Goal: Task Accomplishment & Management: Manage account settings

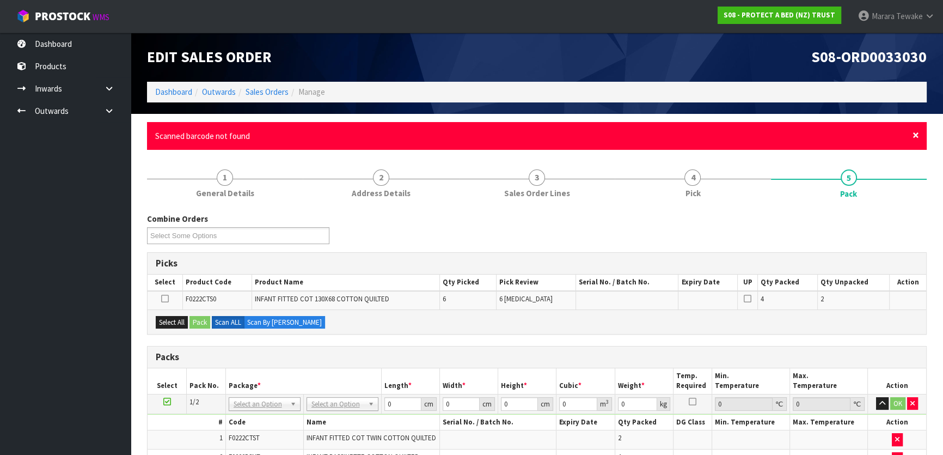
click at [914, 133] on span "×" at bounding box center [916, 134] width 7 height 15
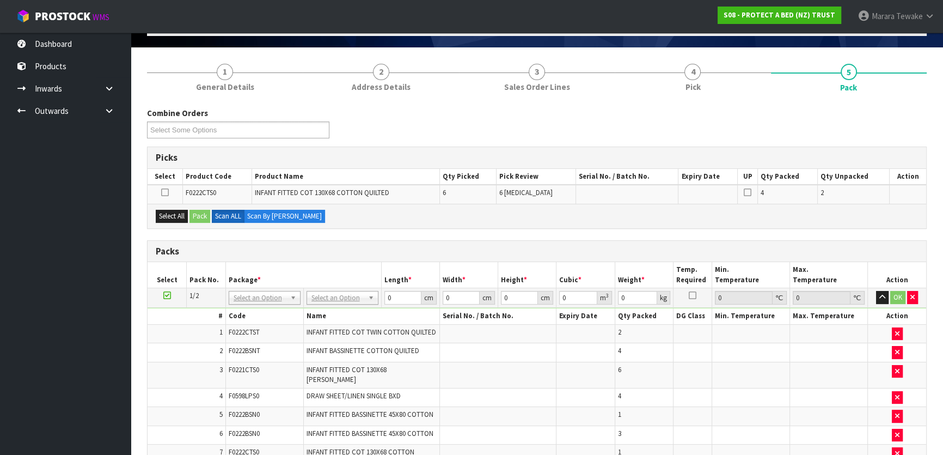
scroll to position [346, 0]
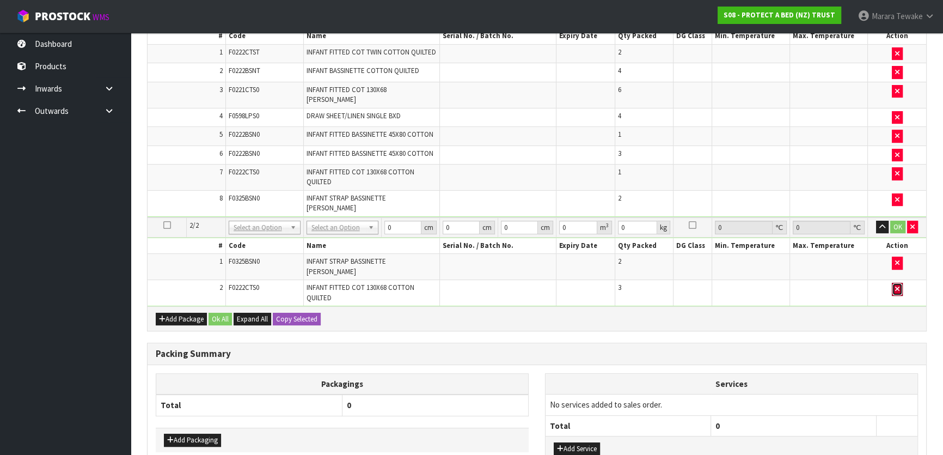
click at [899, 283] on button "button" at bounding box center [897, 289] width 11 height 13
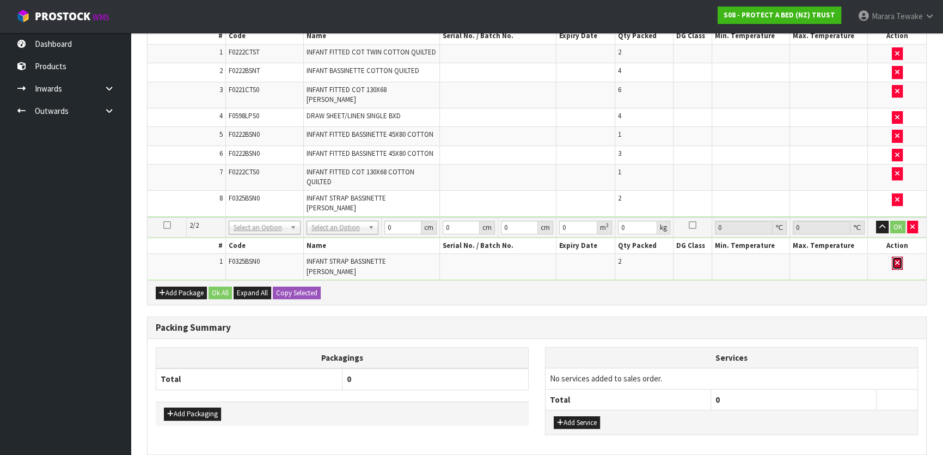
click at [897, 256] on button "button" at bounding box center [897, 262] width 11 height 13
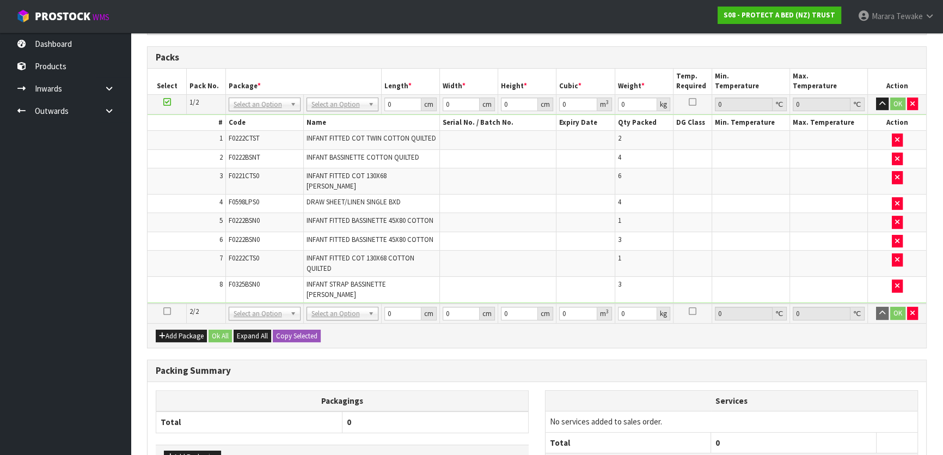
scroll to position [355, 0]
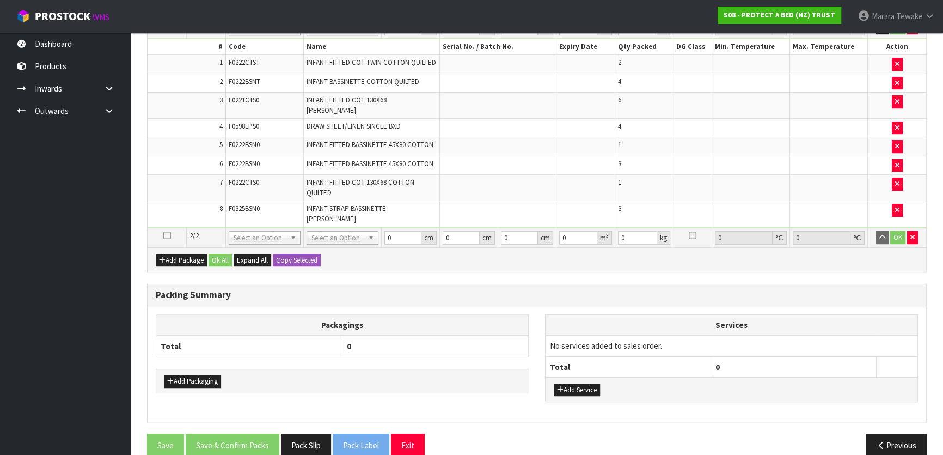
click at [166, 235] on icon at bounding box center [167, 235] width 8 height 1
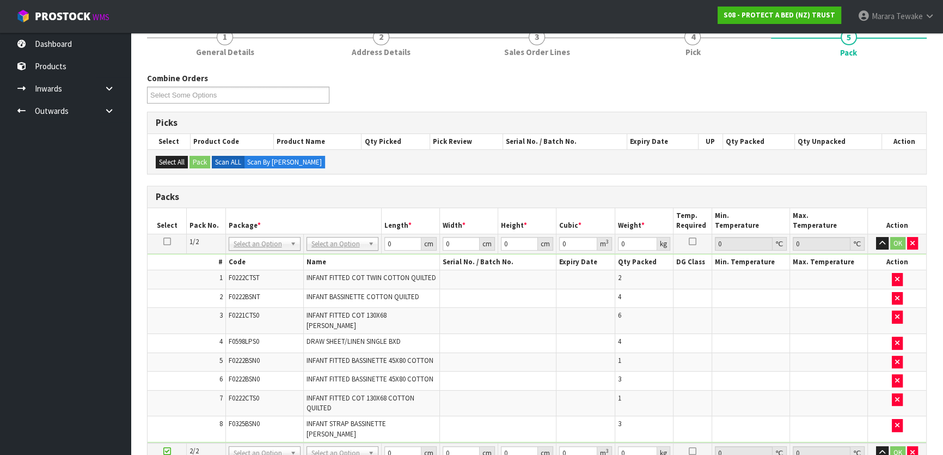
scroll to position [198, 0]
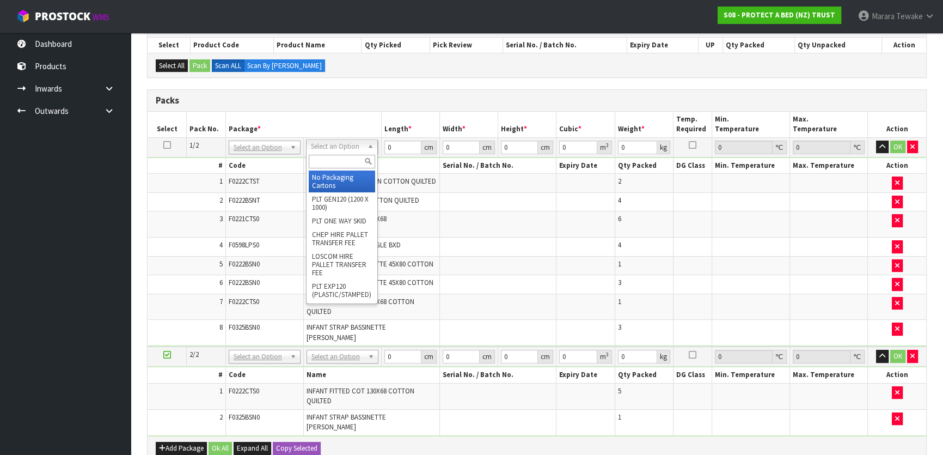
click at [336, 161] on input "text" at bounding box center [342, 162] width 66 height 14
type input "OC"
drag, startPoint x: 343, startPoint y: 177, endPoint x: 339, endPoint y: 281, distance: 104.1
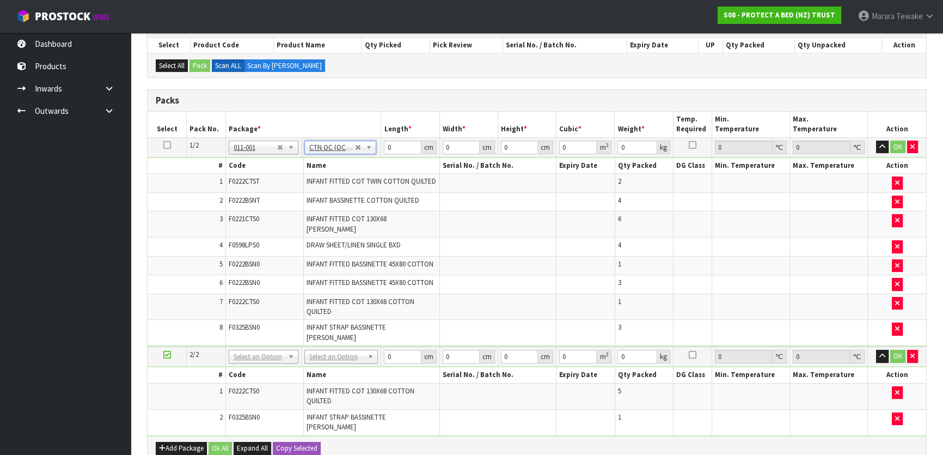
type input "9.06"
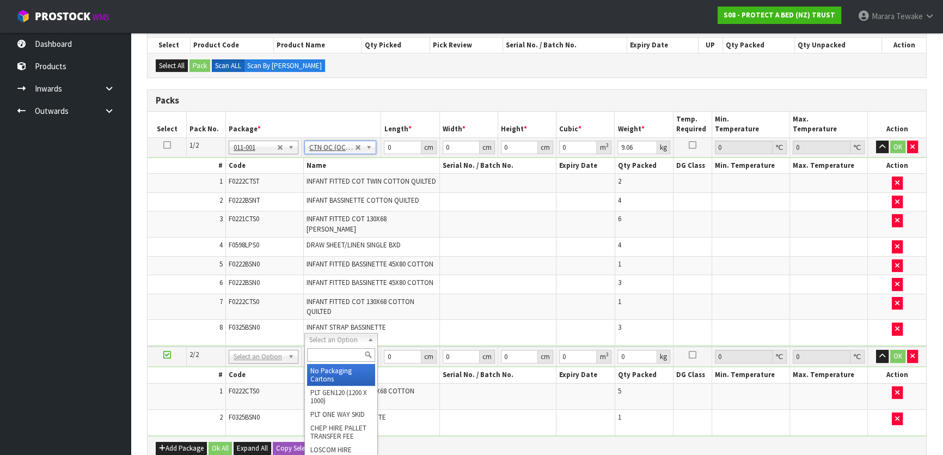
click at [347, 354] on input "text" at bounding box center [341, 355] width 68 height 14
type input "OC"
drag, startPoint x: 352, startPoint y: 360, endPoint x: 353, endPoint y: 368, distance: 8.2
type input "2"
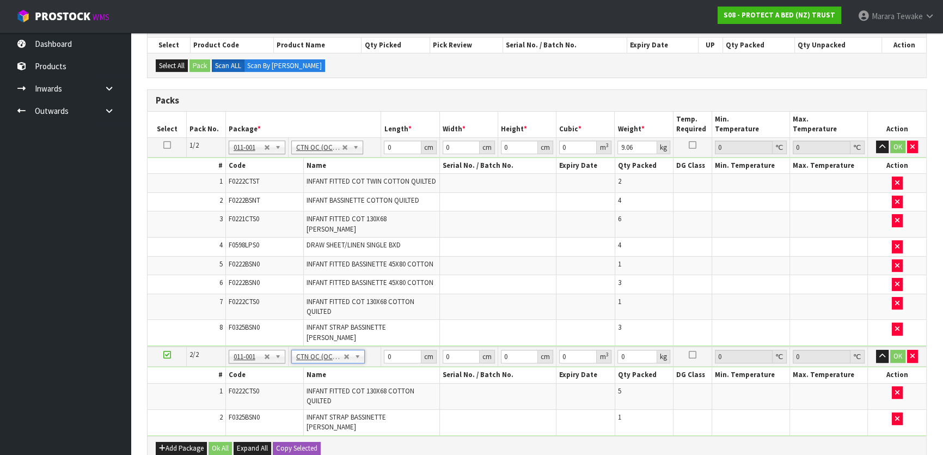
type input "2.42"
drag, startPoint x: 395, startPoint y: 146, endPoint x: 382, endPoint y: 140, distance: 13.9
click at [382, 140] on td "0 cm" at bounding box center [410, 147] width 58 height 20
type input "60"
type input "42"
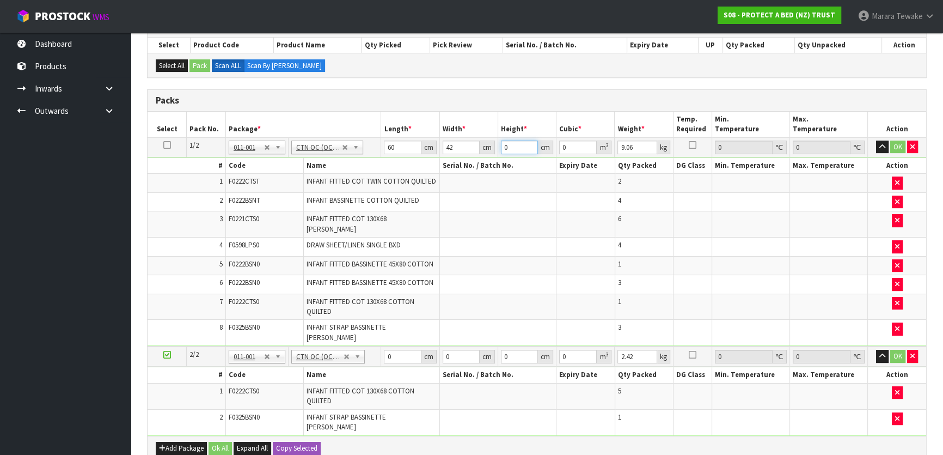
type input "3"
type input "0.00756"
type input "33"
type input "0.08316"
type input "33"
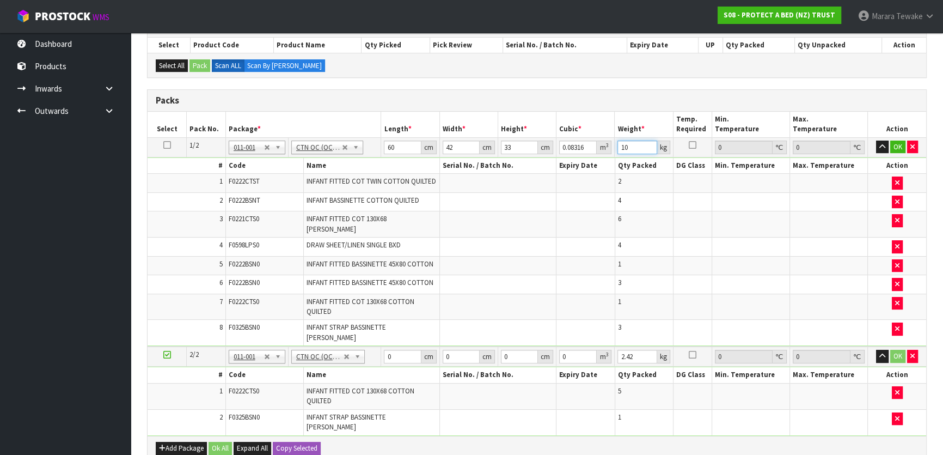
type input "10"
click at [876, 140] on button "button" at bounding box center [882, 146] width 13 height 13
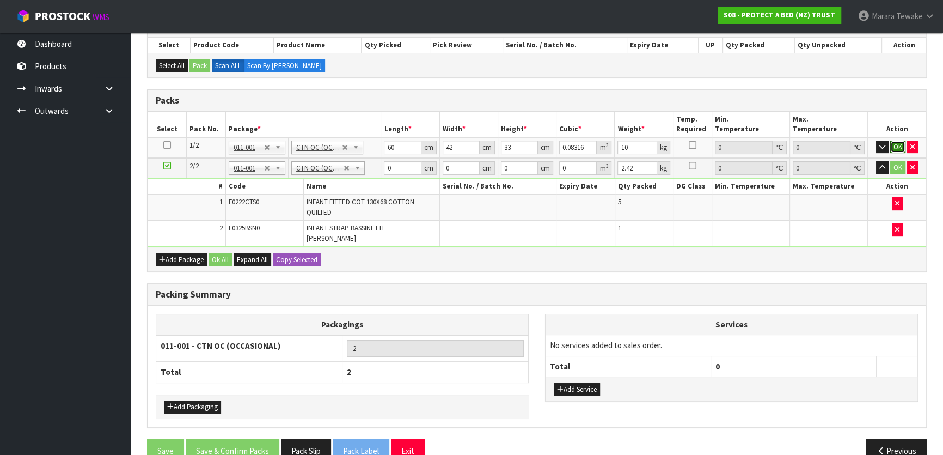
click button "OK" at bounding box center [897, 146] width 15 height 13
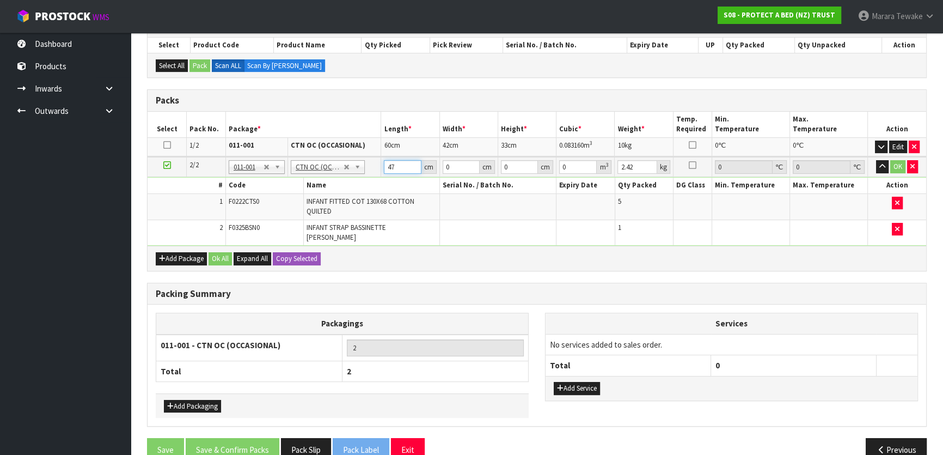
type input "47"
type input "28"
type input "1"
type input "0.001316"
type input "19"
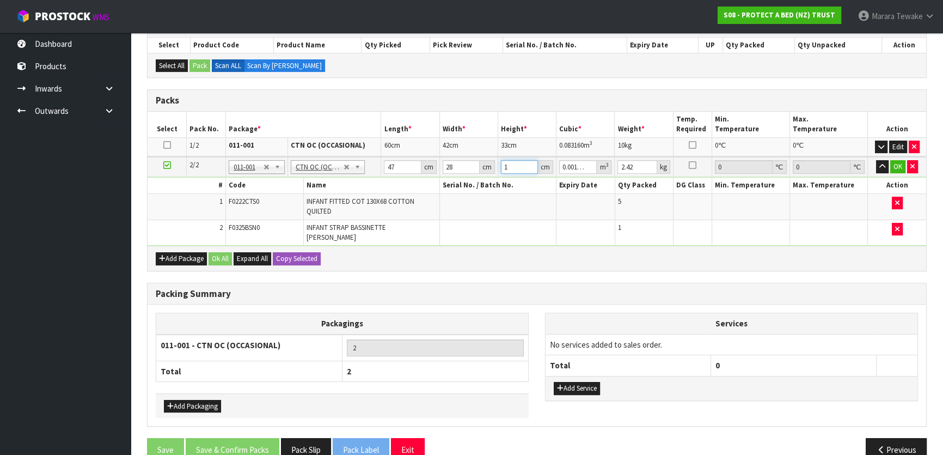
type input "0.025004"
type input "19"
type input "4"
click at [876, 160] on button "button" at bounding box center [882, 166] width 13 height 13
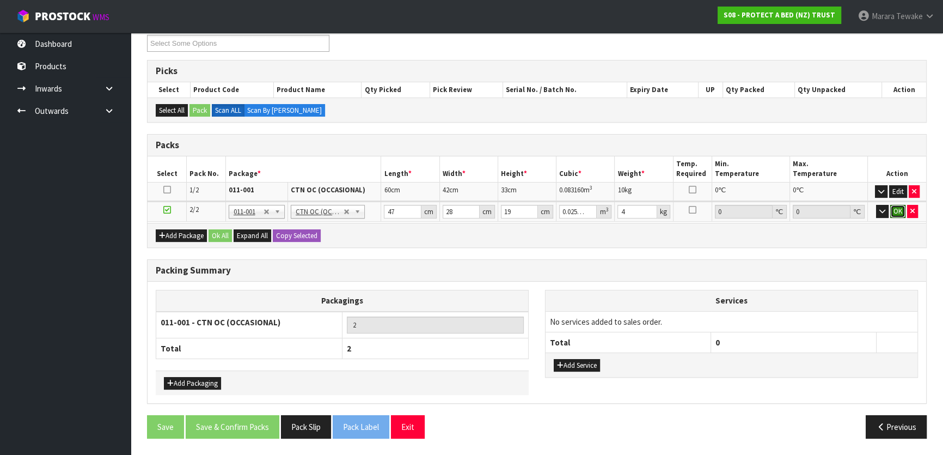
click button "OK" at bounding box center [897, 211] width 15 height 13
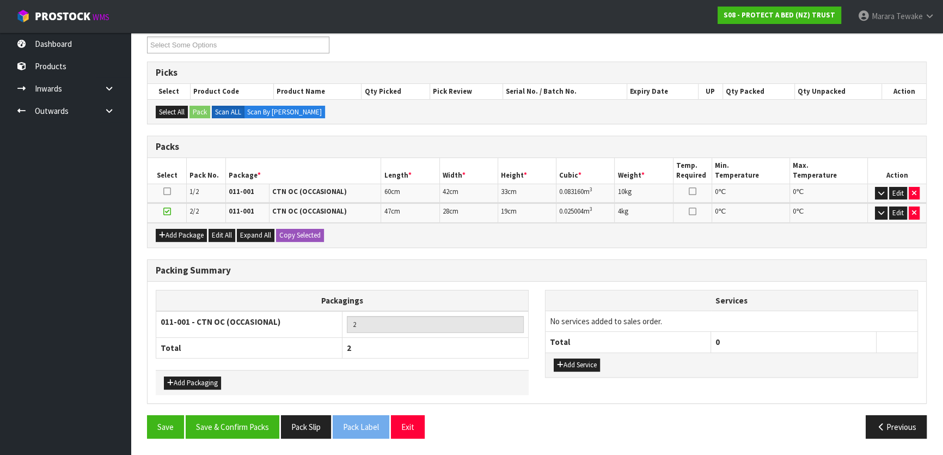
scroll to position [148, 0]
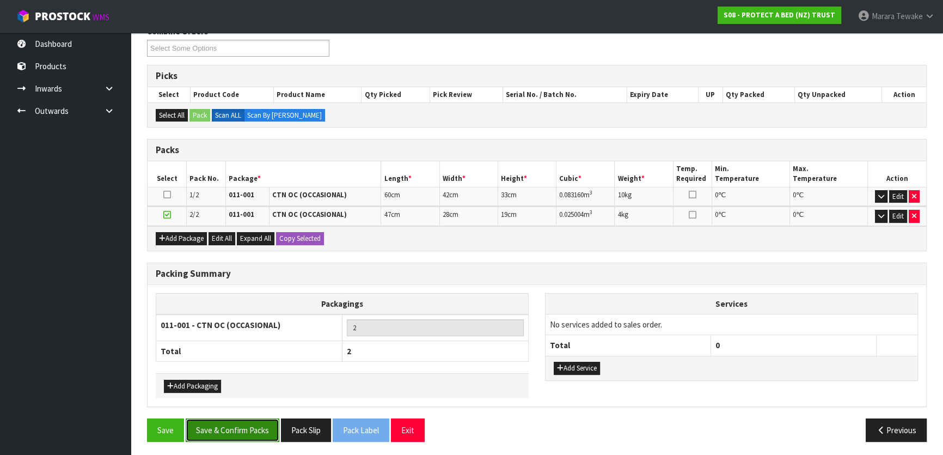
click at [231, 418] on button "Save & Confirm Packs" at bounding box center [233, 429] width 94 height 23
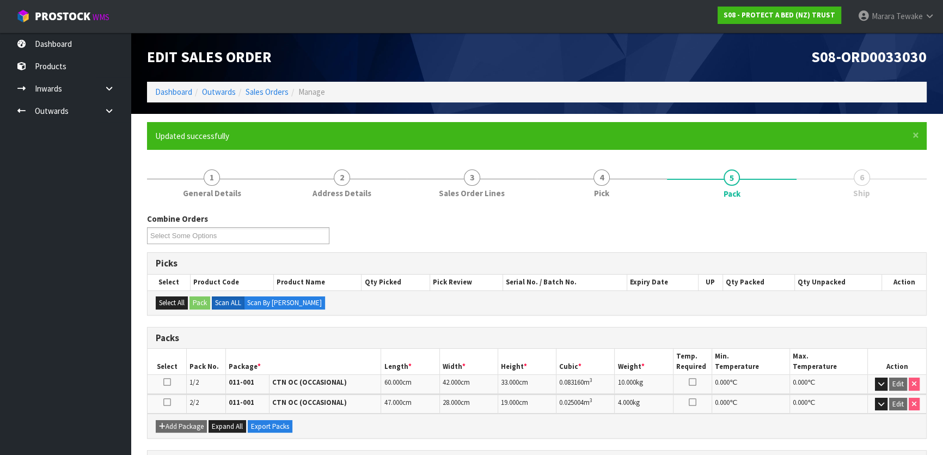
scroll to position [163, 0]
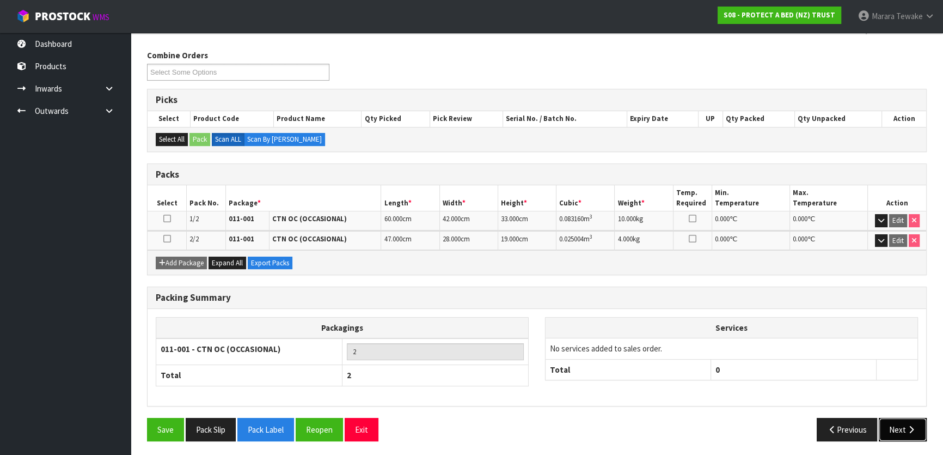
click at [907, 427] on icon "button" at bounding box center [911, 429] width 10 height 8
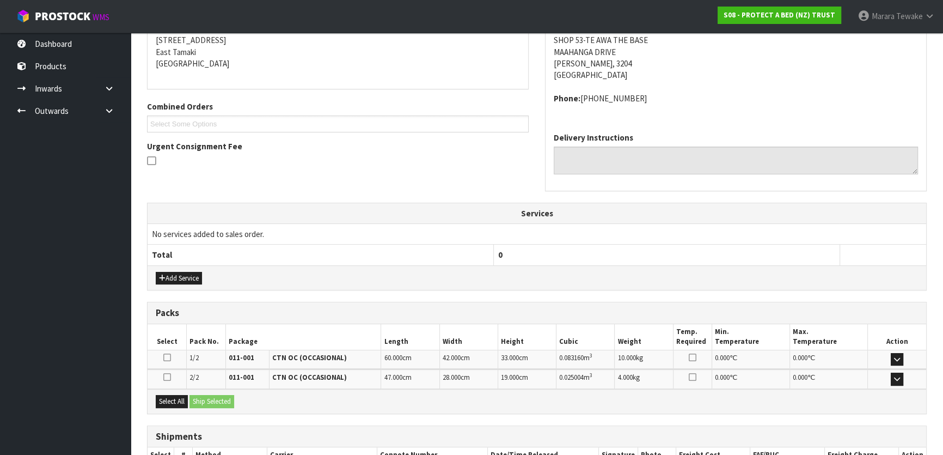
scroll to position [294, 0]
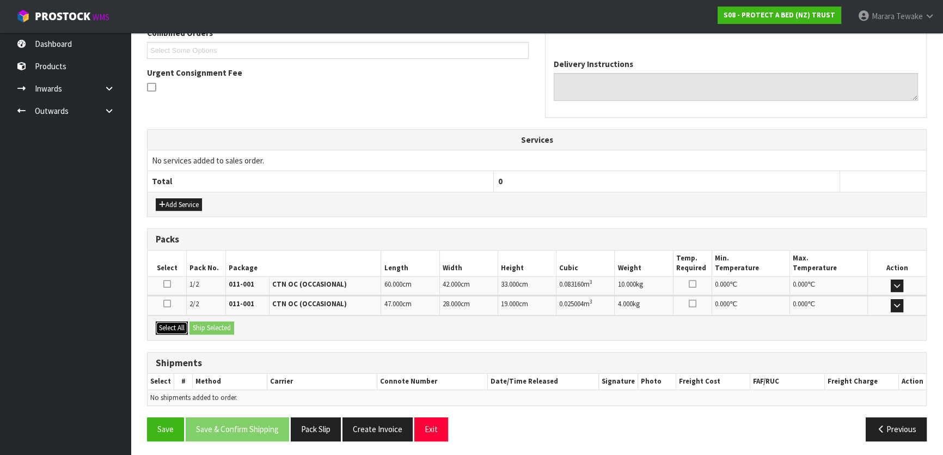
drag, startPoint x: 170, startPoint y: 326, endPoint x: 203, endPoint y: 329, distance: 32.3
click at [175, 326] on button "Select All" at bounding box center [172, 327] width 32 height 13
click at [208, 329] on button "Ship Selected" at bounding box center [211, 327] width 45 height 13
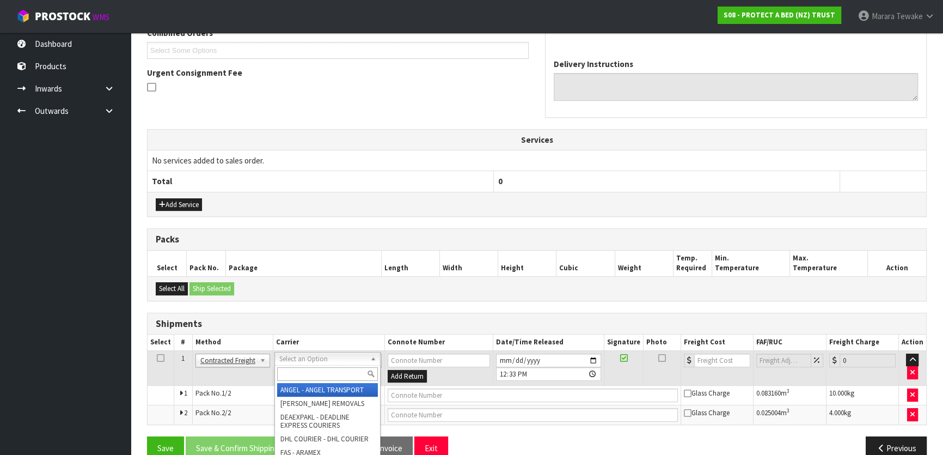
click at [319, 374] on input "text" at bounding box center [327, 374] width 101 height 14
type input "NZP"
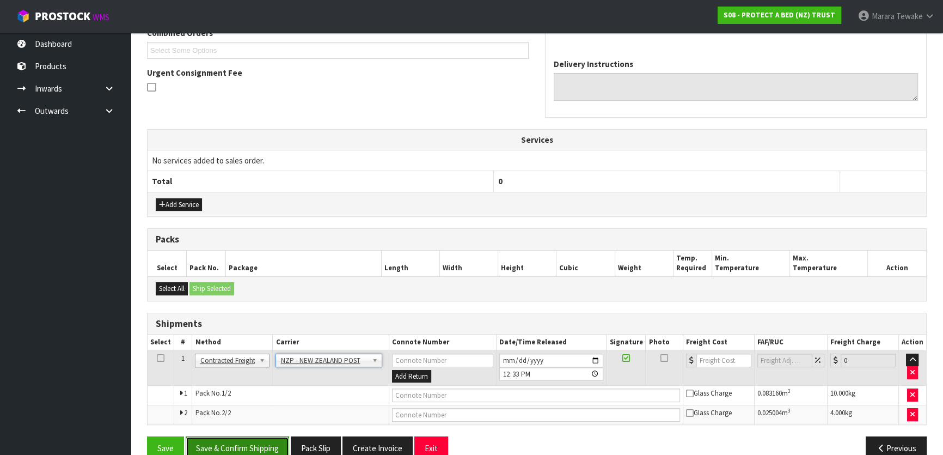
click at [266, 442] on button "Save & Confirm Shipping" at bounding box center [237, 447] width 103 height 23
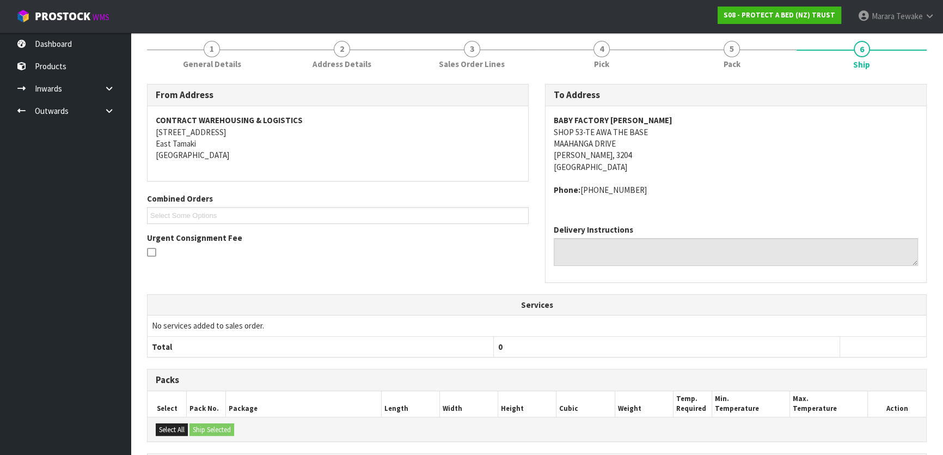
scroll to position [297, 0]
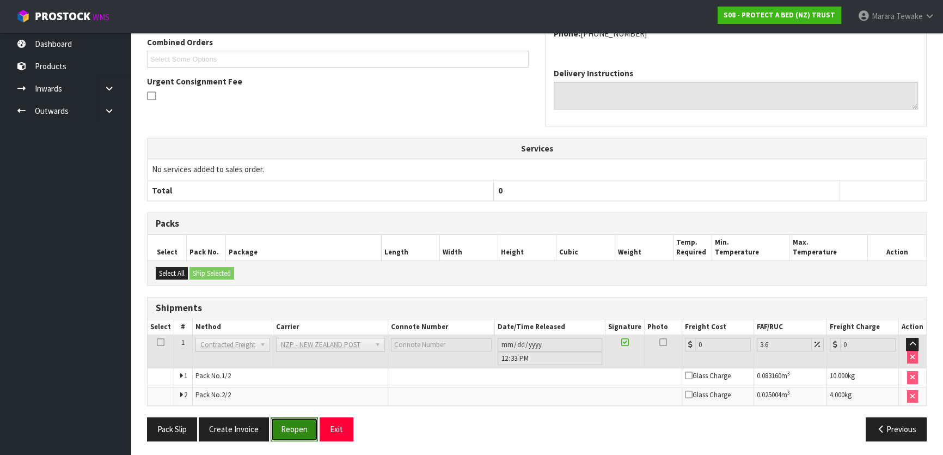
click at [305, 431] on button "Reopen" at bounding box center [294, 428] width 47 height 23
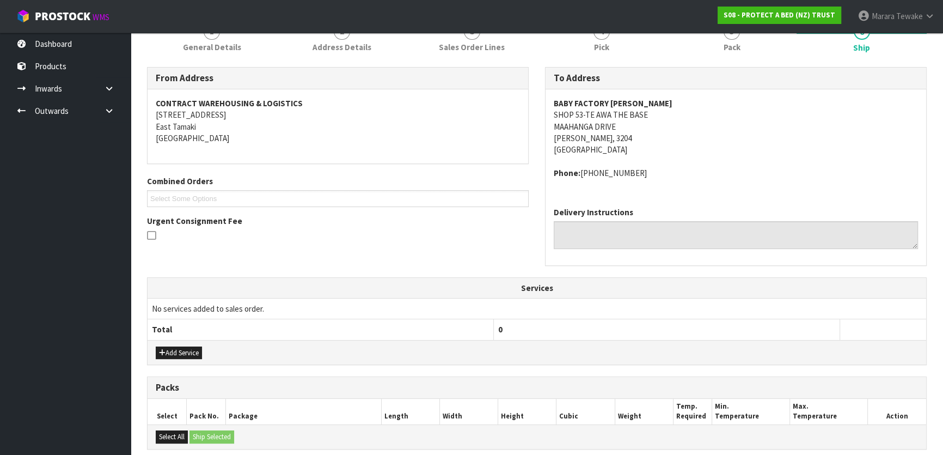
scroll to position [313, 0]
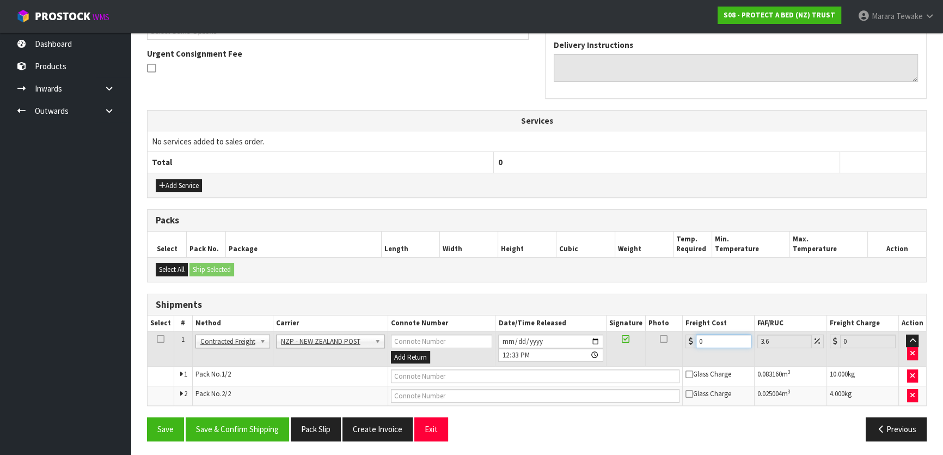
drag, startPoint x: 713, startPoint y: 339, endPoint x: 675, endPoint y: 329, distance: 38.8
click at [676, 331] on tr "1 Client Local Pickup Customer Local Pickup Company Freight Contracted Freight …" at bounding box center [537, 348] width 779 height 35
type input "1"
type input "1.04"
type input "15"
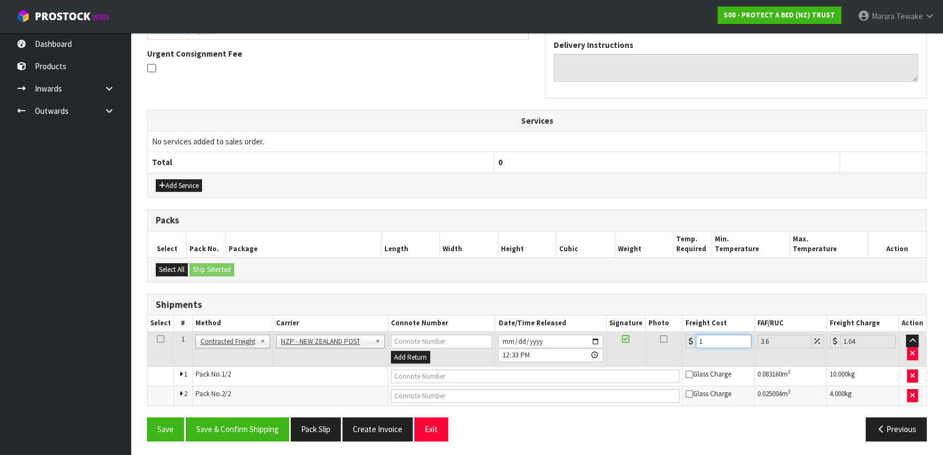
type input "15.54"
type input "15.4"
type input "15.95"
type input "15.43"
type input "15.99"
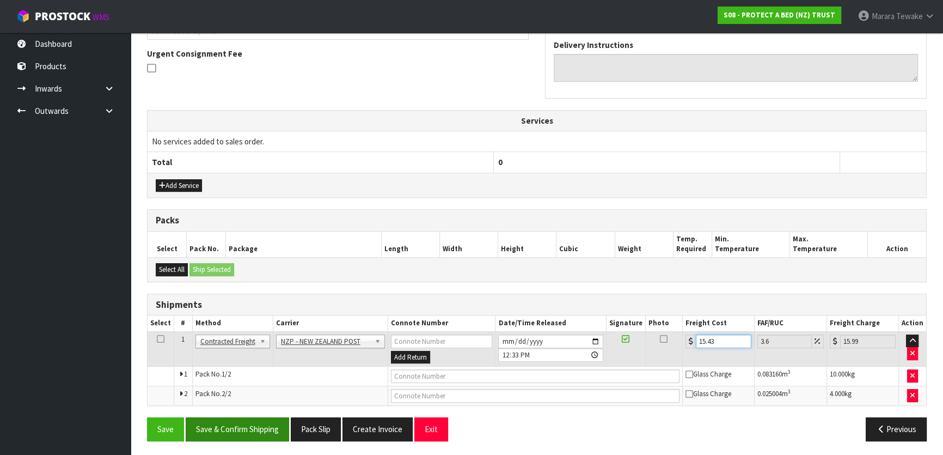
type input "15.43"
click at [271, 417] on button "Save & Confirm Shipping" at bounding box center [237, 428] width 103 height 23
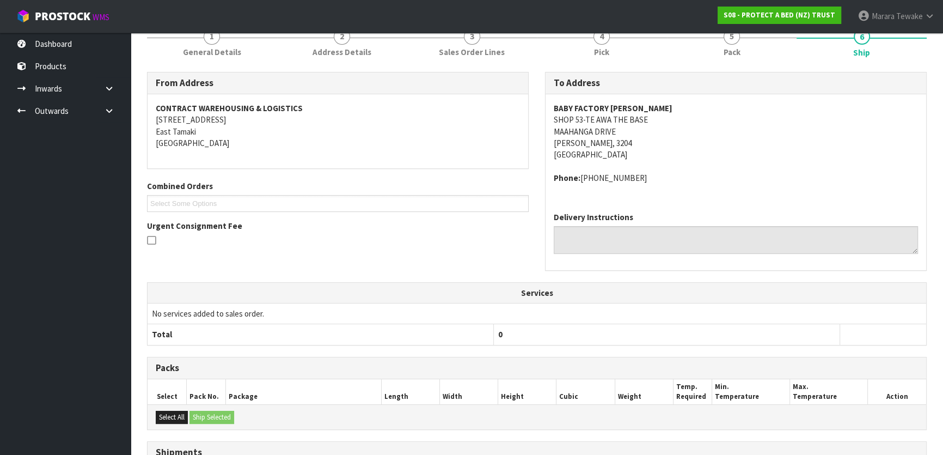
scroll to position [0, 0]
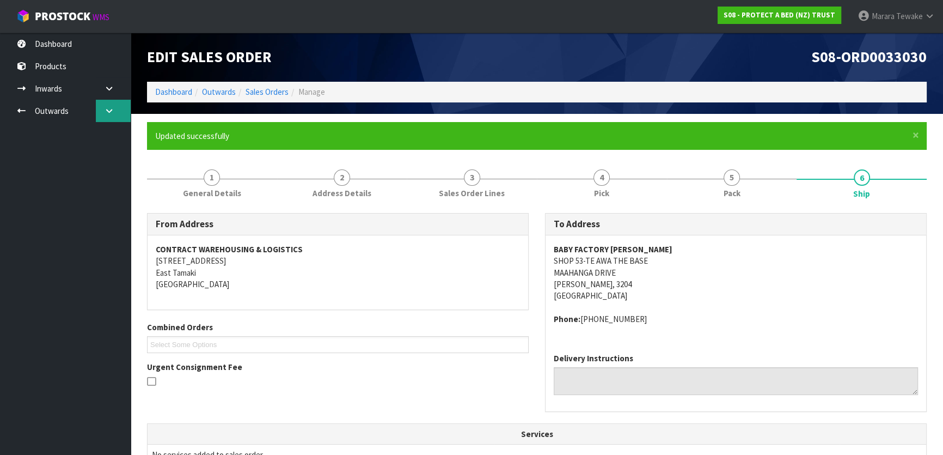
click at [107, 111] on icon at bounding box center [109, 111] width 10 height 8
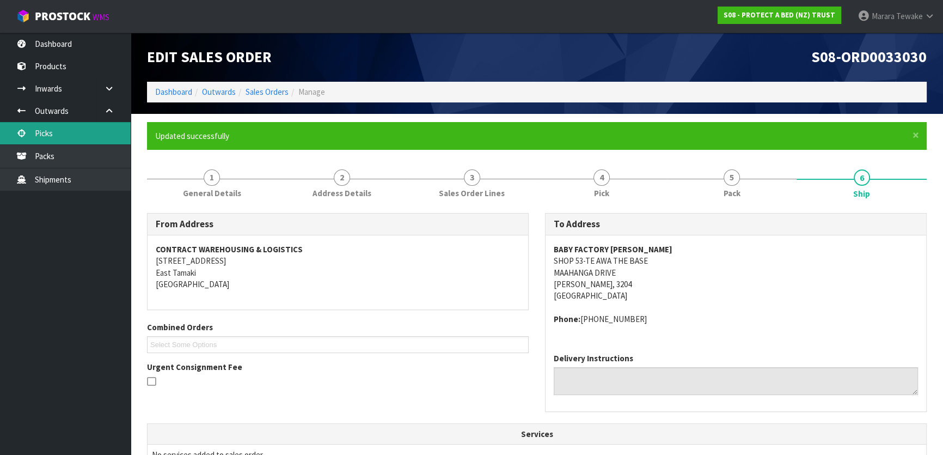
click at [93, 137] on link "Picks" at bounding box center [65, 133] width 131 height 22
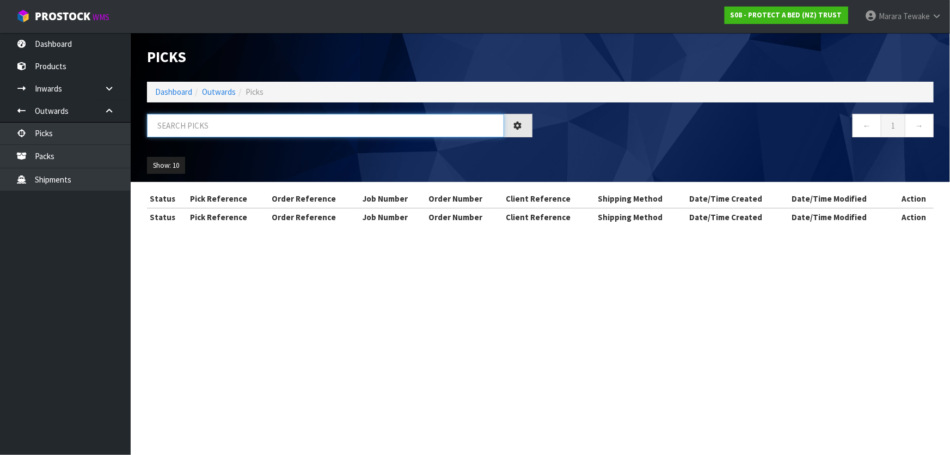
click at [185, 125] on input "text" at bounding box center [325, 125] width 357 height 23
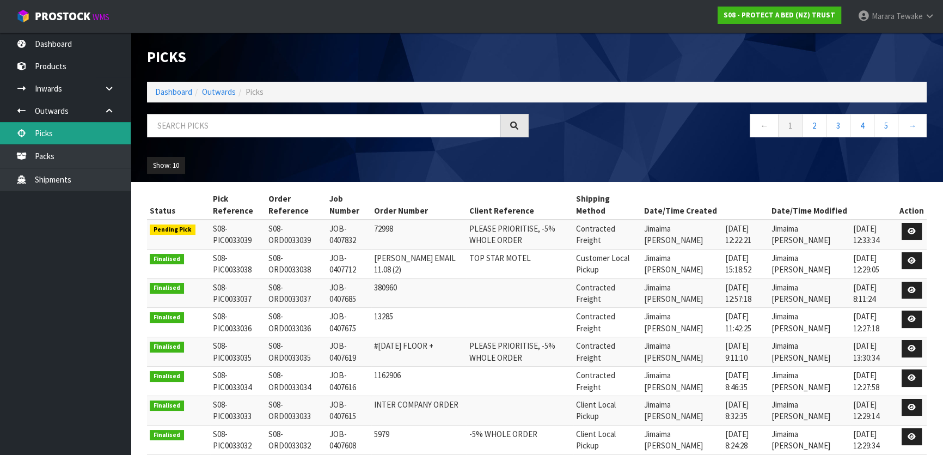
click at [84, 133] on link "Picks" at bounding box center [65, 133] width 131 height 22
click at [85, 137] on link "Picks" at bounding box center [65, 133] width 131 height 22
click at [84, 137] on link "Picks" at bounding box center [65, 133] width 131 height 22
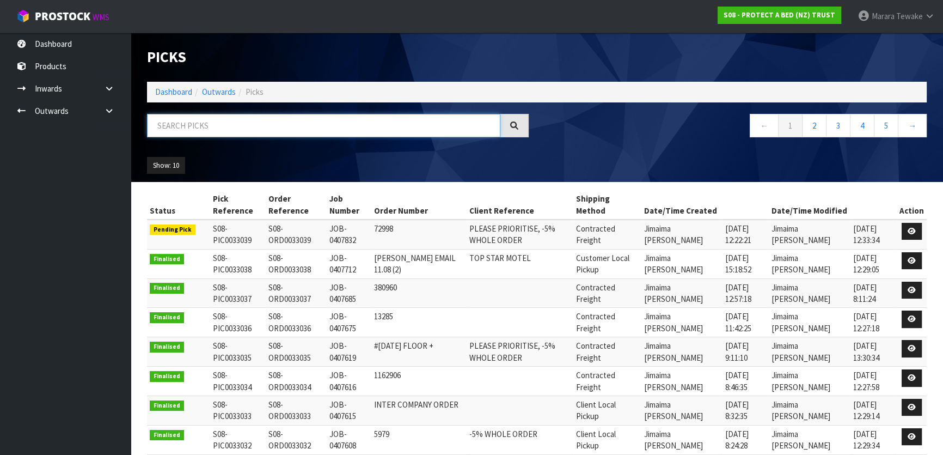
drag, startPoint x: 211, startPoint y: 124, endPoint x: 209, endPoint y: 114, distance: 9.6
click at [211, 121] on input "text" at bounding box center [323, 125] width 353 height 23
type input "JOB-0407832"
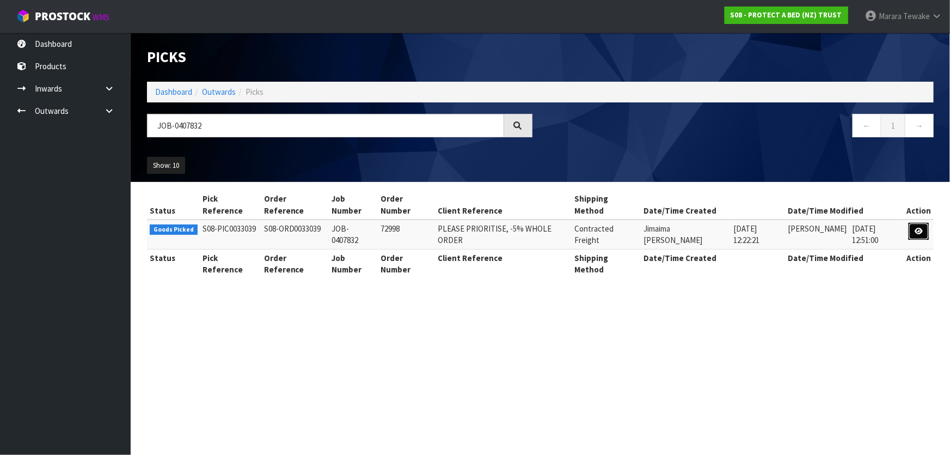
click at [915, 231] on link at bounding box center [919, 231] width 20 height 17
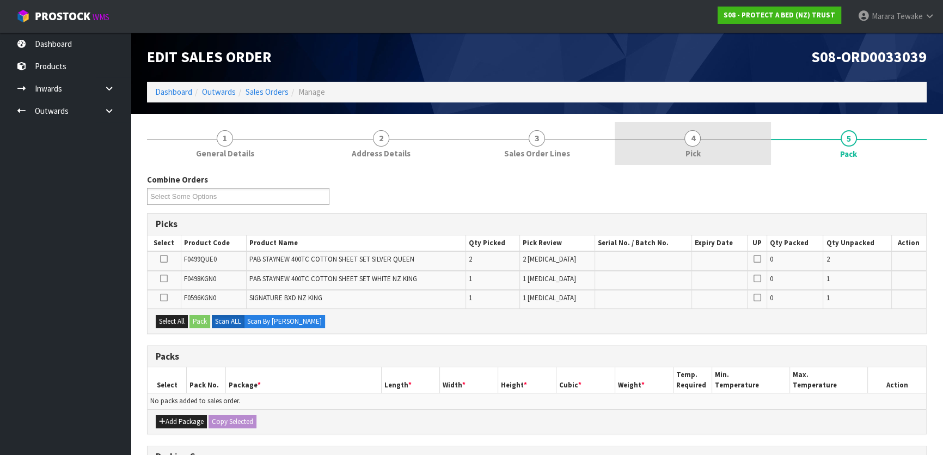
click at [733, 152] on link "4 Pick" at bounding box center [693, 143] width 156 height 43
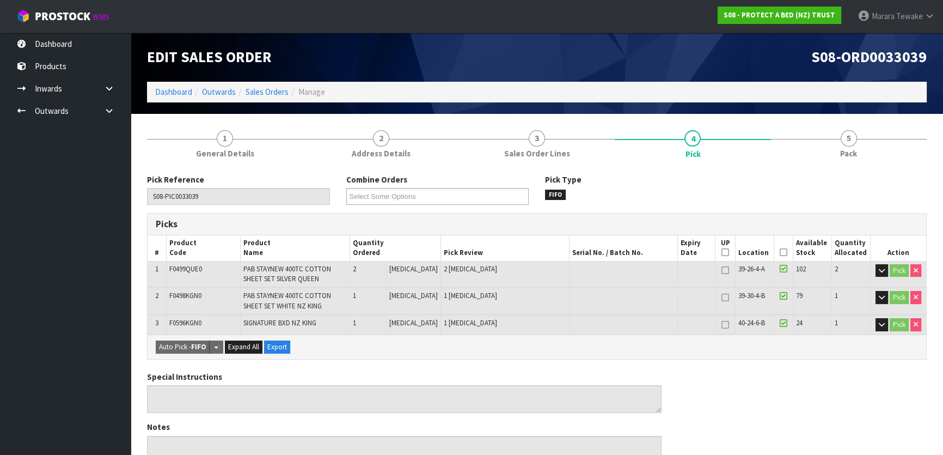
drag, startPoint x: 782, startPoint y: 252, endPoint x: 736, endPoint y: 279, distance: 54.0
click at [782, 253] on icon at bounding box center [784, 252] width 8 height 1
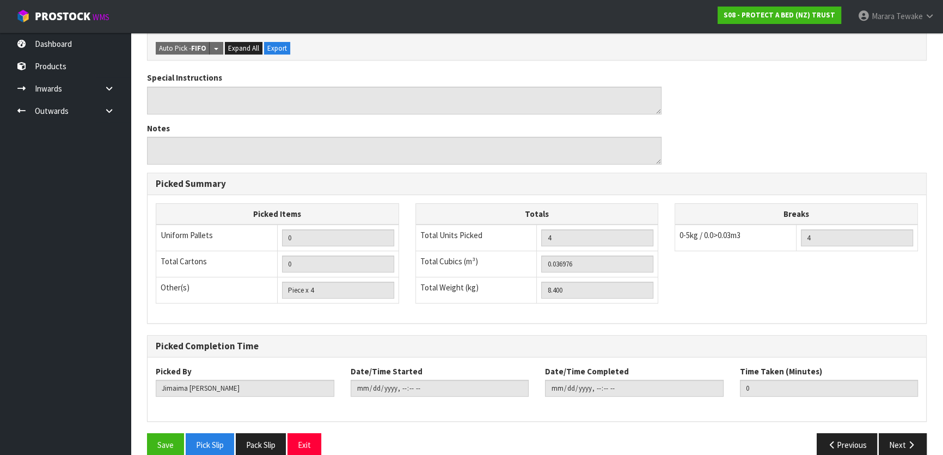
scroll to position [346, 0]
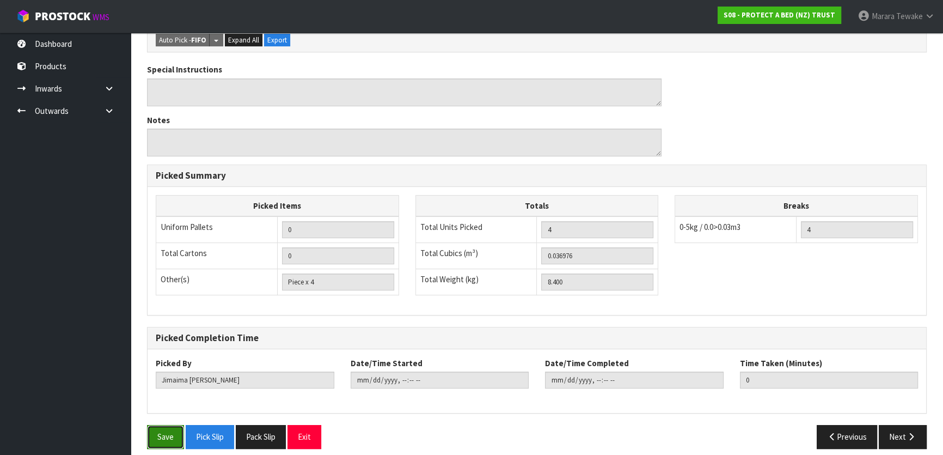
click at [156, 425] on button "Save" at bounding box center [165, 436] width 37 height 23
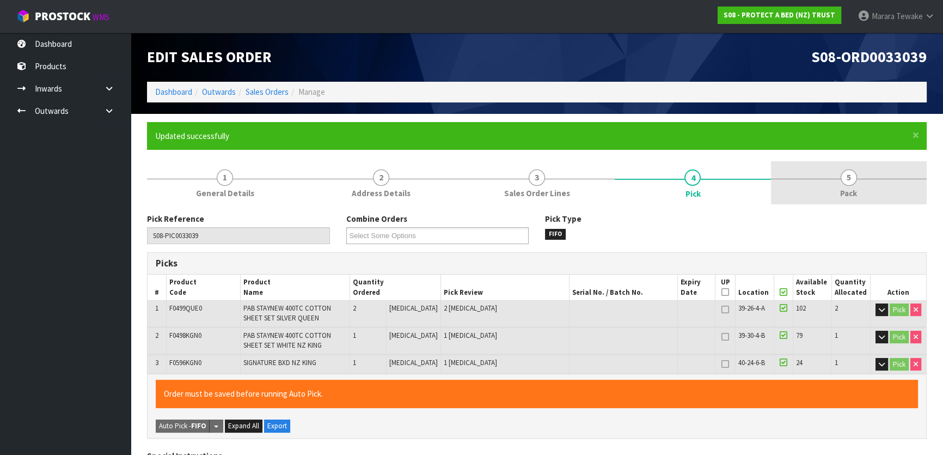
click at [836, 181] on link "5 Pack" at bounding box center [849, 182] width 156 height 43
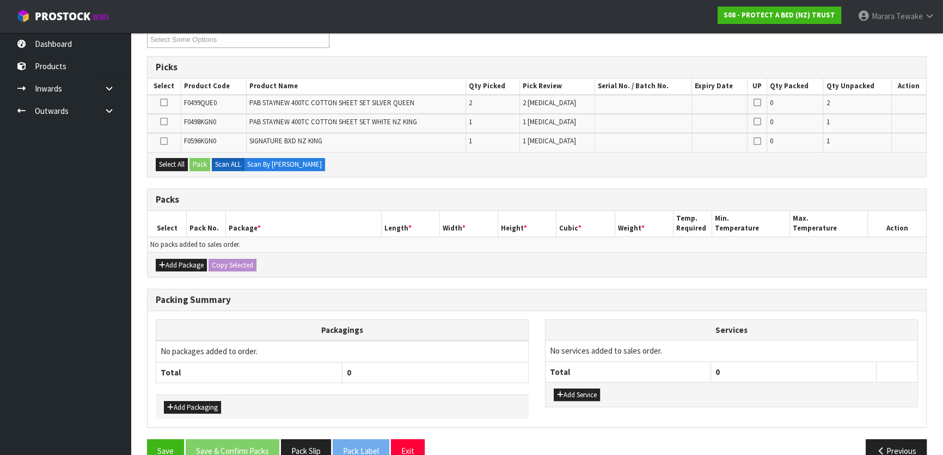
scroll to position [217, 0]
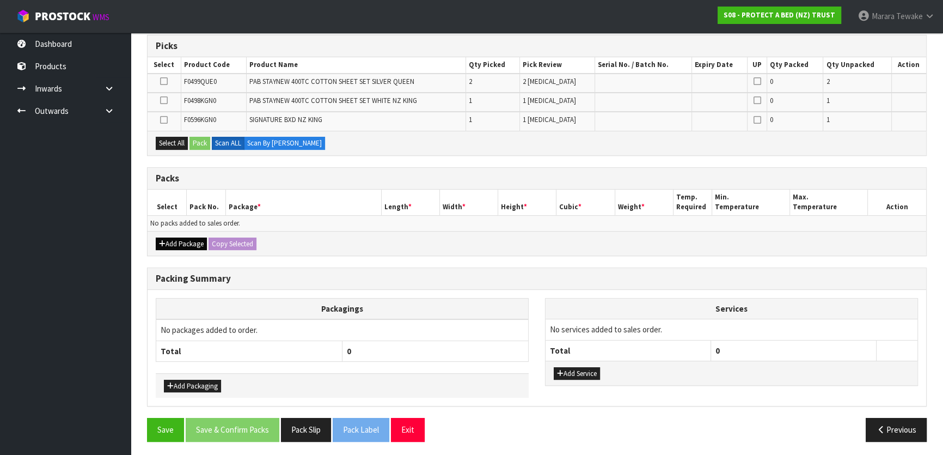
drag, startPoint x: 185, startPoint y: 248, endPoint x: 183, endPoint y: 241, distance: 7.3
click at [185, 246] on div "Add Package Copy Selected" at bounding box center [537, 243] width 779 height 25
click at [174, 239] on button "Add Package" at bounding box center [181, 243] width 51 height 13
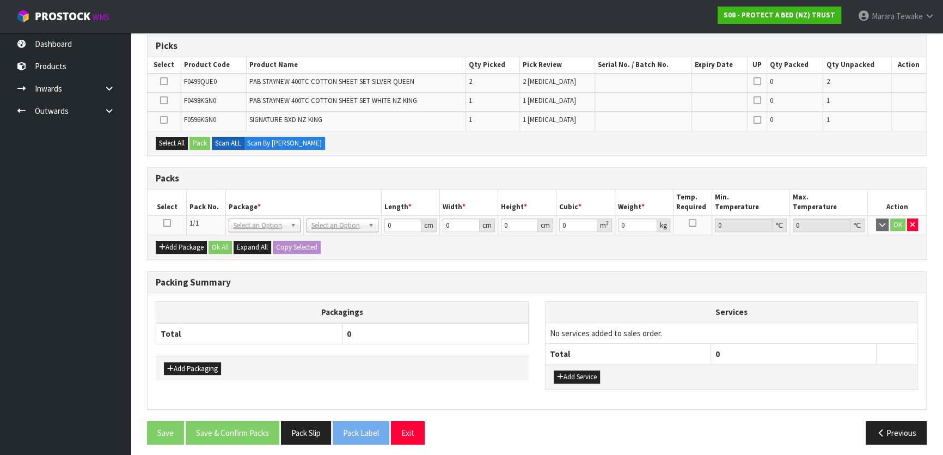
click at [165, 223] on icon at bounding box center [167, 223] width 8 height 1
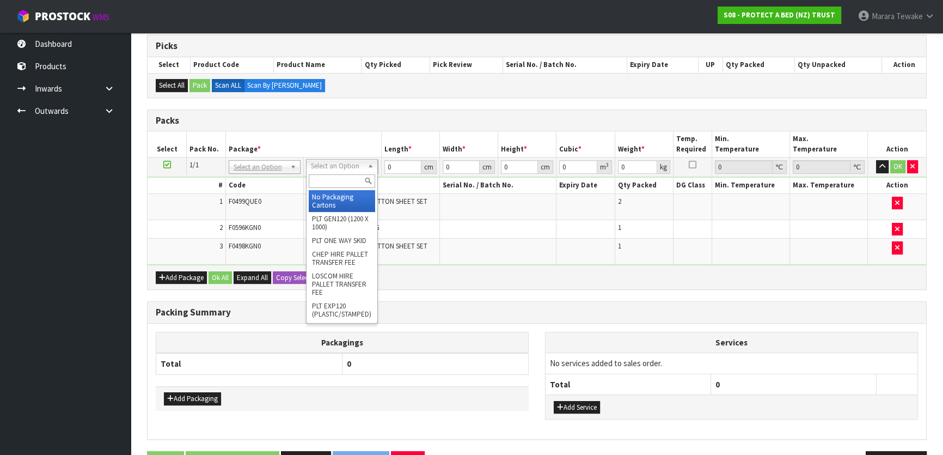
drag, startPoint x: 347, startPoint y: 166, endPoint x: 347, endPoint y: 174, distance: 8.7
click at [352, 185] on input "text" at bounding box center [342, 181] width 66 height 14
type input "OC"
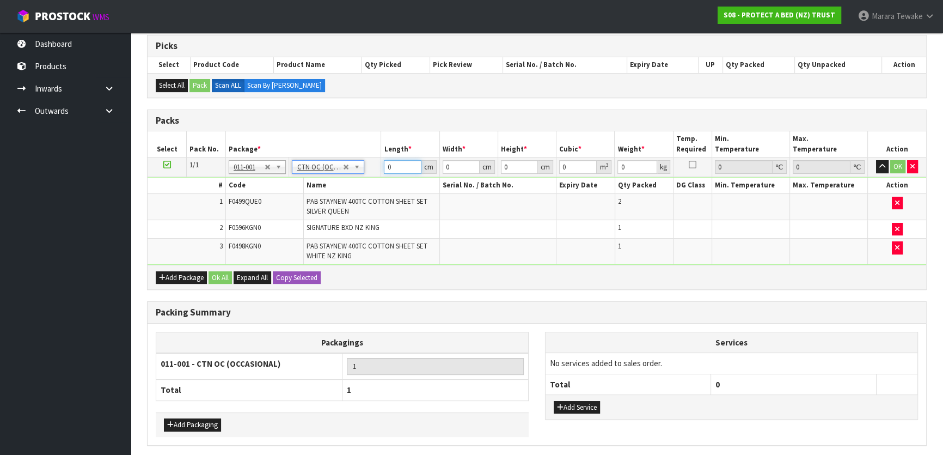
type input "8.4"
drag, startPoint x: 407, startPoint y: 162, endPoint x: 372, endPoint y: 146, distance: 38.3
click at [369, 154] on table "Select Pack No. Package * Length * Width * Height * Cubic * Weight * Temp. Requ…" at bounding box center [537, 197] width 779 height 133
type input "61"
type input "42"
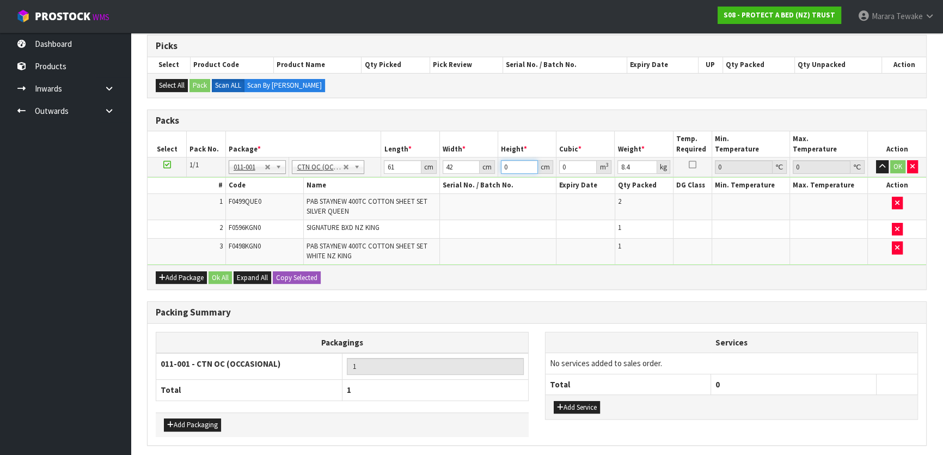
type input "3"
type input "0.007686"
type input "33"
type input "0.084546"
type input "33"
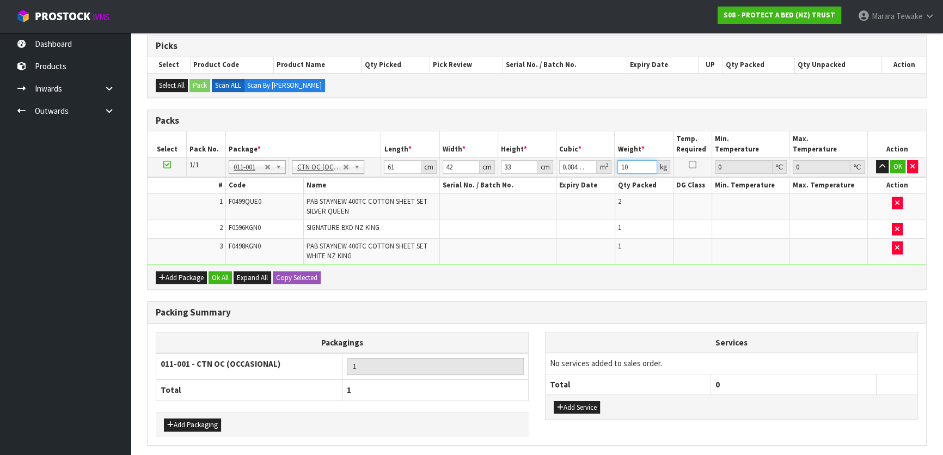
type input "10"
click at [876, 160] on button "button" at bounding box center [882, 166] width 13 height 13
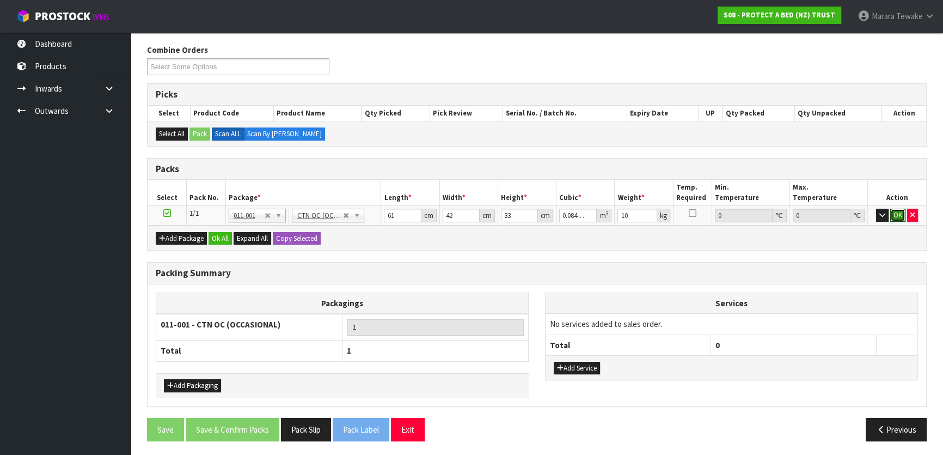
click button "OK" at bounding box center [897, 215] width 15 height 13
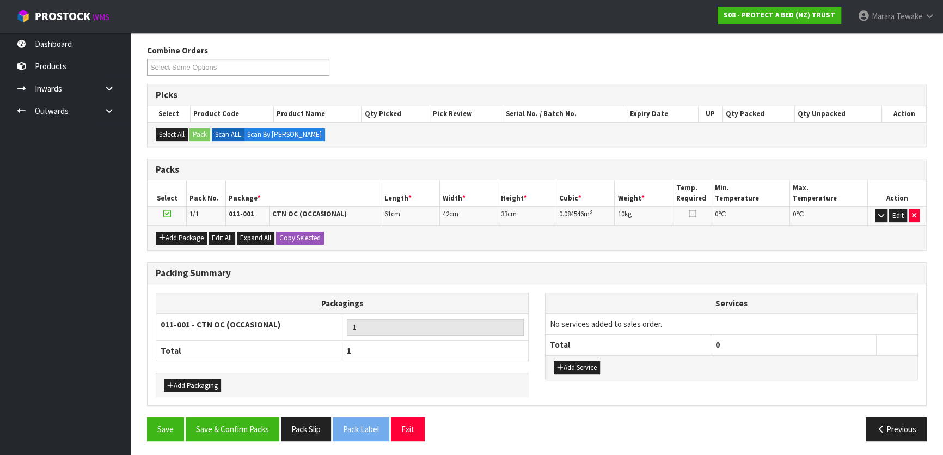
click at [253, 412] on div "Packing Summary Packagings 011-001 - CTN OC (OCCASIONAL) 1 Total 1 Add Packagin…" at bounding box center [537, 340] width 796 height 156
click at [274, 421] on button "Save & Confirm Packs" at bounding box center [233, 428] width 94 height 23
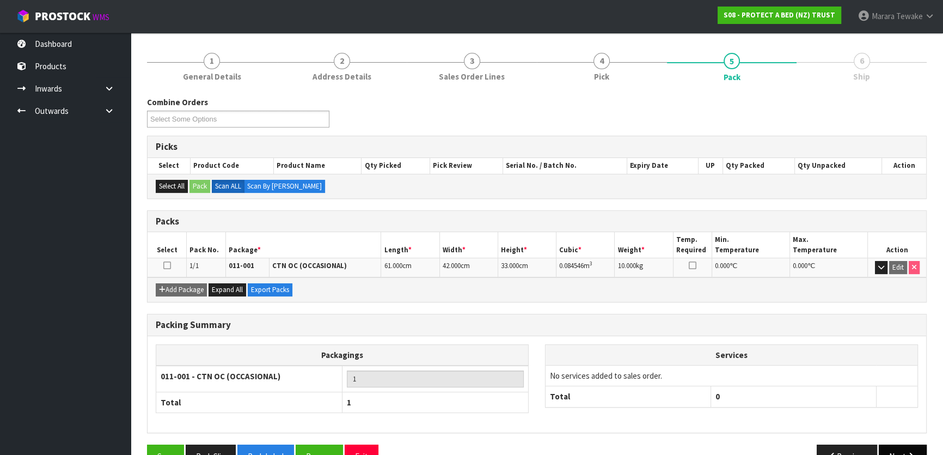
scroll to position [144, 0]
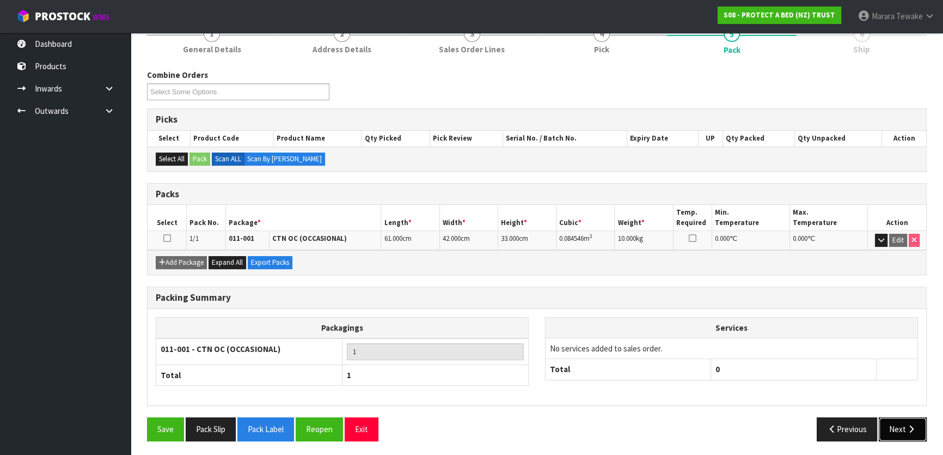
drag, startPoint x: 909, startPoint y: 419, endPoint x: 900, endPoint y: 419, distance: 8.7
click at [908, 419] on button "Next" at bounding box center [903, 428] width 48 height 23
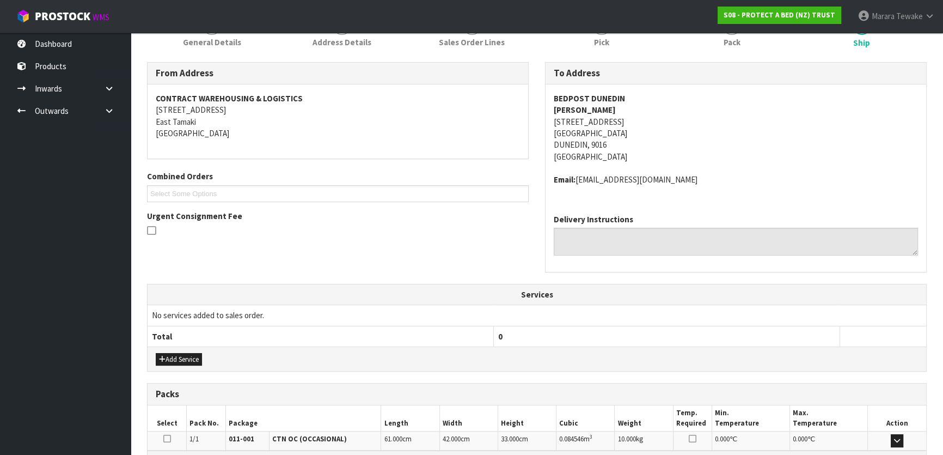
scroll to position [286, 0]
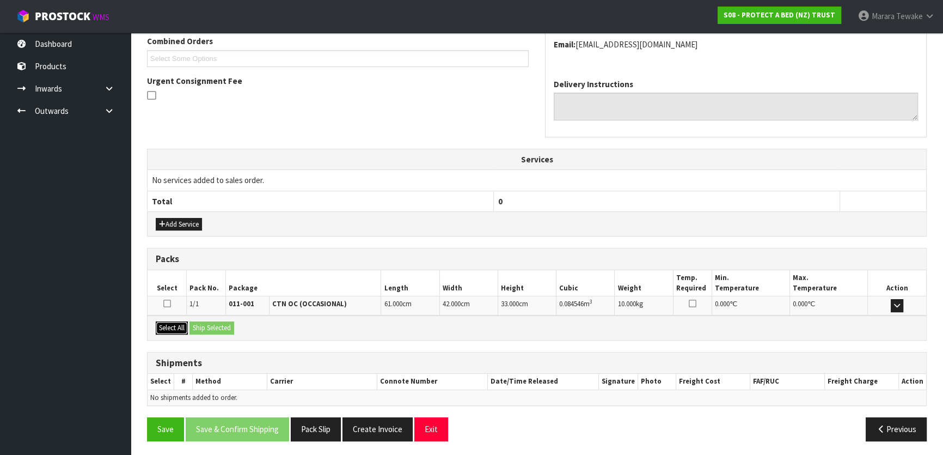
drag, startPoint x: 170, startPoint y: 323, endPoint x: 185, endPoint y: 323, distance: 14.7
click at [170, 323] on button "Select All" at bounding box center [172, 327] width 32 height 13
click at [205, 323] on button "Ship Selected" at bounding box center [211, 327] width 45 height 13
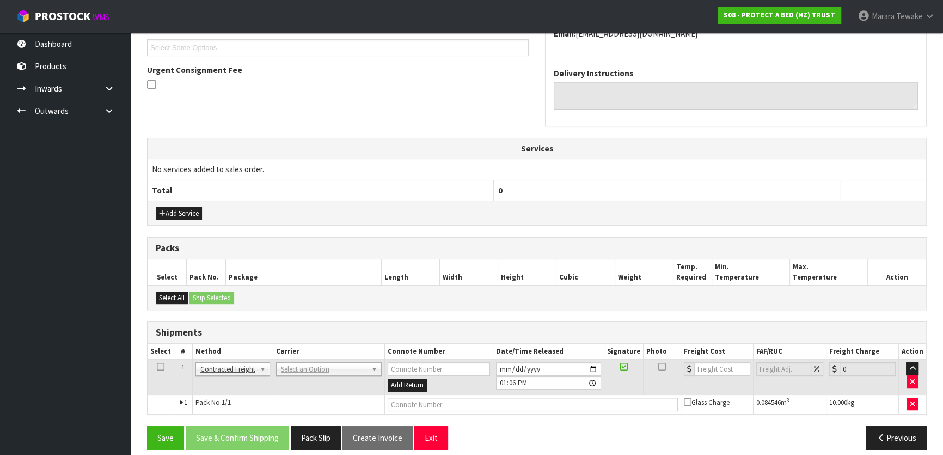
scroll to position [305, 0]
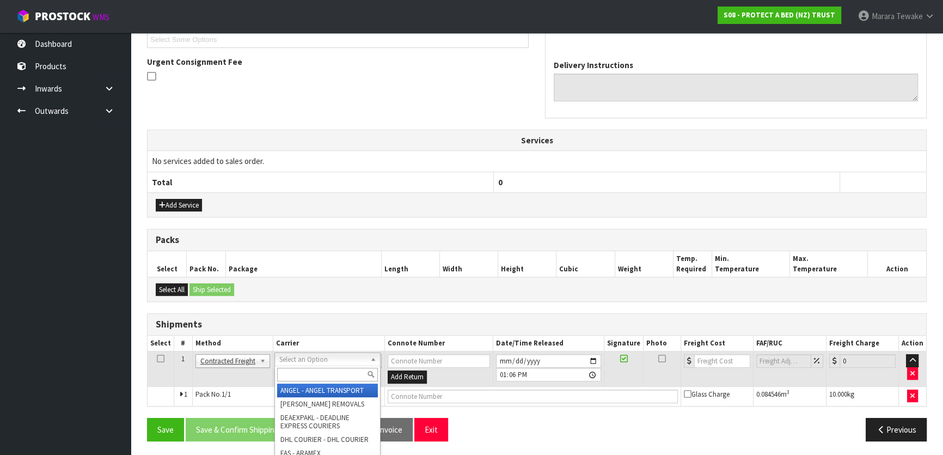
click at [304, 375] on input "text" at bounding box center [327, 375] width 101 height 14
type input "NZP"
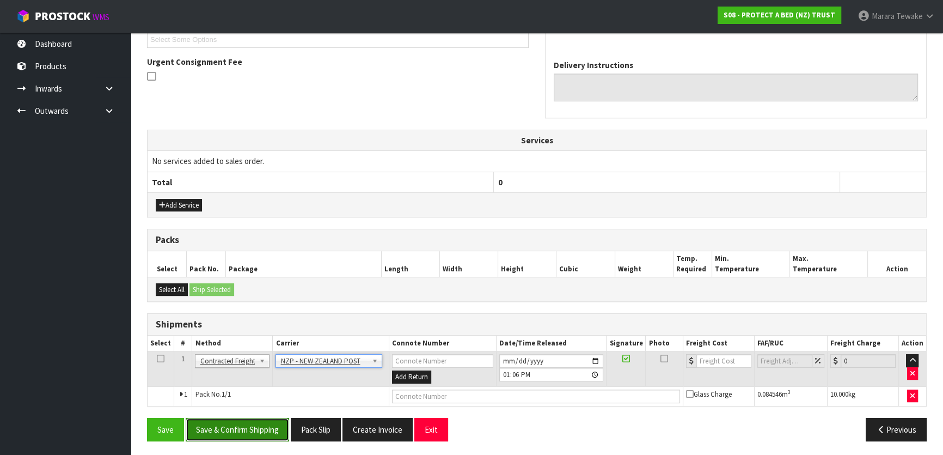
click at [268, 430] on button "Save & Confirm Shipping" at bounding box center [237, 429] width 103 height 23
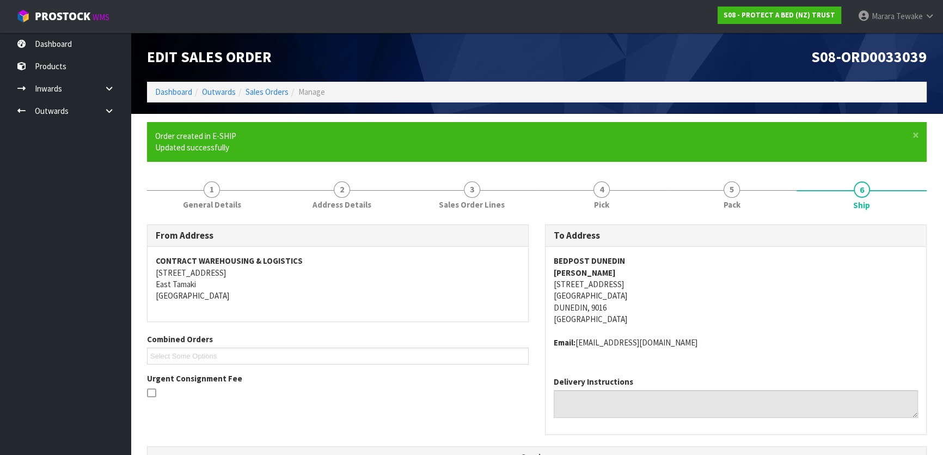
scroll to position [290, 0]
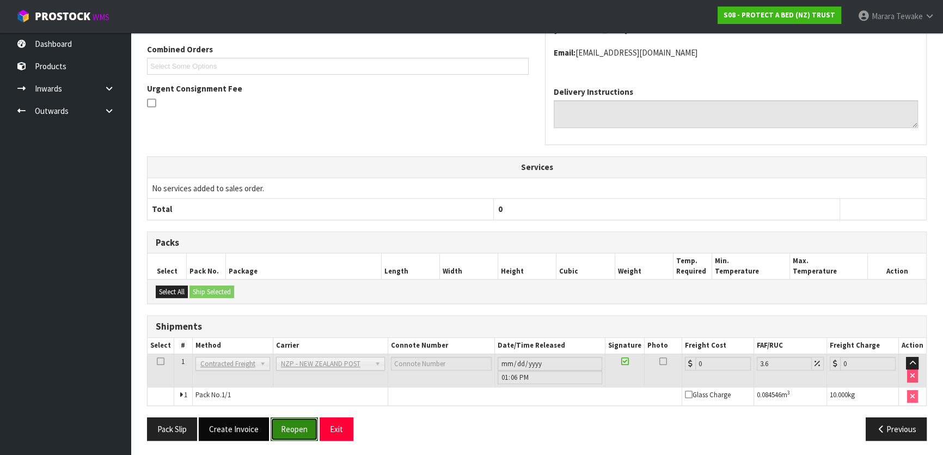
drag, startPoint x: 289, startPoint y: 431, endPoint x: 203, endPoint y: 430, distance: 86.0
click at [289, 430] on button "Reopen" at bounding box center [294, 428] width 47 height 23
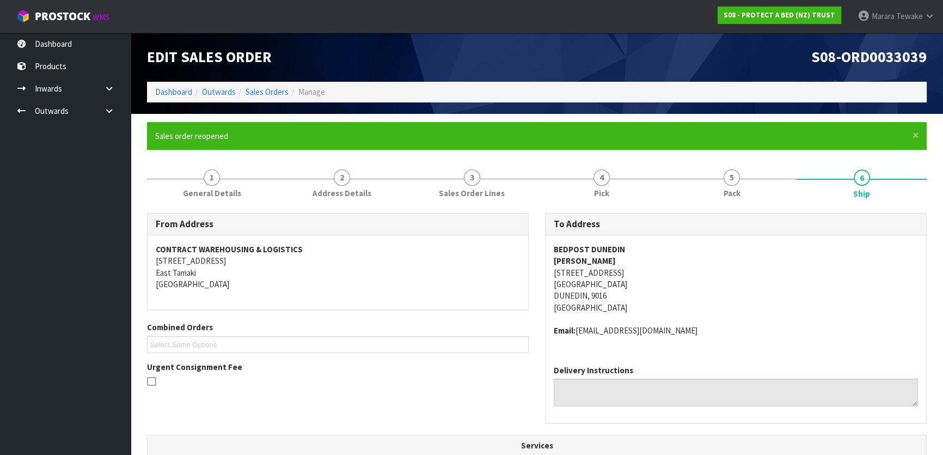
scroll to position [305, 0]
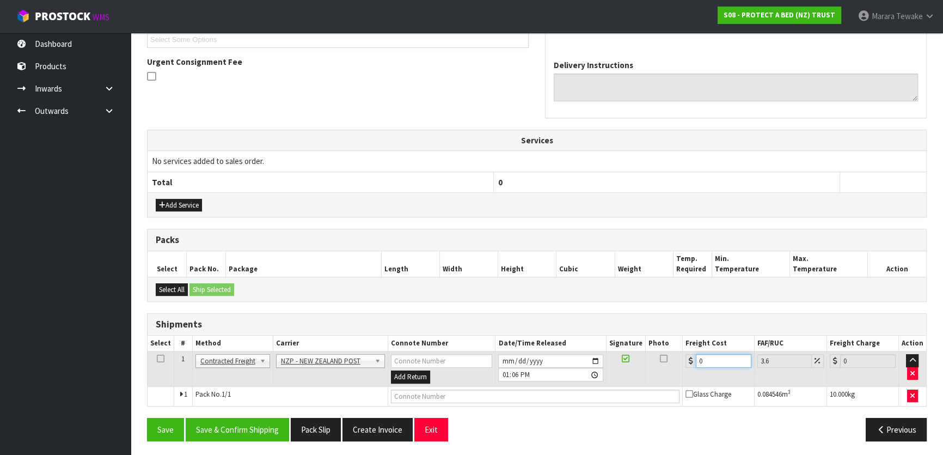
drag, startPoint x: 708, startPoint y: 361, endPoint x: 656, endPoint y: 339, distance: 56.8
click at [676, 351] on tr "1 Client Local Pickup Customer Local Pickup Company Freight Contracted Freight …" at bounding box center [537, 368] width 779 height 35
type input "2"
type input "2.07"
type input "23"
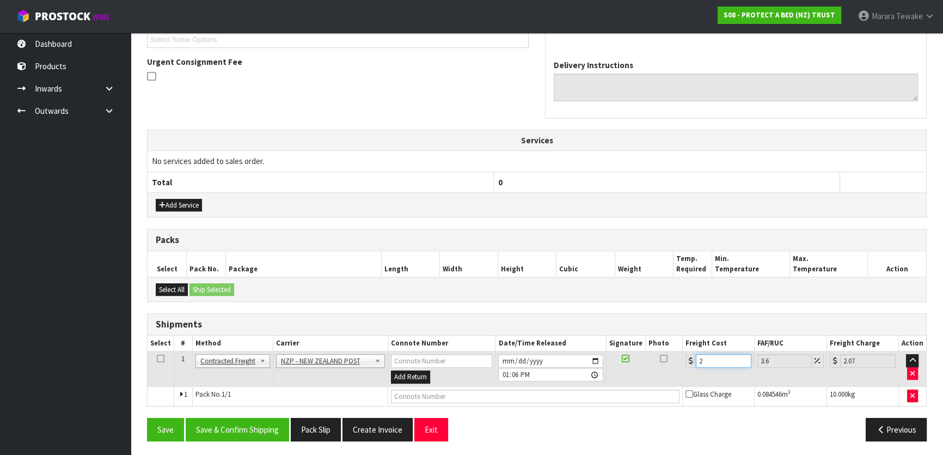
type input "23.83"
type input "23.2"
type input "24.04"
type input "23.28"
type input "24.12"
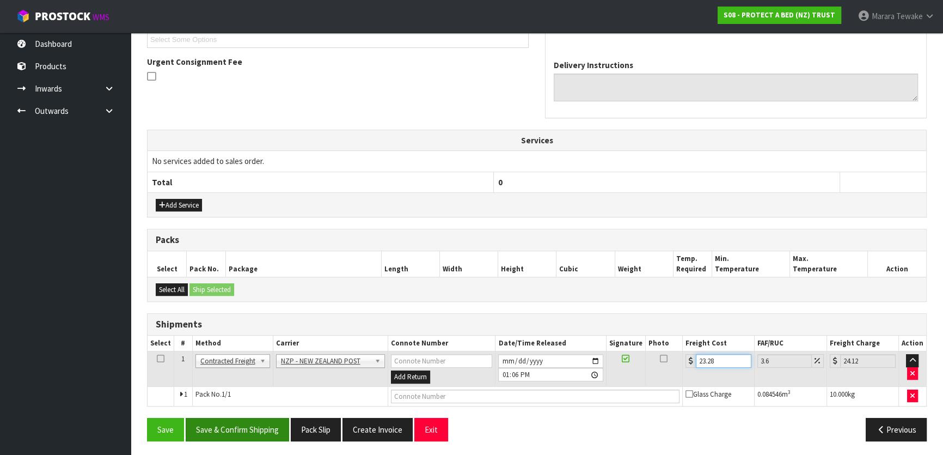
type input "23.28"
drag, startPoint x: 272, startPoint y: 421, endPoint x: 215, endPoint y: 410, distance: 58.3
click at [272, 421] on button "Save & Confirm Shipping" at bounding box center [237, 429] width 103 height 23
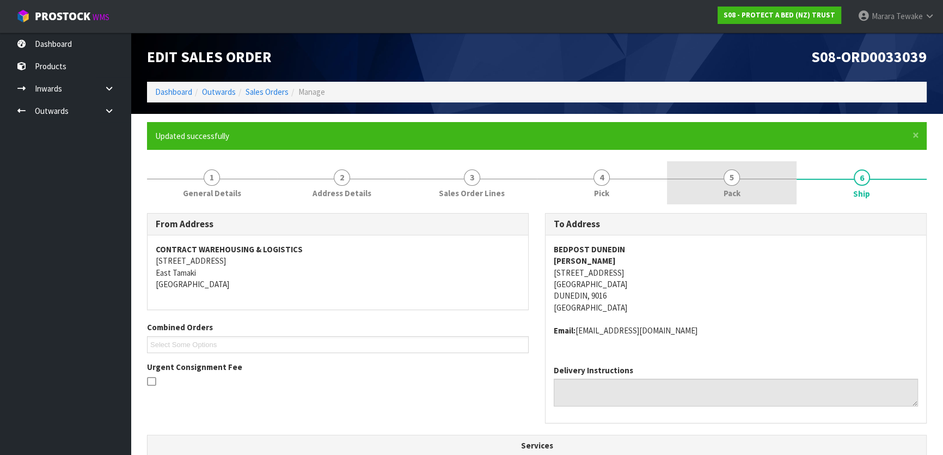
click at [726, 163] on link "5 Pack" at bounding box center [732, 182] width 130 height 43
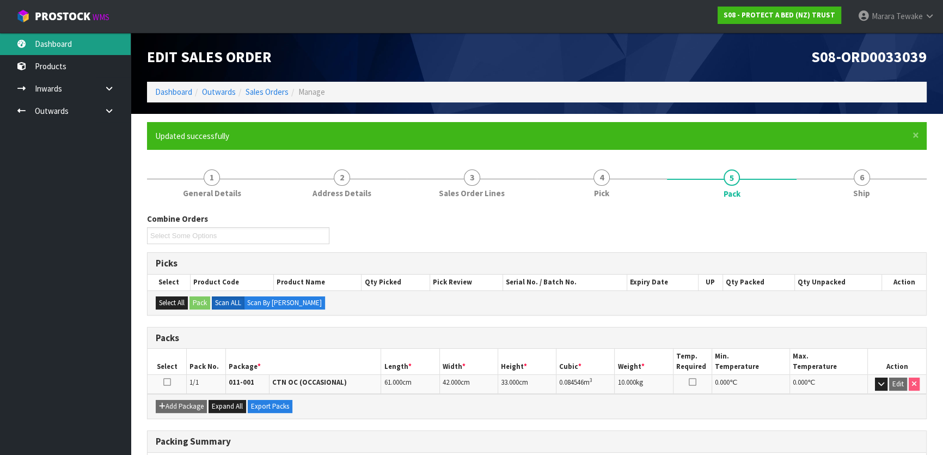
click at [81, 45] on link "Dashboard" at bounding box center [65, 44] width 131 height 22
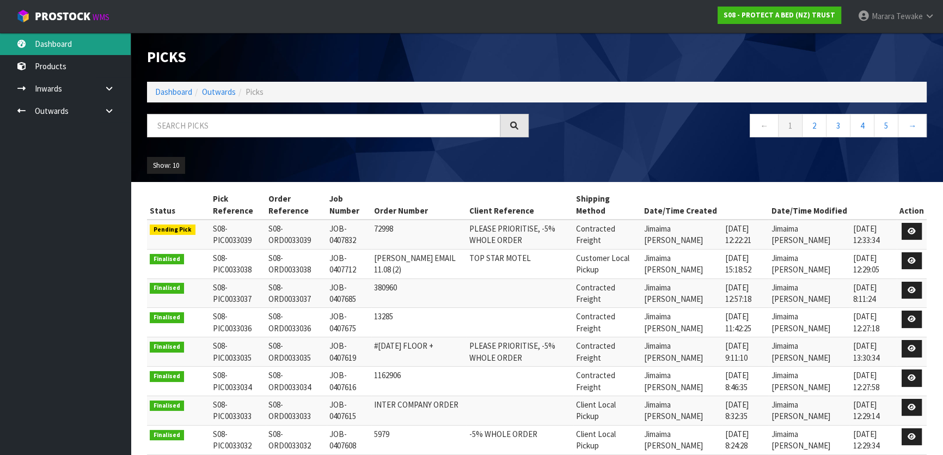
click at [78, 41] on link "Dashboard" at bounding box center [65, 44] width 131 height 22
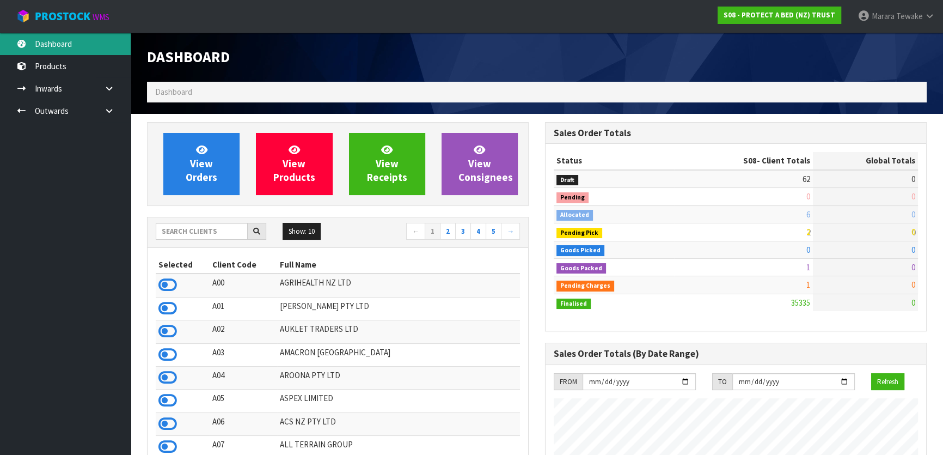
scroll to position [823, 397]
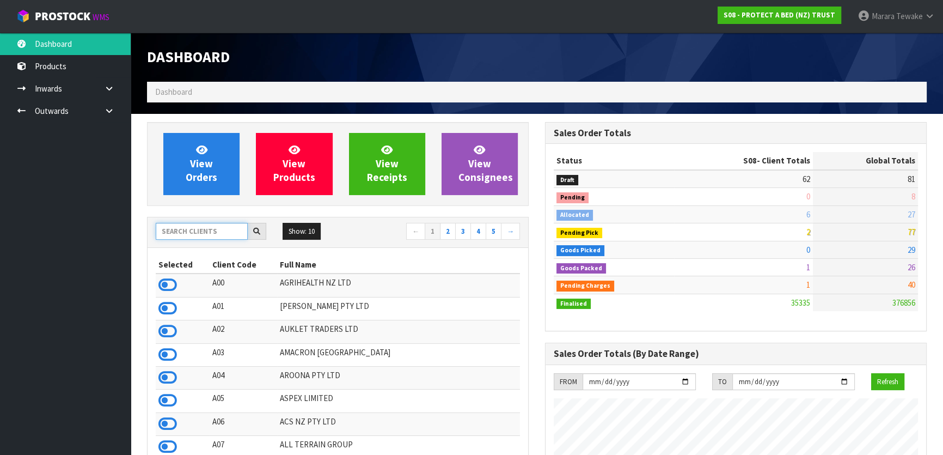
click at [173, 236] on input "text" at bounding box center [202, 231] width 92 height 17
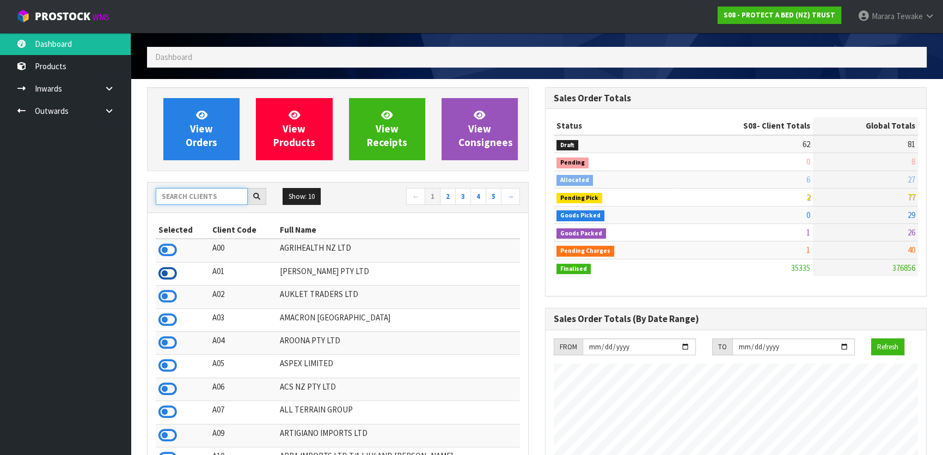
scroll to position [99, 0]
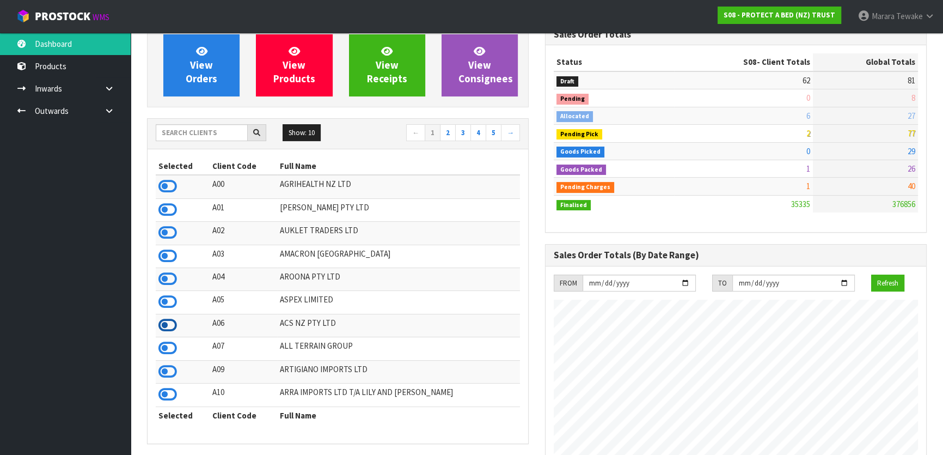
click at [167, 322] on icon at bounding box center [167, 325] width 19 height 16
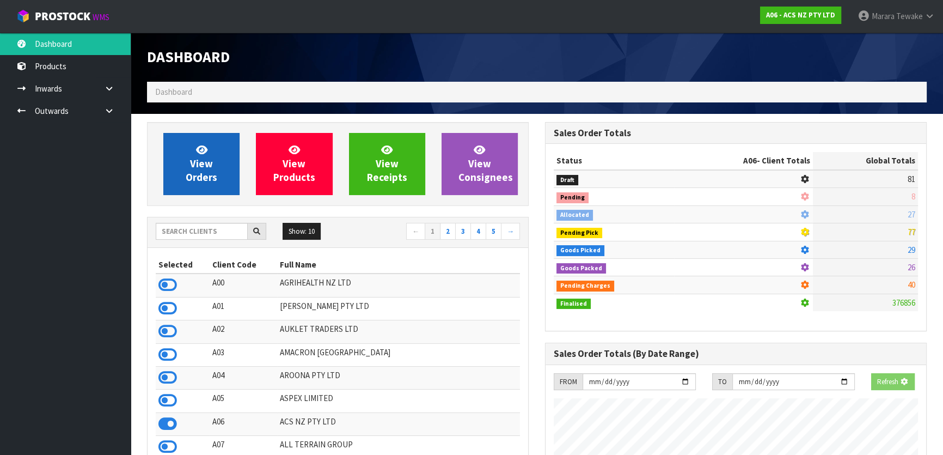
scroll to position [823, 397]
click at [206, 156] on link "View Orders" at bounding box center [201, 164] width 76 height 62
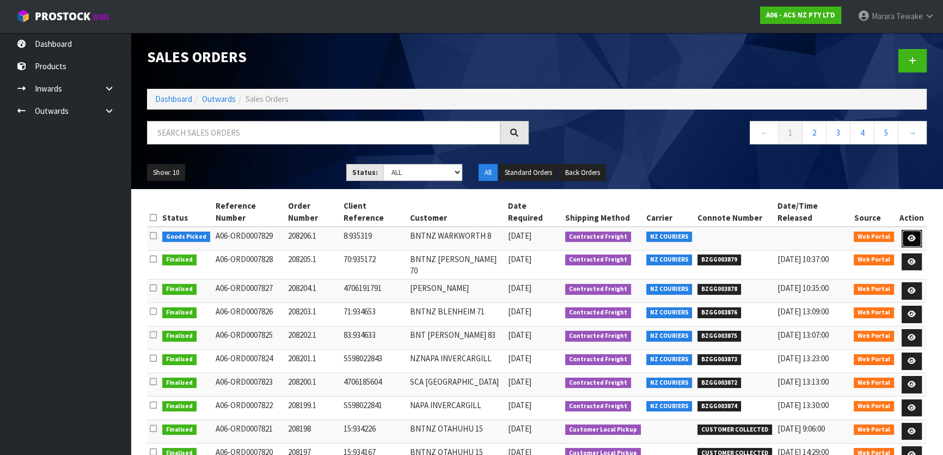
click at [908, 235] on icon at bounding box center [912, 238] width 8 height 7
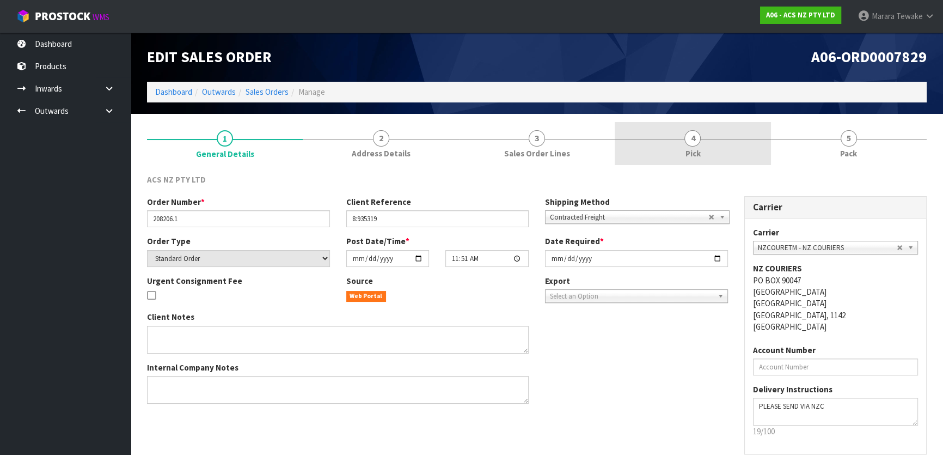
click at [725, 141] on link "4 Pick" at bounding box center [693, 143] width 156 height 43
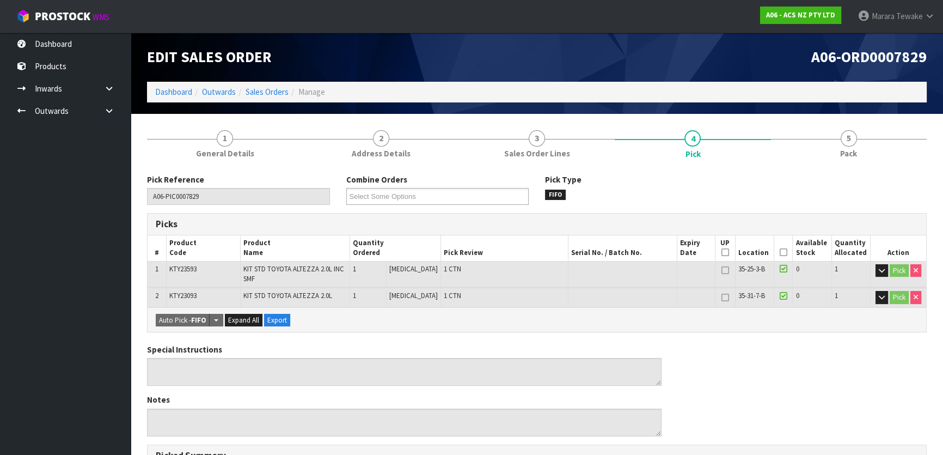
click at [780, 253] on icon at bounding box center [784, 252] width 8 height 1
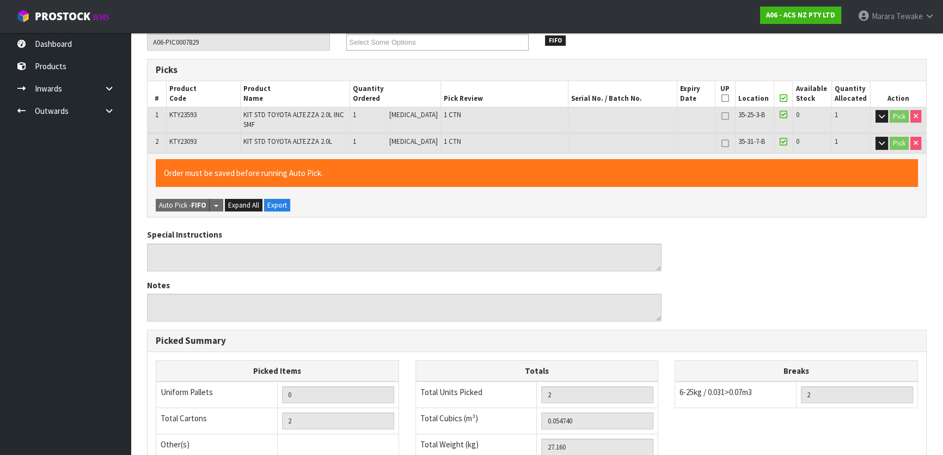
scroll to position [327, 0]
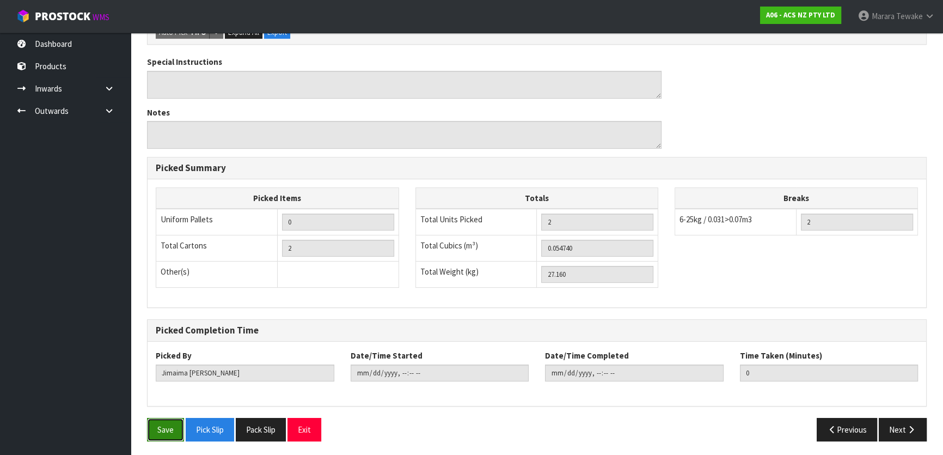
click at [174, 425] on button "Save" at bounding box center [165, 429] width 37 height 23
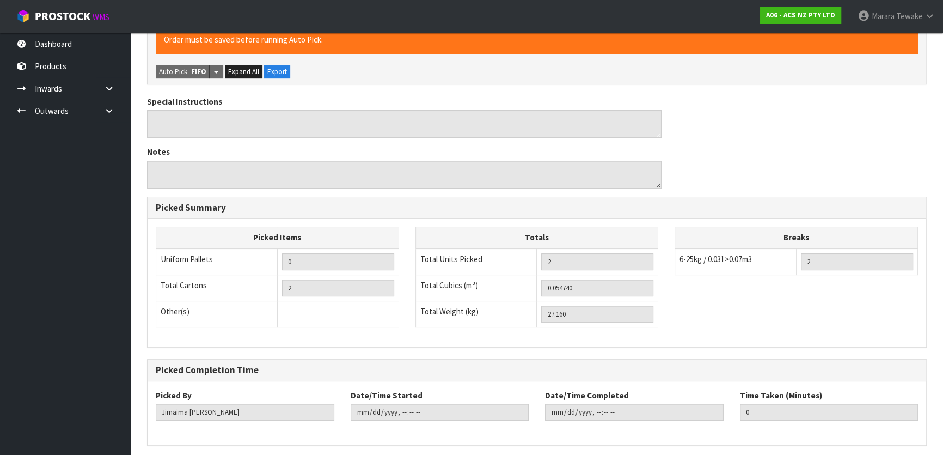
scroll to position [0, 0]
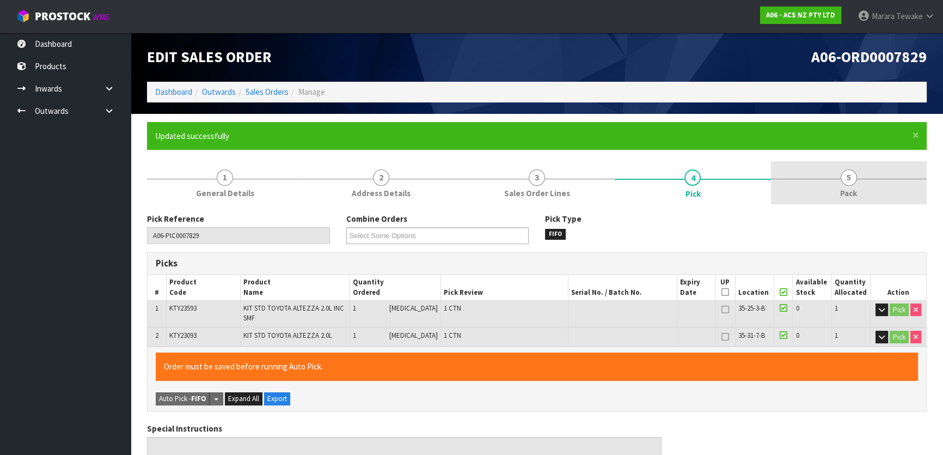
type input "Marara Tewake"
type input "2025-08-15T12:42:25"
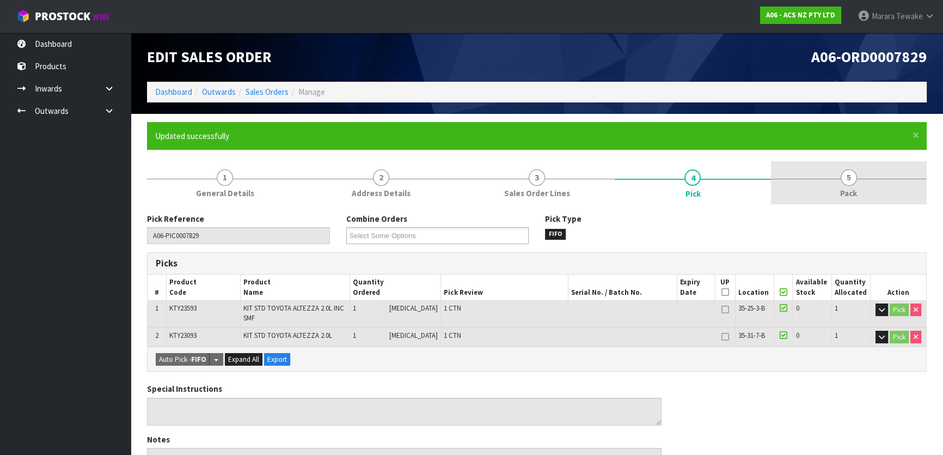
click at [868, 190] on link "5 Pack" at bounding box center [849, 182] width 156 height 43
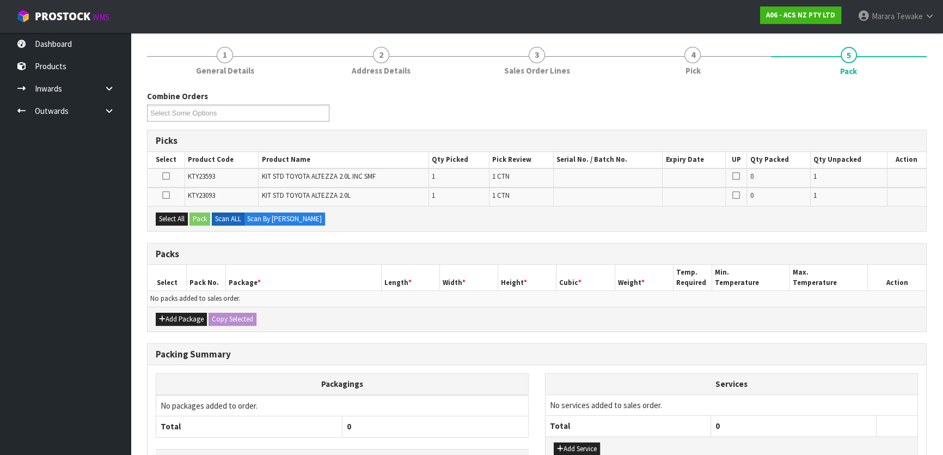
scroll to position [198, 0]
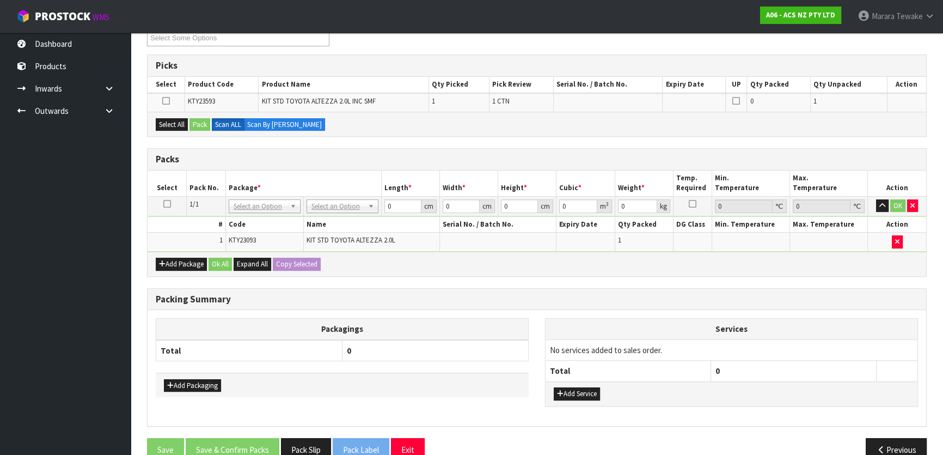
click at [344, 192] on th "Package *" at bounding box center [303, 183] width 156 height 26
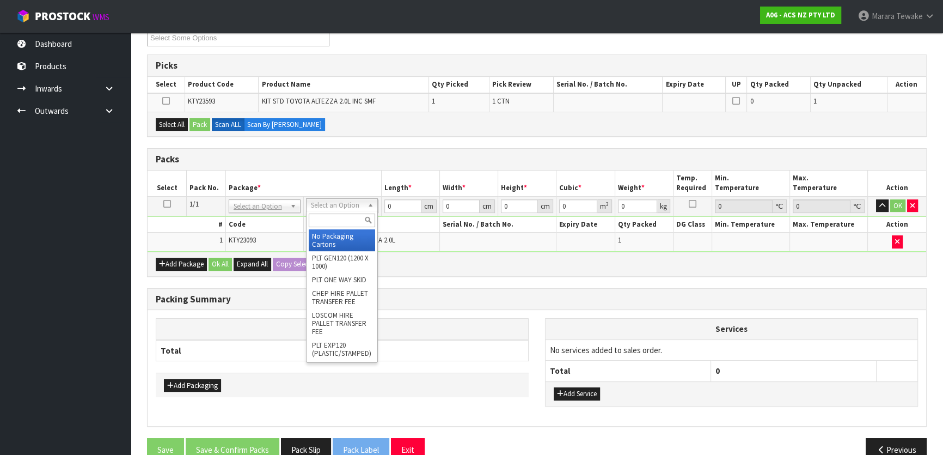
click at [344, 217] on input "text" at bounding box center [342, 220] width 66 height 14
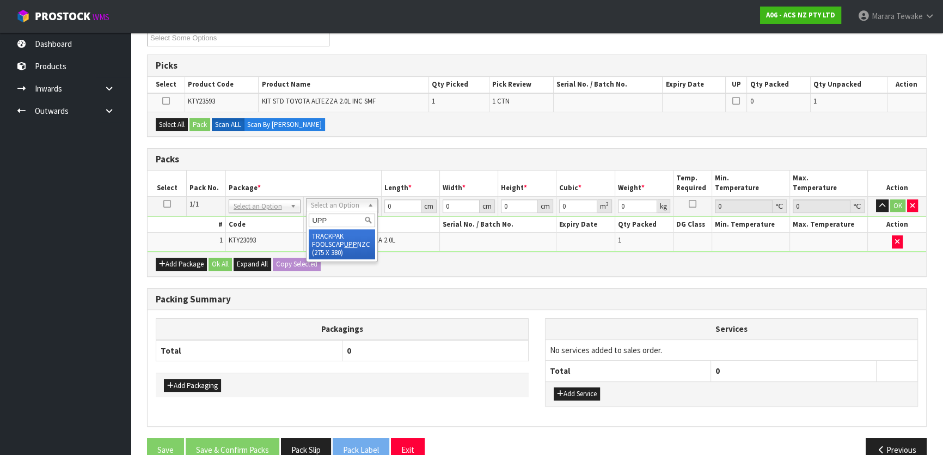
type input "UPP"
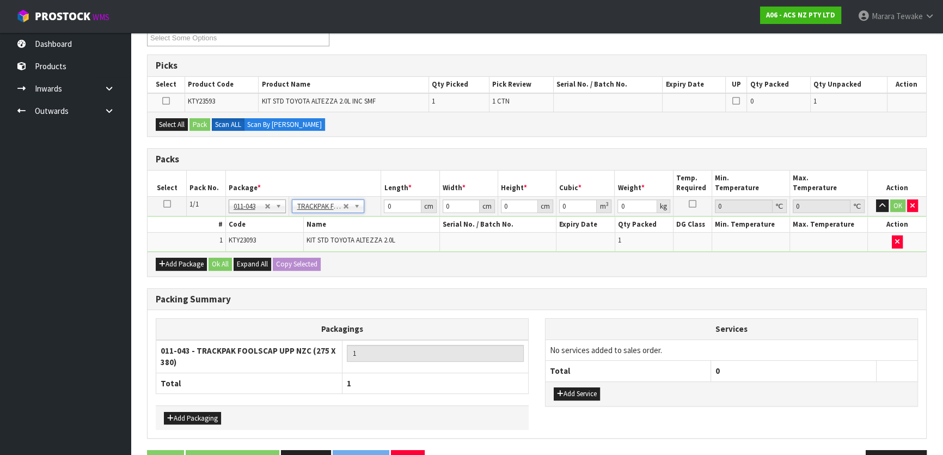
type input "27.5"
type input "38"
type input "0.01"
type input "0.00001"
type input "7.24"
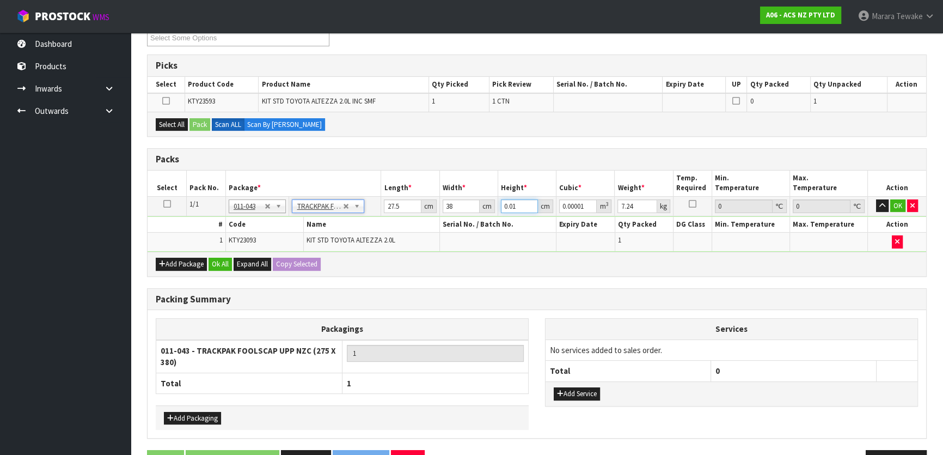
drag, startPoint x: 518, startPoint y: 204, endPoint x: 502, endPoint y: 192, distance: 19.8
click at [503, 193] on table "Select Pack No. Package * Length * Width * Height * Cubic * Weight * Temp. Requ…" at bounding box center [537, 210] width 779 height 81
type input "1"
type input "0.001045"
type input "12"
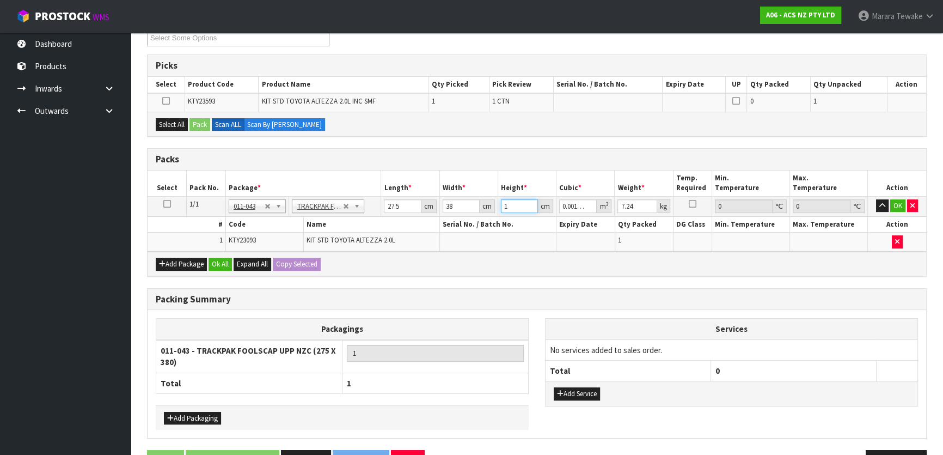
type input "0.01254"
type input "12"
click at [179, 261] on button "Add Package" at bounding box center [181, 264] width 51 height 13
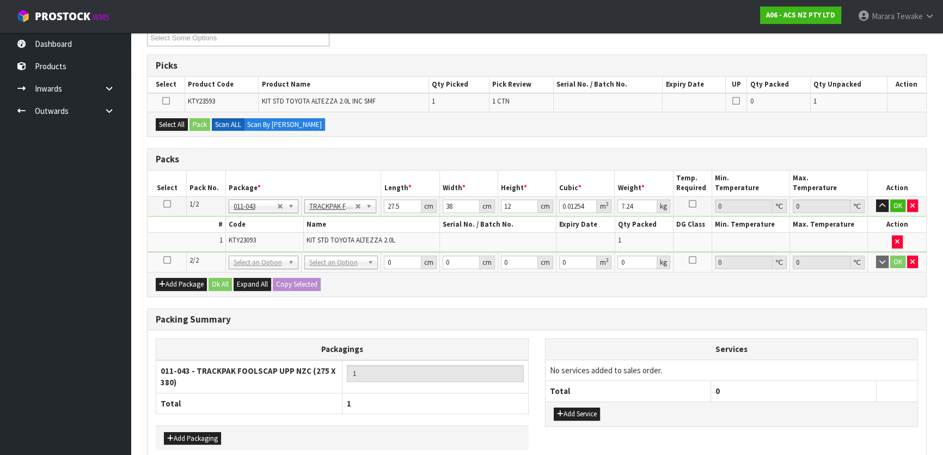
click at [167, 260] on icon at bounding box center [167, 260] width 8 height 1
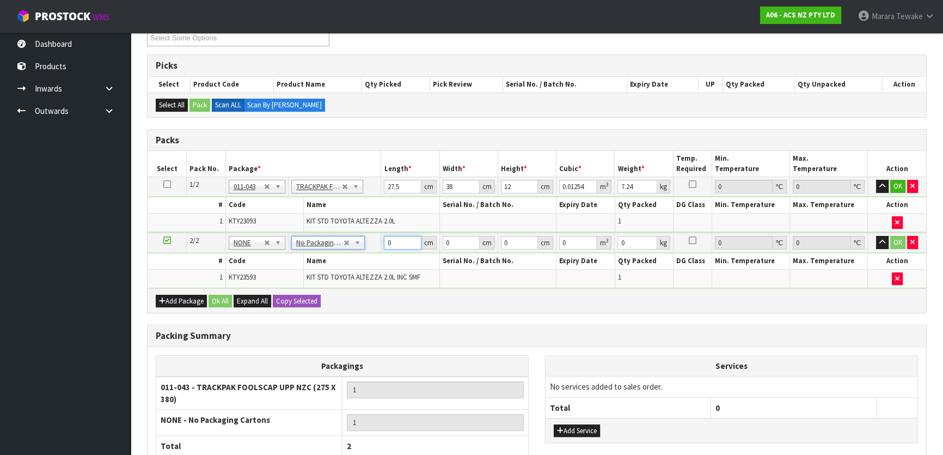
drag, startPoint x: 387, startPoint y: 236, endPoint x: 381, endPoint y: 229, distance: 9.3
click at [382, 230] on table "Select Pack No. Package * Length * Width * Height * Cubic * Weight * Temp. Requ…" at bounding box center [537, 219] width 779 height 137
type input "40"
type input "38"
type input "1"
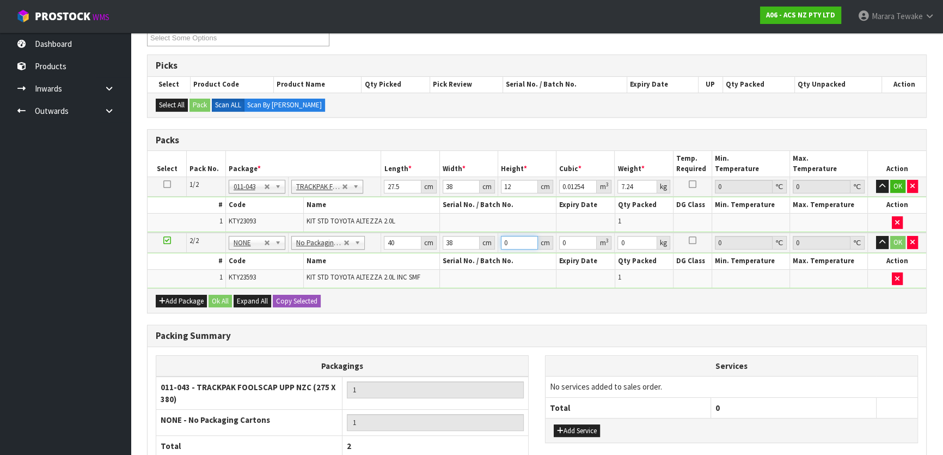
type input "0.00152"
type input "11"
type input "0.01672"
type input "11"
type input "19"
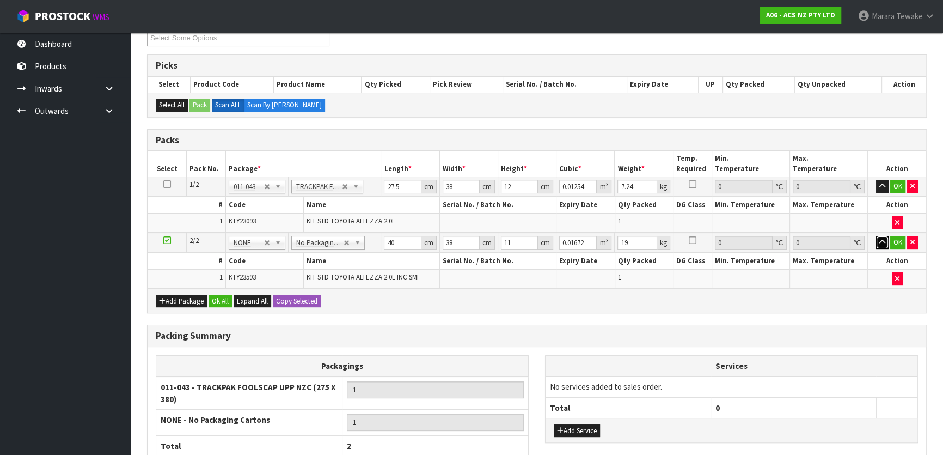
click at [876, 236] on button "button" at bounding box center [882, 242] width 13 height 13
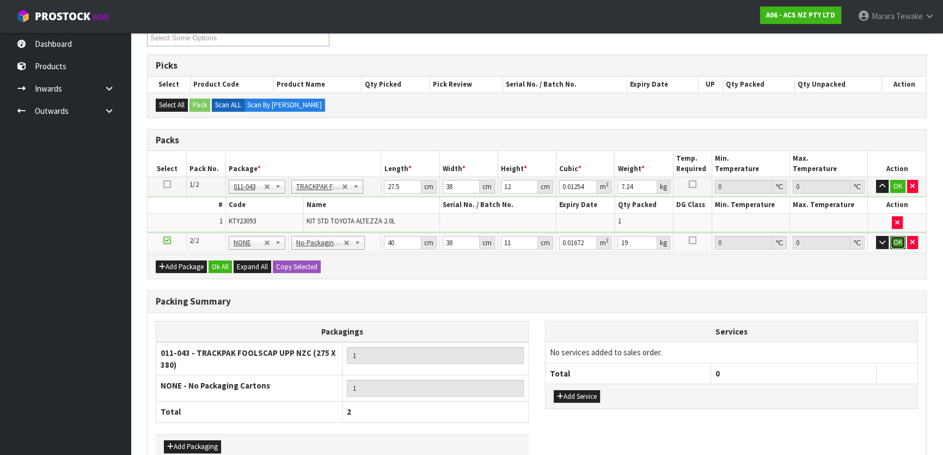
click button "OK" at bounding box center [897, 242] width 15 height 13
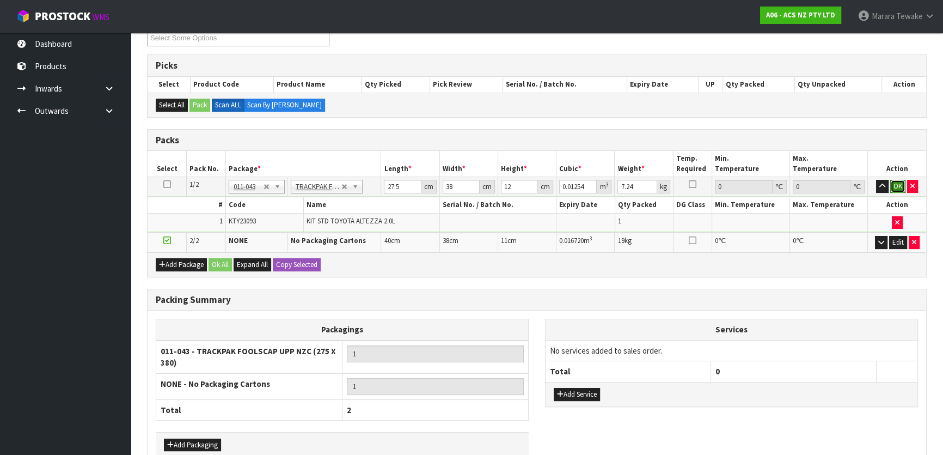
click at [899, 184] on button "OK" at bounding box center [897, 186] width 15 height 13
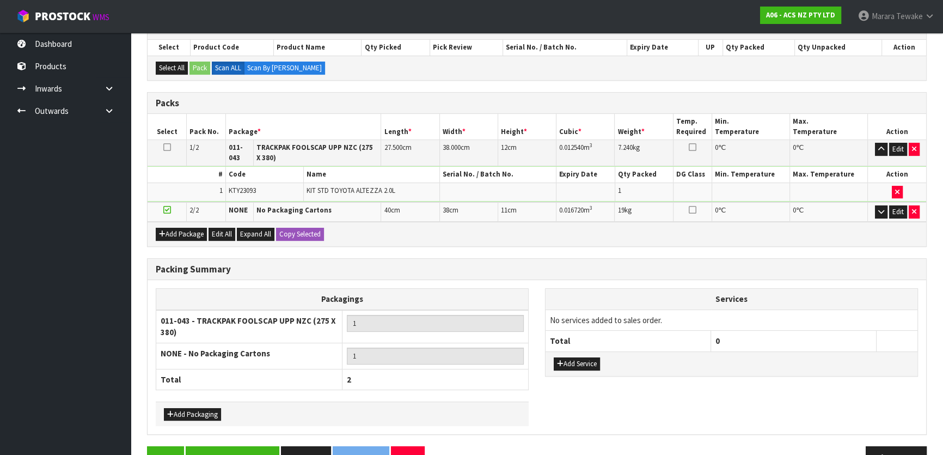
scroll to position [262, 0]
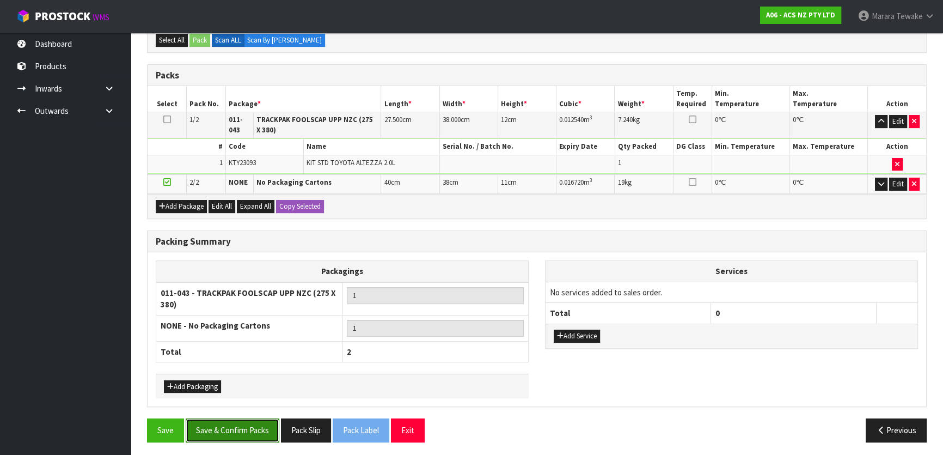
click at [249, 418] on button "Save & Confirm Packs" at bounding box center [233, 429] width 94 height 23
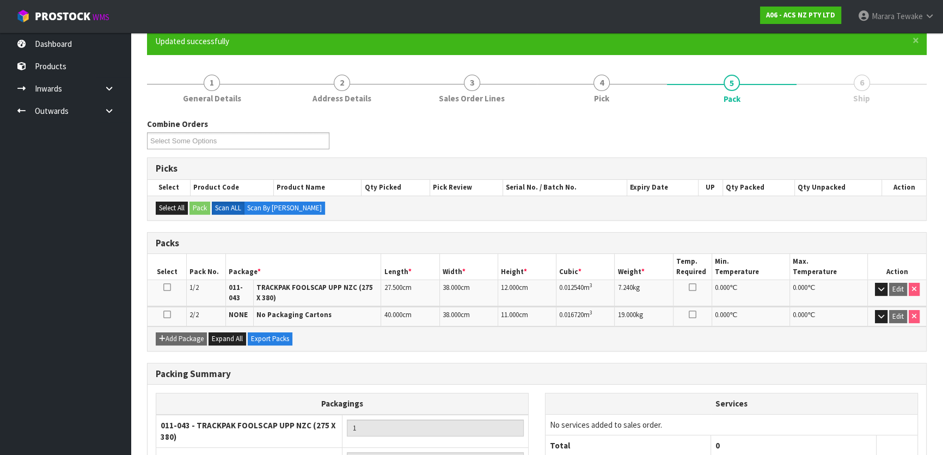
scroll to position [0, 0]
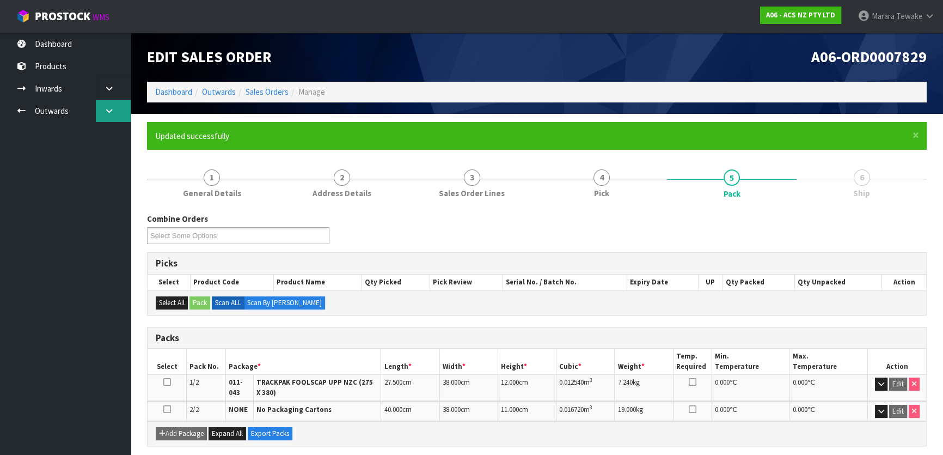
click at [106, 104] on link at bounding box center [113, 111] width 35 height 22
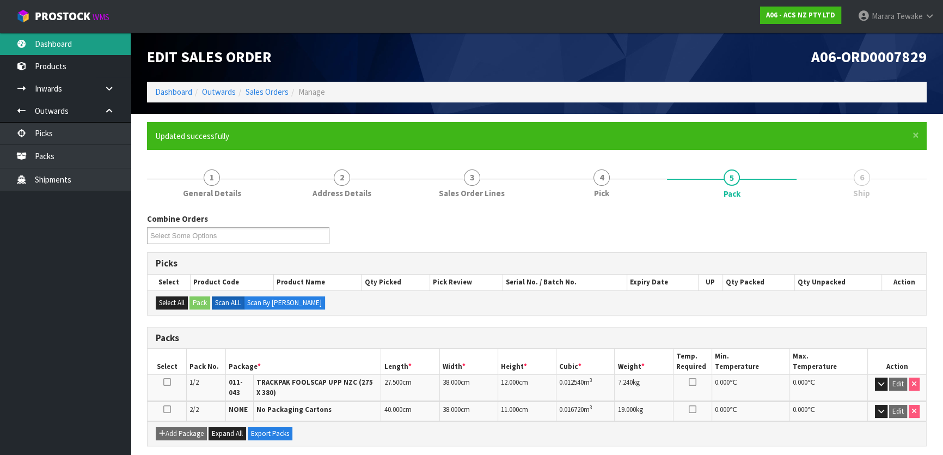
click at [63, 38] on link "Dashboard" at bounding box center [65, 44] width 131 height 22
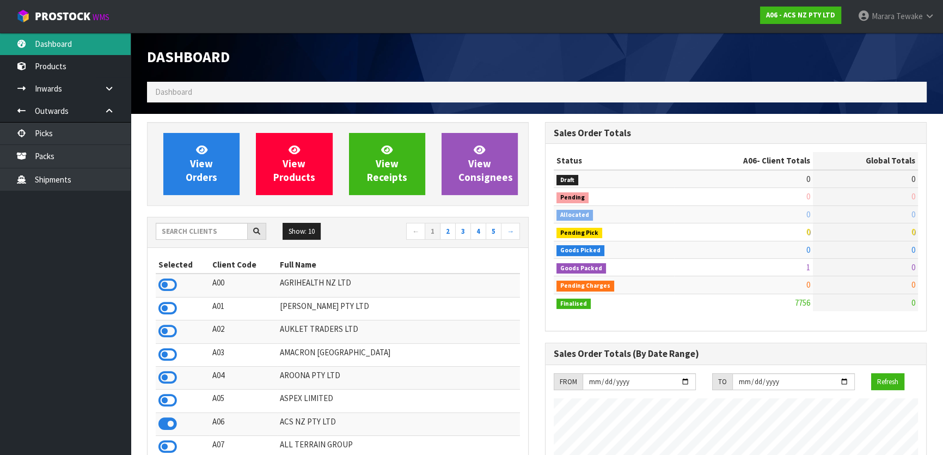
scroll to position [823, 397]
click at [166, 286] on icon at bounding box center [167, 285] width 19 height 16
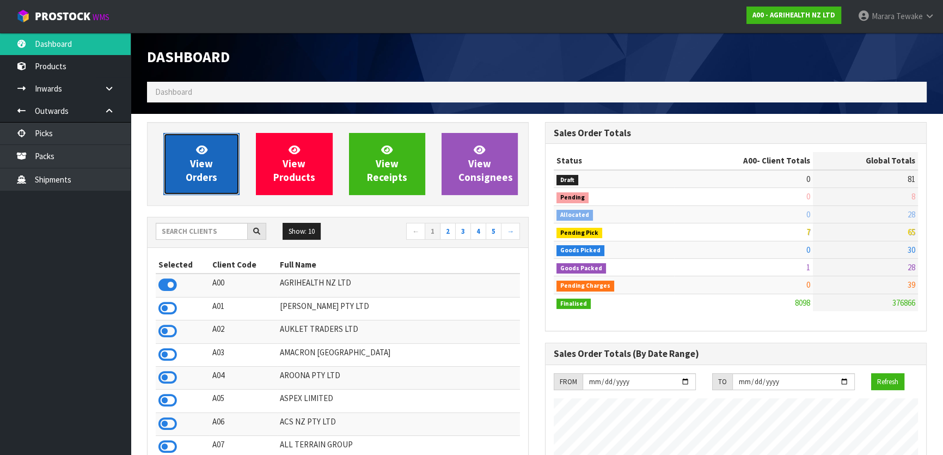
click at [171, 174] on link "View Orders" at bounding box center [201, 164] width 76 height 62
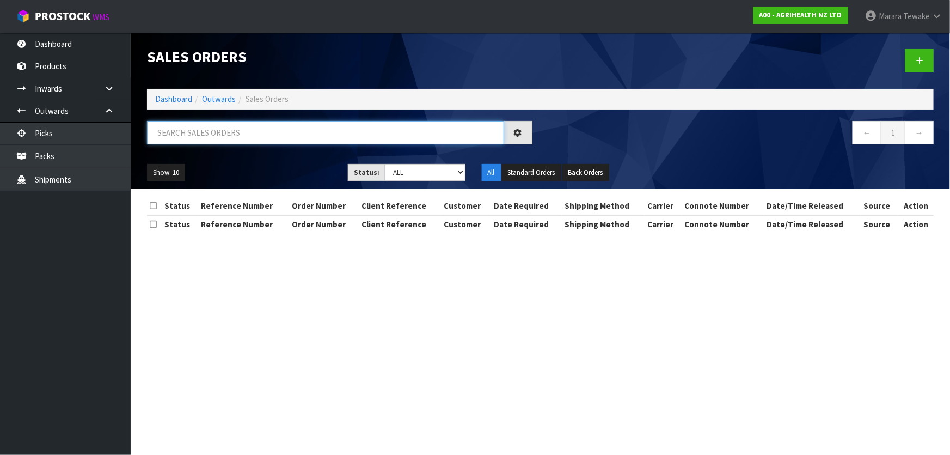
click at [204, 131] on input "text" at bounding box center [325, 132] width 357 height 23
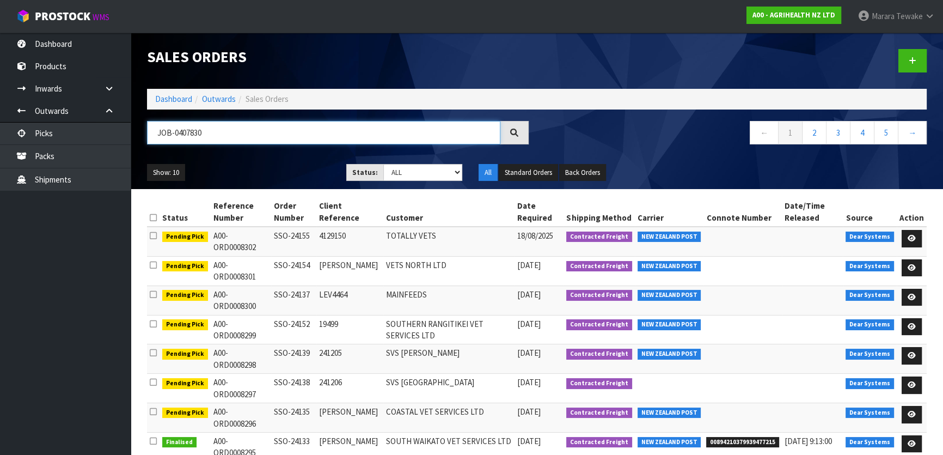
type input "JOB-0407830"
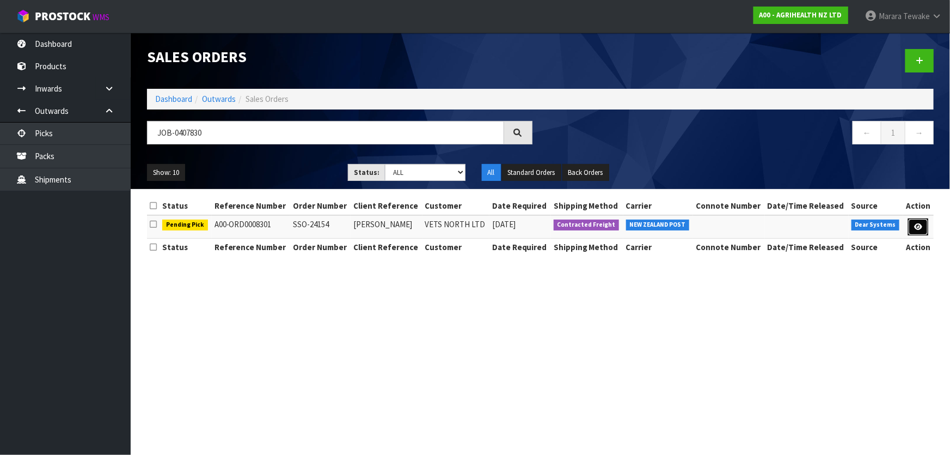
click at [916, 225] on icon at bounding box center [918, 226] width 8 height 7
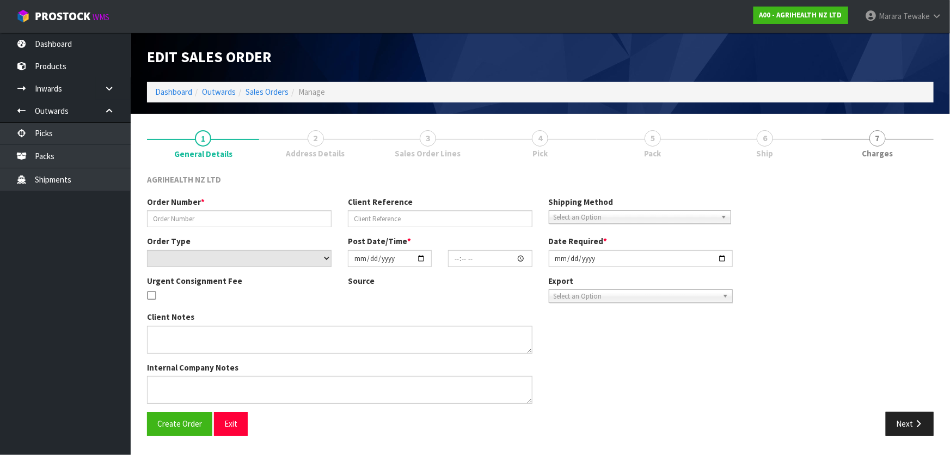
type input "SSO-24154"
type input "ARLENE"
select select "number:0"
type input "2025-08-15"
type input "12:13:31.000"
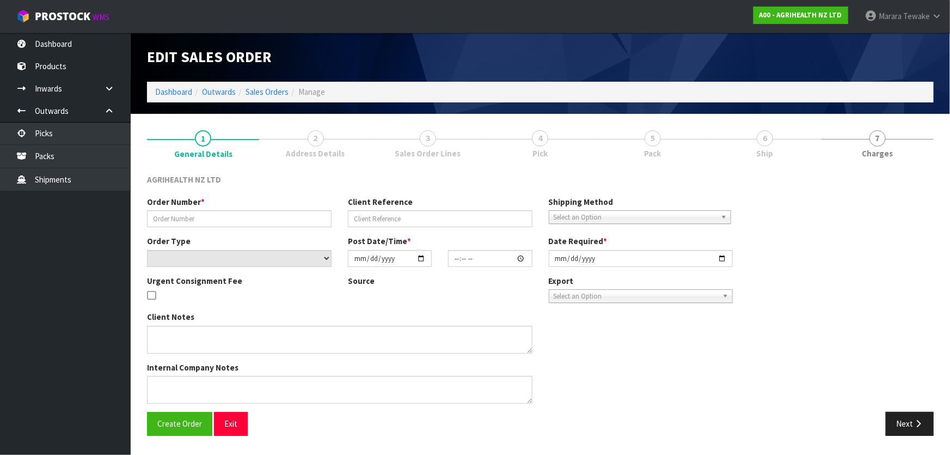
type input "2025-08-15"
type textarea "SHIP BY: Overnight Courier"
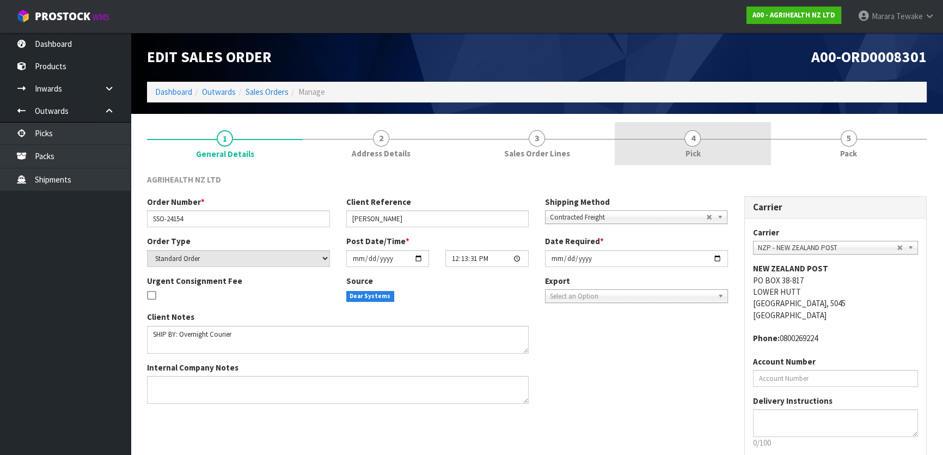
click at [708, 145] on link "4 Pick" at bounding box center [693, 143] width 156 height 43
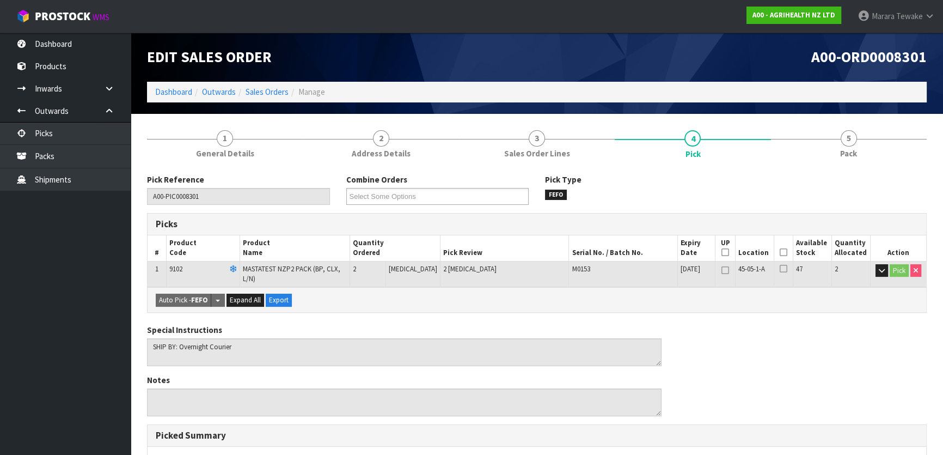
click at [780, 253] on icon at bounding box center [784, 252] width 8 height 1
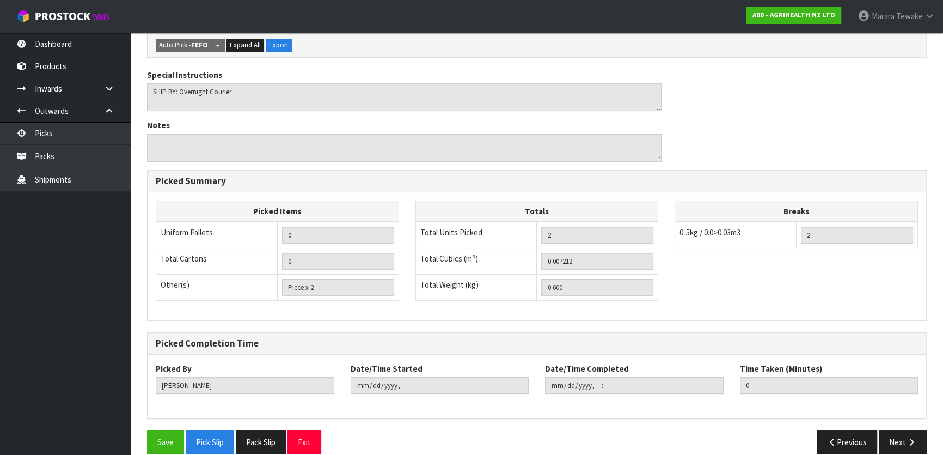
scroll to position [299, 0]
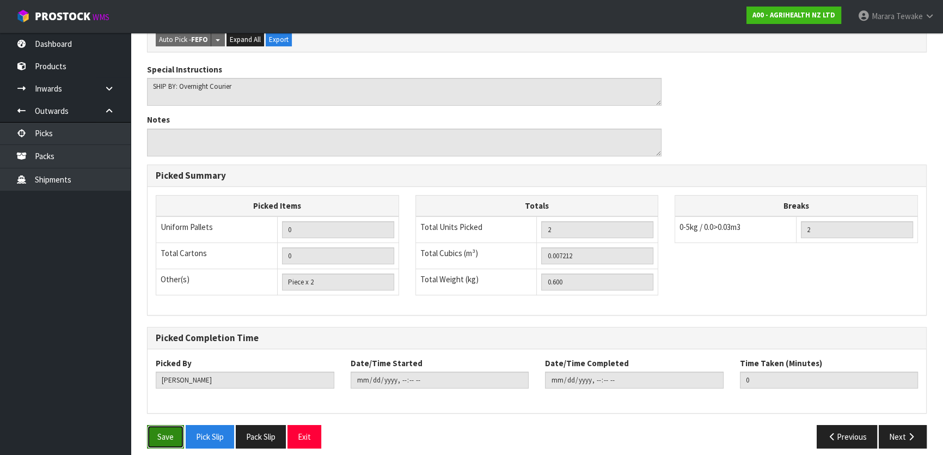
click at [158, 429] on button "Save" at bounding box center [165, 436] width 37 height 23
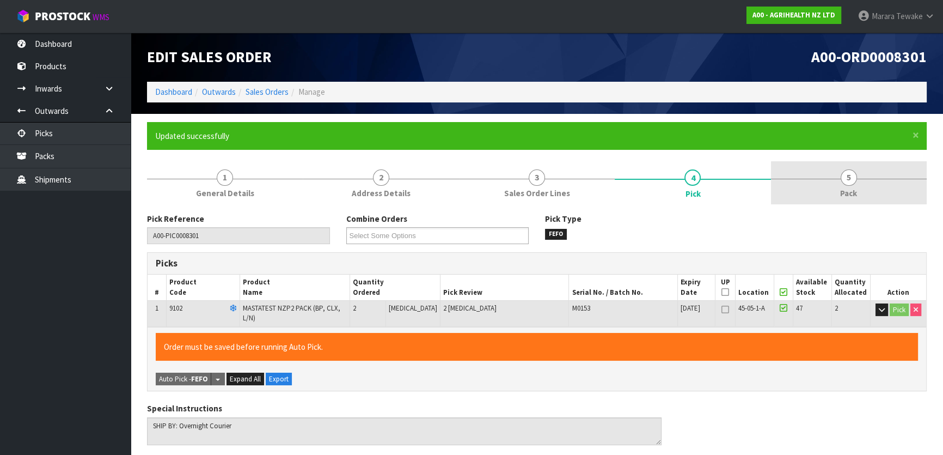
type input "Marara Tewake"
type input "2025-08-15T12:57:02"
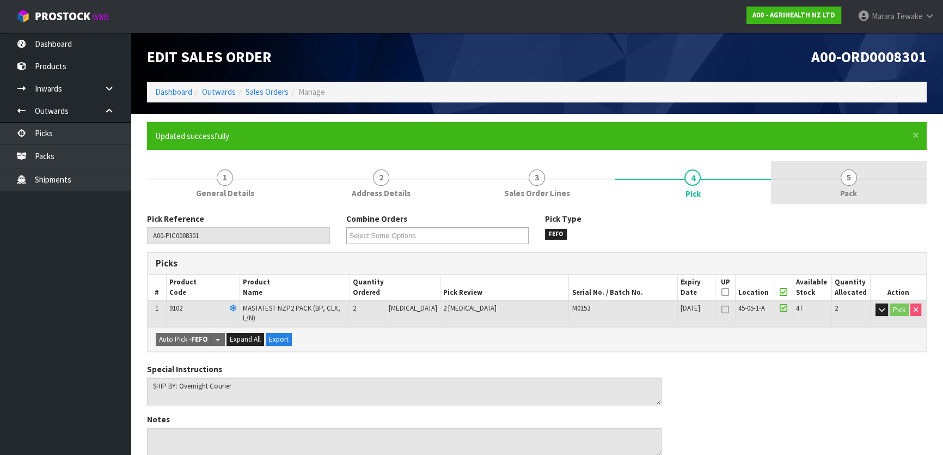
click at [855, 180] on link "5 Pack" at bounding box center [849, 182] width 156 height 43
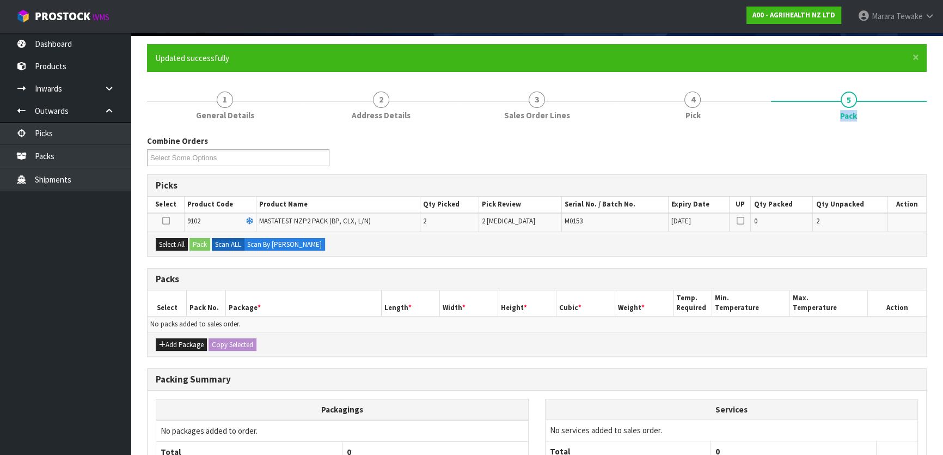
scroll to position [179, 0]
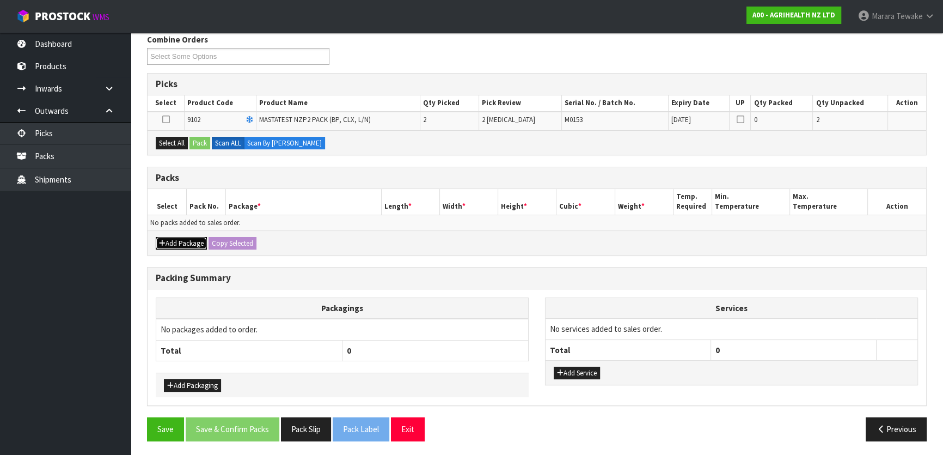
click at [185, 237] on button "Add Package" at bounding box center [181, 243] width 51 height 13
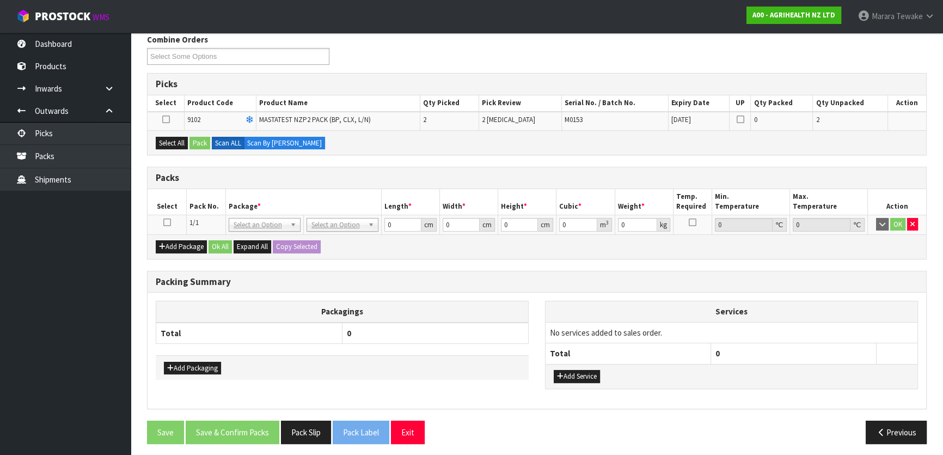
click at [170, 222] on td at bounding box center [167, 225] width 39 height 20
click at [167, 222] on icon at bounding box center [167, 222] width 8 height 1
click at [182, 146] on button "Select All" at bounding box center [172, 143] width 32 height 13
click at [200, 145] on button "Pack" at bounding box center [199, 143] width 21 height 13
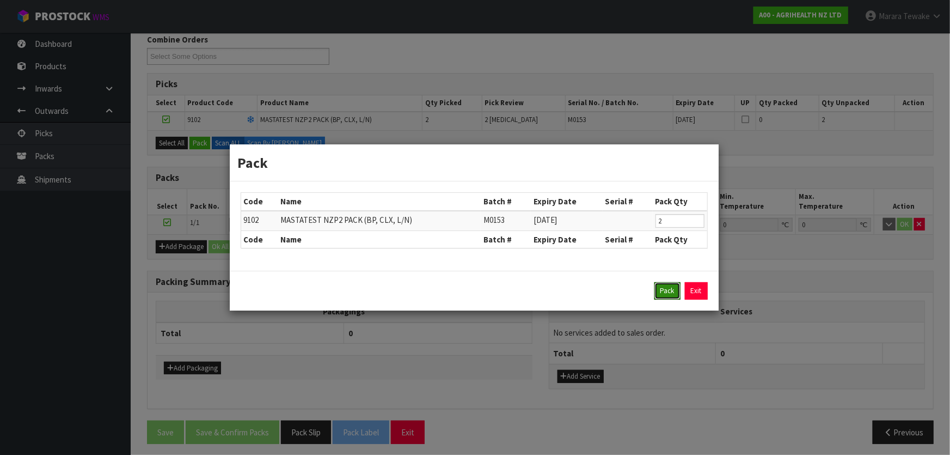
drag, startPoint x: 670, startPoint y: 291, endPoint x: 652, endPoint y: 290, distance: 18.0
click at [668, 290] on button "Pack" at bounding box center [667, 290] width 26 height 17
type input "0.000"
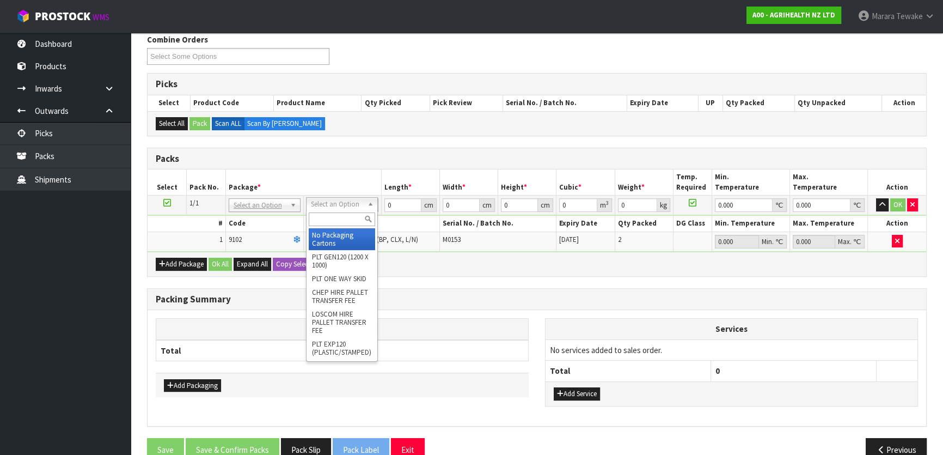
click at [328, 226] on div at bounding box center [342, 219] width 71 height 18
click at [330, 220] on input "text" at bounding box center [342, 219] width 66 height 14
type input "A4"
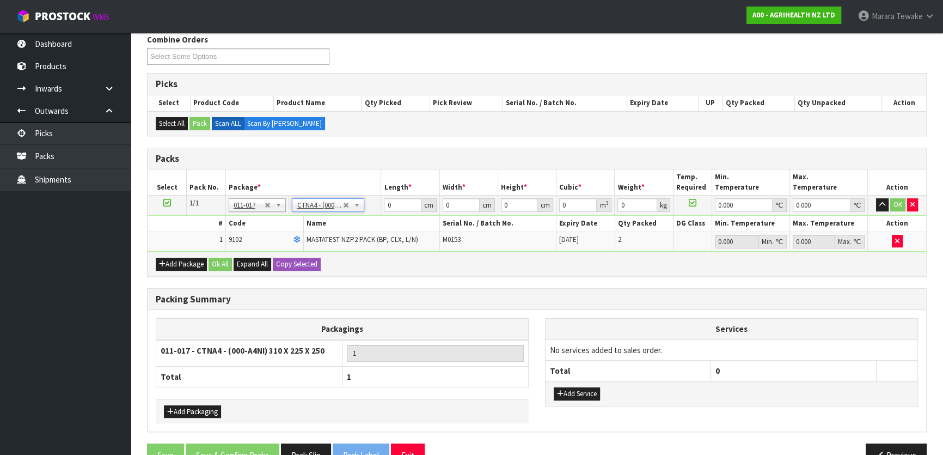
type input "31"
type input "22.5"
type input "25"
type input "0.017438"
type input "0.8"
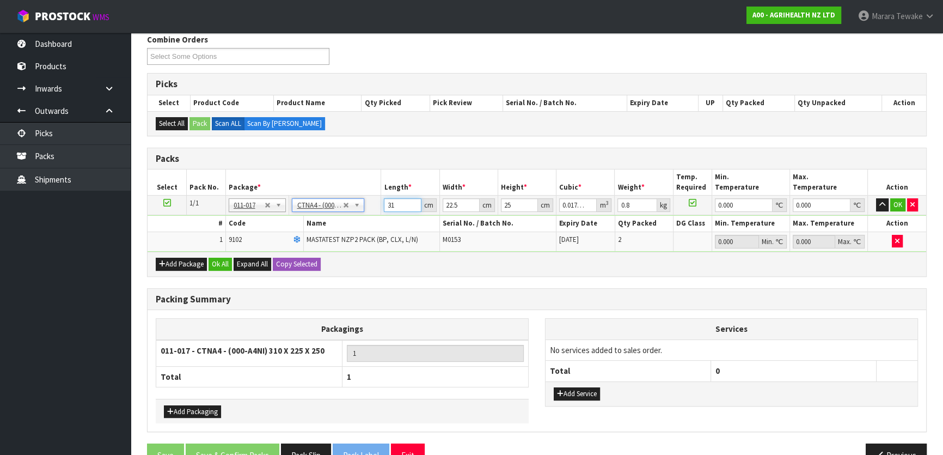
drag, startPoint x: 394, startPoint y: 201, endPoint x: 370, endPoint y: 186, distance: 28.2
click at [376, 193] on table "Select Pack No. Package * Length * Width * Height * Cubic * Weight * Temp. Requ…" at bounding box center [537, 210] width 779 height 82
type input "3"
type input "0.001687"
type input "32"
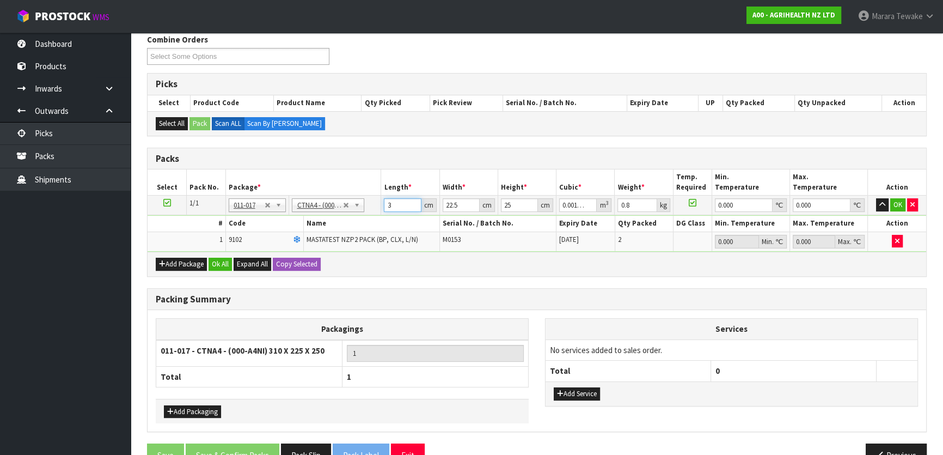
type input "0.018"
type input "32"
type input "2"
type input "0.0016"
type input "24"
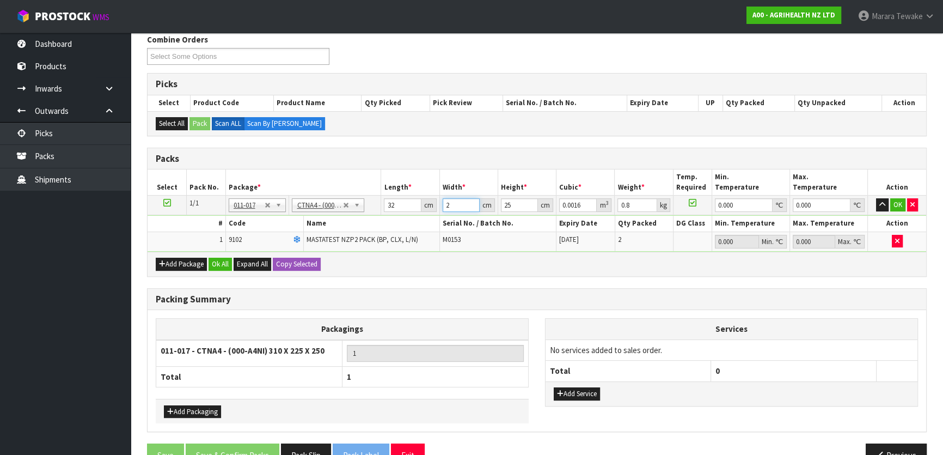
type input "0.0192"
type input "24"
type input "2"
type input "0.001536"
type input "20"
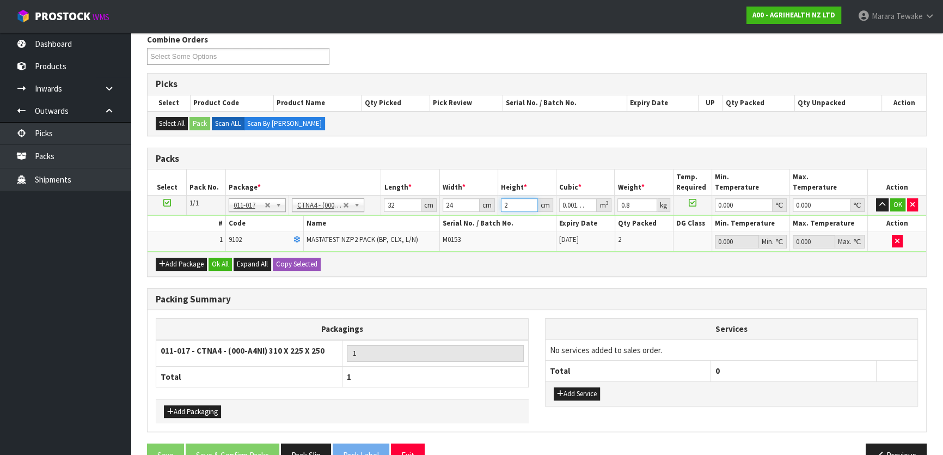
type input "0.01536"
type input "20"
type input "1"
type input "0"
click at [876, 198] on button "button" at bounding box center [882, 204] width 13 height 13
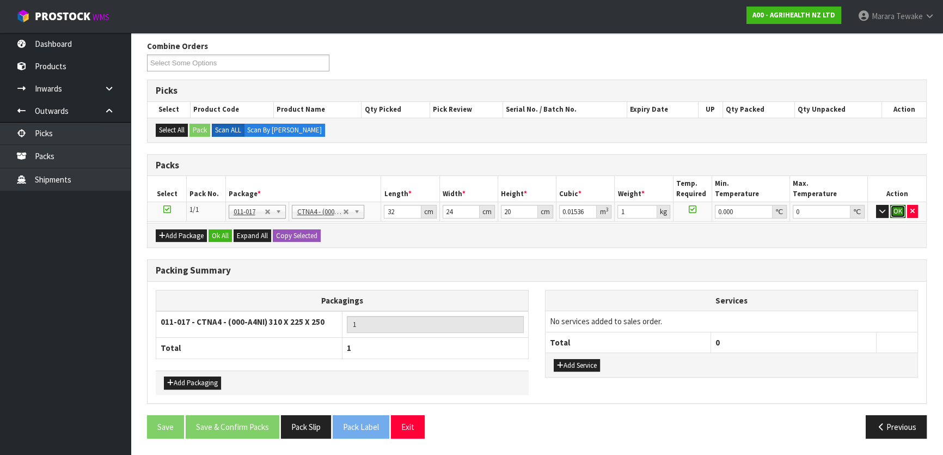
click button "OK" at bounding box center [897, 211] width 15 height 13
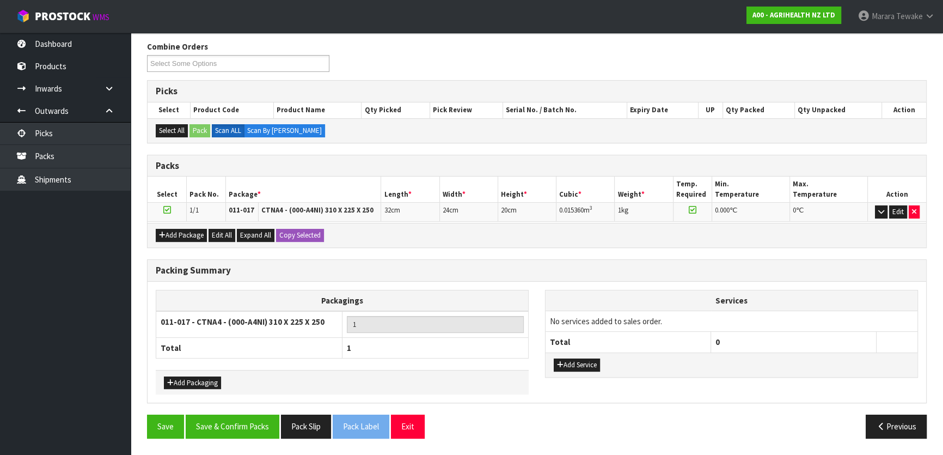
scroll to position [168, 0]
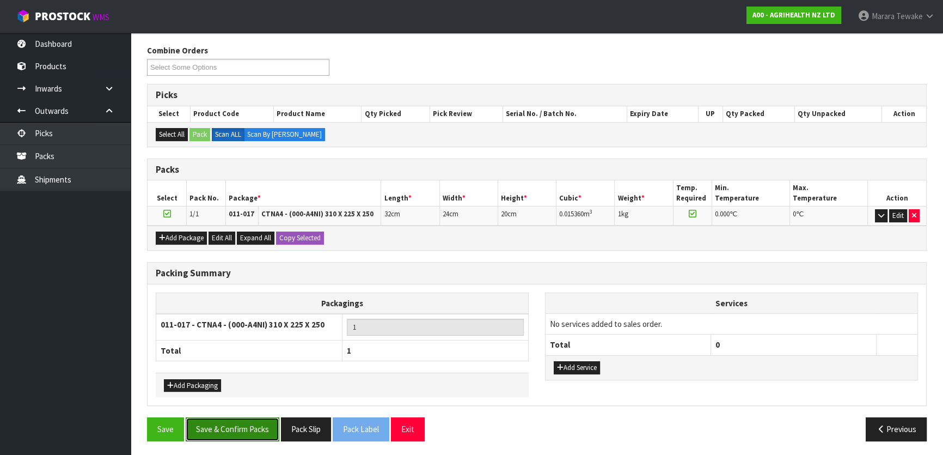
click at [244, 428] on button "Save & Confirm Packs" at bounding box center [233, 428] width 94 height 23
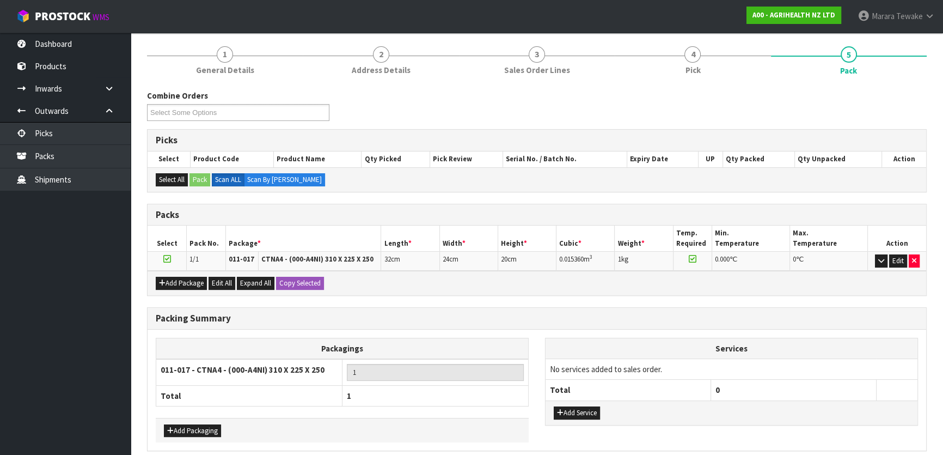
scroll to position [144, 0]
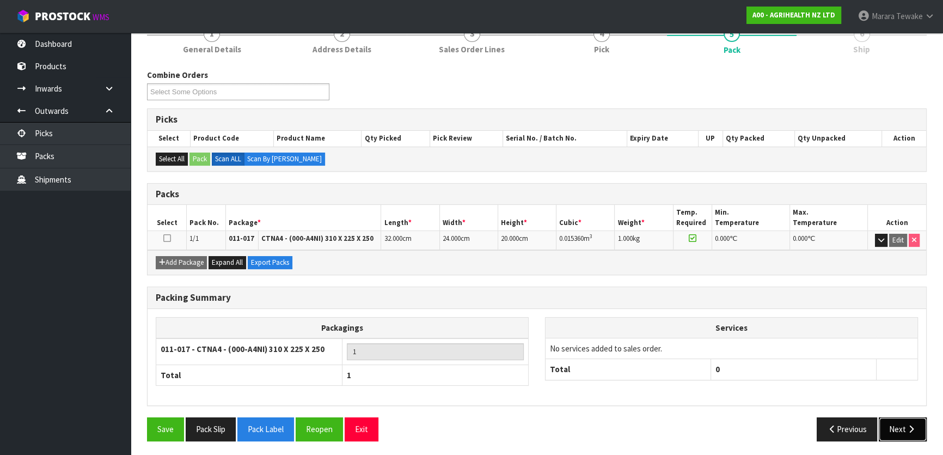
click at [904, 426] on button "Next" at bounding box center [903, 428] width 48 height 23
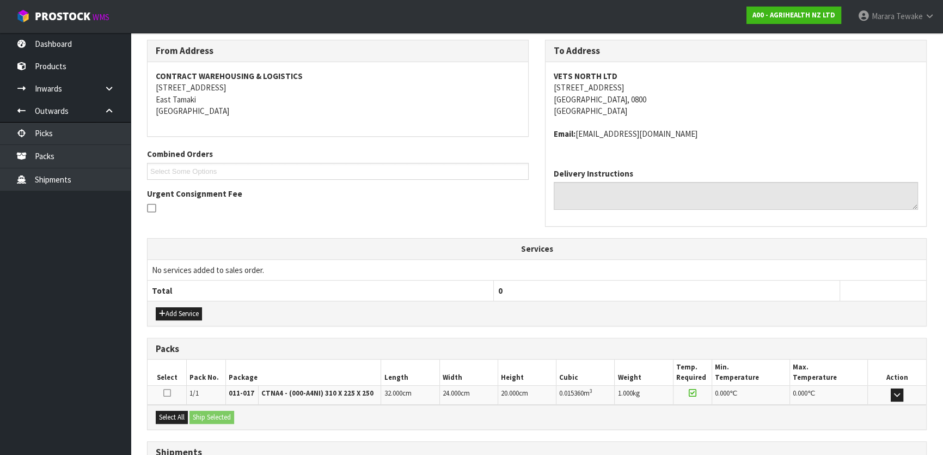
scroll to position [262, 0]
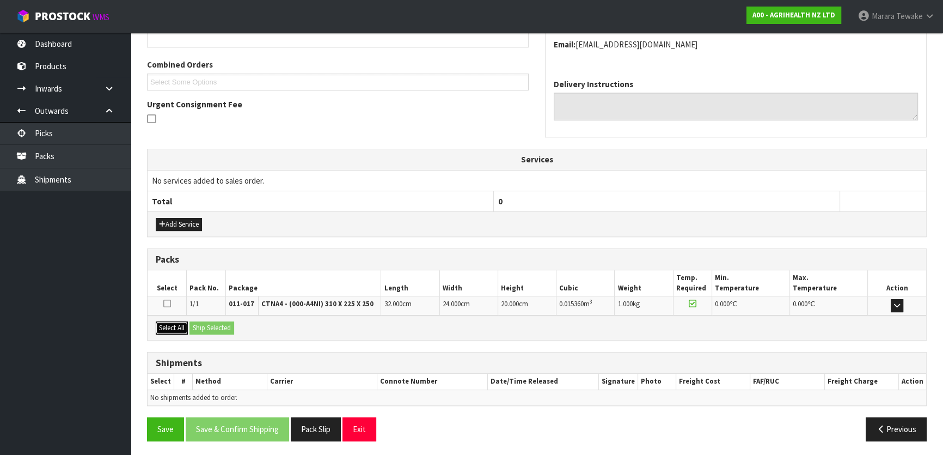
drag, startPoint x: 180, startPoint y: 327, endPoint x: 210, endPoint y: 327, distance: 29.9
click at [185, 327] on button "Select All" at bounding box center [172, 327] width 32 height 13
click at [211, 327] on button "Ship Selected" at bounding box center [211, 327] width 45 height 13
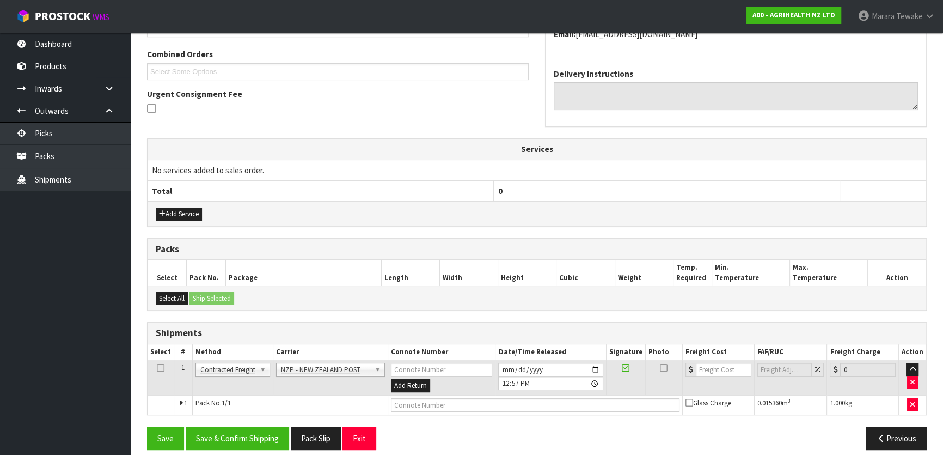
scroll to position [282, 0]
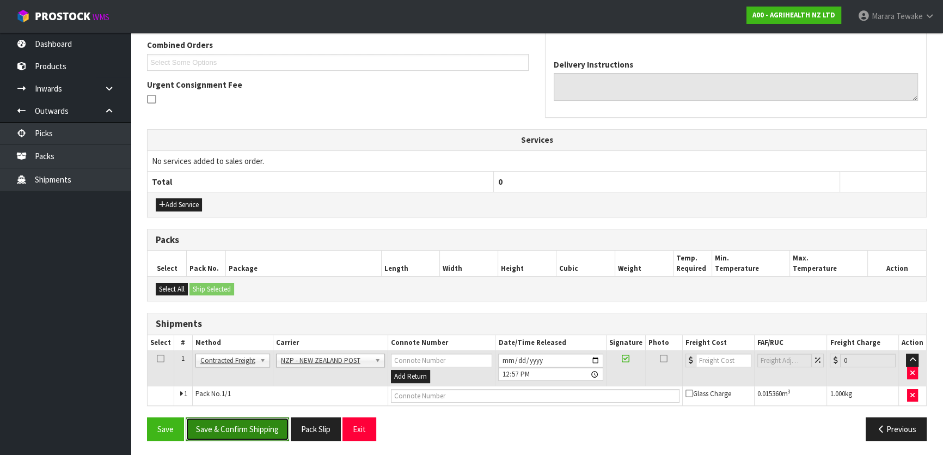
click at [223, 430] on button "Save & Confirm Shipping" at bounding box center [237, 428] width 103 height 23
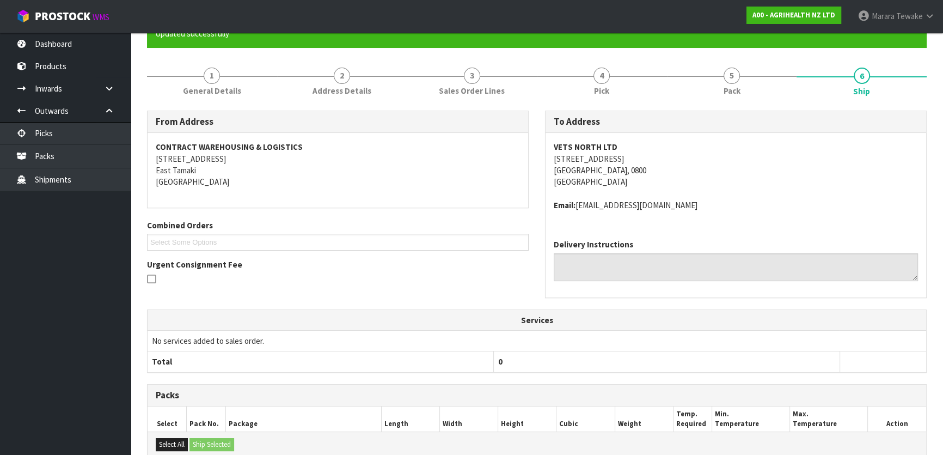
scroll to position [267, 0]
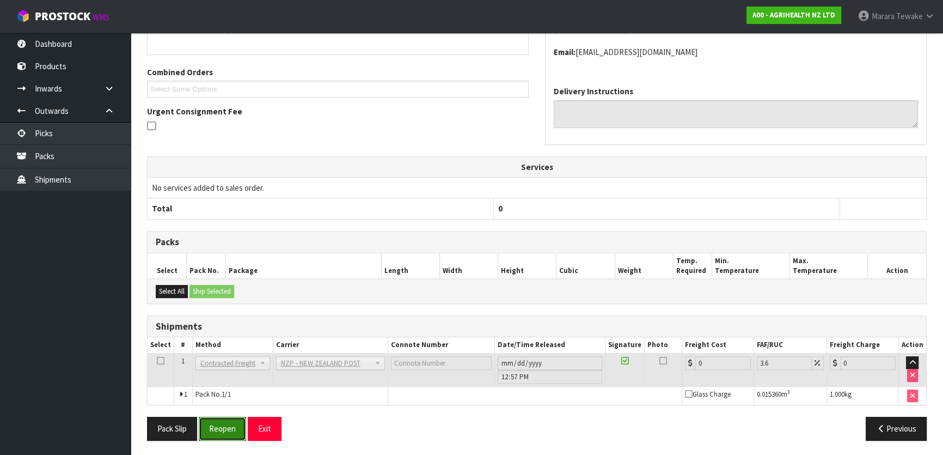
drag, startPoint x: 215, startPoint y: 421, endPoint x: 221, endPoint y: 418, distance: 6.8
click at [215, 421] on button "Reopen" at bounding box center [222, 428] width 47 height 23
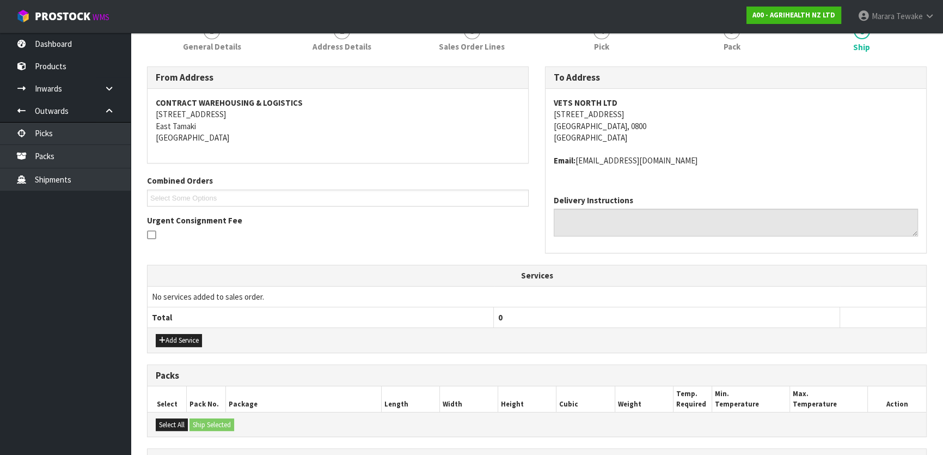
scroll to position [282, 0]
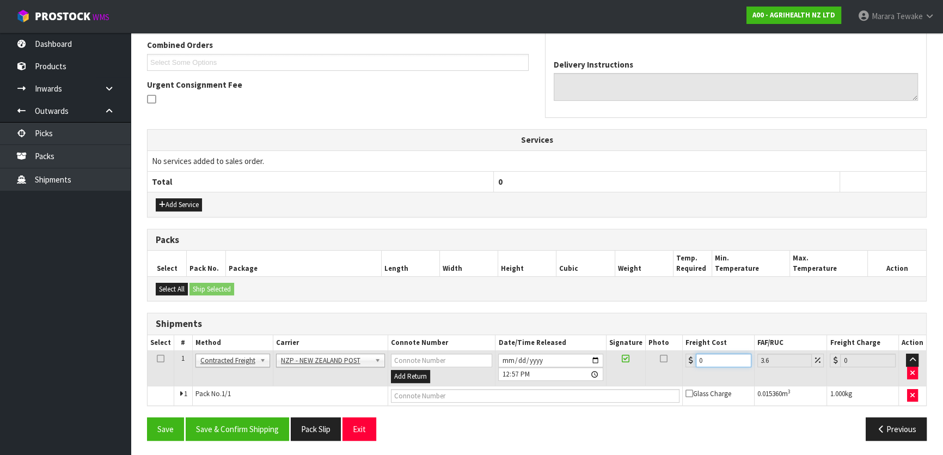
drag, startPoint x: 722, startPoint y: 354, endPoint x: 688, endPoint y: 342, distance: 35.6
click at [696, 346] on table "Select # Method Carrier Connote Number Date/Time Released Signature Photo Freig…" at bounding box center [537, 370] width 779 height 70
type input "4"
type input "4.14"
type input "4.3"
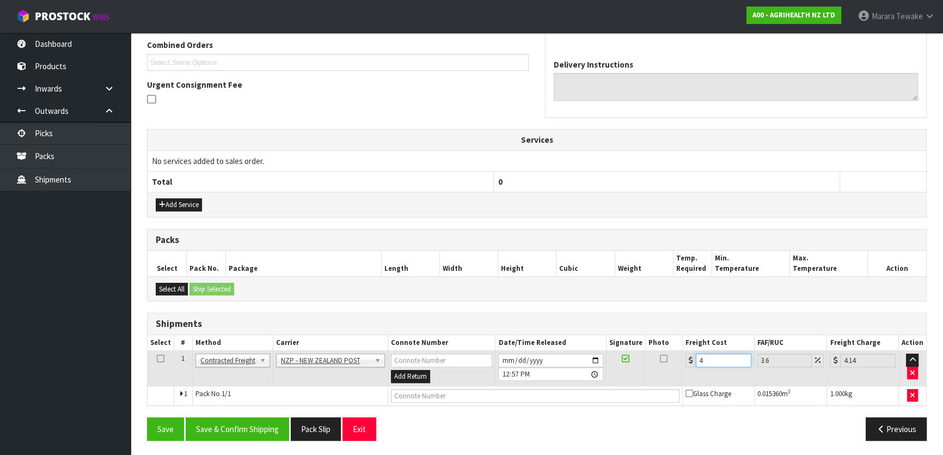
type input "4.45"
type input "4.33"
type input "4.49"
type input "4.33"
click at [249, 428] on button "Save & Confirm Shipping" at bounding box center [237, 428] width 103 height 23
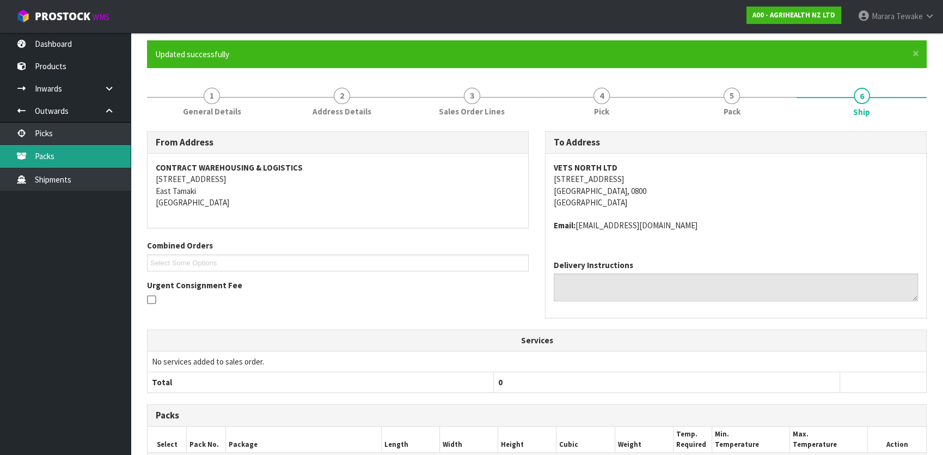
scroll to position [0, 0]
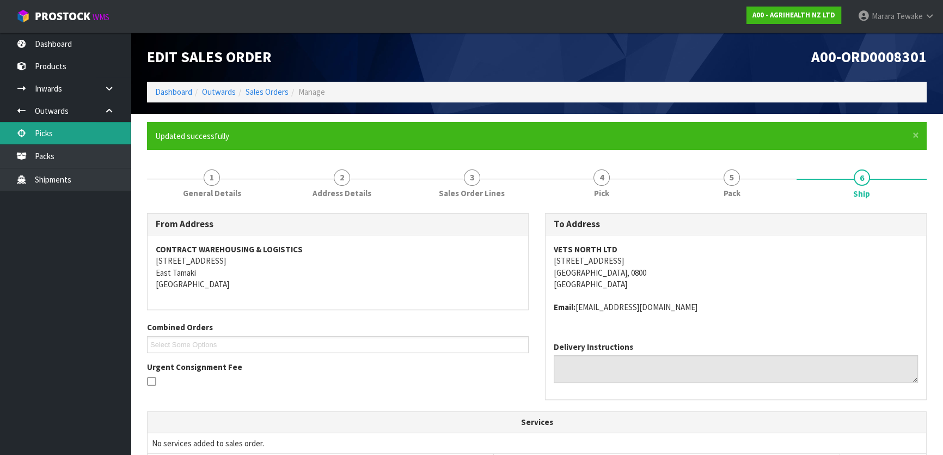
click at [58, 136] on link "Picks" at bounding box center [65, 133] width 131 height 22
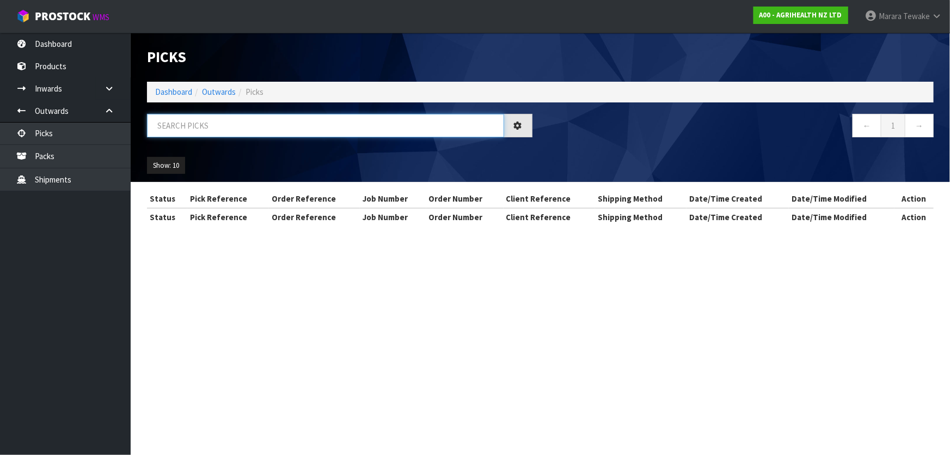
click at [236, 115] on input "text" at bounding box center [325, 125] width 357 height 23
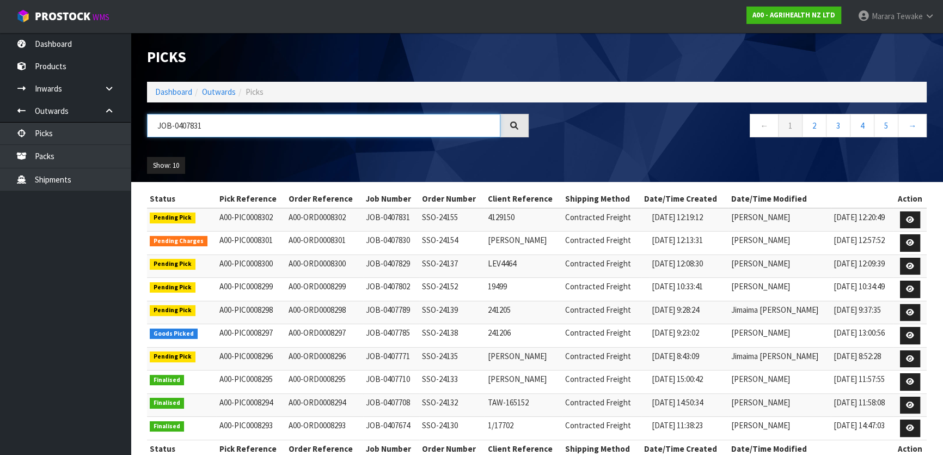
type input "JOB-0407831"
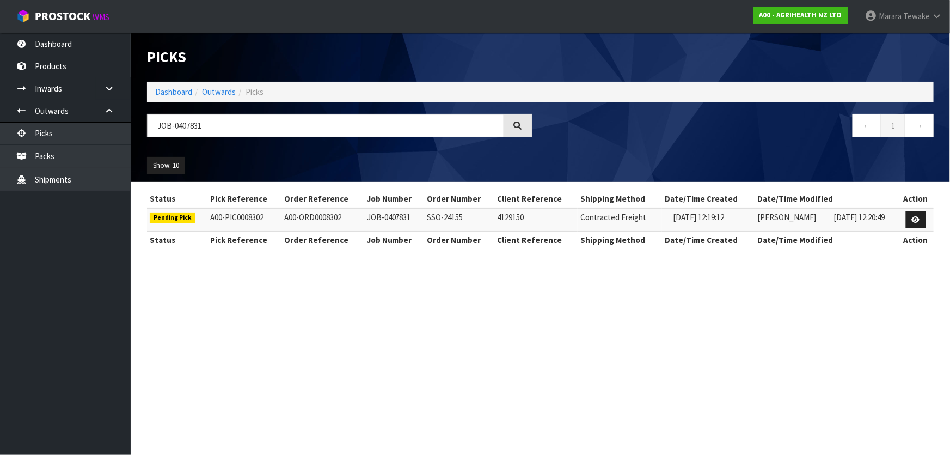
click at [904, 217] on td at bounding box center [915, 219] width 35 height 23
click at [911, 218] on link at bounding box center [916, 219] width 20 height 17
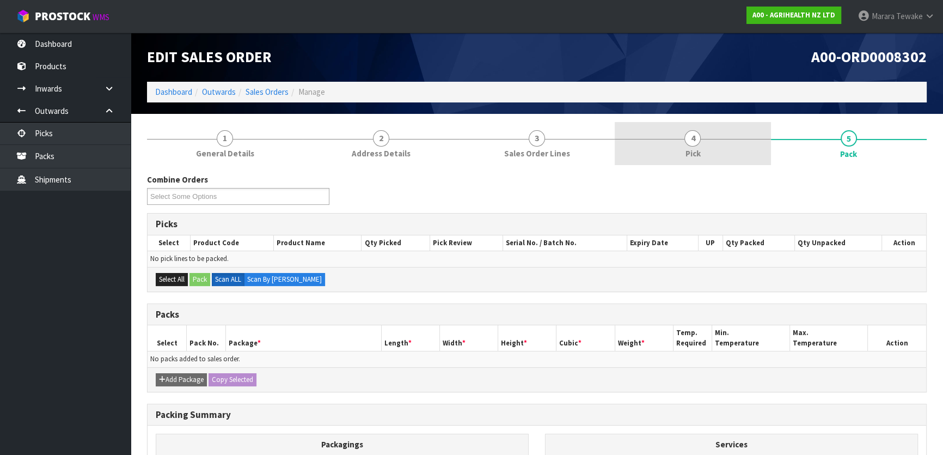
click at [725, 151] on link "4 Pick" at bounding box center [693, 143] width 156 height 43
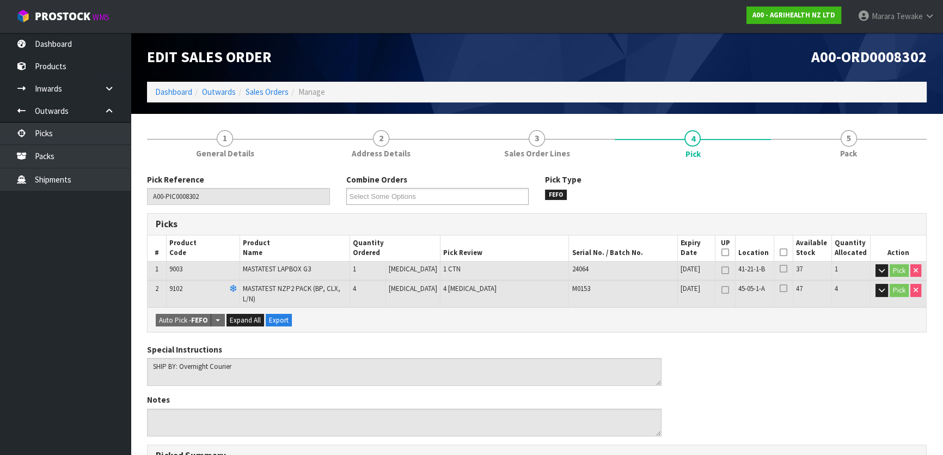
click at [780, 252] on icon at bounding box center [784, 252] width 8 height 1
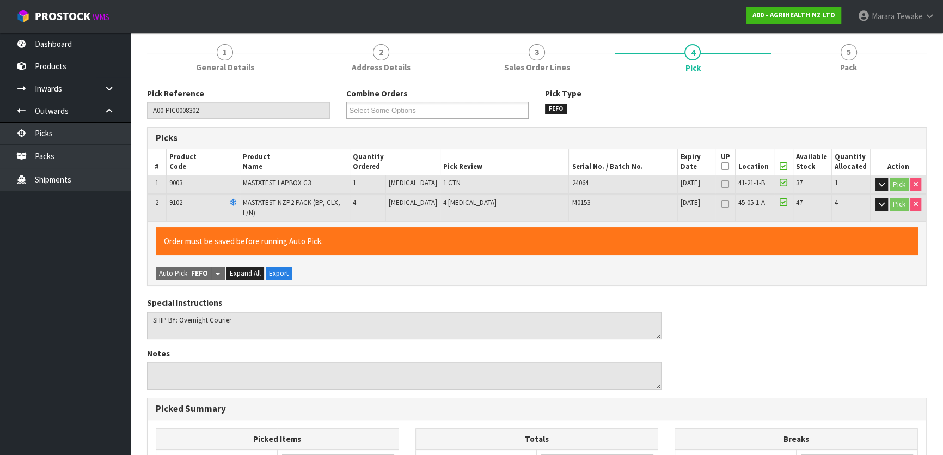
scroll to position [320, 0]
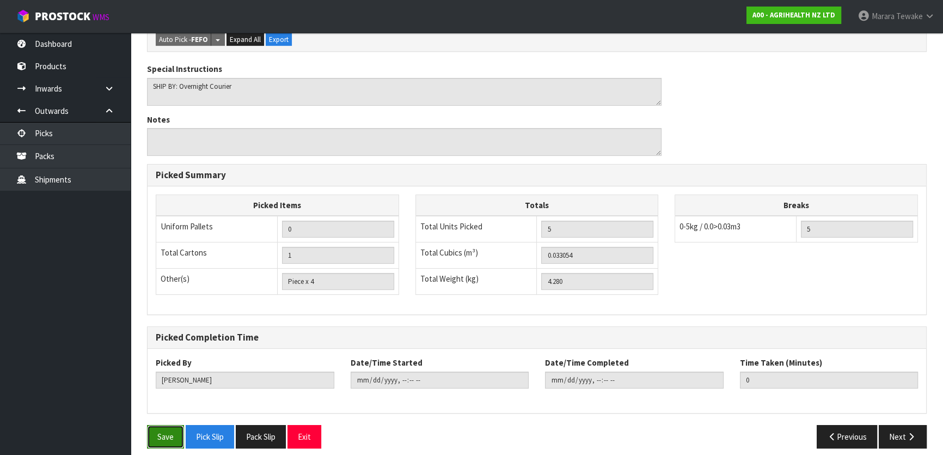
click at [166, 428] on button "Save" at bounding box center [165, 436] width 37 height 23
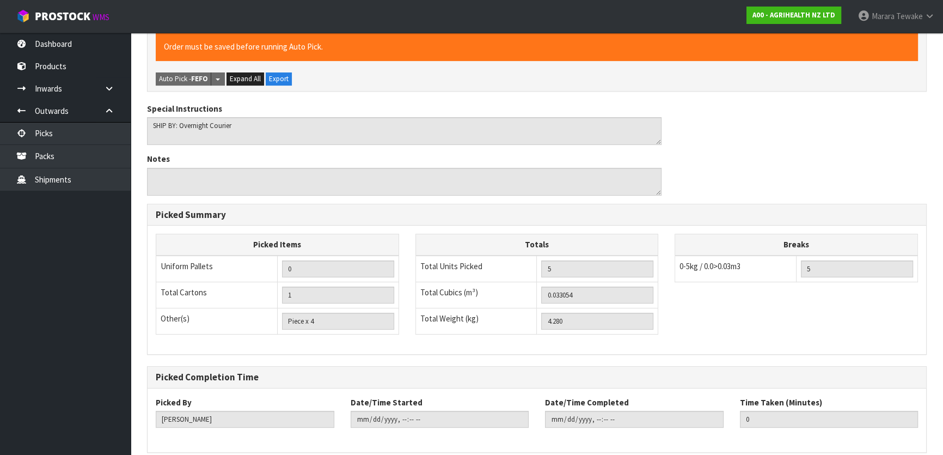
scroll to position [0, 0]
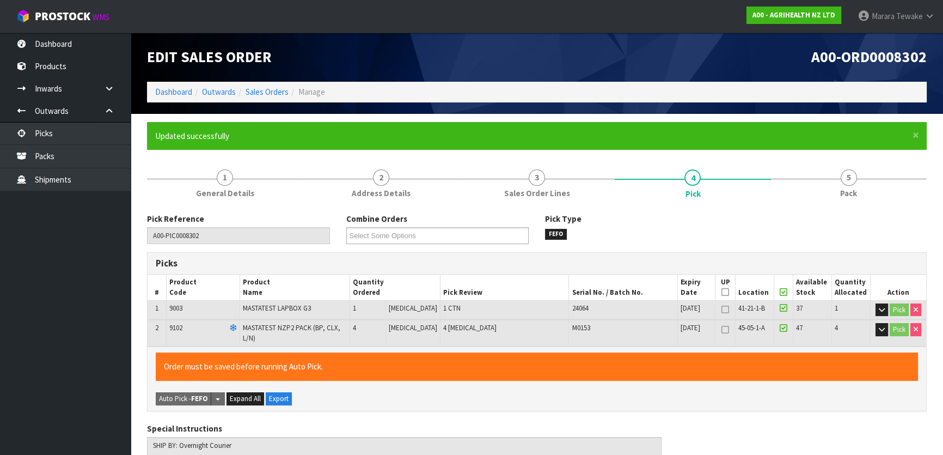
type input "Marara Tewake"
type input "2025-08-15T13:03:18"
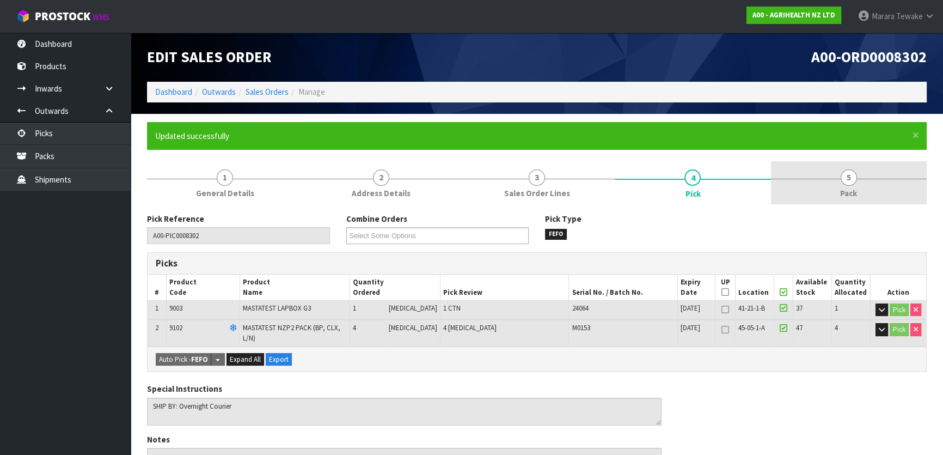
drag, startPoint x: 847, startPoint y: 207, endPoint x: 847, endPoint y: 193, distance: 14.7
click at [849, 185] on span "5" at bounding box center [849, 177] width 16 height 16
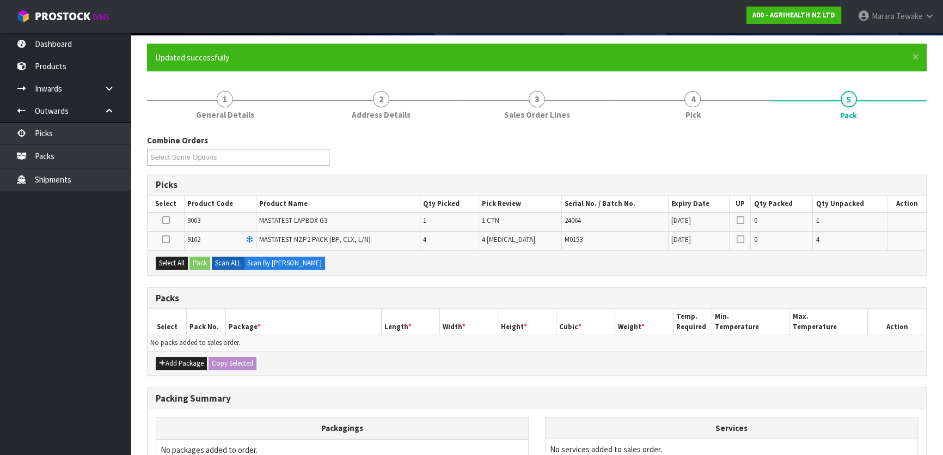
scroll to position [148, 0]
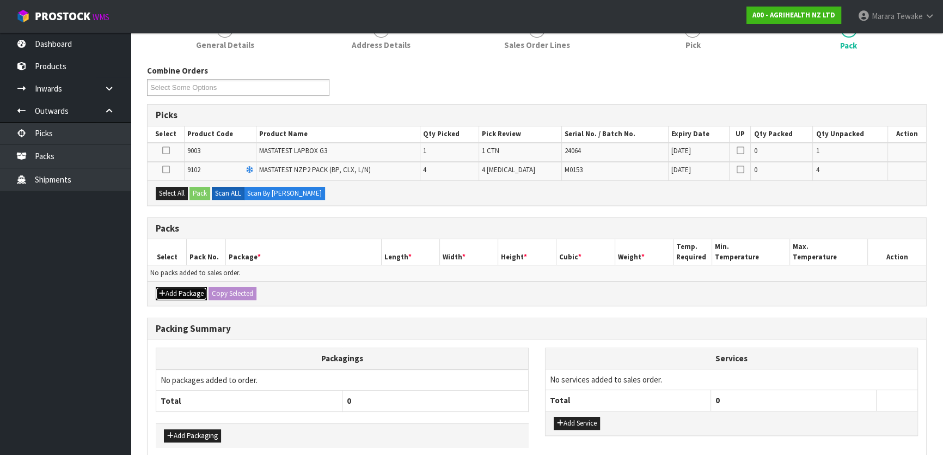
click at [182, 287] on button "Add Package" at bounding box center [181, 293] width 51 height 13
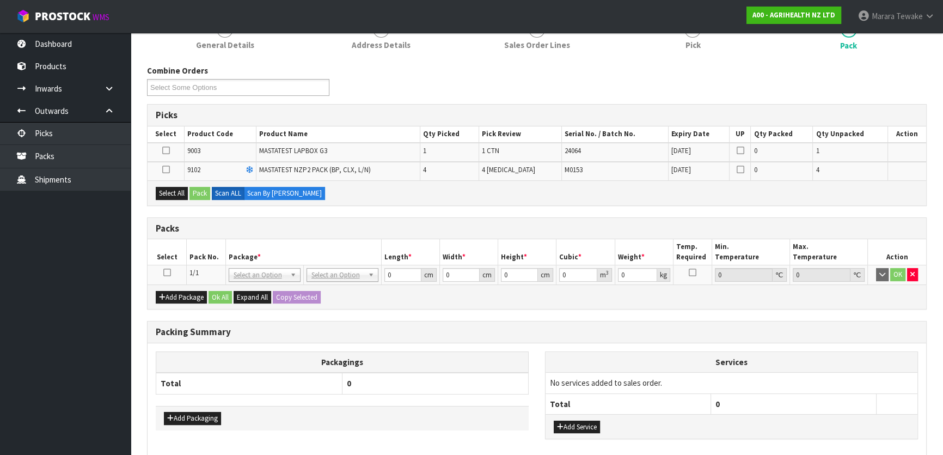
click at [166, 272] on icon at bounding box center [167, 272] width 8 height 1
drag, startPoint x: 174, startPoint y: 197, endPoint x: 195, endPoint y: 193, distance: 22.1
click at [177, 195] on button "Select All" at bounding box center [172, 193] width 32 height 13
click at [201, 191] on button "Pack" at bounding box center [199, 193] width 21 height 13
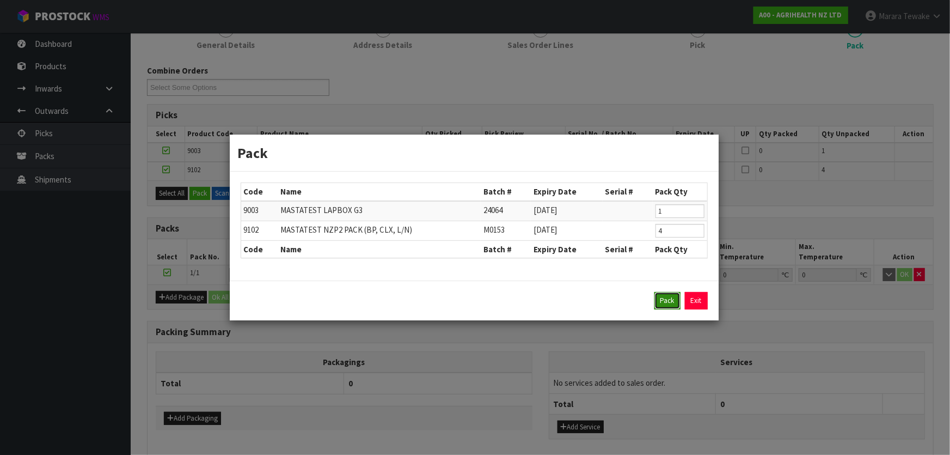
click at [663, 298] on button "Pack" at bounding box center [667, 300] width 26 height 17
type input "0.000"
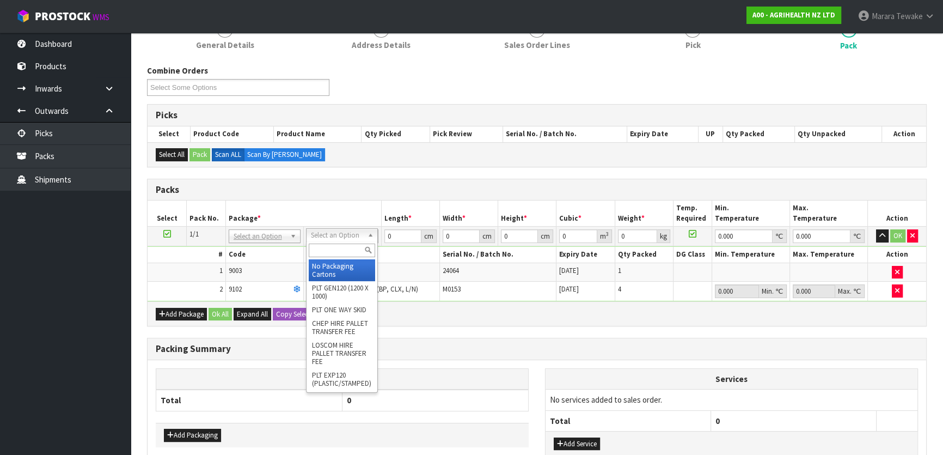
click at [344, 252] on input "text" at bounding box center [342, 250] width 66 height 14
type input "CTN6"
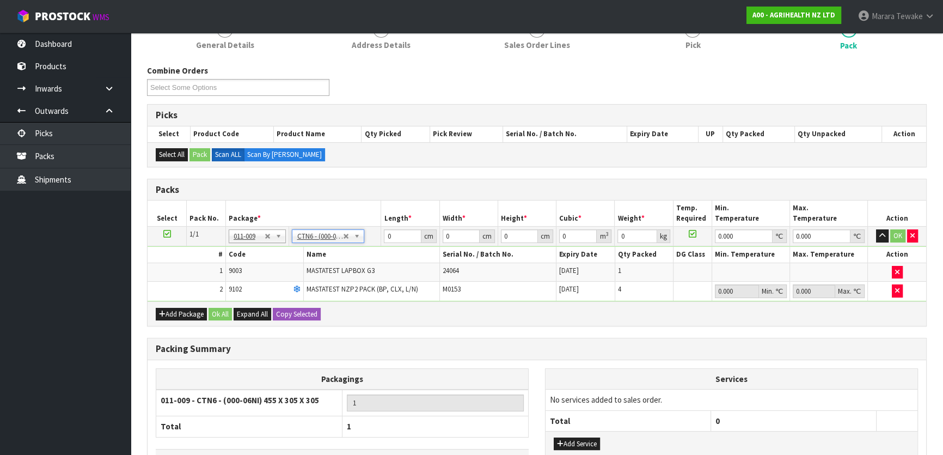
type input "45.5"
type input "30.5"
type input "0.042326"
type input "4.48"
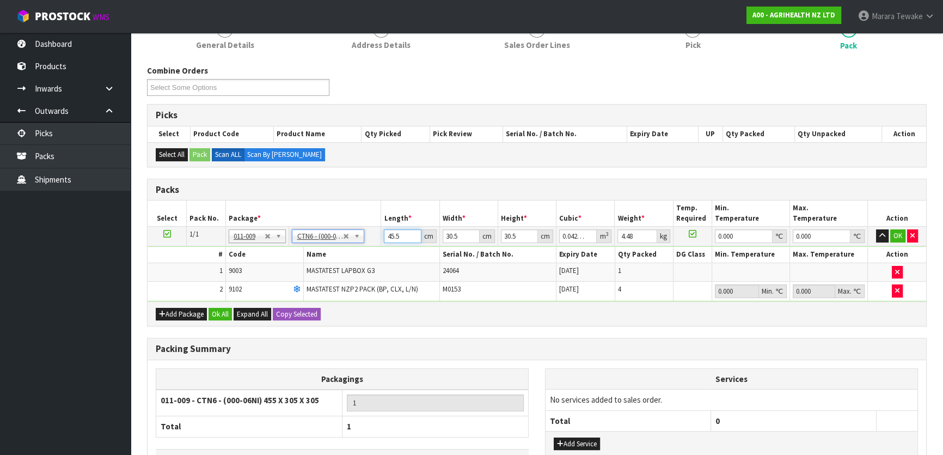
type input "45.501"
type input "0.042327"
drag, startPoint x: 408, startPoint y: 231, endPoint x: 377, endPoint y: 195, distance: 47.4
click at [384, 229] on input "45.501" at bounding box center [402, 236] width 37 height 14
drag, startPoint x: 405, startPoint y: 234, endPoint x: 394, endPoint y: 221, distance: 17.4
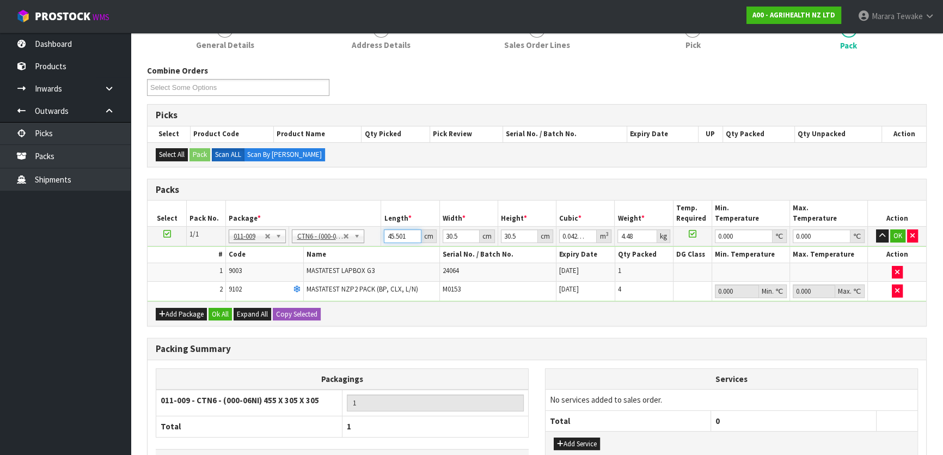
click at [389, 229] on input "45.501" at bounding box center [402, 236] width 37 height 14
type input "4"
type input "0.003721"
type input "0"
type input "4"
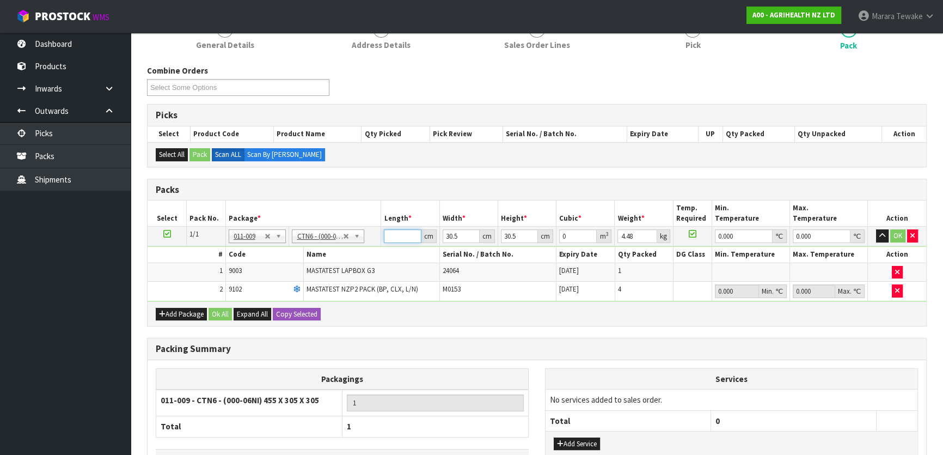
type input "0.003721"
type input "46"
type input "0.042792"
type input "46"
type input "3"
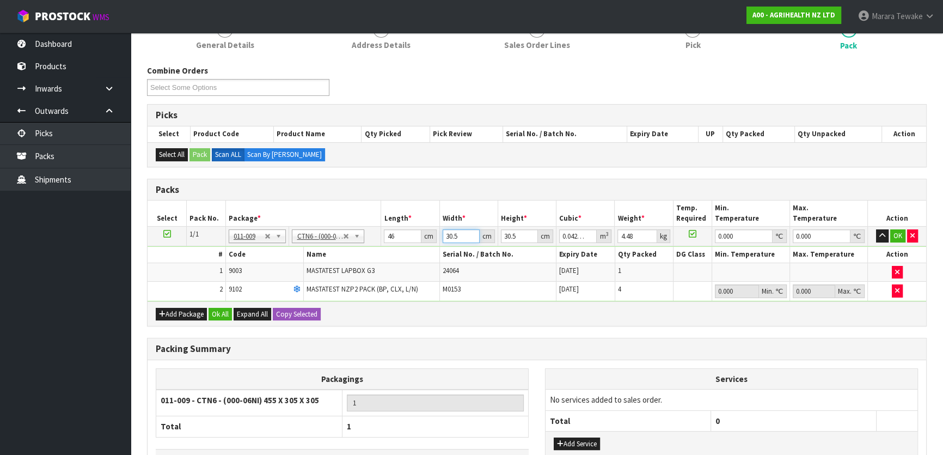
type input "0.004209"
type input "32"
type input "0.044896"
type input "32"
type input "3"
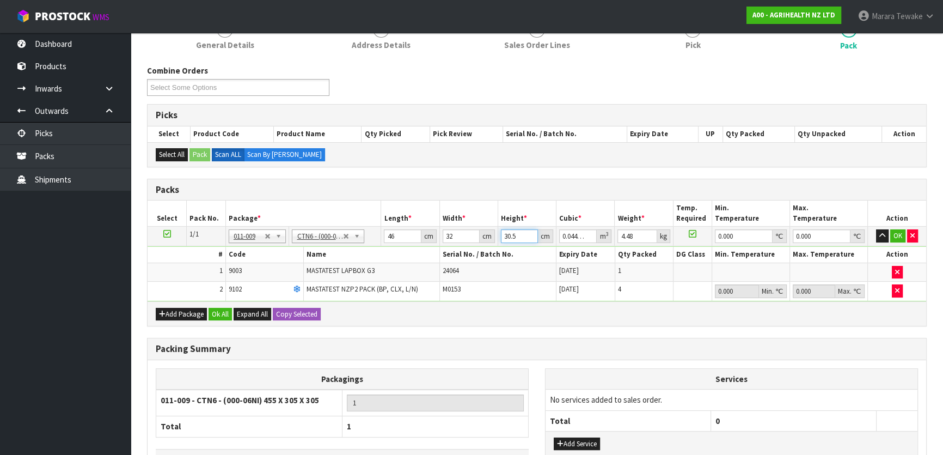
type input "0.004416"
type input "32"
type input "0.047104"
type input "32"
type input "5"
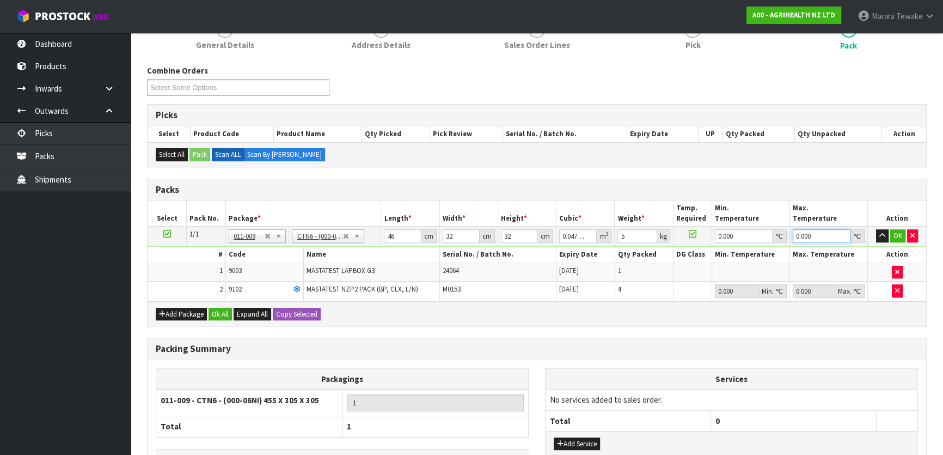
type input "0"
click at [876, 229] on button "button" at bounding box center [882, 235] width 13 height 13
click button "OK" at bounding box center [897, 235] width 15 height 13
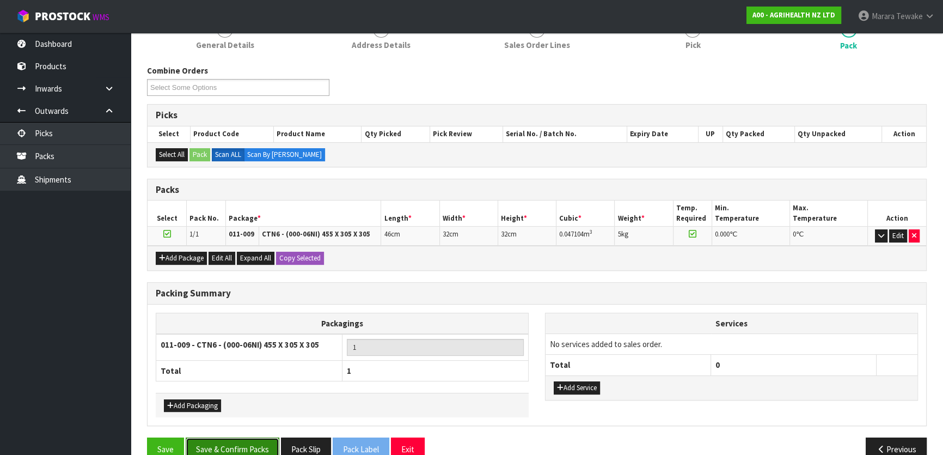
click at [264, 438] on button "Save & Confirm Packs" at bounding box center [233, 448] width 94 height 23
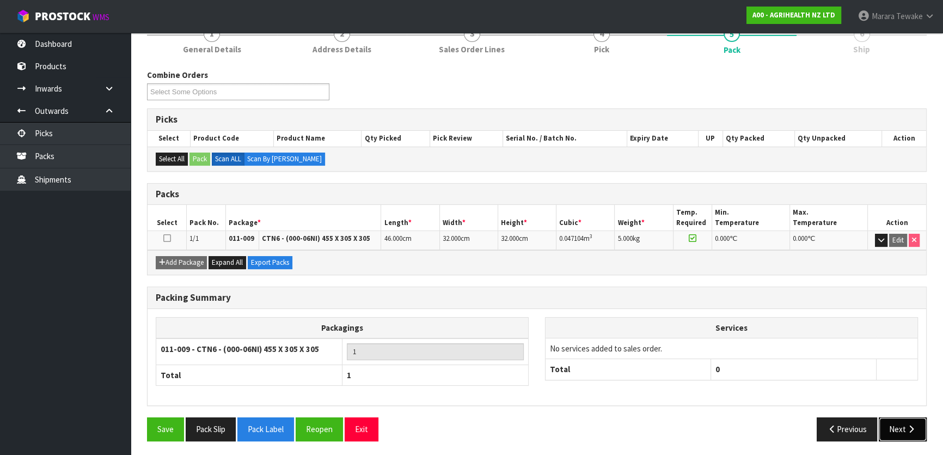
click at [915, 432] on button "Next" at bounding box center [903, 428] width 48 height 23
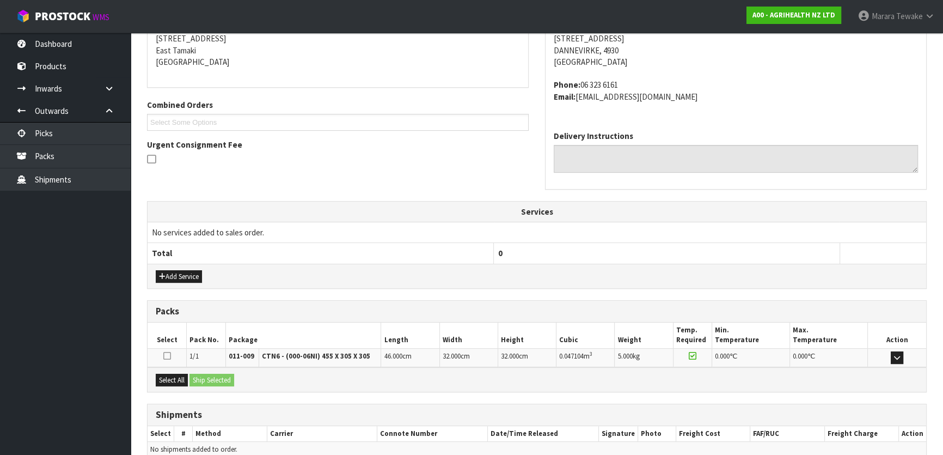
scroll to position [274, 0]
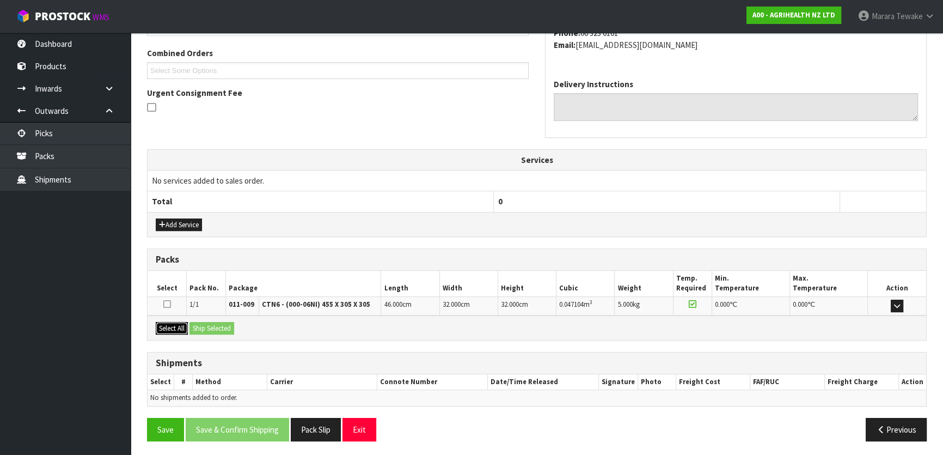
drag, startPoint x: 176, startPoint y: 327, endPoint x: 199, endPoint y: 327, distance: 23.4
click at [180, 327] on button "Select All" at bounding box center [172, 328] width 32 height 13
click at [200, 327] on button "Ship Selected" at bounding box center [211, 328] width 45 height 13
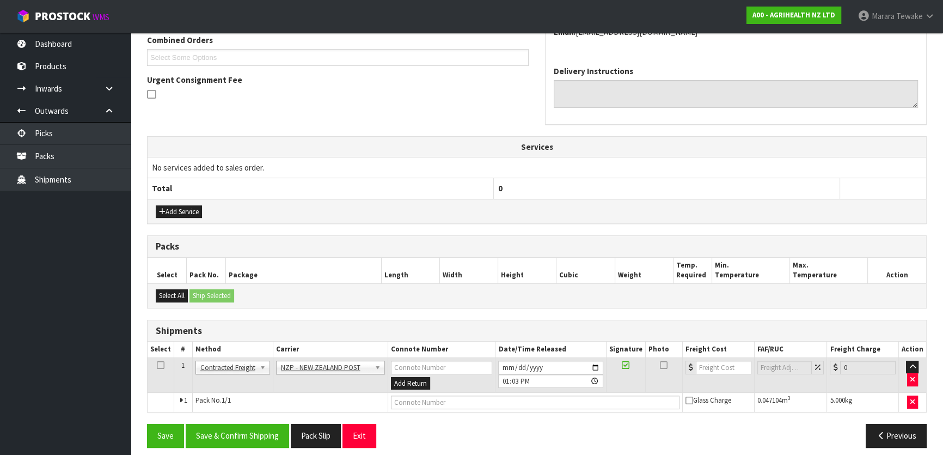
scroll to position [294, 0]
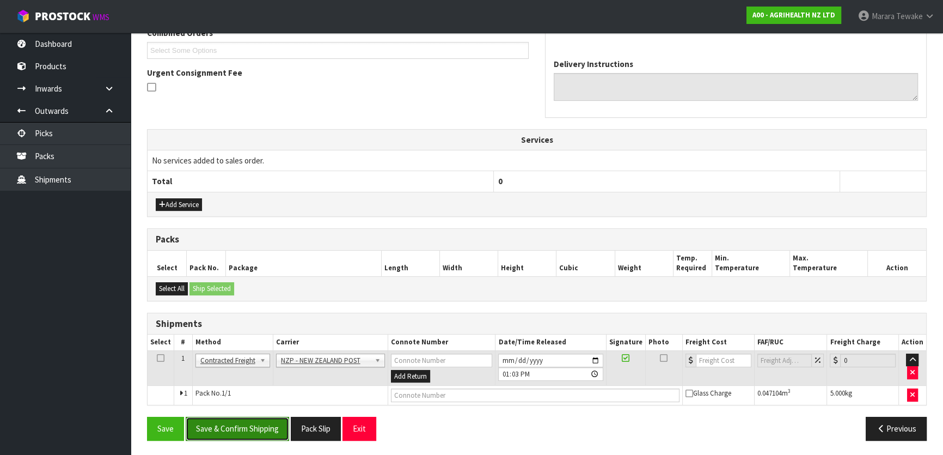
click at [252, 424] on button "Save & Confirm Shipping" at bounding box center [237, 428] width 103 height 23
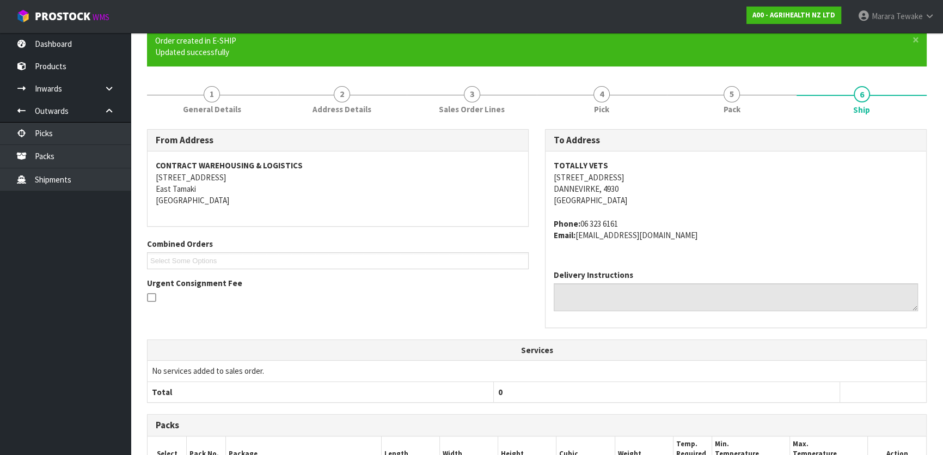
scroll to position [278, 0]
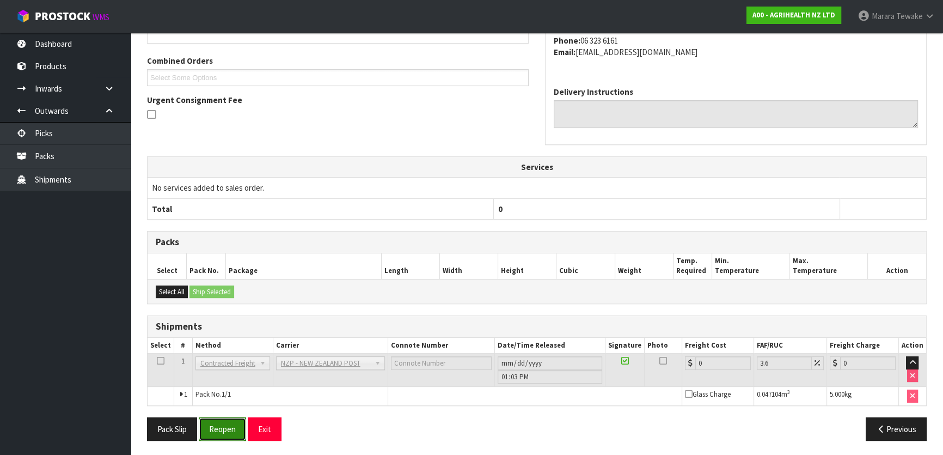
click at [210, 427] on button "Reopen" at bounding box center [222, 428] width 47 height 23
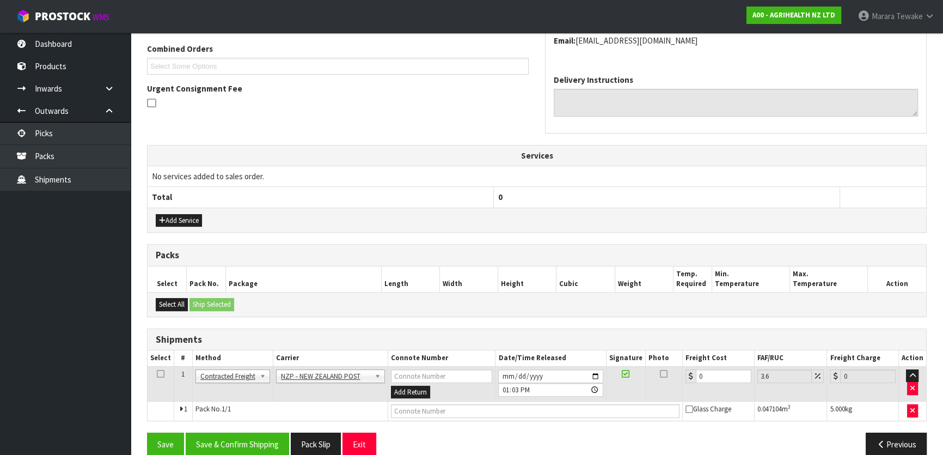
scroll to position [294, 0]
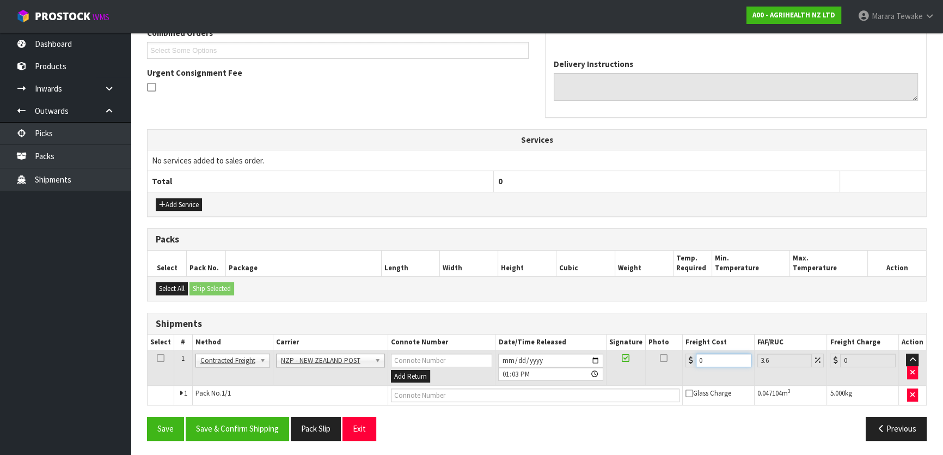
drag, startPoint x: 717, startPoint y: 356, endPoint x: 679, endPoint y: 340, distance: 40.2
click at [681, 342] on table "Select # Method Carrier Connote Number Date/Time Released Signature Photo Freig…" at bounding box center [537, 369] width 779 height 70
type input "8"
type input "8.29"
type input "8.4"
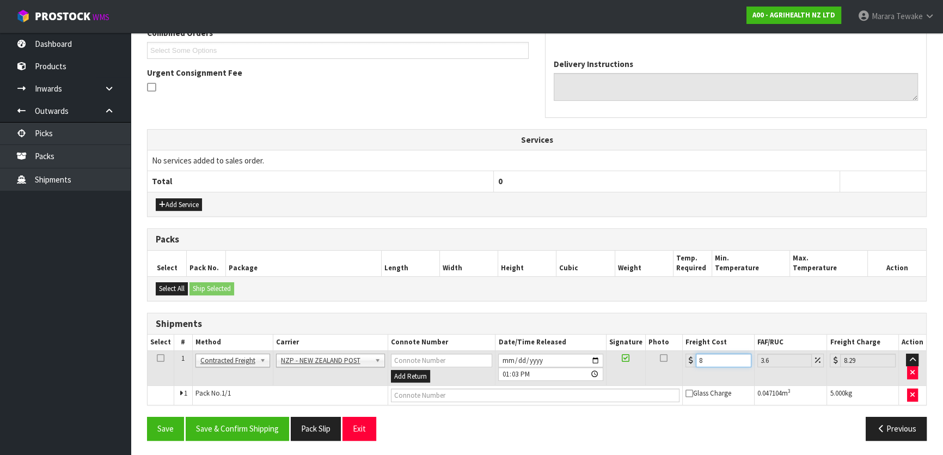
type input "8.7"
type input "8.45"
type input "8.75"
type input "8.45"
click at [223, 437] on button "Save & Confirm Shipping" at bounding box center [237, 428] width 103 height 23
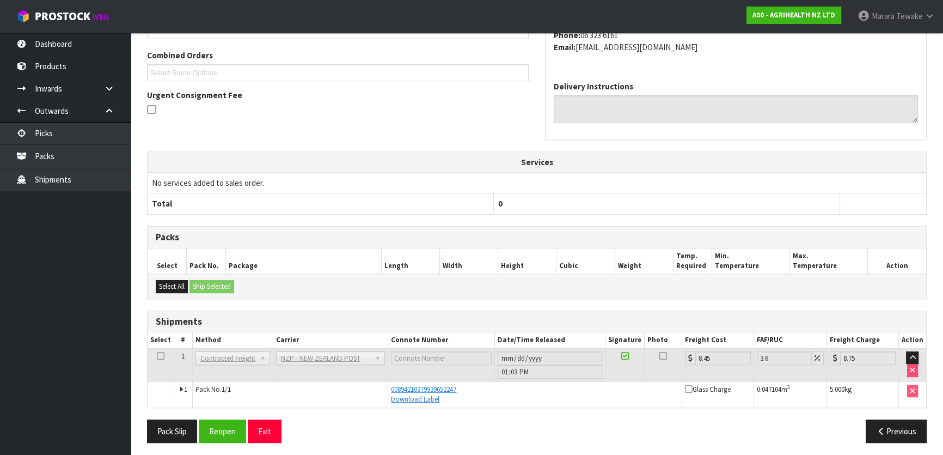
scroll to position [274, 0]
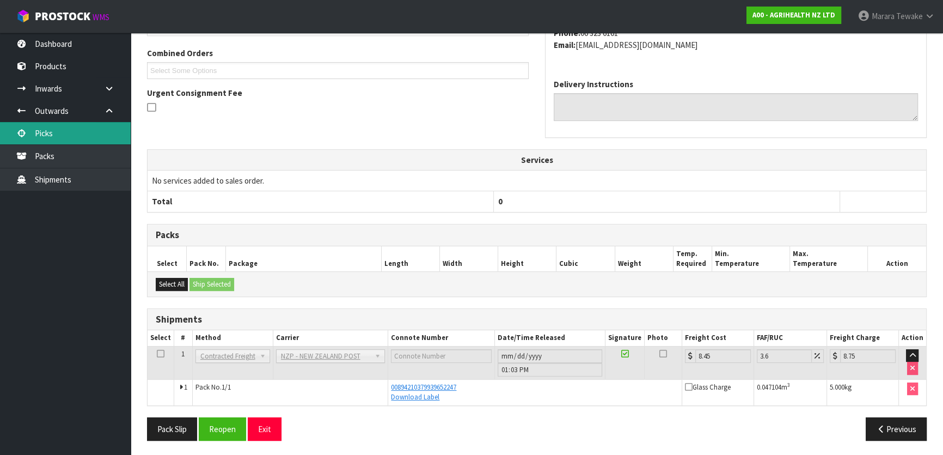
click at [50, 142] on link "Picks" at bounding box center [65, 133] width 131 height 22
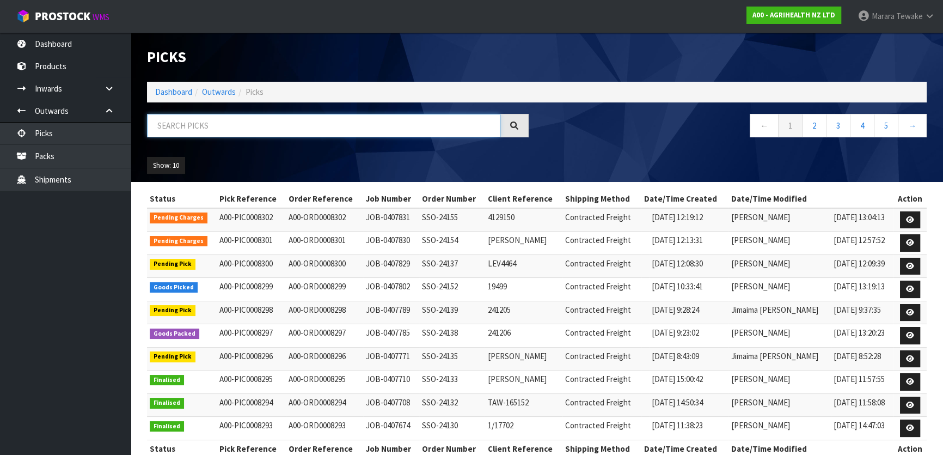
click at [318, 133] on input "text" at bounding box center [323, 125] width 353 height 23
type input "JOB-0407771"
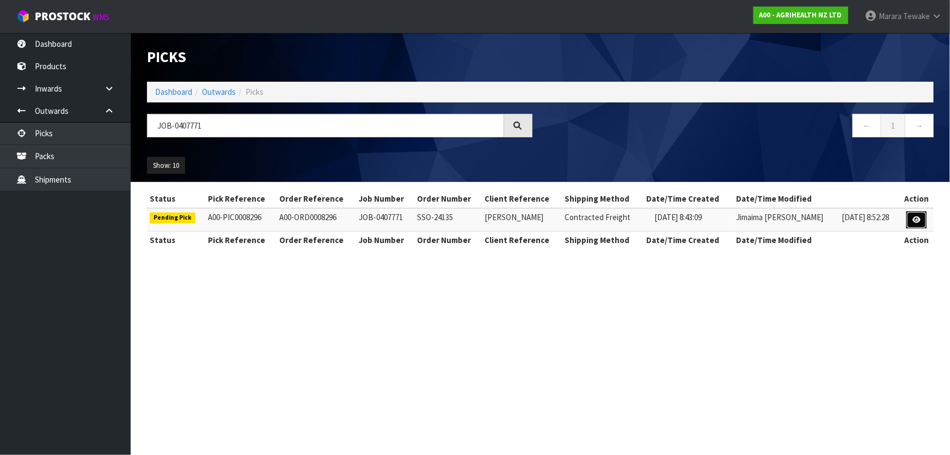
click at [917, 221] on icon at bounding box center [917, 219] width 8 height 7
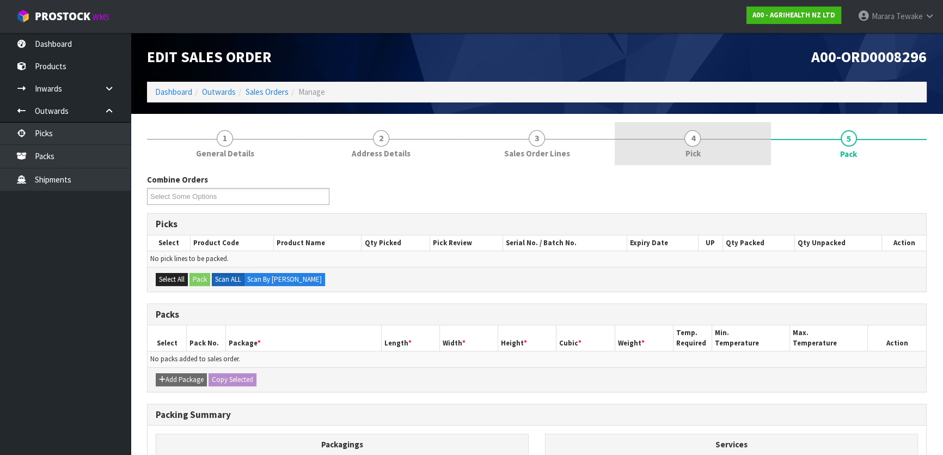
click at [715, 147] on link "4 Pick" at bounding box center [693, 143] width 156 height 43
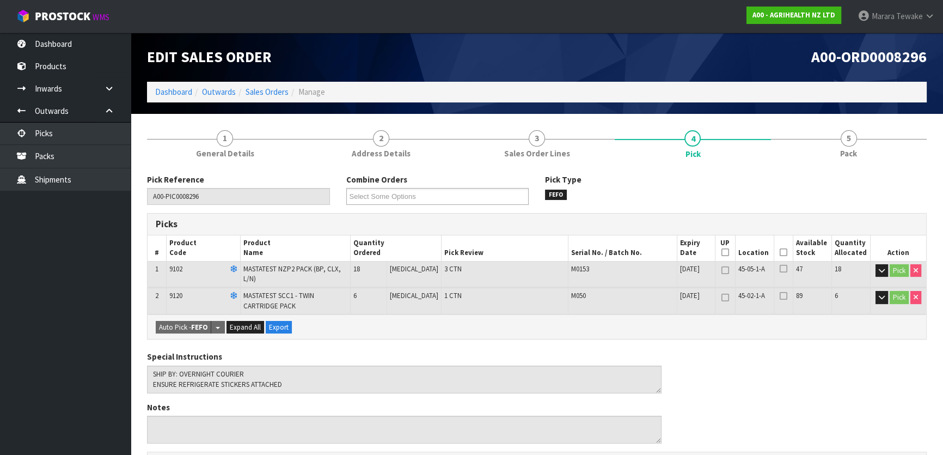
click at [780, 252] on icon at bounding box center [784, 252] width 8 height 1
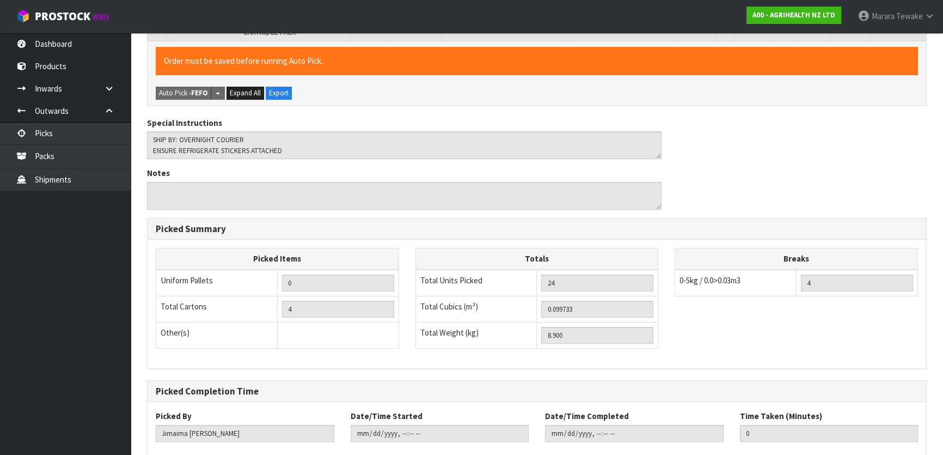
scroll to position [327, 0]
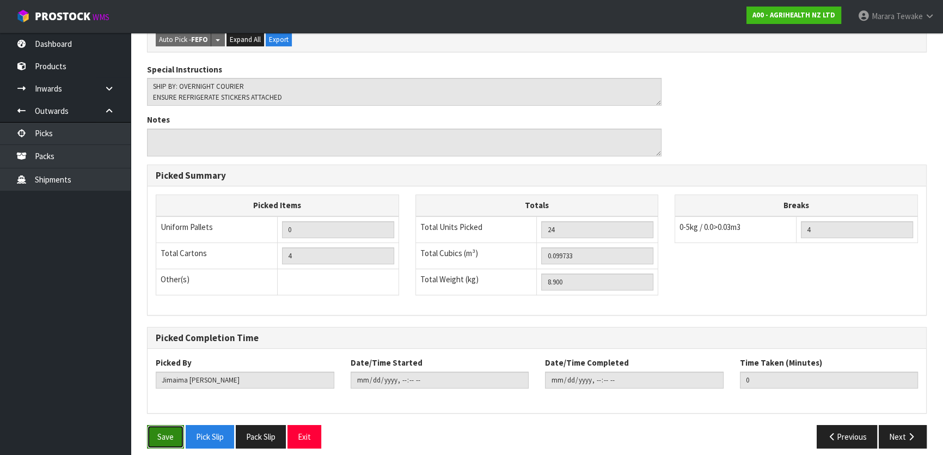
click at [164, 425] on button "Save" at bounding box center [165, 436] width 37 height 23
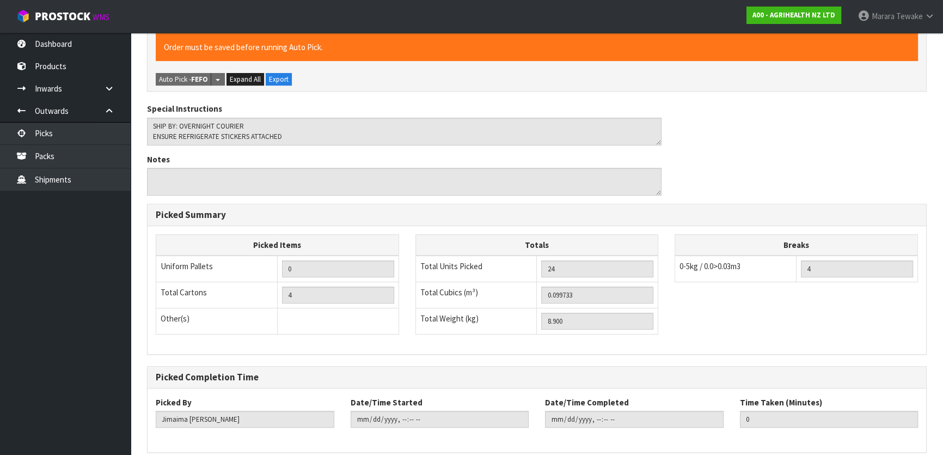
scroll to position [0, 0]
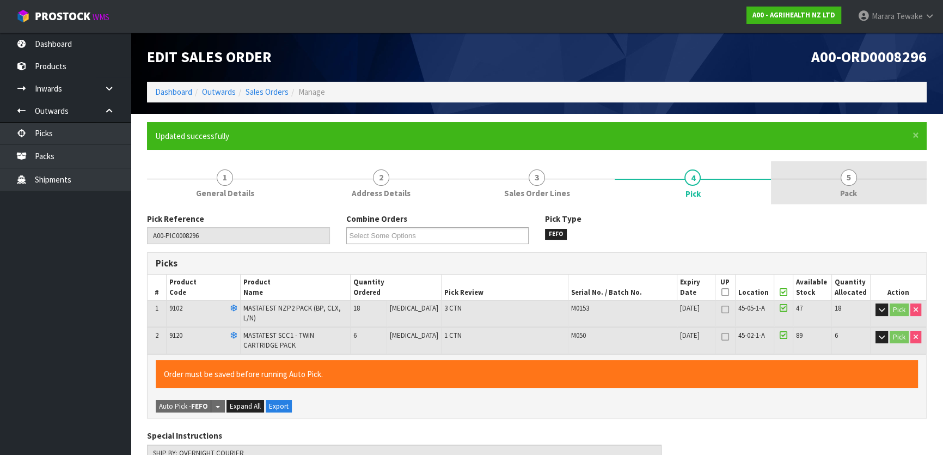
type input "Marara Tewake"
type input "2025-08-15T13:20:34"
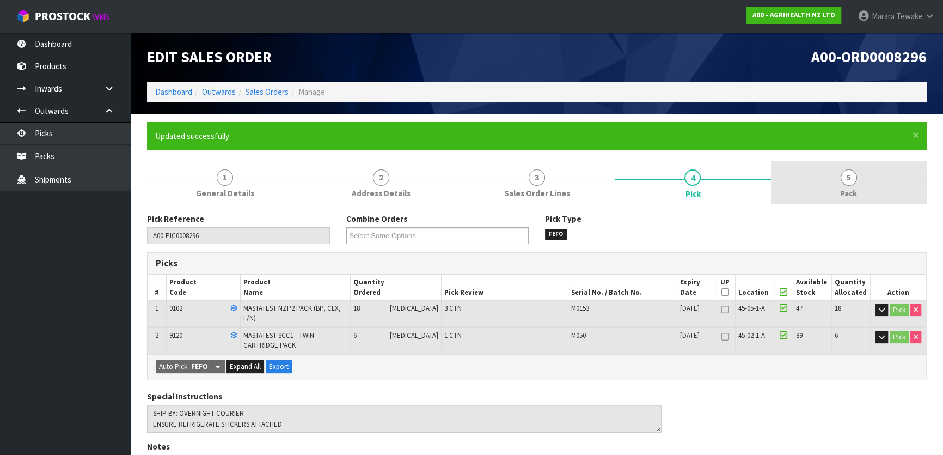
click at [838, 183] on link "5 Pack" at bounding box center [849, 182] width 156 height 43
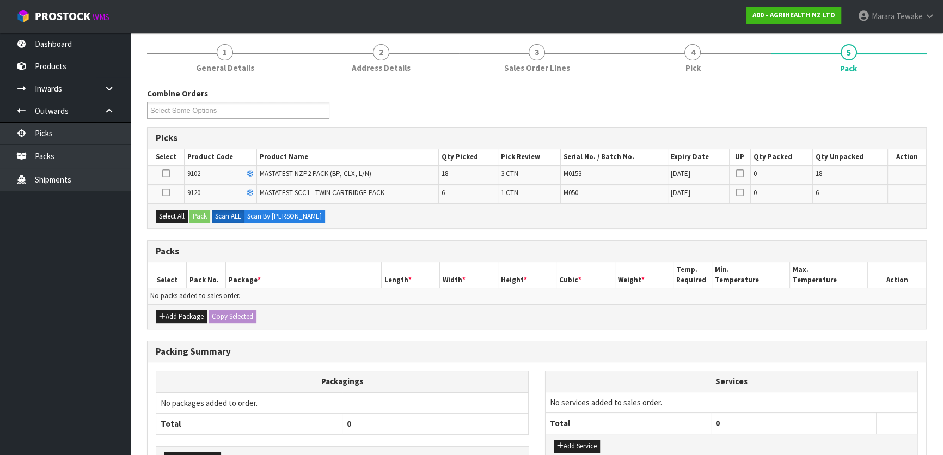
scroll to position [198, 0]
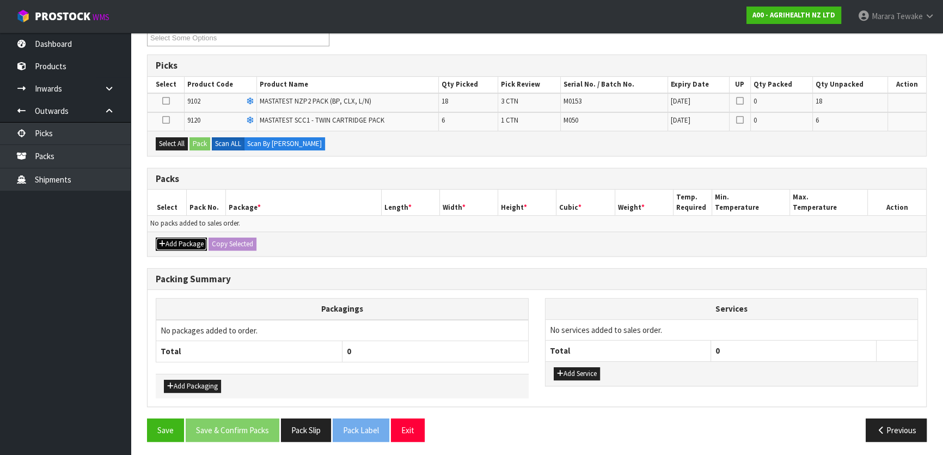
click at [189, 240] on button "Add Package" at bounding box center [181, 243] width 51 height 13
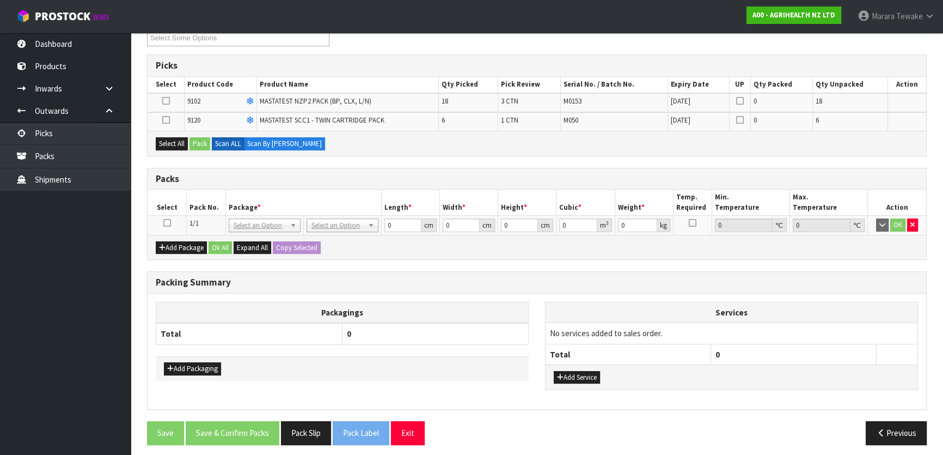
click at [168, 223] on icon at bounding box center [167, 223] width 8 height 1
click at [163, 101] on icon at bounding box center [166, 101] width 8 height 1
click at [0, 0] on input "checkbox" at bounding box center [0, 0] width 0 height 0
click at [204, 142] on button "Pack" at bounding box center [199, 143] width 21 height 13
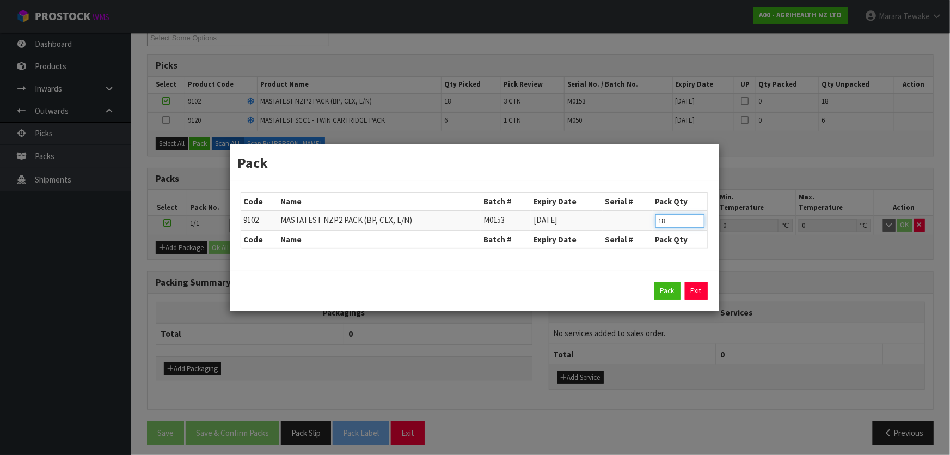
drag, startPoint x: 670, startPoint y: 222, endPoint x: 639, endPoint y: 216, distance: 32.1
click at [642, 218] on tr "9102 MASTATEST NZP2 PACK (BP, CLX, L/N) M0153 30/06/2027 18" at bounding box center [474, 221] width 466 height 20
type input "12"
drag, startPoint x: 676, startPoint y: 296, endPoint x: 670, endPoint y: 297, distance: 6.0
click at [675, 296] on button "Pack" at bounding box center [667, 290] width 26 height 17
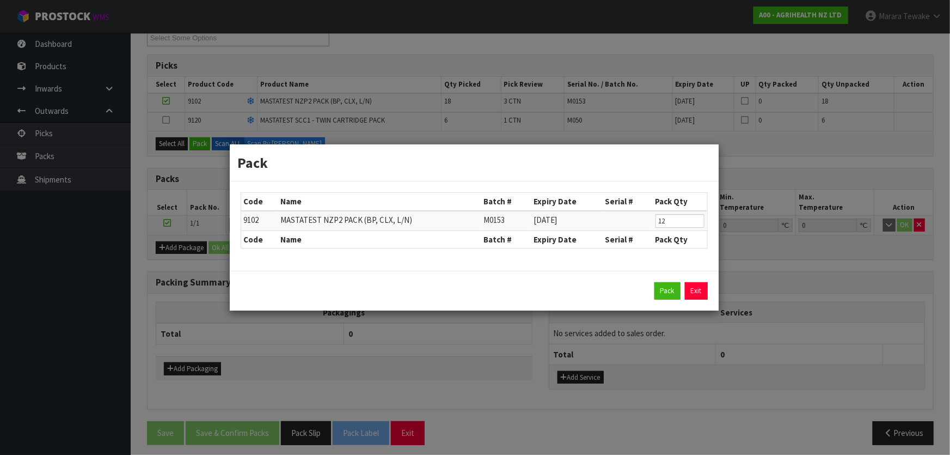
type input "0.000"
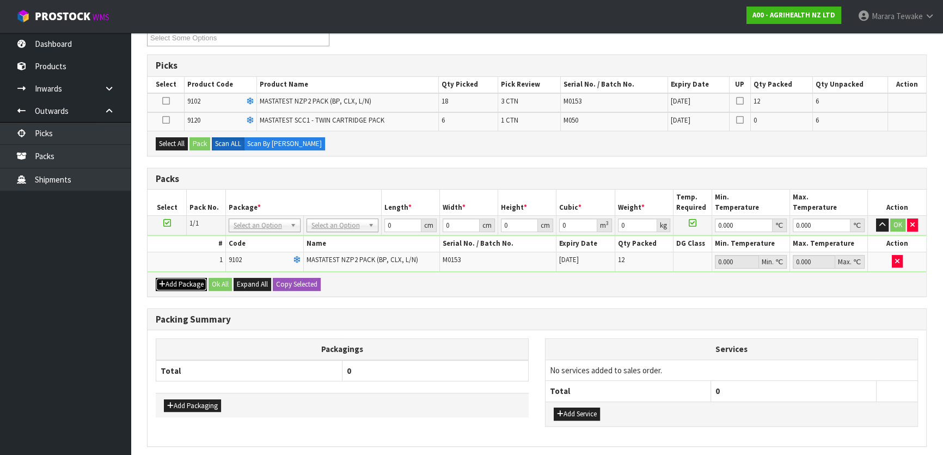
click at [183, 278] on button "Add Package" at bounding box center [181, 284] width 51 height 13
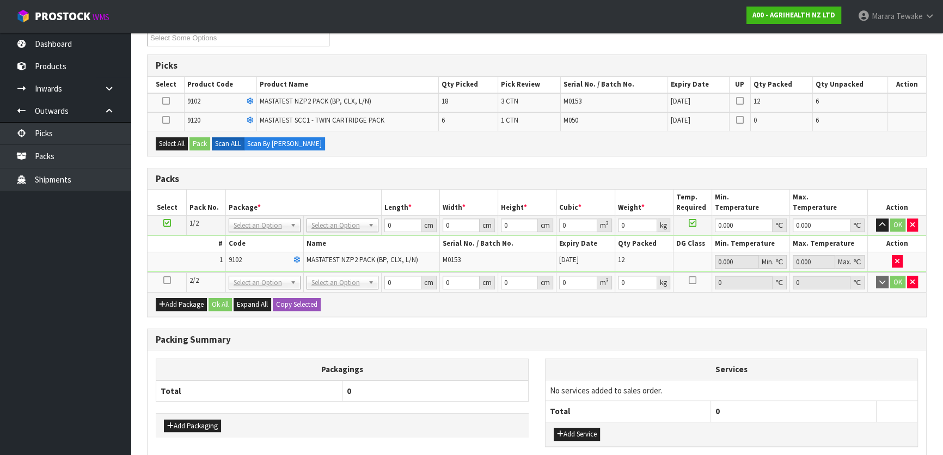
click at [168, 280] on icon at bounding box center [167, 280] width 8 height 1
click at [179, 141] on button "Select All" at bounding box center [172, 143] width 32 height 13
click at [209, 145] on button "Pack" at bounding box center [199, 143] width 21 height 13
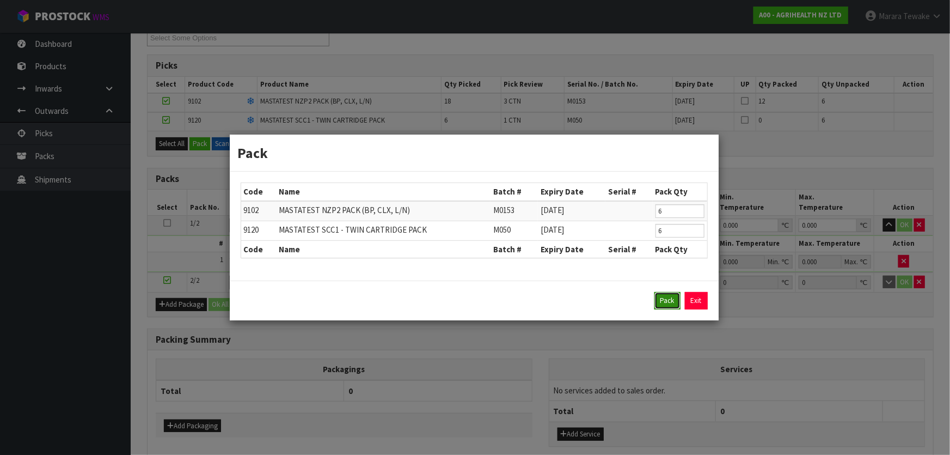
click at [658, 305] on button "Pack" at bounding box center [667, 300] width 26 height 17
type input "0.000"
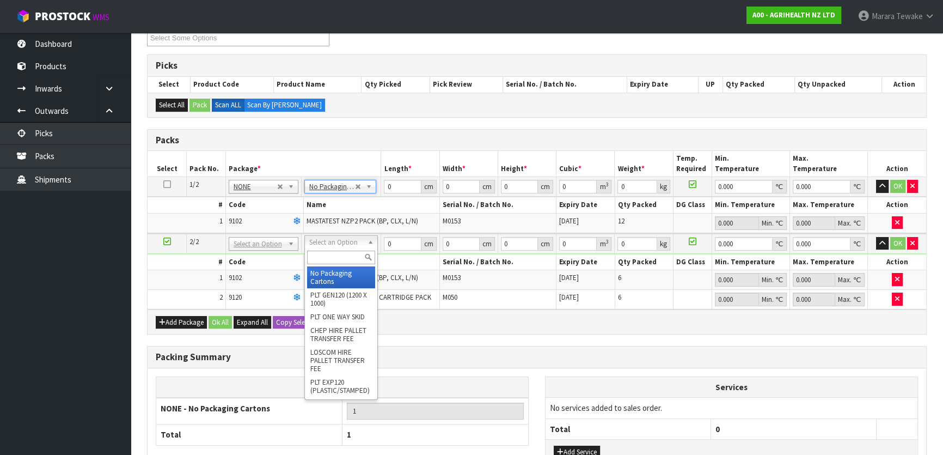
drag, startPoint x: 354, startPoint y: 274, endPoint x: 368, endPoint y: 242, distance: 34.6
type input "2"
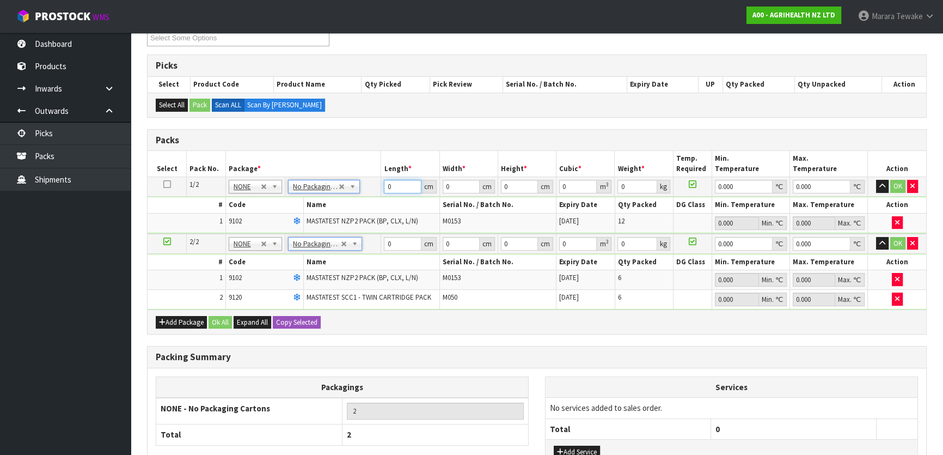
drag, startPoint x: 409, startPoint y: 178, endPoint x: 368, endPoint y: 171, distance: 42.0
click at [368, 171] on table "Select Pack No. Package * Length * Width * Height * Cubic * Weight * Temp. Requ…" at bounding box center [537, 230] width 779 height 158
type input "60"
type input "40"
type input "3"
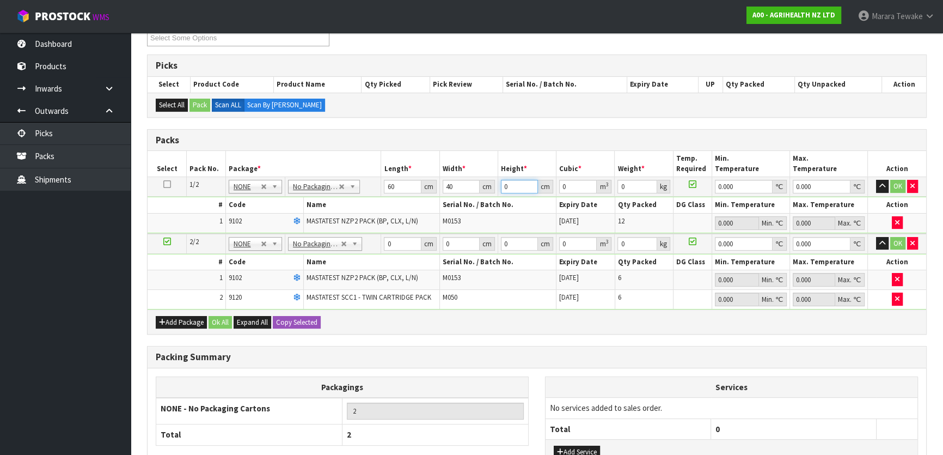
type input "0.0072"
type input "32"
type input "0.0768"
type input "3"
type input "0.0072"
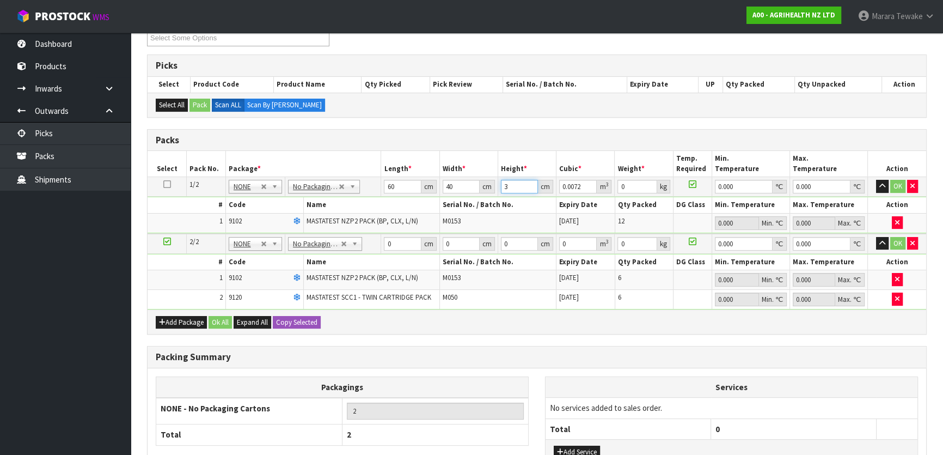
type input "0"
type input "2"
type input "0.0048"
type input "21"
type input "0.0504"
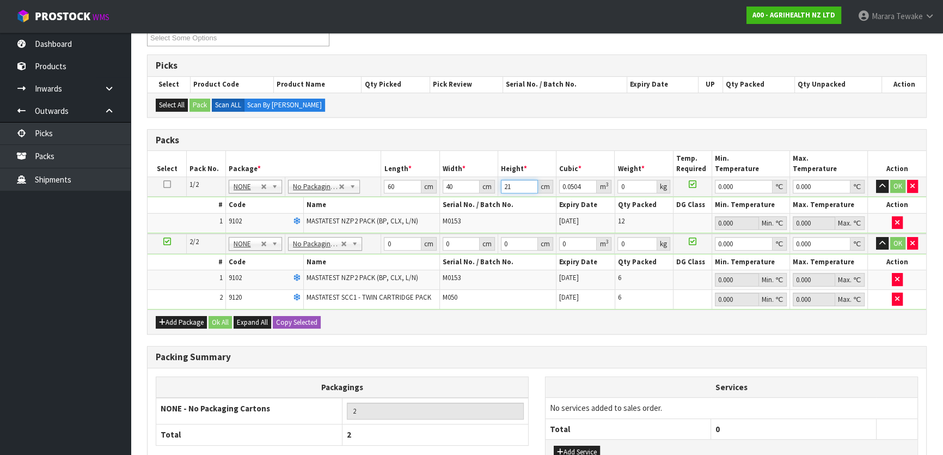
type input "21"
type input "5"
type input "0"
click button "OK" at bounding box center [897, 186] width 15 height 13
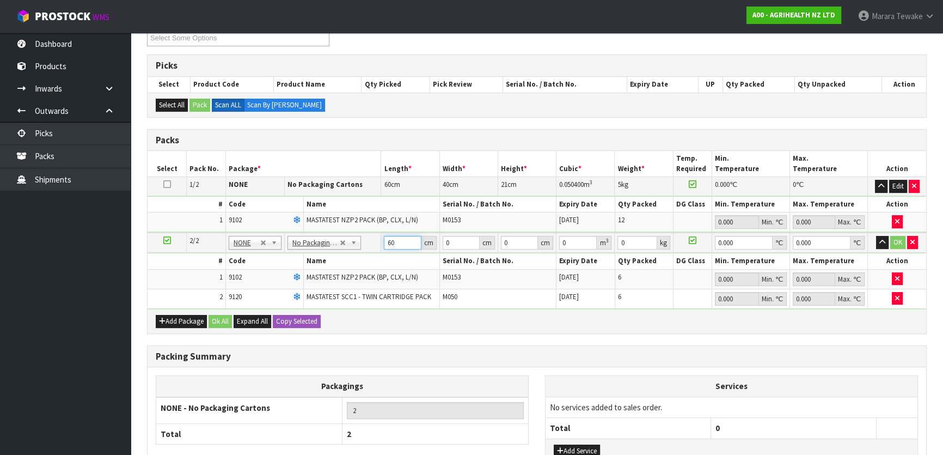
type input "60"
type input "41"
type input "2"
type input "0.00492"
type input "21"
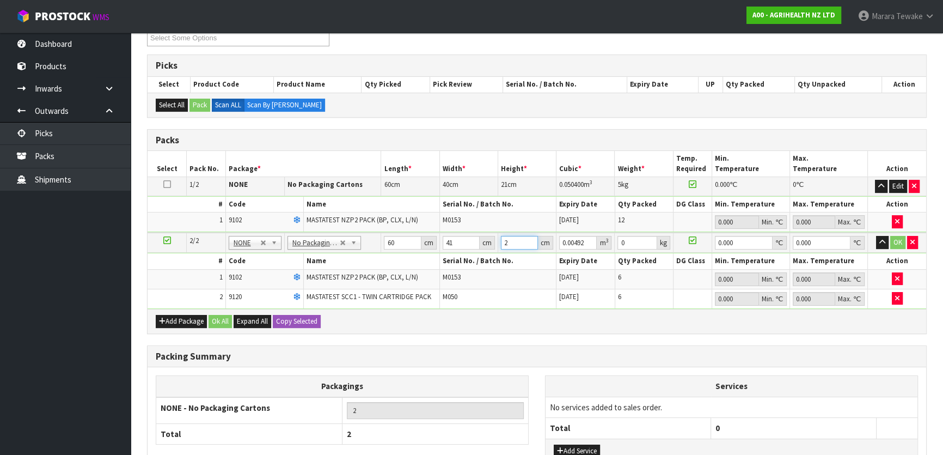
type input "0.05166"
type input "21"
type input "5"
type input "0"
click at [876, 236] on button "button" at bounding box center [882, 242] width 13 height 13
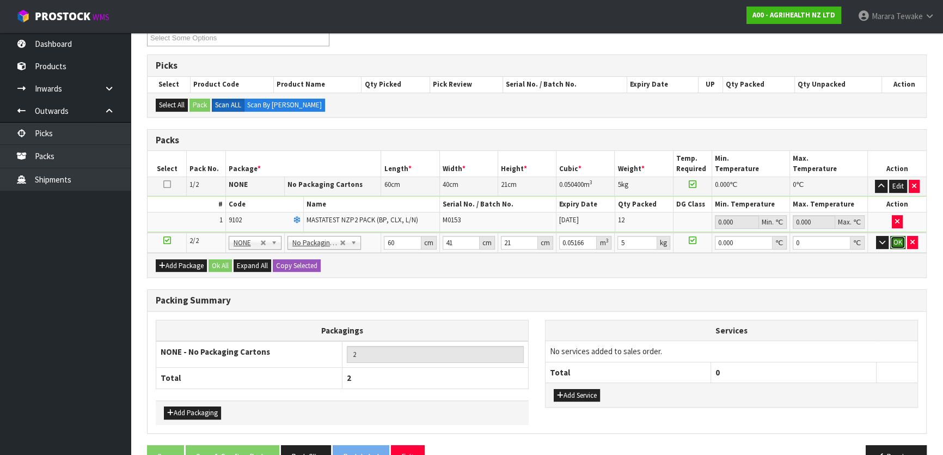
click button "OK" at bounding box center [897, 242] width 15 height 13
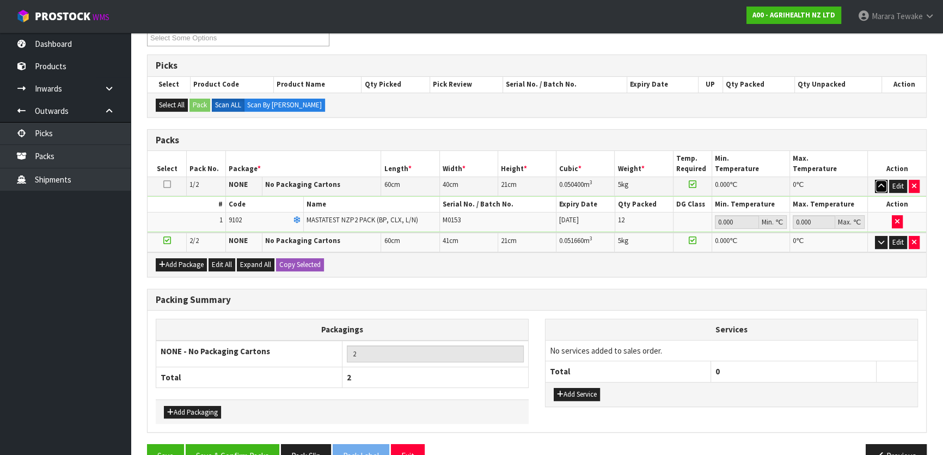
click at [876, 180] on button "button" at bounding box center [881, 186] width 13 height 13
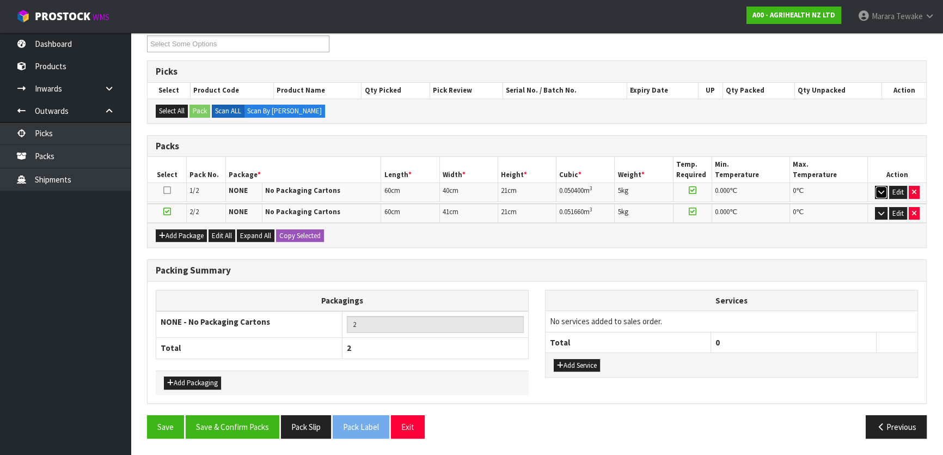
scroll to position [188, 0]
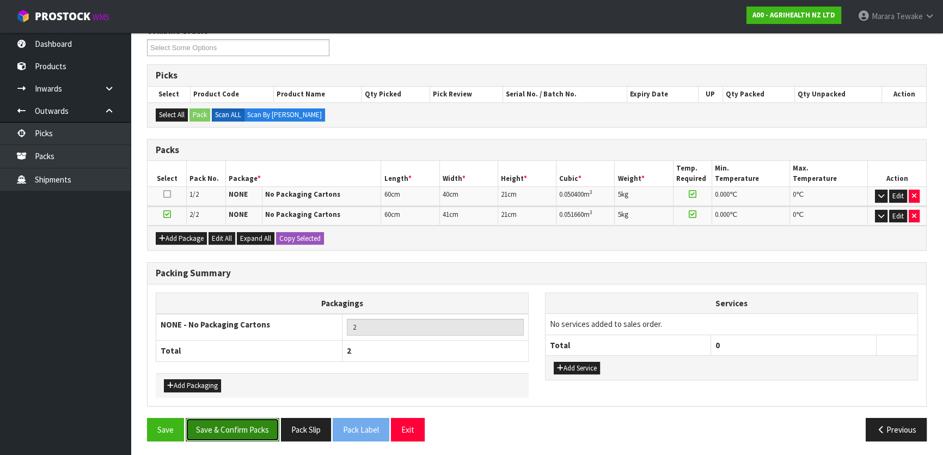
click at [263, 432] on button "Save & Confirm Packs" at bounding box center [233, 429] width 94 height 23
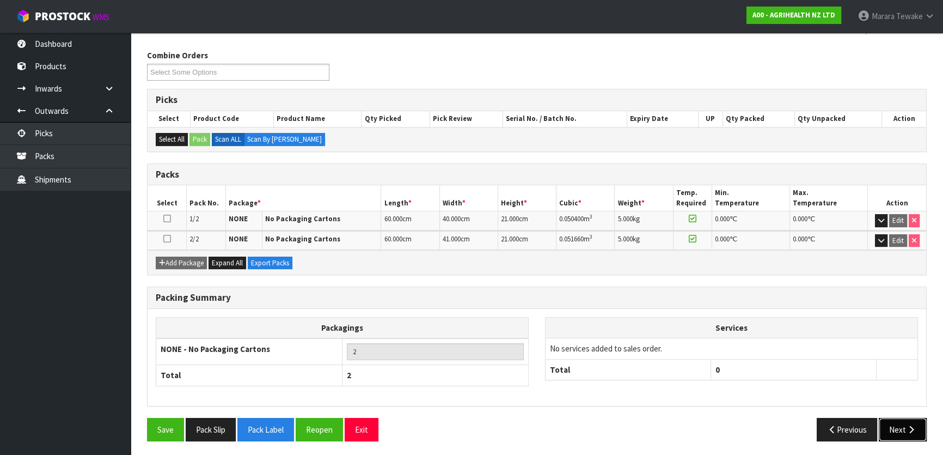
click at [881, 419] on button "Next" at bounding box center [903, 429] width 48 height 23
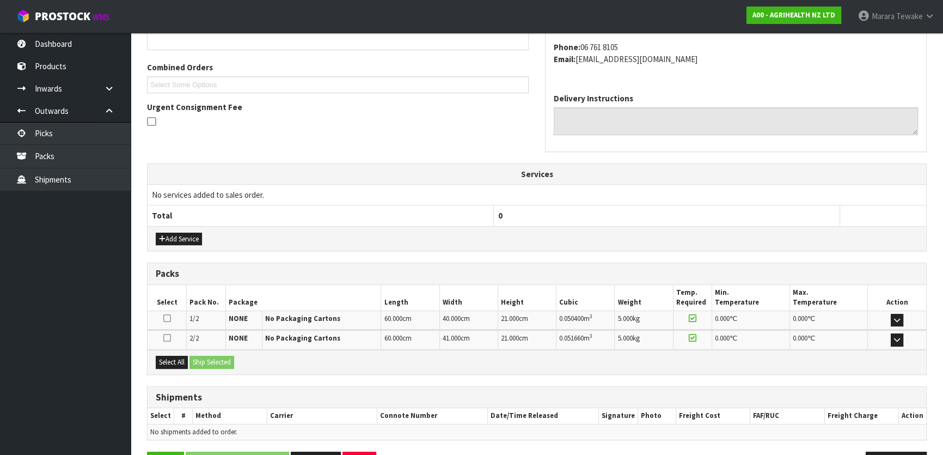
scroll to position [294, 0]
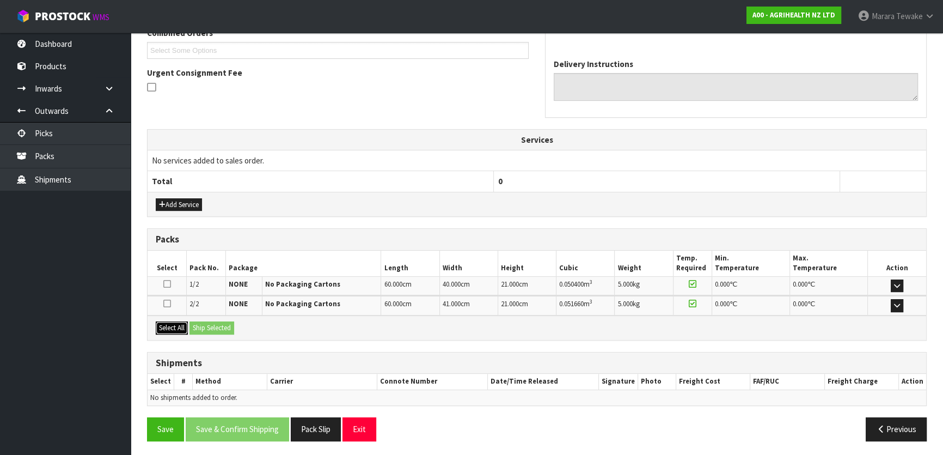
click at [170, 327] on button "Select All" at bounding box center [172, 327] width 32 height 13
click at [218, 322] on button "Ship Selected" at bounding box center [211, 327] width 45 height 13
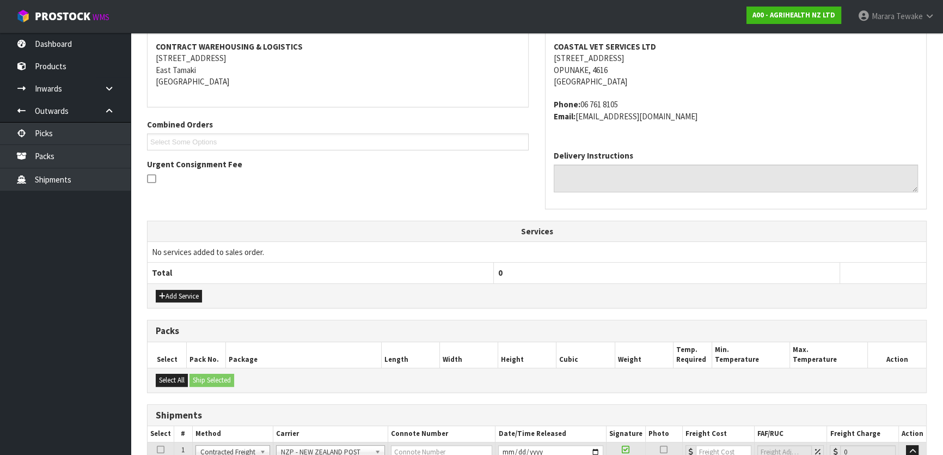
scroll to position [313, 0]
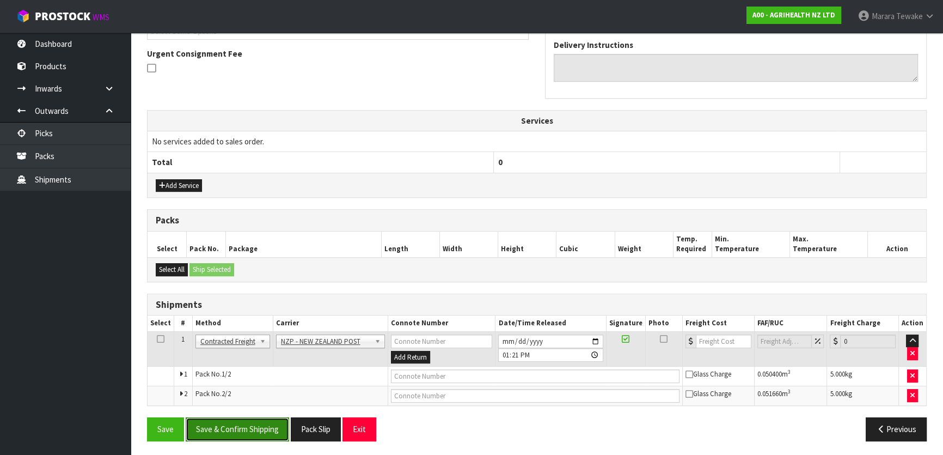
click at [248, 430] on button "Save & Confirm Shipping" at bounding box center [237, 428] width 103 height 23
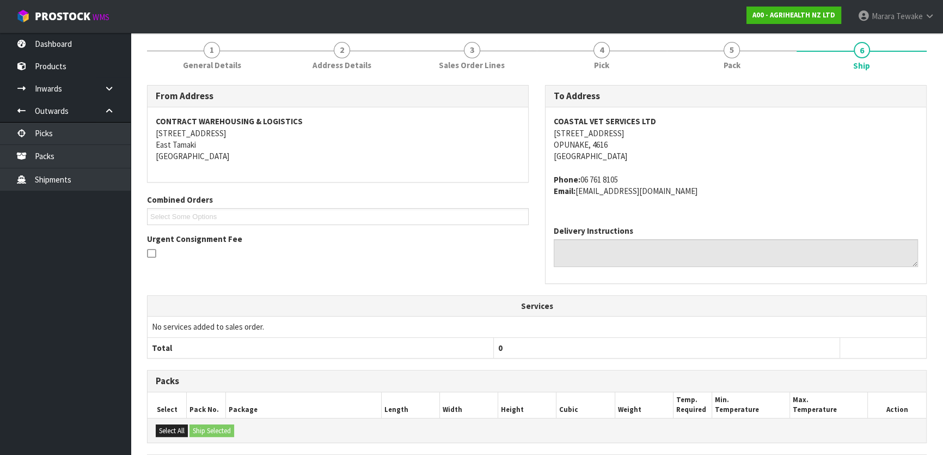
scroll to position [297, 0]
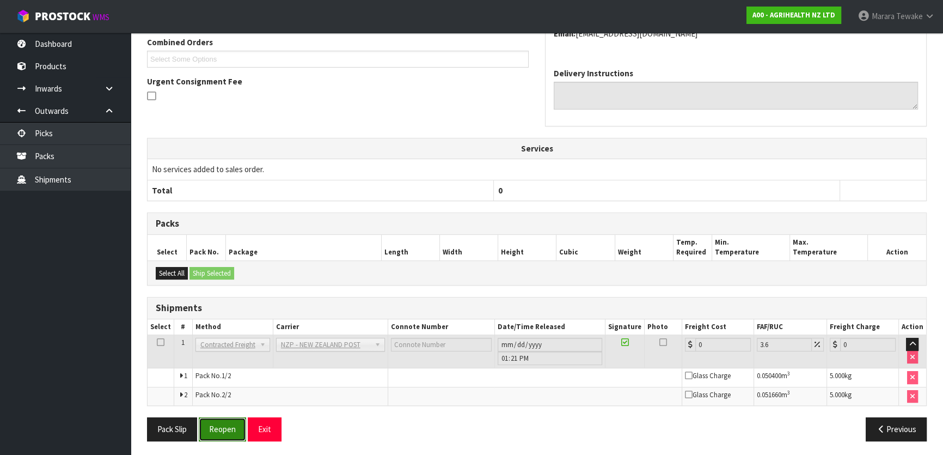
click at [225, 426] on button "Reopen" at bounding box center [222, 428] width 47 height 23
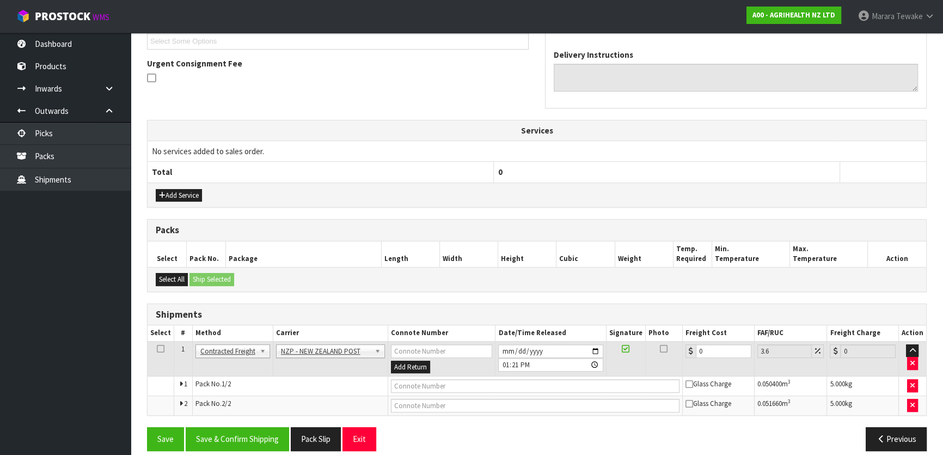
scroll to position [313, 0]
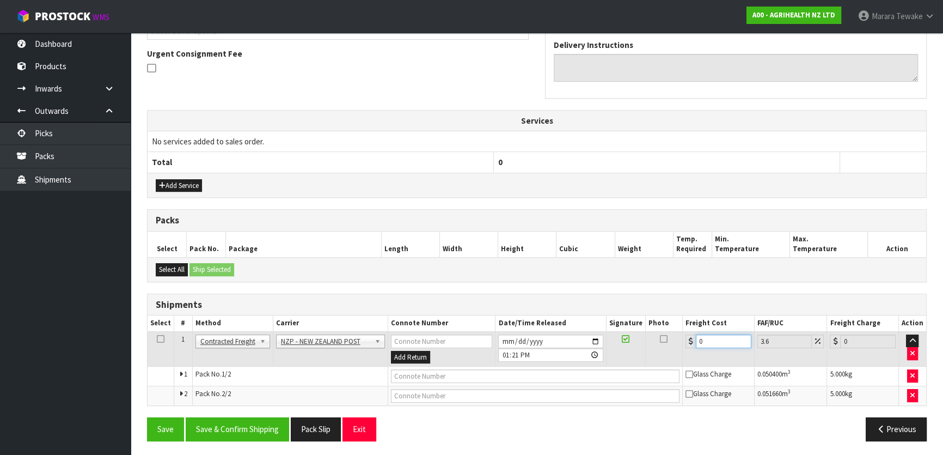
drag, startPoint x: 711, startPoint y: 333, endPoint x: 691, endPoint y: 315, distance: 26.6
click at [691, 321] on table "Select # Method Carrier Connote Number Date/Time Released Signature Photo Freig…" at bounding box center [537, 360] width 779 height 90
type input "1"
type input "1.04"
type input "17"
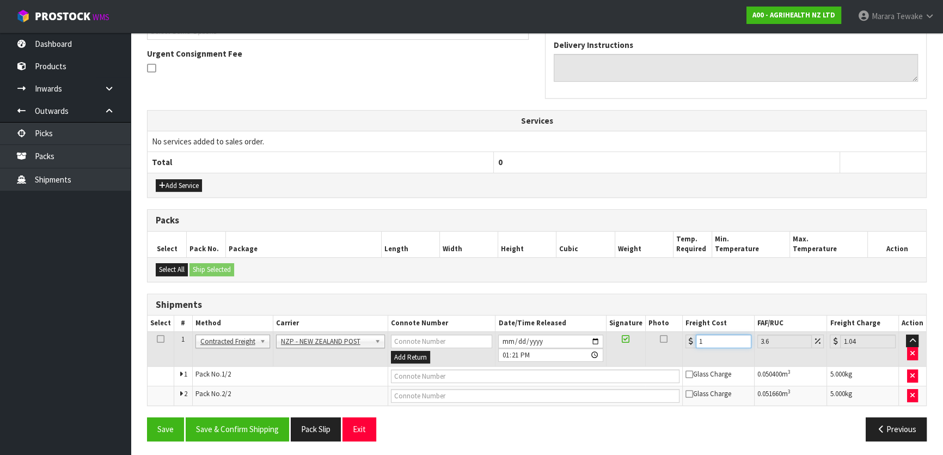
type input "17.61"
type input "17.7"
type input "18.34"
type input "17.71"
type input "18.35"
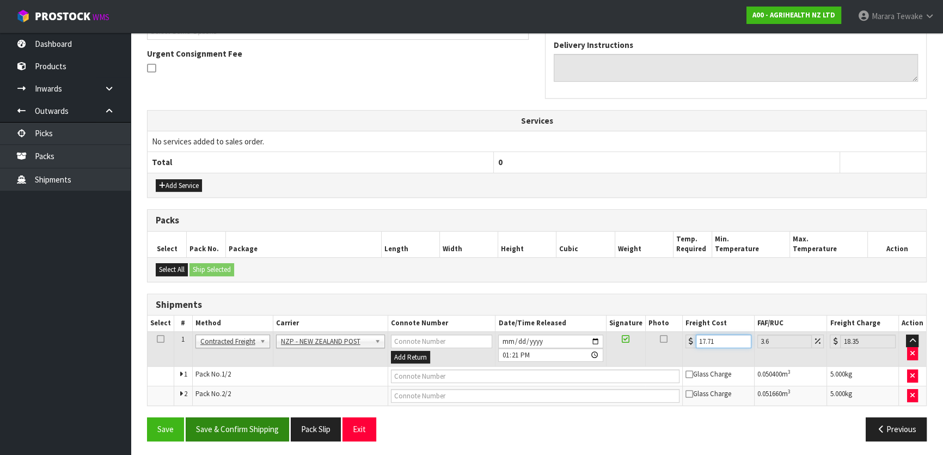
type input "17.71"
click at [239, 430] on button "Save & Confirm Shipping" at bounding box center [237, 428] width 103 height 23
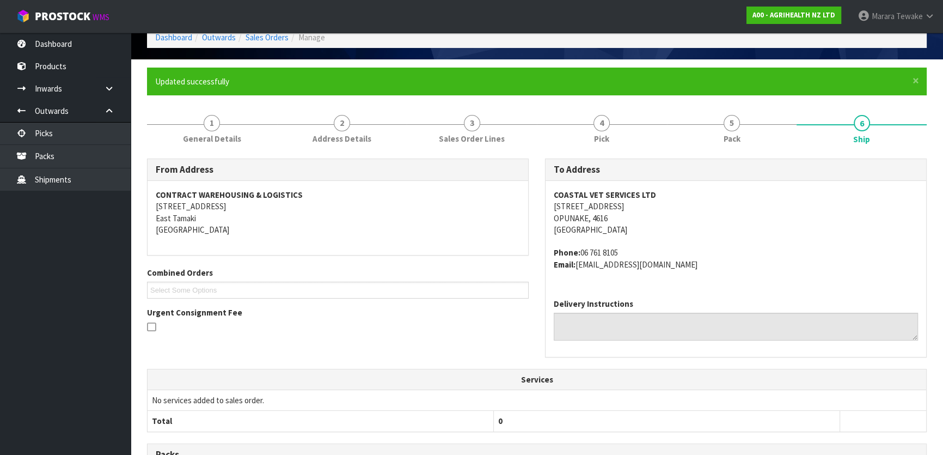
scroll to position [0, 0]
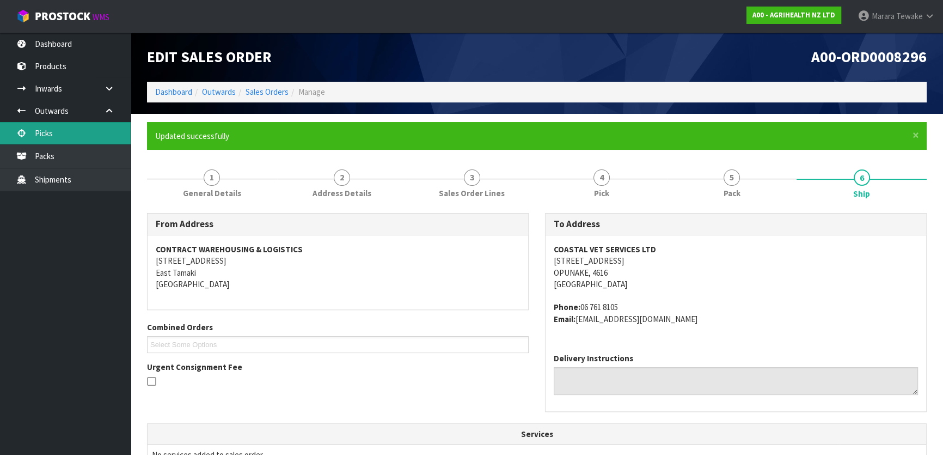
click at [64, 130] on link "Picks" at bounding box center [65, 133] width 131 height 22
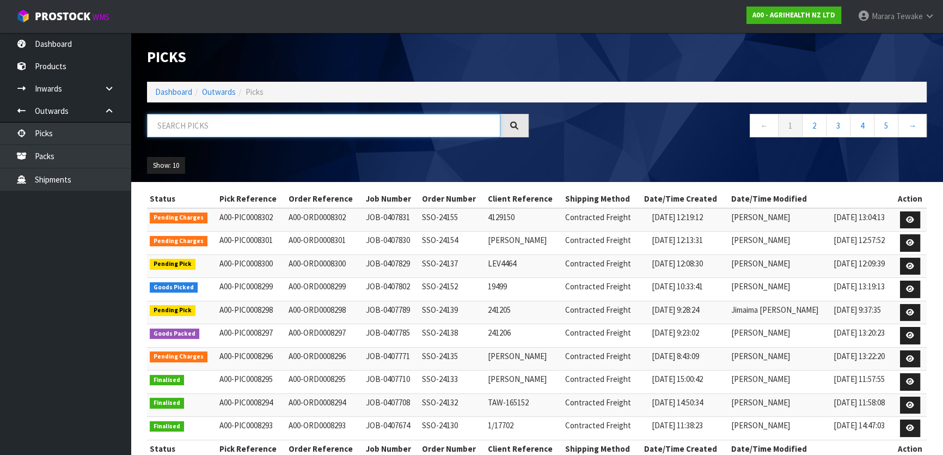
click at [244, 125] on input "text" at bounding box center [323, 125] width 353 height 23
type input "JOB-0407771"
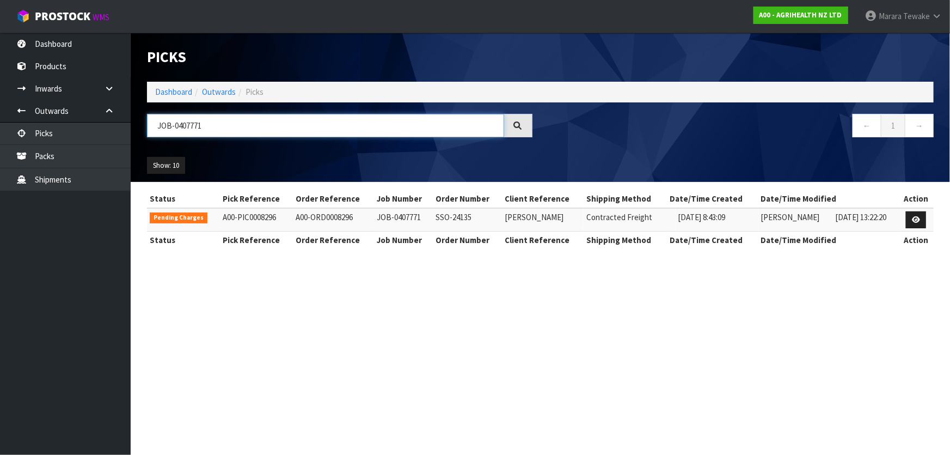
drag, startPoint x: 242, startPoint y: 134, endPoint x: 142, endPoint y: 126, distance: 100.0
click at [143, 126] on div "JOB-0407771" at bounding box center [340, 130] width 402 height 32
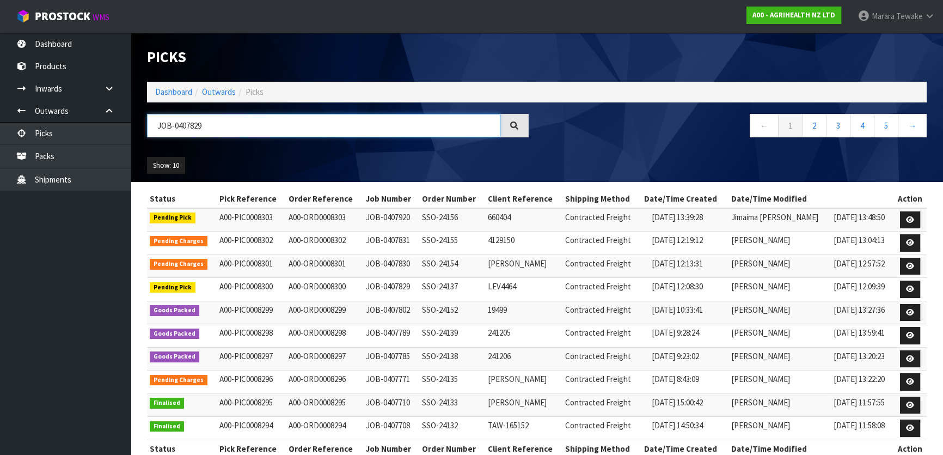
type input "JOB-0407829"
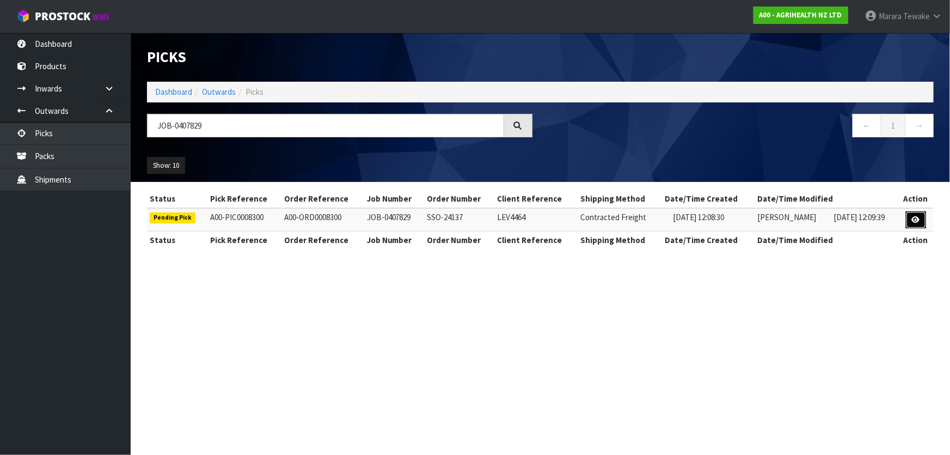
click at [907, 218] on link at bounding box center [916, 219] width 20 height 17
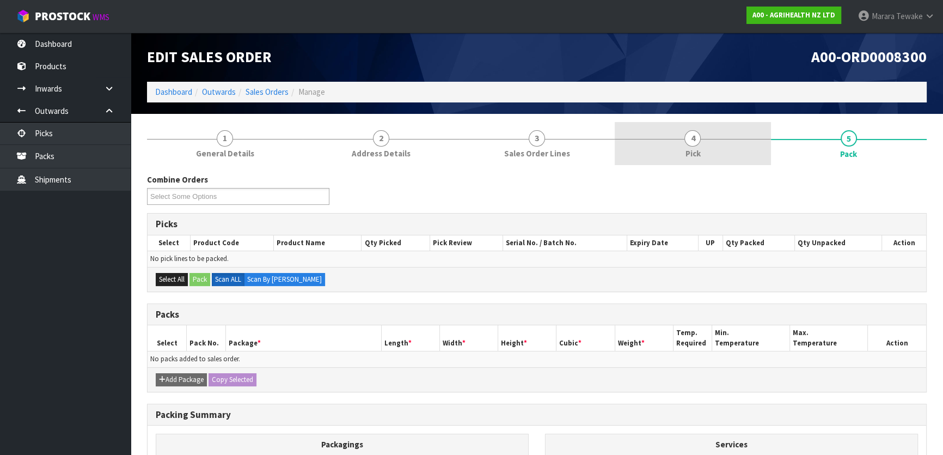
drag, startPoint x: 696, startPoint y: 141, endPoint x: 715, endPoint y: 163, distance: 28.6
click at [696, 140] on span "4" at bounding box center [692, 138] width 16 height 16
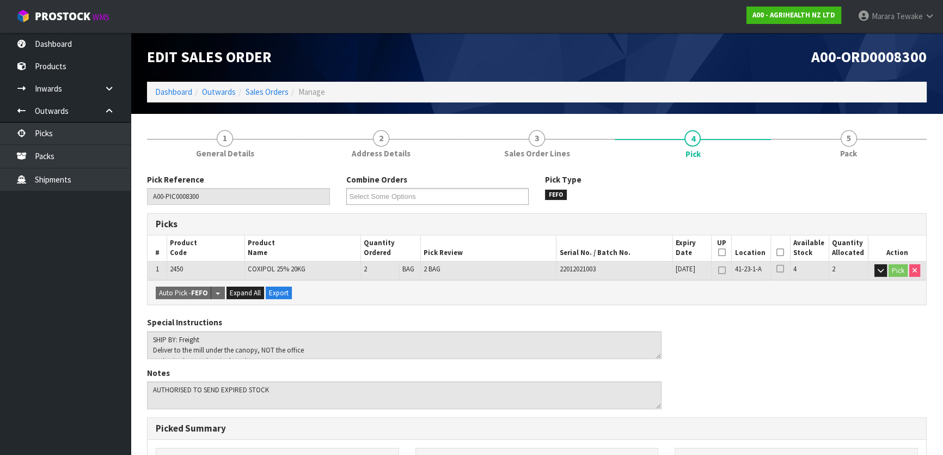
drag, startPoint x: 782, startPoint y: 251, endPoint x: 725, endPoint y: 274, distance: 62.1
click at [781, 252] on icon at bounding box center [780, 252] width 8 height 1
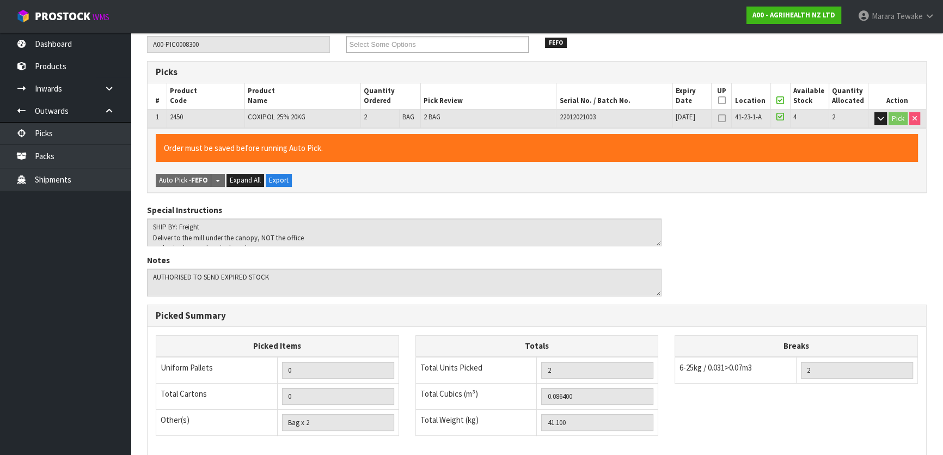
scroll to position [299, 0]
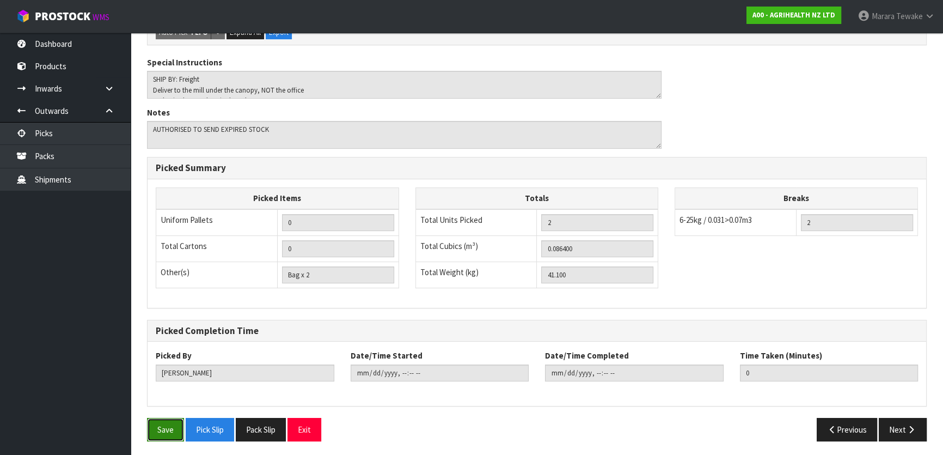
click at [157, 433] on button "Save" at bounding box center [165, 429] width 37 height 23
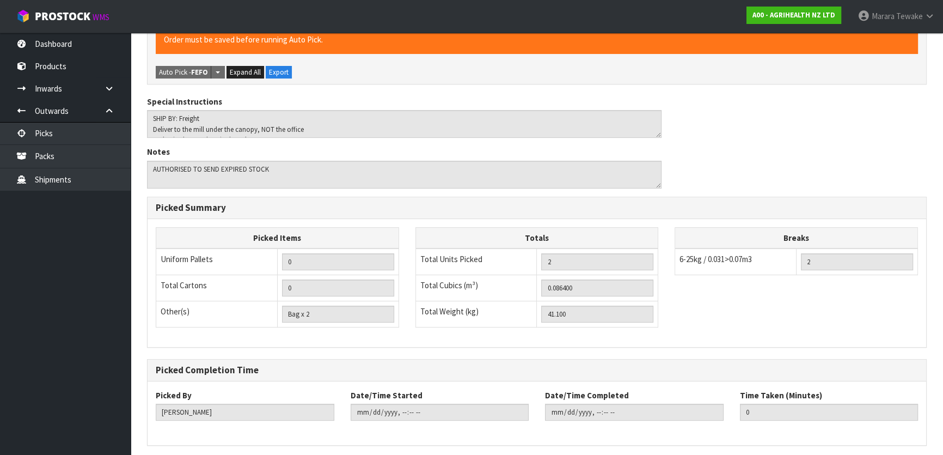
scroll to position [0, 0]
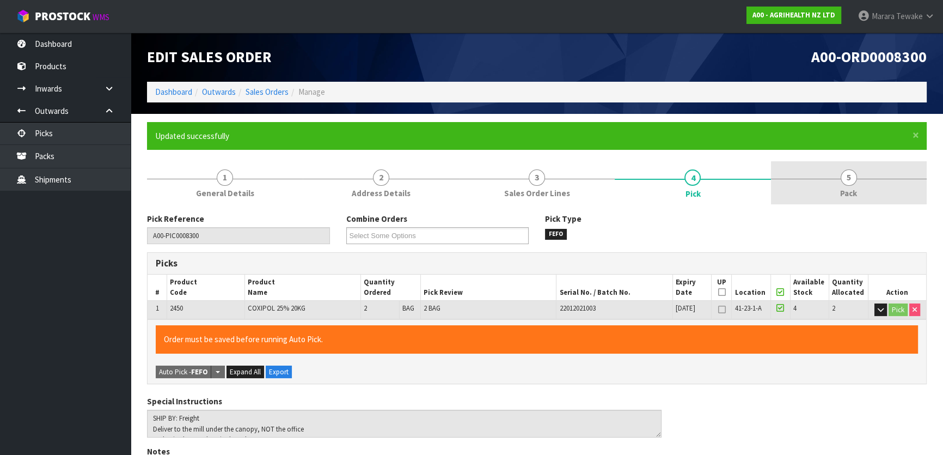
type input "Marara Tewake"
type input "2025-08-15T14:04:39"
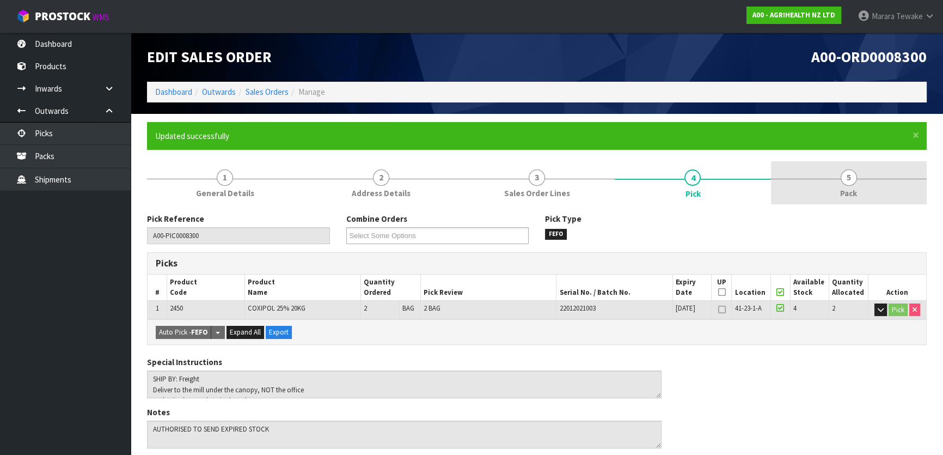
click at [843, 187] on span "Pack" at bounding box center [848, 192] width 17 height 11
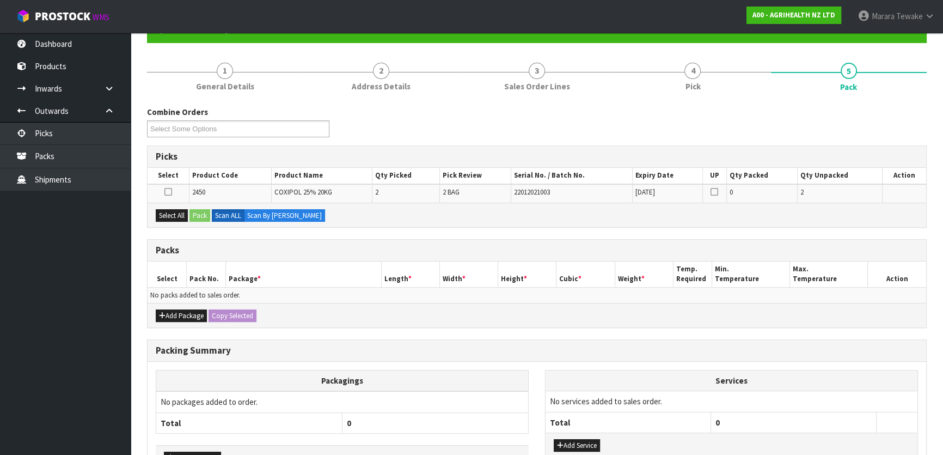
scroll to position [179, 0]
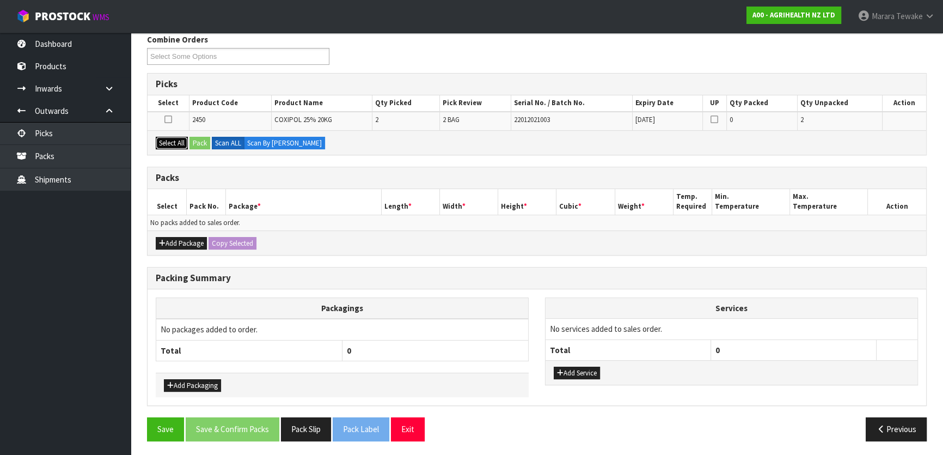
drag, startPoint x: 170, startPoint y: 138, endPoint x: 180, endPoint y: 137, distance: 9.8
click at [170, 137] on button "Select All" at bounding box center [172, 143] width 32 height 13
click at [194, 141] on button "Pack" at bounding box center [199, 143] width 21 height 13
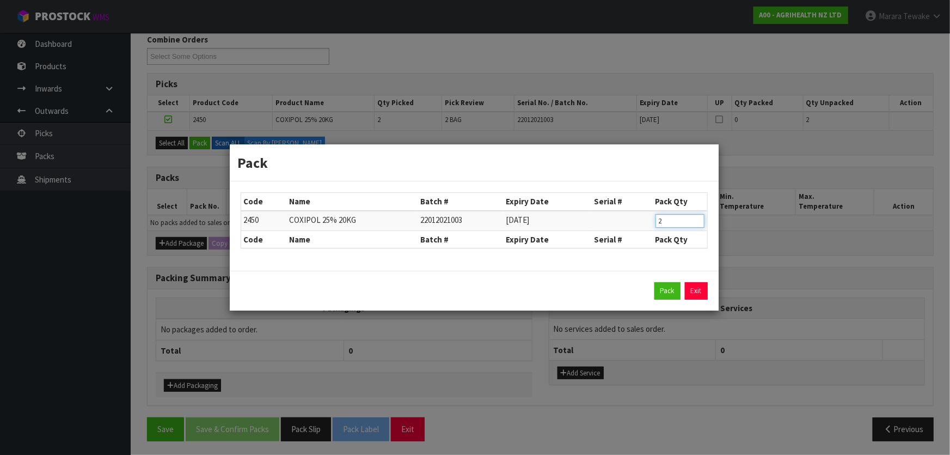
drag, startPoint x: 666, startPoint y: 222, endPoint x: 640, endPoint y: 214, distance: 26.9
click at [640, 214] on tr "2450 COXIPOL 25% 20KG 22012021003 31/01/2025 2" at bounding box center [474, 221] width 466 height 20
type input "1"
click button "Pack" at bounding box center [667, 290] width 26 height 17
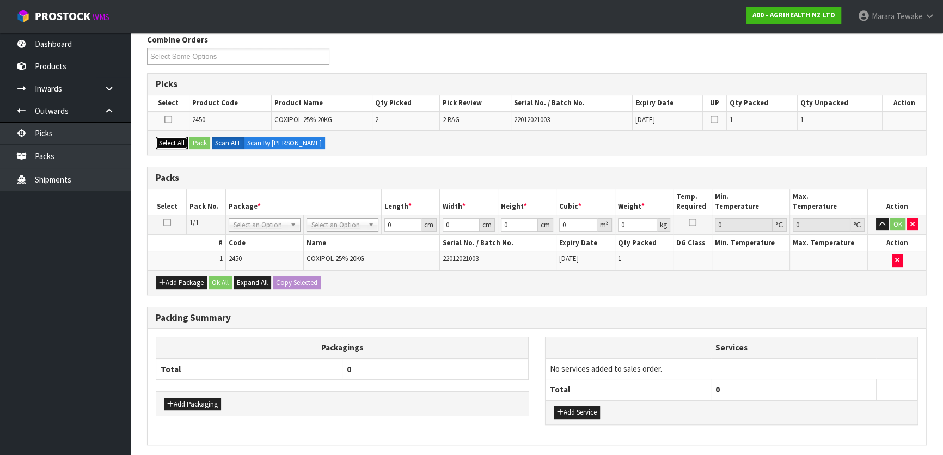
drag, startPoint x: 172, startPoint y: 139, endPoint x: 200, endPoint y: 144, distance: 28.6
click at [174, 139] on button "Select All" at bounding box center [172, 143] width 32 height 13
click at [206, 145] on button "Pack" at bounding box center [199, 143] width 21 height 13
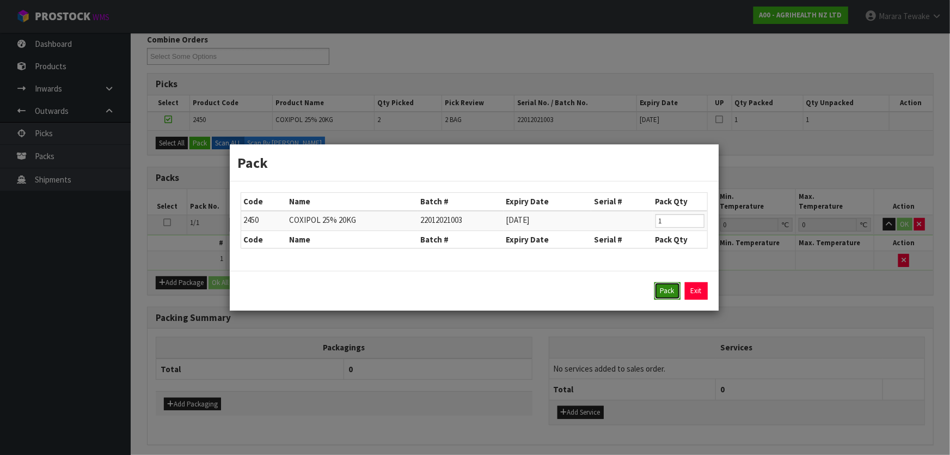
click at [664, 293] on button "Pack" at bounding box center [667, 290] width 26 height 17
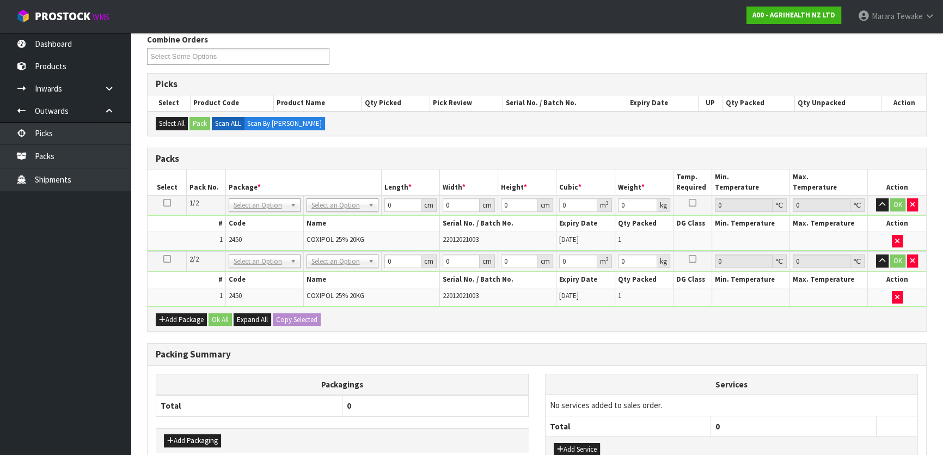
drag, startPoint x: 338, startPoint y: 206, endPoint x: 337, endPoint y: 227, distance: 20.7
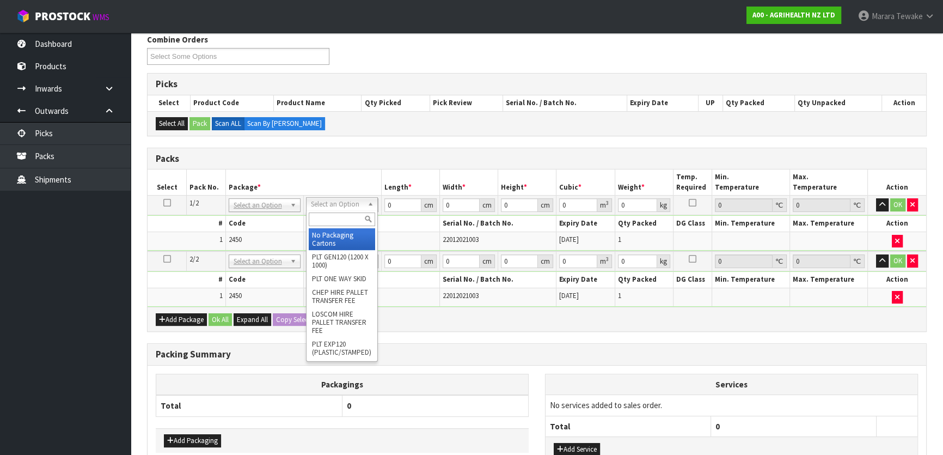
drag, startPoint x: 338, startPoint y: 235, endPoint x: 341, endPoint y: 285, distance: 50.7
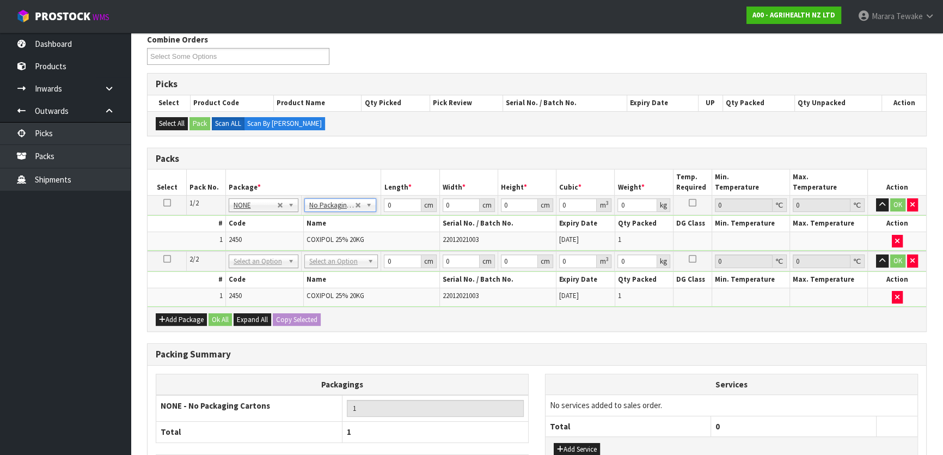
drag, startPoint x: 399, startPoint y: 212, endPoint x: 373, endPoint y: 191, distance: 33.6
click at [373, 191] on table "Select Pack No. Package * Length * Width * Height * Cubic * Weight * Temp. Requ…" at bounding box center [537, 237] width 779 height 137
drag, startPoint x: 391, startPoint y: 201, endPoint x: 409, endPoint y: 180, distance: 28.2
click at [383, 197] on td "0 cm" at bounding box center [410, 205] width 58 height 20
type input "61"
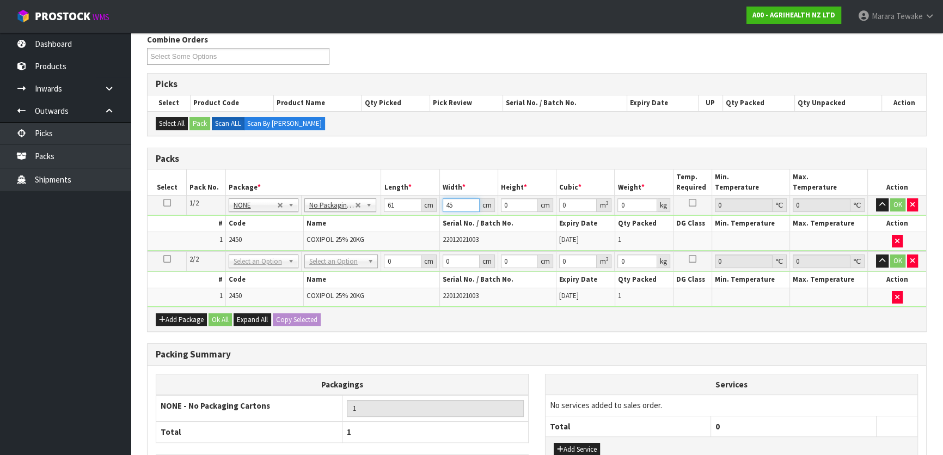
type input "45"
type input "1"
type input "0.002745"
type input "19"
type input "0.052155"
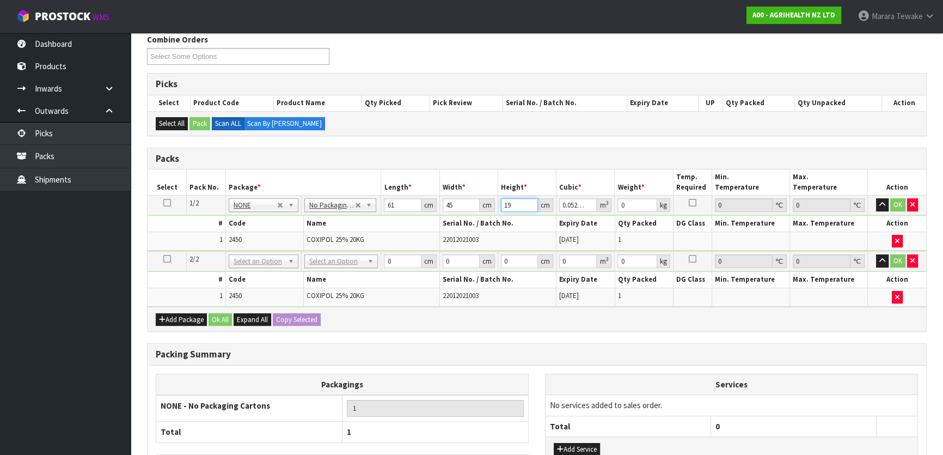
type input "19"
type input "21"
click at [166, 203] on icon at bounding box center [167, 203] width 8 height 1
click at [307, 317] on button "Copy Selected" at bounding box center [297, 319] width 48 height 13
click at [307, 317] on button "Confirm Copy Selected" at bounding box center [309, 319] width 72 height 13
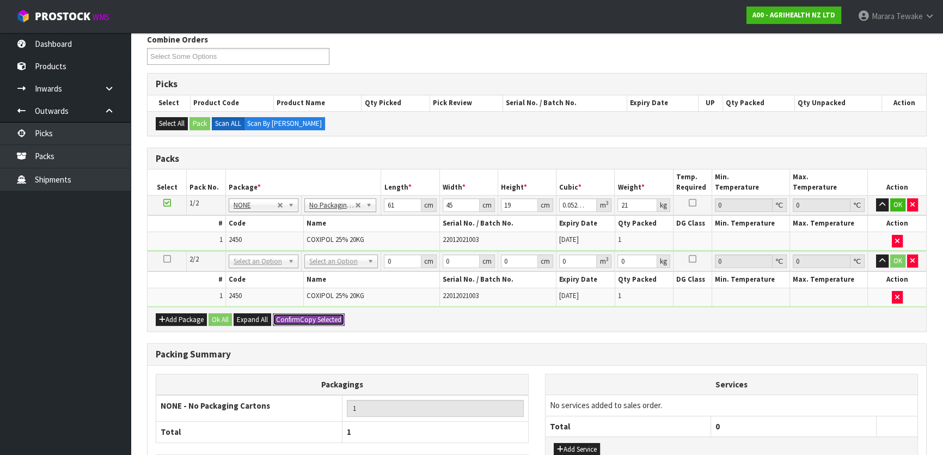
type input "61"
type input "45"
type input "19"
type input "0.052155"
type input "21"
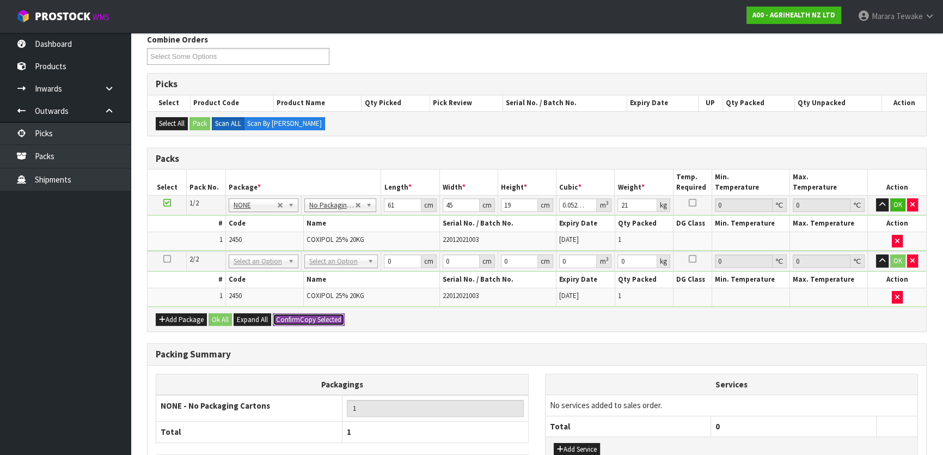
type input "2"
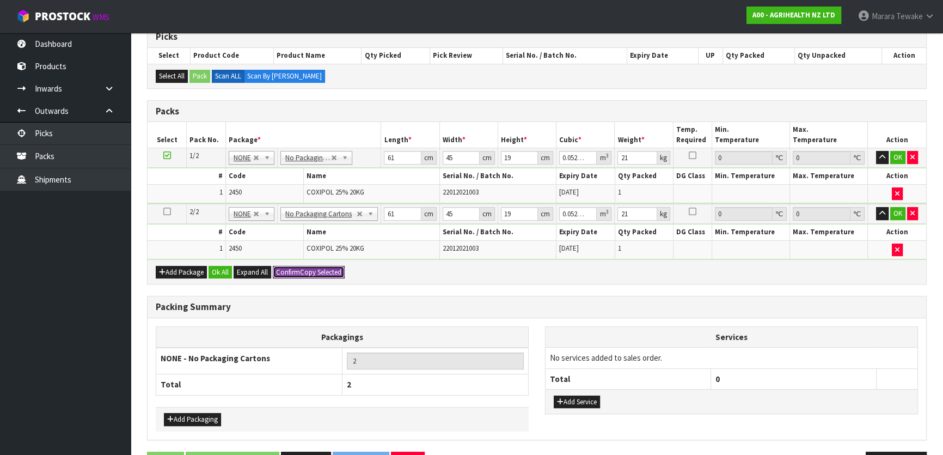
scroll to position [260, 0]
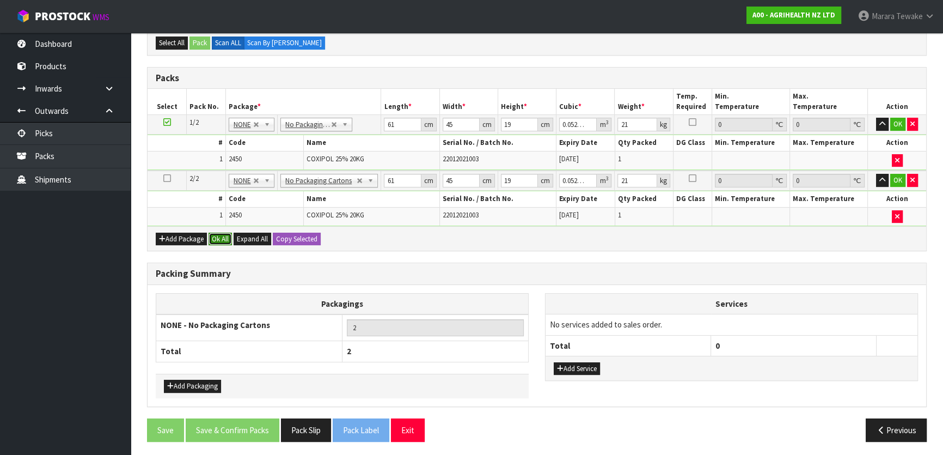
click at [225, 234] on button "Ok All" at bounding box center [220, 238] width 23 height 13
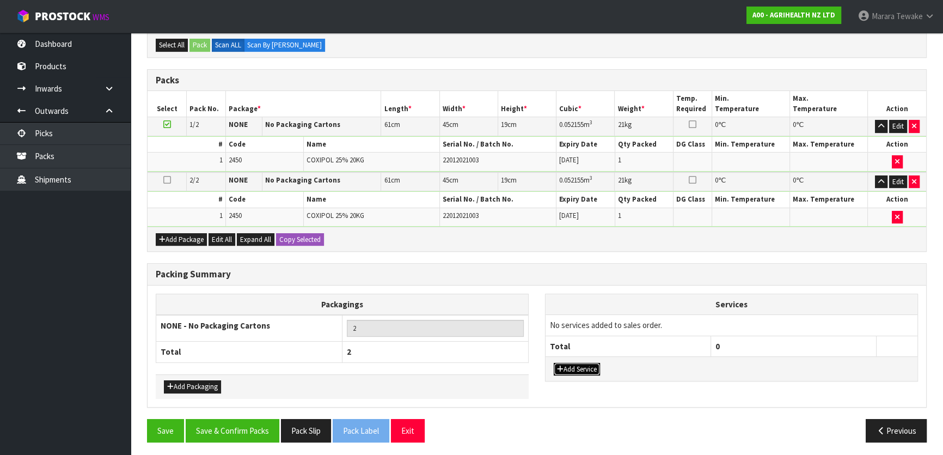
click at [588, 363] on button "Add Service" at bounding box center [577, 369] width 46 height 13
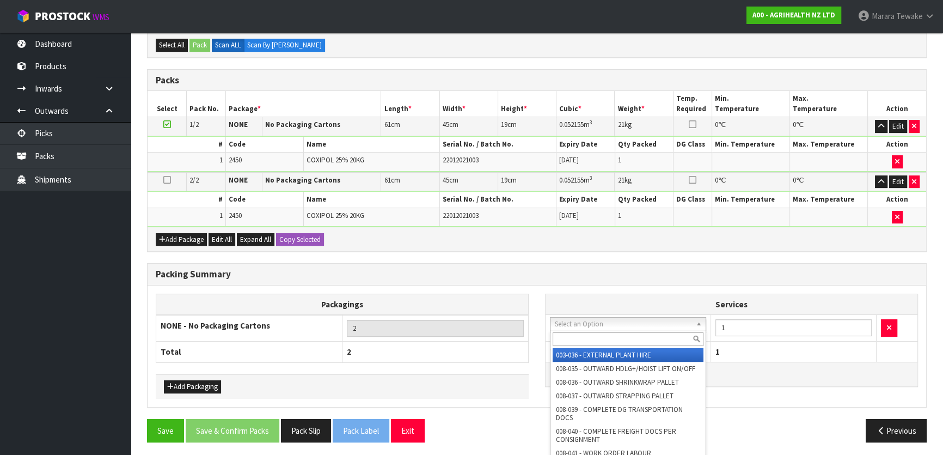
drag, startPoint x: 597, startPoint y: 319, endPoint x: 598, endPoint y: 327, distance: 8.2
click at [599, 336] on input "text" at bounding box center [628, 339] width 151 height 14
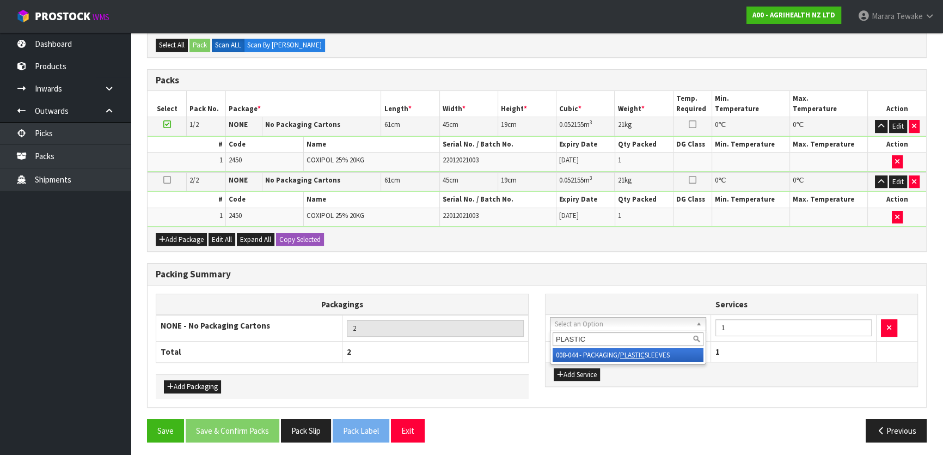
type input "PLASTIC"
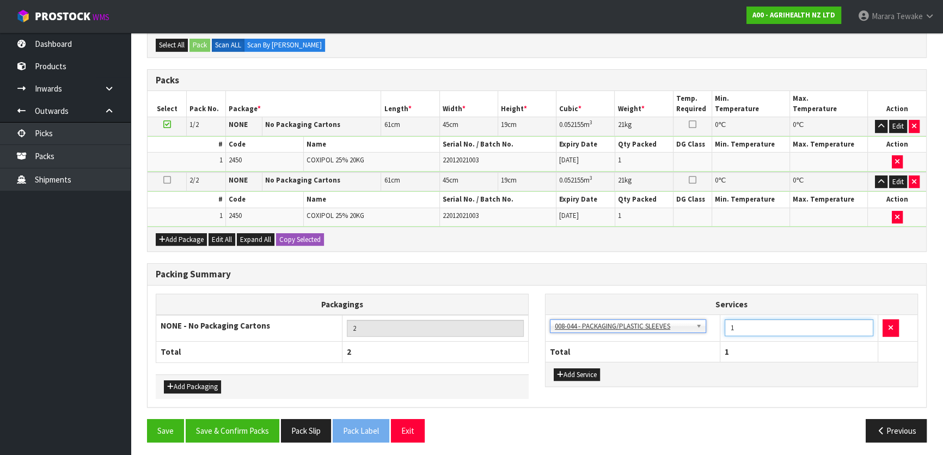
drag, startPoint x: 745, startPoint y: 322, endPoint x: 719, endPoint y: 313, distance: 27.5
click at [718, 315] on tr "003-036 - EXTERNAL PLANT HIRE 008-035 - OUTWARD HDLG+/HOIST LIFT ON/OFF 008-036…" at bounding box center [732, 328] width 372 height 27
type input "2"
click at [237, 425] on button "Save & Confirm Packs" at bounding box center [233, 430] width 94 height 23
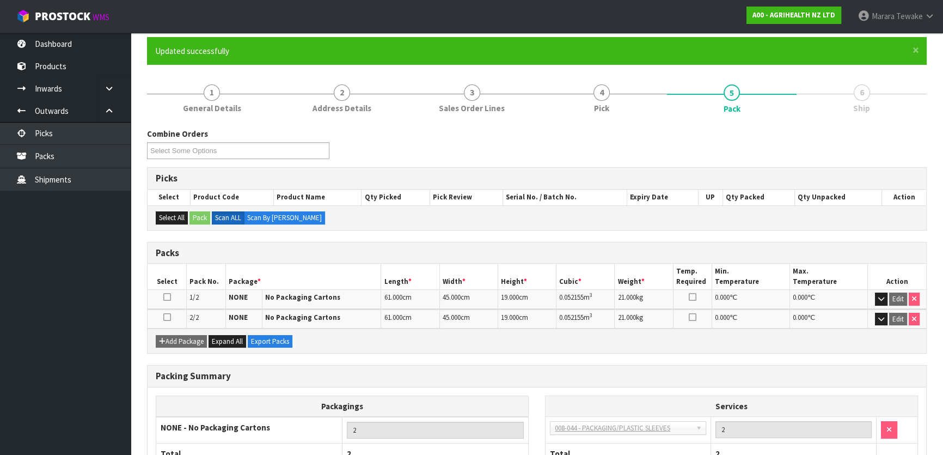
scroll to position [163, 0]
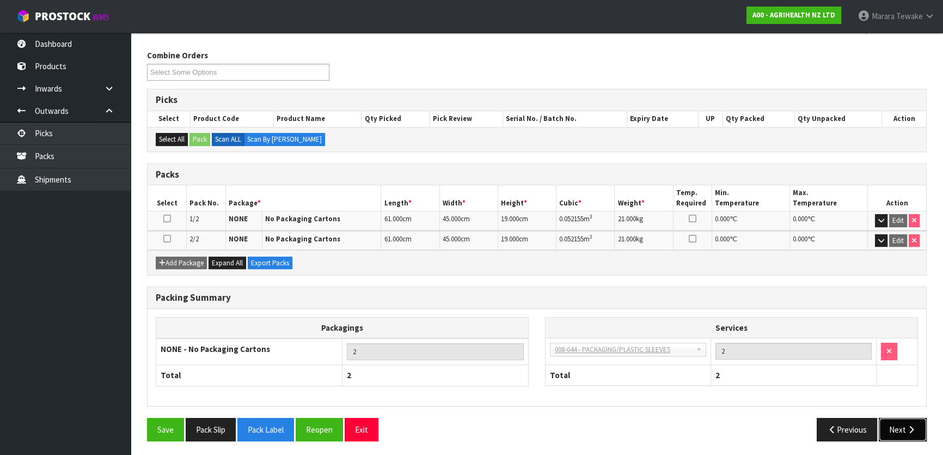
drag, startPoint x: 907, startPoint y: 424, endPoint x: 901, endPoint y: 421, distance: 6.4
click at [901, 421] on button "Next" at bounding box center [903, 429] width 48 height 23
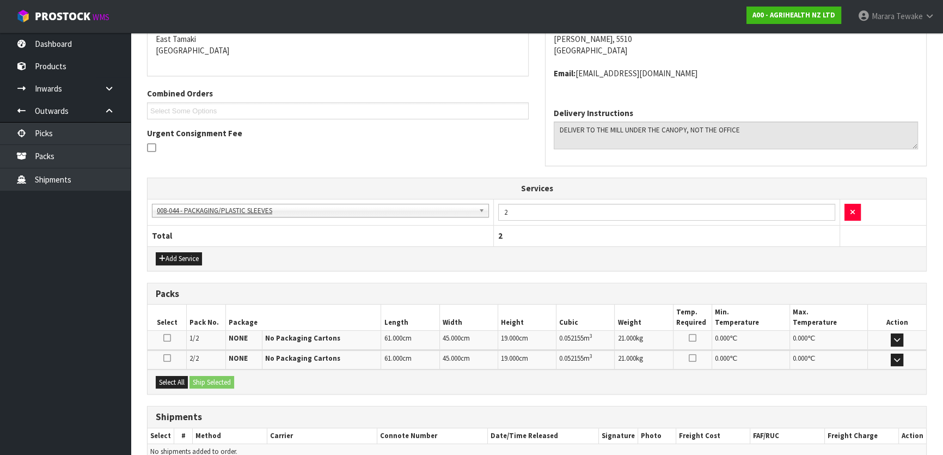
scroll to position [287, 0]
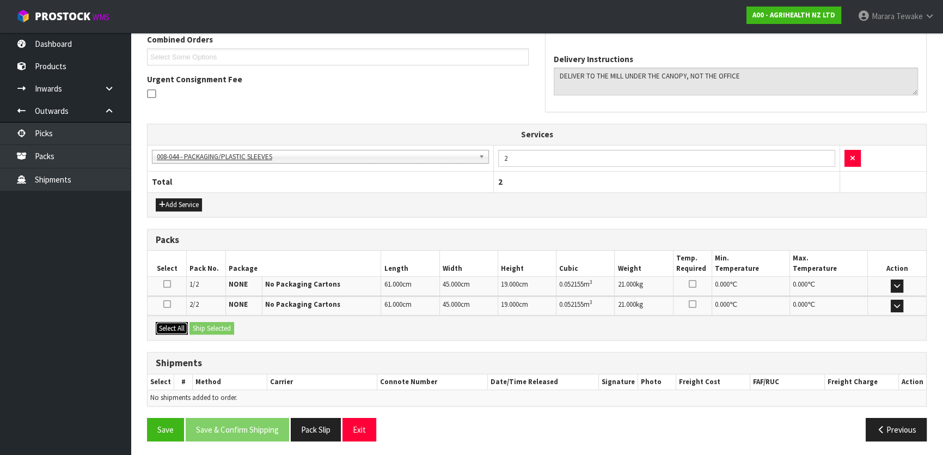
drag, startPoint x: 162, startPoint y: 329, endPoint x: 216, endPoint y: 332, distance: 53.5
click at [169, 330] on button "Select All" at bounding box center [172, 328] width 32 height 13
drag, startPoint x: 216, startPoint y: 332, endPoint x: 231, endPoint y: 332, distance: 15.8
click at [218, 332] on div "Select All Ship Selected" at bounding box center [537, 327] width 779 height 25
click at [218, 322] on button "Ship Selected" at bounding box center [211, 328] width 45 height 13
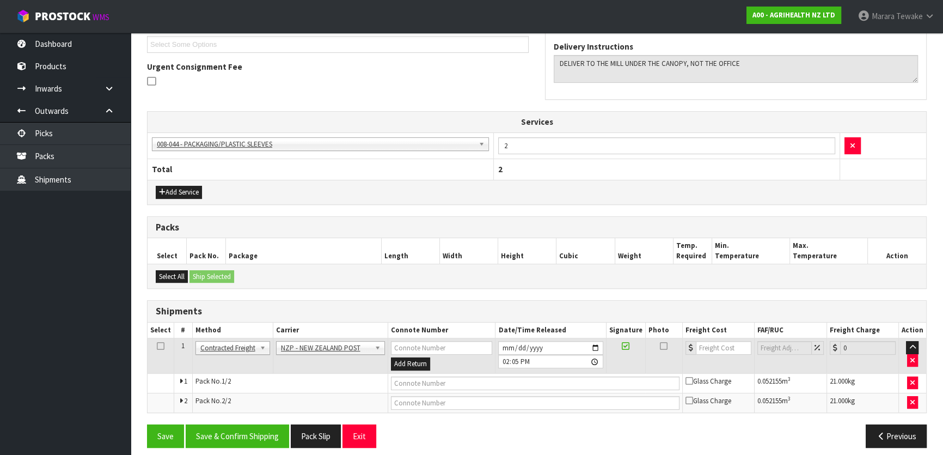
scroll to position [307, 0]
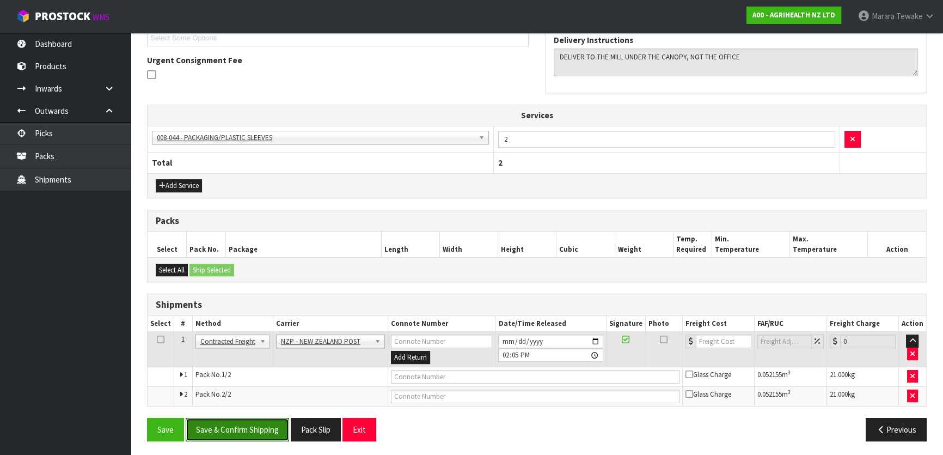
drag, startPoint x: 252, startPoint y: 422, endPoint x: 35, endPoint y: 336, distance: 232.9
click at [250, 421] on button "Save & Confirm Shipping" at bounding box center [237, 429] width 103 height 23
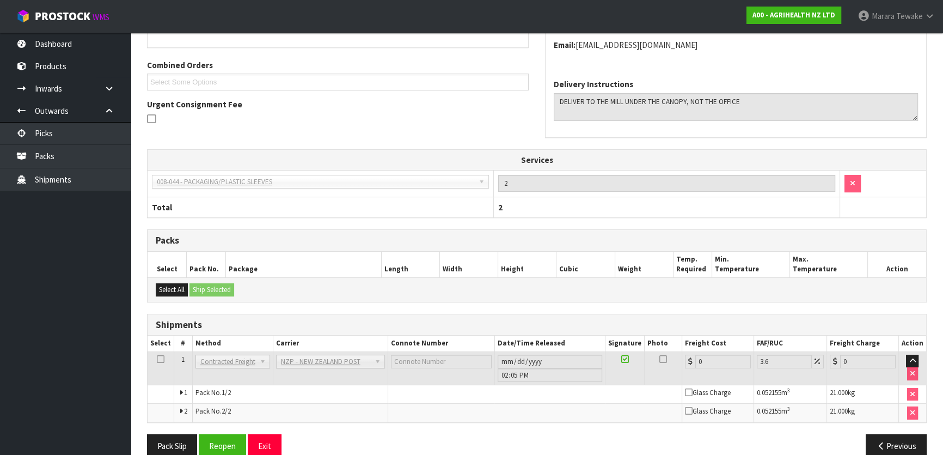
scroll to position [291, 0]
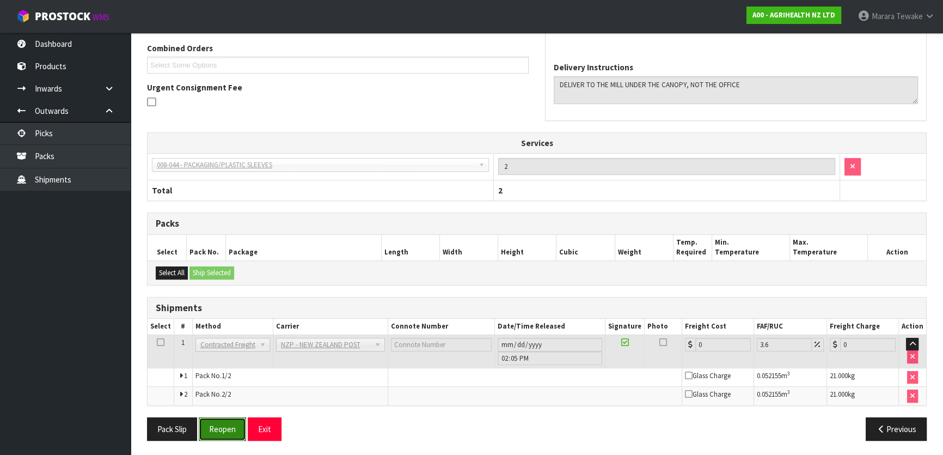
click at [211, 431] on button "Reopen" at bounding box center [222, 428] width 47 height 23
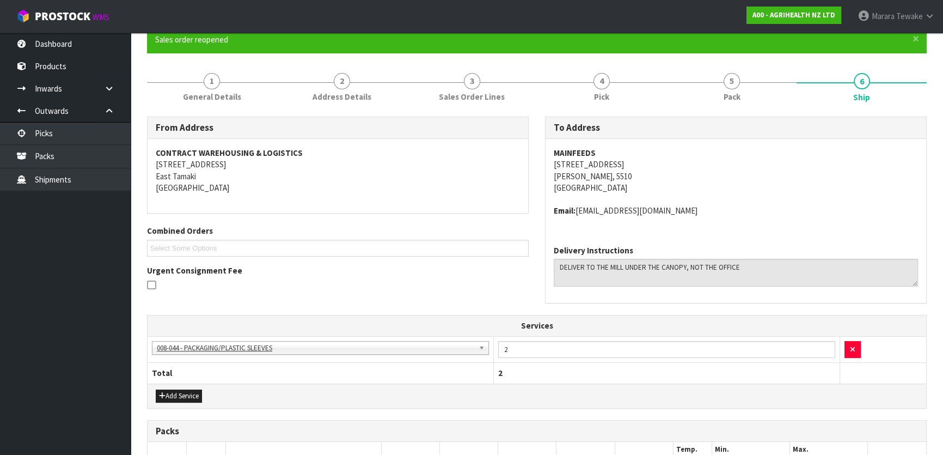
scroll to position [307, 0]
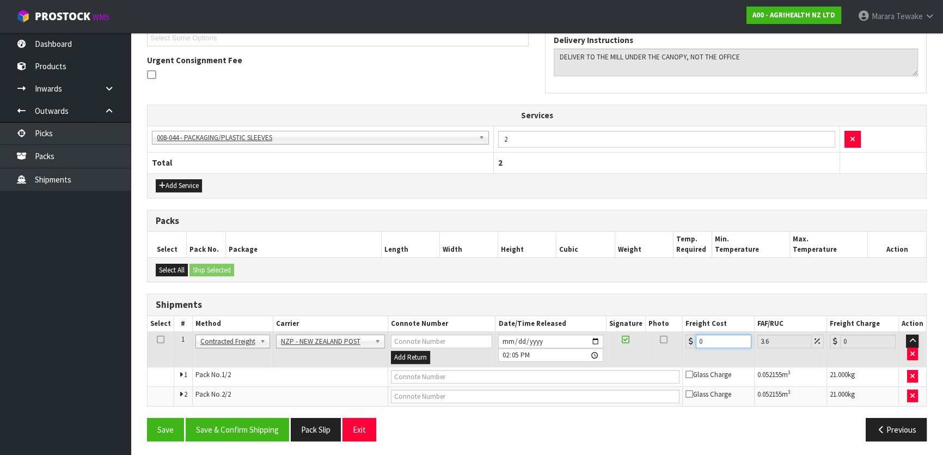
drag, startPoint x: 713, startPoint y: 343, endPoint x: 678, endPoint y: 343, distance: 34.8
click at [678, 343] on tr "1 Client Local Pickup Customer Local Pickup Company Freight Contracted Freight …" at bounding box center [537, 349] width 779 height 35
type input "3"
type input "3.11"
type input "34"
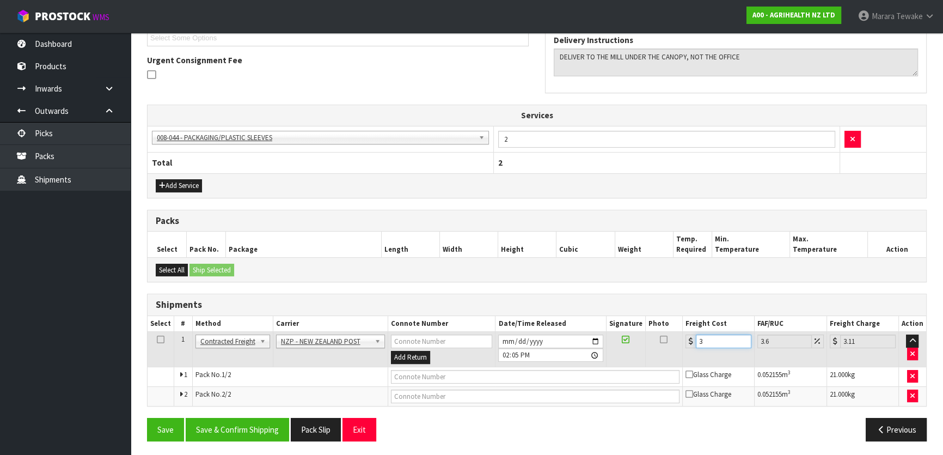
type input "35.22"
type input "34.7"
type input "35.95"
type input "34.78"
type input "36.03"
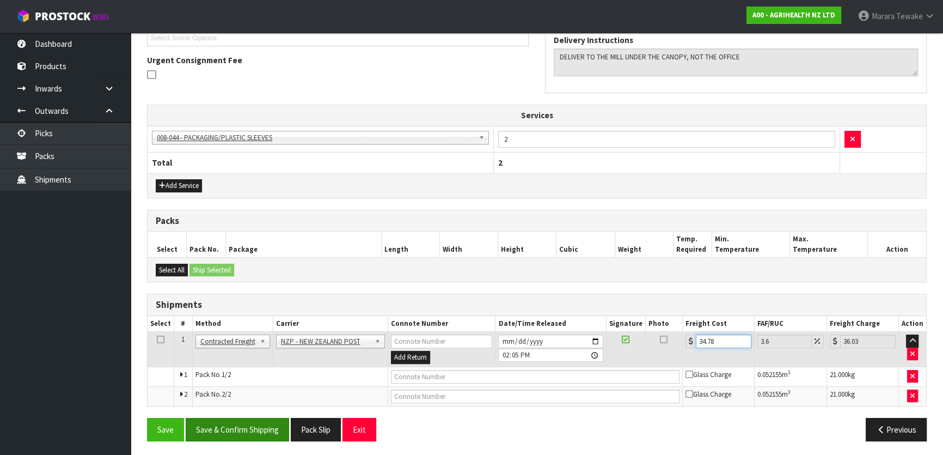
type input "34.78"
click at [238, 431] on button "Save & Confirm Shipping" at bounding box center [237, 429] width 103 height 23
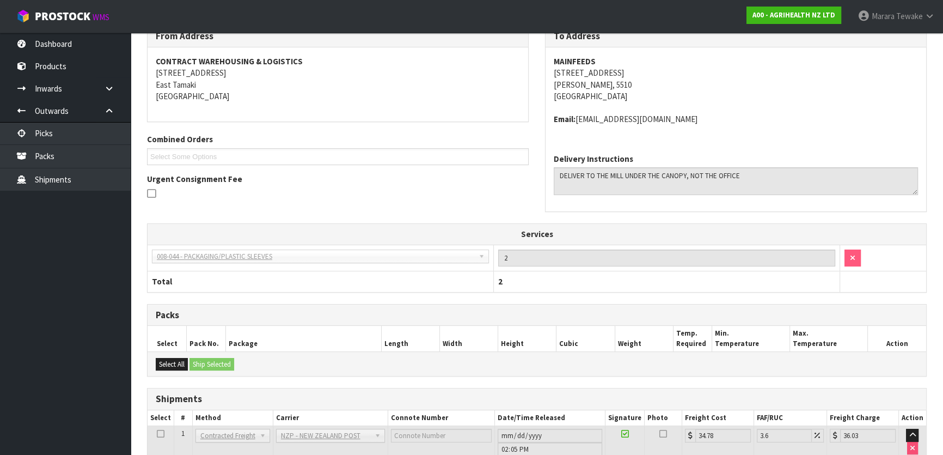
scroll to position [0, 0]
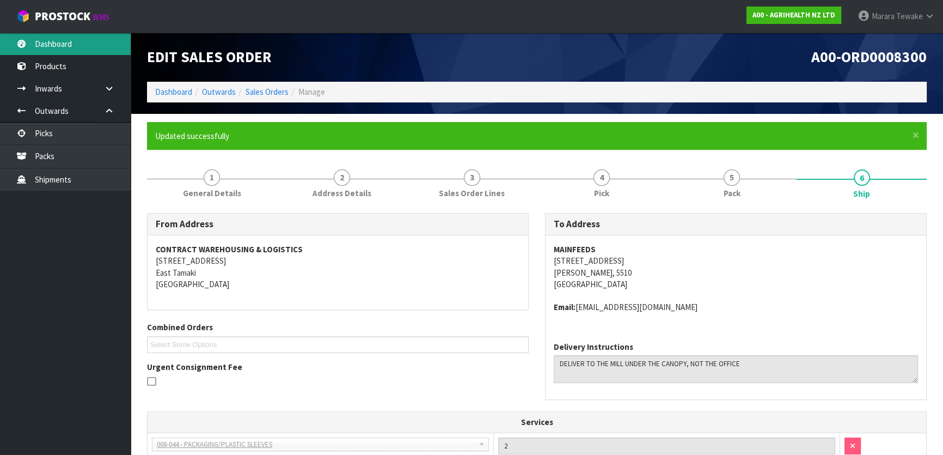
click at [100, 42] on link "Dashboard" at bounding box center [65, 44] width 131 height 22
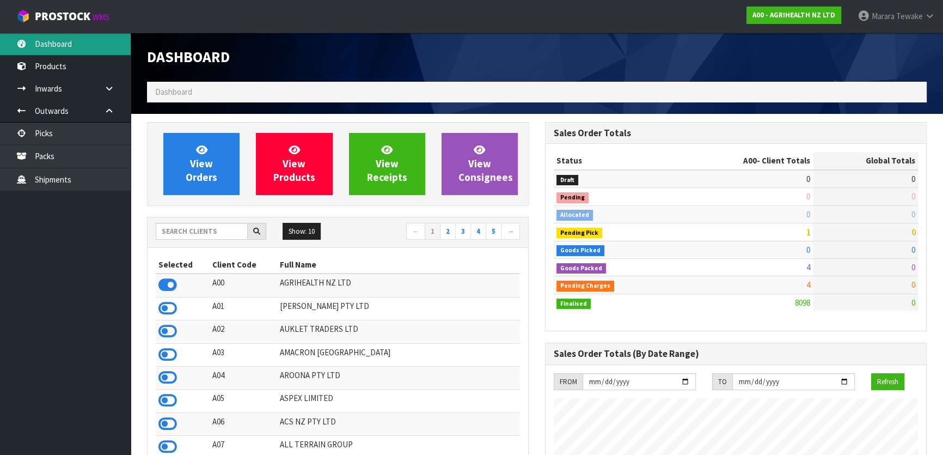
scroll to position [823, 397]
click at [220, 234] on input "text" at bounding box center [202, 231] width 92 height 17
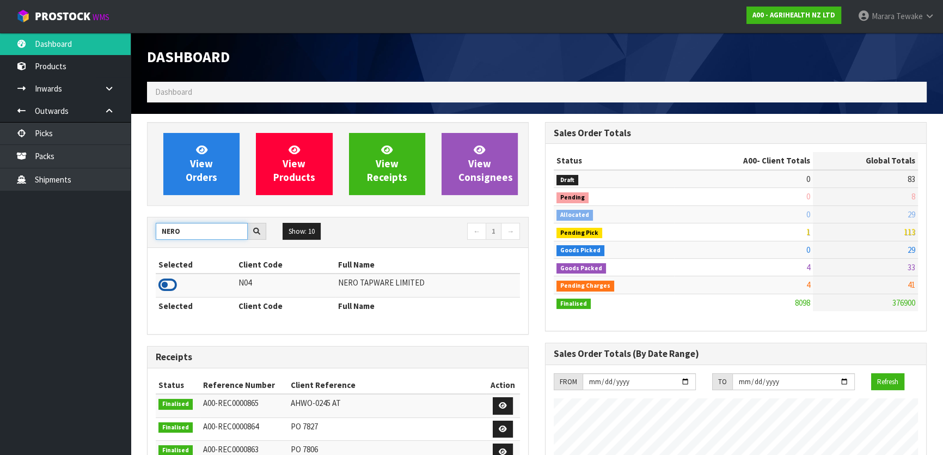
type input "NERO"
click at [163, 280] on icon at bounding box center [167, 285] width 19 height 16
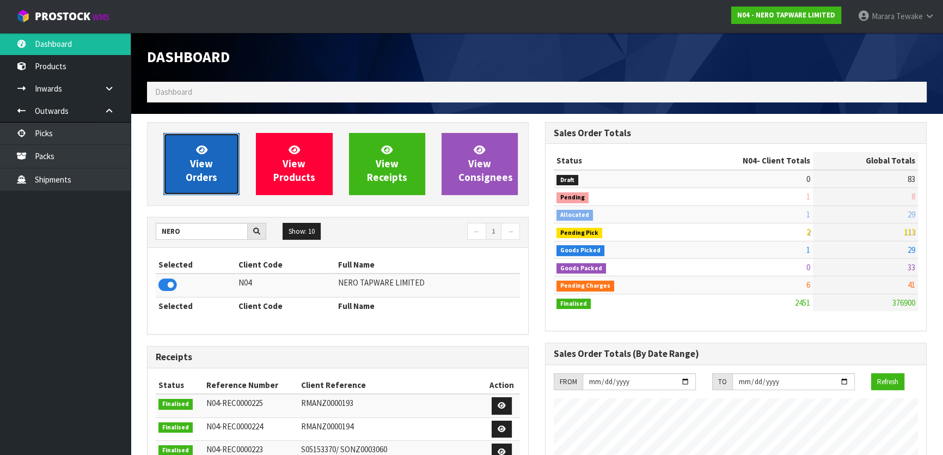
click at [205, 178] on span "View Orders" at bounding box center [202, 163] width 32 height 41
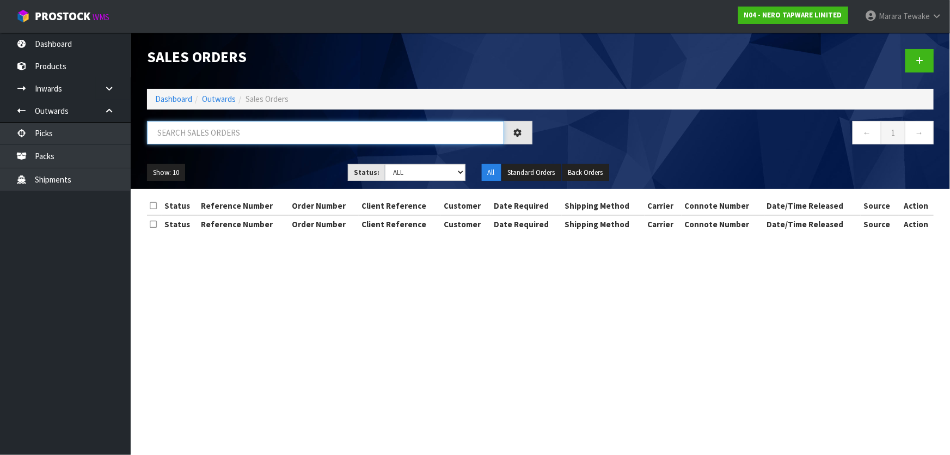
click at [199, 132] on input "text" at bounding box center [325, 132] width 357 height 23
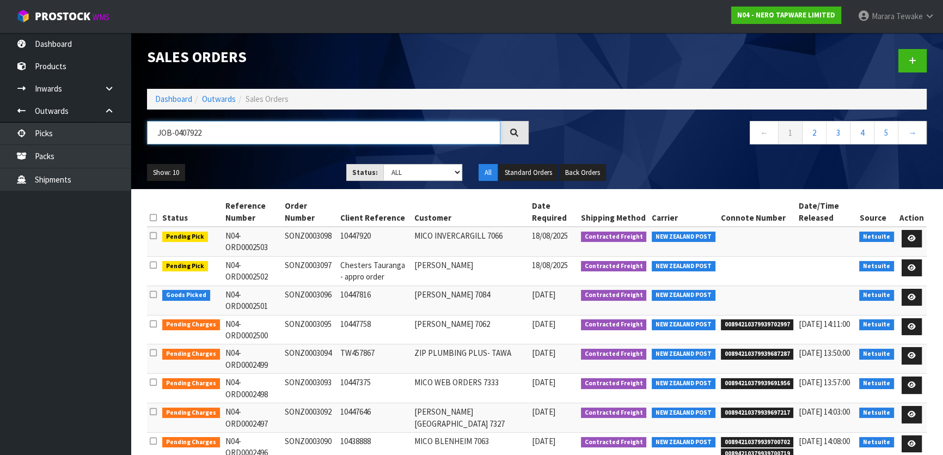
type input "JOB-0407922"
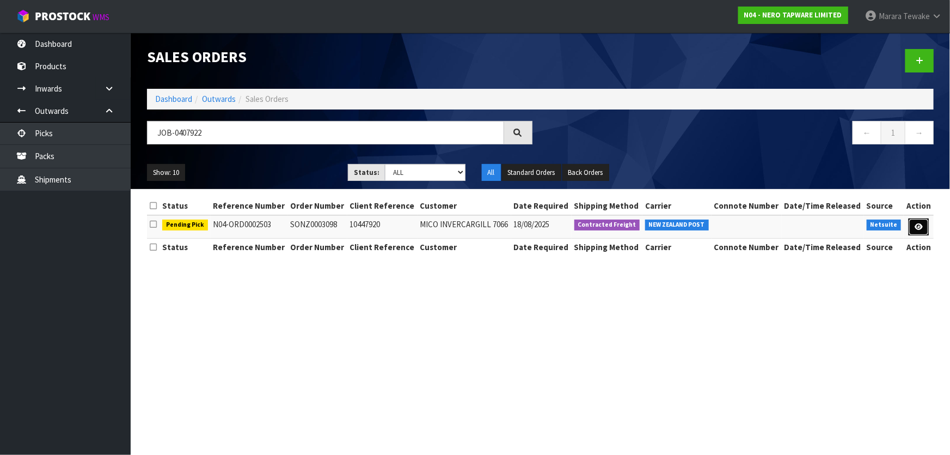
click at [920, 225] on icon at bounding box center [919, 226] width 8 height 7
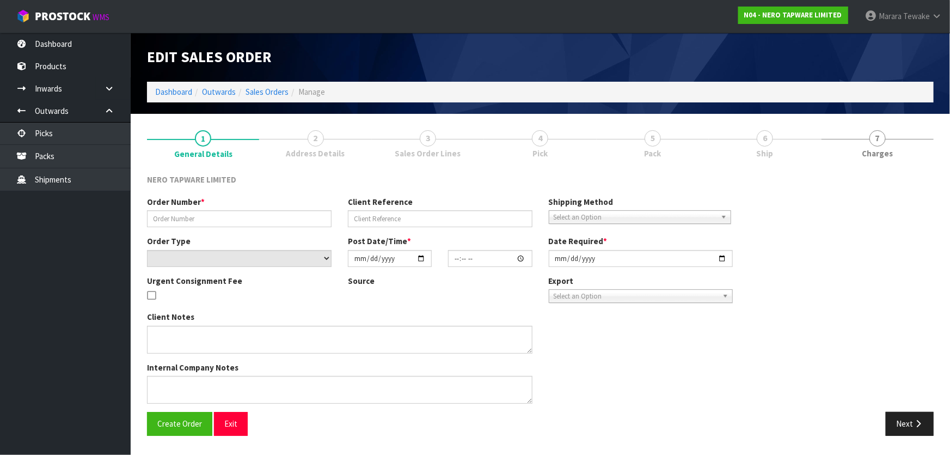
type input "SONZ0003098"
type input "10447920"
select select "number:0"
type input "2025-08-15"
type input "13:45:08.000"
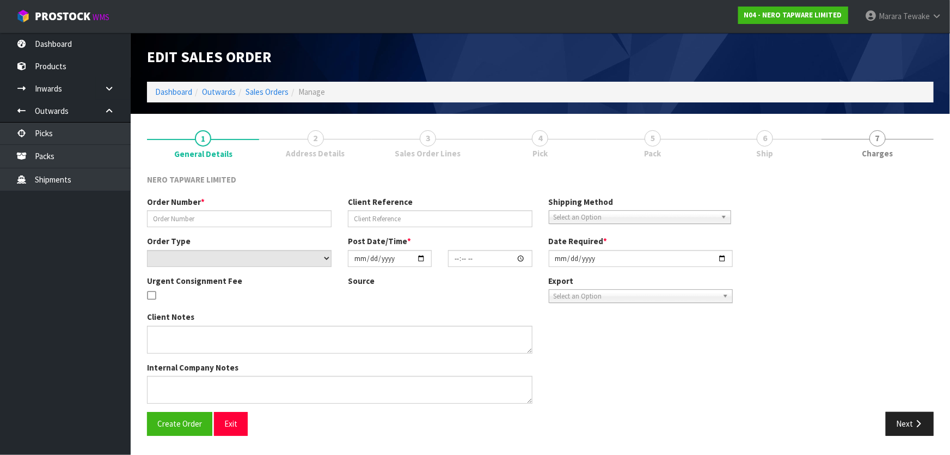
type input "2025-08-18"
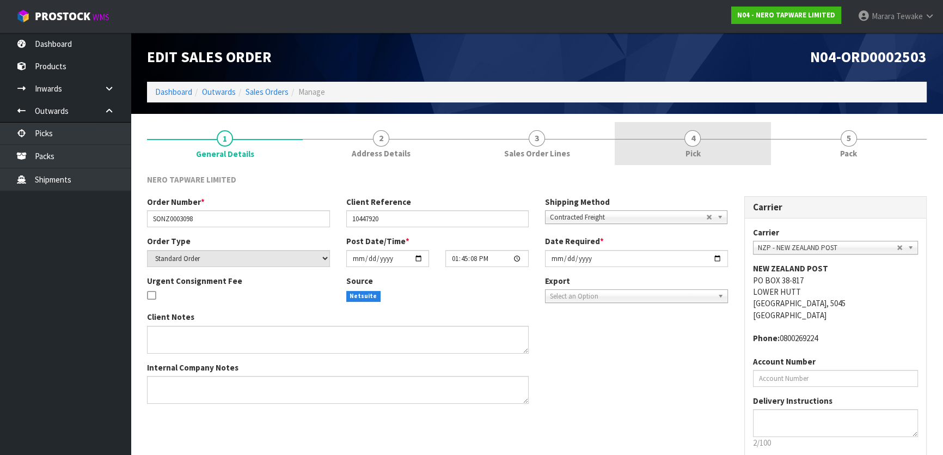
click at [739, 151] on link "4 Pick" at bounding box center [693, 143] width 156 height 43
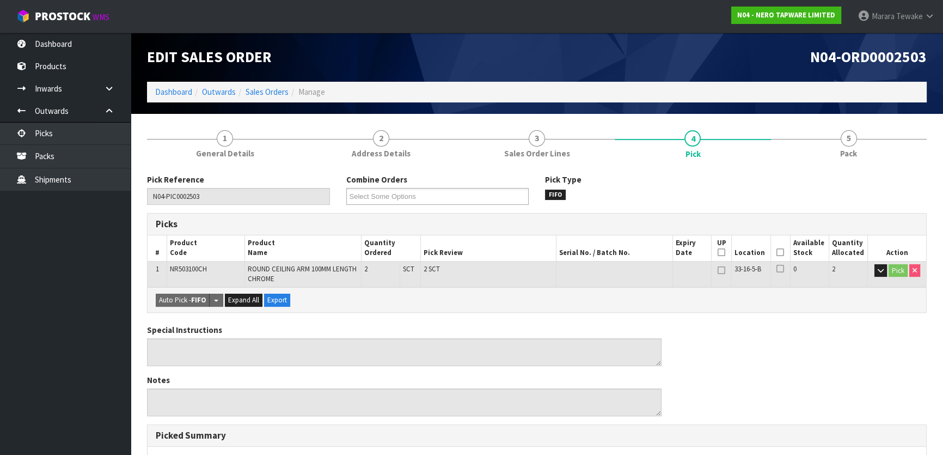
click at [778, 252] on icon at bounding box center [780, 252] width 8 height 1
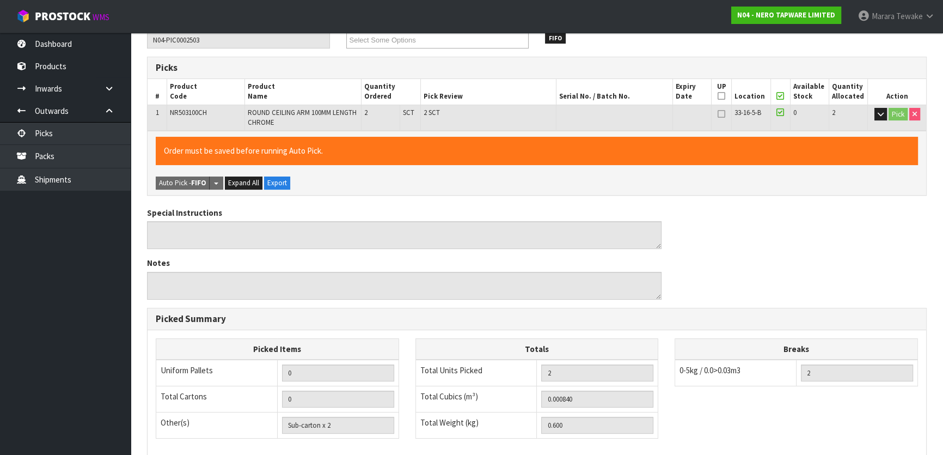
scroll to position [307, 0]
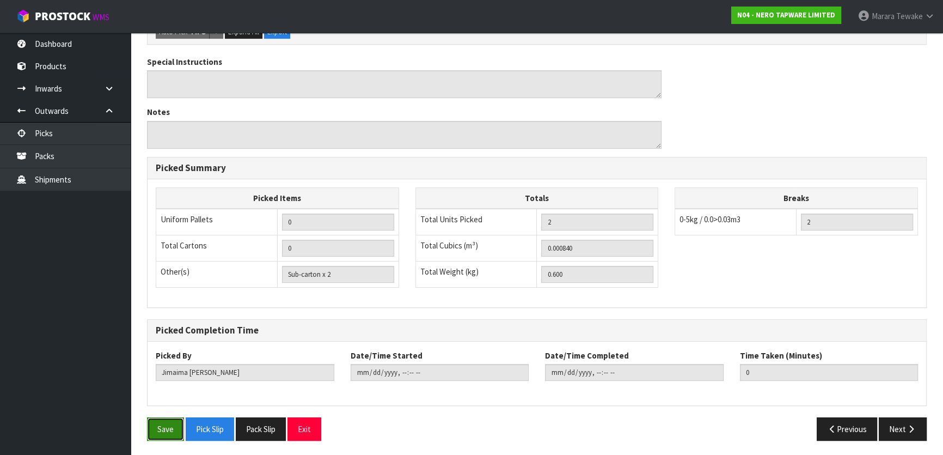
click at [169, 419] on button "Save" at bounding box center [165, 428] width 37 height 23
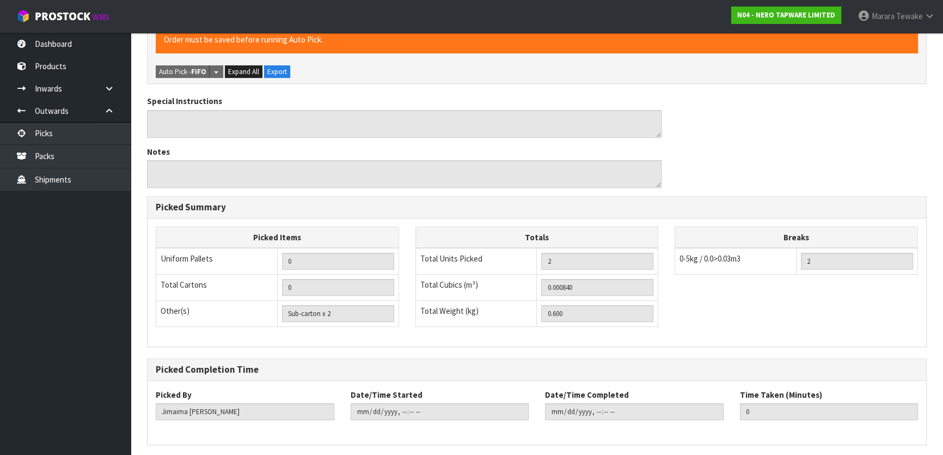
scroll to position [0, 0]
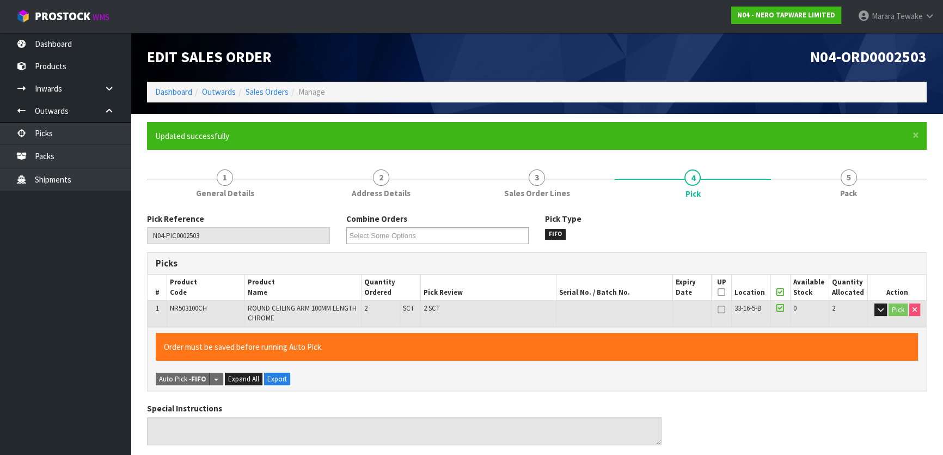
type input "Marara Tewake"
type input "2025-08-15T14:20:43"
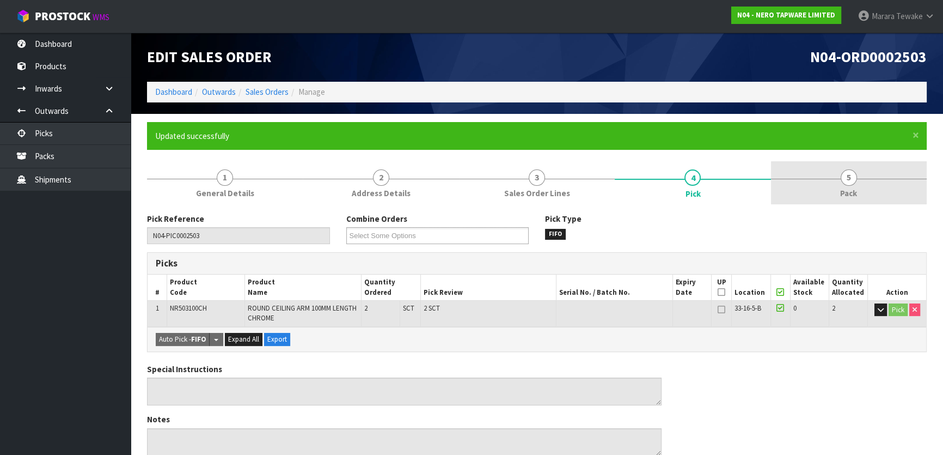
click at [850, 170] on span "5" at bounding box center [849, 177] width 16 height 16
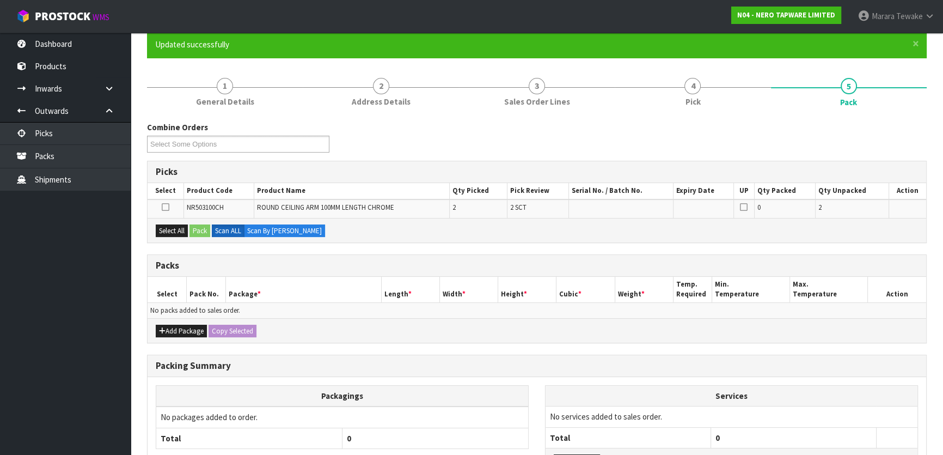
scroll to position [179, 0]
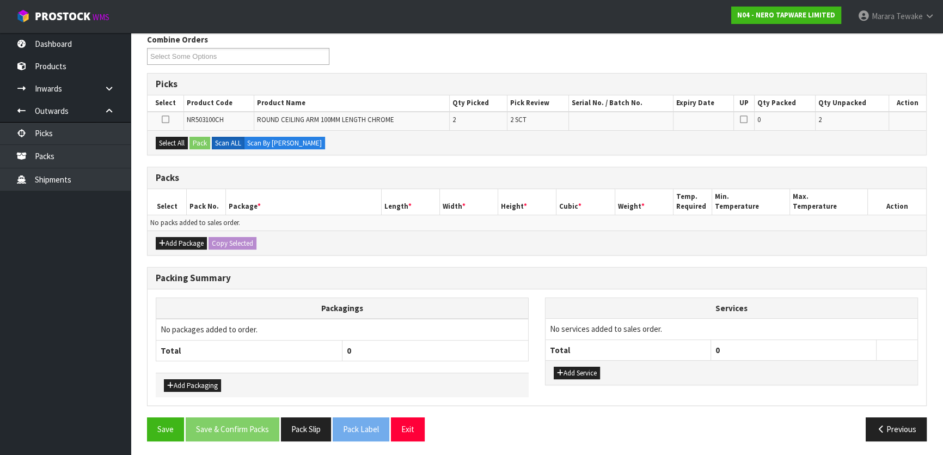
drag, startPoint x: 143, startPoint y: 240, endPoint x: 169, endPoint y: 239, distance: 26.2
click at [144, 240] on div "× Close Updated successfully 1 General Details 2 Address Details 3 Sales Order …" at bounding box center [537, 196] width 796 height 506
click at [171, 239] on button "Add Package" at bounding box center [181, 243] width 51 height 13
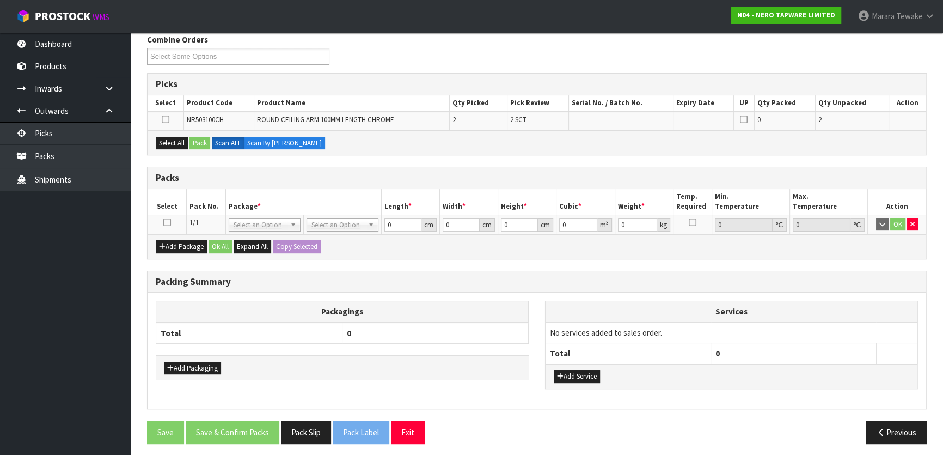
click at [164, 222] on icon at bounding box center [167, 222] width 8 height 1
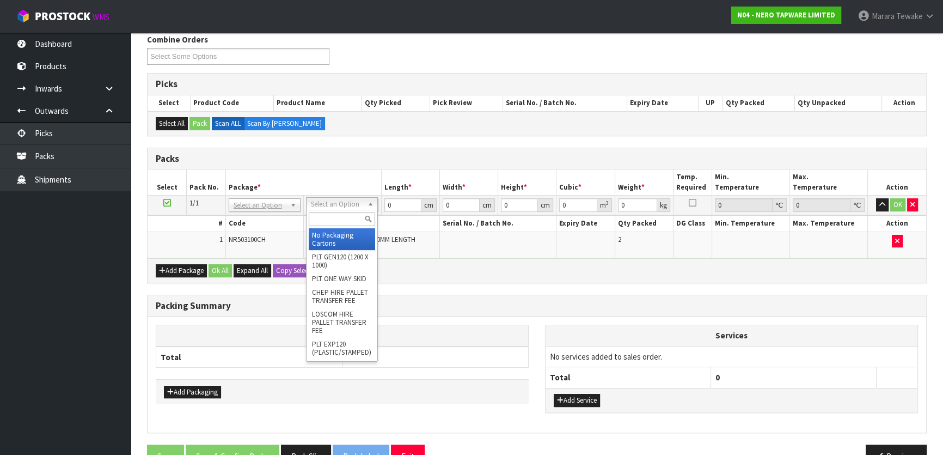
click at [336, 216] on input "text" at bounding box center [342, 219] width 66 height 14
type input "OC"
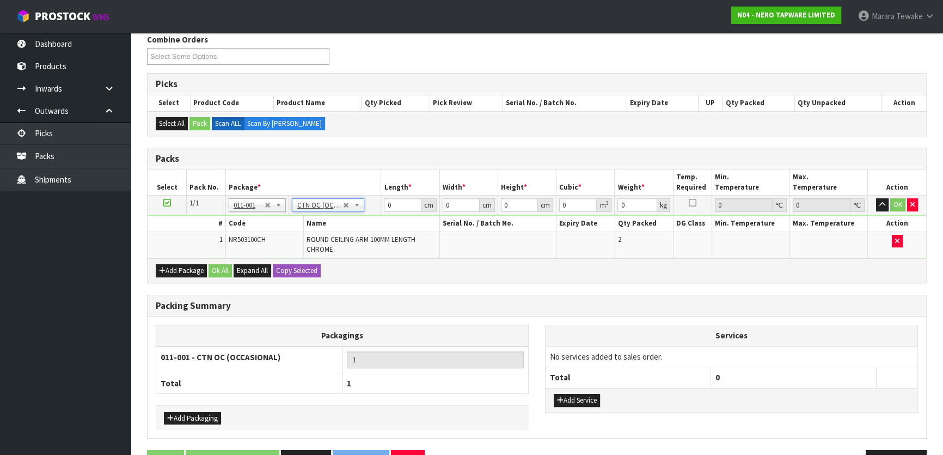
type input "0.6"
drag, startPoint x: 395, startPoint y: 205, endPoint x: 379, endPoint y: 188, distance: 23.5
click at [382, 192] on table "Select Pack No. Package * Length * Width * Height * Cubic * Weight * Temp. Requ…" at bounding box center [537, 213] width 779 height 88
type input "27"
click at [876, 198] on button "button" at bounding box center [882, 204] width 13 height 13
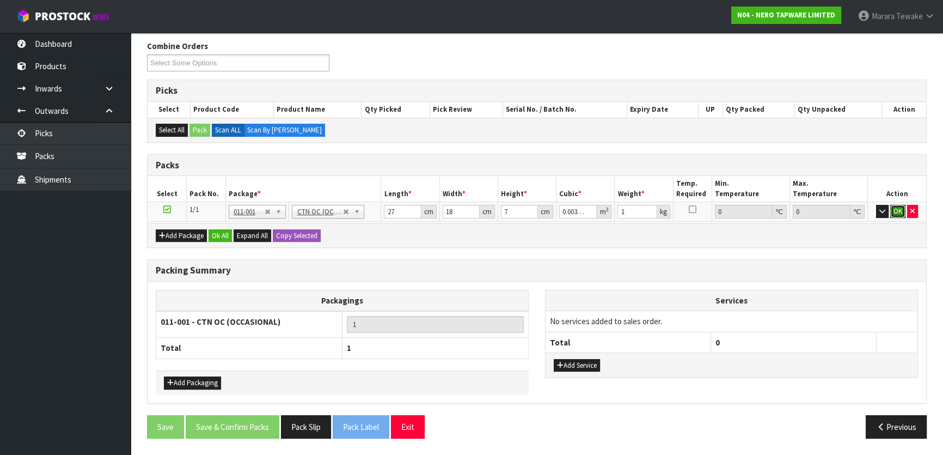
click button "OK" at bounding box center [897, 211] width 15 height 13
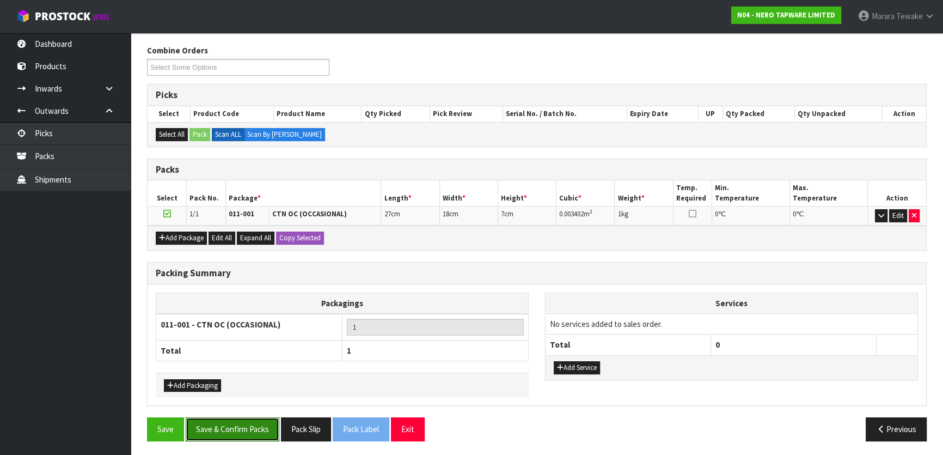
click at [258, 421] on button "Save & Confirm Packs" at bounding box center [233, 428] width 94 height 23
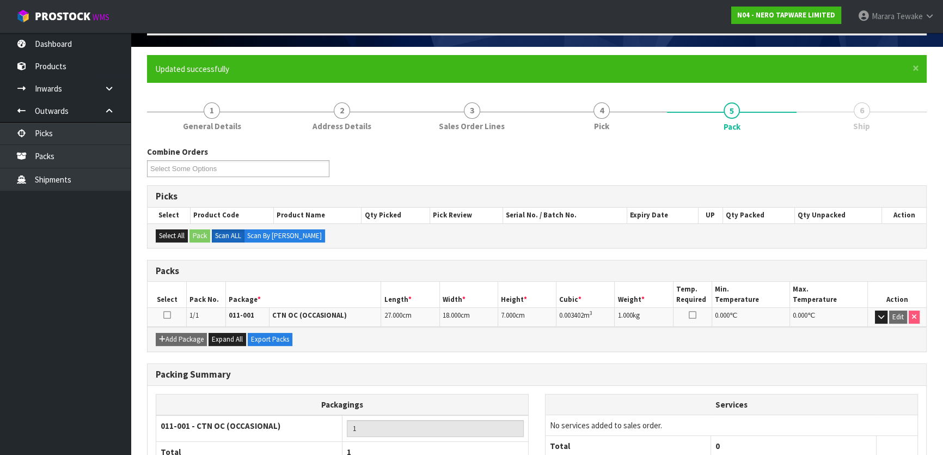
scroll to position [144, 0]
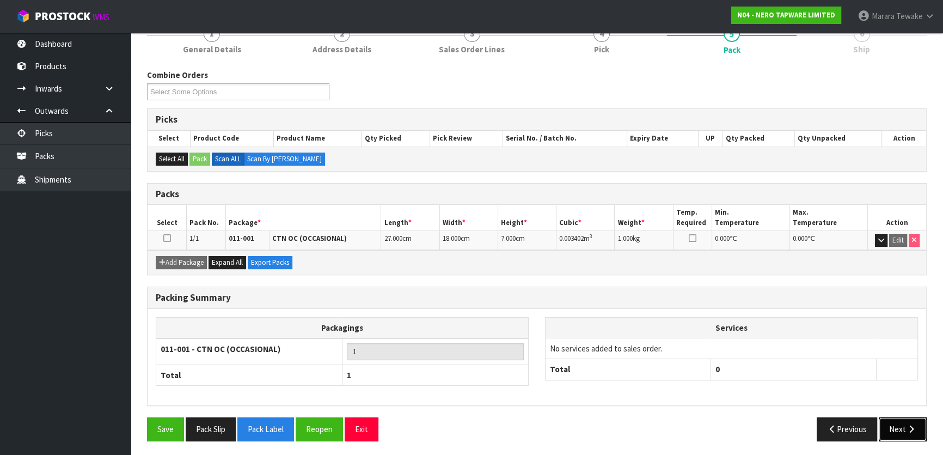
click at [915, 421] on button "Next" at bounding box center [903, 428] width 48 height 23
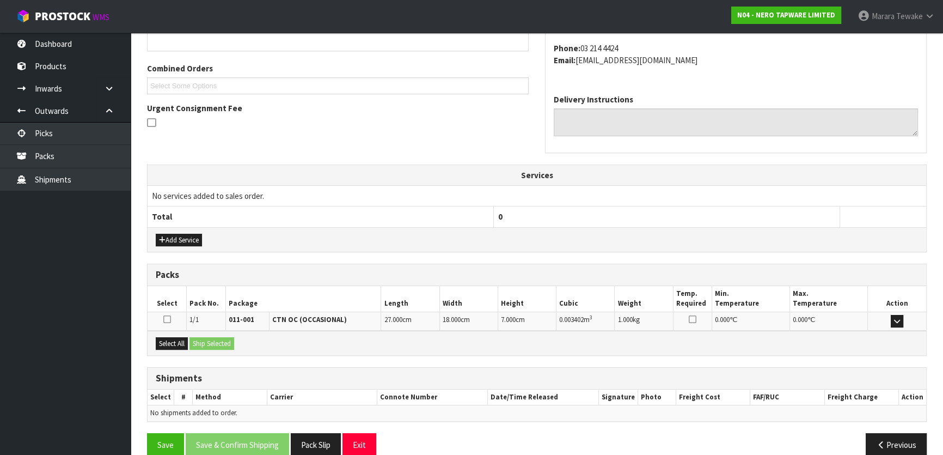
scroll to position [274, 0]
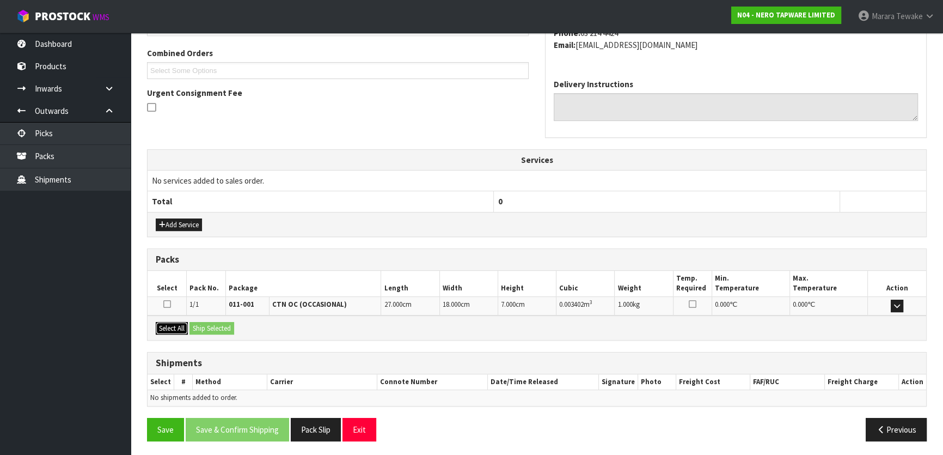
click at [171, 327] on button "Select All" at bounding box center [172, 328] width 32 height 13
click at [201, 324] on button "Ship Selected" at bounding box center [211, 328] width 45 height 13
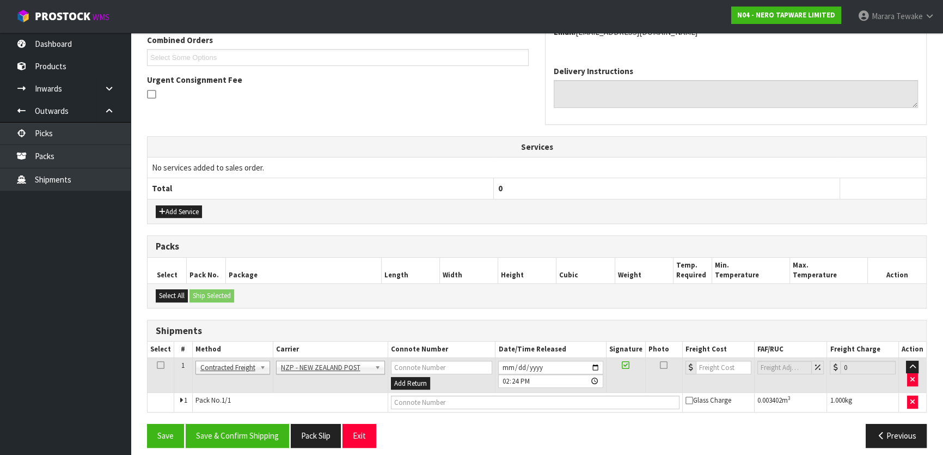
scroll to position [294, 0]
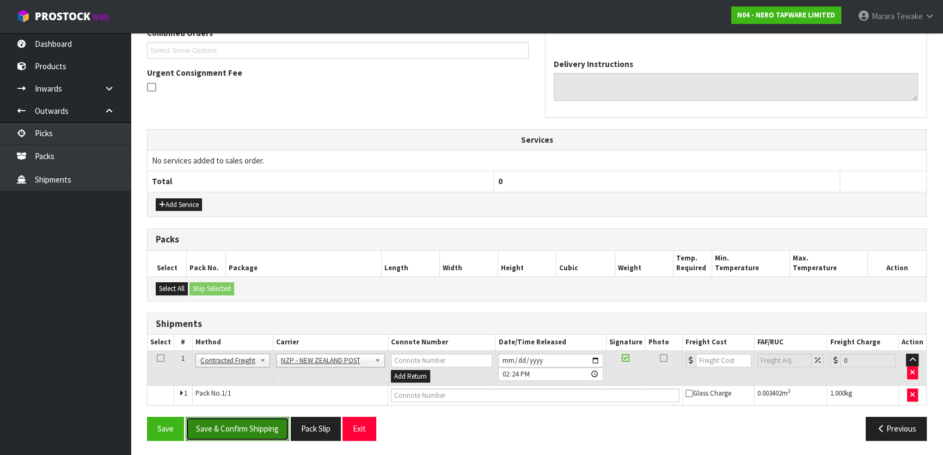
click at [266, 422] on button "Save & Confirm Shipping" at bounding box center [237, 428] width 103 height 23
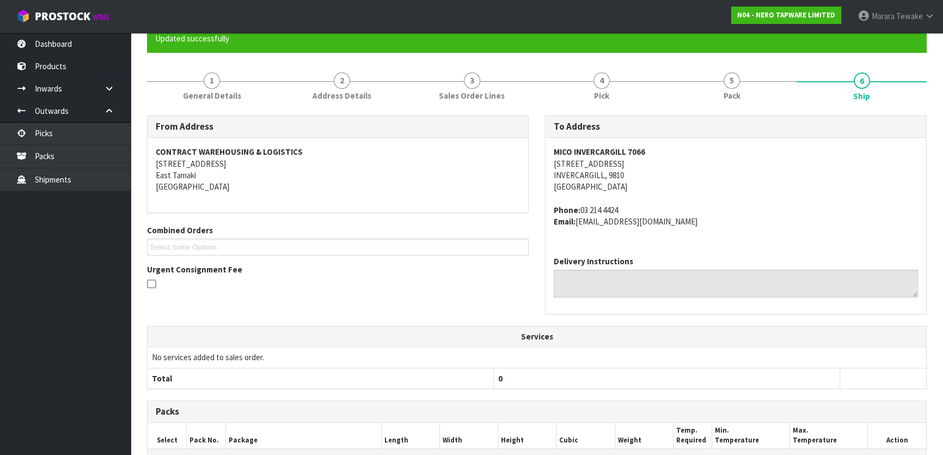
scroll to position [278, 0]
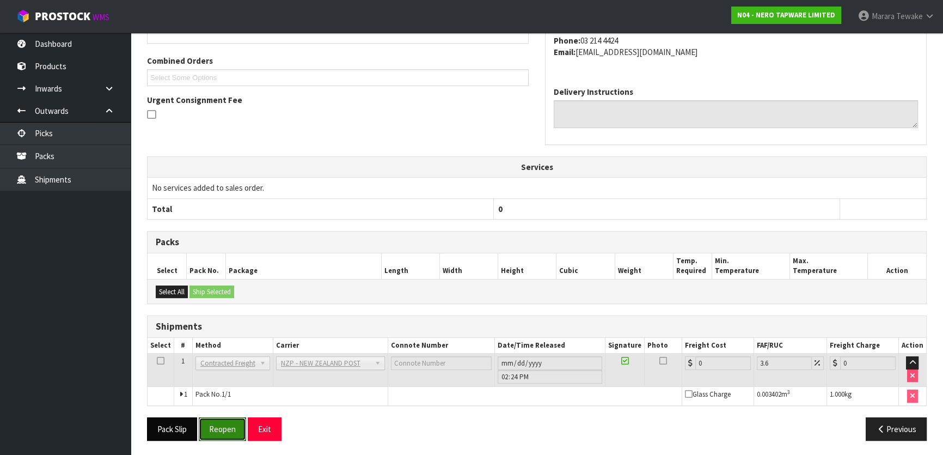
click at [223, 428] on button "Reopen" at bounding box center [222, 428] width 47 height 23
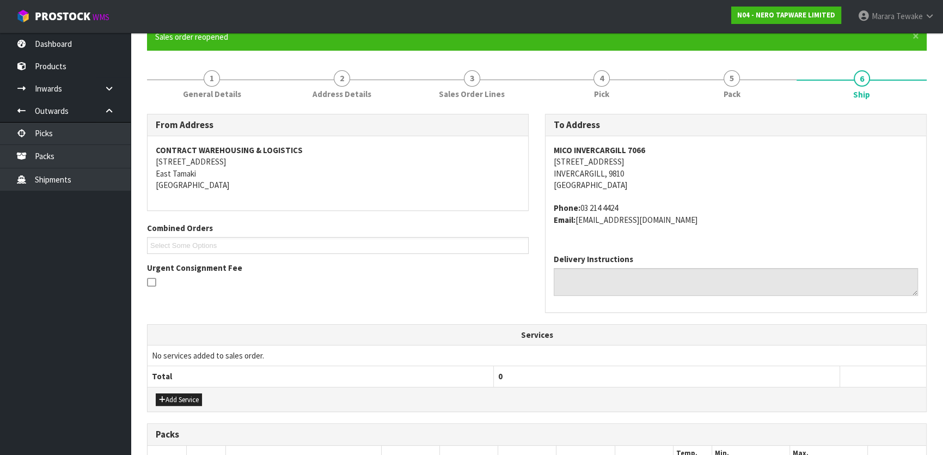
scroll to position [294, 0]
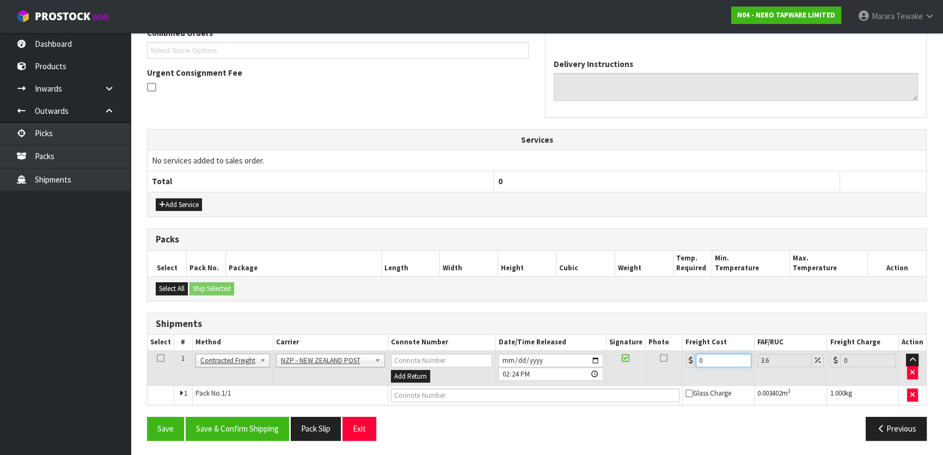
click at [682, 348] on table "Select # Method Carrier Connote Number Date/Time Released Signature Photo Freig…" at bounding box center [537, 369] width 779 height 70
drag, startPoint x: 247, startPoint y: 424, endPoint x: 198, endPoint y: 397, distance: 55.6
click at [244, 423] on button "Save & Confirm Shipping" at bounding box center [237, 428] width 103 height 23
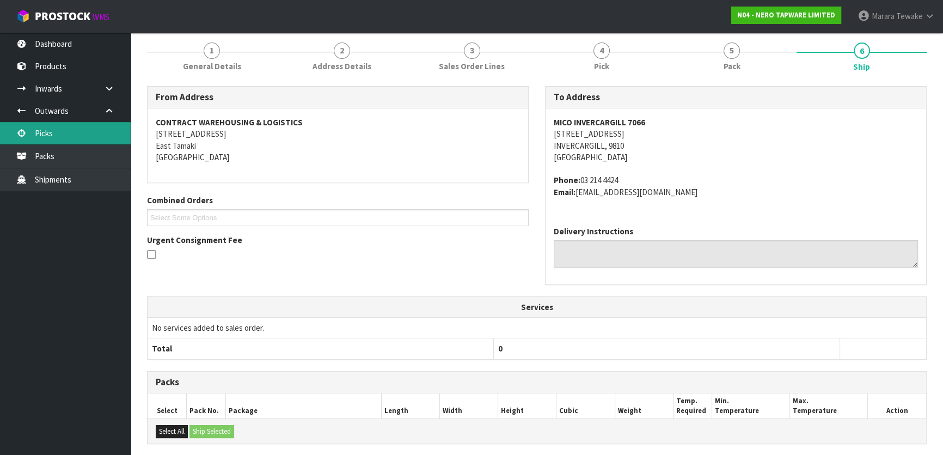
scroll to position [27, 0]
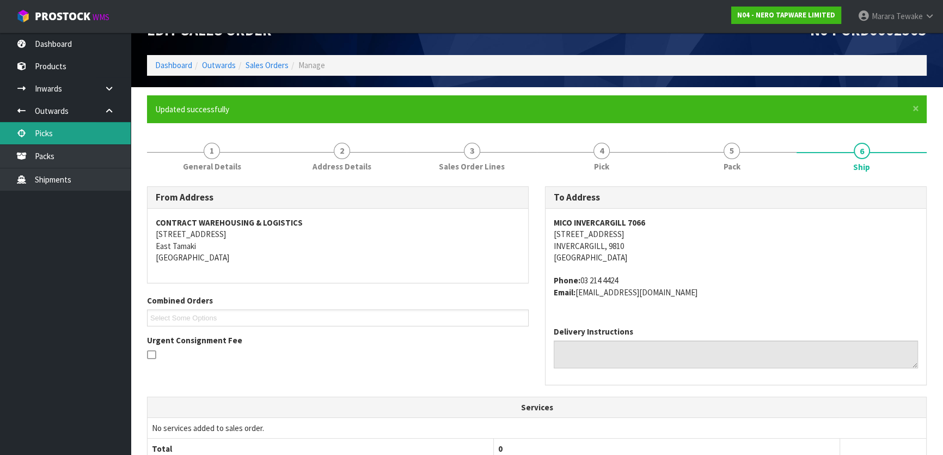
click at [80, 132] on link "Picks" at bounding box center [65, 133] width 131 height 22
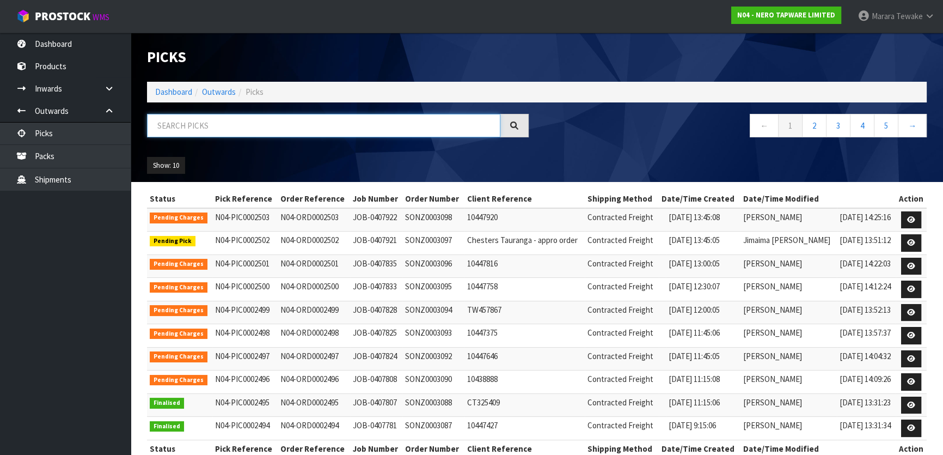
click at [187, 124] on input "text" at bounding box center [323, 125] width 353 height 23
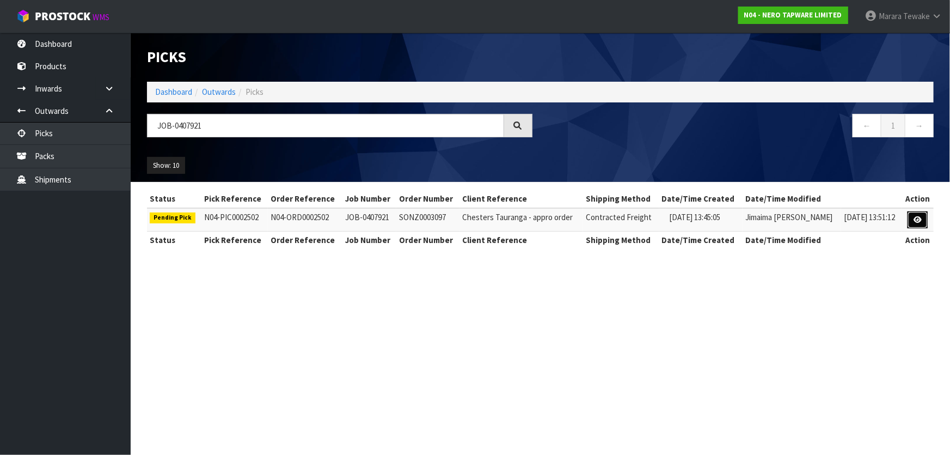
click at [913, 219] on link at bounding box center [918, 219] width 20 height 17
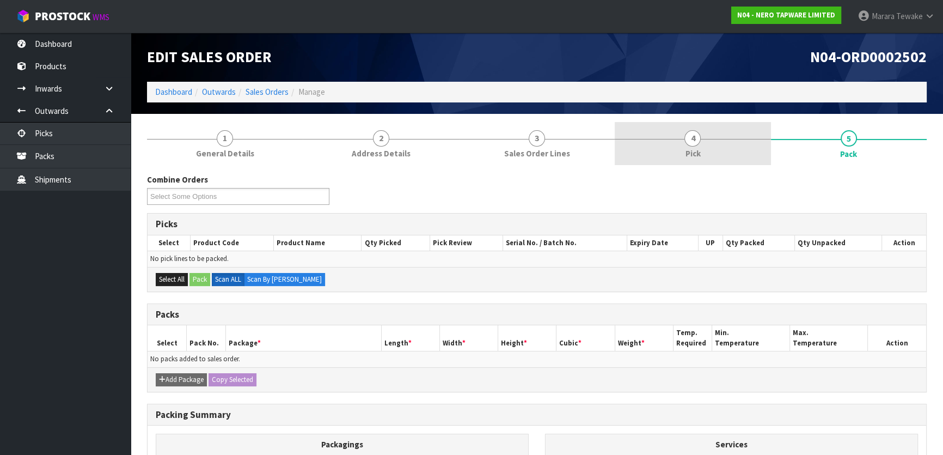
drag, startPoint x: 726, startPoint y: 153, endPoint x: 726, endPoint y: 162, distance: 8.7
click at [726, 154] on link "4 Pick" at bounding box center [693, 143] width 156 height 43
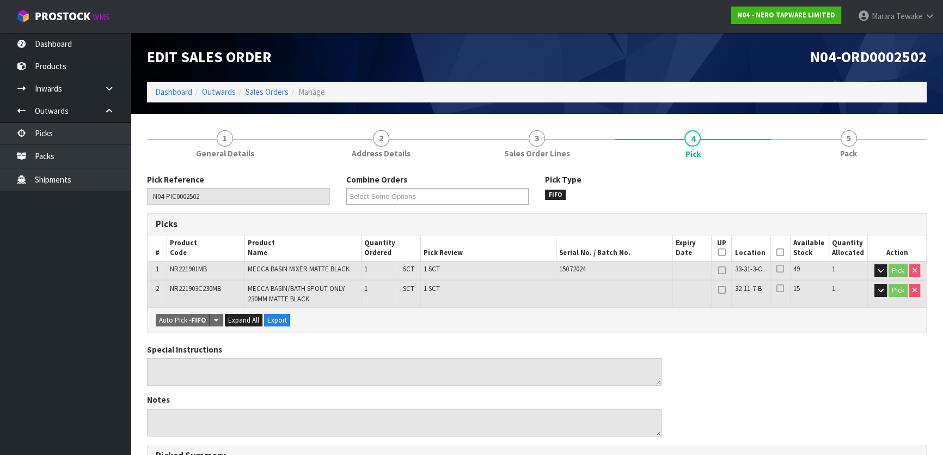
click at [780, 252] on icon at bounding box center [780, 252] width 8 height 1
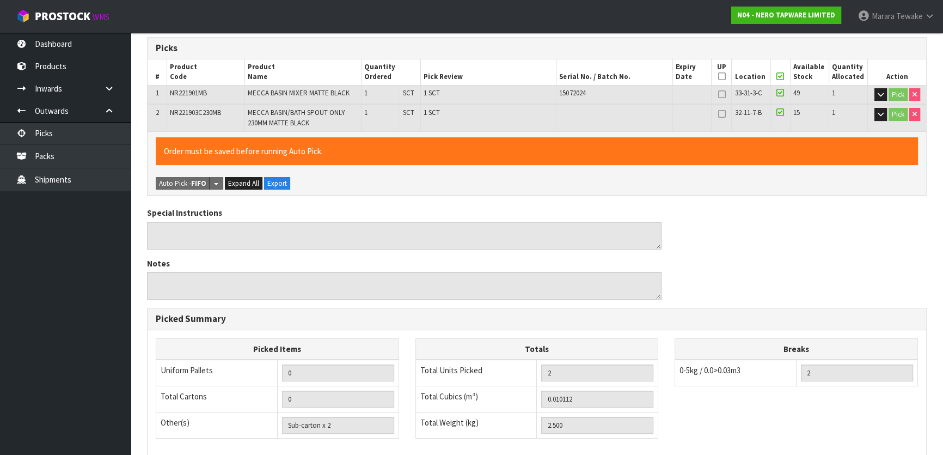
scroll to position [327, 0]
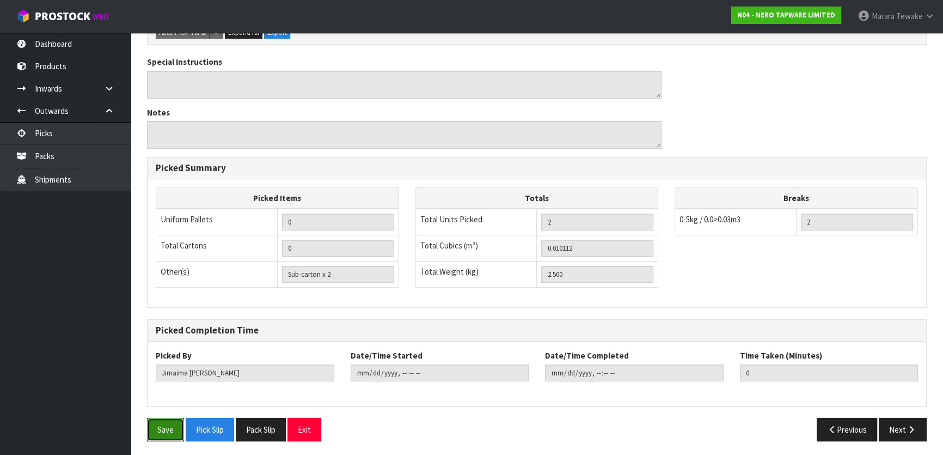
click at [163, 429] on button "Save" at bounding box center [165, 429] width 37 height 23
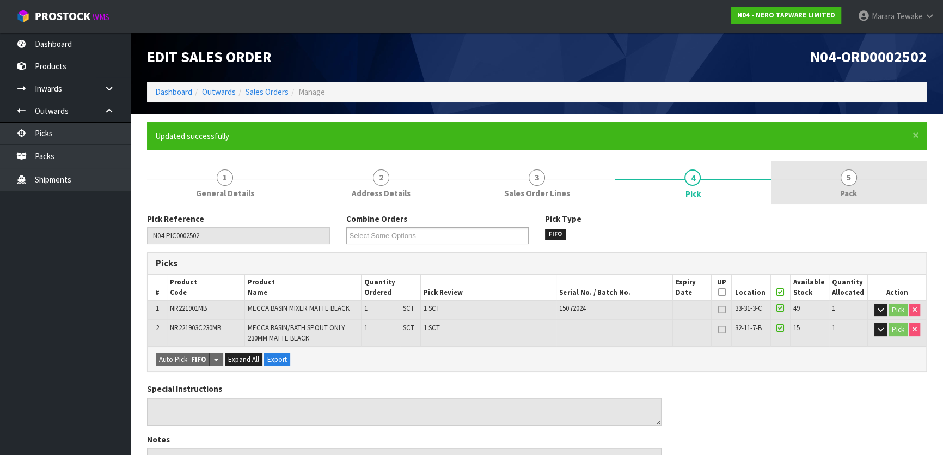
click at [853, 180] on span "5" at bounding box center [849, 177] width 16 height 16
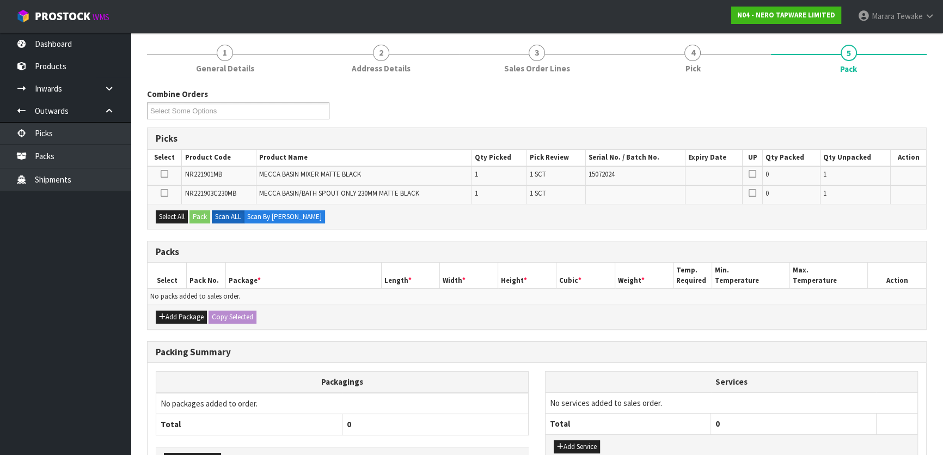
scroll to position [198, 0]
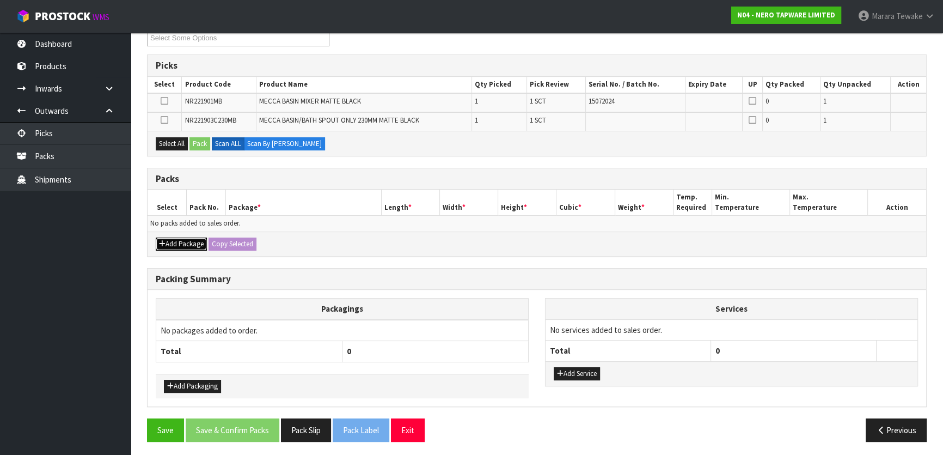
drag, startPoint x: 177, startPoint y: 241, endPoint x: 175, endPoint y: 235, distance: 6.4
click at [179, 241] on button "Add Package" at bounding box center [181, 243] width 51 height 13
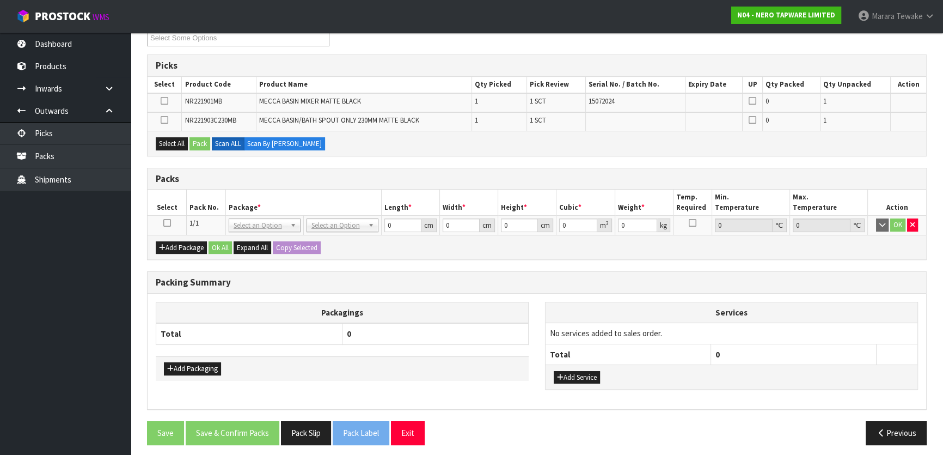
click at [166, 223] on icon at bounding box center [167, 223] width 8 height 1
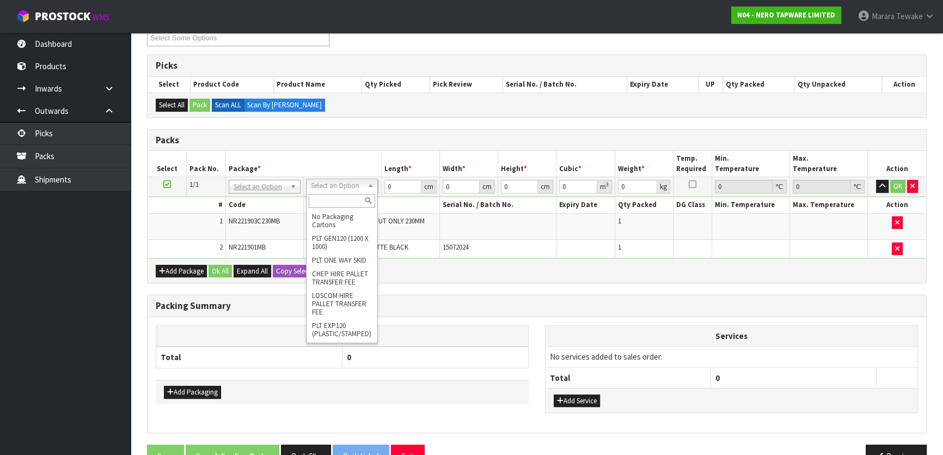
click at [342, 203] on input "text" at bounding box center [342, 201] width 66 height 14
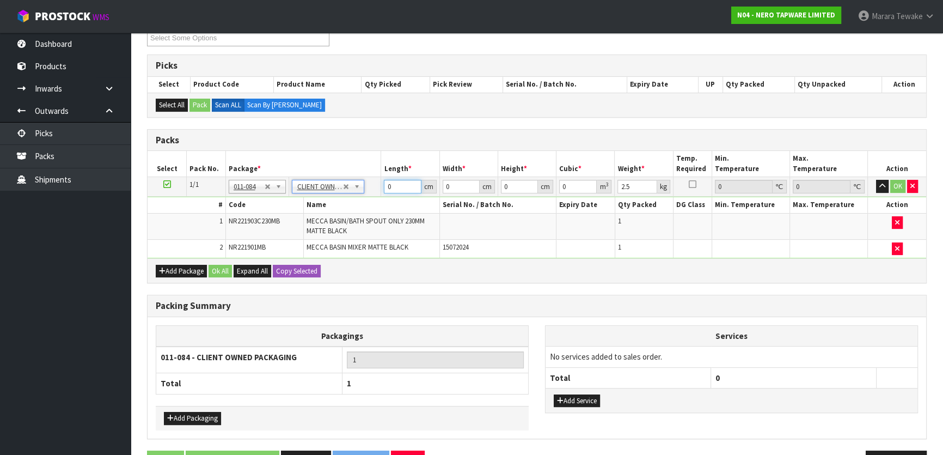
drag, startPoint x: 392, startPoint y: 187, endPoint x: 387, endPoint y: 168, distance: 20.3
click at [371, 177] on tr "1/1 NONE 007-001 007-002 007-004 007-009 007-013 007-014 007-015 007-017 007-01…" at bounding box center [537, 187] width 779 height 20
click button "OK" at bounding box center [897, 186] width 15 height 13
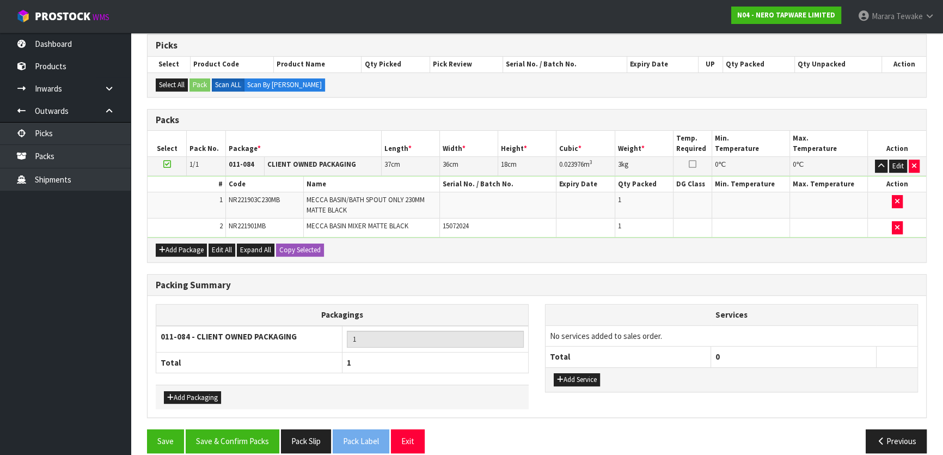
scroll to position [229, 0]
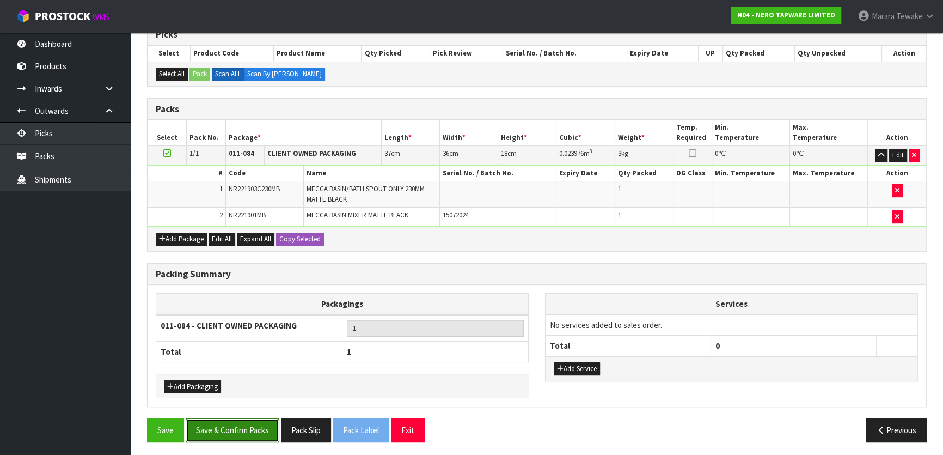
click at [224, 427] on button "Save & Confirm Packs" at bounding box center [233, 429] width 94 height 23
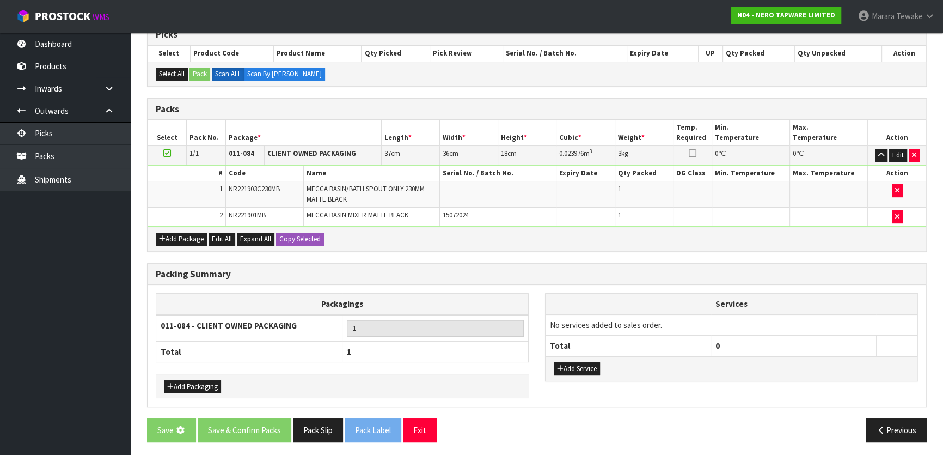
scroll to position [0, 0]
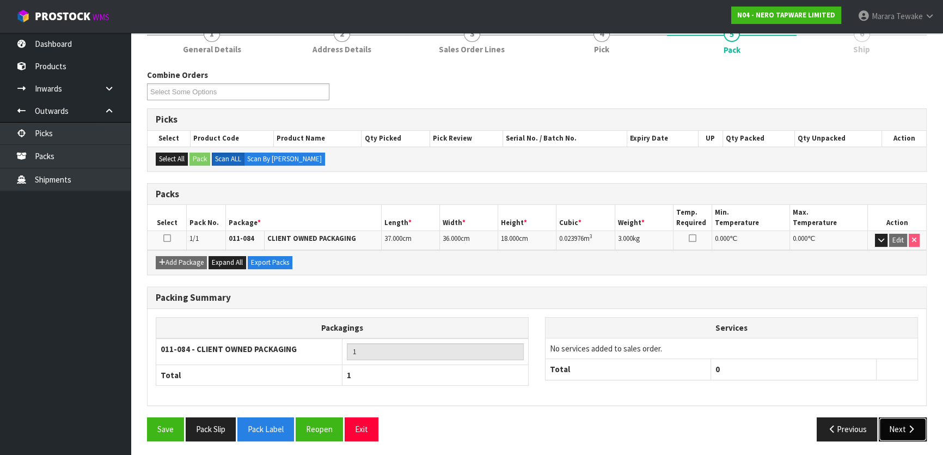
click at [908, 426] on icon "button" at bounding box center [911, 429] width 10 height 8
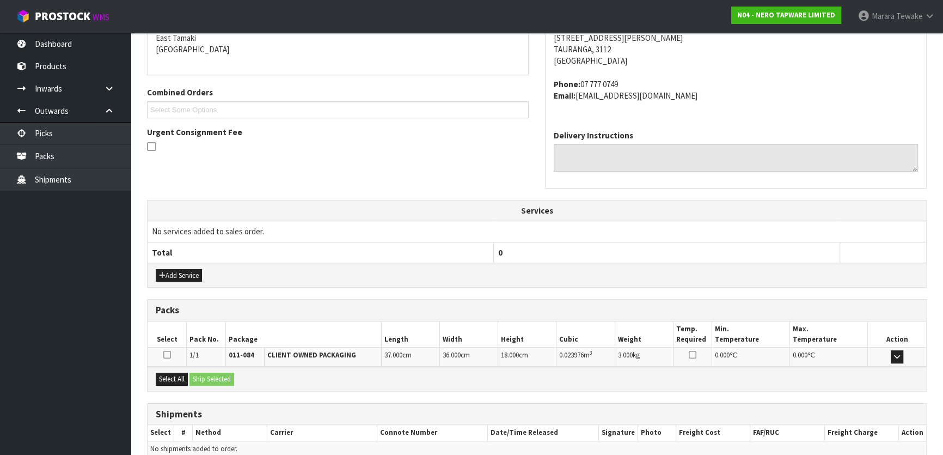
scroll to position [286, 0]
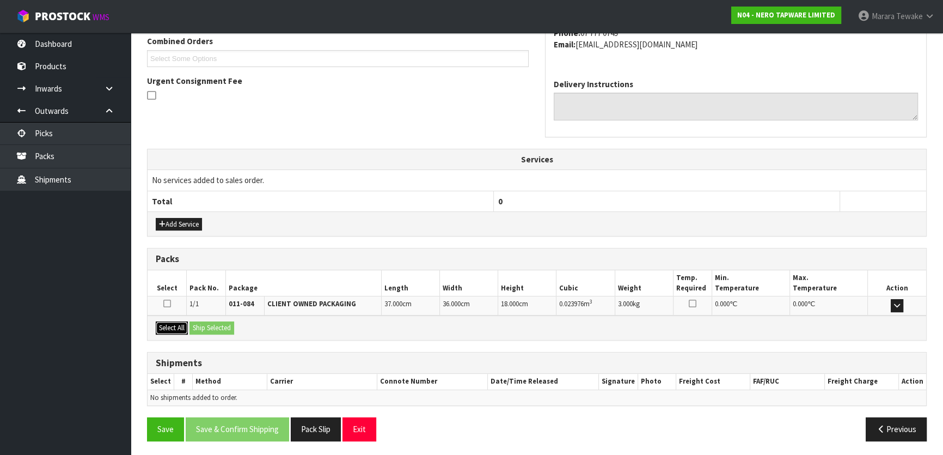
click at [173, 325] on button "Select All" at bounding box center [172, 327] width 32 height 13
click at [201, 327] on button "Ship Selected" at bounding box center [211, 327] width 45 height 13
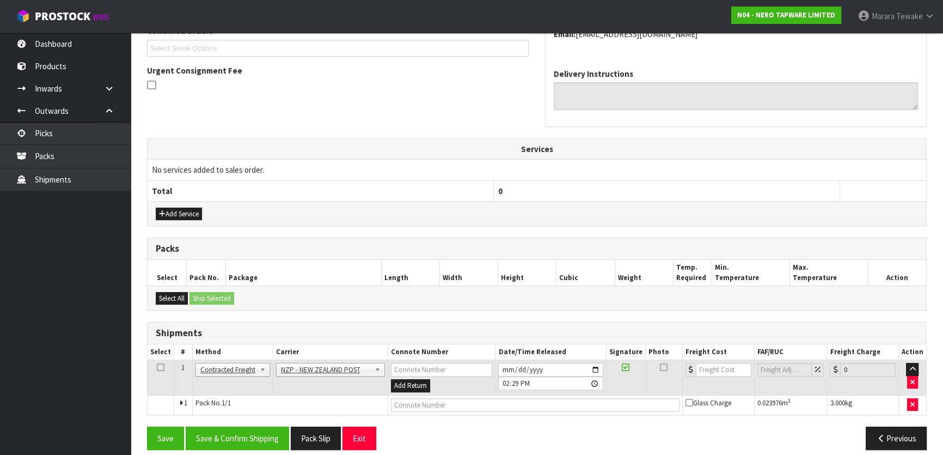
scroll to position [305, 0]
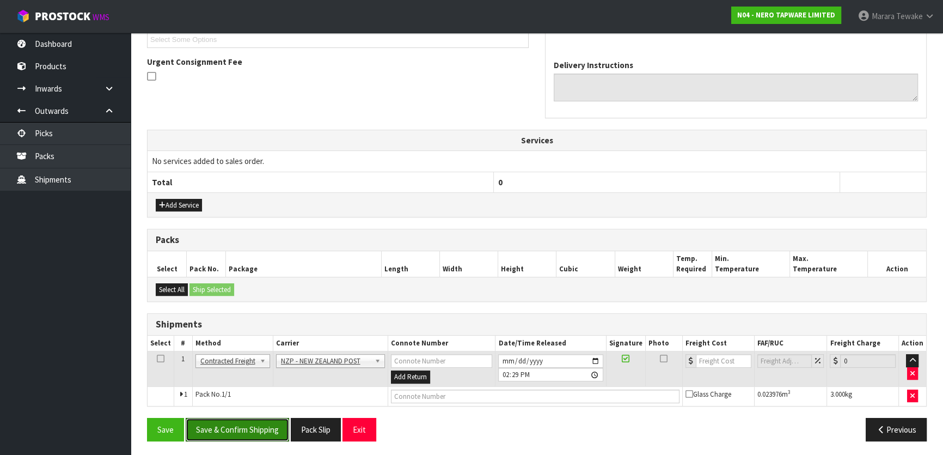
drag, startPoint x: 270, startPoint y: 427, endPoint x: 203, endPoint y: 401, distance: 71.9
click at [267, 427] on button "Save & Confirm Shipping" at bounding box center [237, 429] width 103 height 23
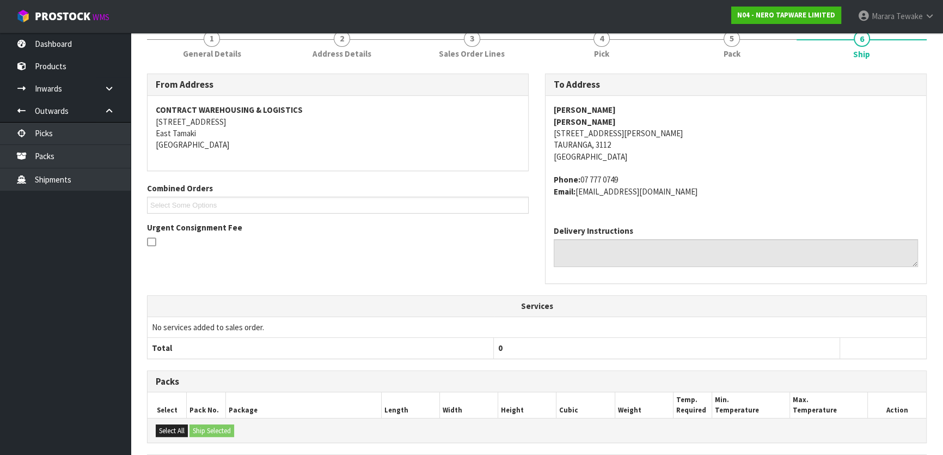
scroll to position [290, 0]
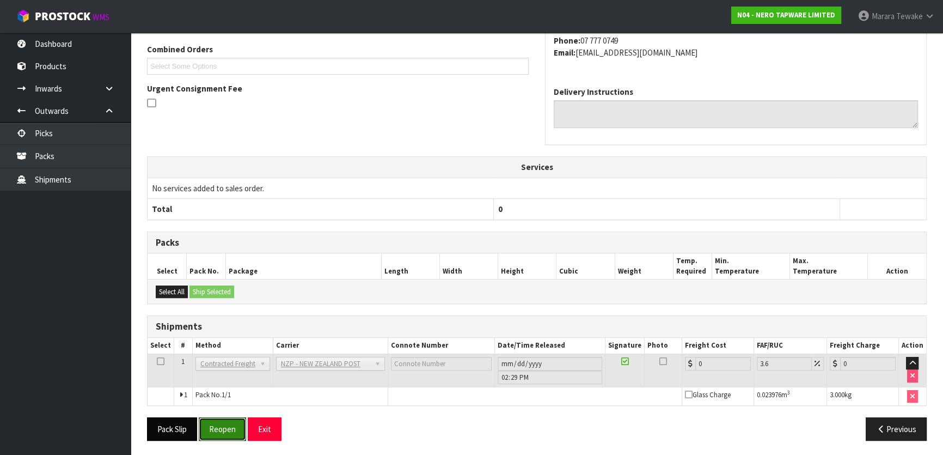
drag, startPoint x: 224, startPoint y: 424, endPoint x: 189, endPoint y: 425, distance: 34.8
click at [223, 424] on button "Reopen" at bounding box center [222, 428] width 47 height 23
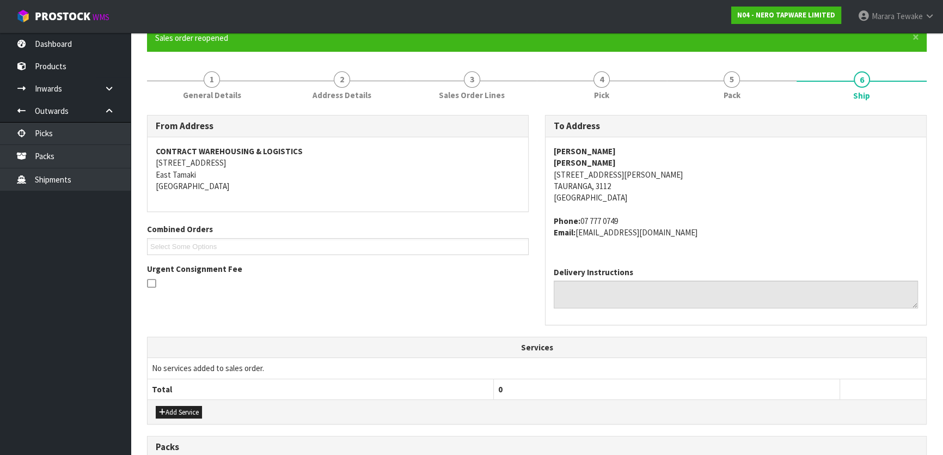
scroll to position [305, 0]
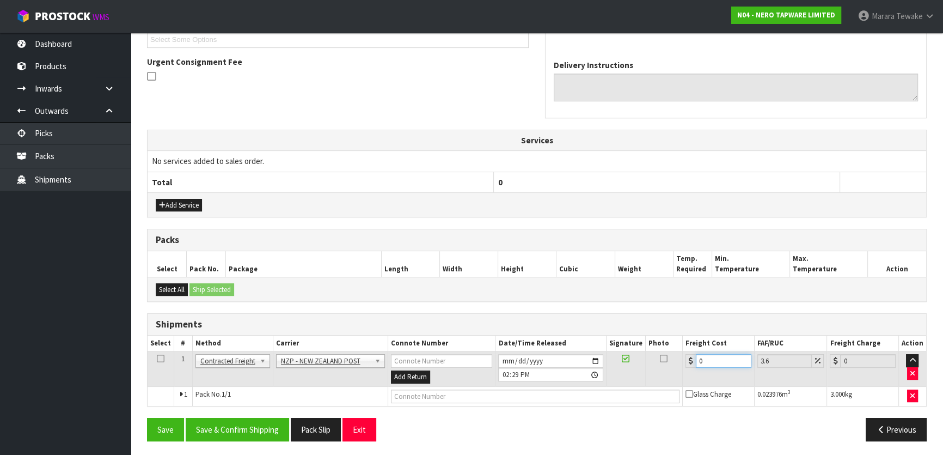
drag, startPoint x: 717, startPoint y: 359, endPoint x: 675, endPoint y: 337, distance: 48.0
click at [670, 345] on table "Select # Method Carrier Connote Number Date/Time Released Signature Photo Freig…" at bounding box center [537, 370] width 779 height 70
click at [274, 427] on button "Save & Confirm Shipping" at bounding box center [237, 429] width 103 height 23
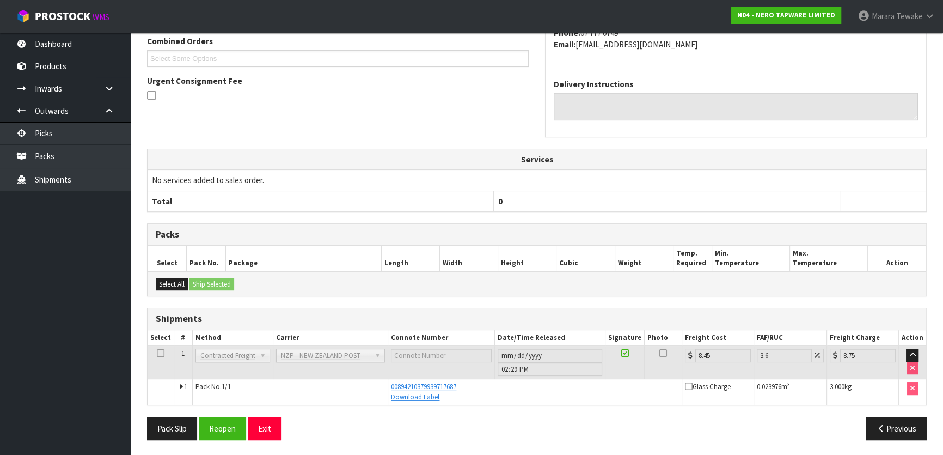
scroll to position [0, 0]
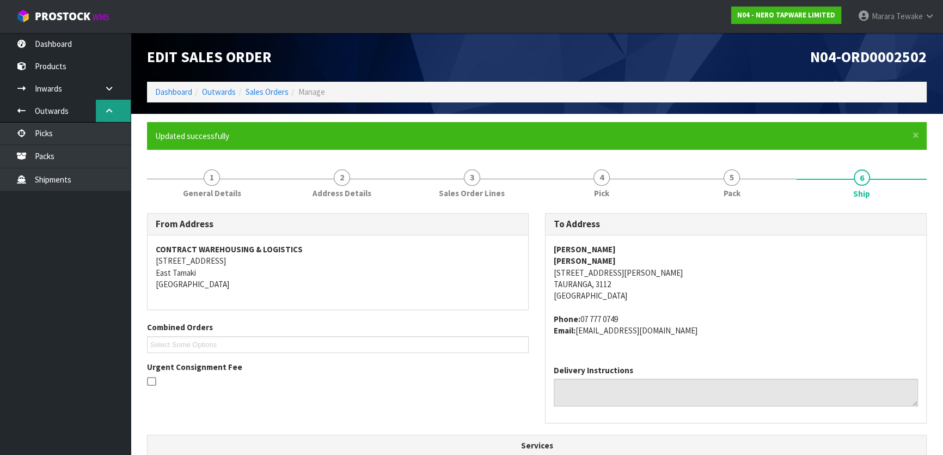
click at [106, 120] on link at bounding box center [113, 111] width 35 height 22
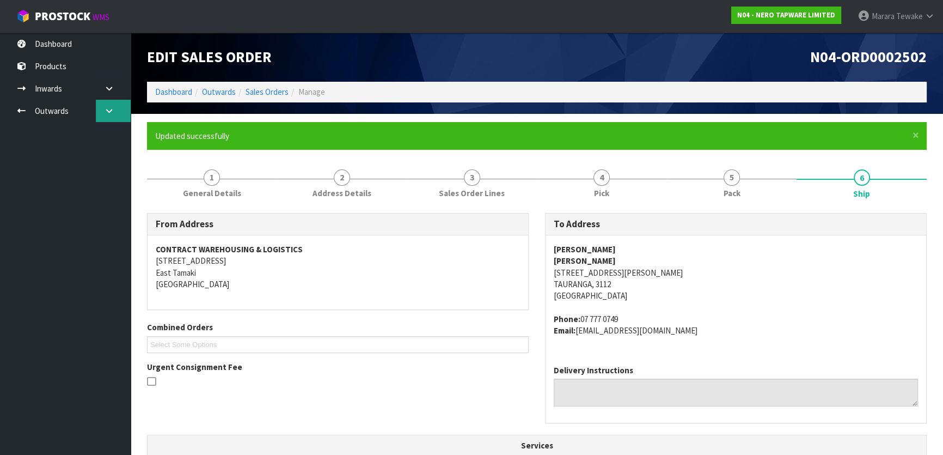
click at [103, 110] on link at bounding box center [113, 111] width 35 height 22
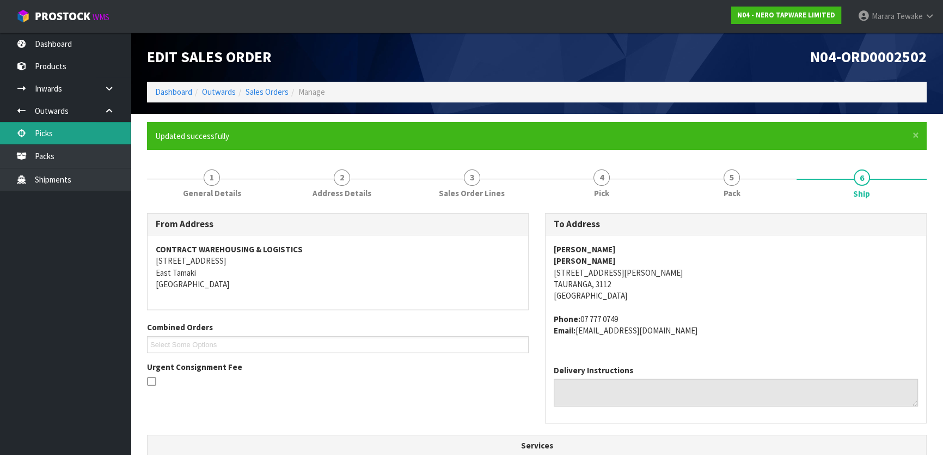
click at [103, 127] on link "Picks" at bounding box center [65, 133] width 131 height 22
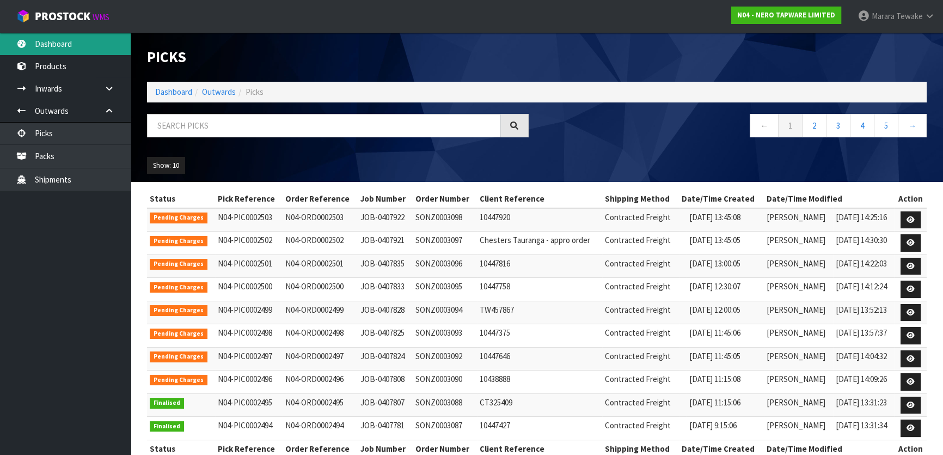
click at [62, 39] on link "Dashboard" at bounding box center [65, 44] width 131 height 22
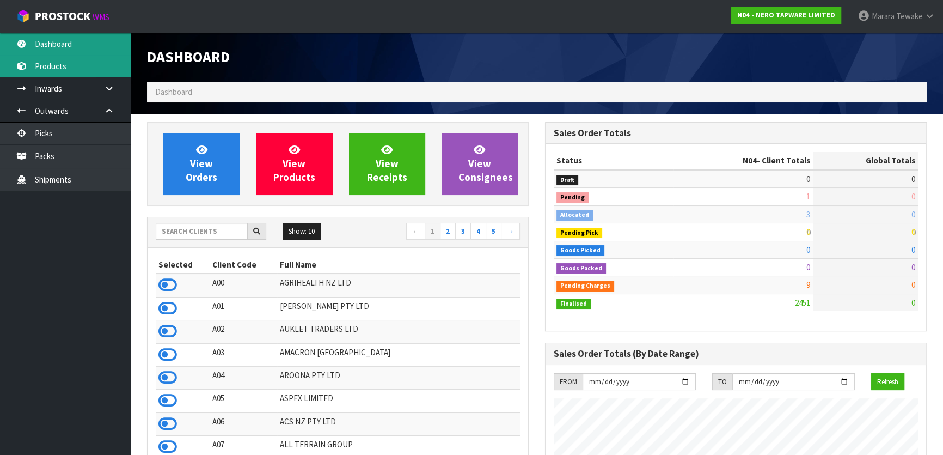
scroll to position [858, 397]
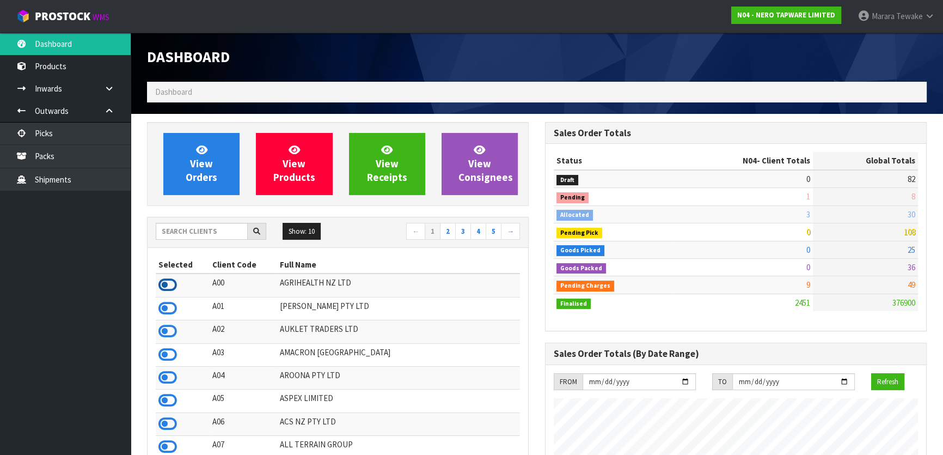
click at [173, 291] on icon at bounding box center [167, 285] width 19 height 16
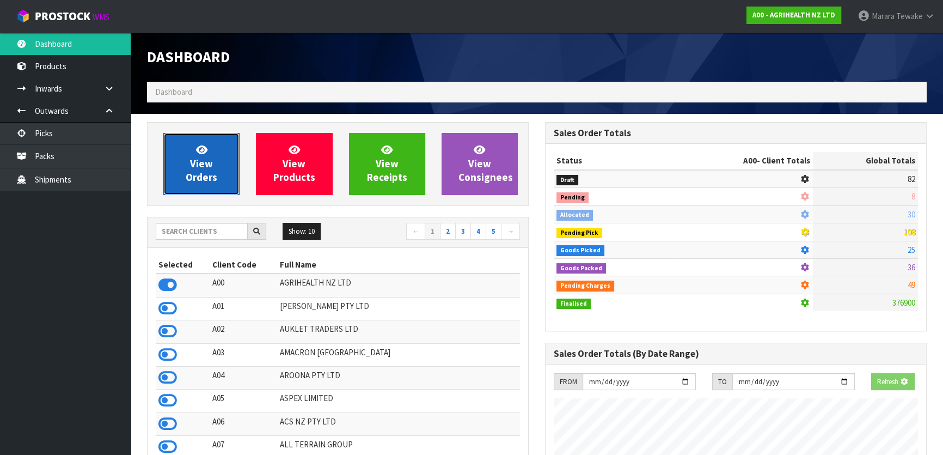
scroll to position [543783, 544063]
click at [198, 174] on span "View Orders" at bounding box center [202, 163] width 32 height 41
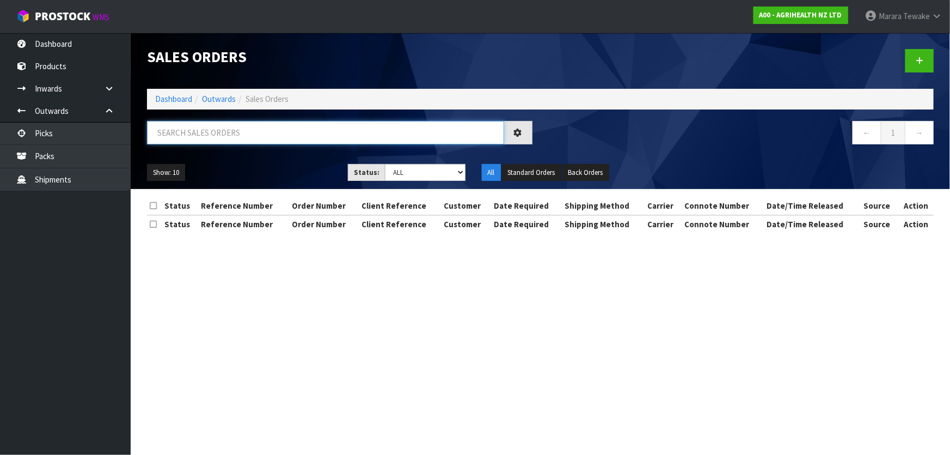
click at [205, 125] on input "text" at bounding box center [325, 132] width 357 height 23
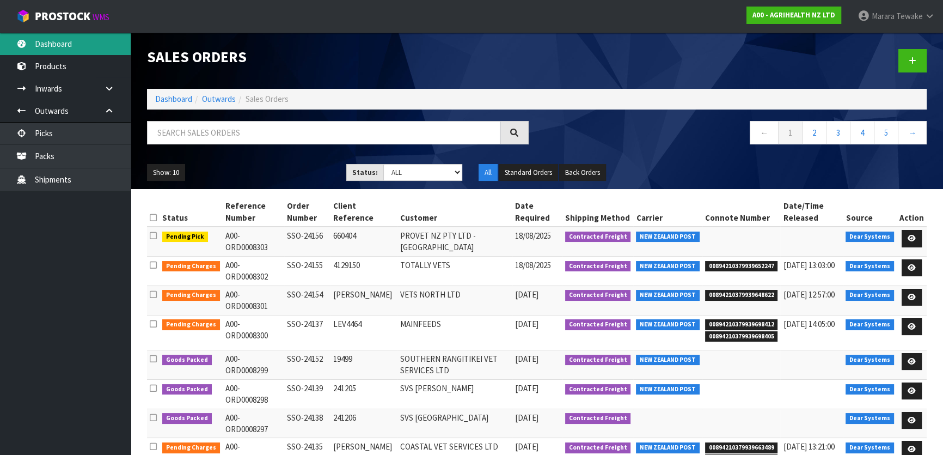
click at [77, 41] on link "Dashboard" at bounding box center [65, 44] width 131 height 22
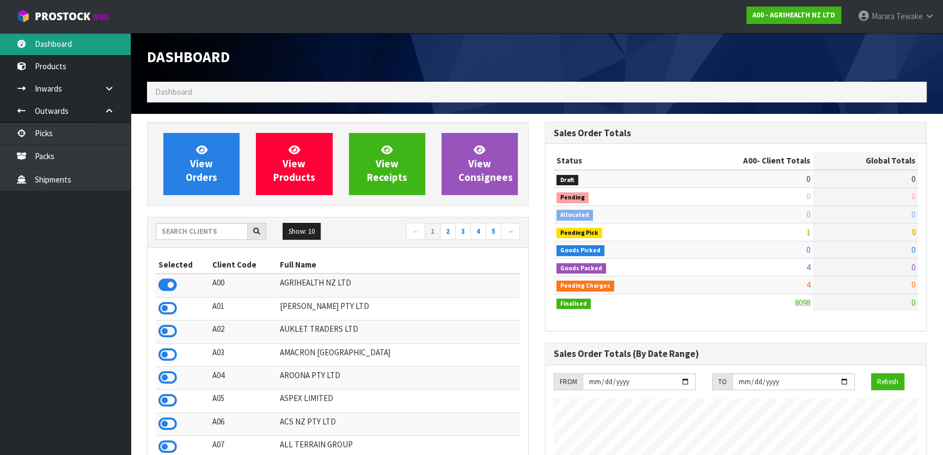
scroll to position [823, 397]
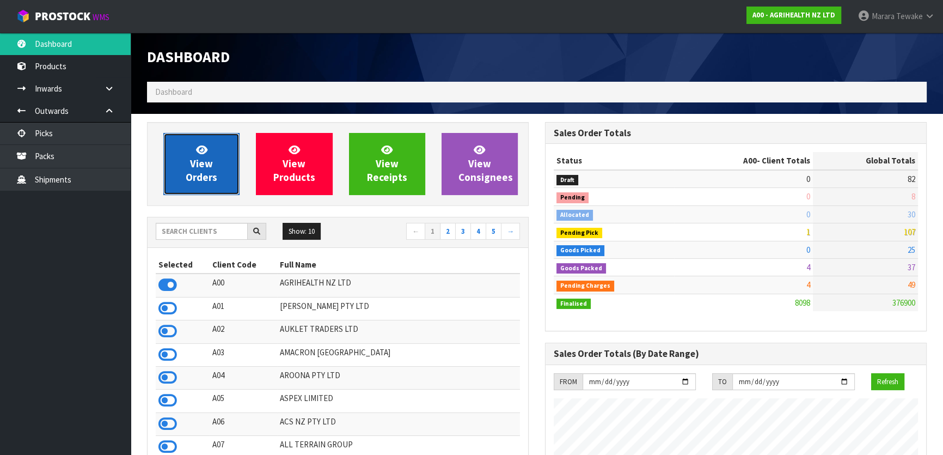
click at [180, 147] on link "View Orders" at bounding box center [201, 164] width 76 height 62
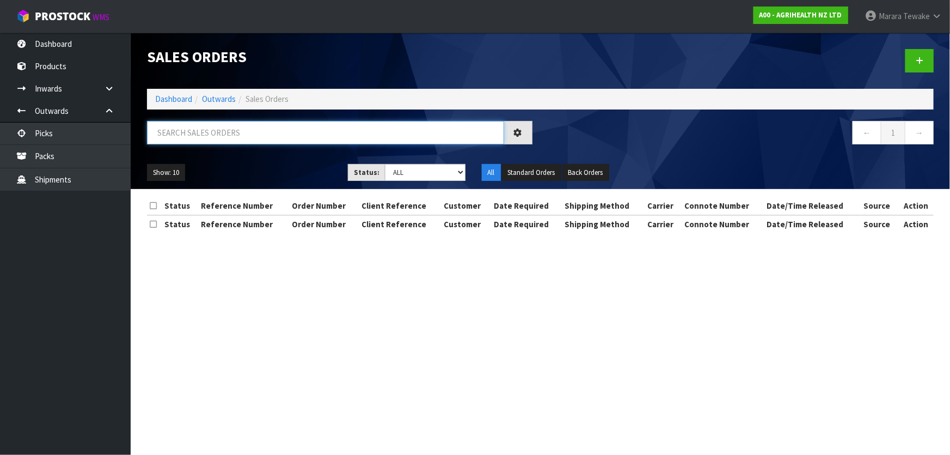
click at [191, 128] on input "text" at bounding box center [325, 132] width 357 height 23
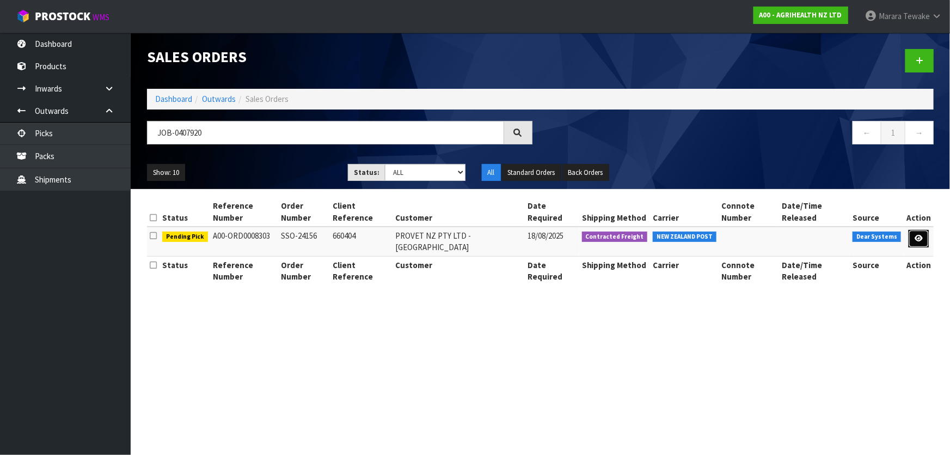
click at [917, 235] on icon at bounding box center [919, 238] width 8 height 7
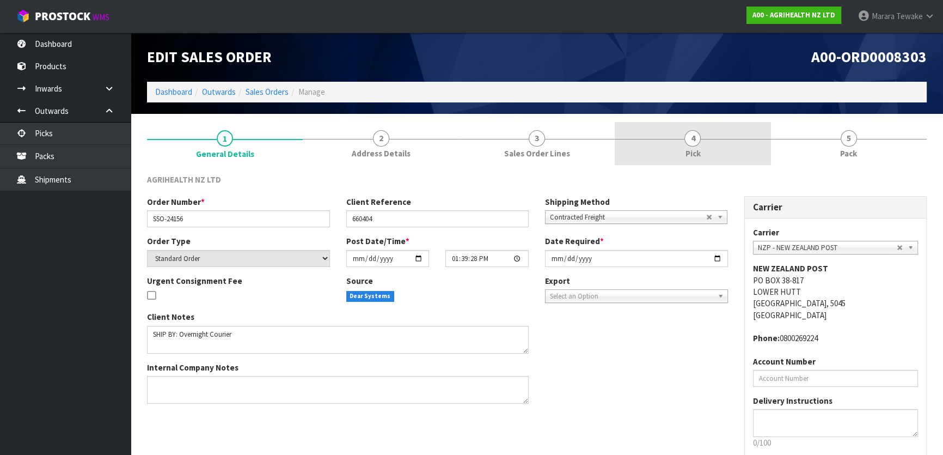
click at [675, 140] on link "4 Pick" at bounding box center [693, 143] width 156 height 43
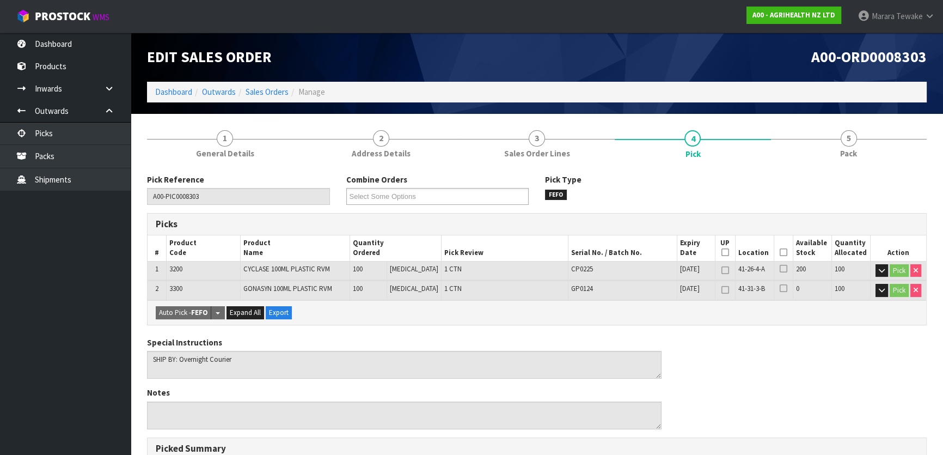
click at [780, 252] on icon at bounding box center [784, 252] width 8 height 1
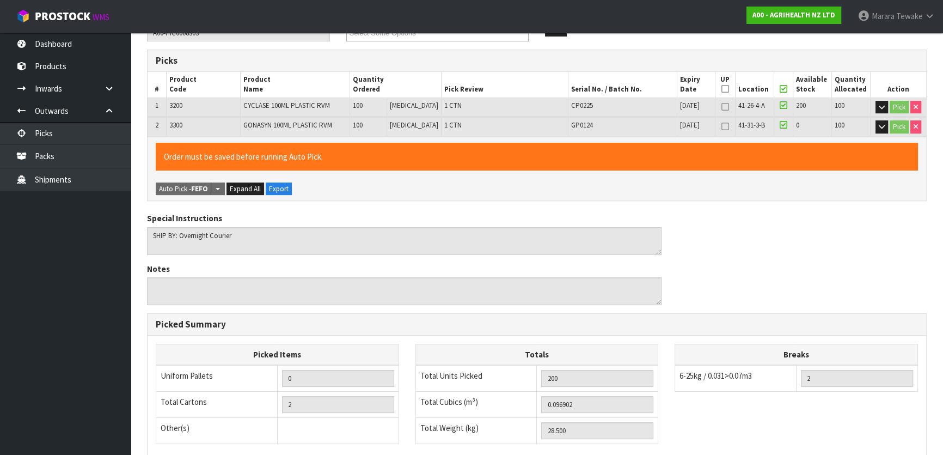
scroll to position [320, 0]
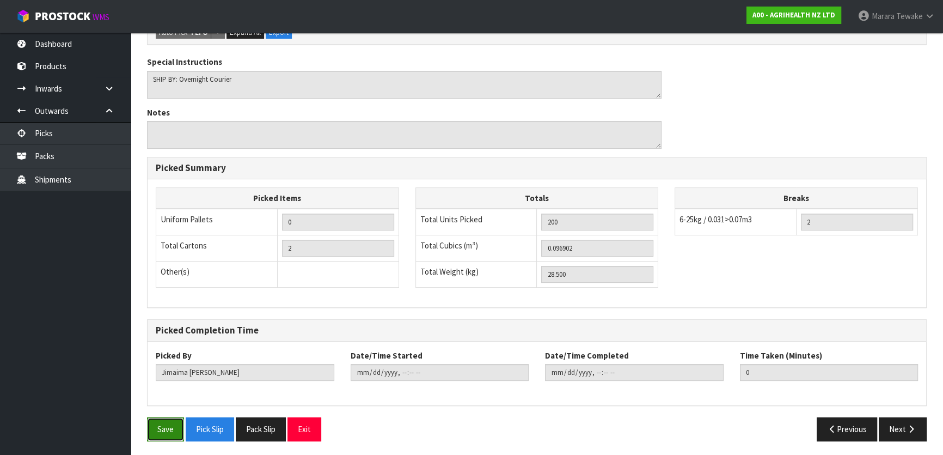
click at [164, 428] on button "Save" at bounding box center [165, 428] width 37 height 23
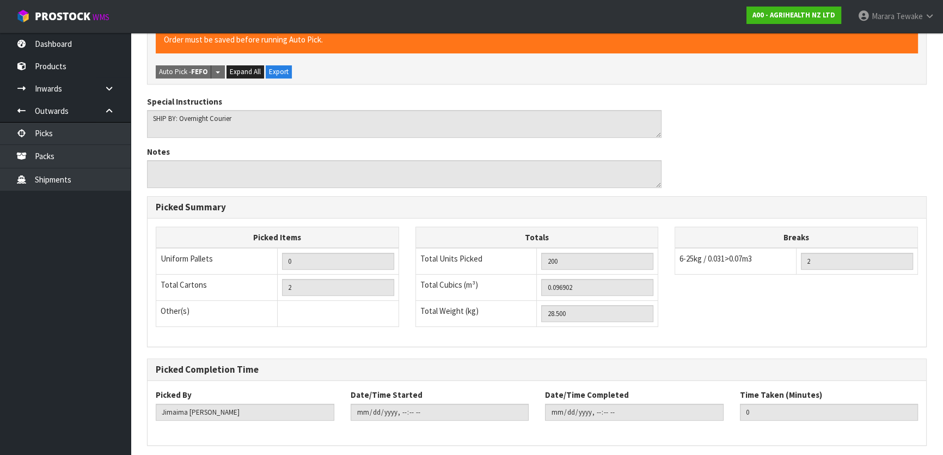
scroll to position [0, 0]
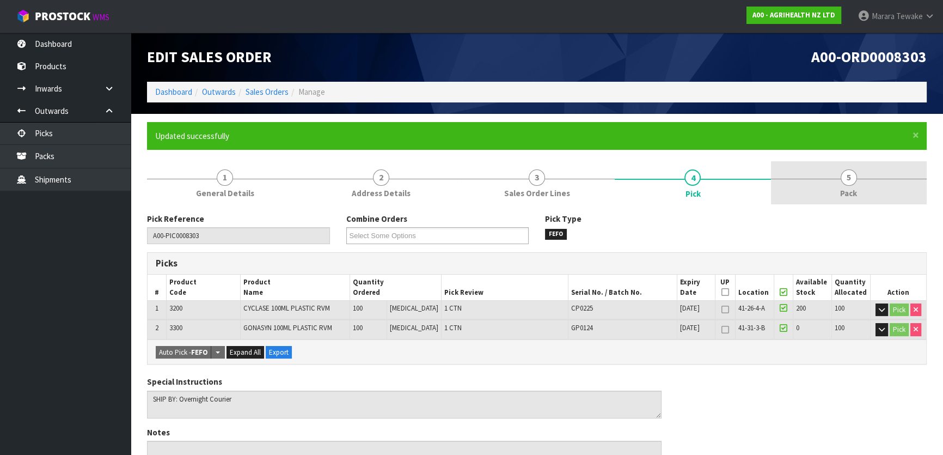
drag, startPoint x: 858, startPoint y: 187, endPoint x: 828, endPoint y: 192, distance: 30.3
click at [856, 187] on link "5 Pack" at bounding box center [849, 182] width 156 height 43
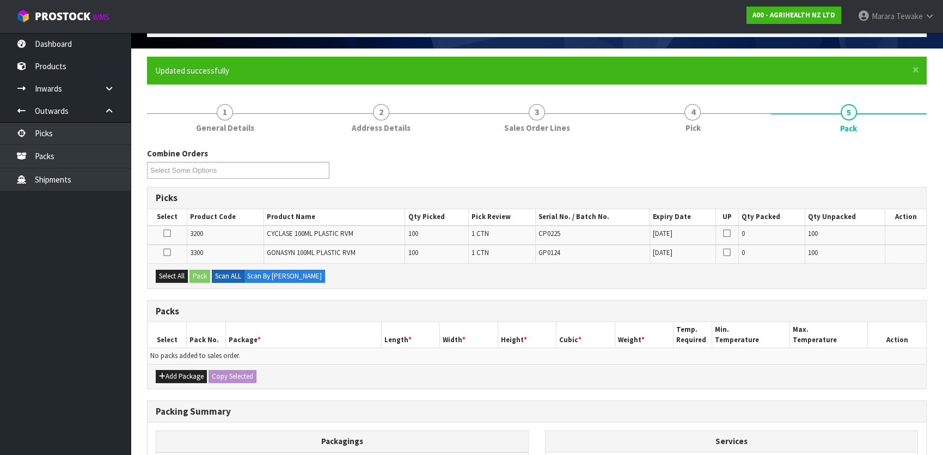
scroll to position [198, 0]
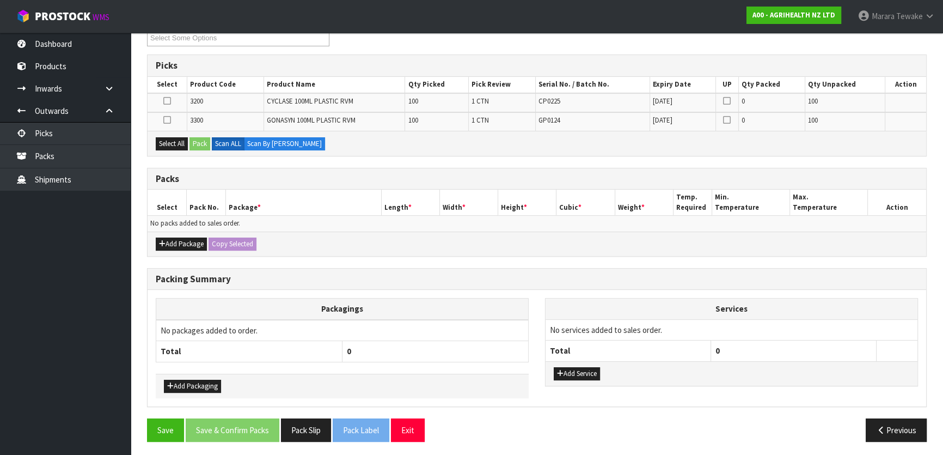
click at [161, 99] on td at bounding box center [167, 102] width 39 height 19
click at [167, 101] on icon at bounding box center [167, 101] width 8 height 1
click at [0, 0] on input "checkbox" at bounding box center [0, 0] width 0 height 0
click at [201, 140] on button "Pack" at bounding box center [199, 143] width 21 height 13
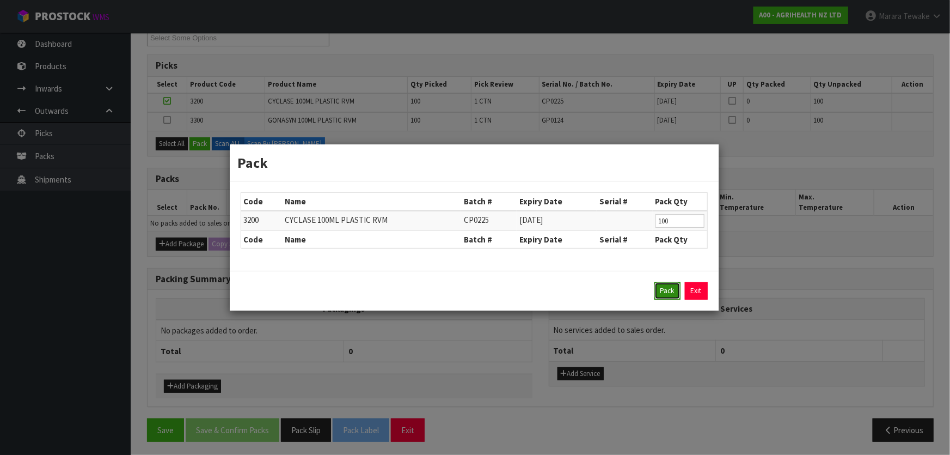
click at [657, 287] on button "Pack" at bounding box center [667, 290] width 26 height 17
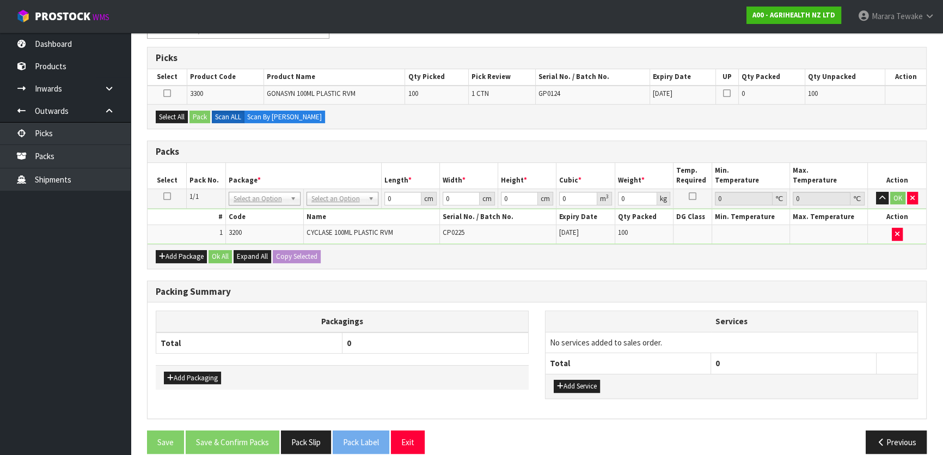
scroll to position [218, 0]
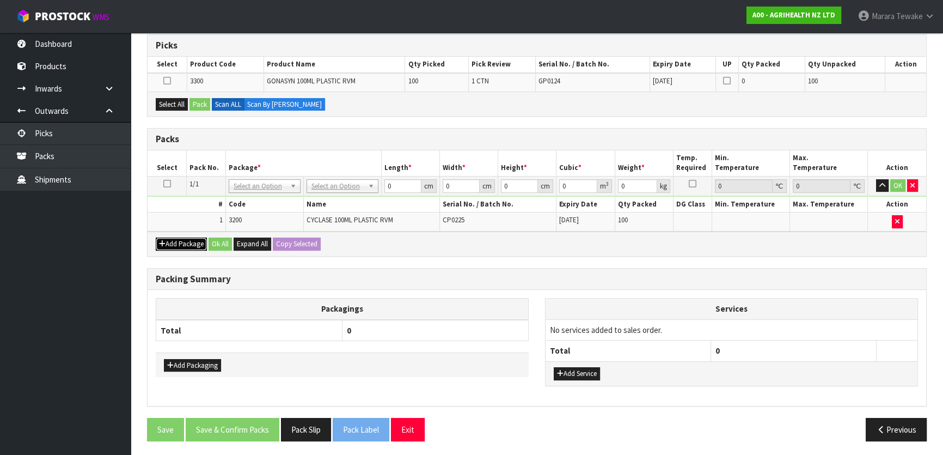
click at [172, 239] on button "Add Package" at bounding box center [181, 243] width 51 height 13
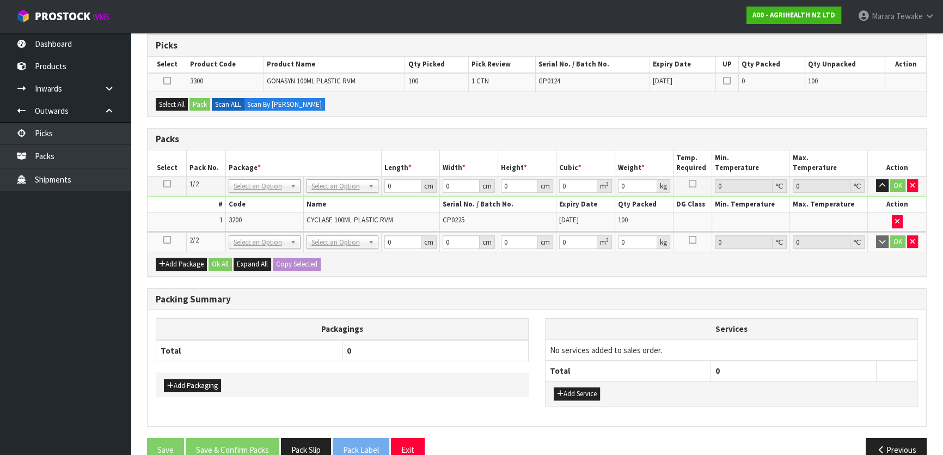
click at [166, 240] on icon at bounding box center [167, 240] width 8 height 1
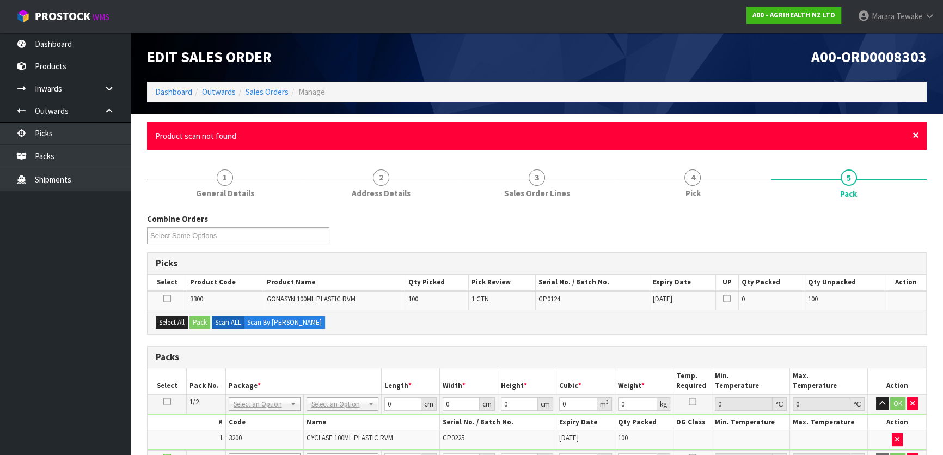
click at [917, 137] on span "×" at bounding box center [916, 134] width 7 height 15
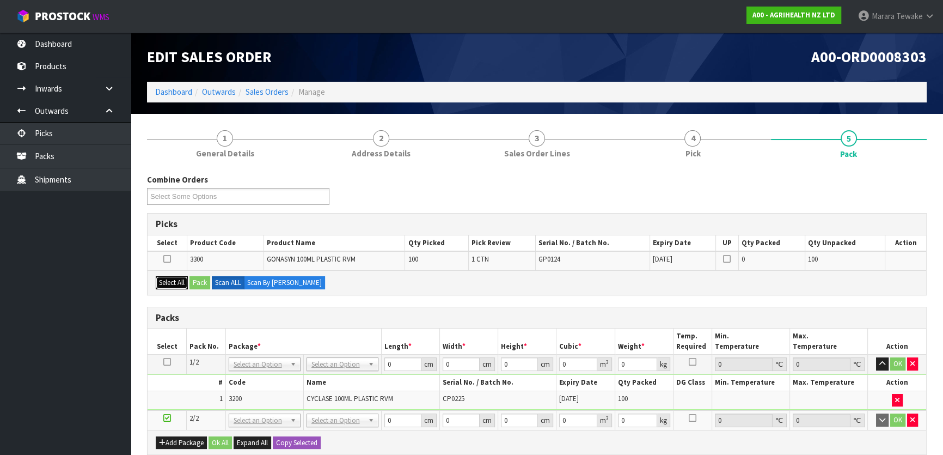
drag, startPoint x: 169, startPoint y: 282, endPoint x: 186, endPoint y: 280, distance: 17.5
click at [170, 281] on button "Select All" at bounding box center [172, 282] width 32 height 13
click at [200, 283] on button "Pack" at bounding box center [199, 282] width 21 height 13
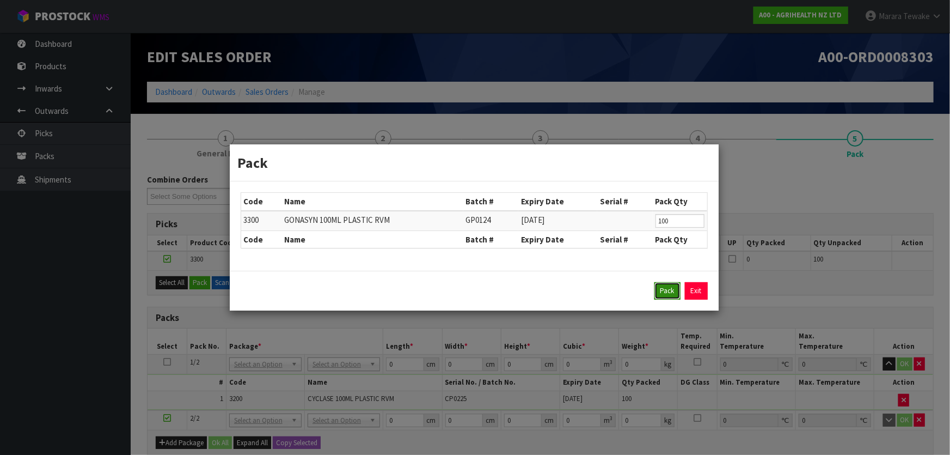
click at [671, 289] on button "Pack" at bounding box center [667, 290] width 26 height 17
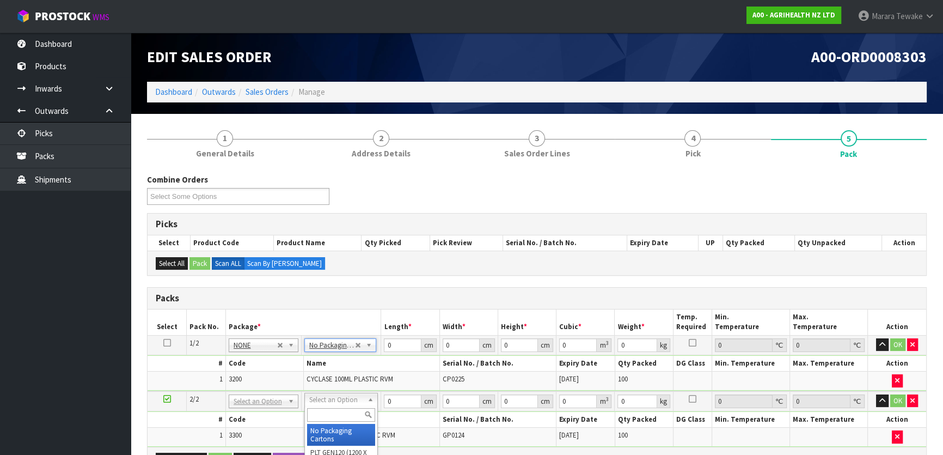
drag, startPoint x: 348, startPoint y: 400, endPoint x: 350, endPoint y: 413, distance: 13.2
drag, startPoint x: 346, startPoint y: 429, endPoint x: 349, endPoint y: 424, distance: 6.3
drag, startPoint x: 392, startPoint y: 347, endPoint x: 378, endPoint y: 323, distance: 27.1
click at [377, 332] on table "Select Pack No. Package * Length * Width * Height * Cubic * Weight * Temp. Requ…" at bounding box center [537, 377] width 779 height 137
click at [876, 338] on button "button" at bounding box center [882, 344] width 13 height 13
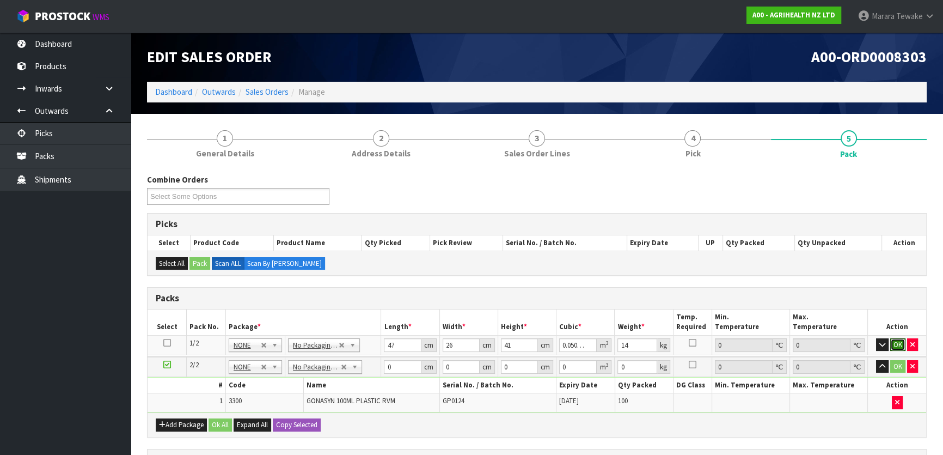
click button "OK" at bounding box center [897, 344] width 15 height 13
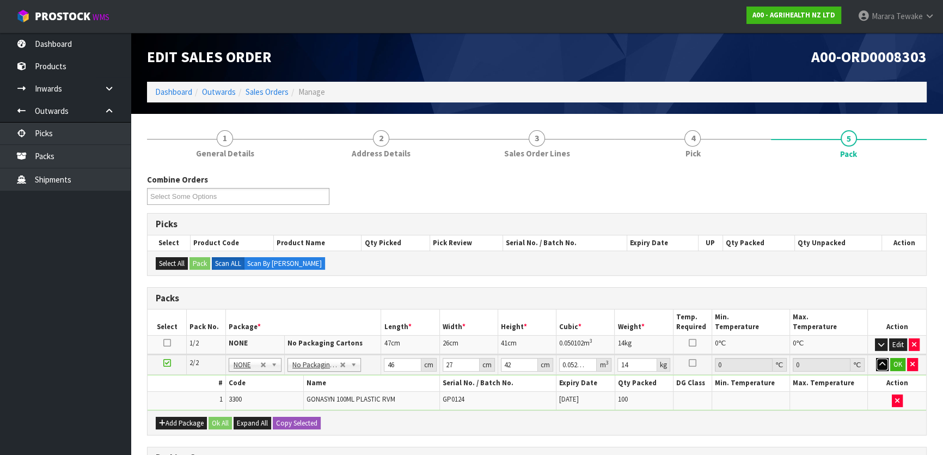
click at [876, 358] on button "button" at bounding box center [882, 364] width 13 height 13
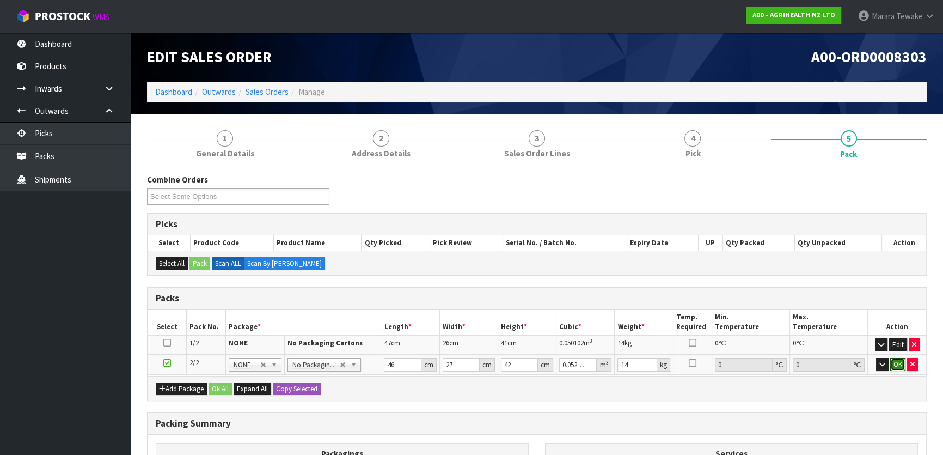
click button "OK" at bounding box center [897, 364] width 15 height 13
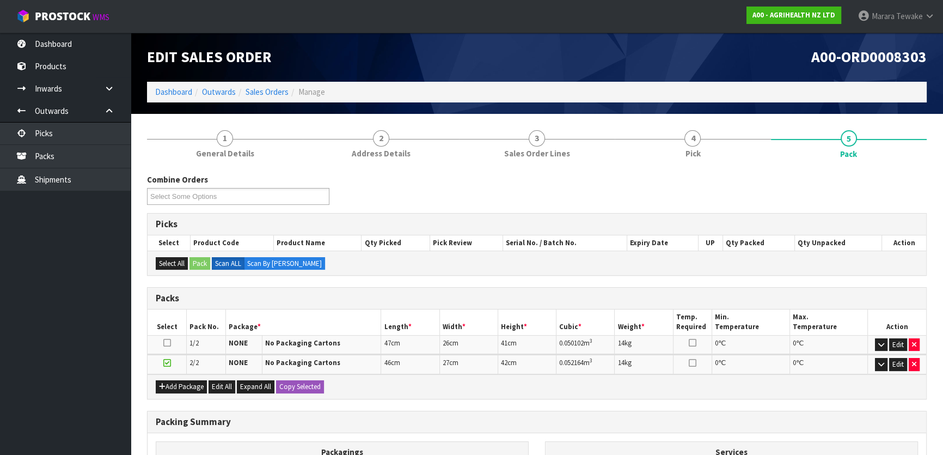
scroll to position [148, 0]
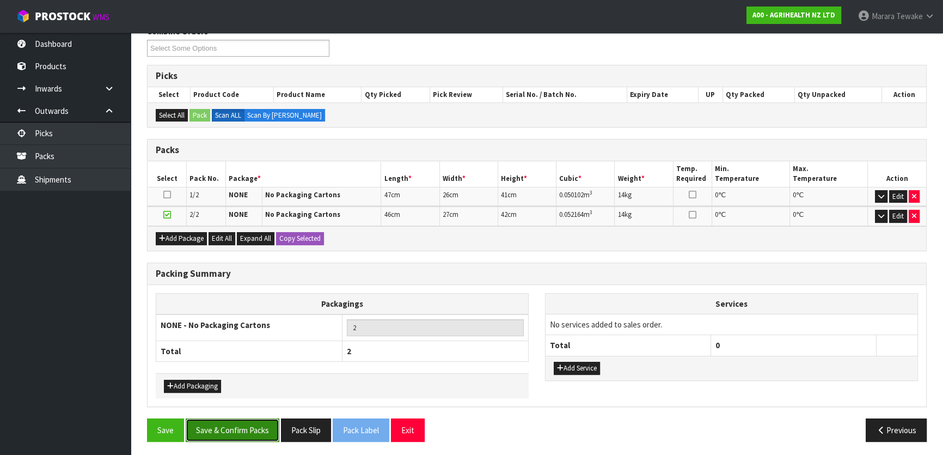
click at [230, 432] on button "Save & Confirm Packs" at bounding box center [233, 429] width 94 height 23
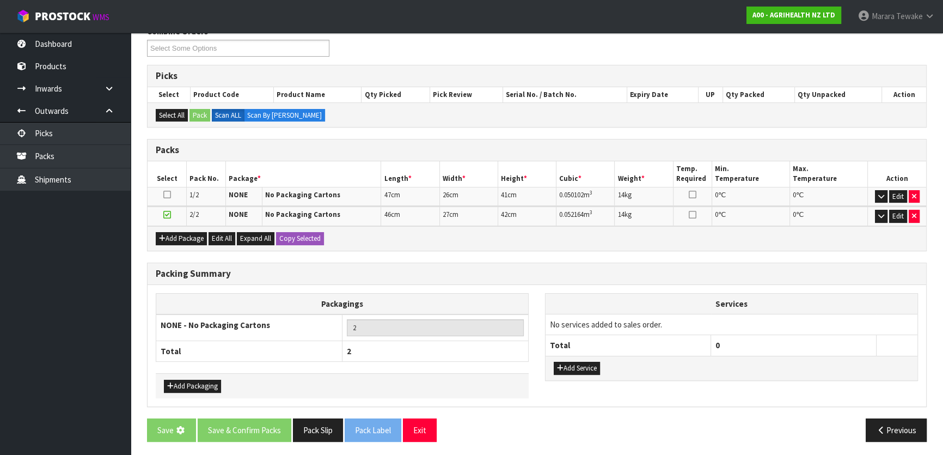
scroll to position [0, 0]
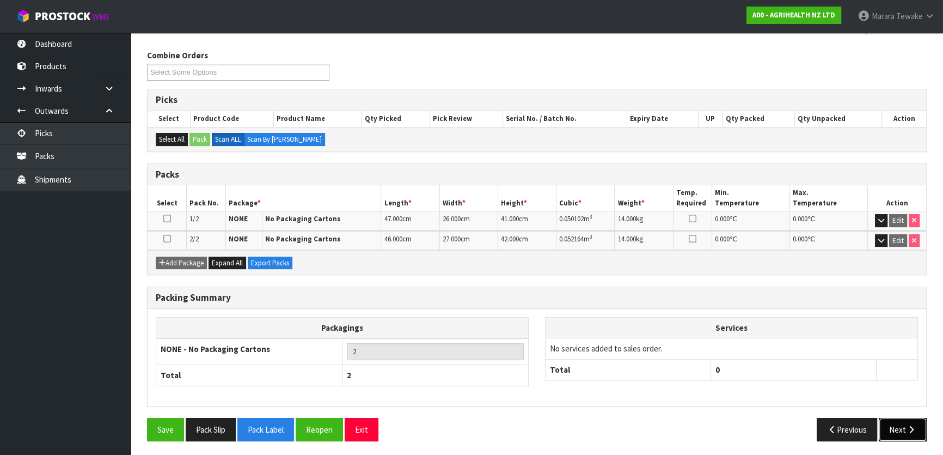
click at [893, 427] on button "Next" at bounding box center [903, 429] width 48 height 23
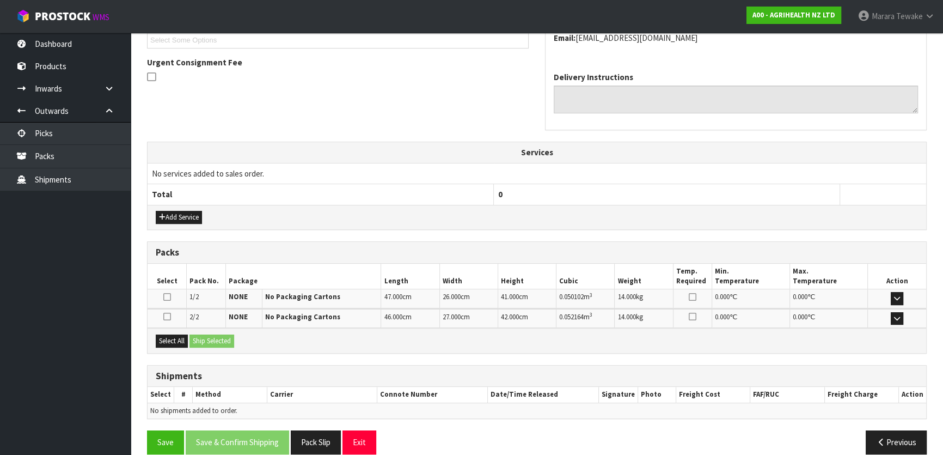
scroll to position [317, 0]
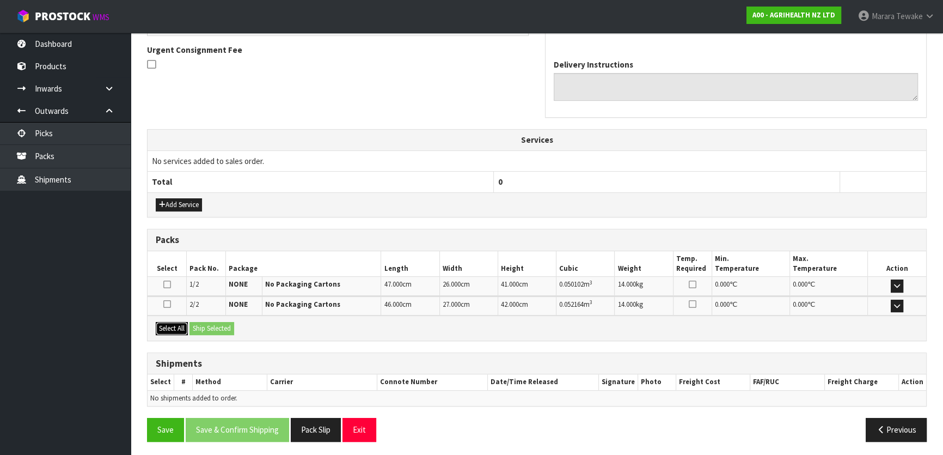
drag, startPoint x: 169, startPoint y: 326, endPoint x: 197, endPoint y: 324, distance: 27.8
click at [170, 326] on button "Select All" at bounding box center [172, 328] width 32 height 13
click at [203, 324] on button "Ship Selected" at bounding box center [211, 328] width 45 height 13
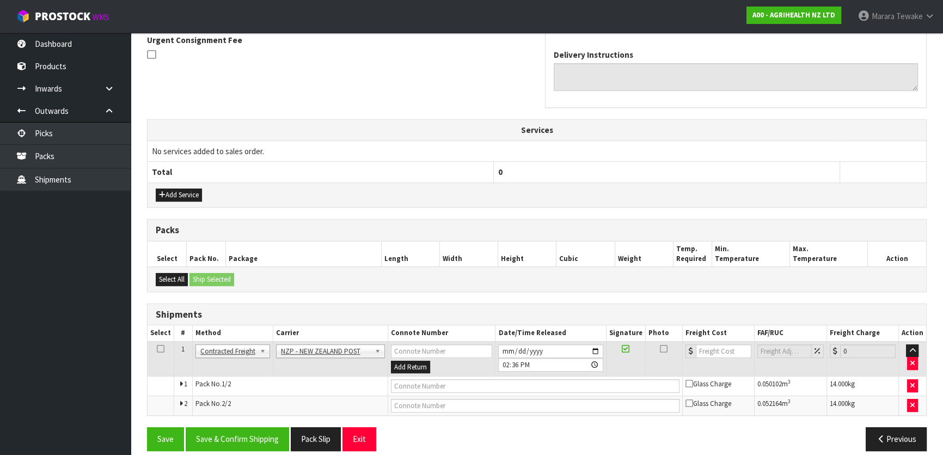
scroll to position [336, 0]
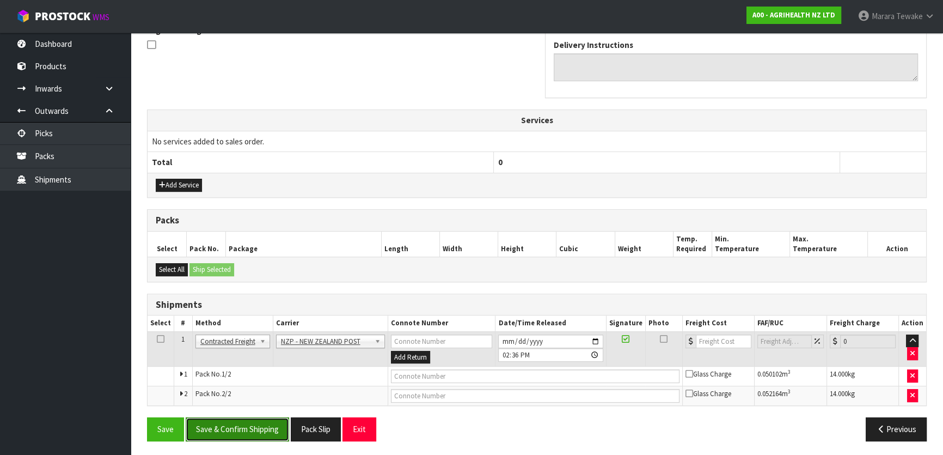
click at [248, 424] on button "Save & Confirm Shipping" at bounding box center [237, 428] width 103 height 23
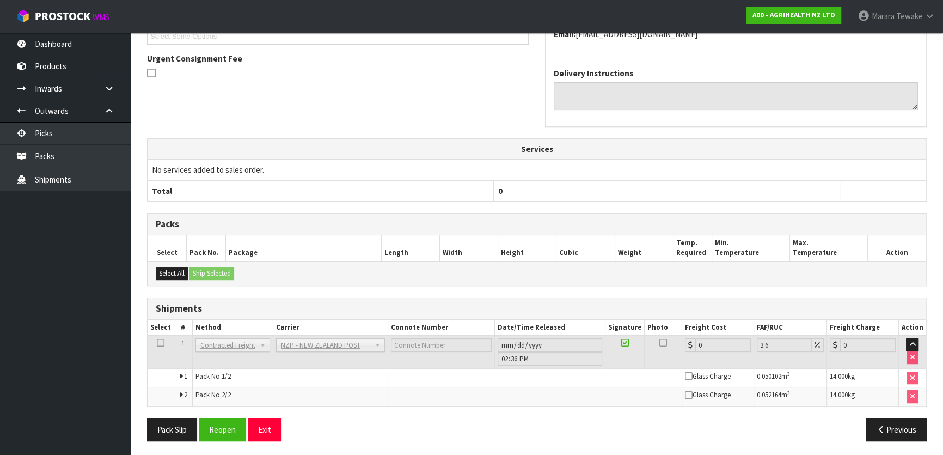
scroll to position [321, 0]
click at [219, 428] on button "Reopen" at bounding box center [222, 428] width 47 height 23
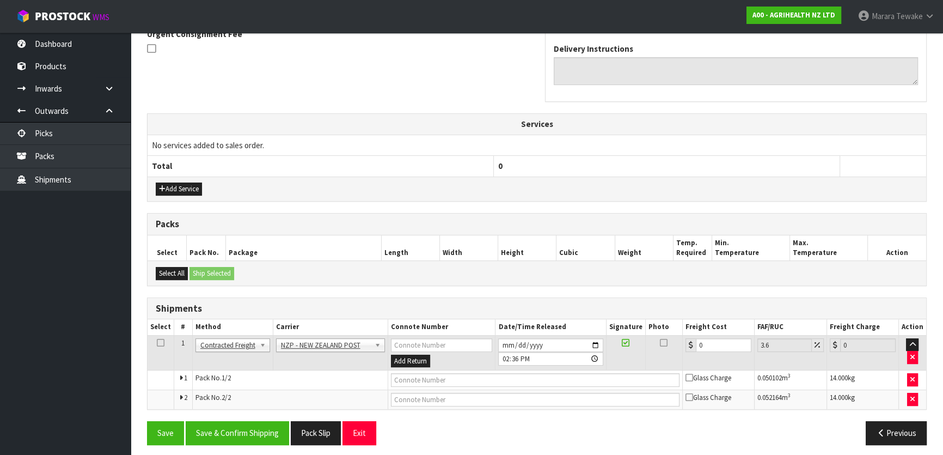
scroll to position [336, 0]
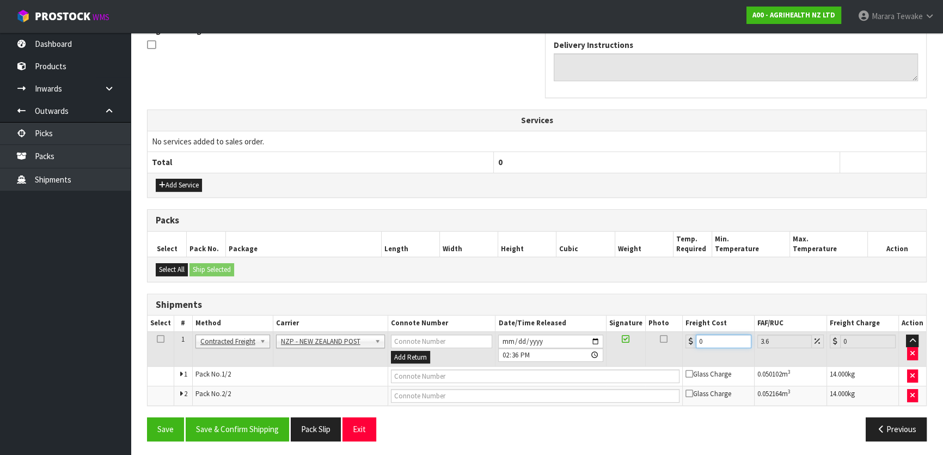
click at [682, 327] on table "Select # Method Carrier Connote Number Date/Time Released Signature Photo Freig…" at bounding box center [537, 360] width 779 height 90
drag, startPoint x: 247, startPoint y: 423, endPoint x: 239, endPoint y: 419, distance: 9.0
click at [247, 423] on button "Save & Confirm Shipping" at bounding box center [237, 428] width 103 height 23
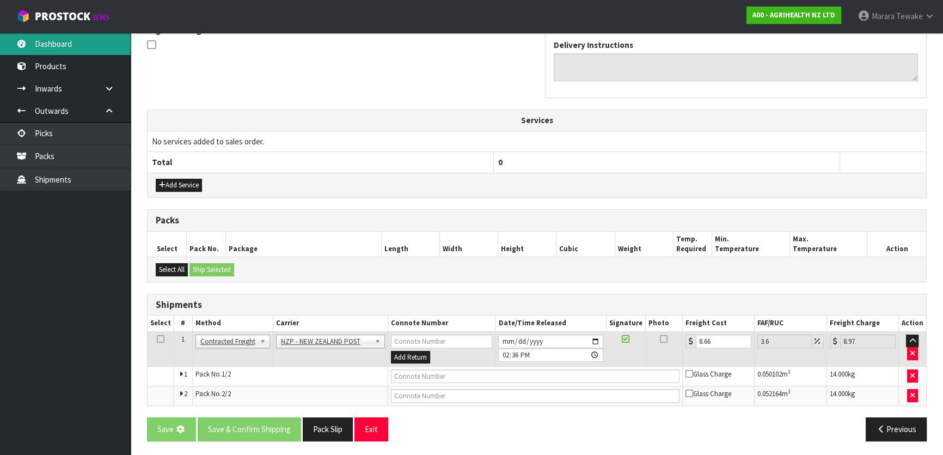
scroll to position [0, 0]
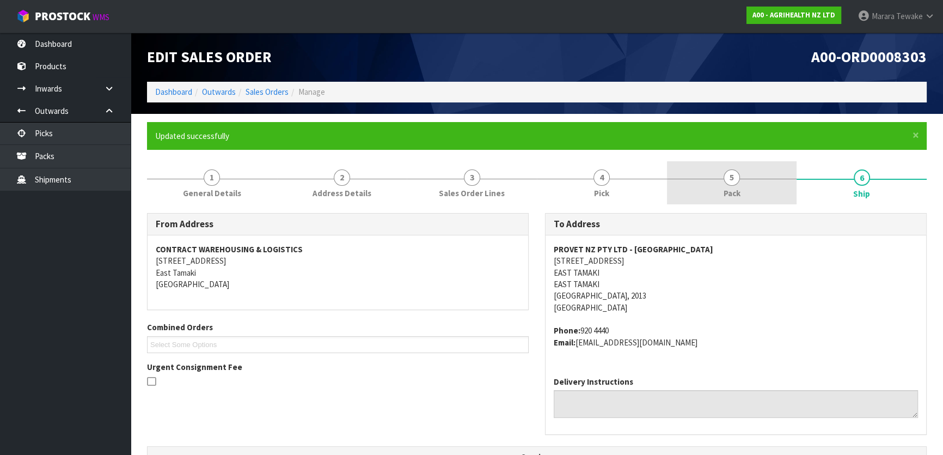
click at [743, 171] on link "5 Pack" at bounding box center [732, 182] width 130 height 43
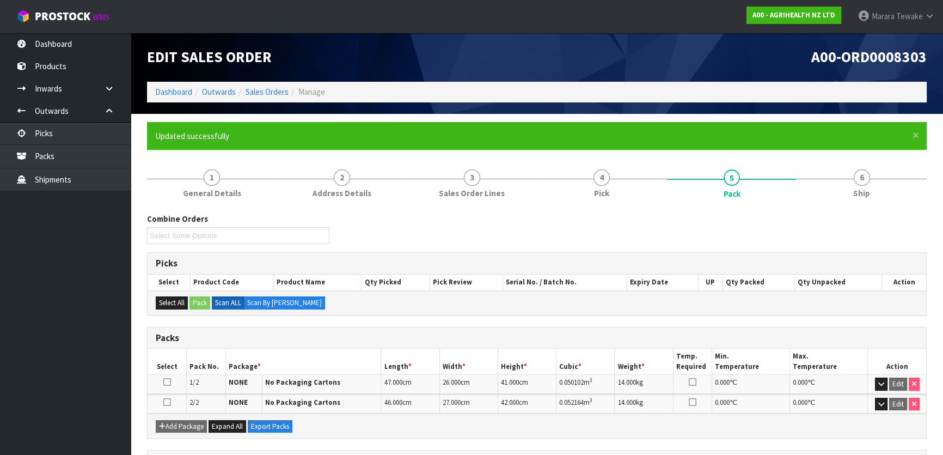
scroll to position [99, 0]
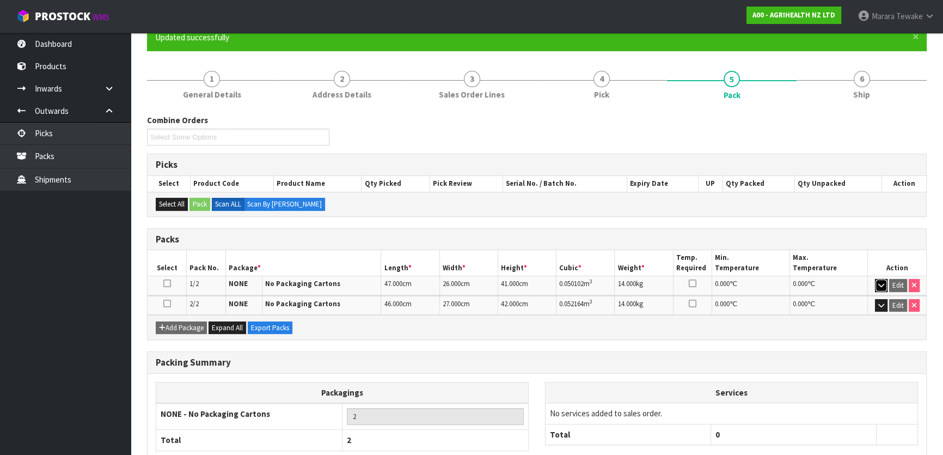
click at [882, 283] on icon "button" at bounding box center [881, 284] width 6 height 7
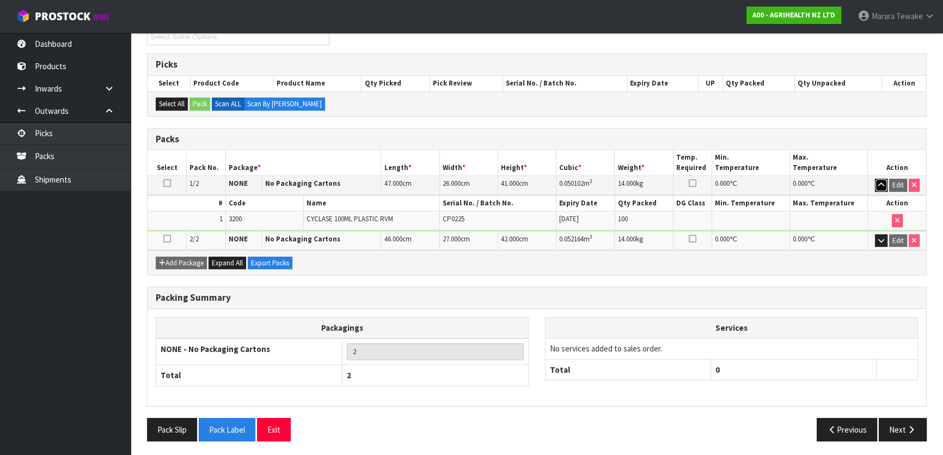
scroll to position [0, 0]
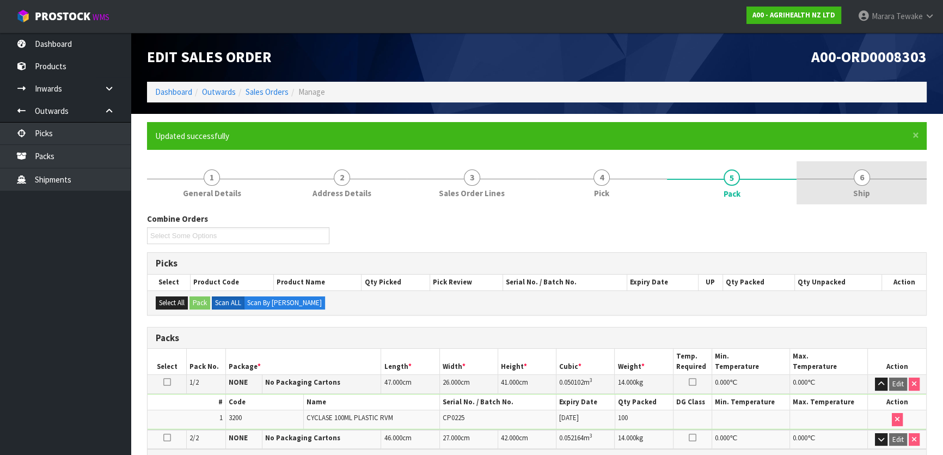
drag, startPoint x: 855, startPoint y: 172, endPoint x: 834, endPoint y: 195, distance: 31.2
click at [855, 173] on span "6" at bounding box center [862, 177] width 16 height 16
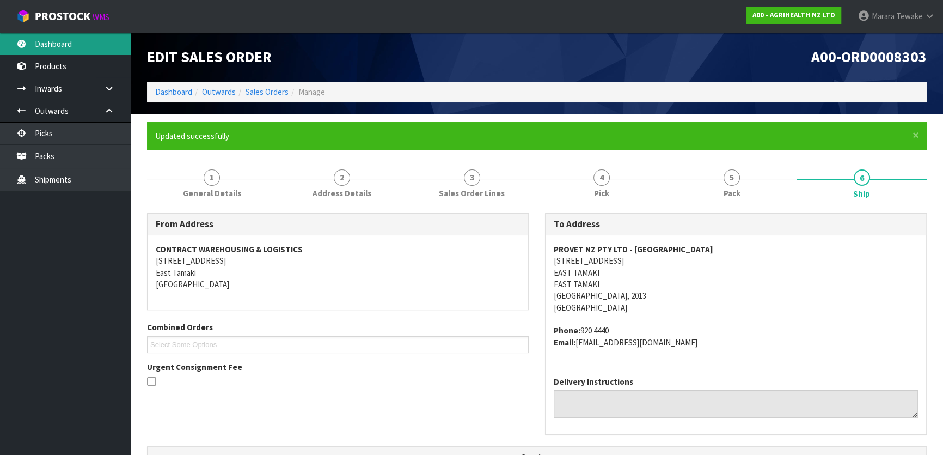
click at [85, 51] on link "Dashboard" at bounding box center [65, 44] width 131 height 22
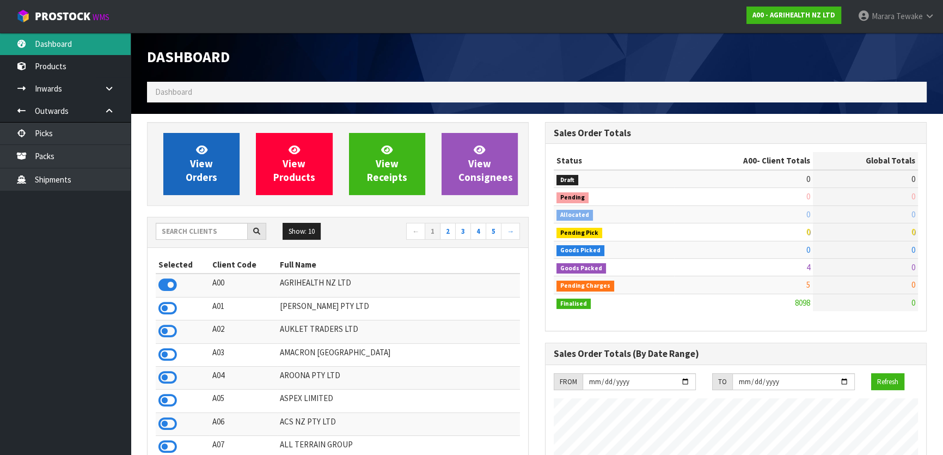
scroll to position [823, 397]
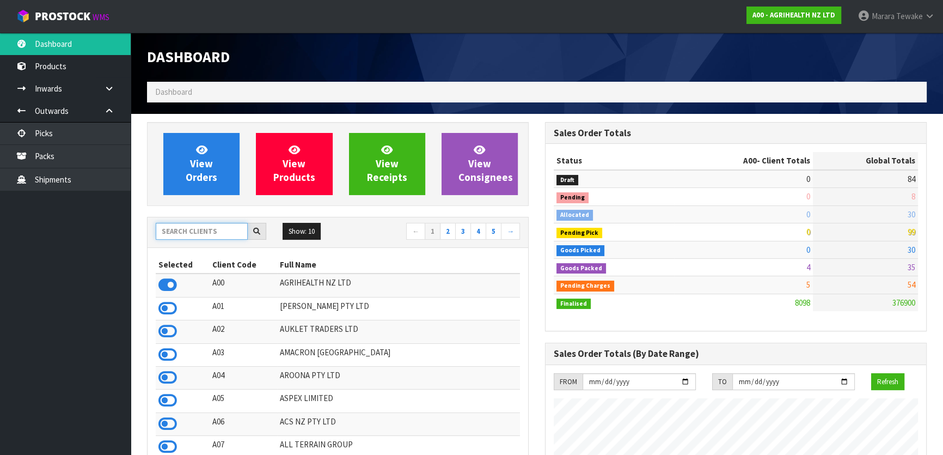
click at [205, 235] on input "text" at bounding box center [202, 231] width 92 height 17
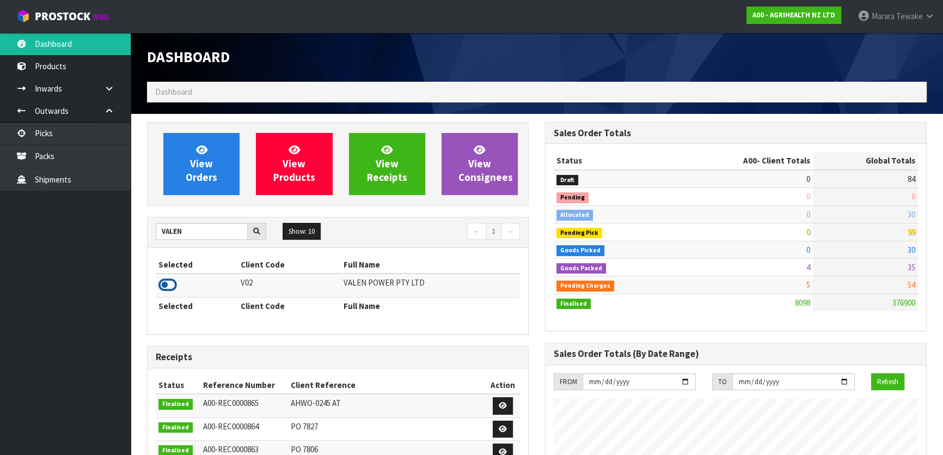
click at [169, 282] on icon at bounding box center [167, 285] width 19 height 16
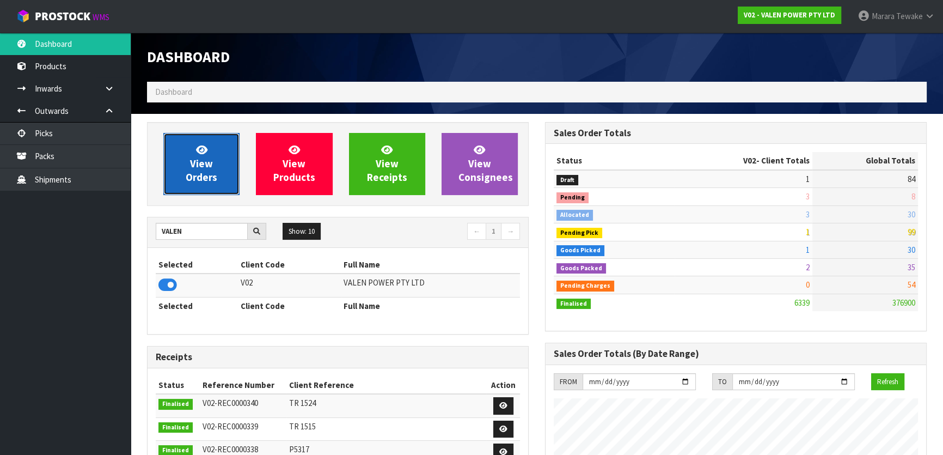
click at [217, 181] on link "View Orders" at bounding box center [201, 164] width 76 height 62
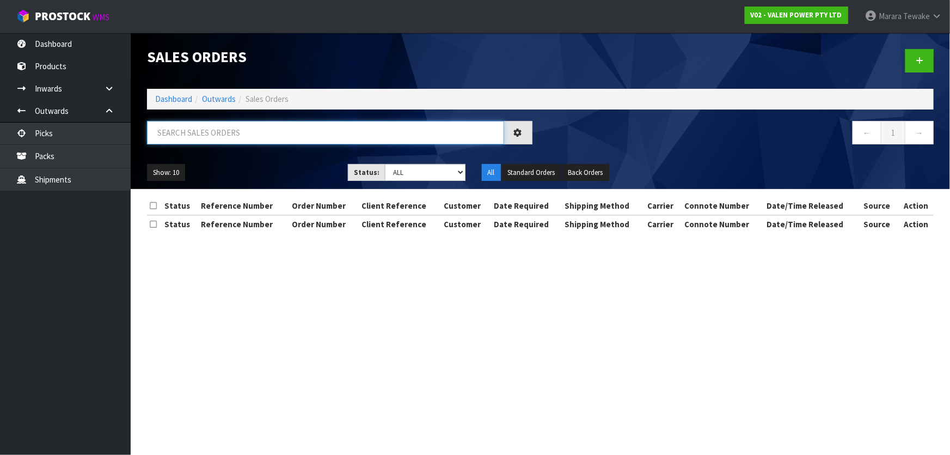
click at [214, 131] on input "text" at bounding box center [325, 132] width 357 height 23
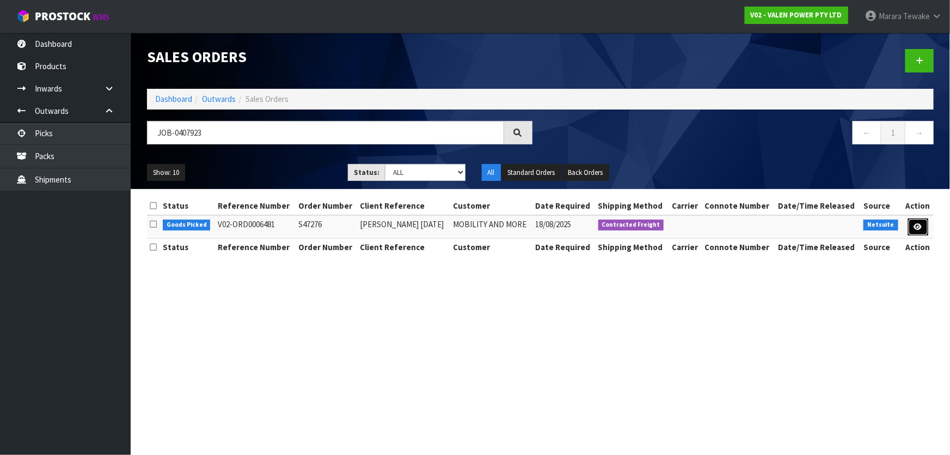
click at [917, 223] on icon at bounding box center [918, 226] width 8 height 7
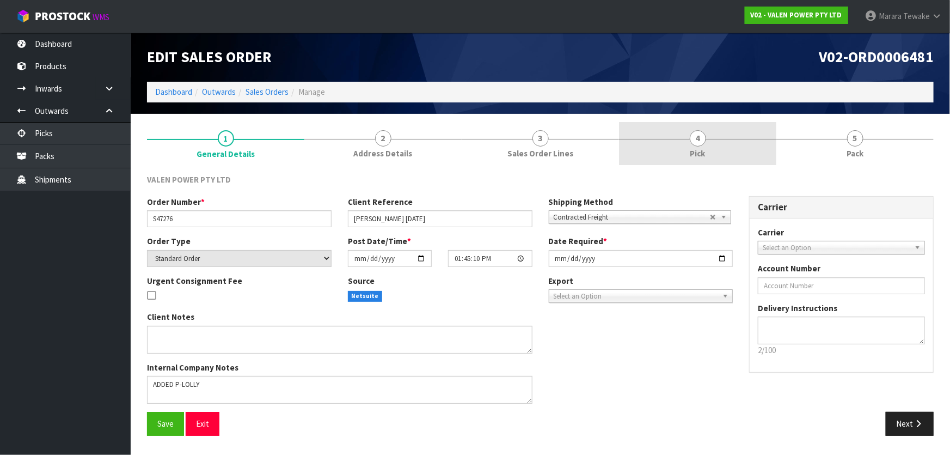
click at [720, 146] on link "4 Pick" at bounding box center [697, 143] width 157 height 43
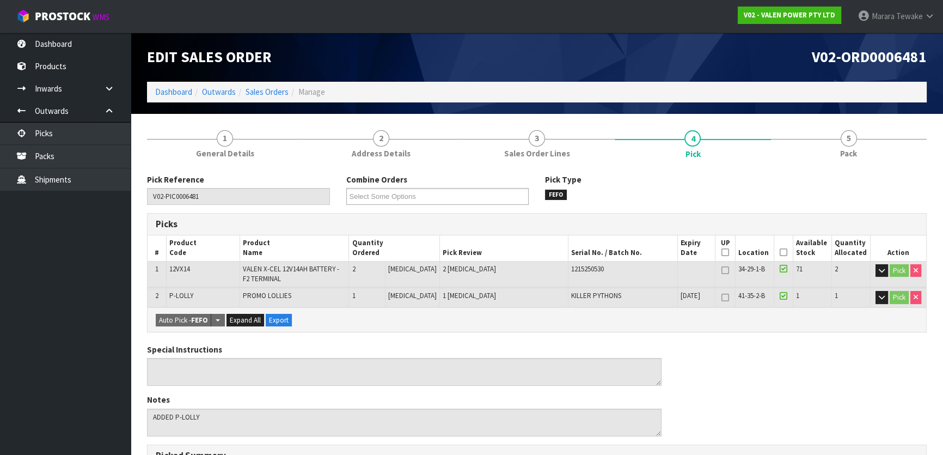
click at [781, 252] on icon at bounding box center [784, 252] width 8 height 1
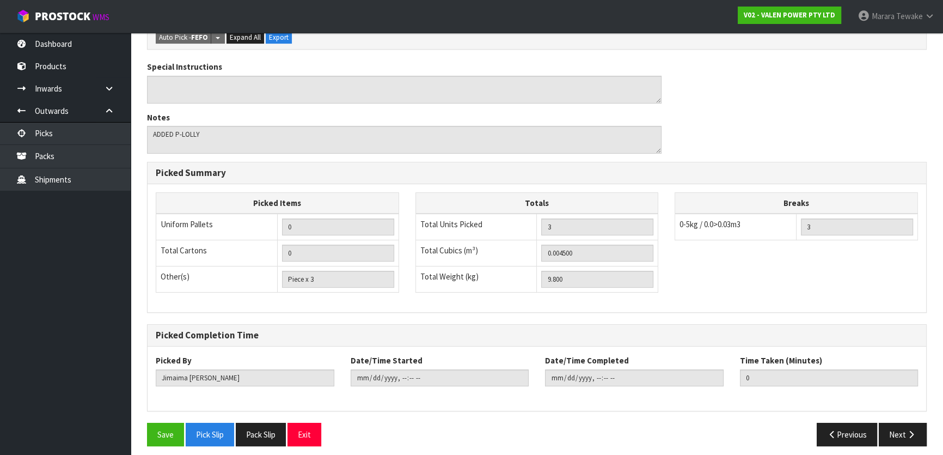
scroll to position [327, 0]
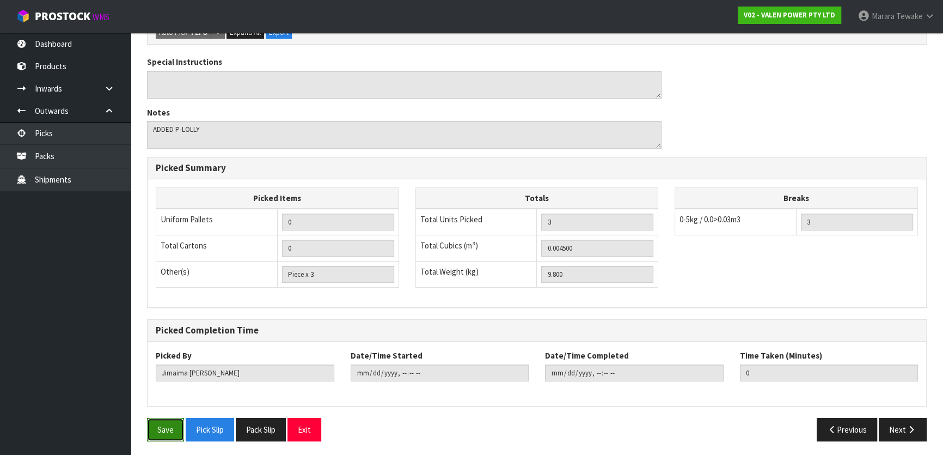
click at [160, 426] on button "Save" at bounding box center [165, 429] width 37 height 23
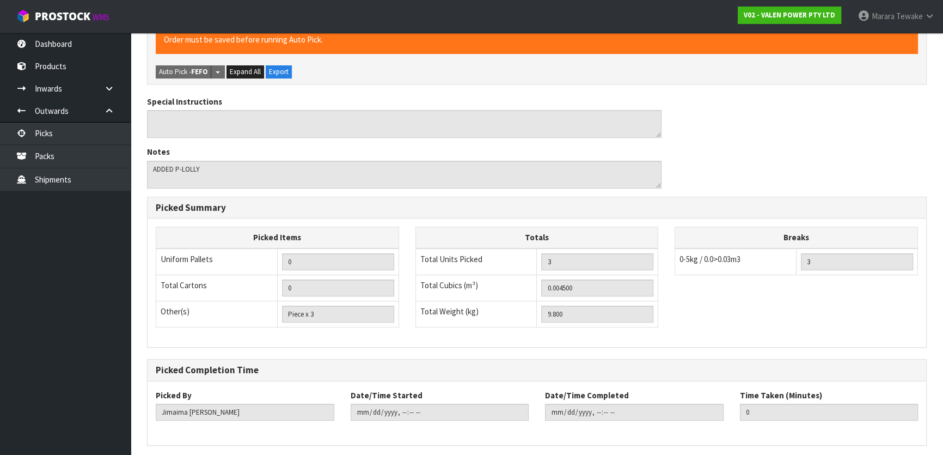
scroll to position [0, 0]
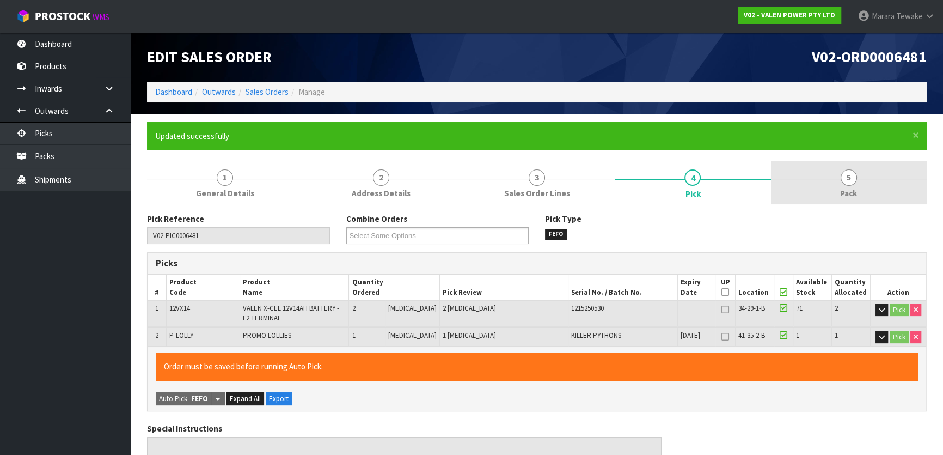
drag, startPoint x: 850, startPoint y: 174, endPoint x: 842, endPoint y: 175, distance: 7.6
click at [849, 174] on span "5" at bounding box center [849, 177] width 16 height 16
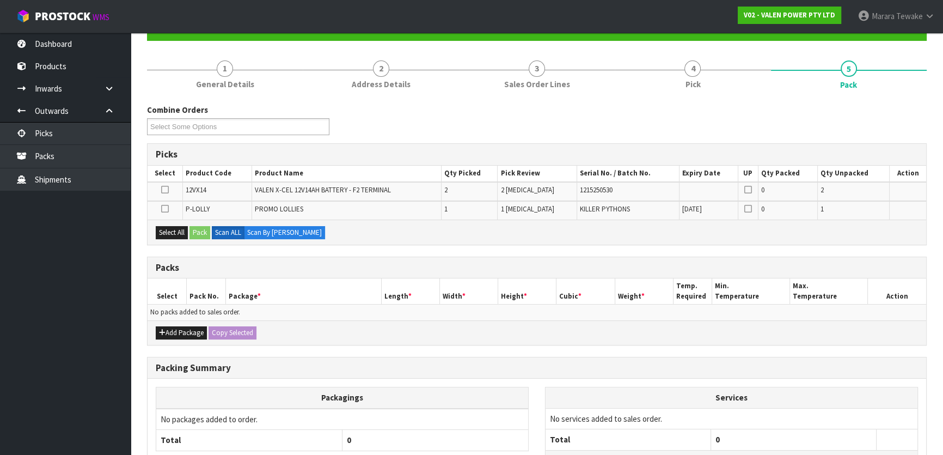
scroll to position [198, 0]
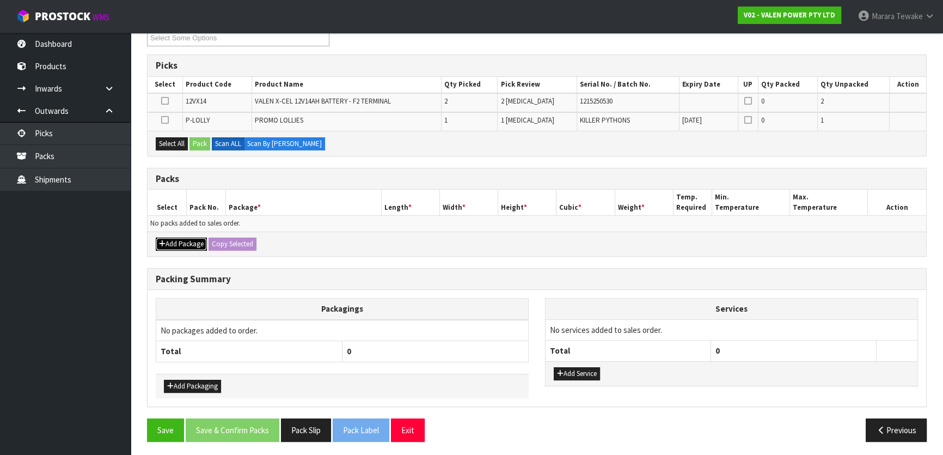
click at [174, 244] on button "Add Package" at bounding box center [181, 243] width 51 height 13
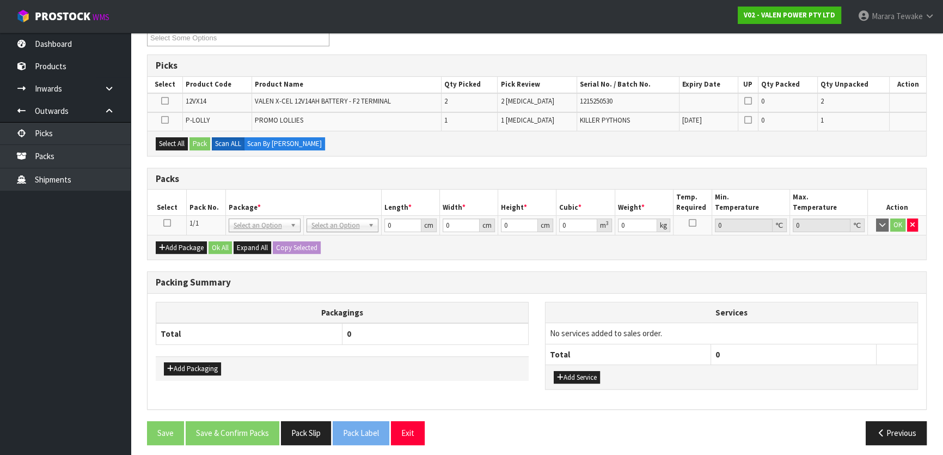
click at [168, 223] on icon at bounding box center [167, 223] width 8 height 1
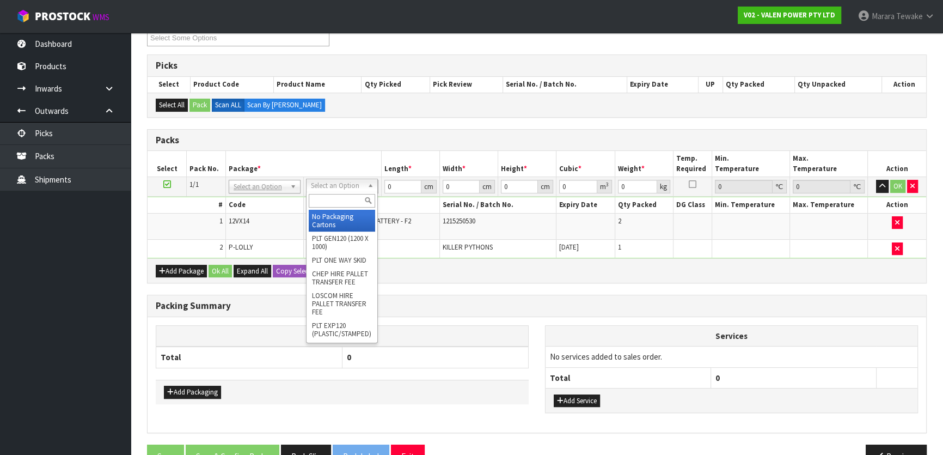
click at [340, 202] on input "text" at bounding box center [342, 201] width 66 height 14
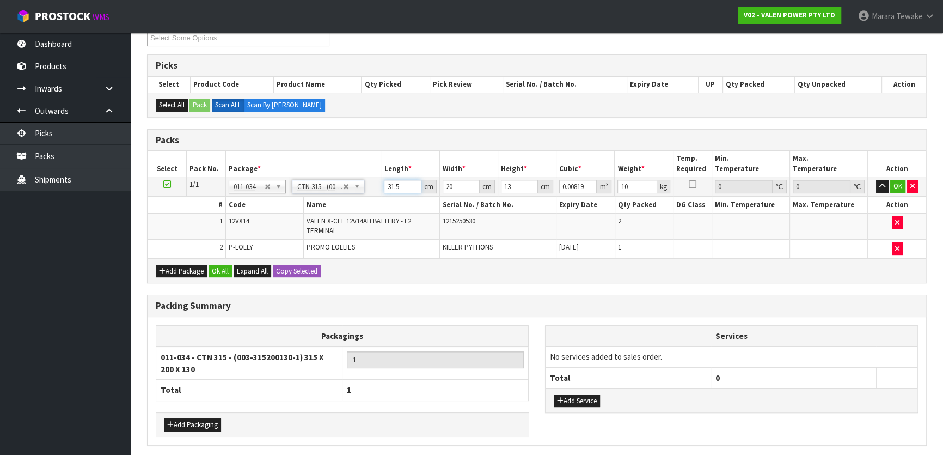
drag, startPoint x: 403, startPoint y: 185, endPoint x: 380, endPoint y: 183, distance: 23.0
click at [381, 183] on td "31.5 cm" at bounding box center [410, 187] width 58 height 20
click at [876, 180] on button "button" at bounding box center [882, 186] width 13 height 13
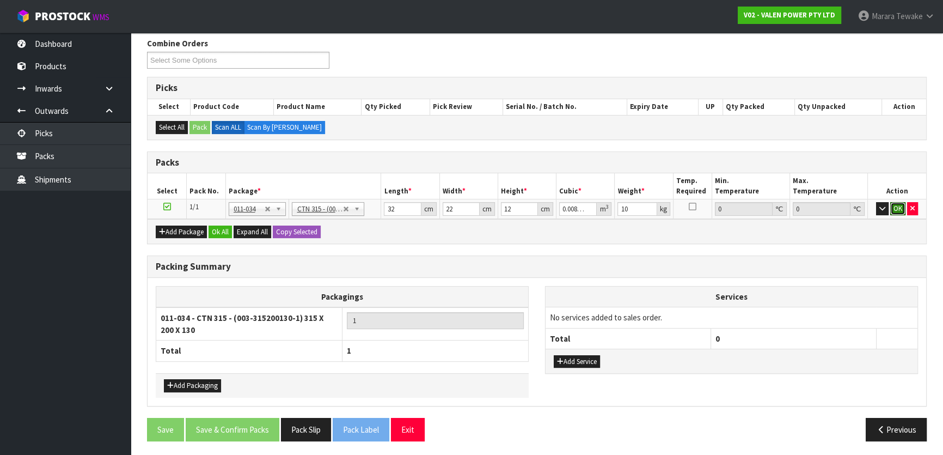
click button "OK" at bounding box center [897, 208] width 15 height 13
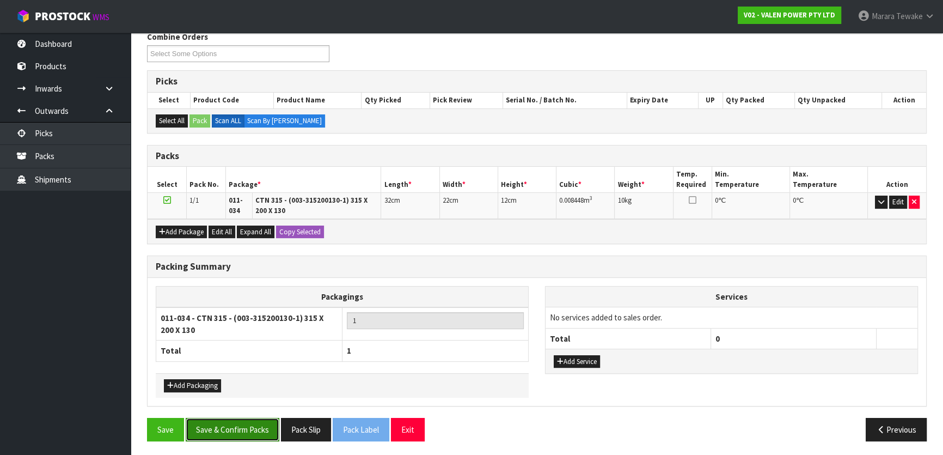
drag, startPoint x: 230, startPoint y: 427, endPoint x: 254, endPoint y: 419, distance: 24.8
click at [230, 426] on button "Save & Confirm Packs" at bounding box center [233, 429] width 94 height 23
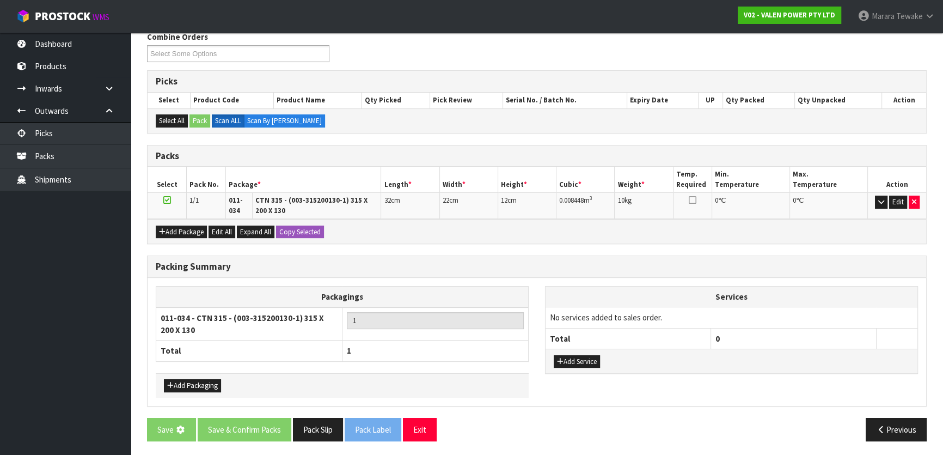
scroll to position [0, 0]
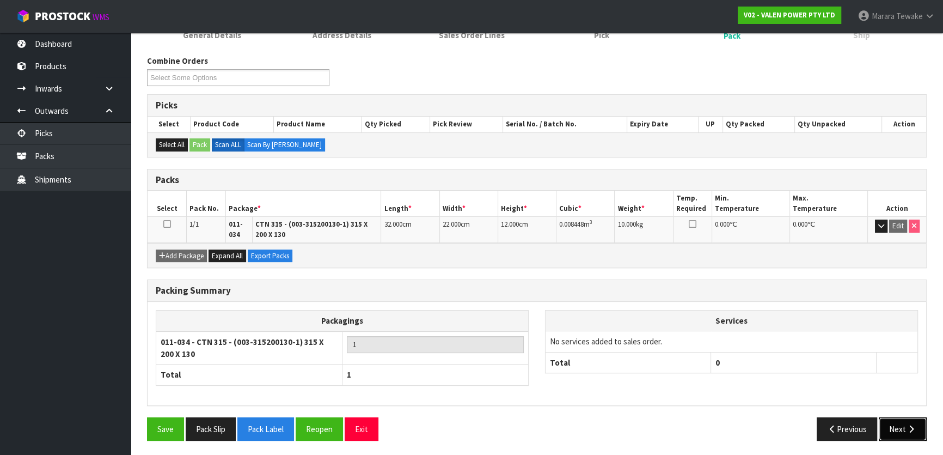
click at [887, 420] on button "Next" at bounding box center [903, 428] width 48 height 23
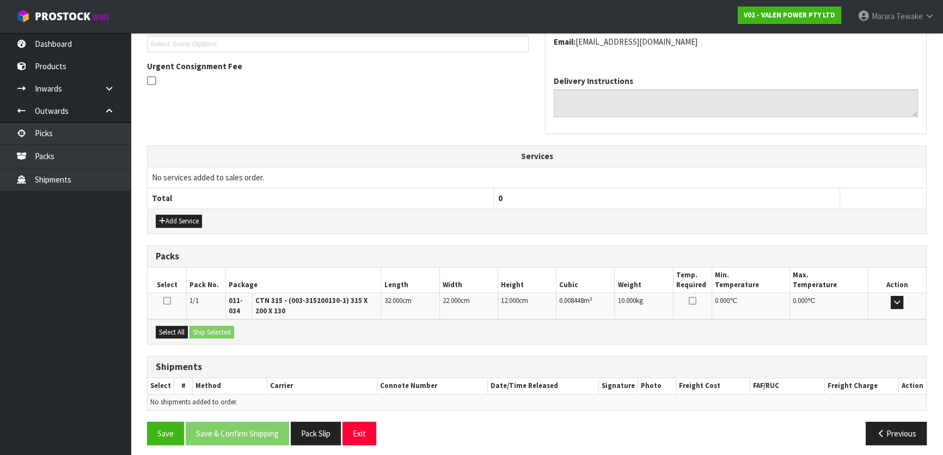
scroll to position [305, 0]
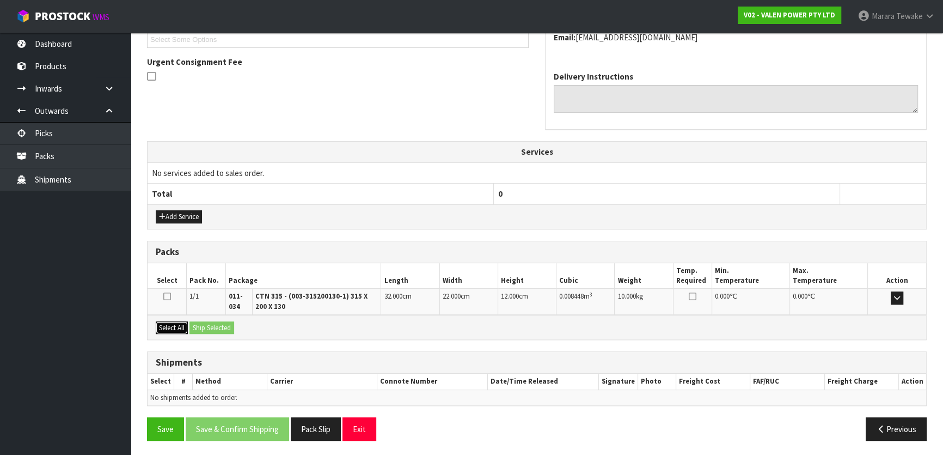
click at [181, 329] on button "Select All" at bounding box center [172, 327] width 32 height 13
click at [197, 328] on button "Ship Selected" at bounding box center [211, 327] width 45 height 13
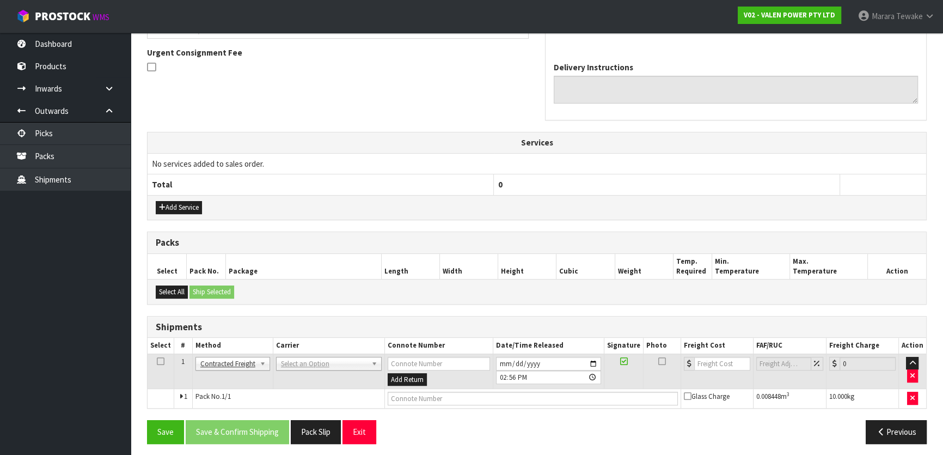
scroll to position [317, 0]
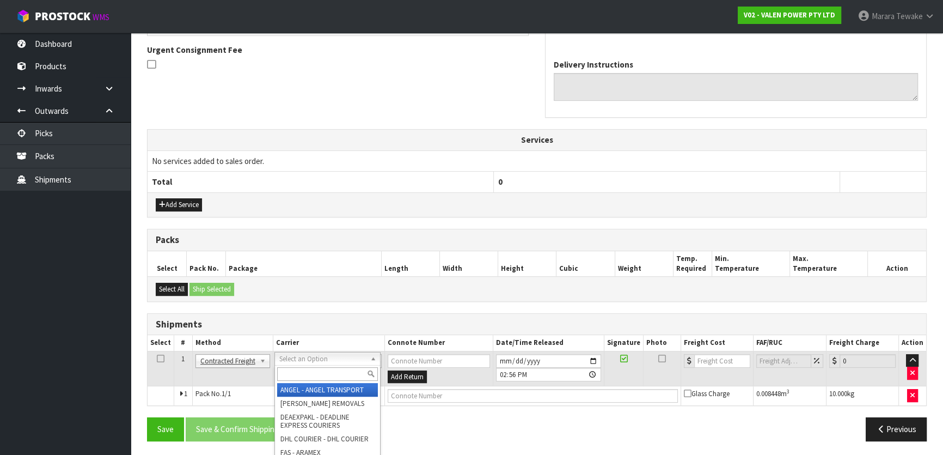
click at [290, 372] on input "text" at bounding box center [327, 374] width 101 height 14
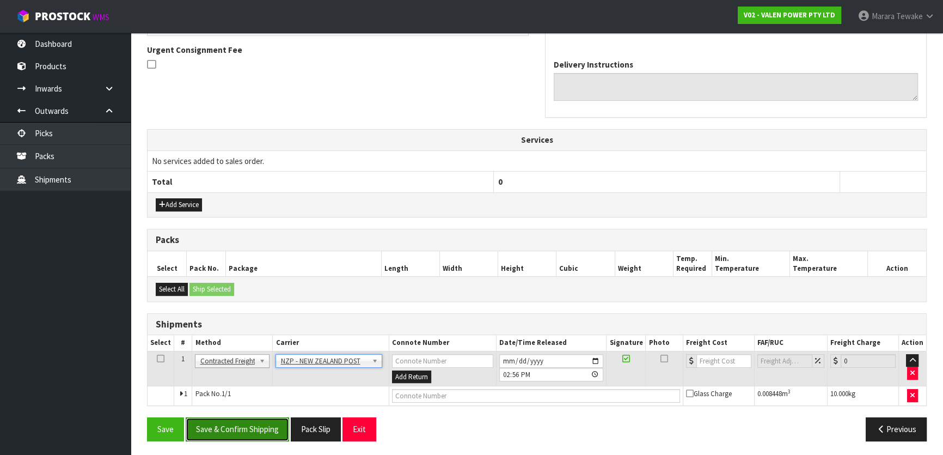
click at [272, 433] on button "Save & Confirm Shipping" at bounding box center [237, 428] width 103 height 23
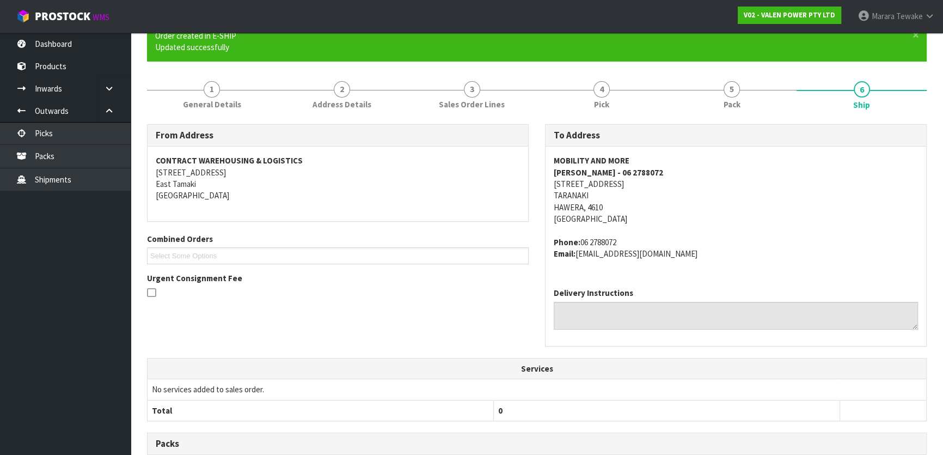
scroll to position [302, 0]
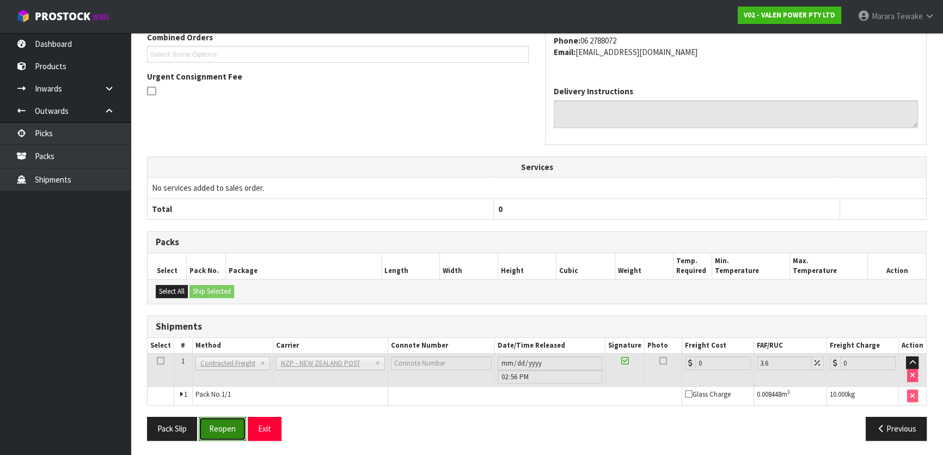
click at [234, 420] on button "Reopen" at bounding box center [222, 428] width 47 height 23
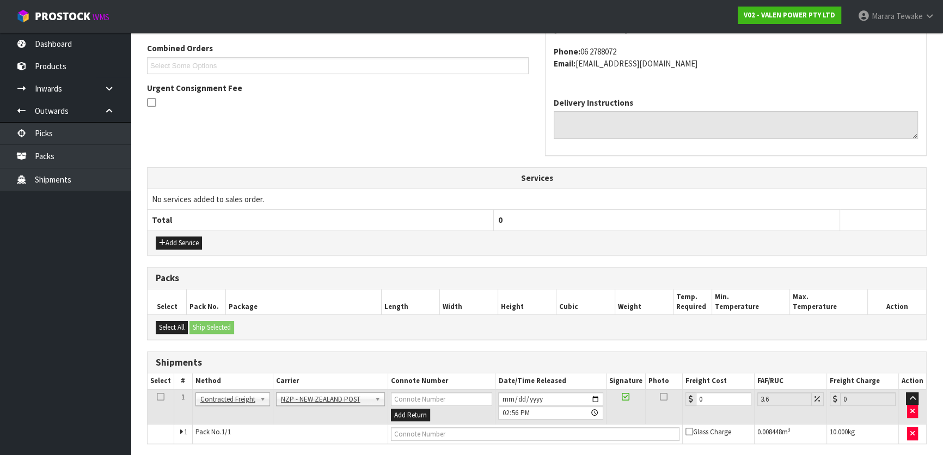
scroll to position [297, 0]
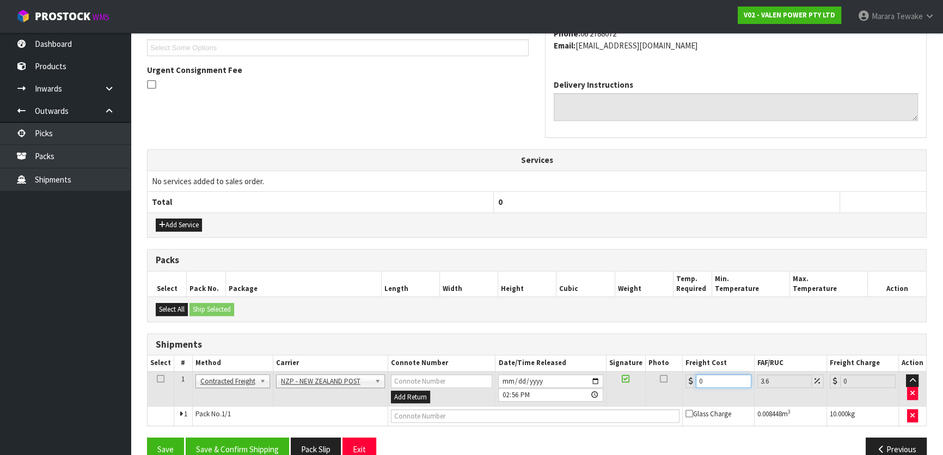
drag, startPoint x: 706, startPoint y: 378, endPoint x: 673, endPoint y: 370, distance: 33.1
click at [673, 371] on tr "1 Client Local Pickup Customer Local Pickup Company Freight Contracted Freight …" at bounding box center [537, 388] width 779 height 35
click at [230, 452] on button "Save & Confirm Shipping" at bounding box center [237, 448] width 103 height 23
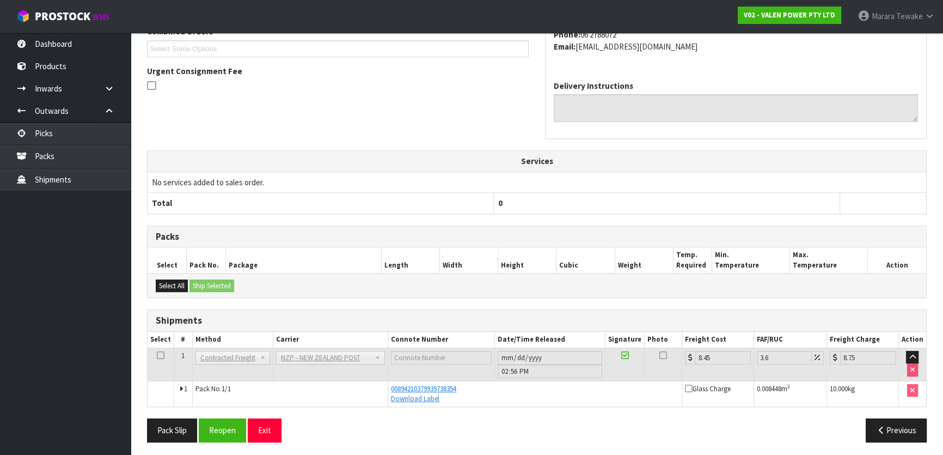
scroll to position [297, 0]
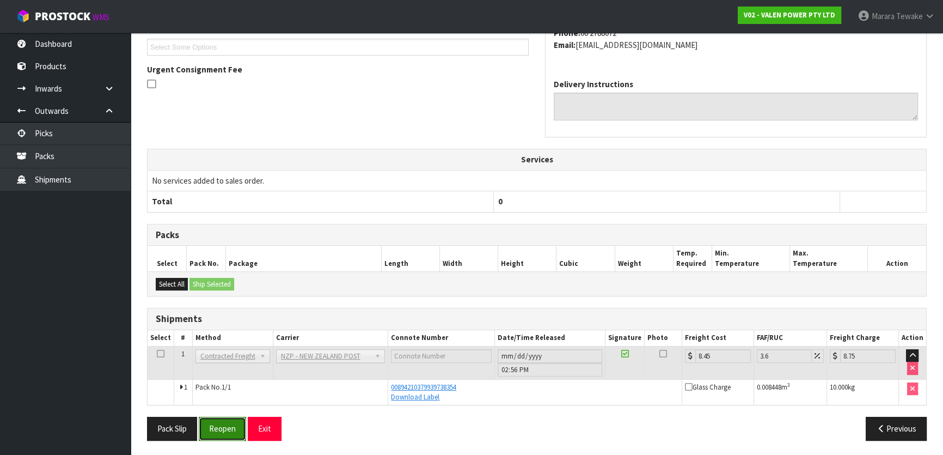
click at [221, 432] on button "Reopen" at bounding box center [222, 428] width 47 height 23
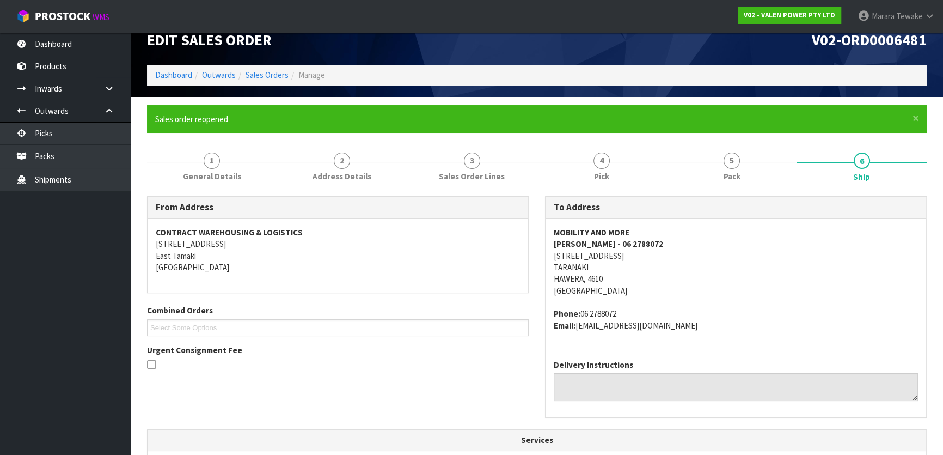
scroll to position [297, 0]
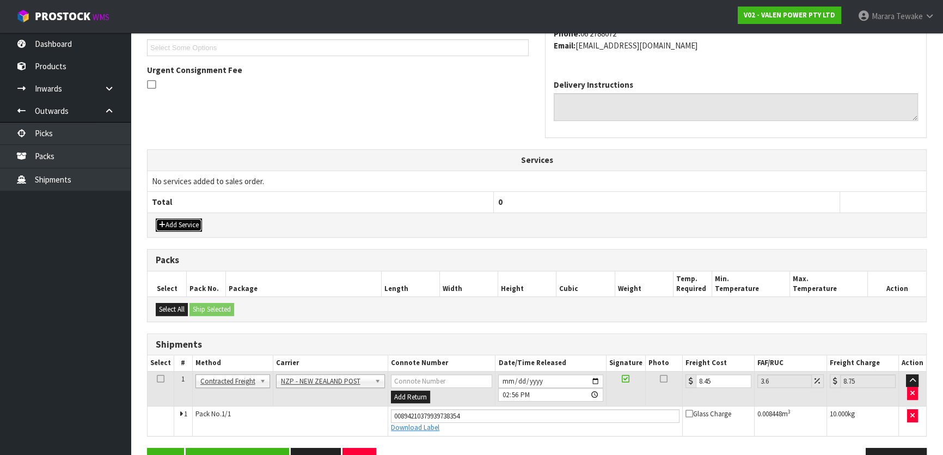
click at [177, 223] on button "Add Service" at bounding box center [179, 224] width 46 height 13
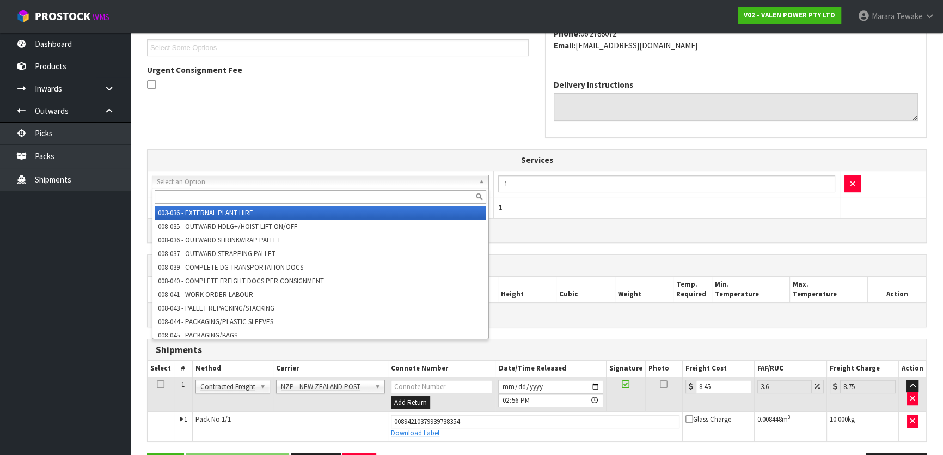
click at [198, 197] on input "text" at bounding box center [321, 197] width 332 height 14
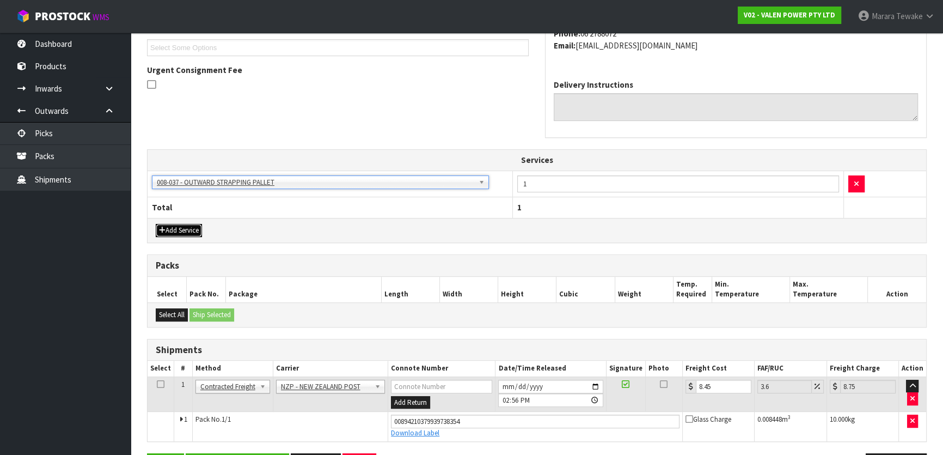
click at [181, 230] on button "Add Service" at bounding box center [179, 230] width 46 height 13
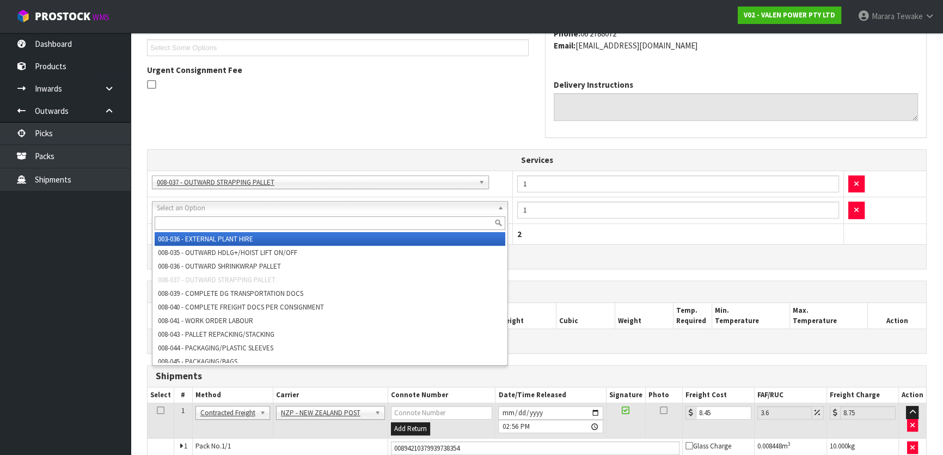
click at [189, 218] on input "text" at bounding box center [330, 223] width 351 height 14
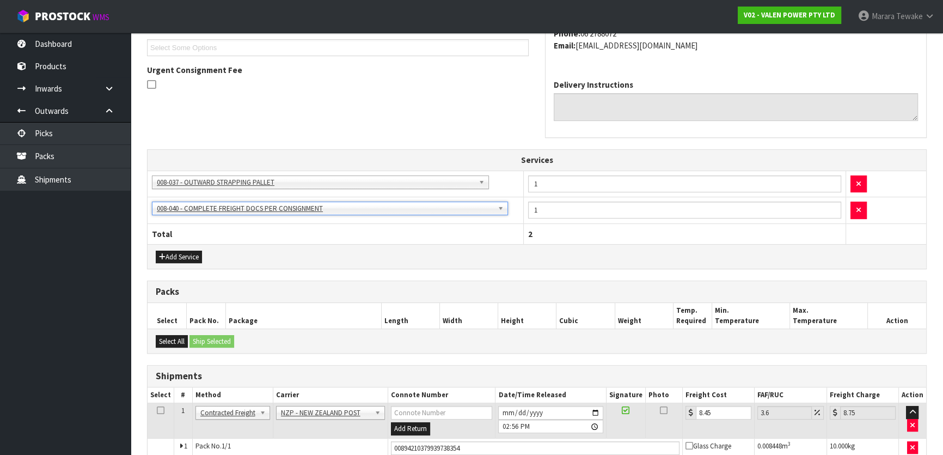
scroll to position [359, 0]
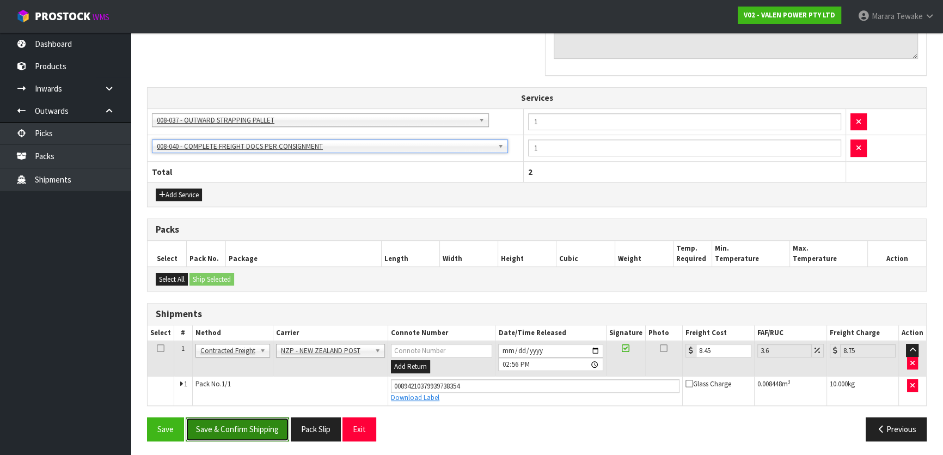
click at [267, 430] on button "Save & Confirm Shipping" at bounding box center [237, 428] width 103 height 23
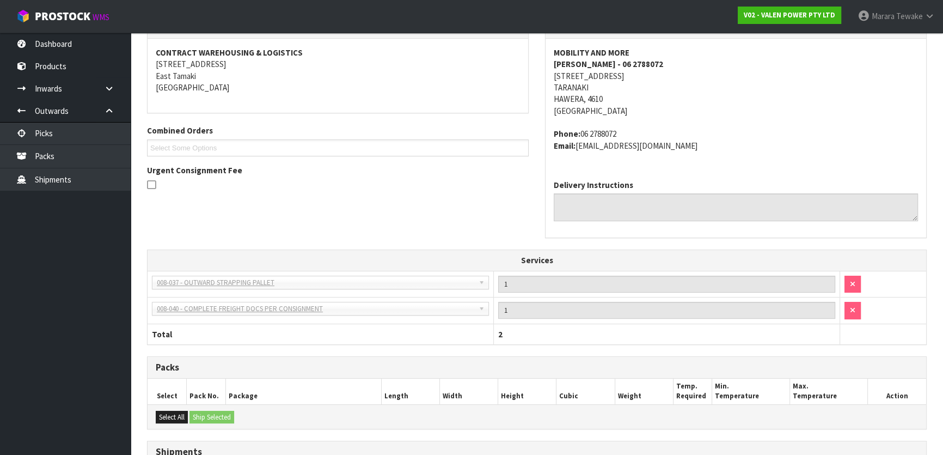
scroll to position [0, 0]
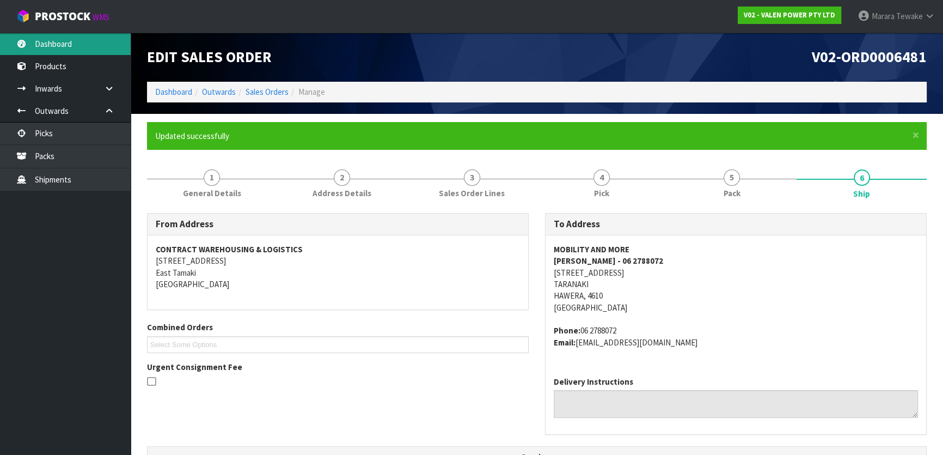
click at [90, 45] on link "Dashboard" at bounding box center [65, 44] width 131 height 22
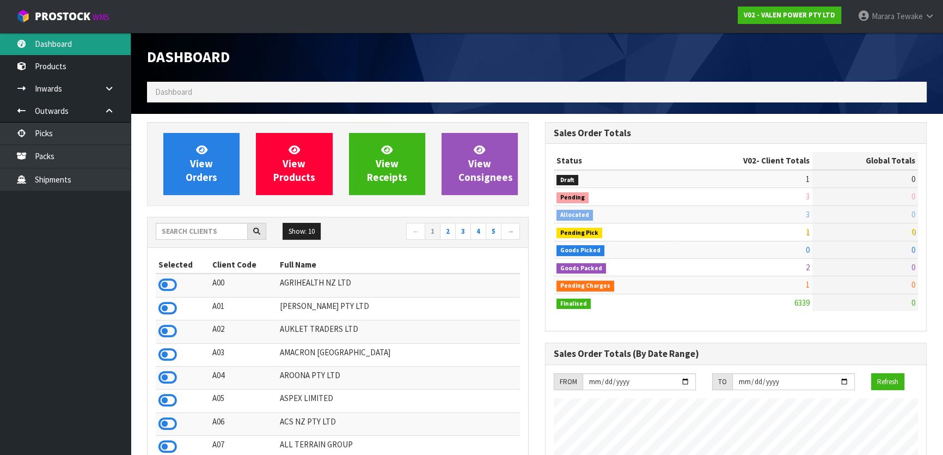
scroll to position [823, 397]
click at [213, 225] on input "text" at bounding box center [202, 231] width 92 height 17
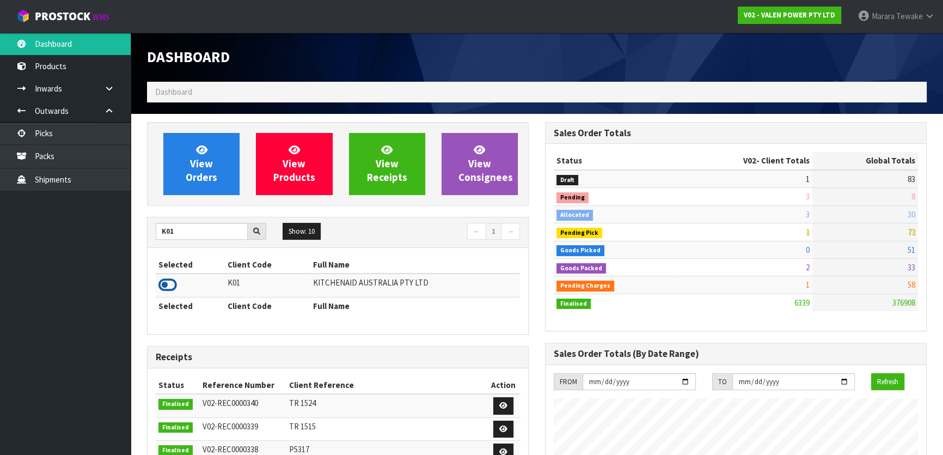
click at [170, 279] on icon at bounding box center [167, 285] width 19 height 16
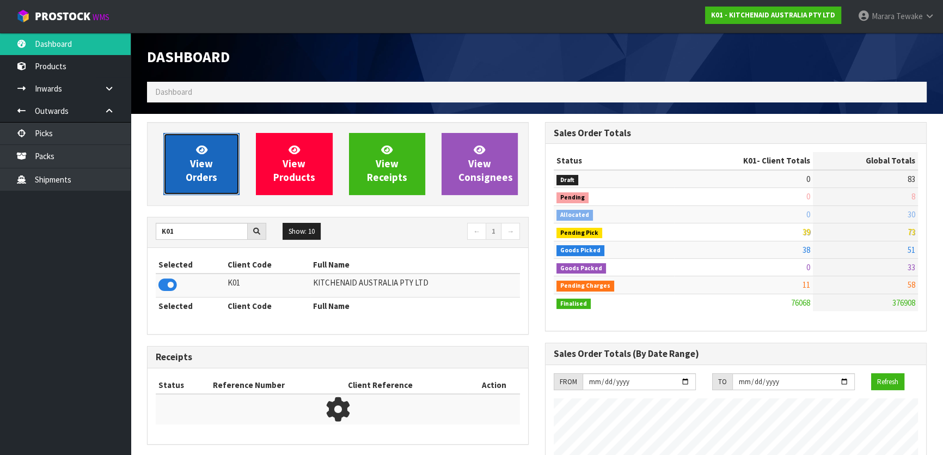
click at [195, 147] on link "View Orders" at bounding box center [201, 164] width 76 height 62
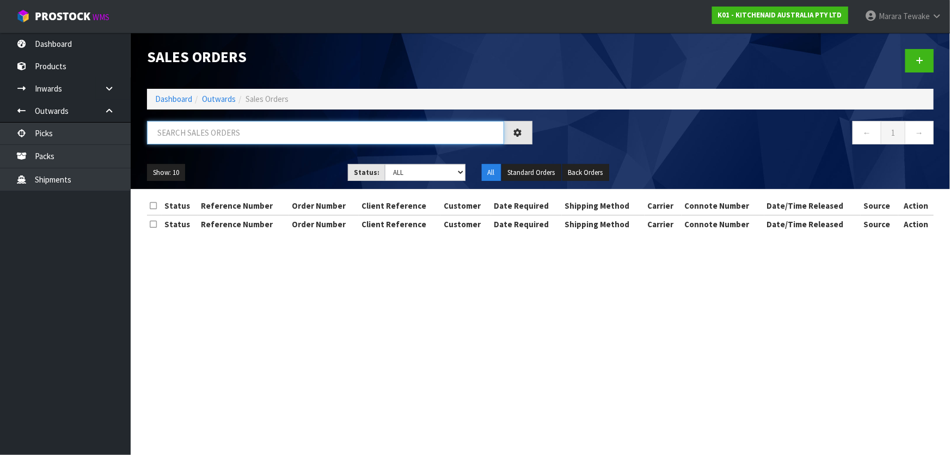
click at [201, 131] on input "text" at bounding box center [325, 132] width 357 height 23
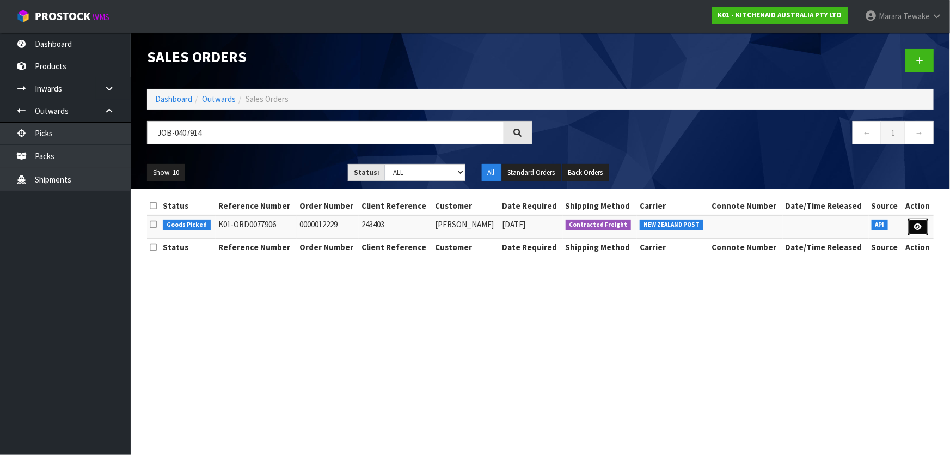
click at [922, 225] on link at bounding box center [918, 226] width 20 height 17
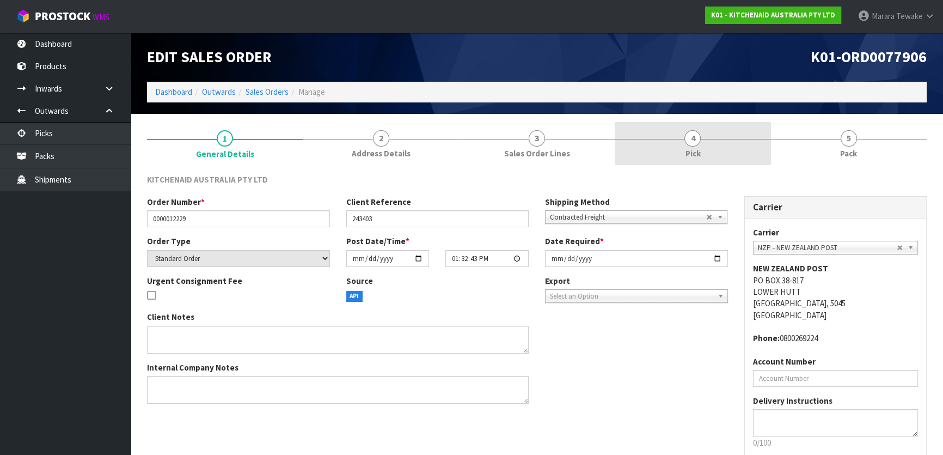
click at [717, 143] on link "4 Pick" at bounding box center [693, 143] width 156 height 43
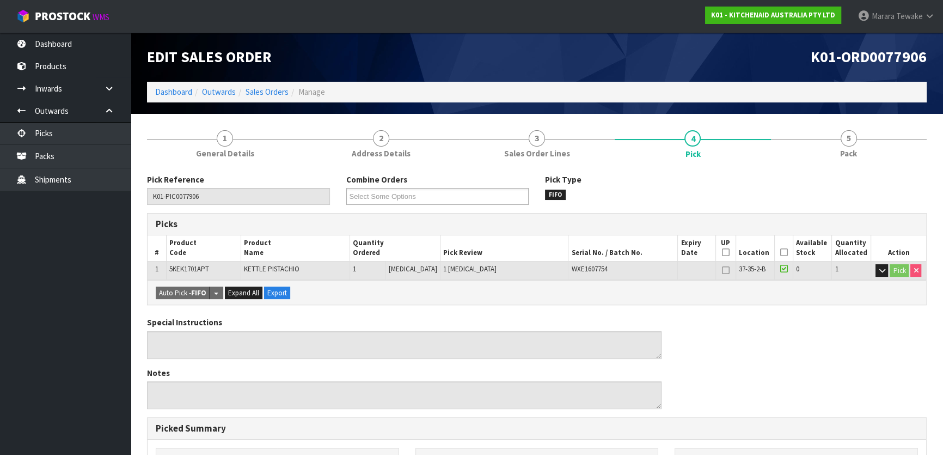
drag, startPoint x: 780, startPoint y: 251, endPoint x: 724, endPoint y: 267, distance: 57.7
click at [780, 252] on icon at bounding box center [784, 252] width 8 height 1
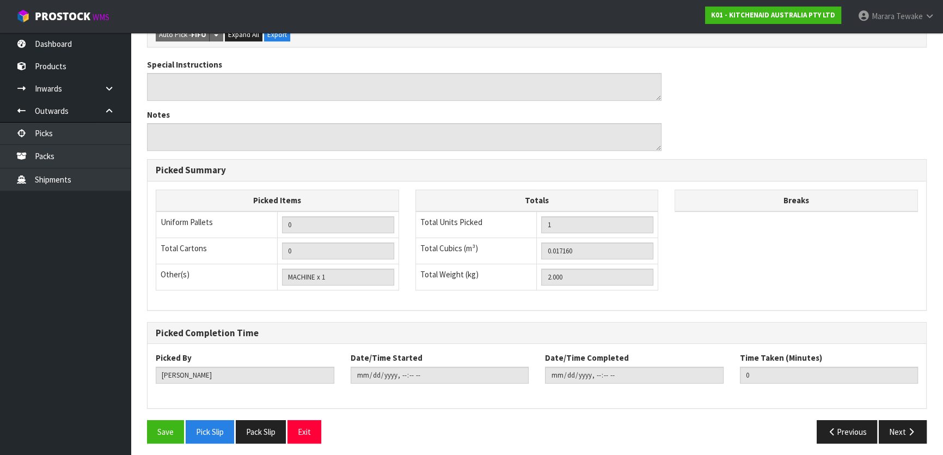
scroll to position [299, 0]
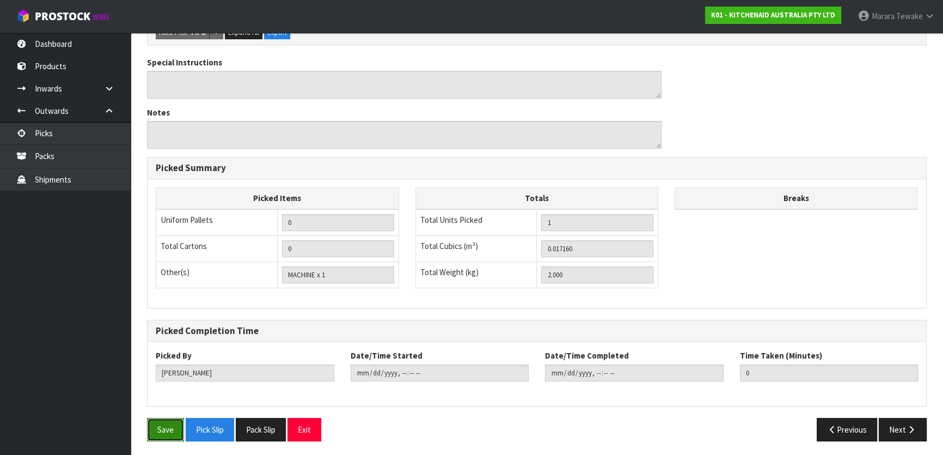
click at [166, 424] on button "Save" at bounding box center [165, 429] width 37 height 23
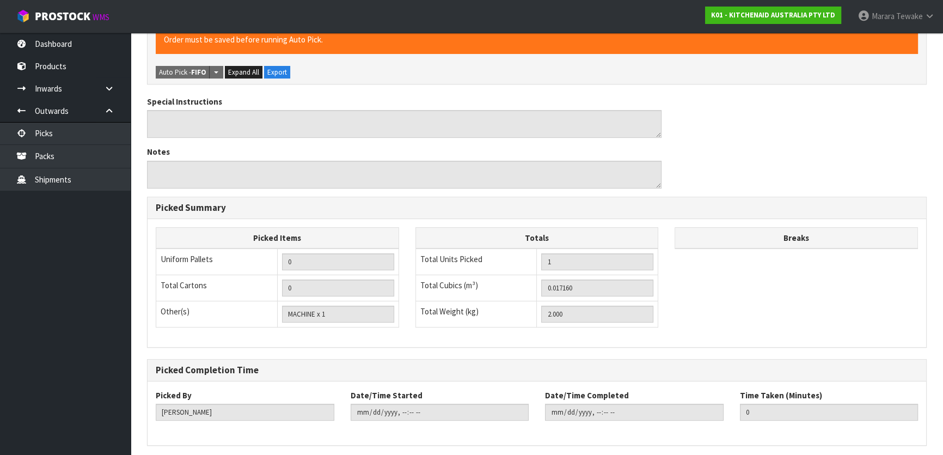
scroll to position [0, 0]
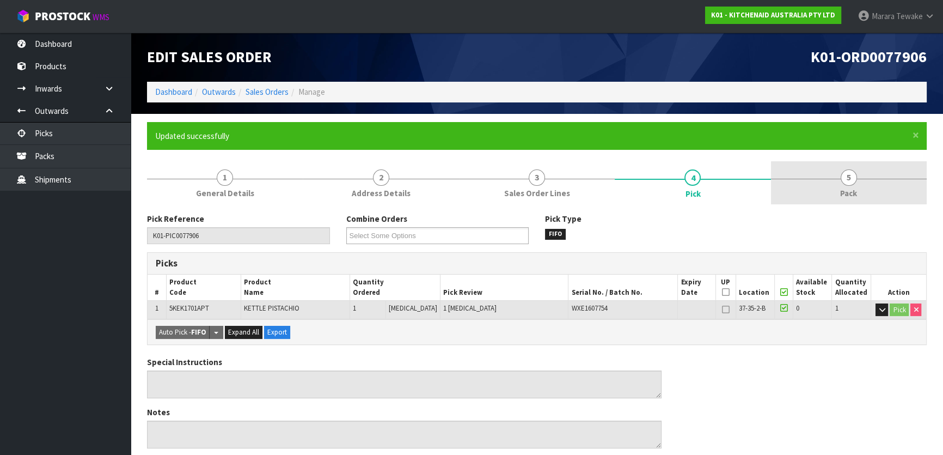
drag, startPoint x: 856, startPoint y: 174, endPoint x: 828, endPoint y: 181, distance: 29.2
click at [855, 174] on span "5" at bounding box center [849, 177] width 16 height 16
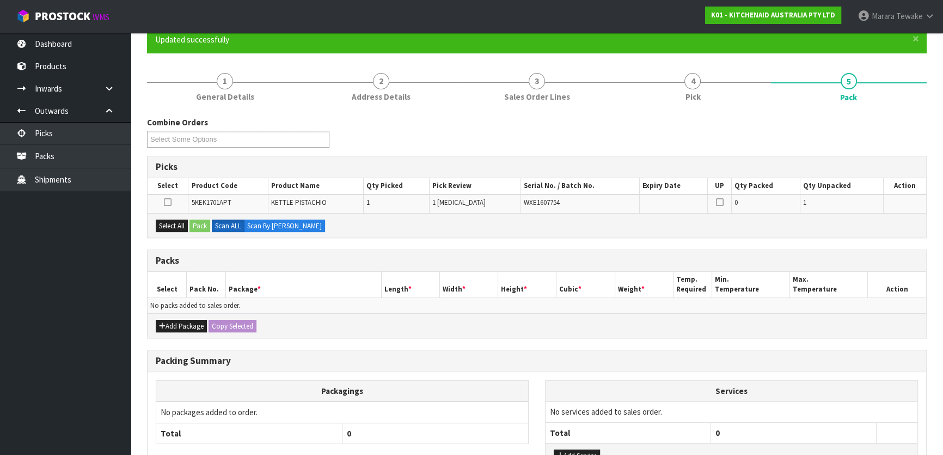
scroll to position [179, 0]
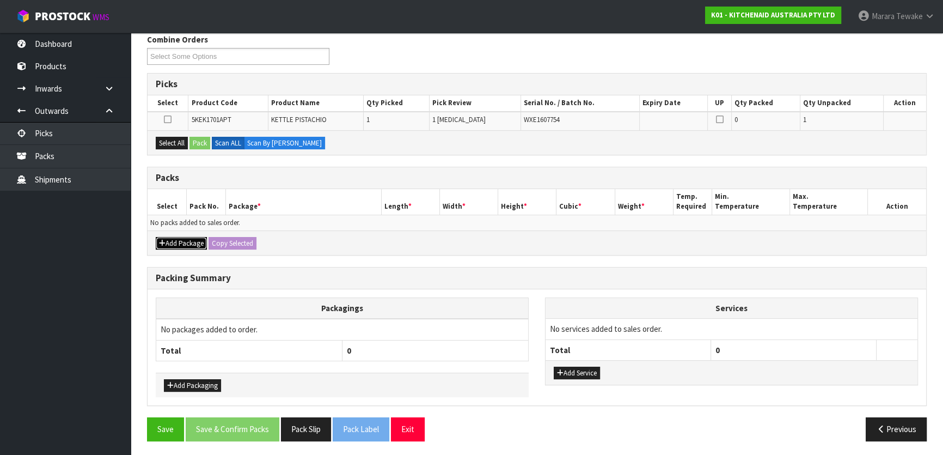
click at [182, 244] on button "Add Package" at bounding box center [181, 243] width 51 height 13
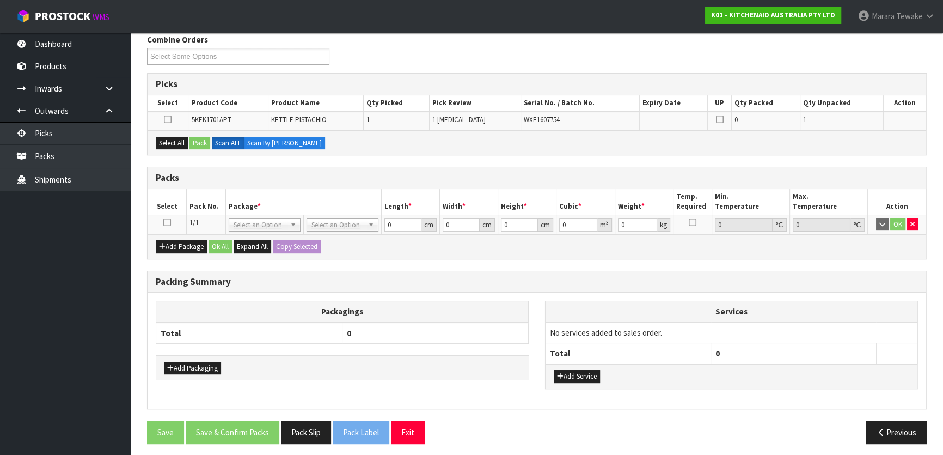
click at [165, 222] on icon at bounding box center [167, 222] width 8 height 1
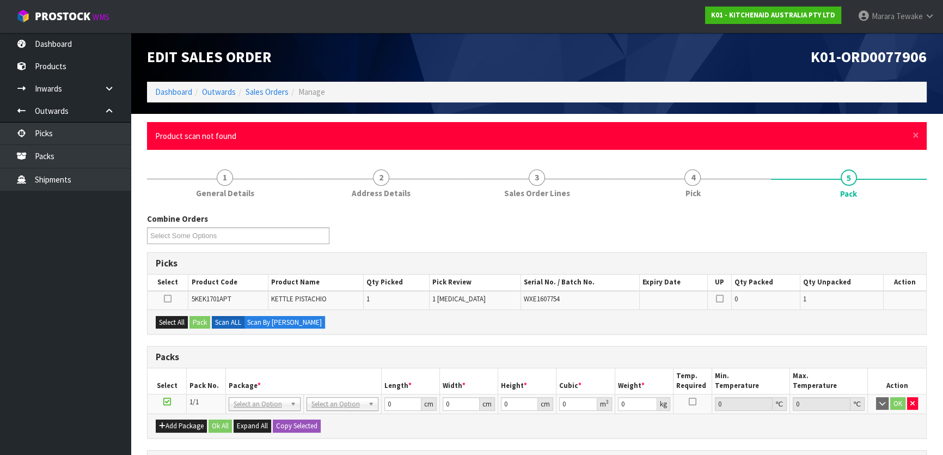
click at [920, 133] on div "× Close Product scan not found" at bounding box center [537, 136] width 780 height 28
click at [914, 135] on span "×" at bounding box center [916, 134] width 7 height 15
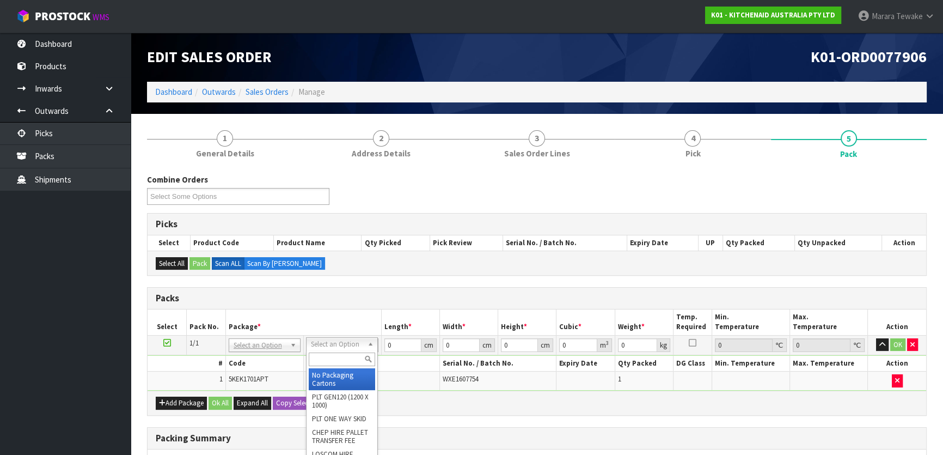
click at [321, 358] on input "text" at bounding box center [342, 359] width 66 height 14
click at [324, 353] on input "text" at bounding box center [329, 359] width 66 height 14
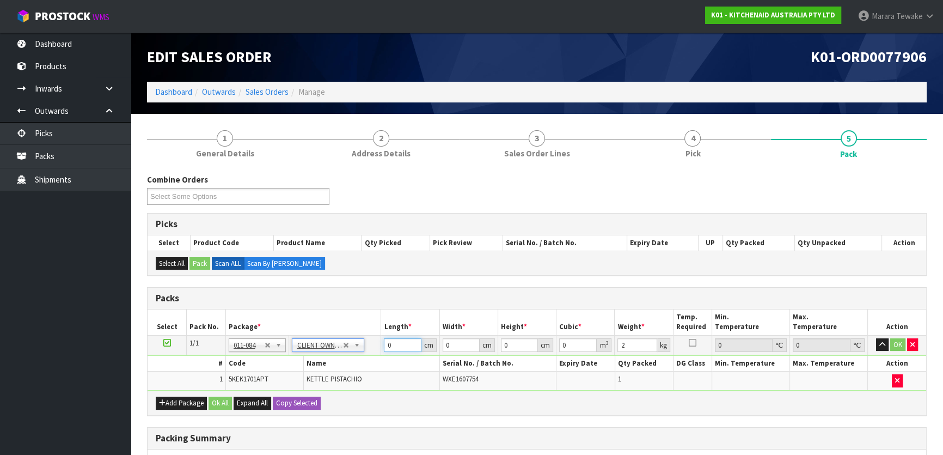
drag, startPoint x: 396, startPoint y: 344, endPoint x: 379, endPoint y: 344, distance: 16.9
click at [379, 344] on tr "1/1 NONE 007-001 007-002 007-004 007-009 007-013 007-014 007-015 007-017 007-01…" at bounding box center [537, 345] width 779 height 20
click at [876, 338] on button "button" at bounding box center [882, 344] width 13 height 13
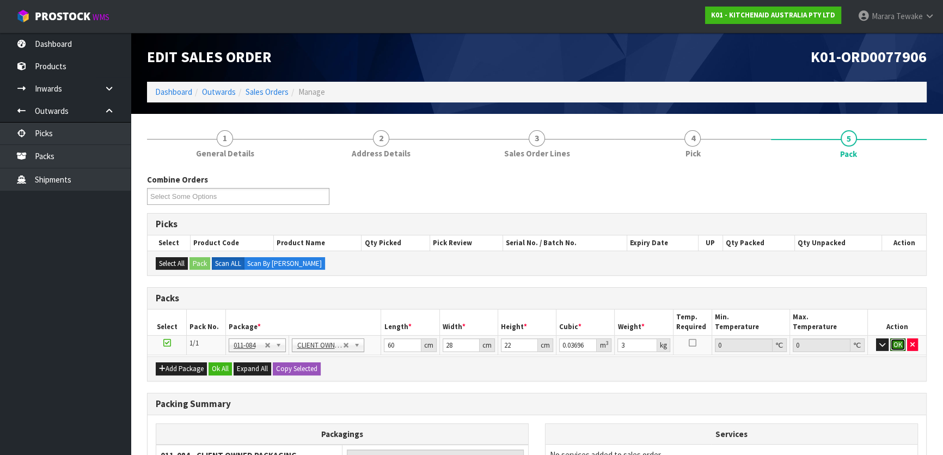
click button "OK" at bounding box center [897, 344] width 15 height 13
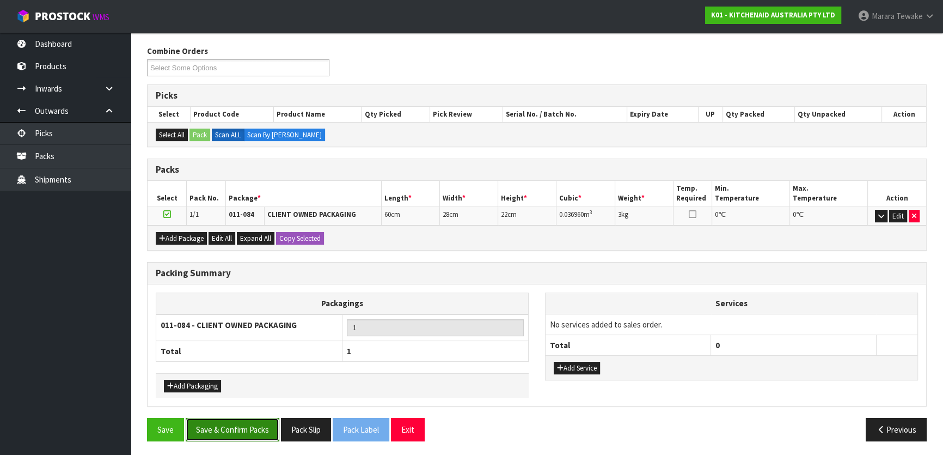
click at [238, 419] on button "Save & Confirm Packs" at bounding box center [233, 429] width 94 height 23
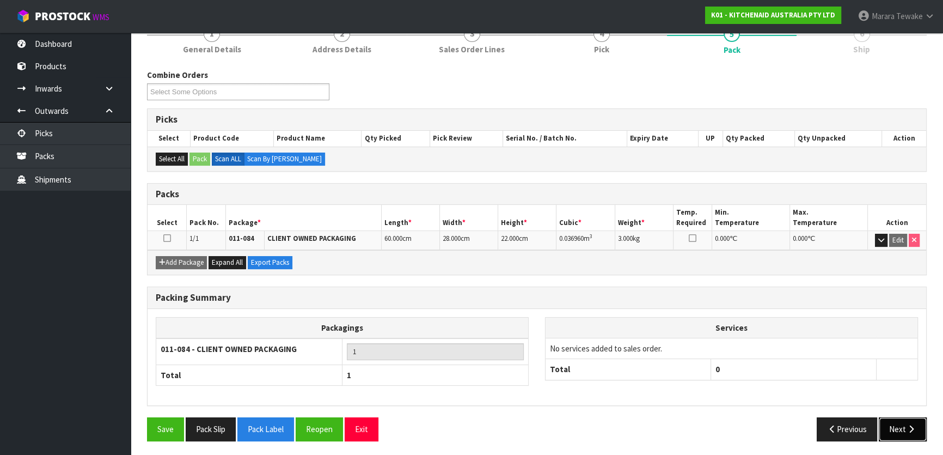
click at [898, 425] on button "Next" at bounding box center [903, 428] width 48 height 23
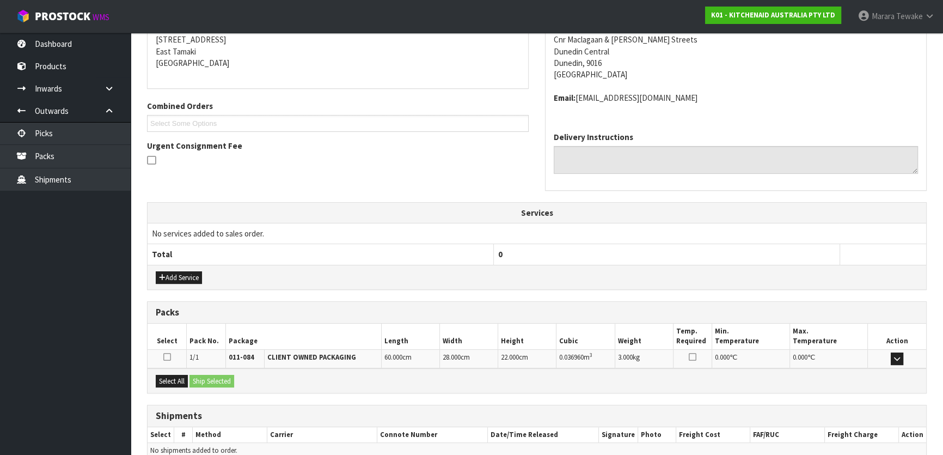
scroll to position [274, 0]
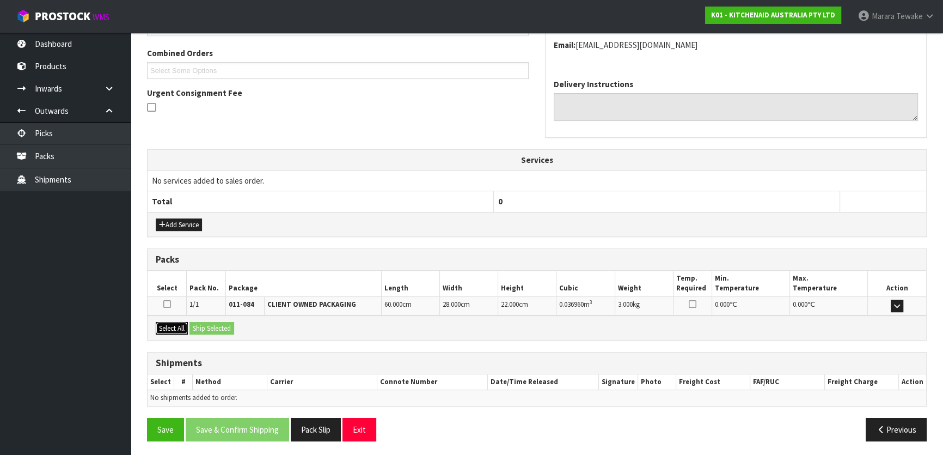
click at [170, 330] on button "Select All" at bounding box center [172, 328] width 32 height 13
click at [193, 327] on div "Select All Ship Selected" at bounding box center [537, 327] width 779 height 25
click at [202, 326] on button "Ship Selected" at bounding box center [211, 328] width 45 height 13
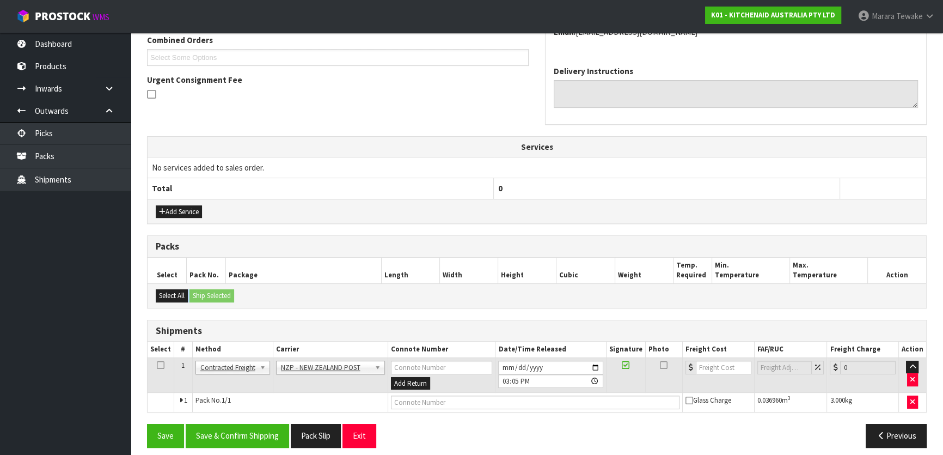
scroll to position [294, 0]
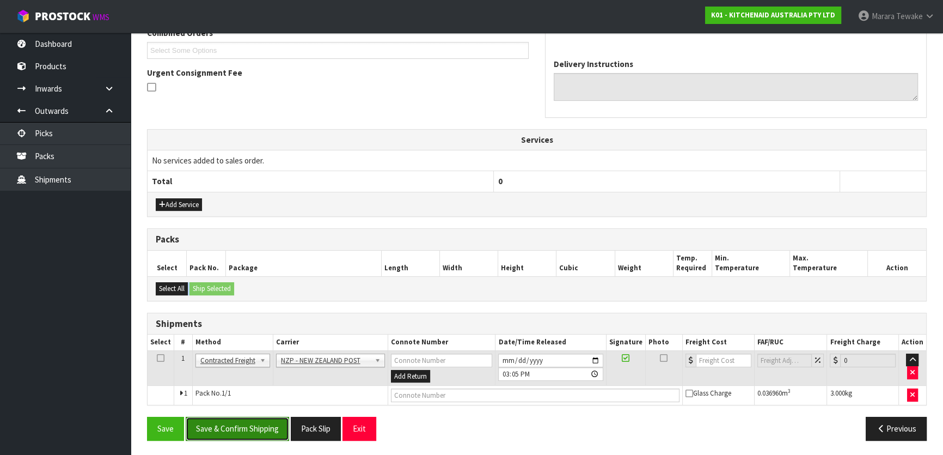
click at [254, 435] on button "Save & Confirm Shipping" at bounding box center [237, 428] width 103 height 23
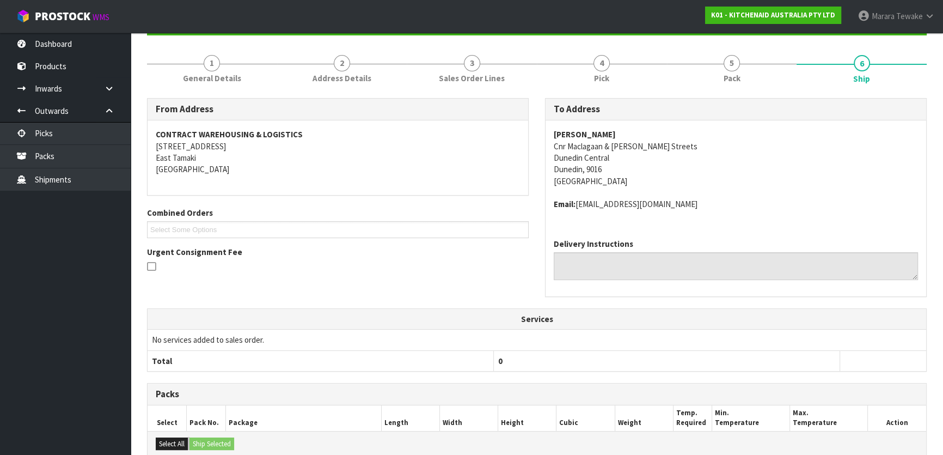
scroll to position [278, 0]
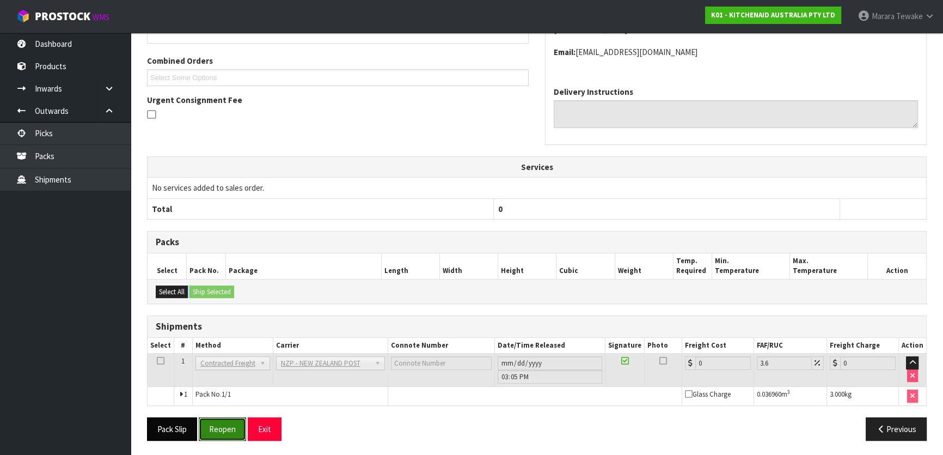
drag, startPoint x: 218, startPoint y: 425, endPoint x: 161, endPoint y: 427, distance: 56.7
click at [218, 425] on button "Reopen" at bounding box center [222, 428] width 47 height 23
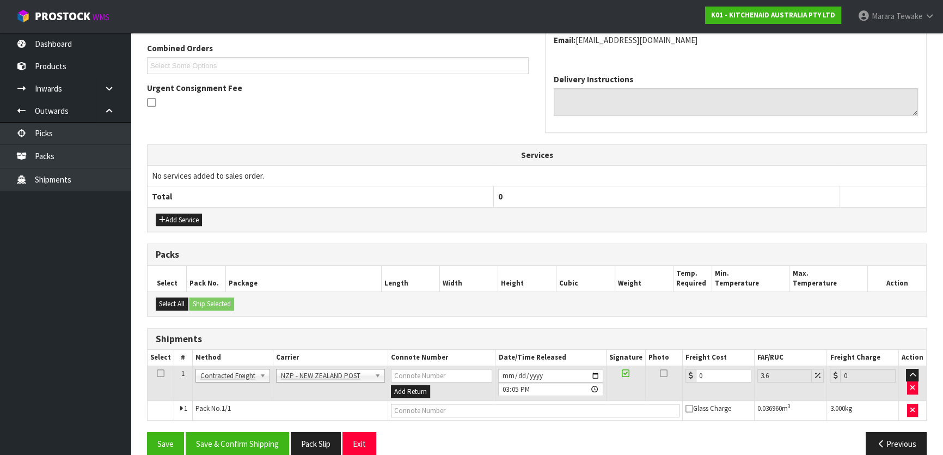
scroll to position [294, 0]
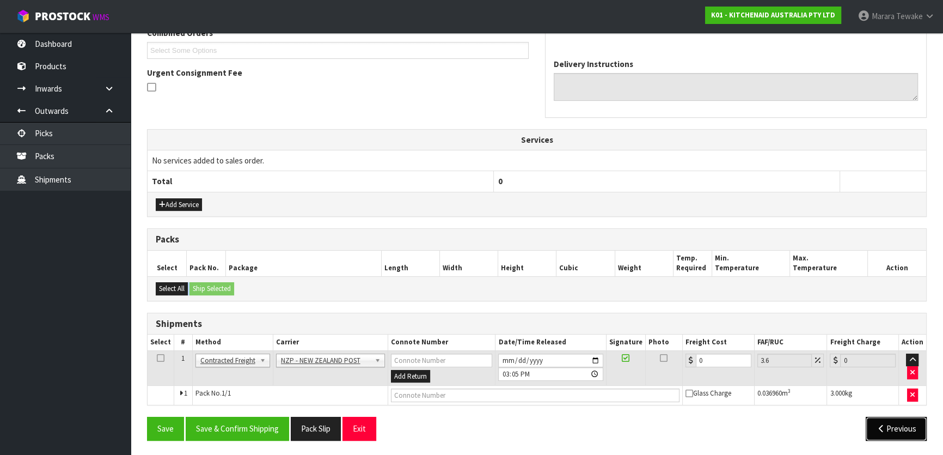
click at [898, 430] on button "Previous" at bounding box center [896, 428] width 61 height 23
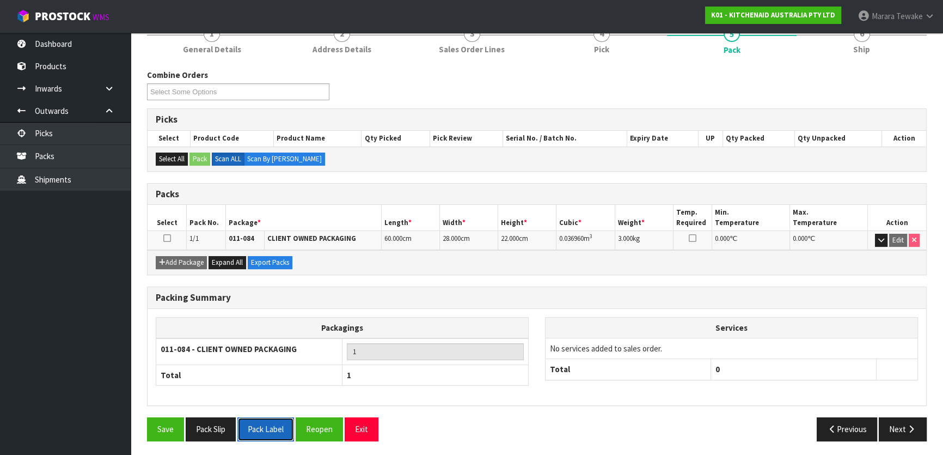
drag, startPoint x: 269, startPoint y: 425, endPoint x: 272, endPoint y: 417, distance: 9.3
click at [269, 425] on button "Pack Label" at bounding box center [265, 428] width 57 height 23
click at [216, 426] on button "Pack Slip" at bounding box center [211, 428] width 50 height 23
click at [898, 432] on button "Next" at bounding box center [903, 428] width 48 height 23
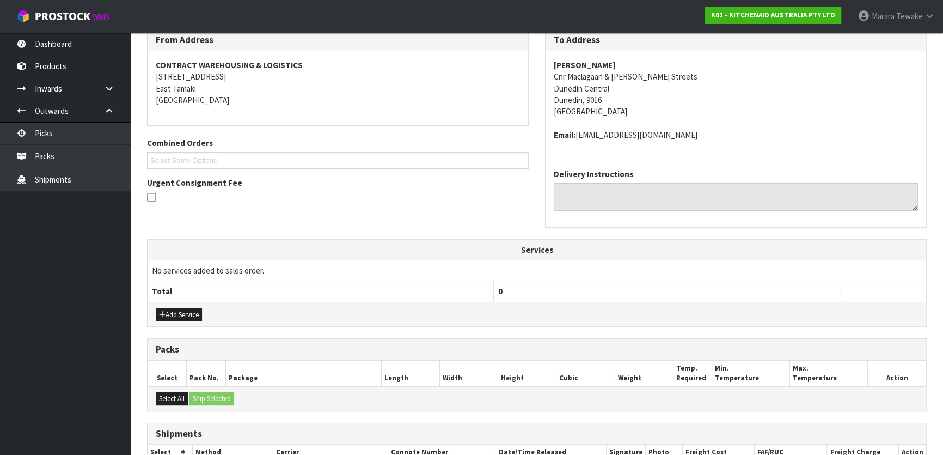
scroll to position [294, 0]
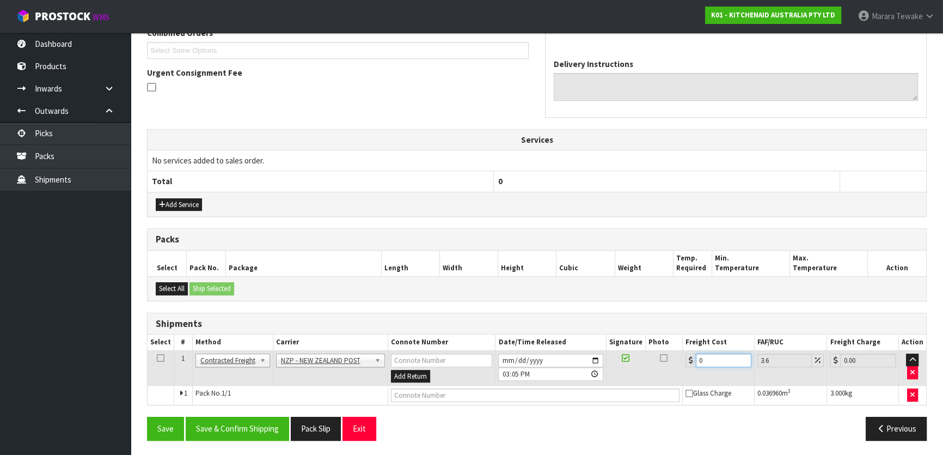
drag, startPoint x: 712, startPoint y: 356, endPoint x: 678, endPoint y: 340, distance: 38.0
click at [681, 346] on table "Select # Method Carrier Connote Number Date/Time Released Signature Photo Freig…" at bounding box center [537, 369] width 779 height 70
click at [221, 419] on button "Save & Confirm Shipping" at bounding box center [237, 428] width 103 height 23
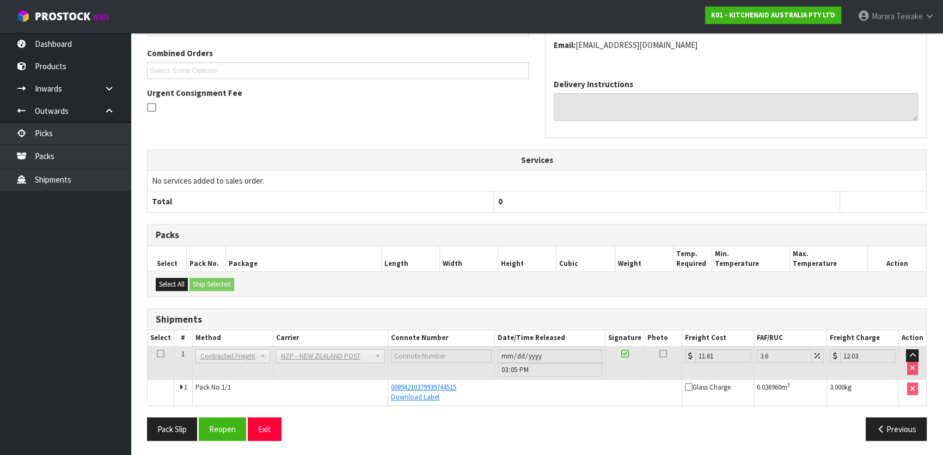
scroll to position [0, 0]
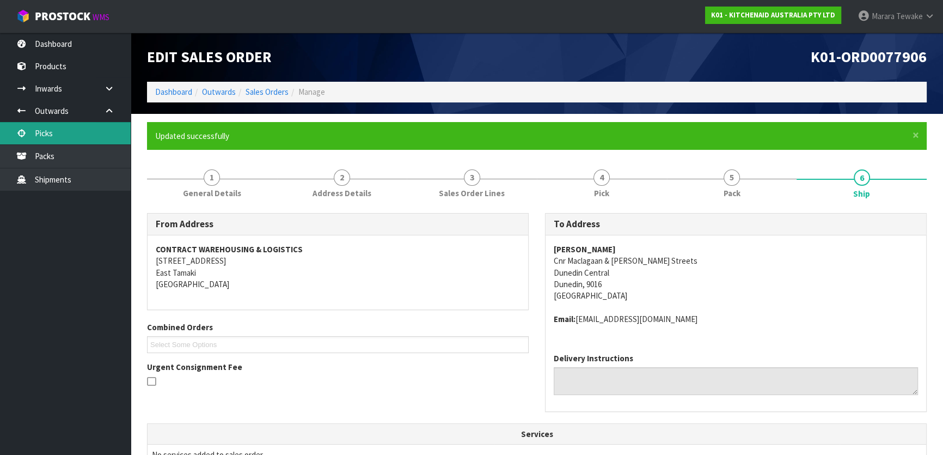
click at [53, 128] on link "Picks" at bounding box center [65, 133] width 131 height 22
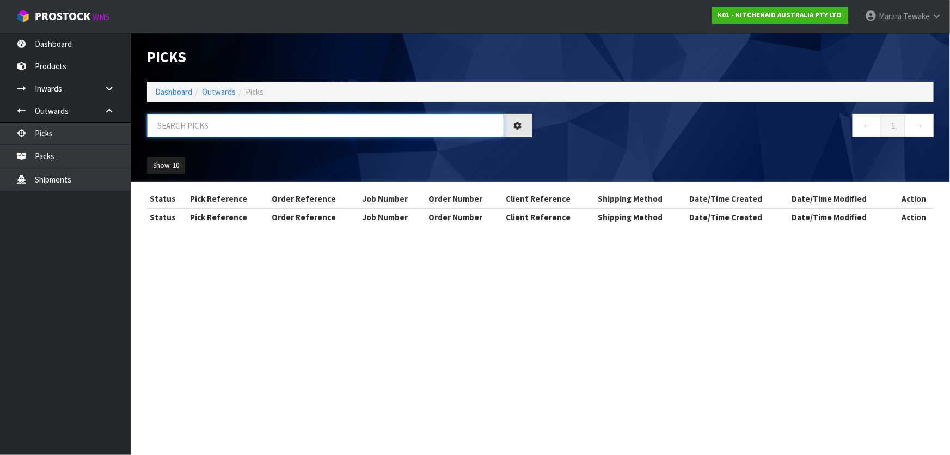
click at [185, 126] on input "text" at bounding box center [325, 125] width 357 height 23
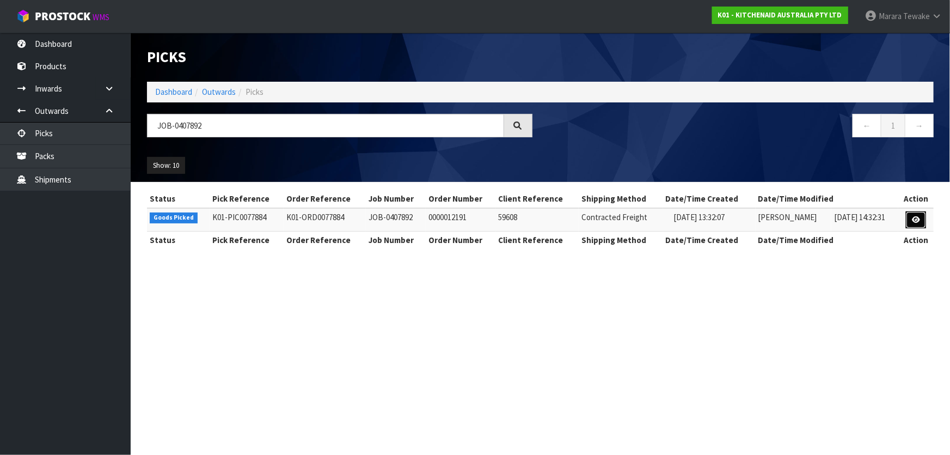
click at [915, 220] on icon at bounding box center [916, 219] width 8 height 7
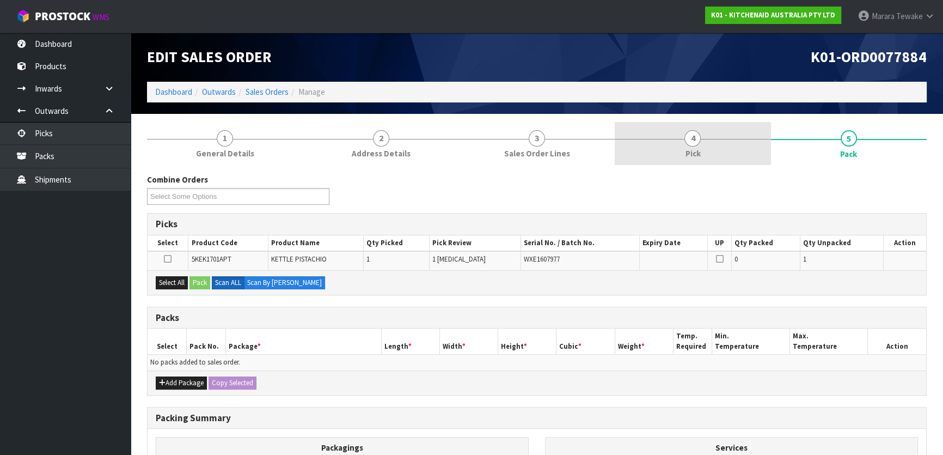
click at [688, 148] on span "Pick" at bounding box center [692, 153] width 15 height 11
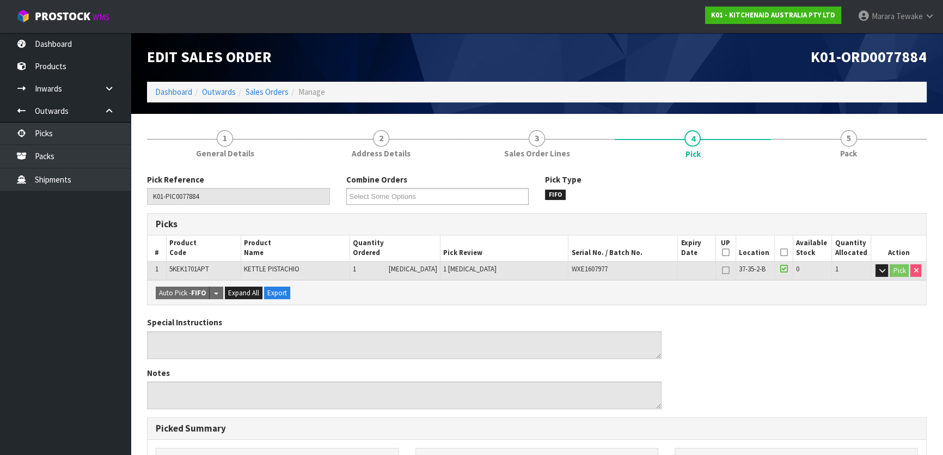
click at [782, 252] on icon at bounding box center [784, 252] width 8 height 1
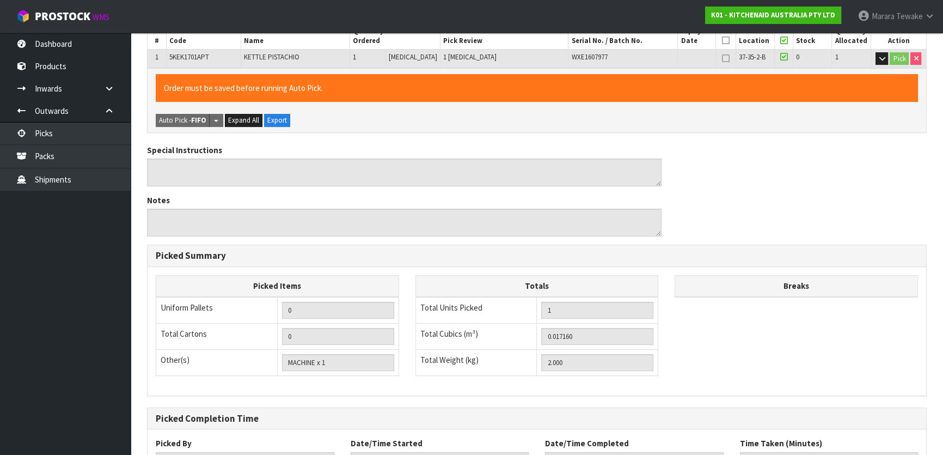
scroll to position [297, 0]
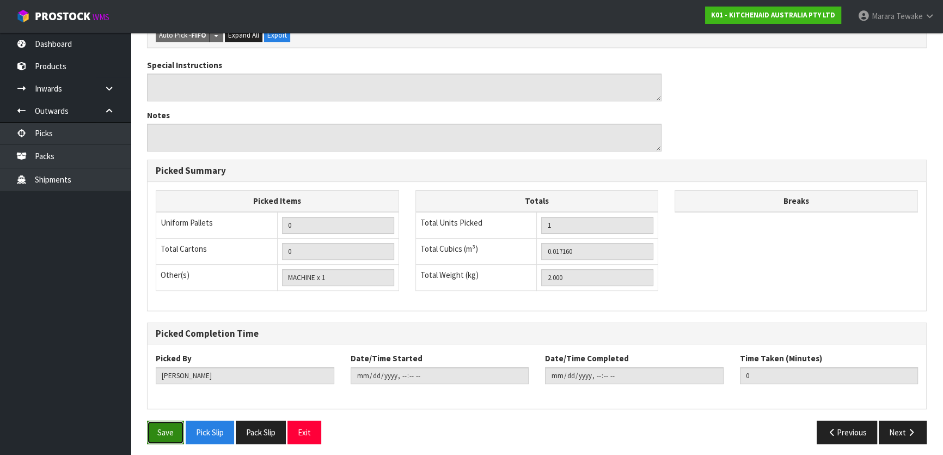
click at [167, 434] on button "Save" at bounding box center [165, 431] width 37 height 23
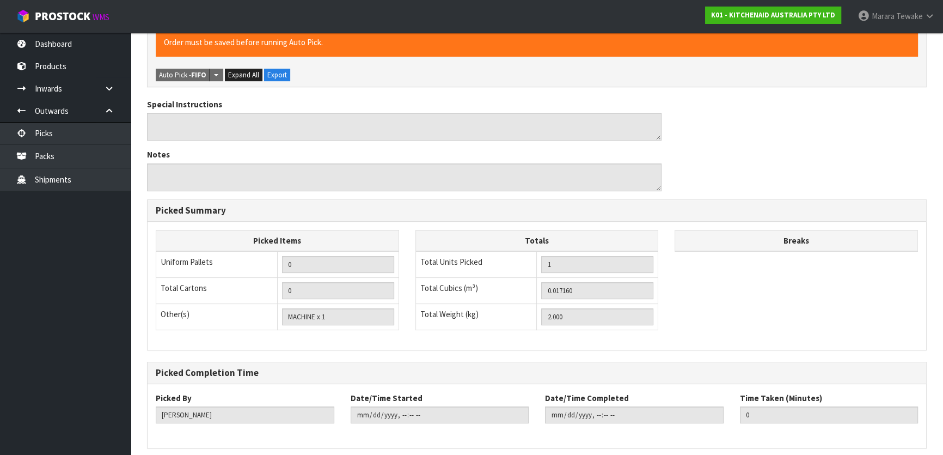
scroll to position [0, 0]
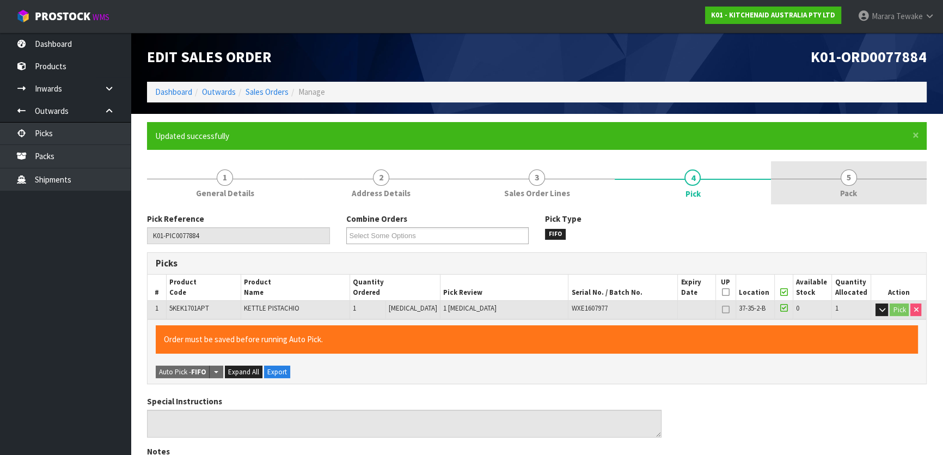
click at [855, 187] on span "Pack" at bounding box center [848, 192] width 17 height 11
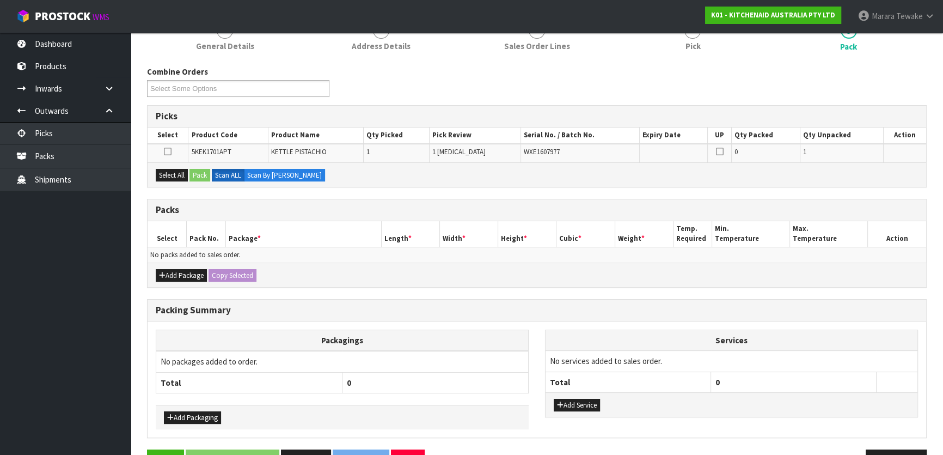
scroll to position [148, 0]
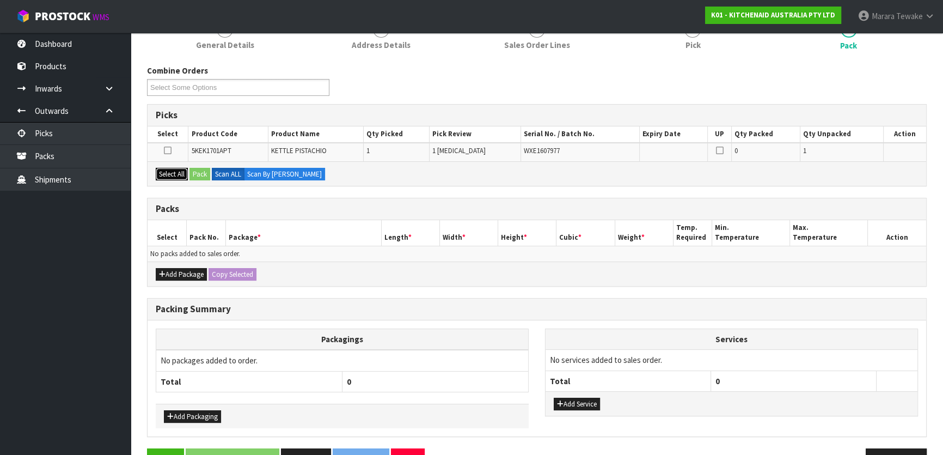
drag, startPoint x: 172, startPoint y: 176, endPoint x: 186, endPoint y: 172, distance: 14.7
click at [174, 175] on button "Select All" at bounding box center [172, 174] width 32 height 13
click at [196, 170] on button "Pack" at bounding box center [199, 174] width 21 height 13
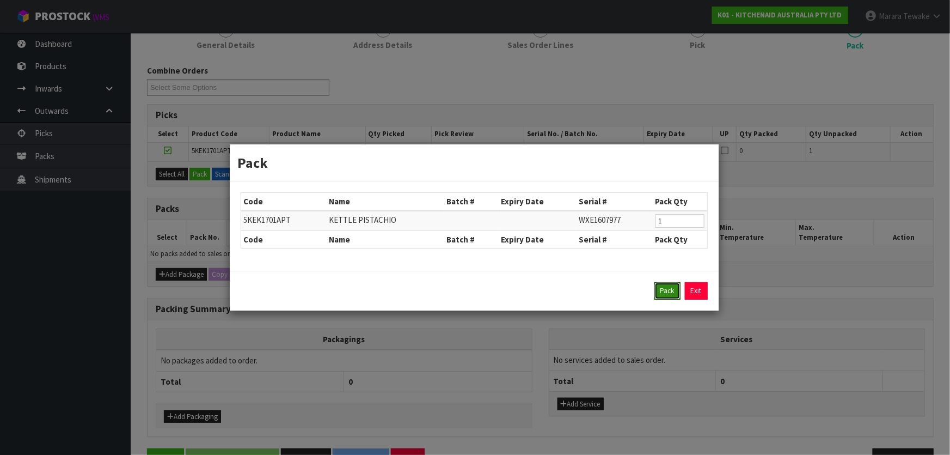
click at [668, 289] on button "Pack" at bounding box center [667, 290] width 26 height 17
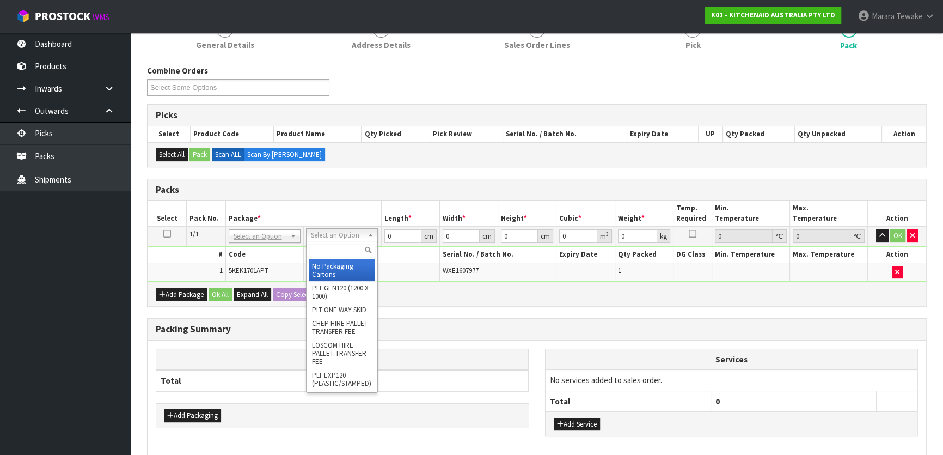
click at [332, 250] on input "text" at bounding box center [342, 250] width 66 height 14
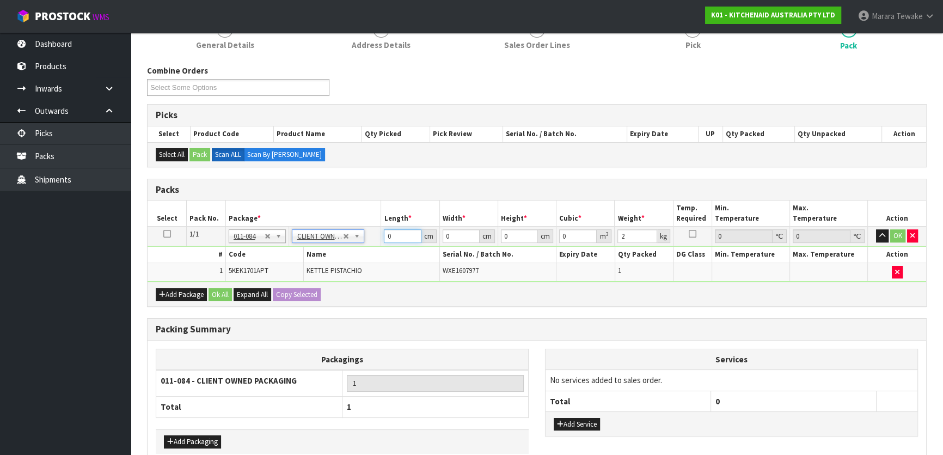
drag, startPoint x: 398, startPoint y: 234, endPoint x: 385, endPoint y: 222, distance: 17.7
click at [389, 230] on input "0" at bounding box center [402, 236] width 37 height 14
click at [876, 229] on button "button" at bounding box center [882, 235] width 13 height 13
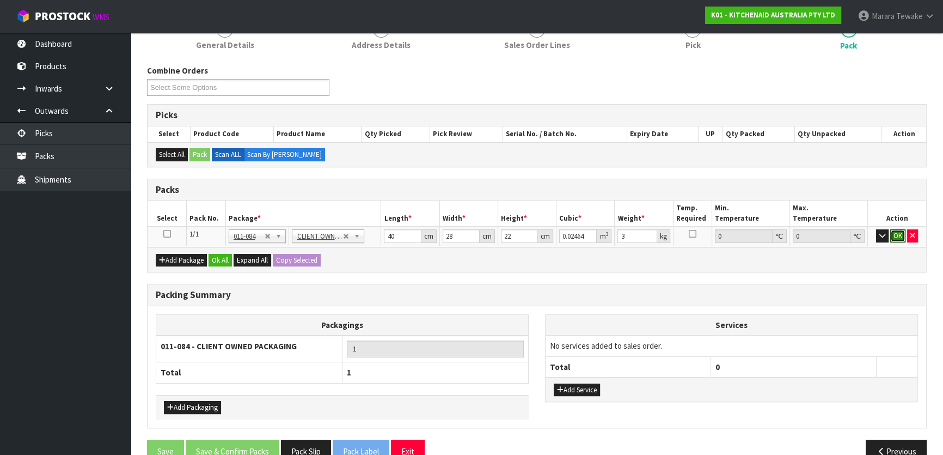
click button "OK" at bounding box center [897, 235] width 15 height 13
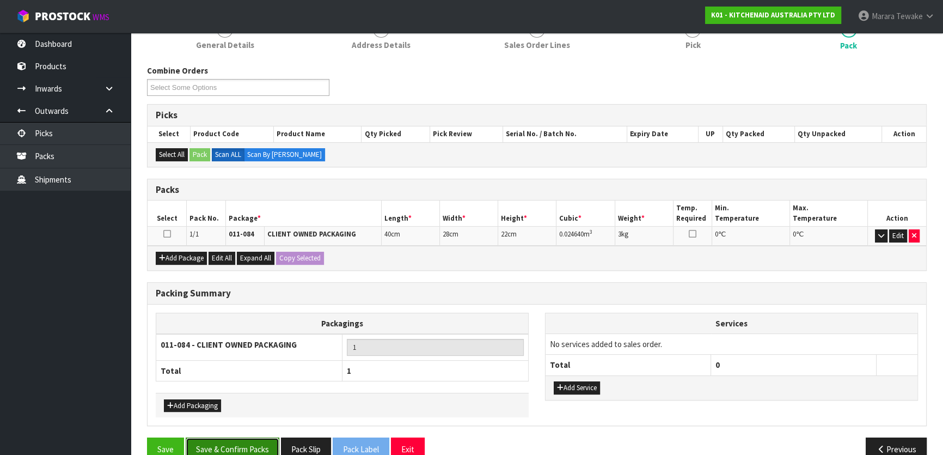
click at [255, 437] on button "Save & Confirm Packs" at bounding box center [233, 448] width 94 height 23
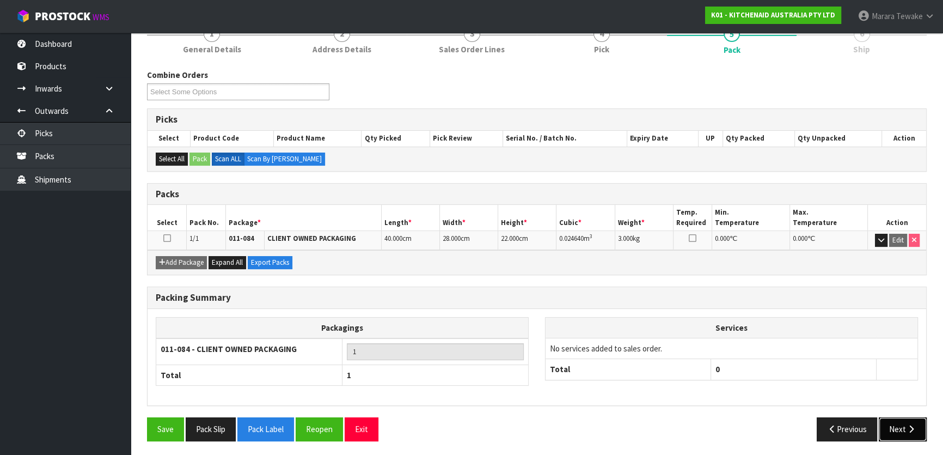
click at [898, 419] on button "Next" at bounding box center [903, 428] width 48 height 23
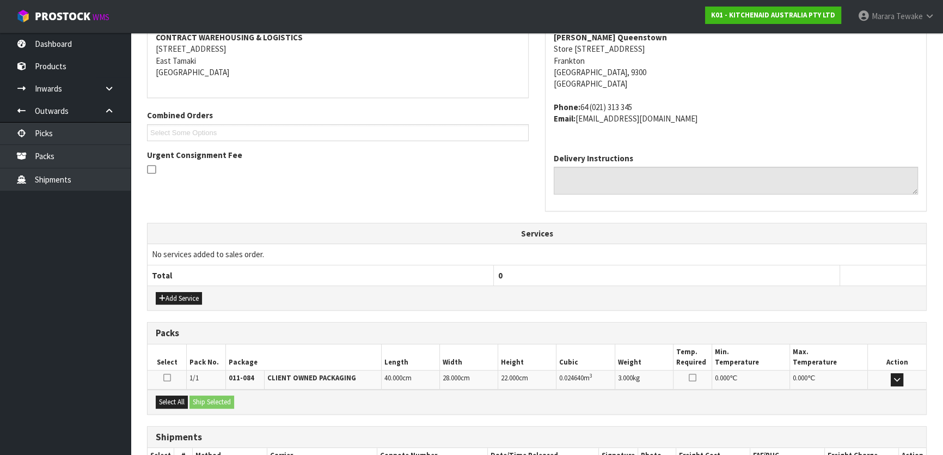
scroll to position [286, 0]
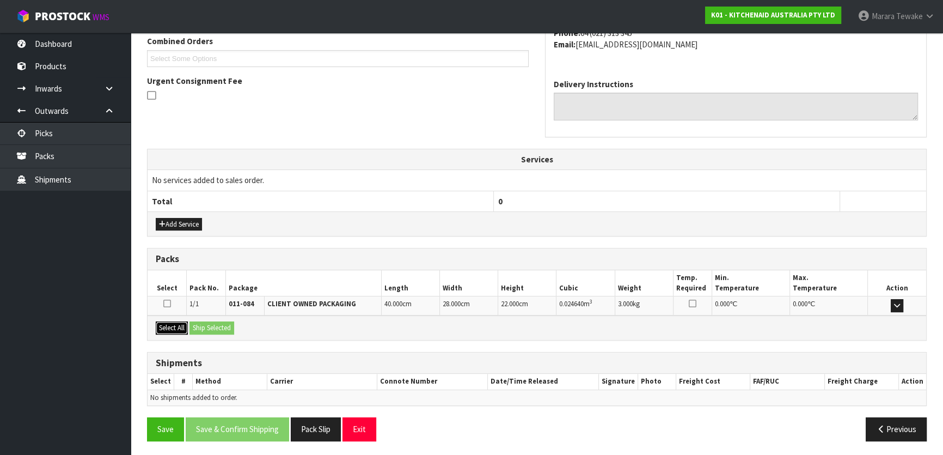
drag, startPoint x: 171, startPoint y: 327, endPoint x: 188, endPoint y: 324, distance: 17.1
click at [176, 326] on button "Select All" at bounding box center [172, 327] width 32 height 13
click at [195, 322] on button "Ship Selected" at bounding box center [211, 327] width 45 height 13
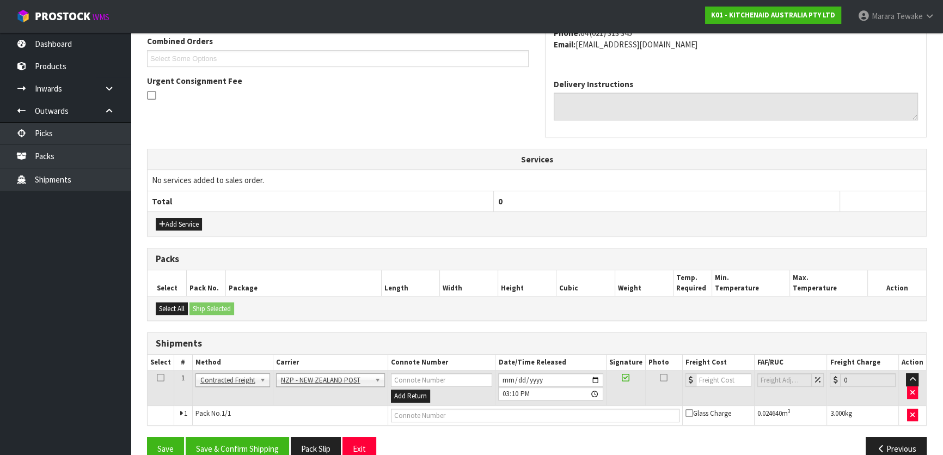
scroll to position [305, 0]
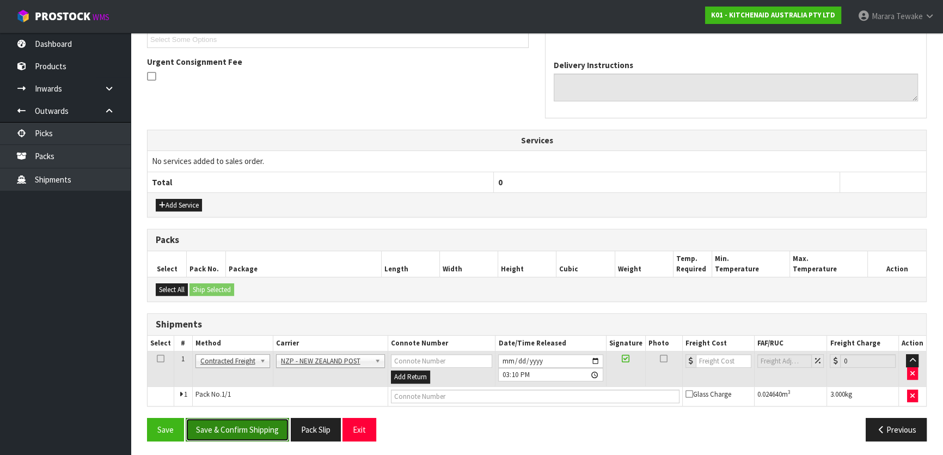
click at [258, 434] on button "Save & Confirm Shipping" at bounding box center [237, 429] width 103 height 23
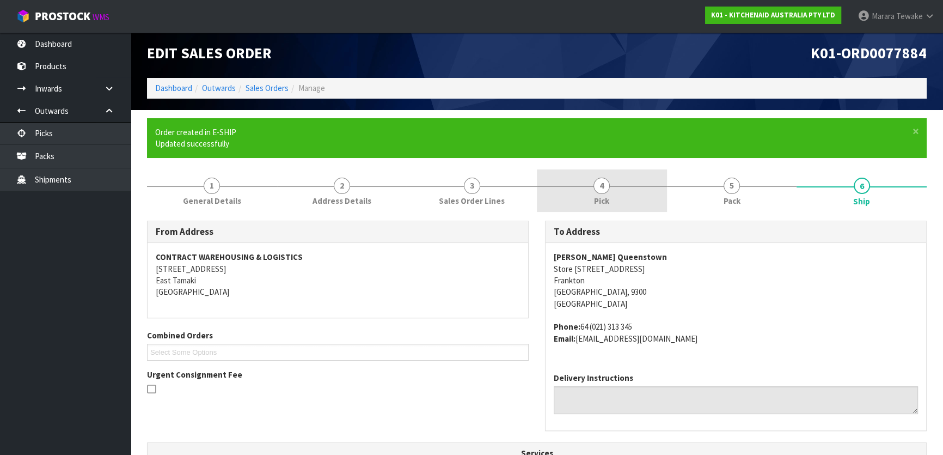
scroll to position [0, 0]
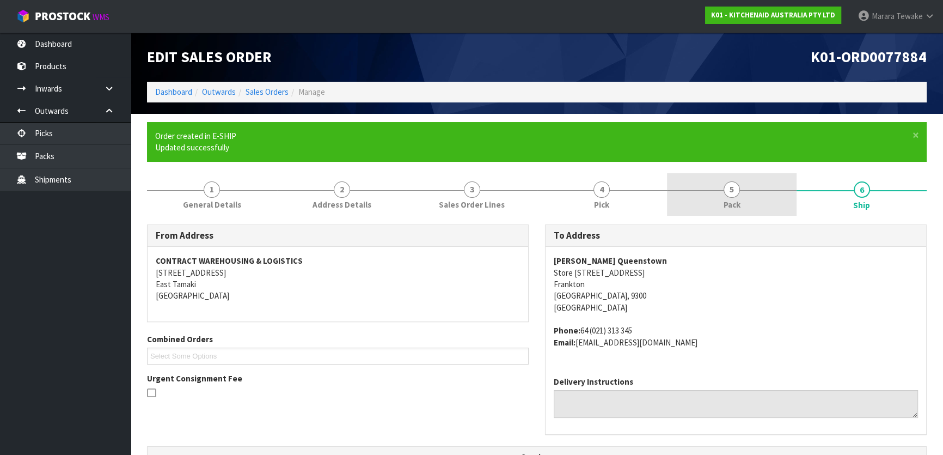
drag, startPoint x: 710, startPoint y: 189, endPoint x: 686, endPoint y: 192, distance: 24.1
click at [710, 190] on div at bounding box center [732, 190] width 130 height 1
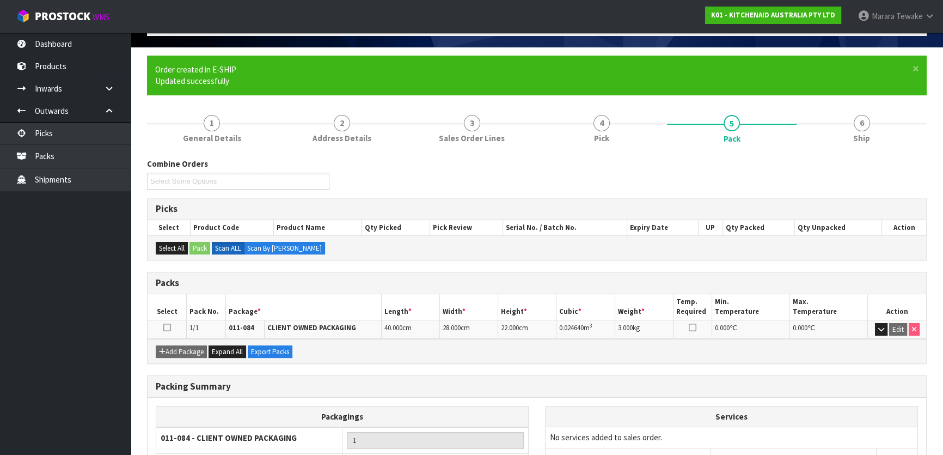
scroll to position [156, 0]
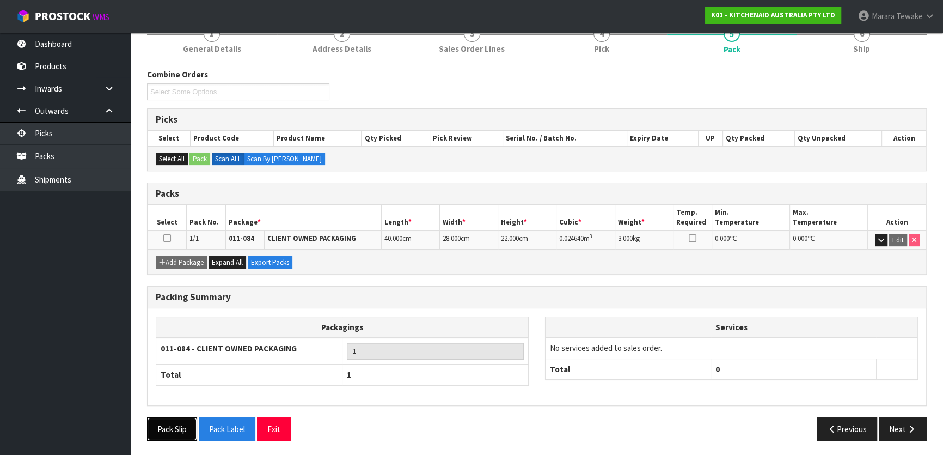
click at [173, 425] on button "Pack Slip" at bounding box center [172, 428] width 50 height 23
click at [890, 425] on button "Next" at bounding box center [903, 428] width 48 height 23
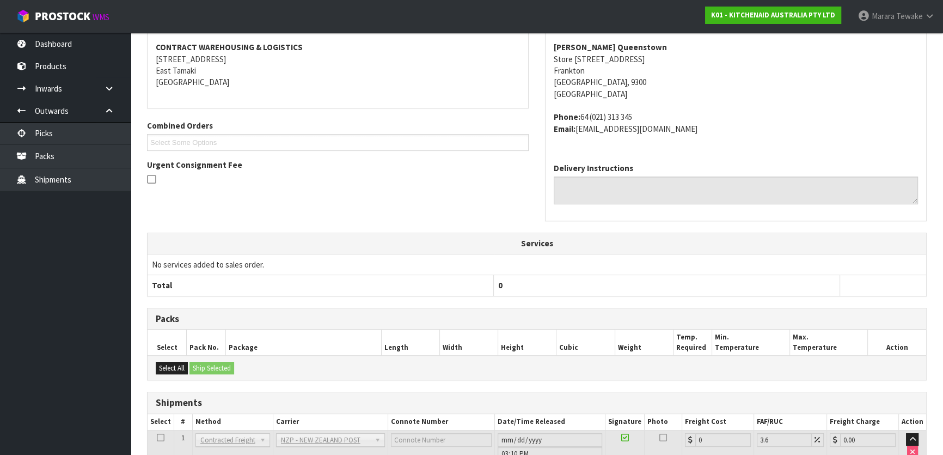
scroll to position [290, 0]
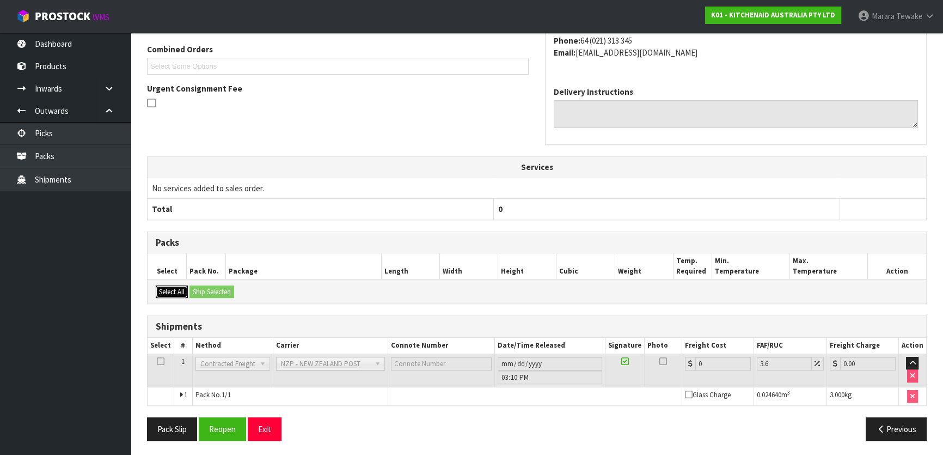
click at [187, 291] on button "Select All" at bounding box center [172, 291] width 32 height 13
click at [175, 292] on button "Select All" at bounding box center [172, 291] width 32 height 13
drag, startPoint x: 232, startPoint y: 425, endPoint x: 152, endPoint y: 415, distance: 80.1
click at [230, 425] on button "Reopen" at bounding box center [222, 428] width 47 height 23
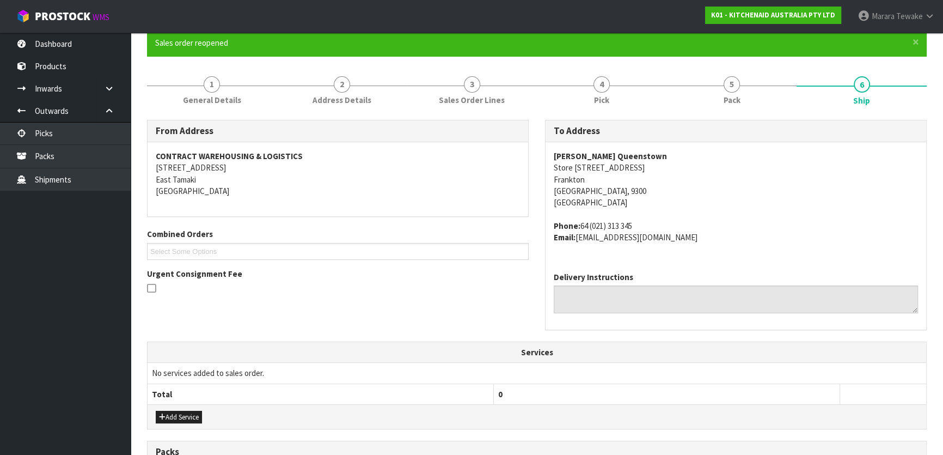
scroll to position [305, 0]
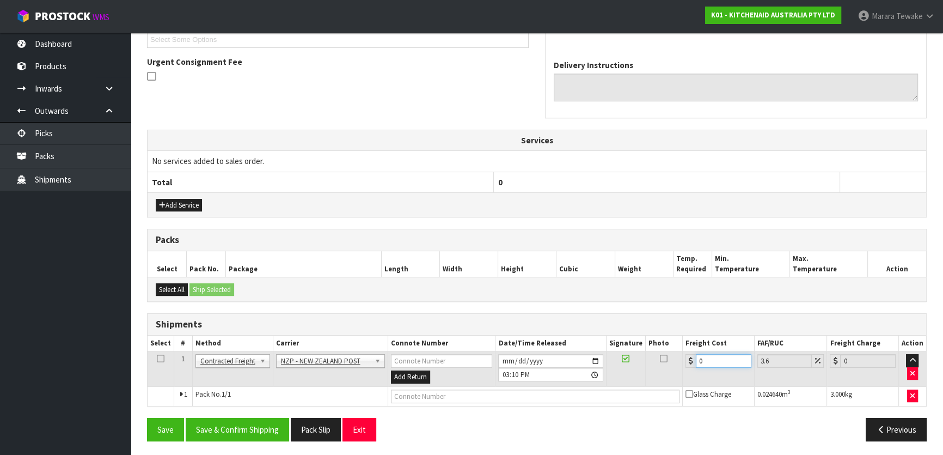
drag, startPoint x: 696, startPoint y: 357, endPoint x: 672, endPoint y: 340, distance: 29.4
click at [676, 345] on table "Select # Method Carrier Connote Number Date/Time Released Signature Photo Freig…" at bounding box center [537, 370] width 779 height 70
click at [270, 423] on button "Save & Confirm Shipping" at bounding box center [237, 429] width 103 height 23
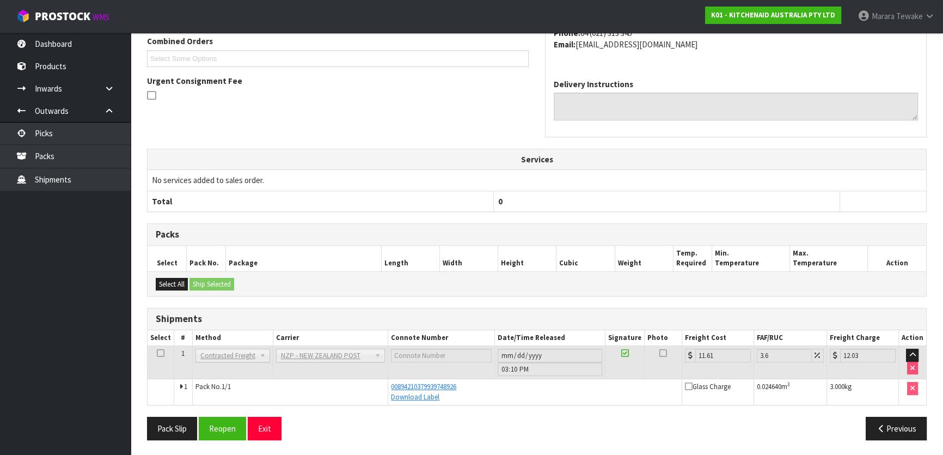
scroll to position [0, 0]
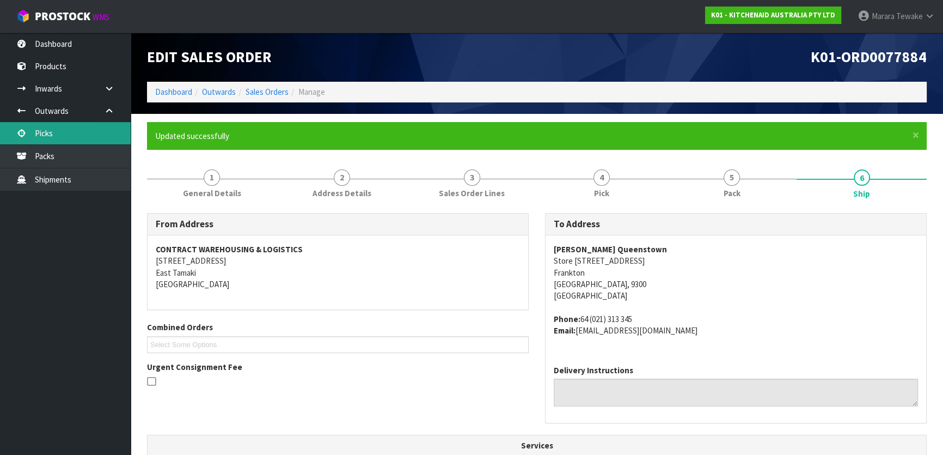
click at [91, 134] on link "Picks" at bounding box center [65, 133] width 131 height 22
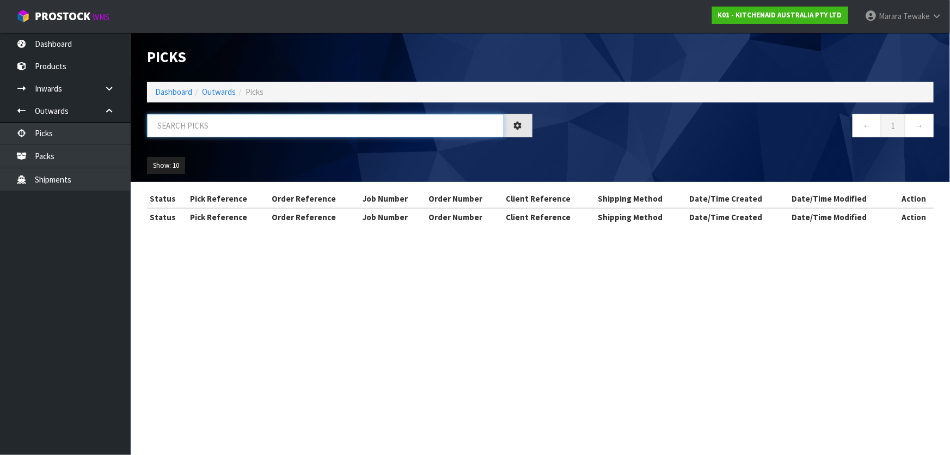
click at [173, 125] on input "text" at bounding box center [325, 125] width 357 height 23
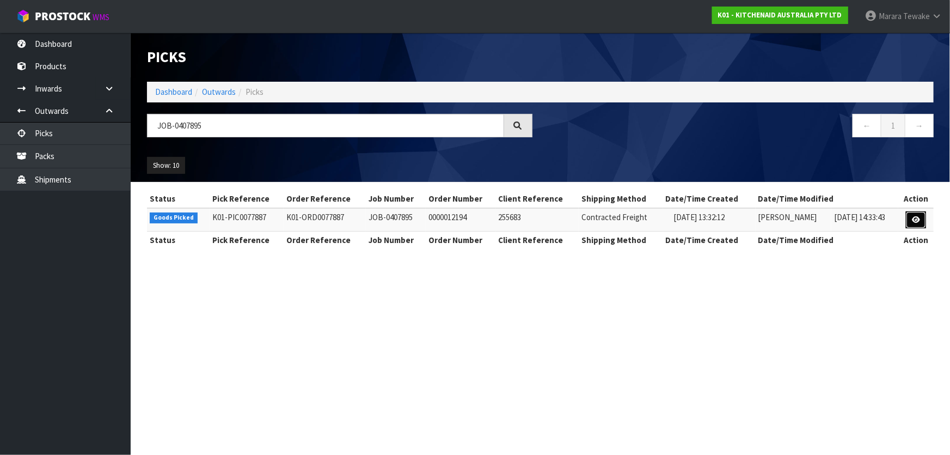
click at [915, 223] on icon at bounding box center [916, 219] width 8 height 7
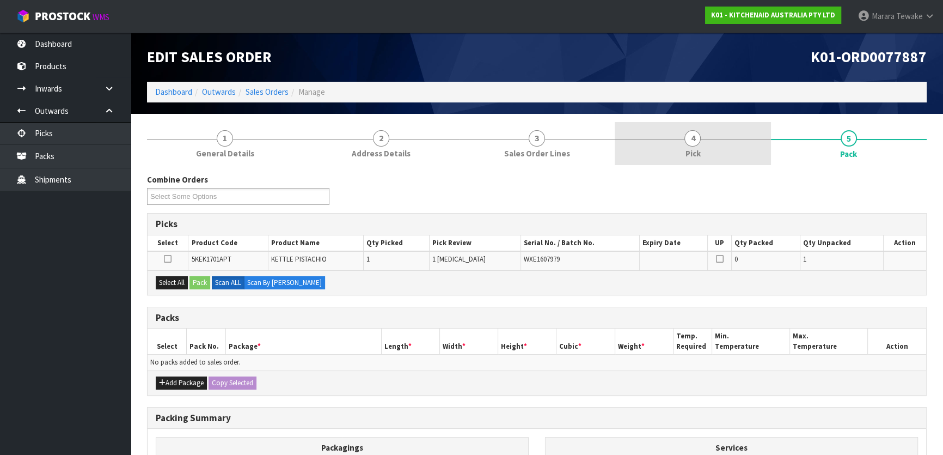
click at [714, 154] on link "4 Pick" at bounding box center [693, 143] width 156 height 43
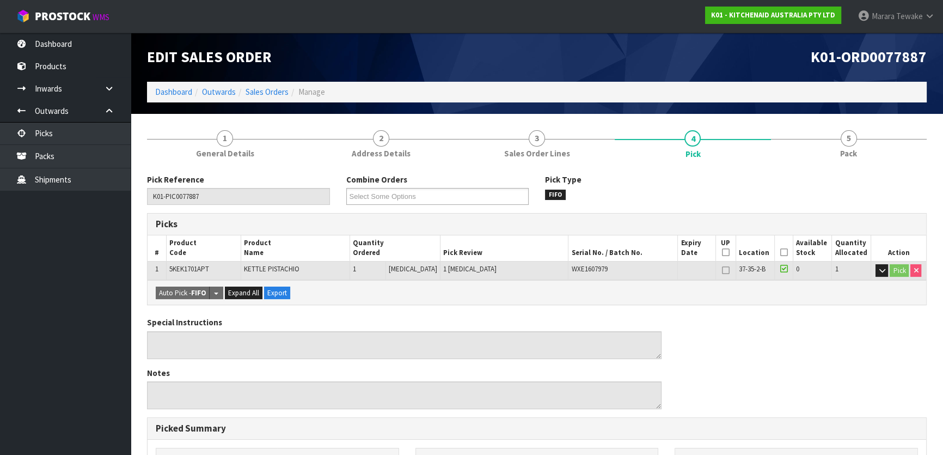
click at [781, 247] on th "Picked" at bounding box center [783, 248] width 19 height 26
click at [780, 253] on icon at bounding box center [784, 252] width 8 height 1
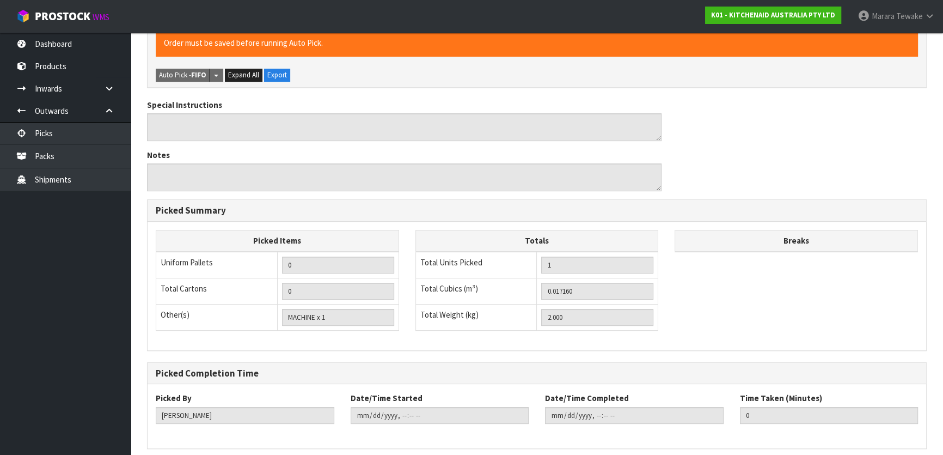
scroll to position [297, 0]
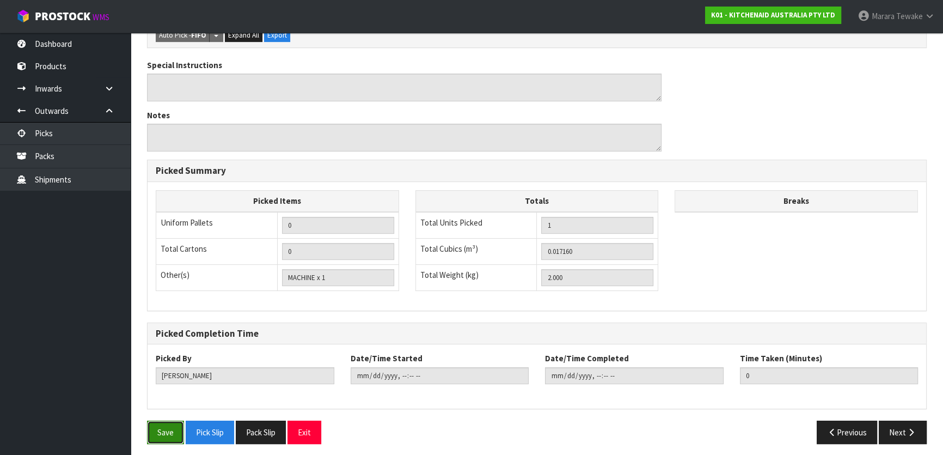
click at [174, 421] on button "Save" at bounding box center [165, 431] width 37 height 23
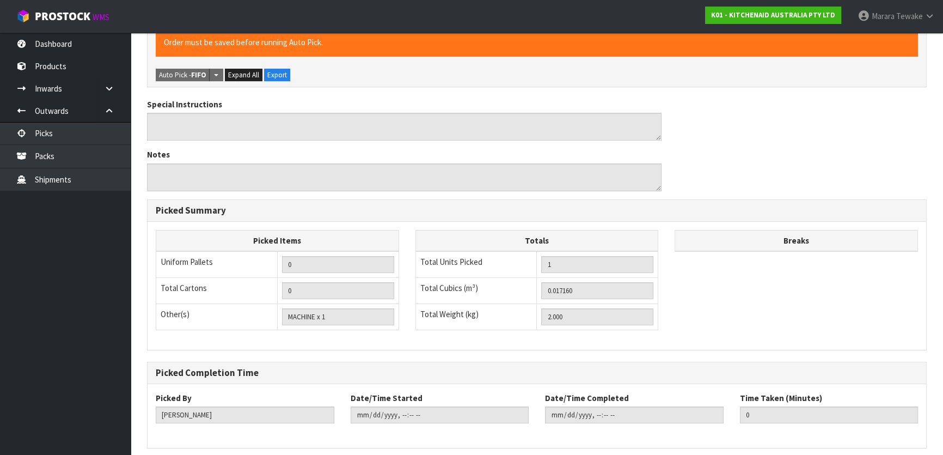
scroll to position [0, 0]
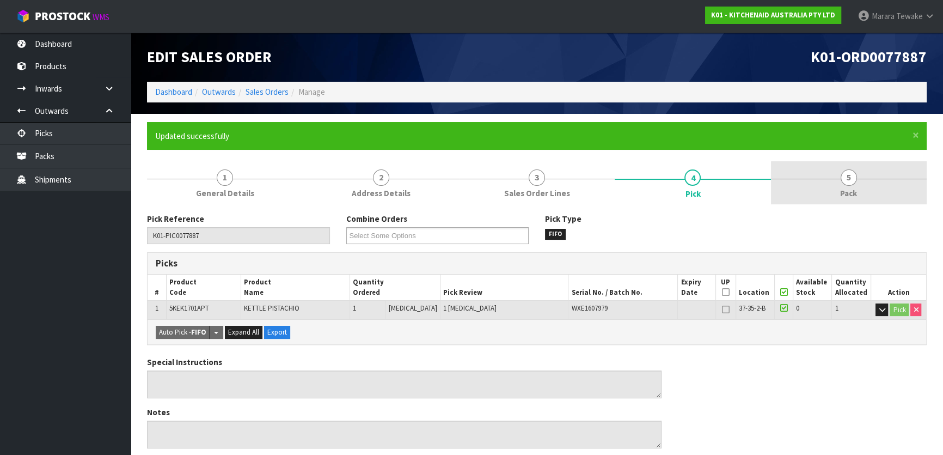
drag, startPoint x: 875, startPoint y: 186, endPoint x: 835, endPoint y: 199, distance: 42.2
click at [874, 186] on link "5 Pack" at bounding box center [849, 182] width 156 height 43
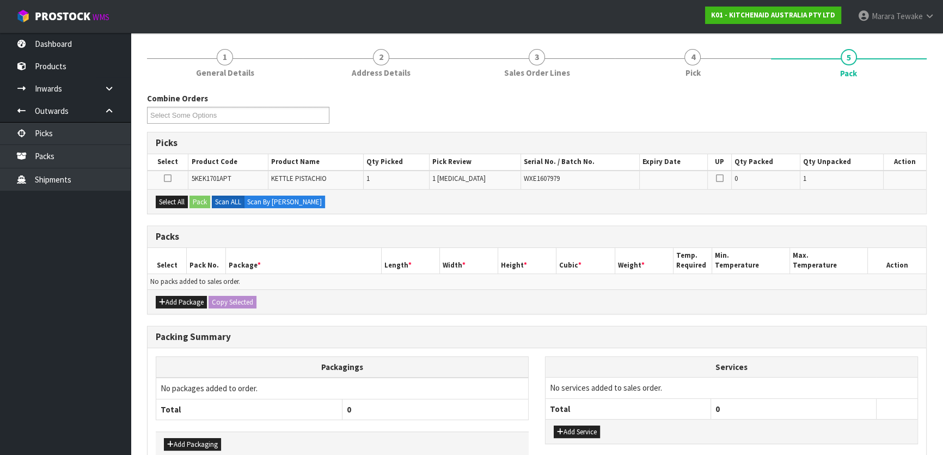
scroll to position [148, 0]
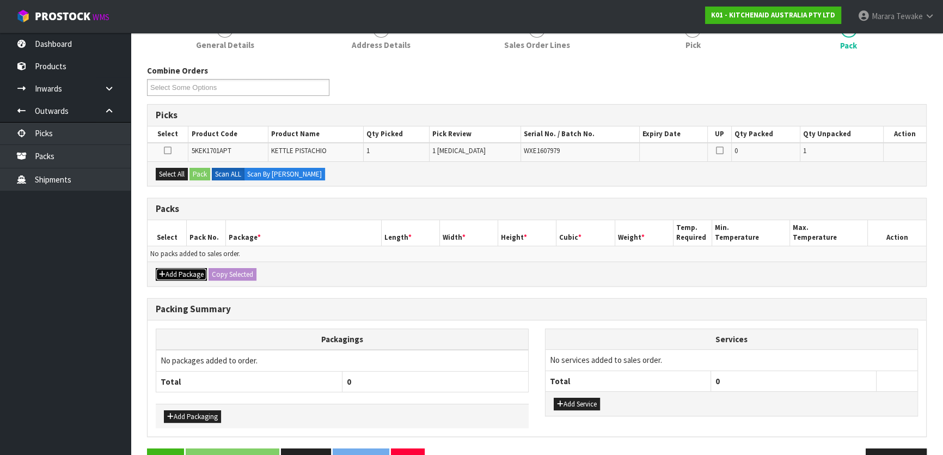
drag, startPoint x: 185, startPoint y: 270, endPoint x: 163, endPoint y: 268, distance: 21.3
click at [184, 270] on button "Add Package" at bounding box center [181, 274] width 51 height 13
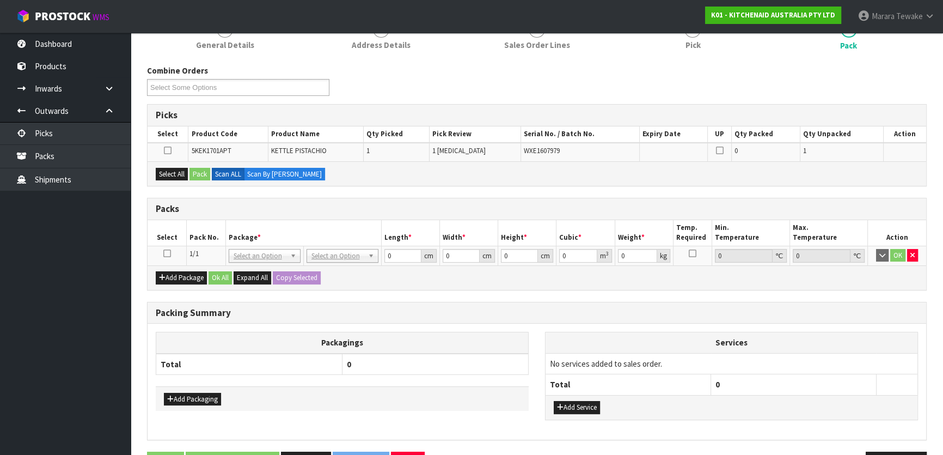
click at [167, 253] on icon at bounding box center [167, 253] width 8 height 1
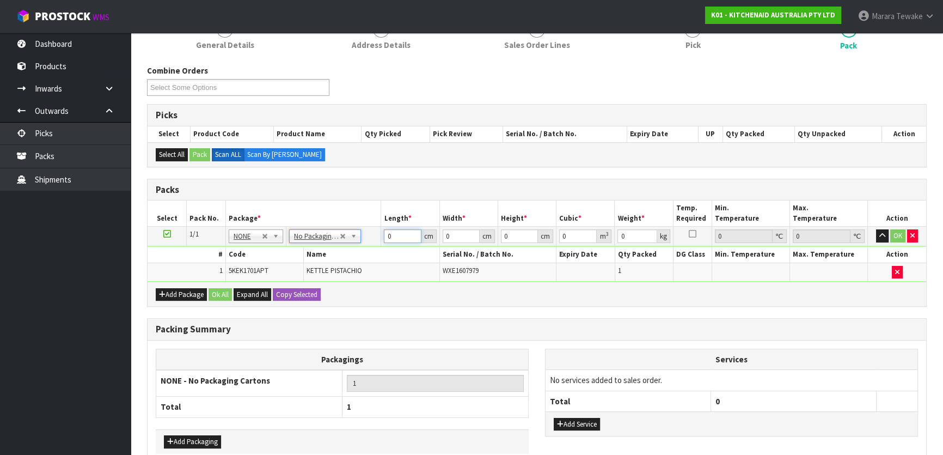
drag, startPoint x: 398, startPoint y: 236, endPoint x: 369, endPoint y: 226, distance: 30.7
click at [372, 228] on tr "1/1 NONE 007-001 007-002 007-004 007-009 007-013 007-014 007-015 007-017 007-01…" at bounding box center [537, 236] width 779 height 20
click at [876, 229] on button "button" at bounding box center [882, 235] width 13 height 13
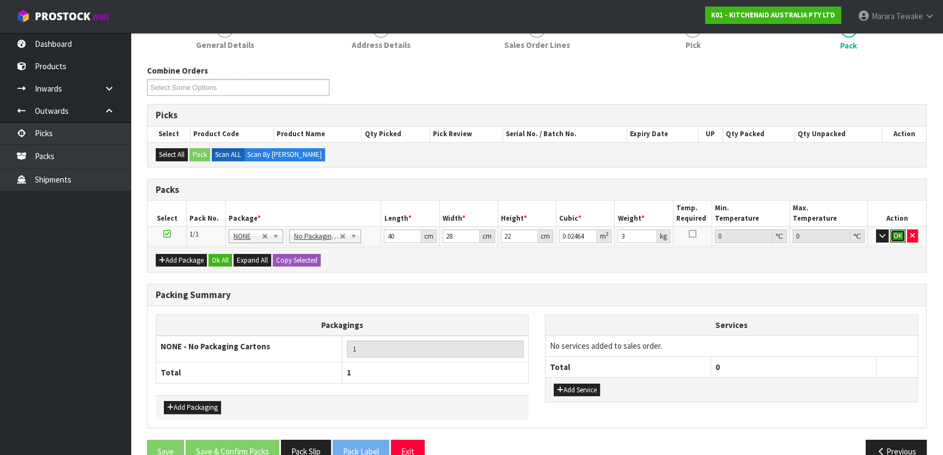
click button "OK" at bounding box center [897, 235] width 15 height 13
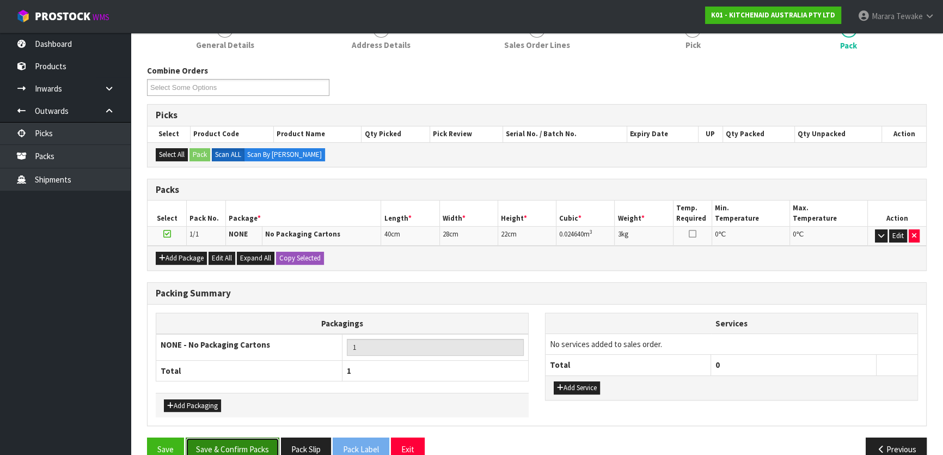
click at [255, 452] on button "Save & Confirm Packs" at bounding box center [233, 448] width 94 height 23
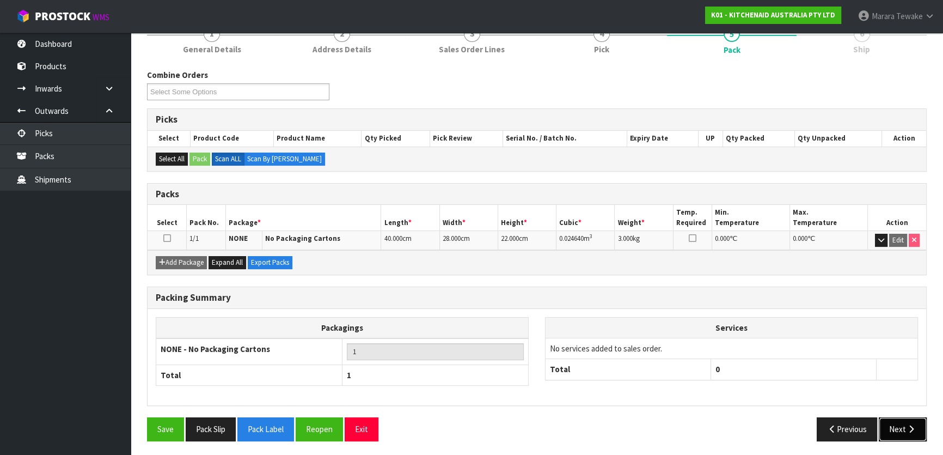
click at [907, 425] on icon "button" at bounding box center [911, 429] width 10 height 8
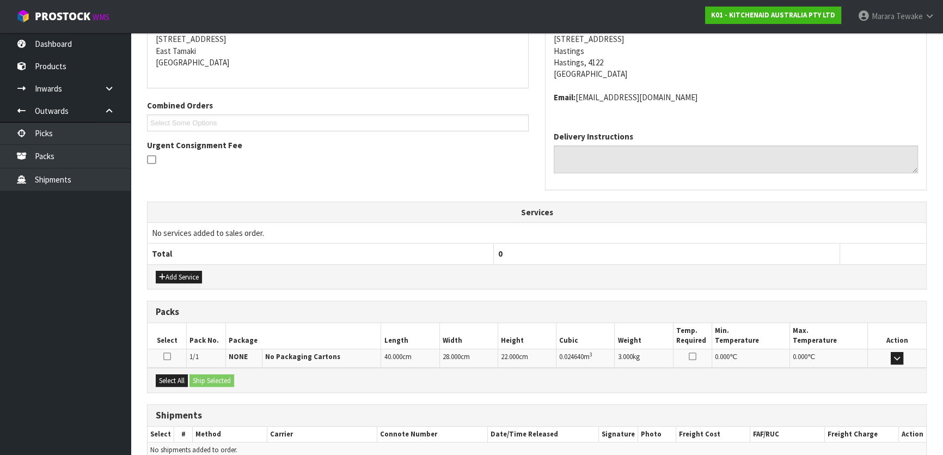
scroll to position [274, 0]
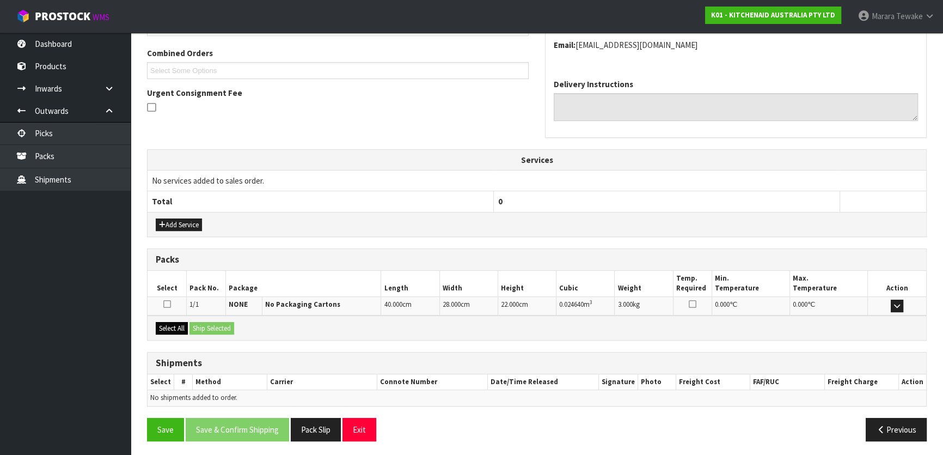
click at [179, 320] on div "Select All Ship Selected" at bounding box center [537, 327] width 779 height 25
drag, startPoint x: 181, startPoint y: 322, endPoint x: 194, endPoint y: 323, distance: 13.1
click at [182, 323] on button "Select All" at bounding box center [172, 328] width 32 height 13
drag, startPoint x: 194, startPoint y: 323, endPoint x: 203, endPoint y: 325, distance: 8.9
click at [202, 325] on button "Ship Selected" at bounding box center [211, 328] width 45 height 13
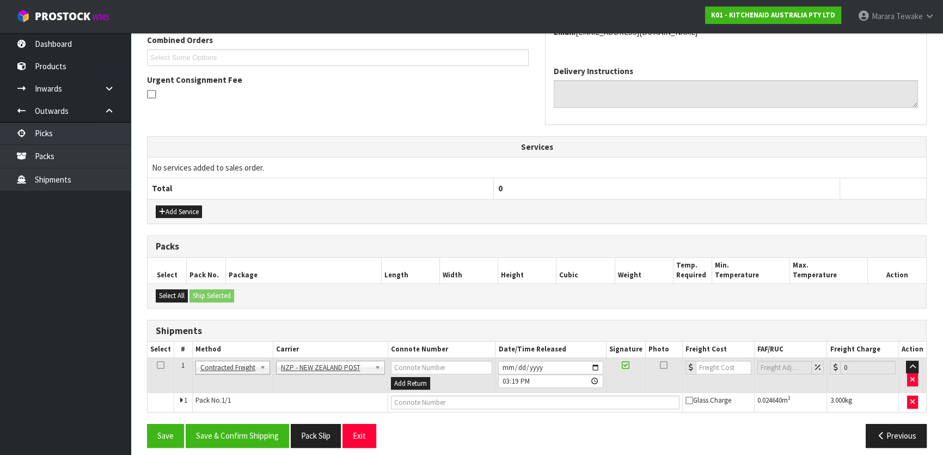
scroll to position [294, 0]
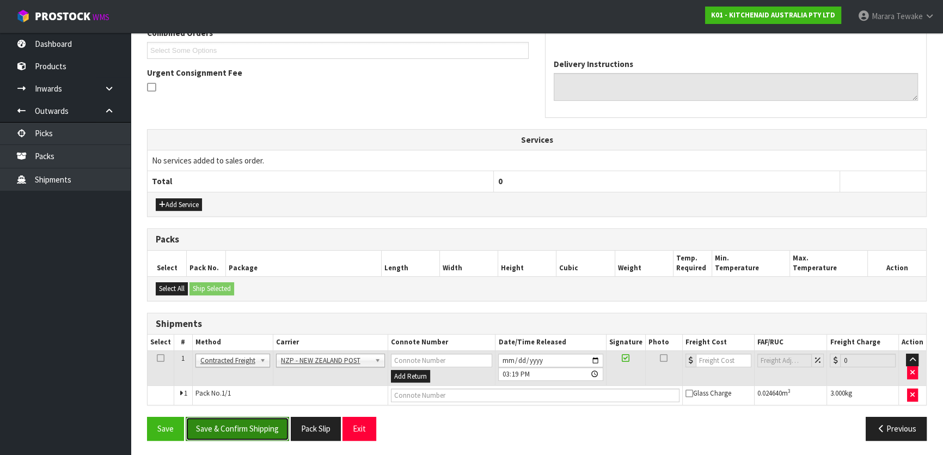
click at [271, 421] on button "Save & Confirm Shipping" at bounding box center [237, 428] width 103 height 23
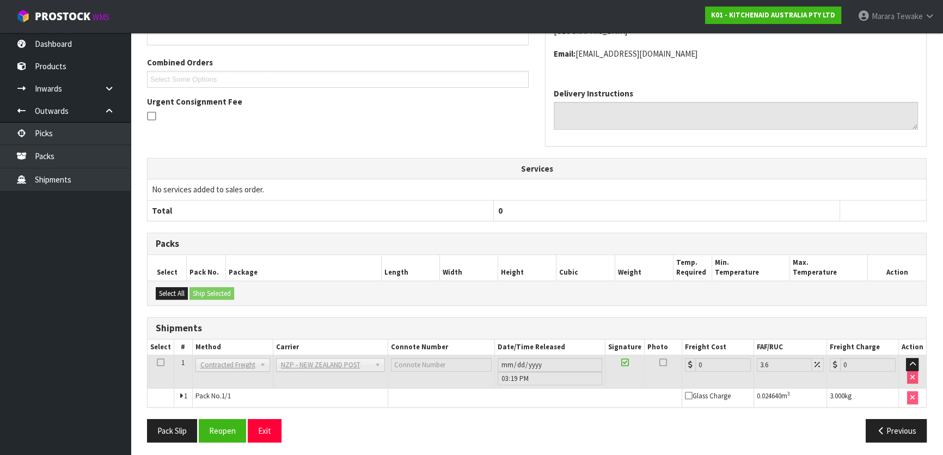
scroll to position [278, 0]
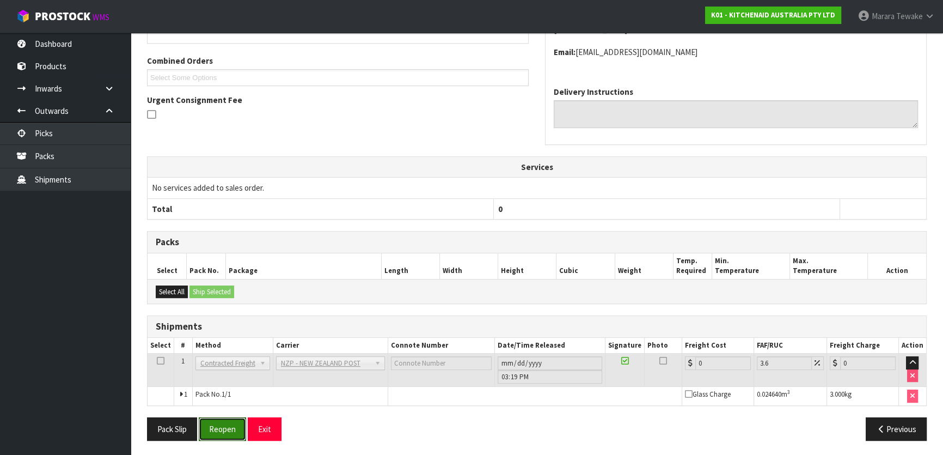
drag, startPoint x: 228, startPoint y: 429, endPoint x: 27, endPoint y: 413, distance: 201.5
click at [224, 429] on button "Reopen" at bounding box center [222, 428] width 47 height 23
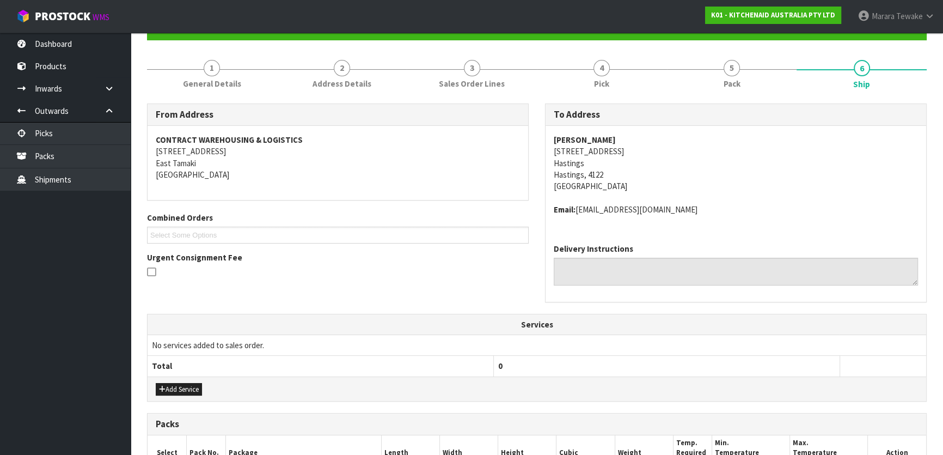
scroll to position [294, 0]
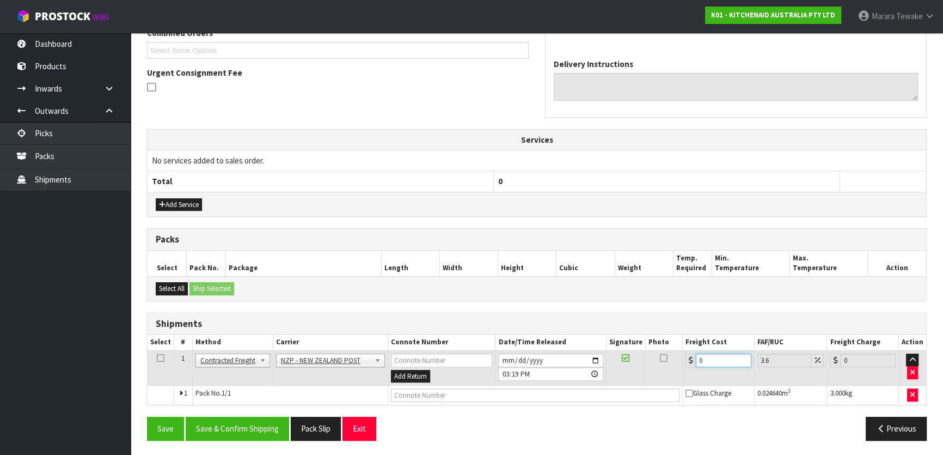
drag, startPoint x: 713, startPoint y: 360, endPoint x: 675, endPoint y: 350, distance: 39.6
click at [675, 356] on tr "1 Client Local Pickup Customer Local Pickup Company Freight Contracted Freight …" at bounding box center [537, 367] width 779 height 35
click at [268, 419] on button "Save & Confirm Shipping" at bounding box center [237, 428] width 103 height 23
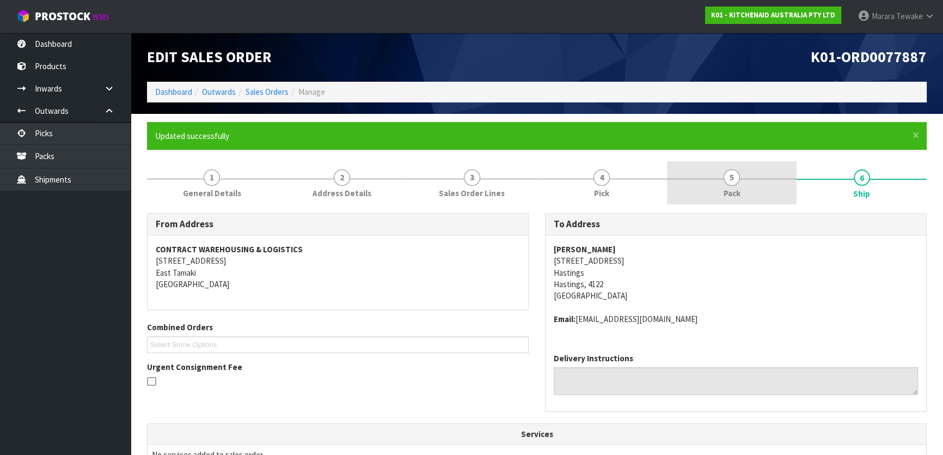
click at [721, 191] on link "5 Pack" at bounding box center [732, 182] width 130 height 43
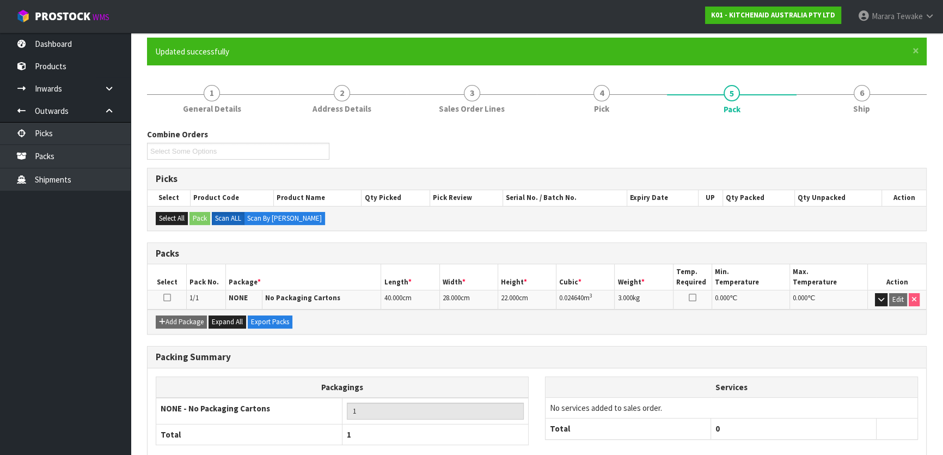
scroll to position [144, 0]
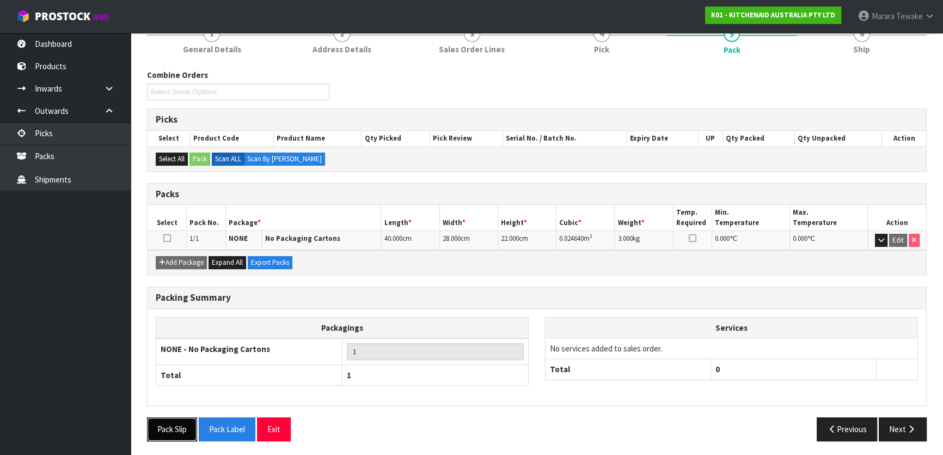
click at [174, 423] on button "Pack Slip" at bounding box center [172, 428] width 50 height 23
click at [845, 53] on link "6 Ship" at bounding box center [862, 38] width 130 height 43
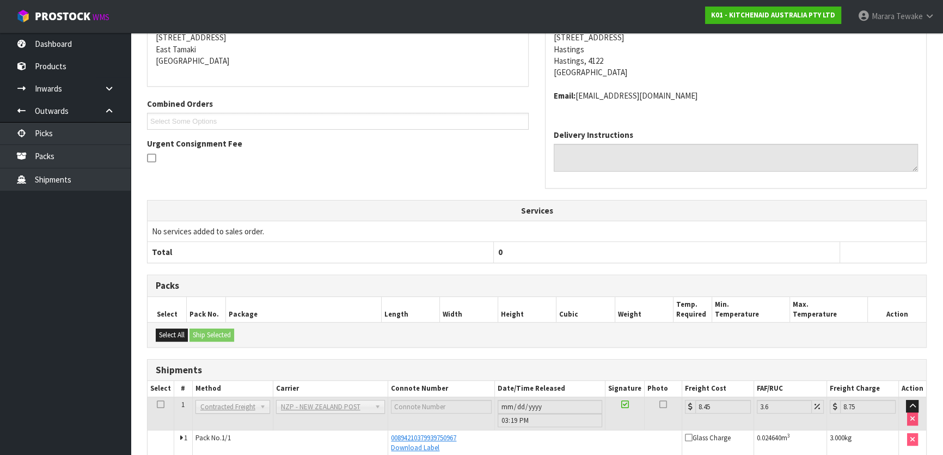
scroll to position [274, 0]
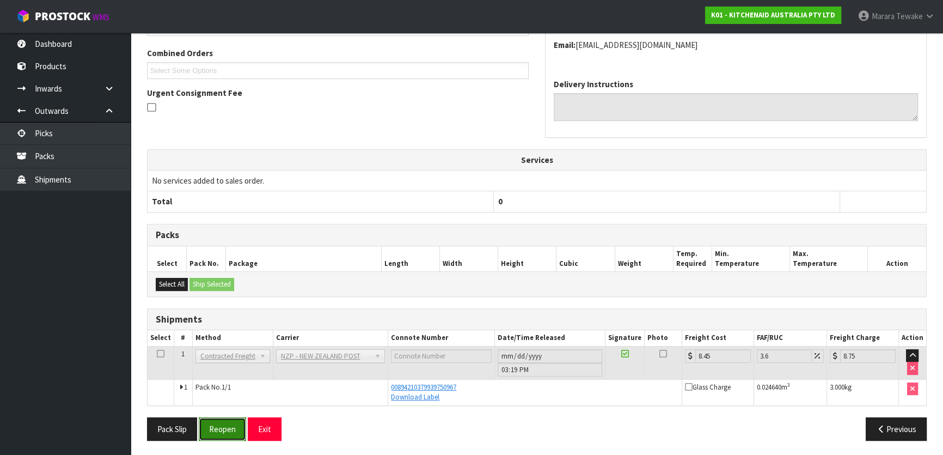
click at [218, 424] on button "Reopen" at bounding box center [222, 428] width 47 height 23
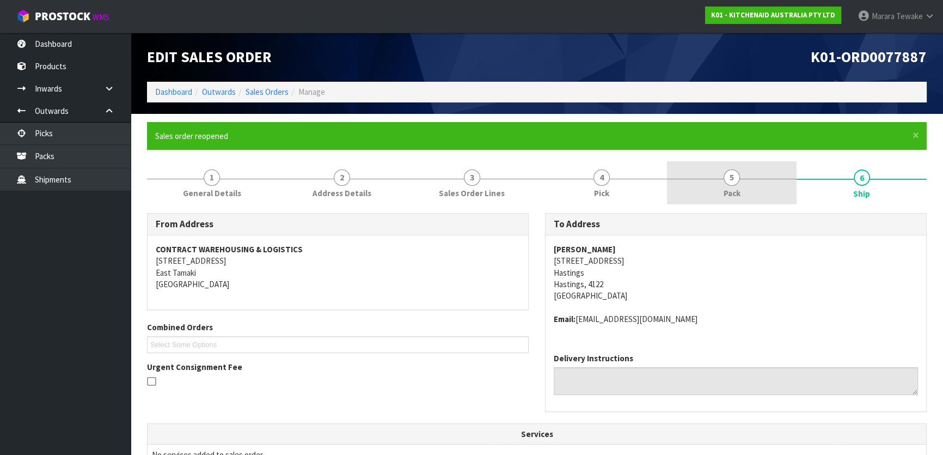
click at [735, 185] on link "5 Pack" at bounding box center [732, 182] width 130 height 43
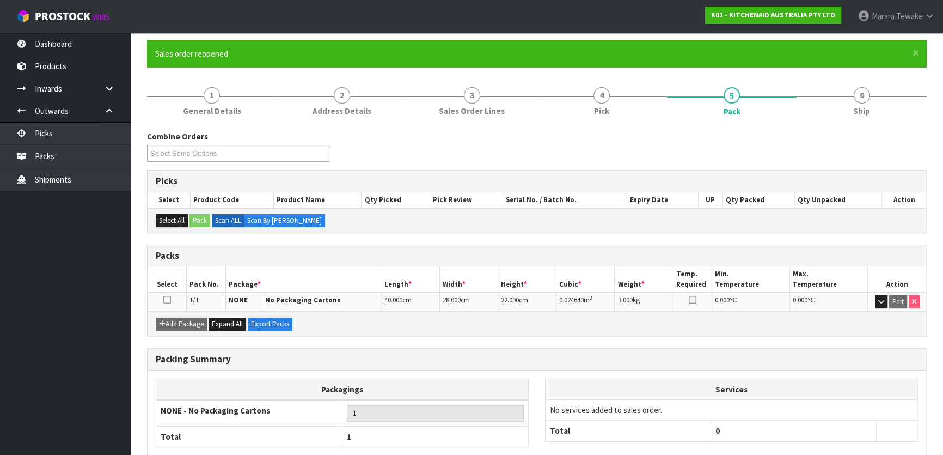
scroll to position [144, 0]
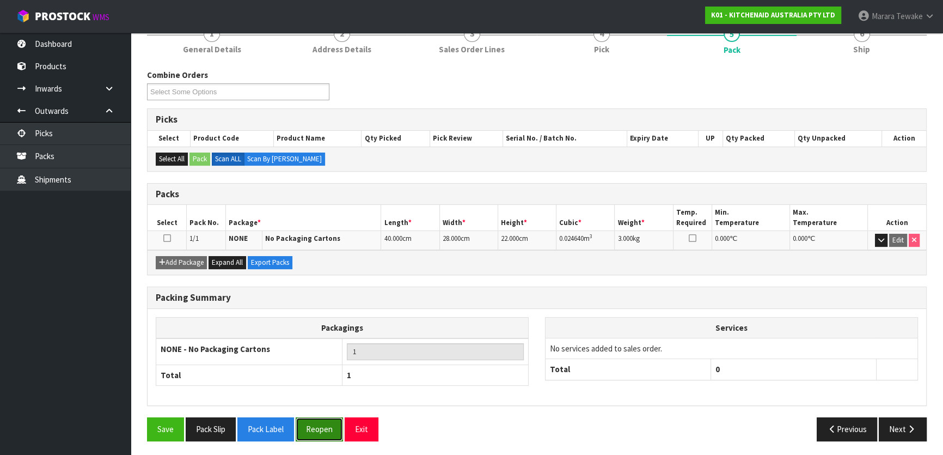
drag, startPoint x: 332, startPoint y: 432, endPoint x: 326, endPoint y: 427, distance: 7.7
click at [331, 431] on button "Reopen" at bounding box center [319, 428] width 47 height 23
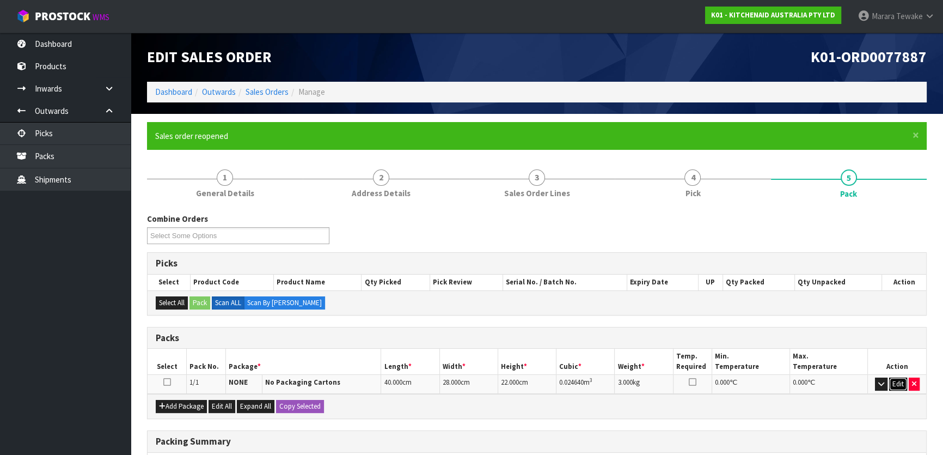
click at [901, 385] on button "Edit" at bounding box center [898, 383] width 18 height 13
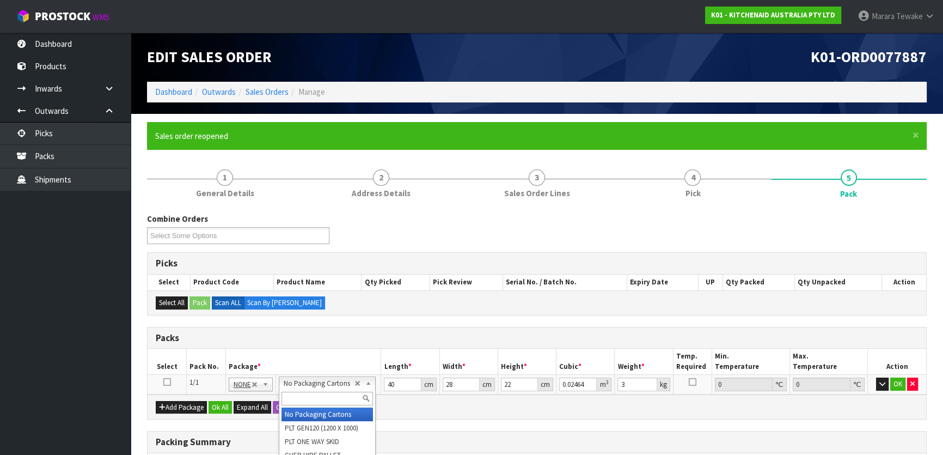
drag, startPoint x: 334, startPoint y: 396, endPoint x: 321, endPoint y: 394, distance: 13.2
click at [334, 397] on input "text" at bounding box center [326, 398] width 91 height 14
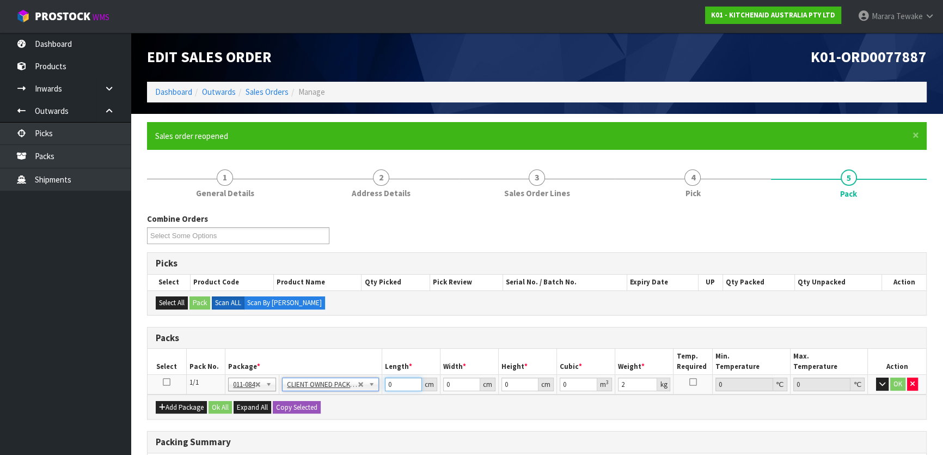
drag, startPoint x: 395, startPoint y: 383, endPoint x: 387, endPoint y: 373, distance: 12.8
click at [381, 376] on tr "1/1 NONE 007-001 007-002 007-004 007-009 007-013 007-014 007-015 007-017 007-01…" at bounding box center [537, 385] width 779 height 20
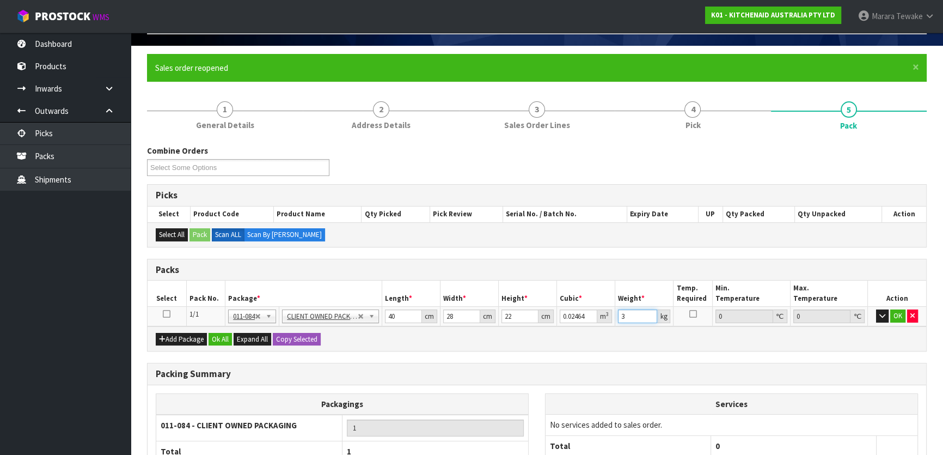
scroll to position [169, 0]
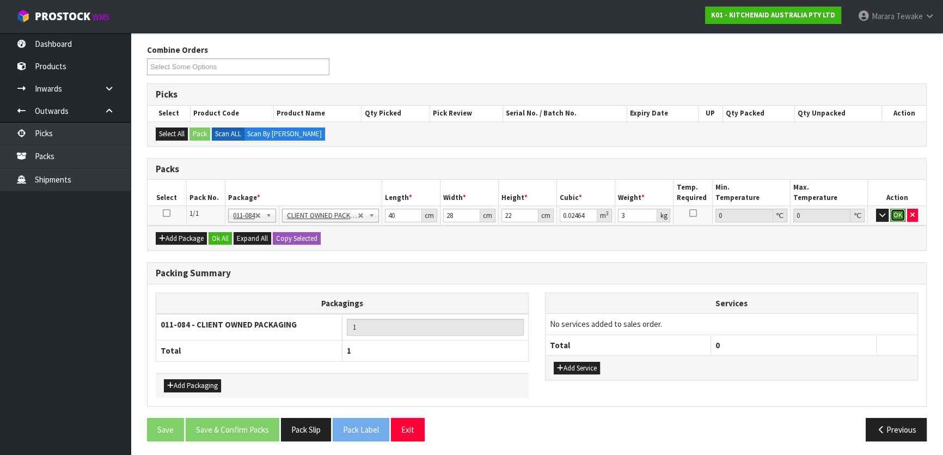
click at [897, 212] on button "OK" at bounding box center [897, 215] width 15 height 13
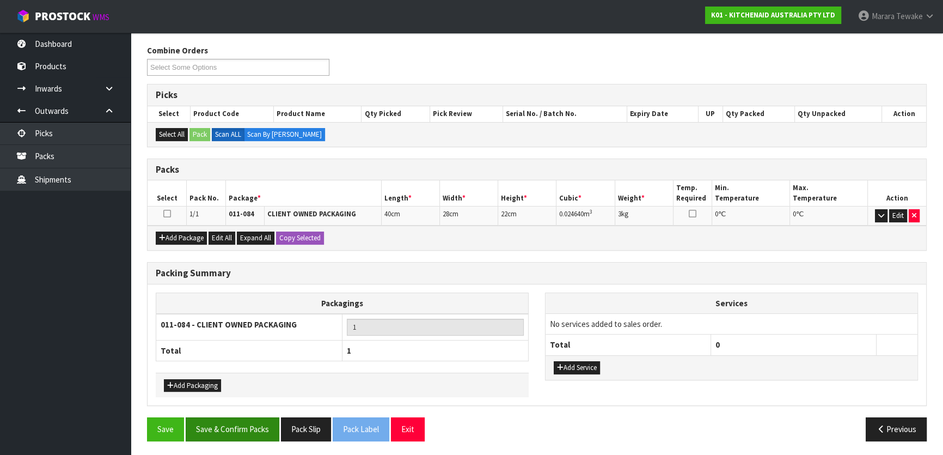
drag, startPoint x: 241, startPoint y: 414, endPoint x: 243, endPoint y: 419, distance: 6.1
click at [241, 414] on div "Packing Summary Packagings 011-084 - CLIENT OWNED PACKAGING 1 Total 1 Add Packa…" at bounding box center [537, 340] width 796 height 156
click at [246, 425] on button "Save & Confirm Packs" at bounding box center [233, 428] width 94 height 23
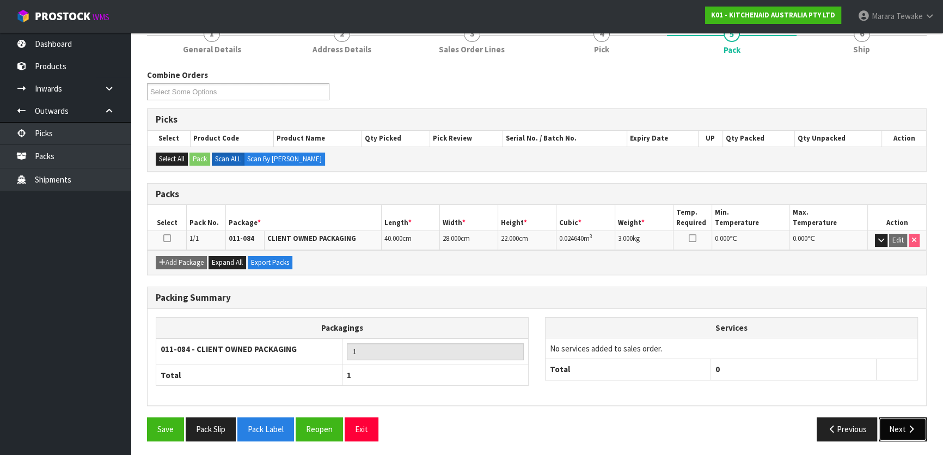
click at [920, 427] on button "Next" at bounding box center [903, 428] width 48 height 23
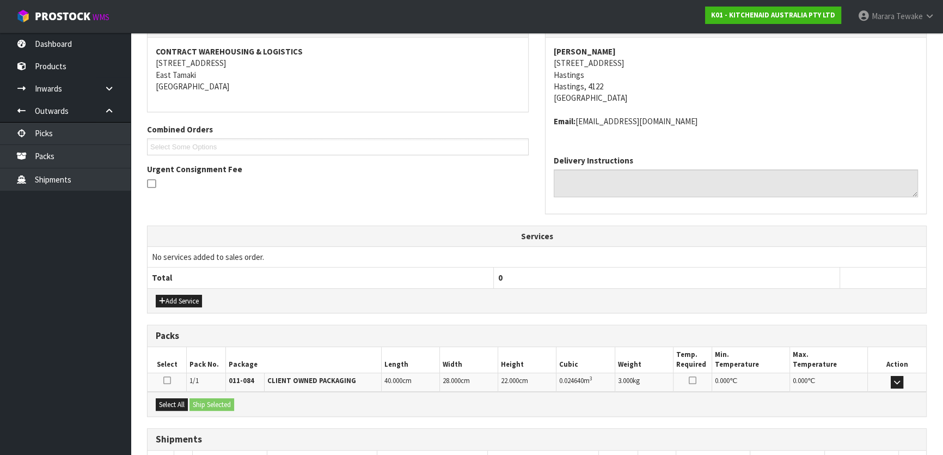
scroll to position [274, 0]
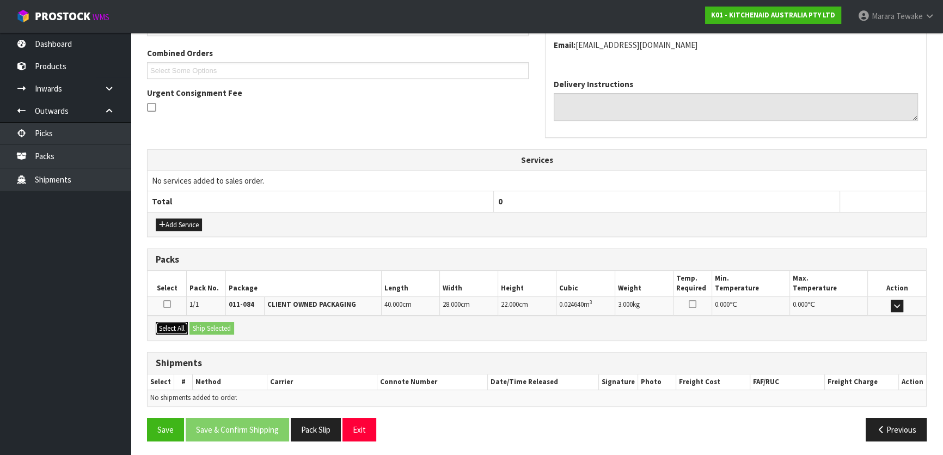
drag, startPoint x: 167, startPoint y: 323, endPoint x: 178, endPoint y: 321, distance: 11.6
click at [170, 323] on button "Select All" at bounding box center [172, 328] width 32 height 13
click at [198, 322] on button "Ship Selected" at bounding box center [211, 328] width 45 height 13
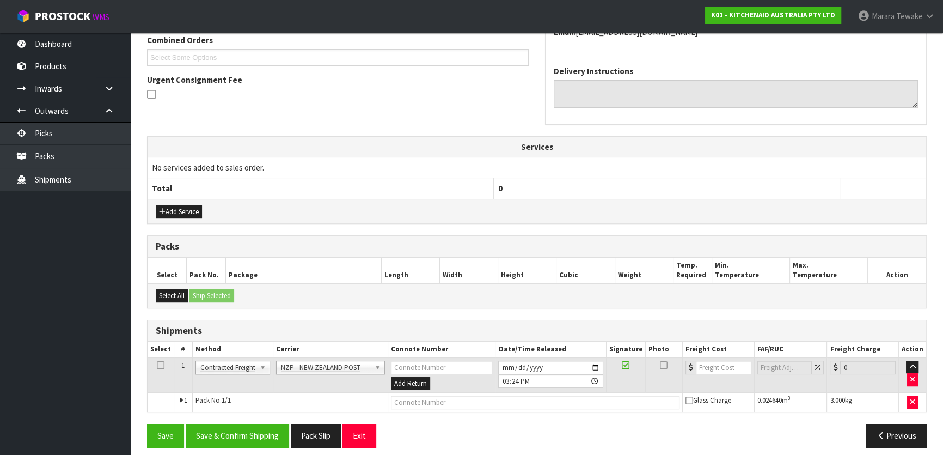
scroll to position [294, 0]
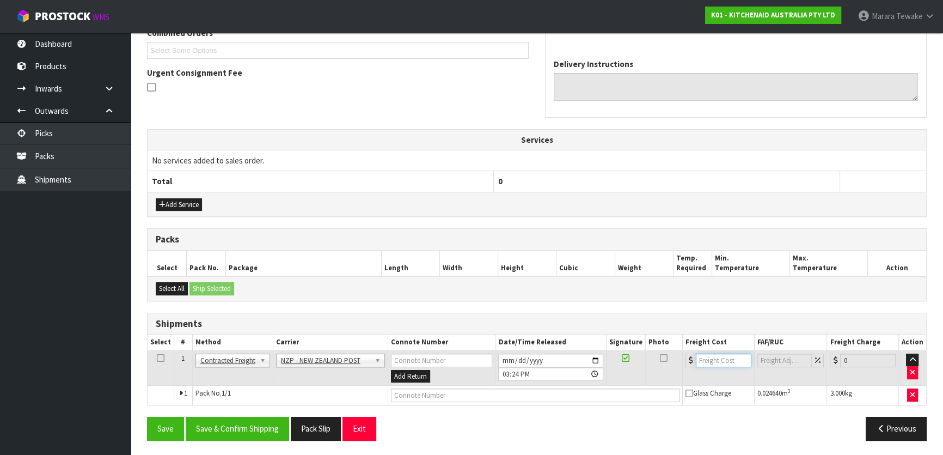
click at [707, 358] on input "number" at bounding box center [724, 360] width 56 height 14
click at [484, 390] on input "text" at bounding box center [535, 395] width 289 height 14
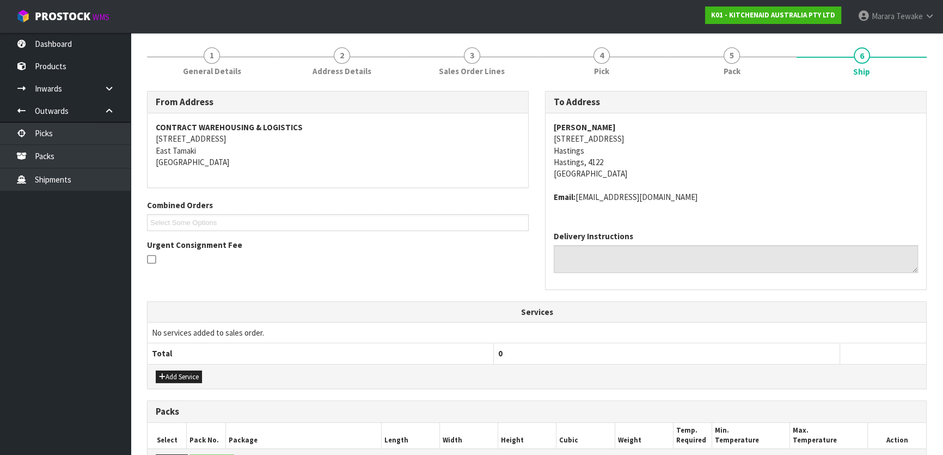
scroll to position [96, 0]
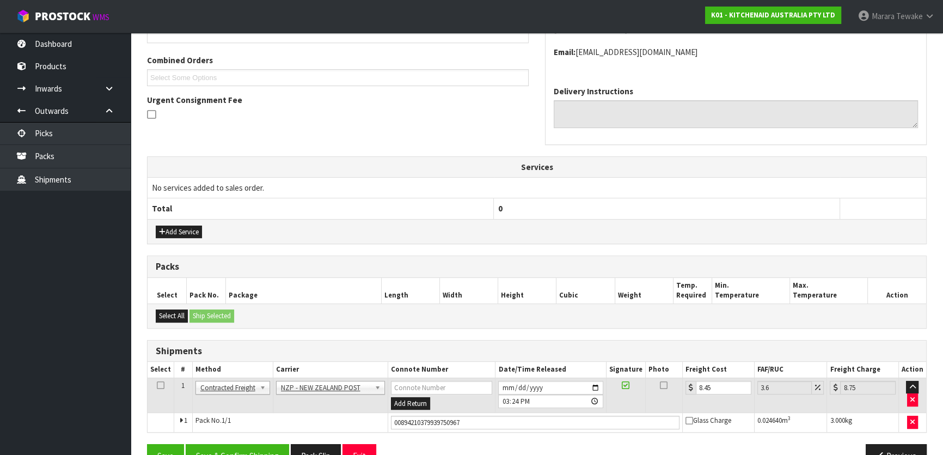
scroll to position [294, 0]
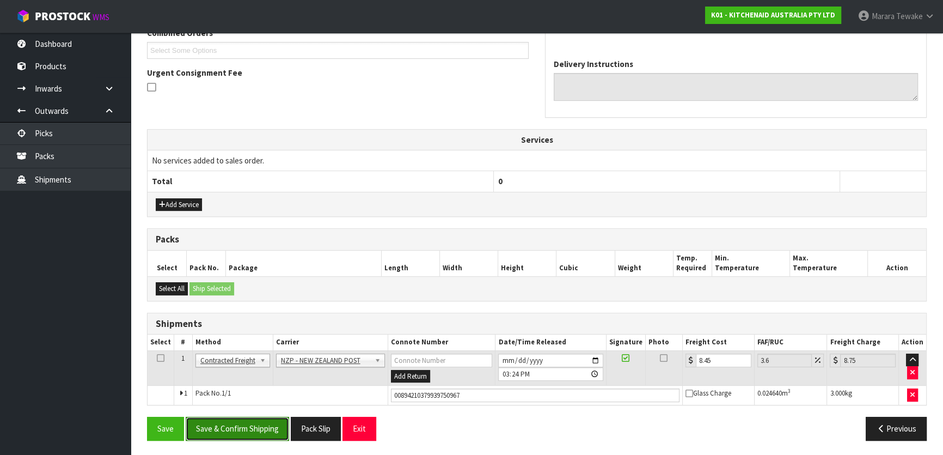
click at [235, 423] on button "Save & Confirm Shipping" at bounding box center [237, 428] width 103 height 23
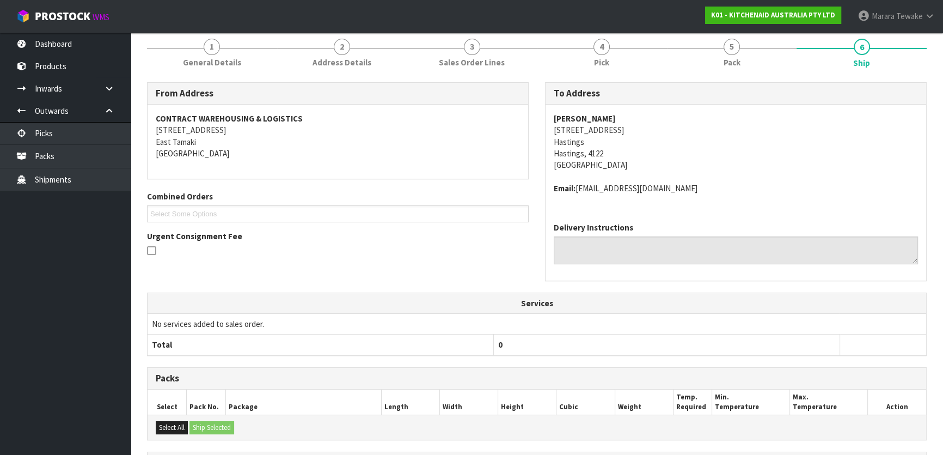
scroll to position [0, 0]
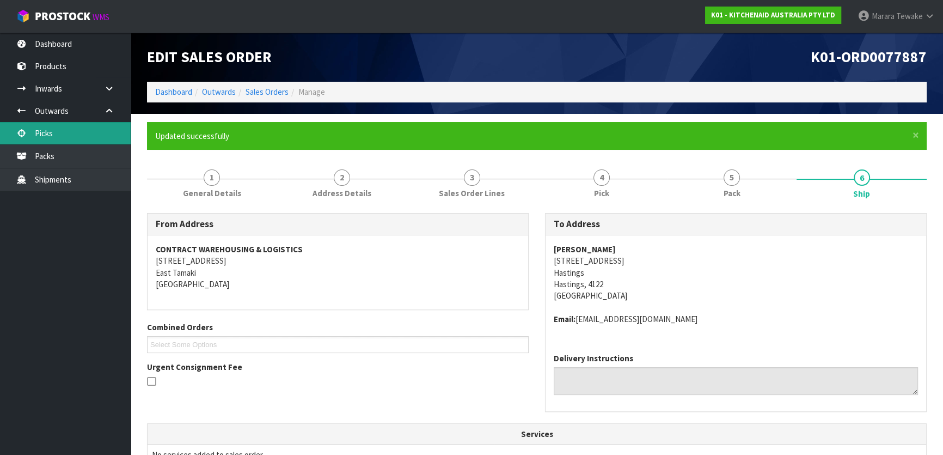
click at [78, 129] on link "Picks" at bounding box center [65, 133] width 131 height 22
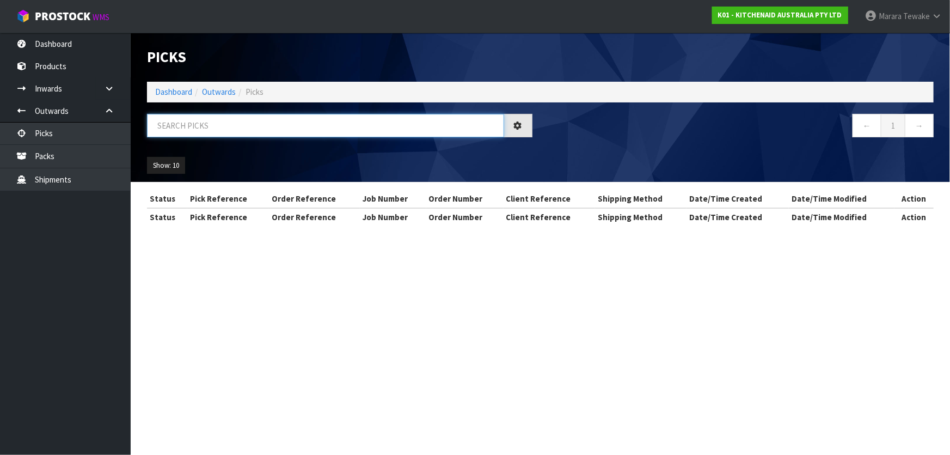
click at [170, 123] on input "text" at bounding box center [325, 125] width 357 height 23
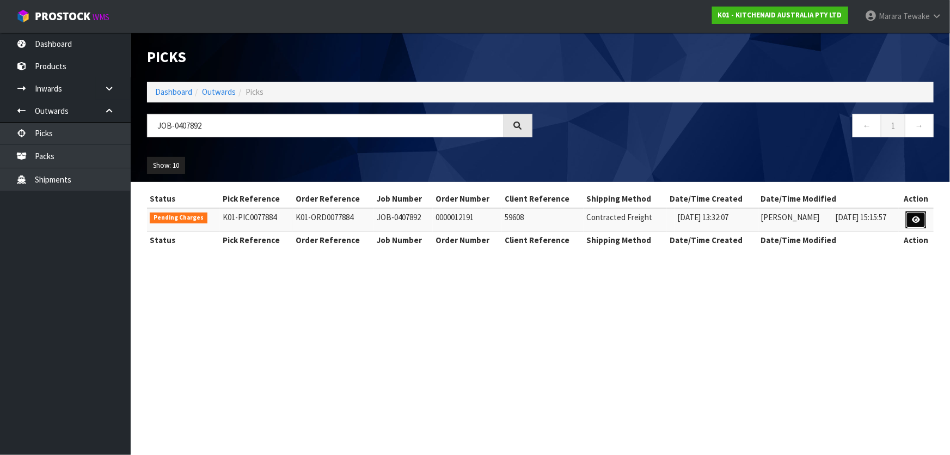
click at [915, 216] on icon at bounding box center [916, 219] width 8 height 7
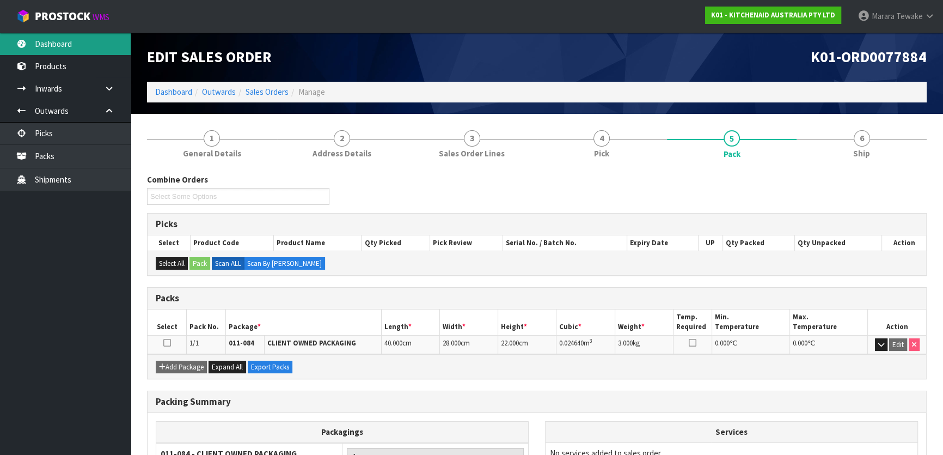
click at [85, 41] on link "Dashboard" at bounding box center [65, 44] width 131 height 22
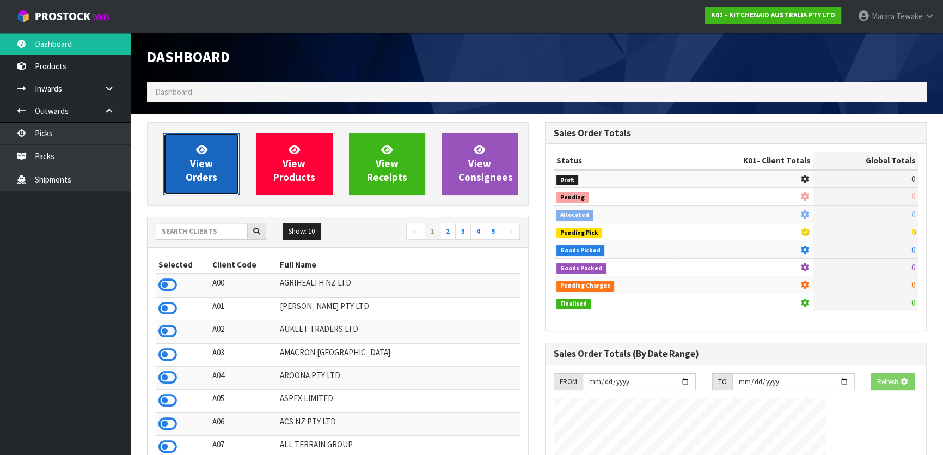
click at [187, 160] on link "View Orders" at bounding box center [201, 164] width 76 height 62
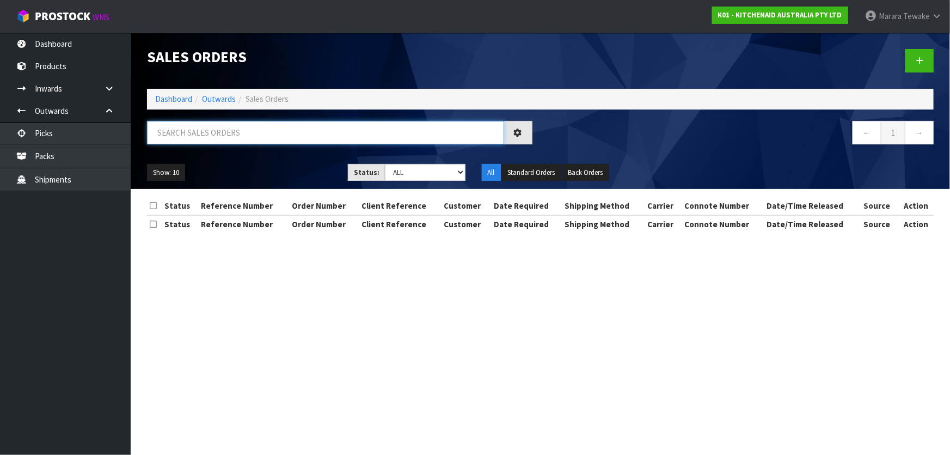
click at [365, 139] on input "text" at bounding box center [325, 132] width 357 height 23
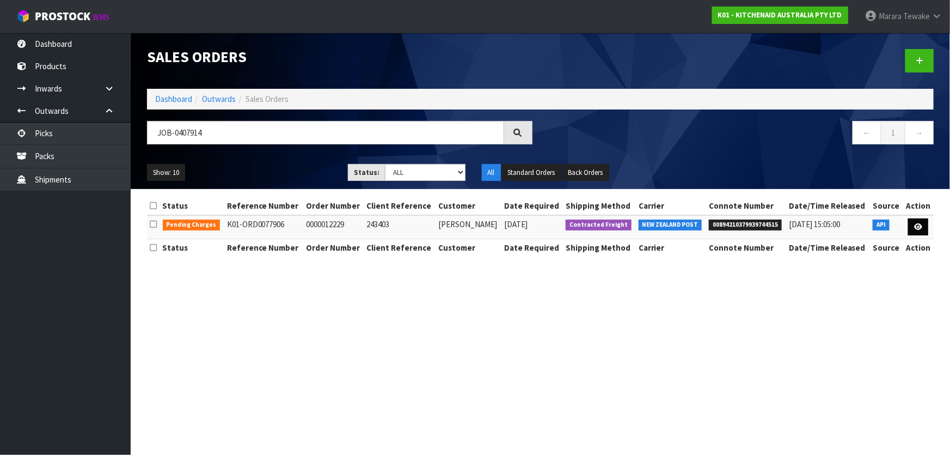
click at [913, 224] on td at bounding box center [918, 226] width 30 height 23
click at [922, 225] on icon at bounding box center [918, 226] width 8 height 7
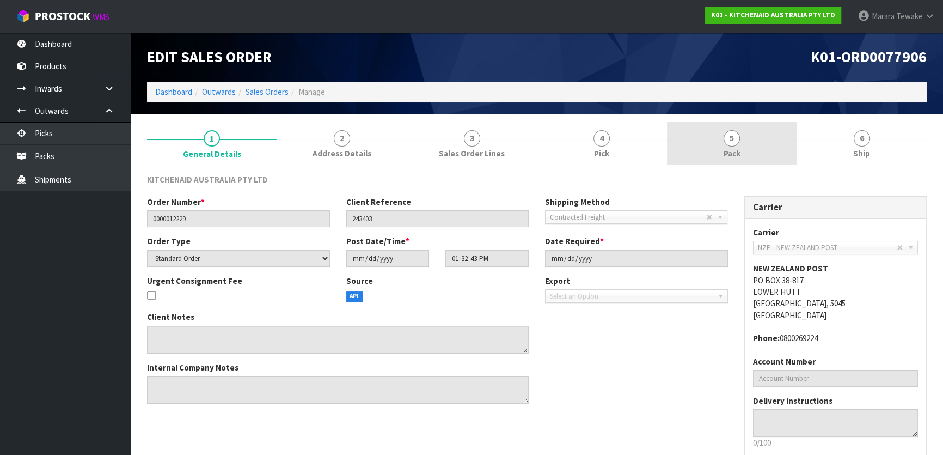
click at [718, 143] on link "5 Pack" at bounding box center [732, 143] width 130 height 43
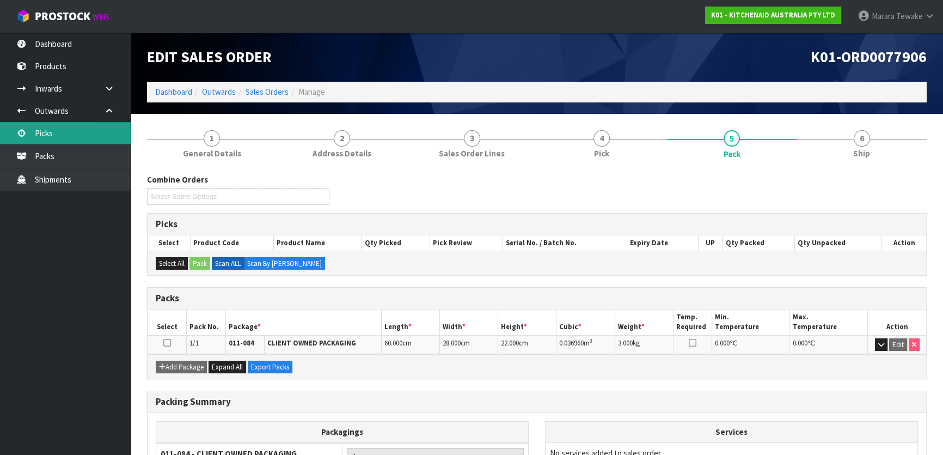
click at [70, 127] on link "Picks" at bounding box center [65, 133] width 131 height 22
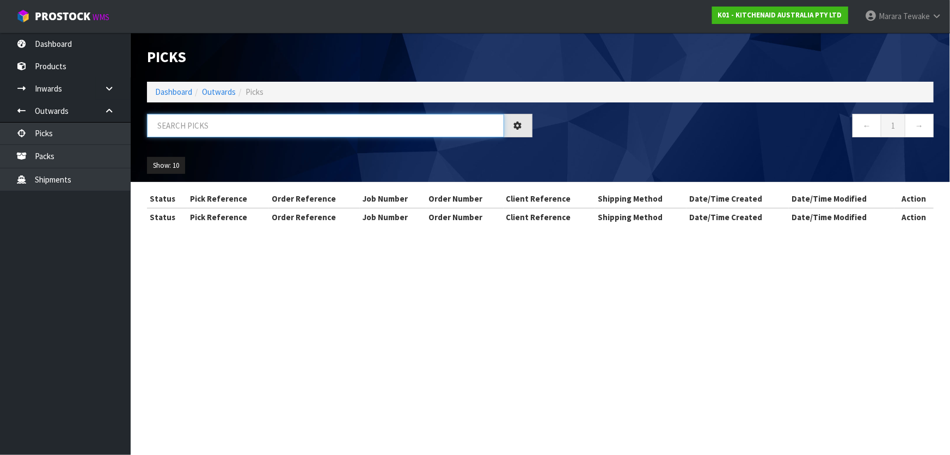
click at [192, 124] on input "text" at bounding box center [325, 125] width 357 height 23
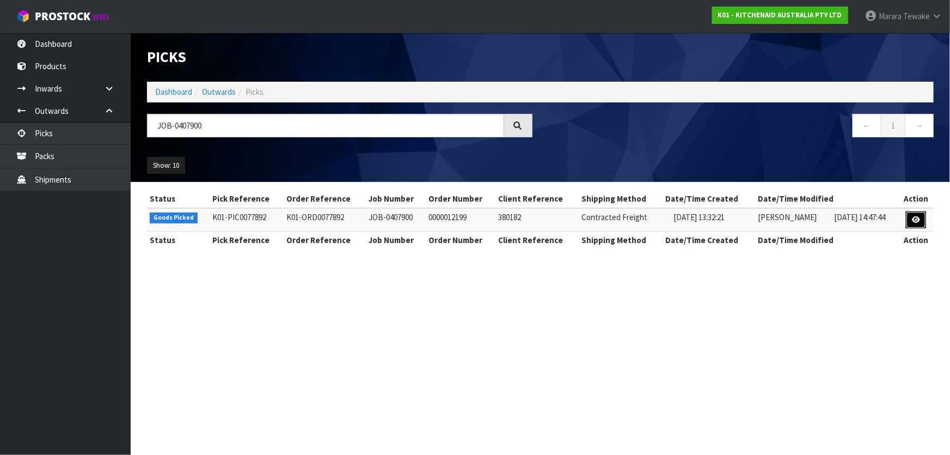
click at [915, 217] on icon at bounding box center [916, 219] width 8 height 7
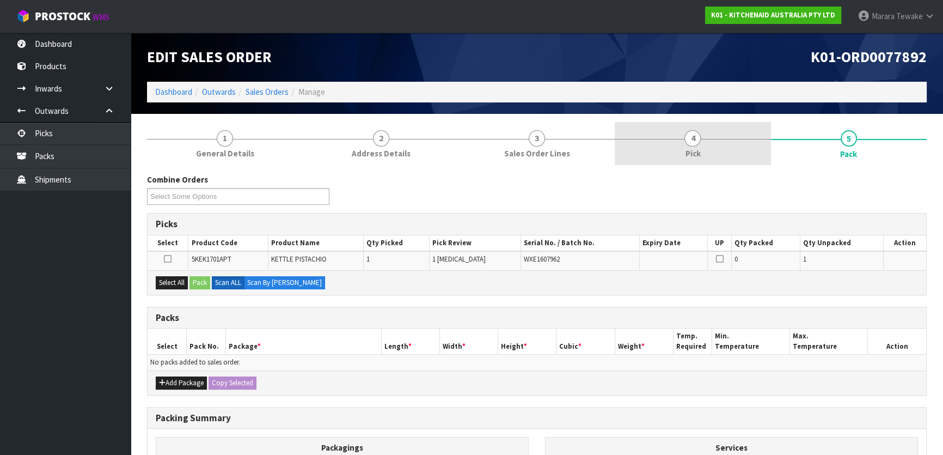
click at [711, 142] on link "4 Pick" at bounding box center [693, 143] width 156 height 43
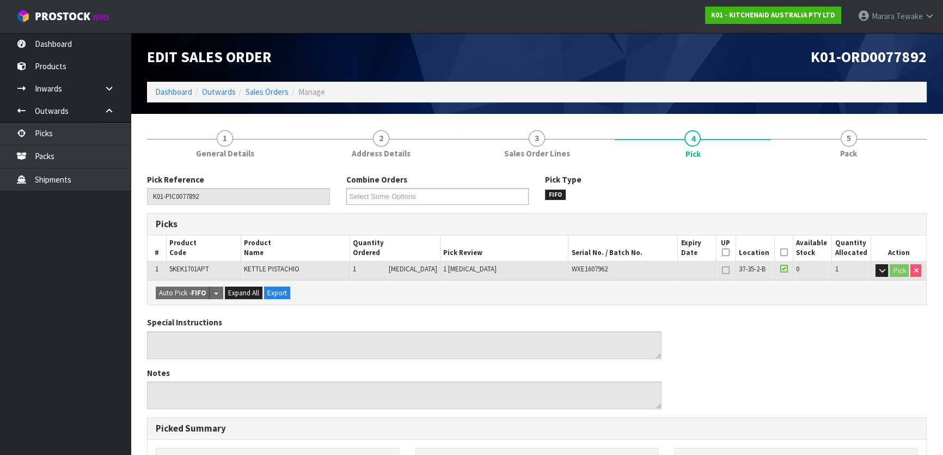
click at [780, 252] on icon at bounding box center [784, 252] width 8 height 1
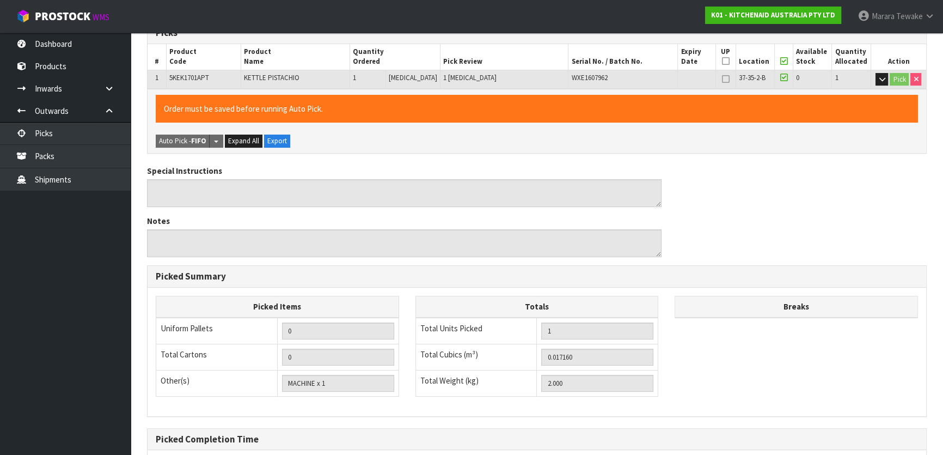
scroll to position [299, 0]
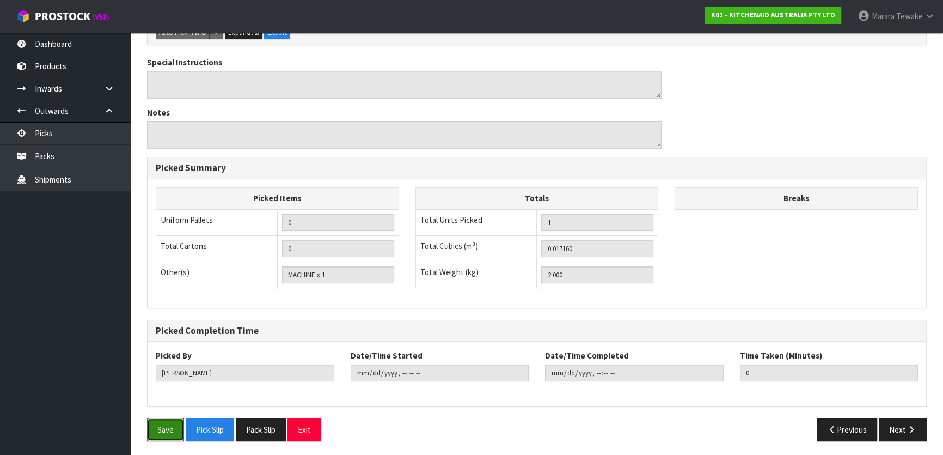
click at [169, 420] on button "Save" at bounding box center [165, 429] width 37 height 23
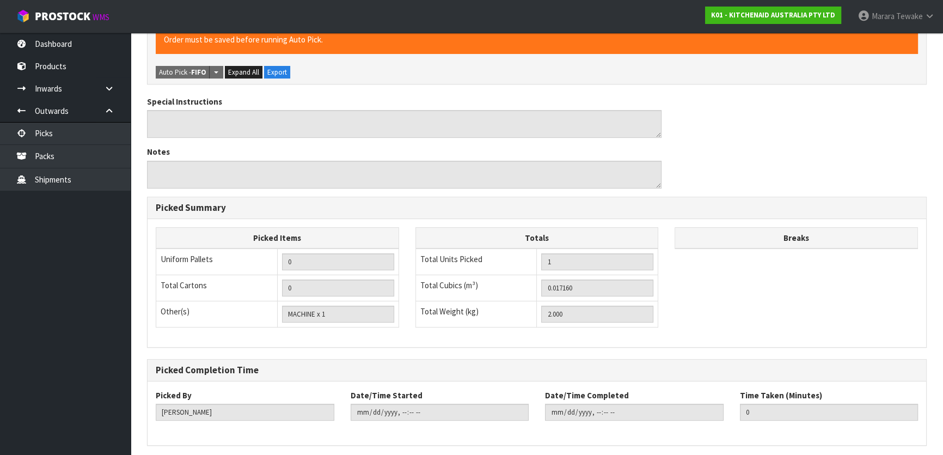
scroll to position [0, 0]
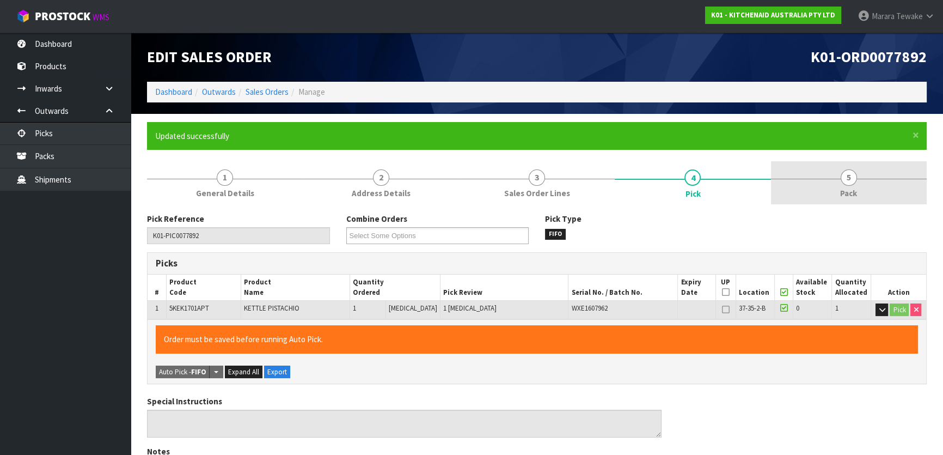
drag, startPoint x: 836, startPoint y: 173, endPoint x: 779, endPoint y: 191, distance: 59.9
click at [835, 173] on link "5 Pack" at bounding box center [849, 182] width 156 height 43
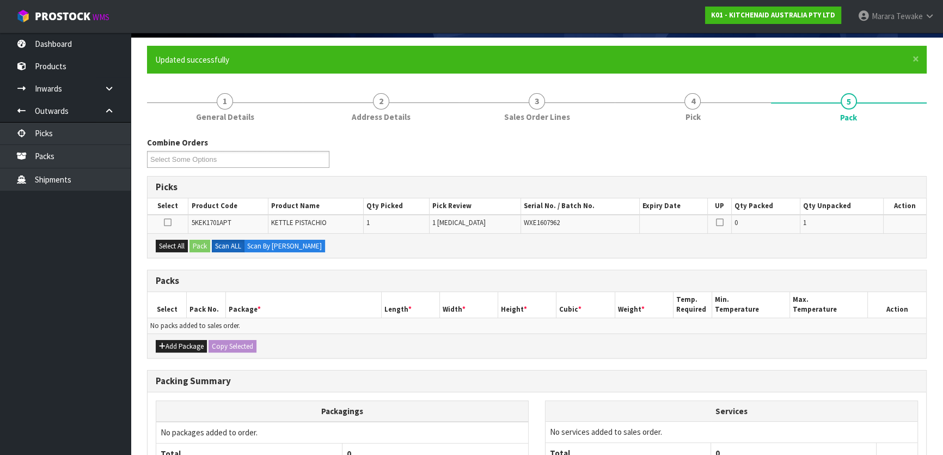
scroll to position [179, 0]
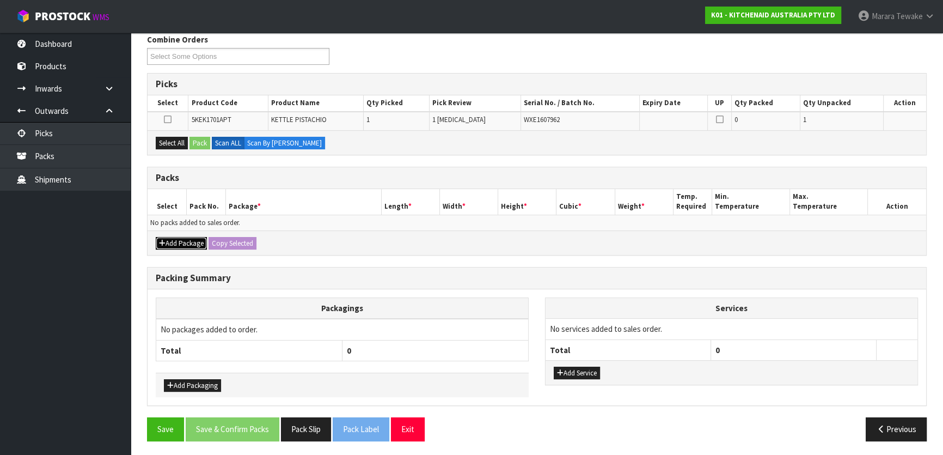
click at [194, 240] on button "Add Package" at bounding box center [181, 243] width 51 height 13
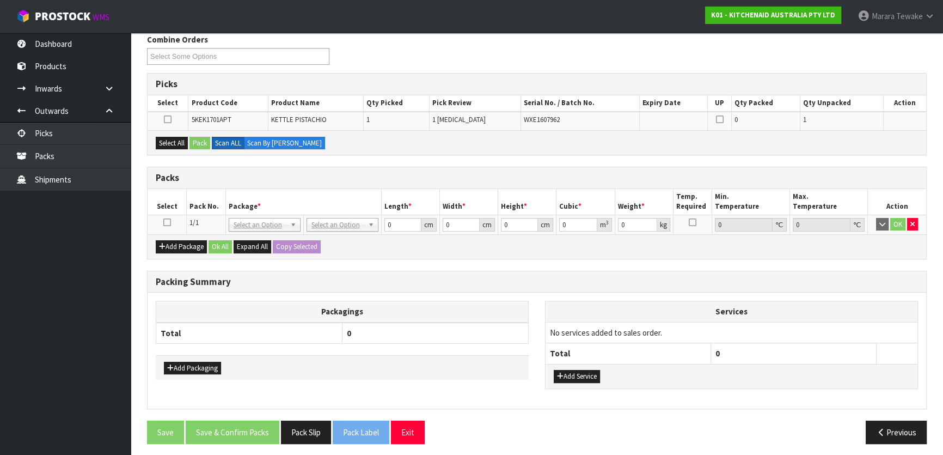
click at [168, 222] on icon at bounding box center [167, 222] width 8 height 1
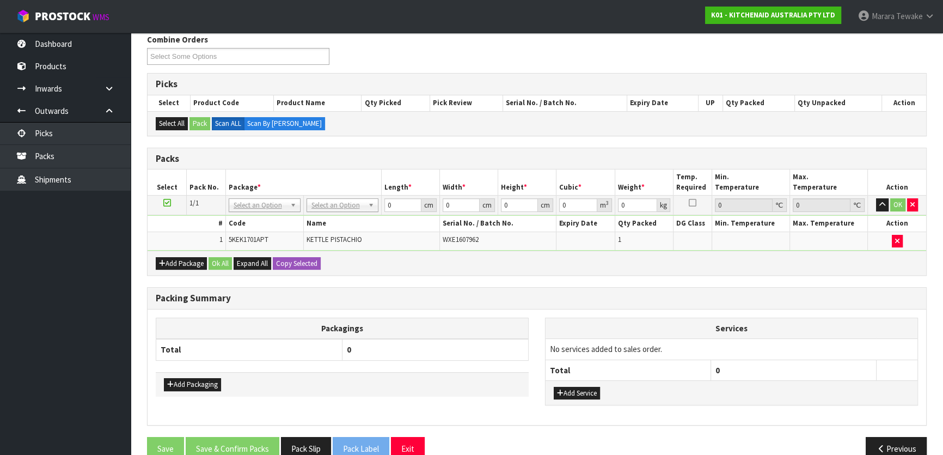
drag, startPoint x: 351, startPoint y: 202, endPoint x: 339, endPoint y: 224, distance: 24.9
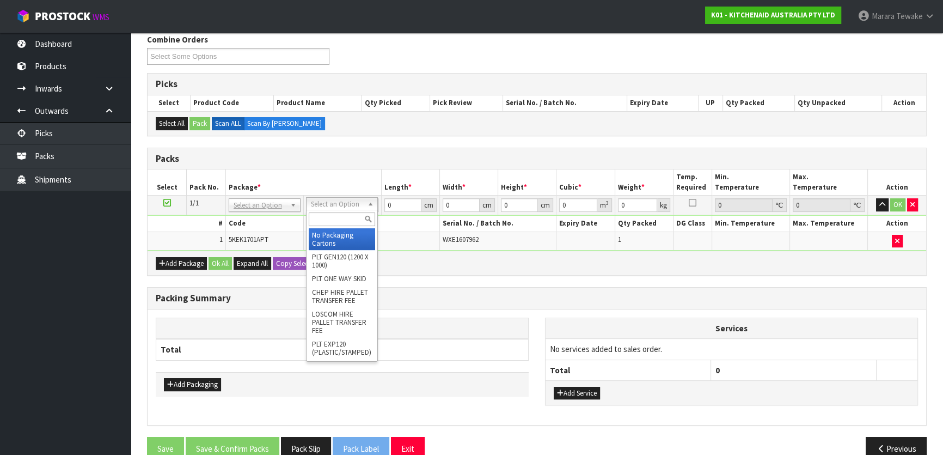
click at [339, 223] on input "text" at bounding box center [342, 219] width 66 height 14
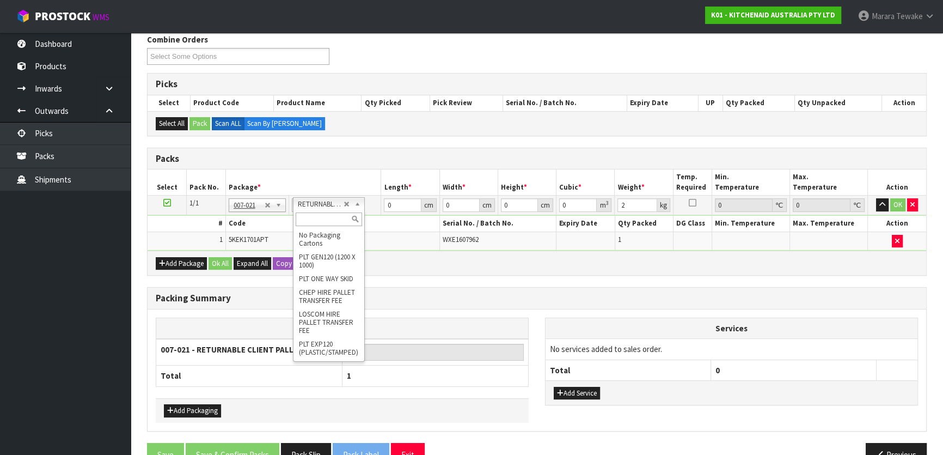
click at [328, 218] on input "text" at bounding box center [329, 219] width 66 height 14
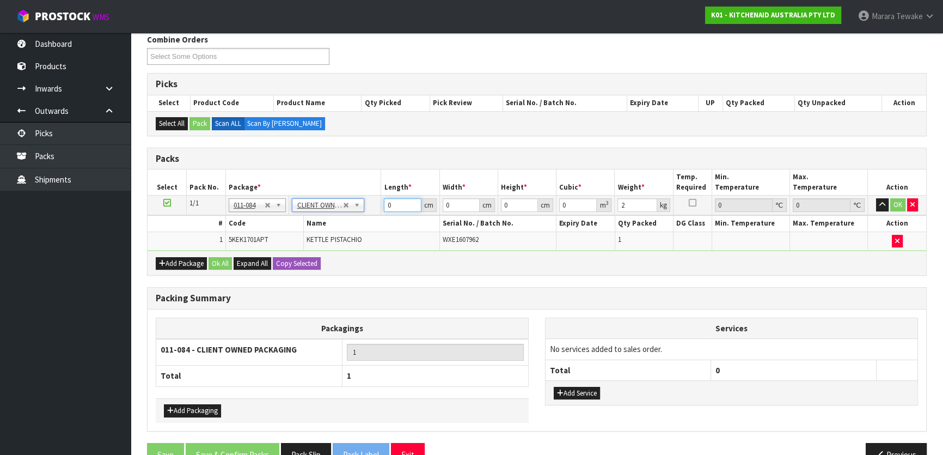
drag, startPoint x: 399, startPoint y: 200, endPoint x: 357, endPoint y: 179, distance: 47.0
click at [362, 185] on table "Select Pack No. Package * Length * Width * Height * Cubic * Weight * Temp. Requ…" at bounding box center [537, 209] width 779 height 81
click at [876, 198] on button "button" at bounding box center [882, 204] width 13 height 13
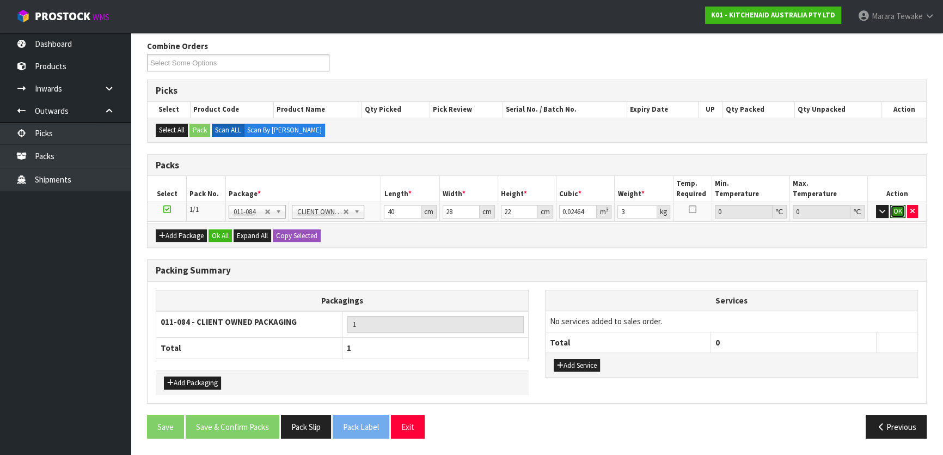
click button "OK" at bounding box center [897, 211] width 15 height 13
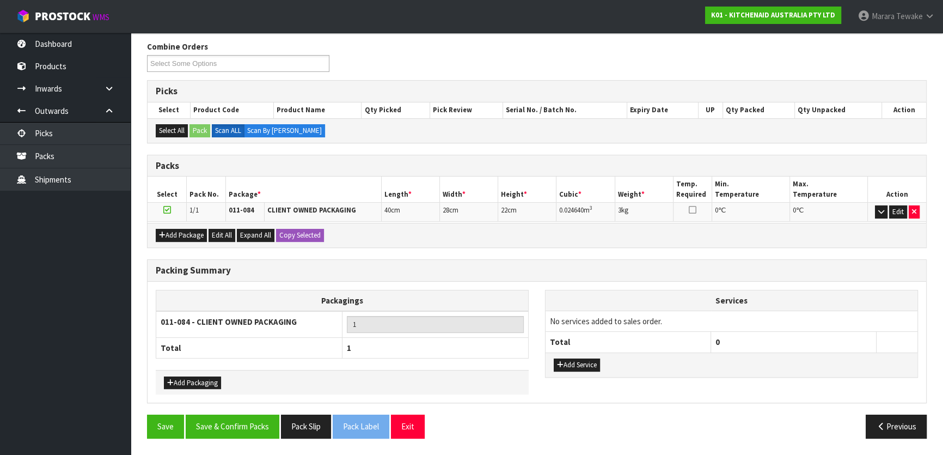
scroll to position [168, 0]
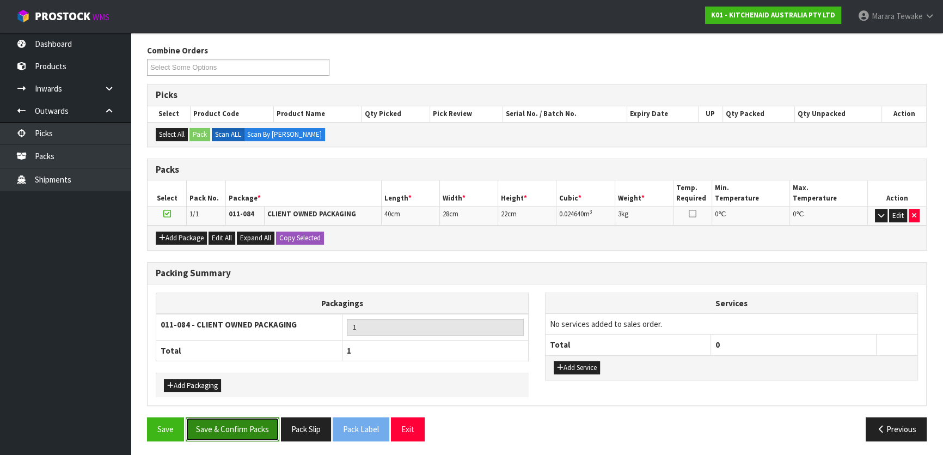
click at [240, 424] on button "Save & Confirm Packs" at bounding box center [233, 428] width 94 height 23
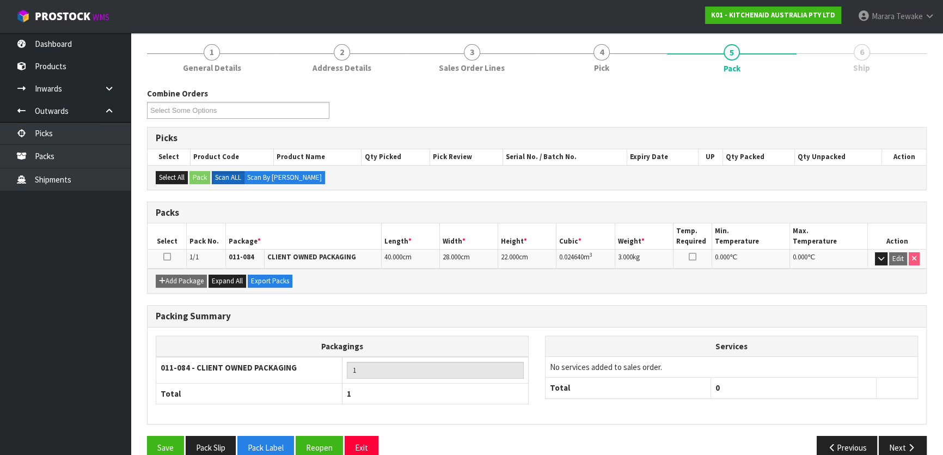
scroll to position [144, 0]
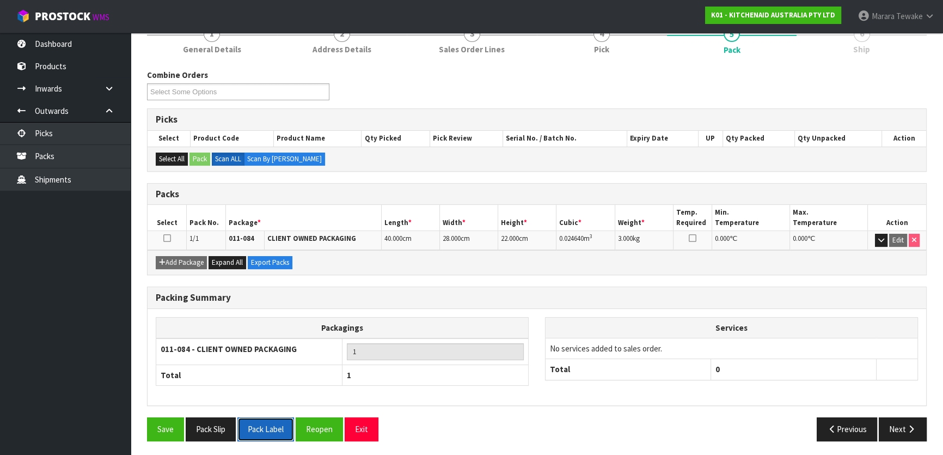
click at [268, 424] on button "Pack Label" at bounding box center [265, 428] width 57 height 23
click at [209, 422] on button "Pack Slip" at bounding box center [211, 428] width 50 height 23
click at [894, 422] on button "Next" at bounding box center [903, 428] width 48 height 23
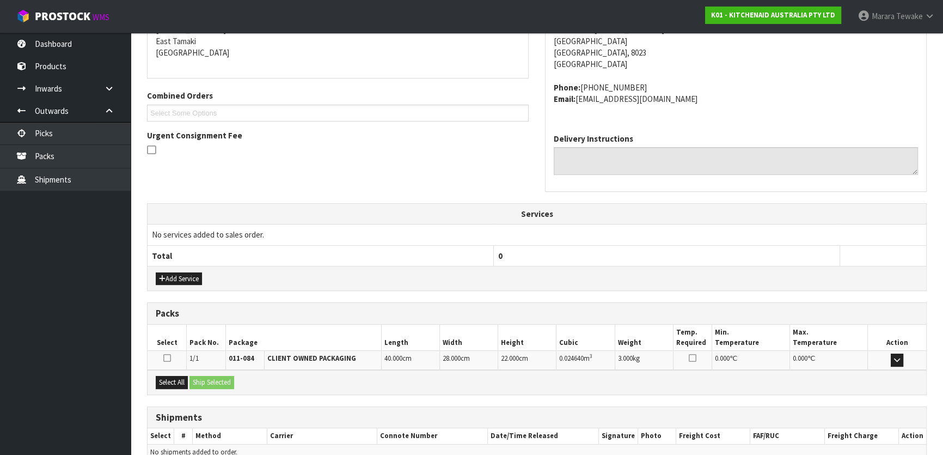
scroll to position [286, 0]
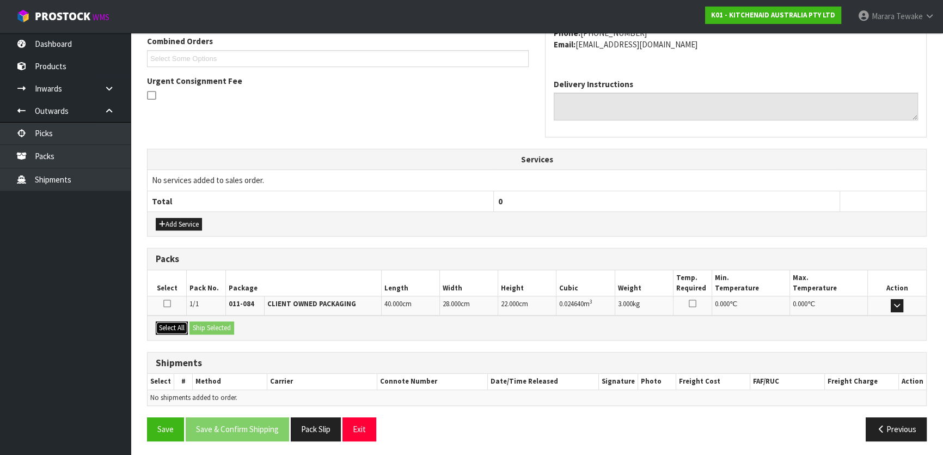
drag, startPoint x: 177, startPoint y: 324, endPoint x: 218, endPoint y: 323, distance: 41.4
click at [181, 324] on button "Select All" at bounding box center [172, 327] width 32 height 13
drag, startPoint x: 218, startPoint y: 323, endPoint x: 279, endPoint y: 332, distance: 61.0
click at [222, 324] on button "Ship Selected" at bounding box center [211, 327] width 45 height 13
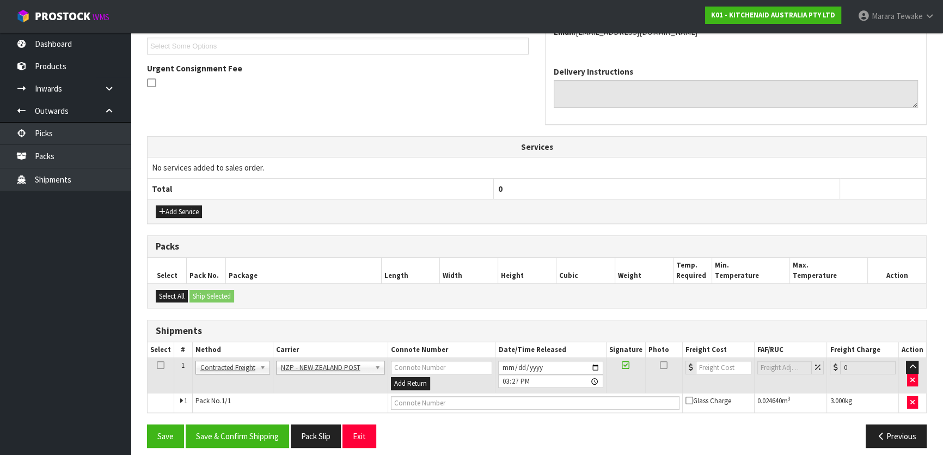
scroll to position [305, 0]
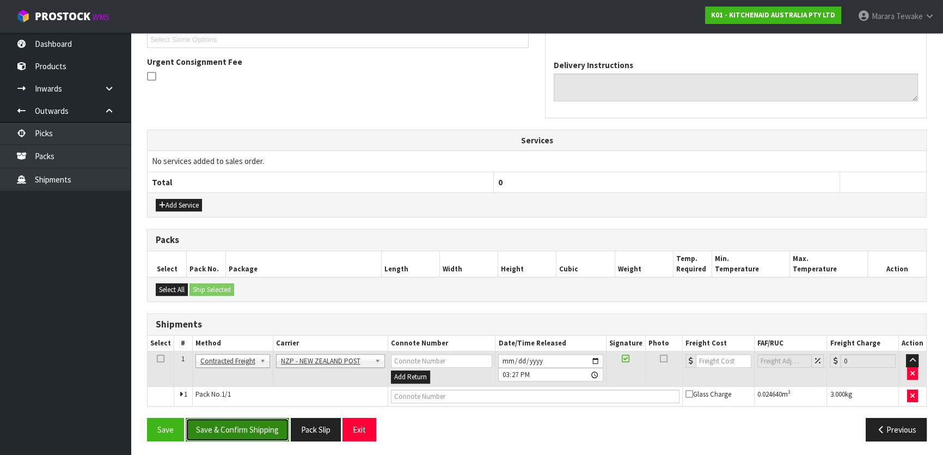
click at [270, 424] on button "Save & Confirm Shipping" at bounding box center [237, 429] width 103 height 23
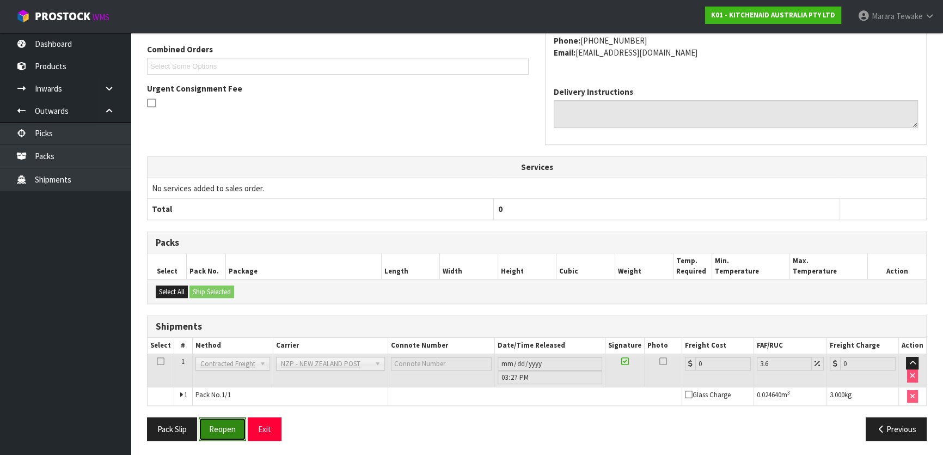
click at [222, 430] on button "Reopen" at bounding box center [222, 428] width 47 height 23
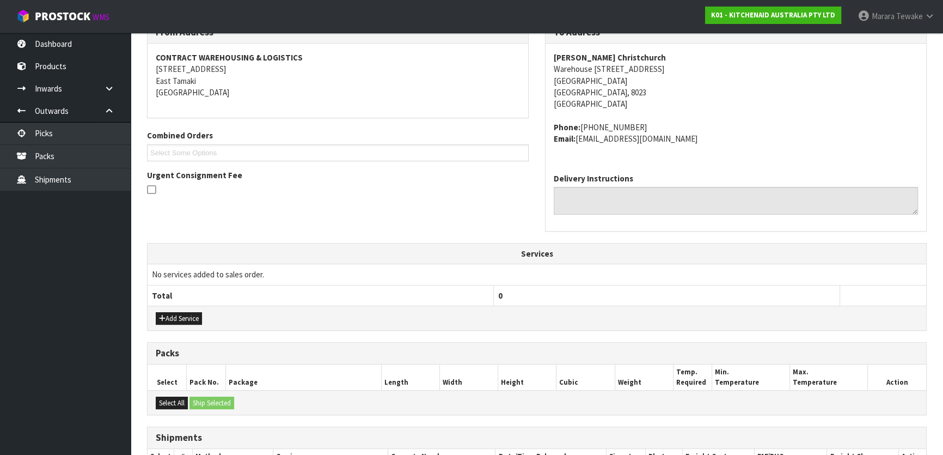
scroll to position [305, 0]
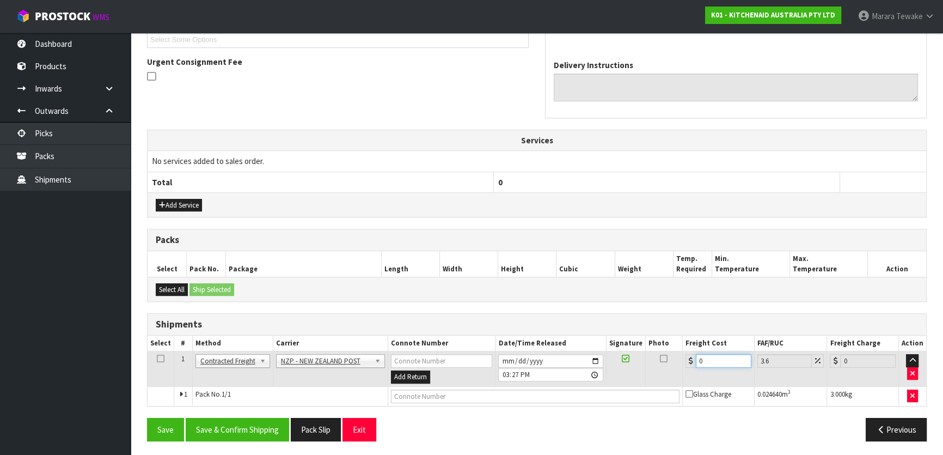
drag, startPoint x: 711, startPoint y: 360, endPoint x: 691, endPoint y: 336, distance: 31.4
click at [694, 344] on table "Select # Method Carrier Connote Number Date/Time Released Signature Photo Freig…" at bounding box center [537, 370] width 779 height 70
click at [228, 428] on button "Save & Confirm Shipping" at bounding box center [237, 429] width 103 height 23
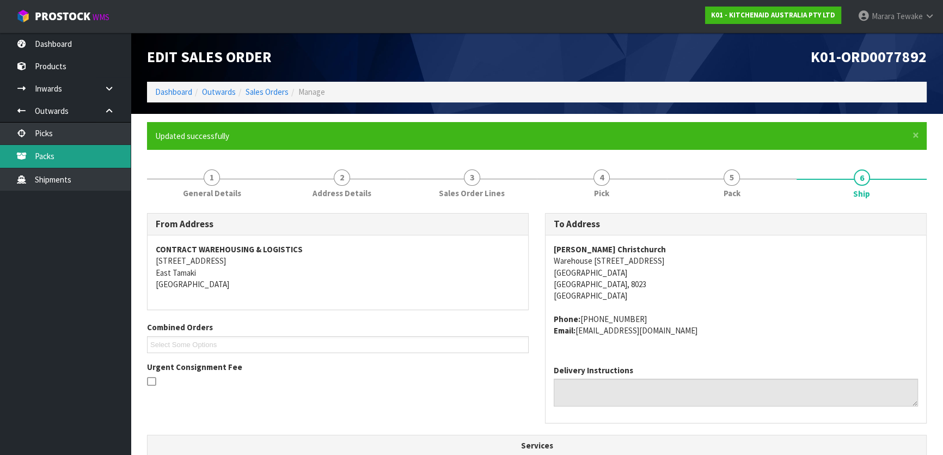
scroll to position [0, 0]
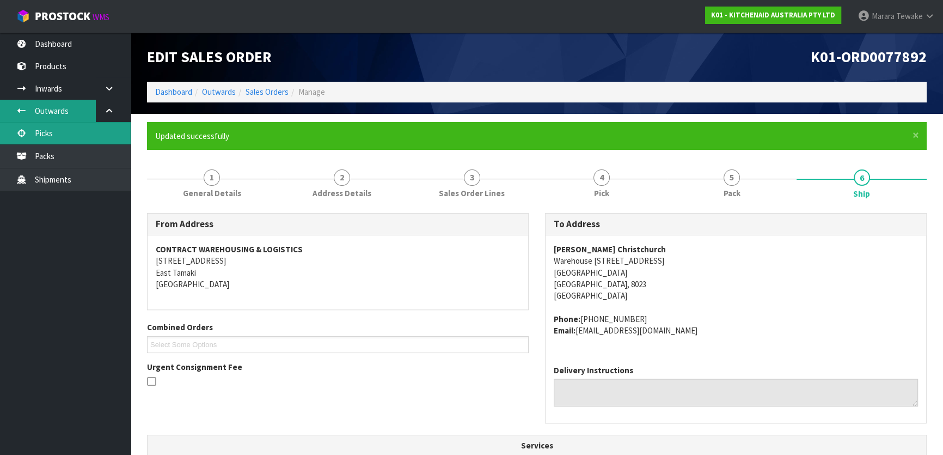
drag, startPoint x: 56, startPoint y: 124, endPoint x: 66, endPoint y: 121, distance: 10.2
click at [56, 124] on link "Picks" at bounding box center [65, 133] width 131 height 22
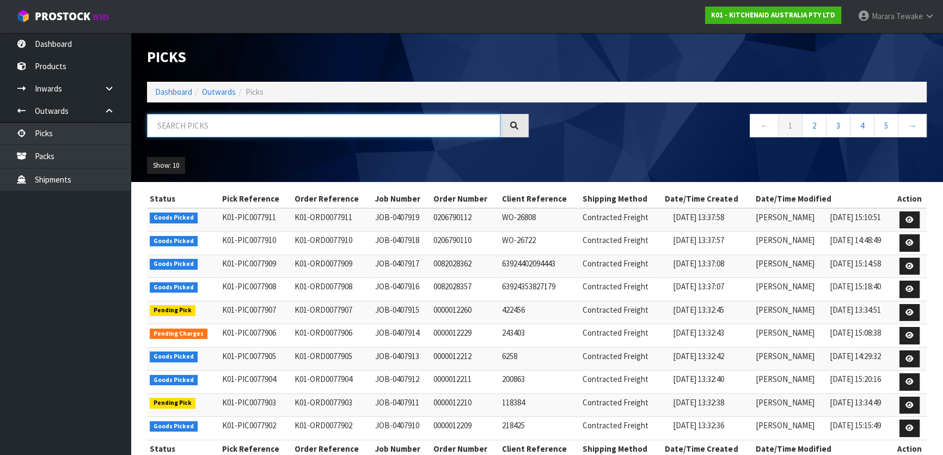
click at [196, 128] on input "text" at bounding box center [323, 125] width 353 height 23
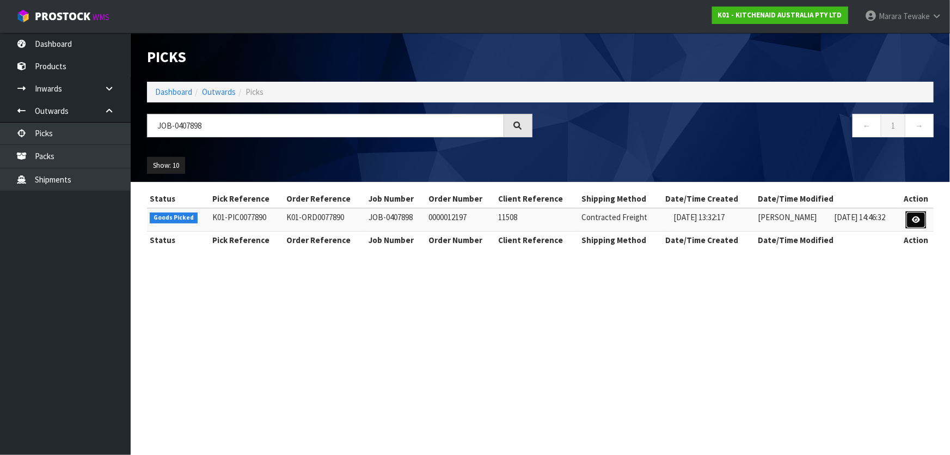
click at [918, 218] on icon at bounding box center [916, 219] width 8 height 7
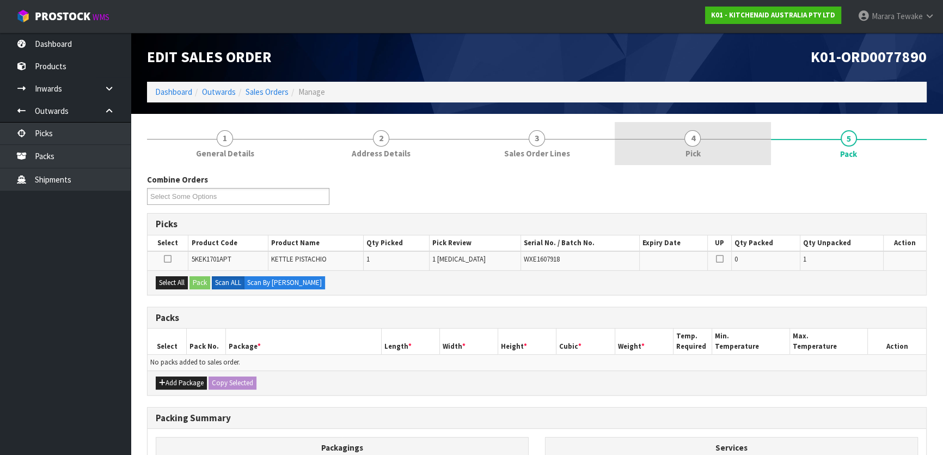
click at [727, 157] on link "4 Pick" at bounding box center [693, 143] width 156 height 43
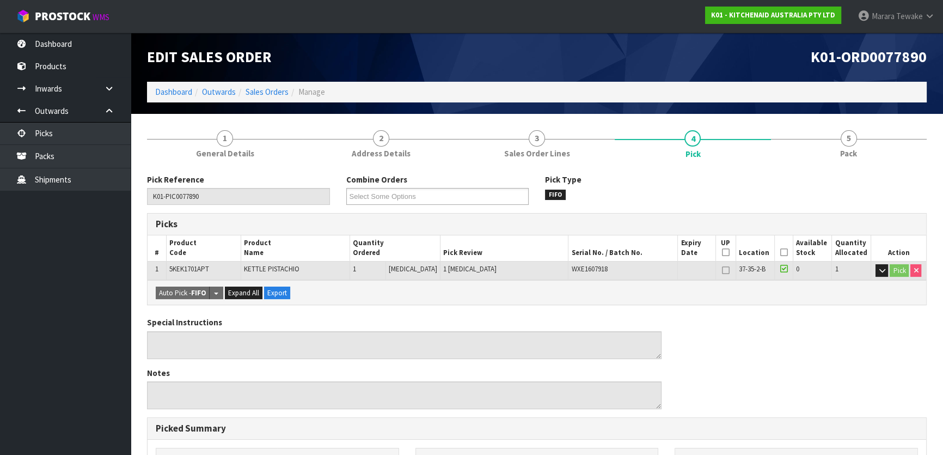
click at [780, 252] on icon at bounding box center [784, 252] width 8 height 1
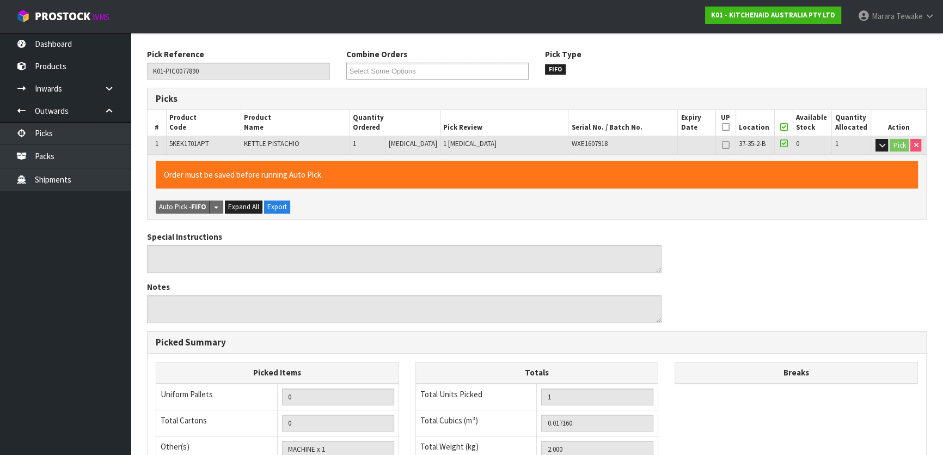
scroll to position [299, 0]
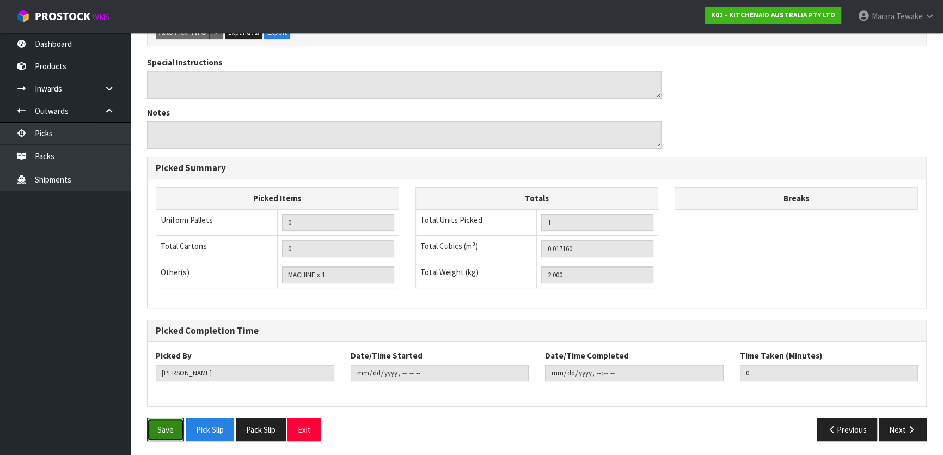
drag, startPoint x: 166, startPoint y: 421, endPoint x: 232, endPoint y: 389, distance: 73.8
click at [166, 421] on button "Save" at bounding box center [165, 429] width 37 height 23
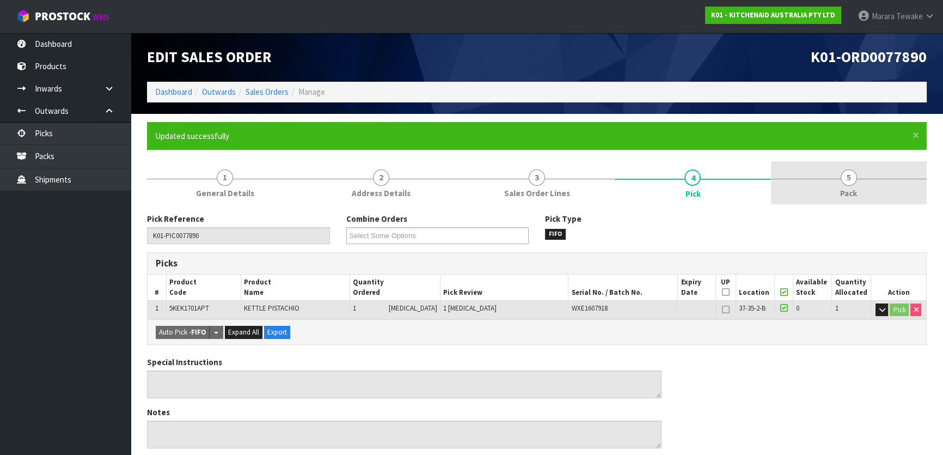
click at [850, 179] on span "5" at bounding box center [849, 177] width 16 height 16
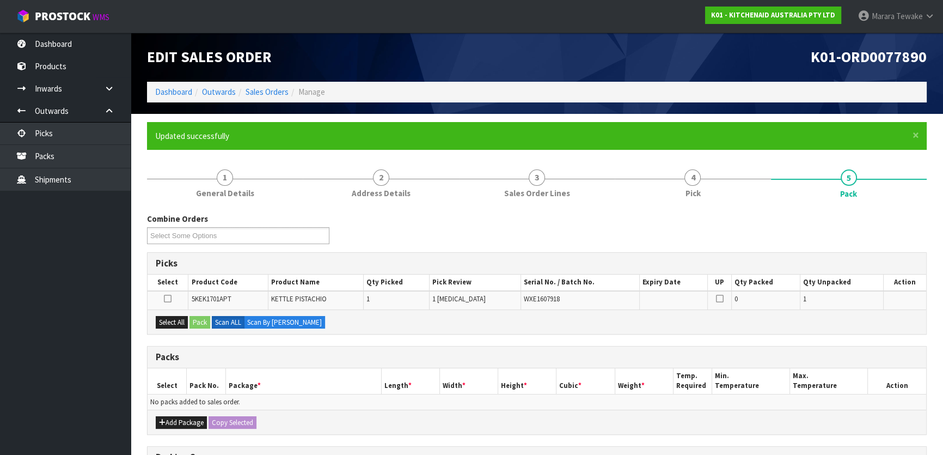
scroll to position [49, 0]
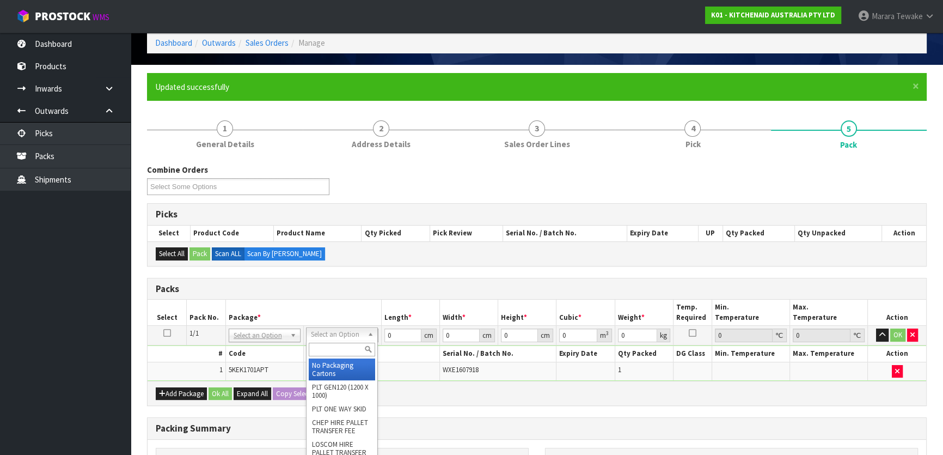
click at [322, 347] on input "text" at bounding box center [342, 349] width 66 height 14
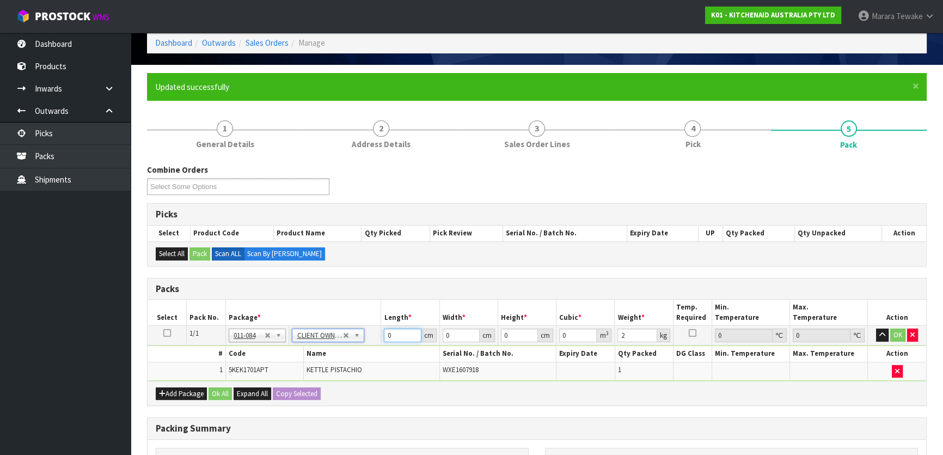
drag, startPoint x: 393, startPoint y: 337, endPoint x: 382, endPoint y: 331, distance: 12.0
click at [382, 331] on td "0 cm" at bounding box center [410, 336] width 58 height 20
click at [876, 328] on button "button" at bounding box center [882, 334] width 13 height 13
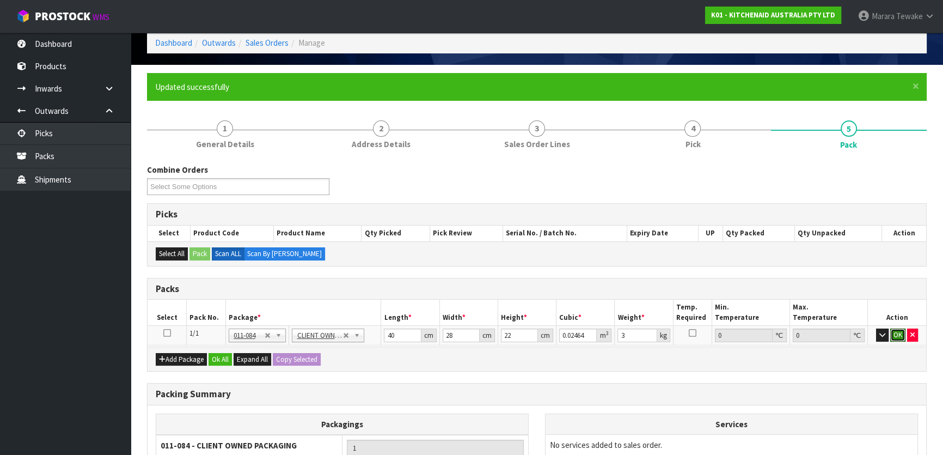
click button "OK" at bounding box center [897, 334] width 15 height 13
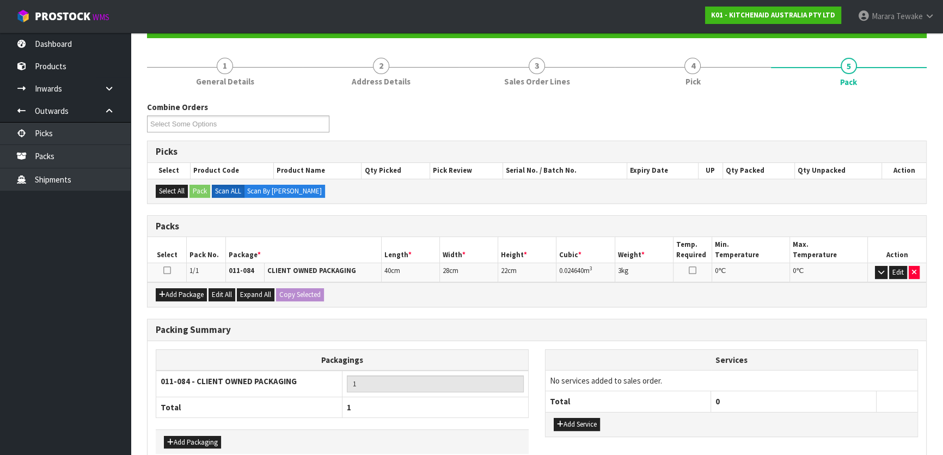
scroll to position [168, 0]
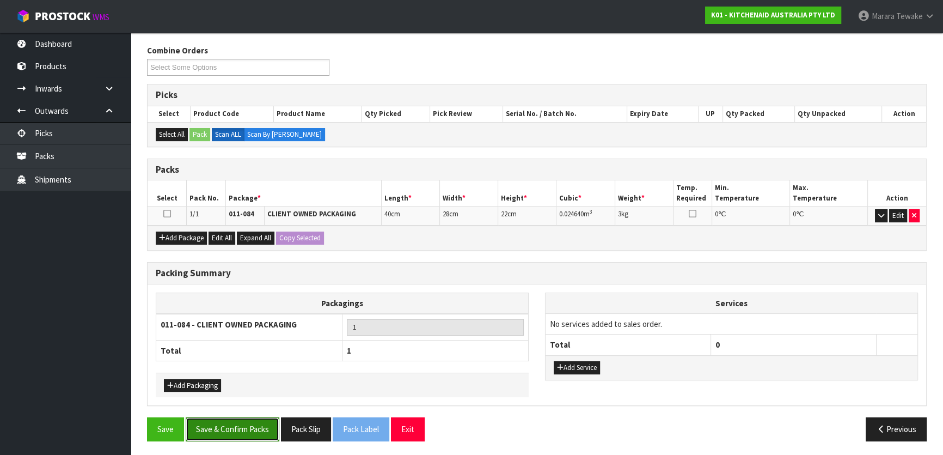
click at [236, 431] on button "Save & Confirm Packs" at bounding box center [233, 428] width 94 height 23
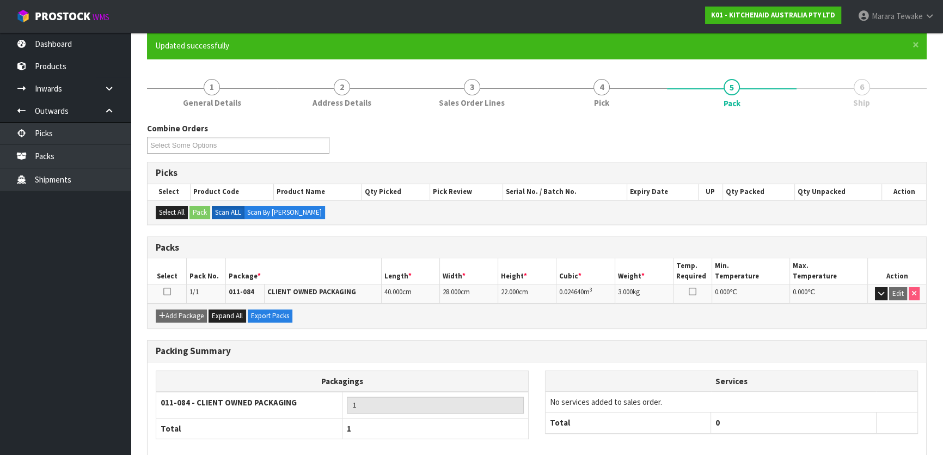
scroll to position [144, 0]
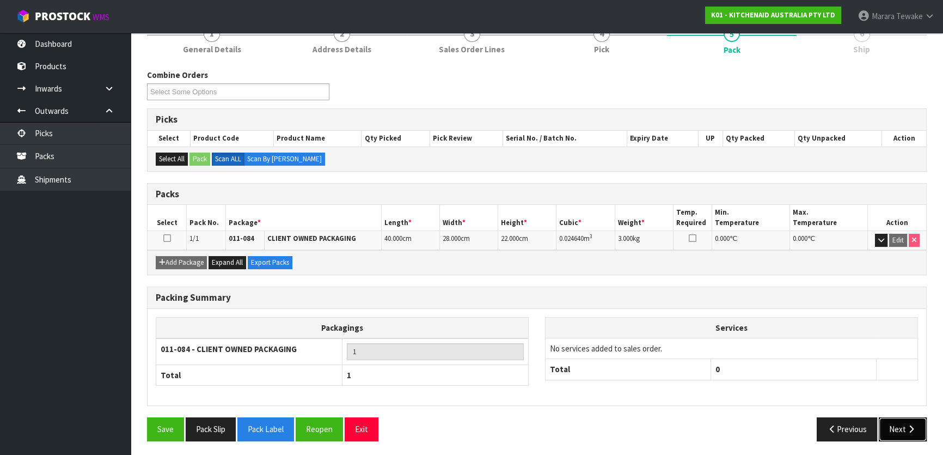
click at [904, 419] on button "Next" at bounding box center [903, 428] width 48 height 23
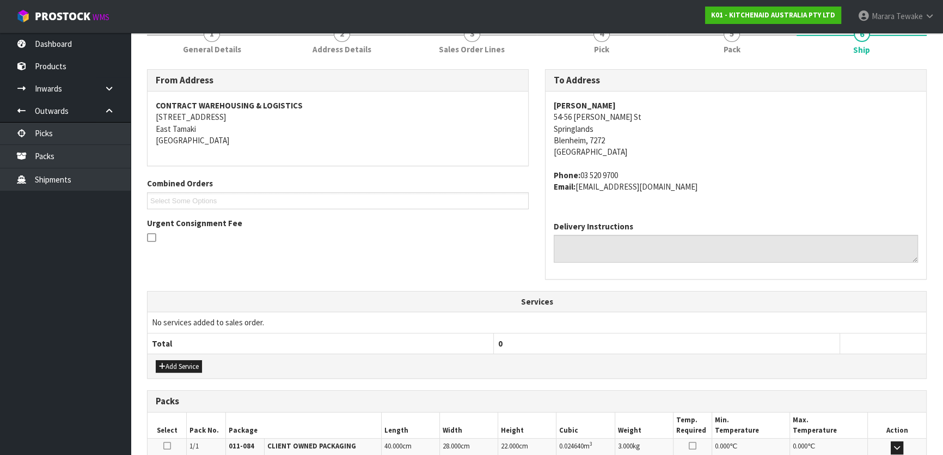
scroll to position [286, 0]
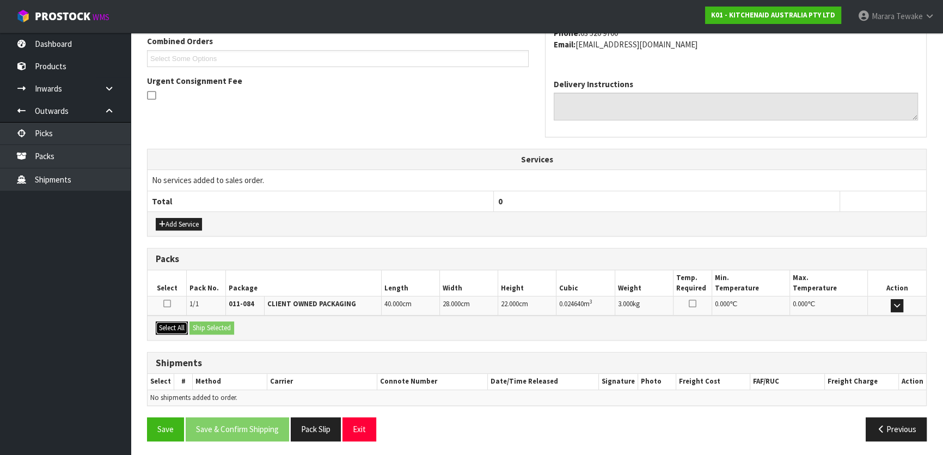
click at [173, 326] on button "Select All" at bounding box center [172, 327] width 32 height 13
click at [209, 321] on button "Ship Selected" at bounding box center [211, 327] width 45 height 13
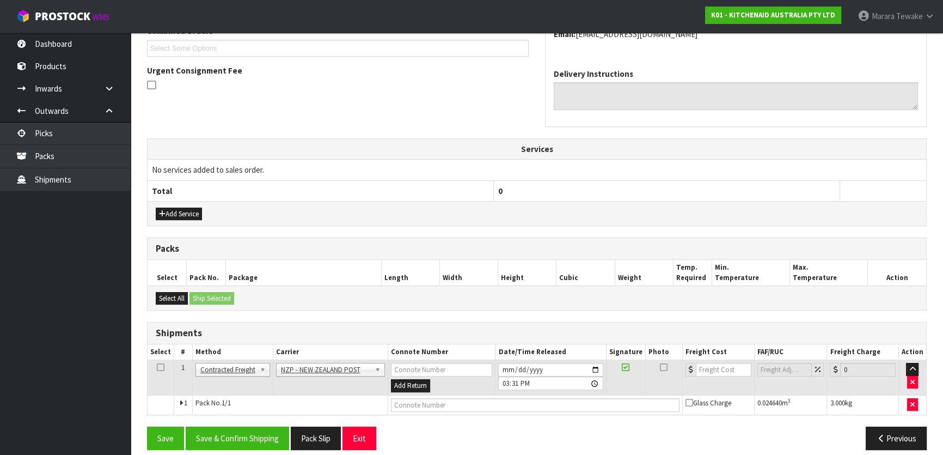
scroll to position [305, 0]
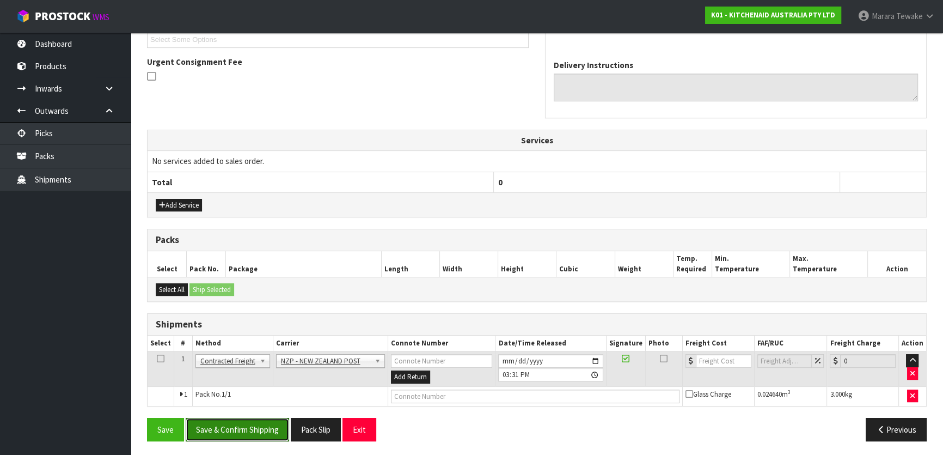
drag, startPoint x: 254, startPoint y: 425, endPoint x: 216, endPoint y: 414, distance: 39.8
click at [252, 426] on button "Save & Confirm Shipping" at bounding box center [237, 429] width 103 height 23
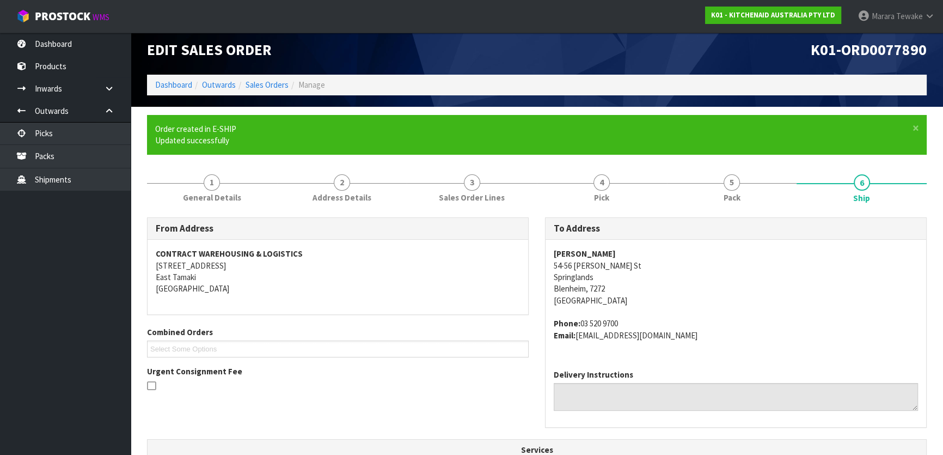
scroll to position [290, 0]
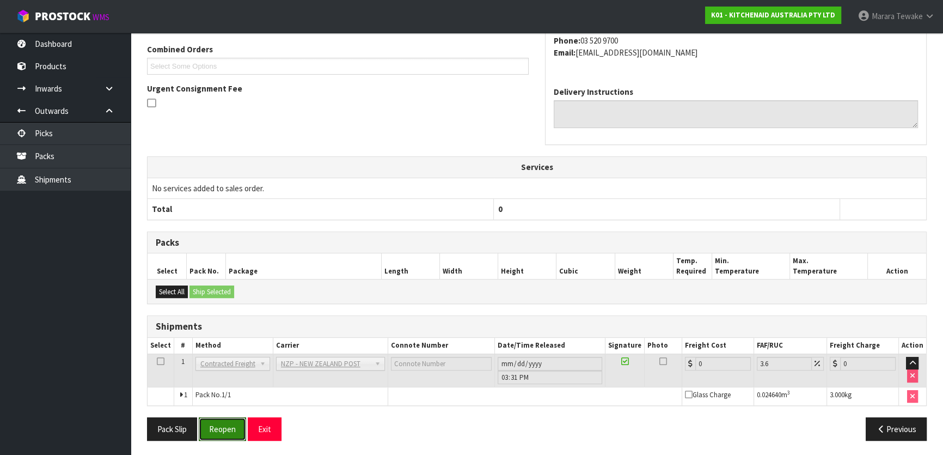
drag, startPoint x: 226, startPoint y: 425, endPoint x: 131, endPoint y: 425, distance: 95.8
click at [222, 425] on button "Reopen" at bounding box center [222, 428] width 47 height 23
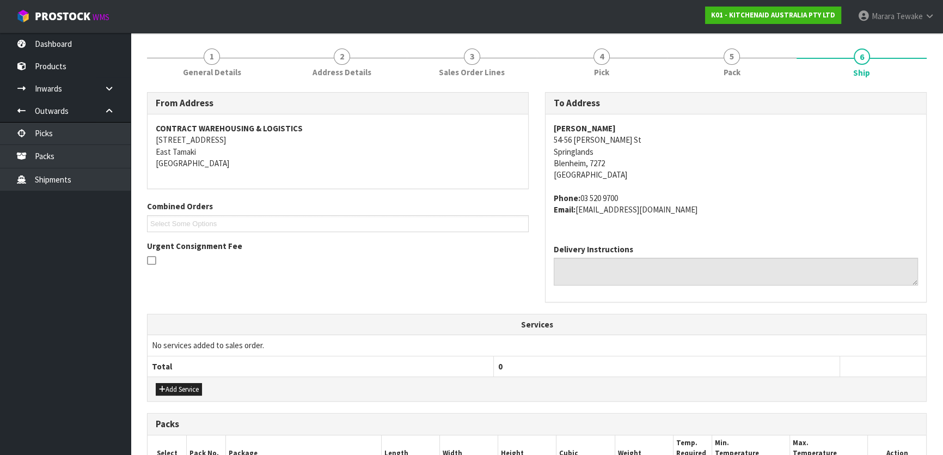
scroll to position [305, 0]
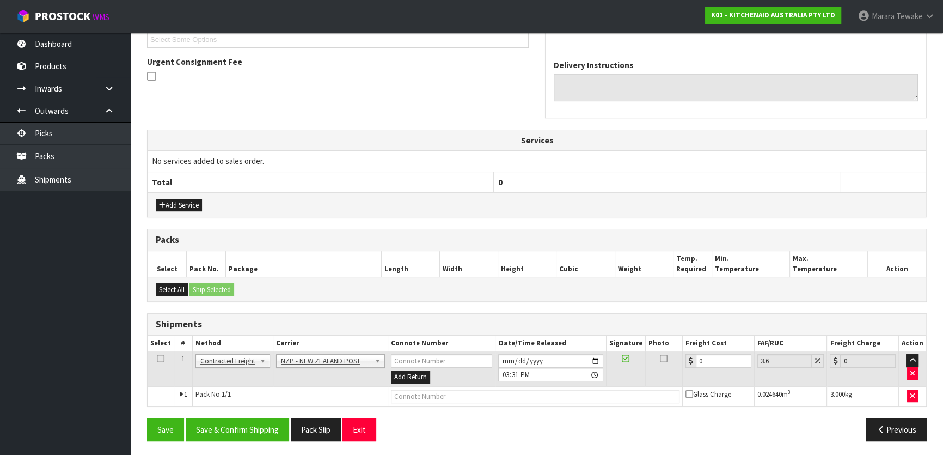
click at [712, 361] on td "0" at bounding box center [719, 368] width 72 height 35
click at [710, 361] on input "0" at bounding box center [724, 361] width 56 height 14
drag, startPoint x: 707, startPoint y: 360, endPoint x: 659, endPoint y: 338, distance: 52.1
click at [665, 346] on table "Select # Method Carrier Connote Number Date/Time Released Signature Photo Freig…" at bounding box center [537, 370] width 779 height 70
click at [230, 425] on button "Save & Confirm Shipping" at bounding box center [237, 429] width 103 height 23
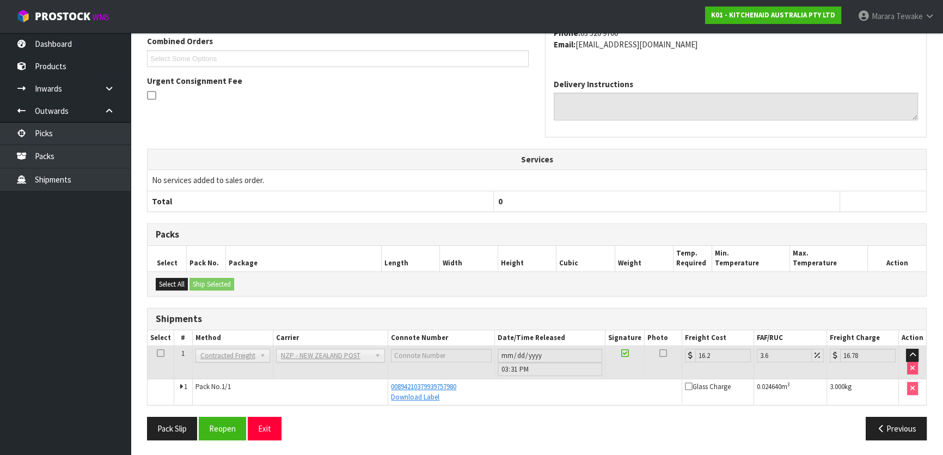
scroll to position [0, 0]
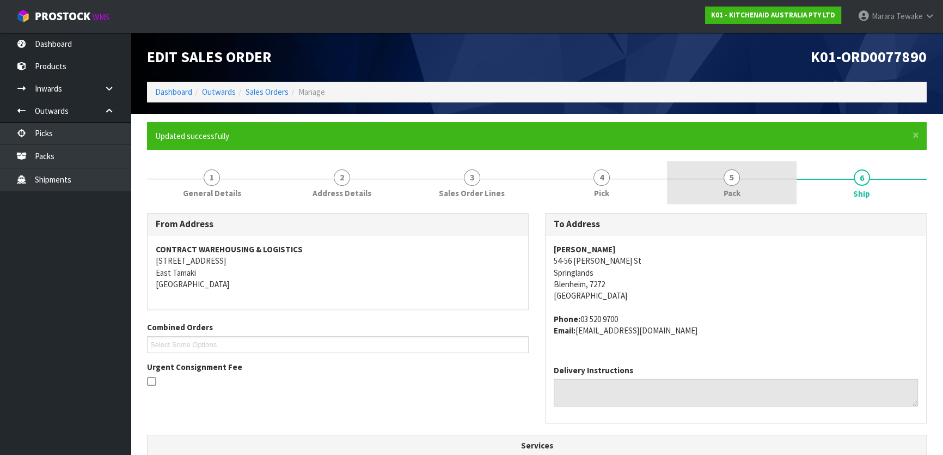
click at [728, 185] on link "5 Pack" at bounding box center [732, 182] width 130 height 43
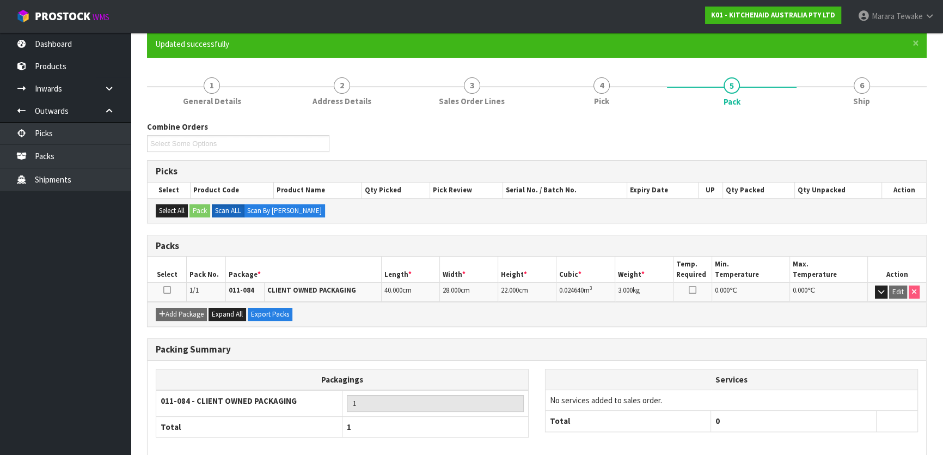
scroll to position [144, 0]
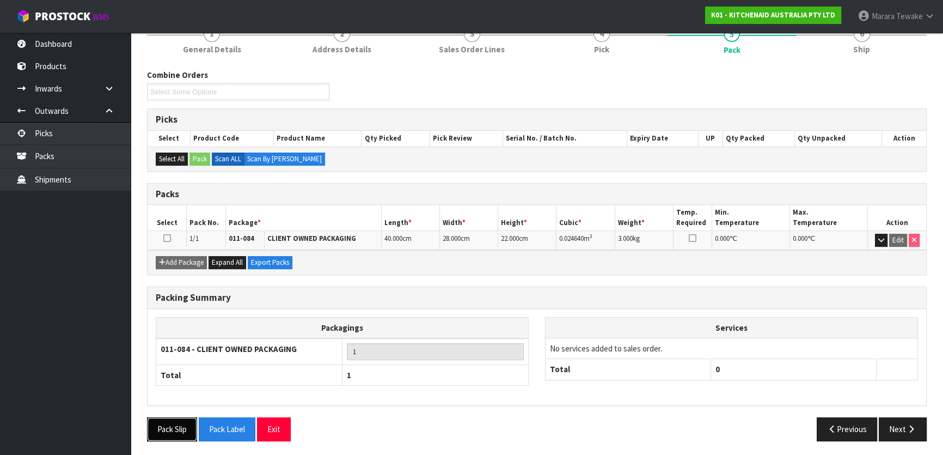
drag, startPoint x: 168, startPoint y: 426, endPoint x: 200, endPoint y: 413, distance: 34.4
click at [168, 426] on button "Pack Slip" at bounding box center [172, 428] width 50 height 23
click at [859, 51] on span "Ship" at bounding box center [861, 49] width 17 height 11
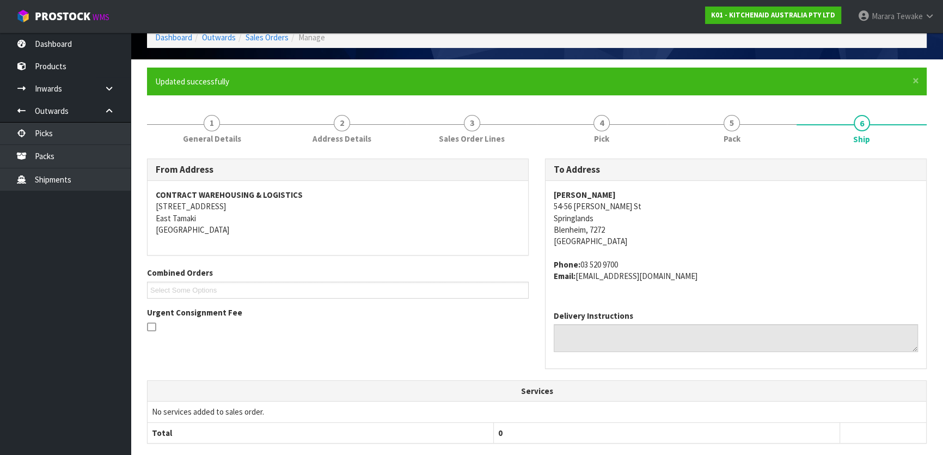
scroll to position [0, 0]
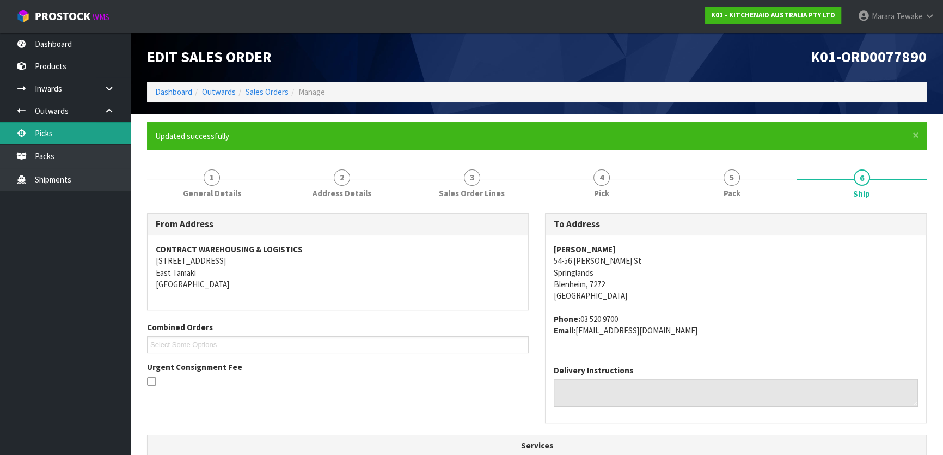
click at [111, 132] on link "Picks" at bounding box center [65, 133] width 131 height 22
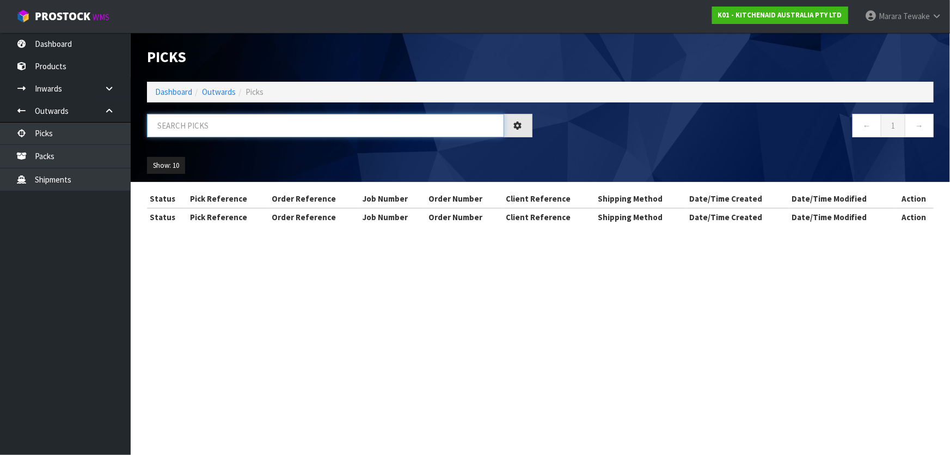
click at [175, 126] on input "text" at bounding box center [325, 125] width 357 height 23
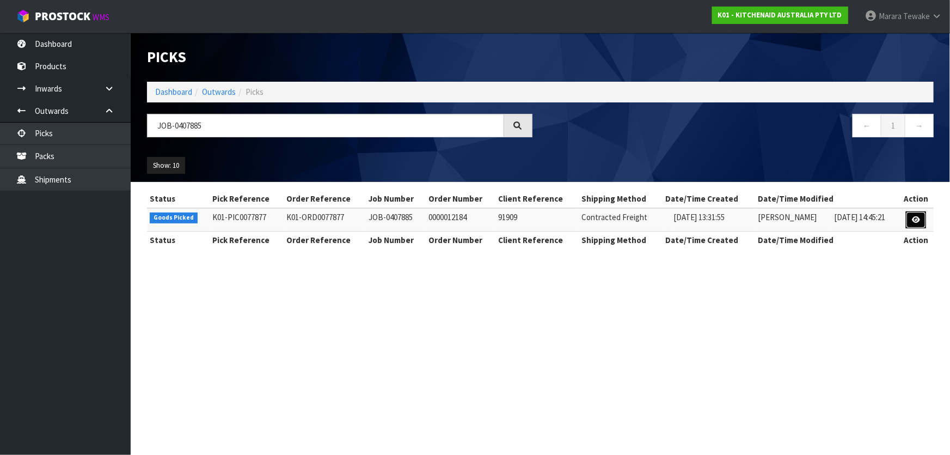
click at [922, 218] on link at bounding box center [916, 219] width 20 height 17
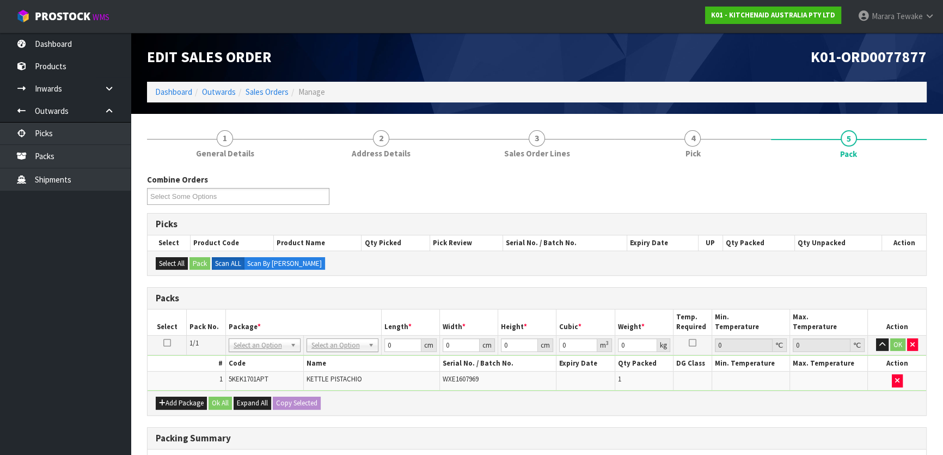
drag, startPoint x: 333, startPoint y: 348, endPoint x: 332, endPoint y: 366, distance: 18.5
click at [332, 360] on input "text" at bounding box center [342, 359] width 66 height 14
drag, startPoint x: 400, startPoint y: 344, endPoint x: 373, endPoint y: 340, distance: 26.9
click at [378, 342] on tr "1/1 NONE 007-001 007-002 007-004 007-009 007-013 007-014 007-015 007-017 007-01…" at bounding box center [537, 345] width 779 height 20
click at [876, 338] on button "button" at bounding box center [882, 344] width 13 height 13
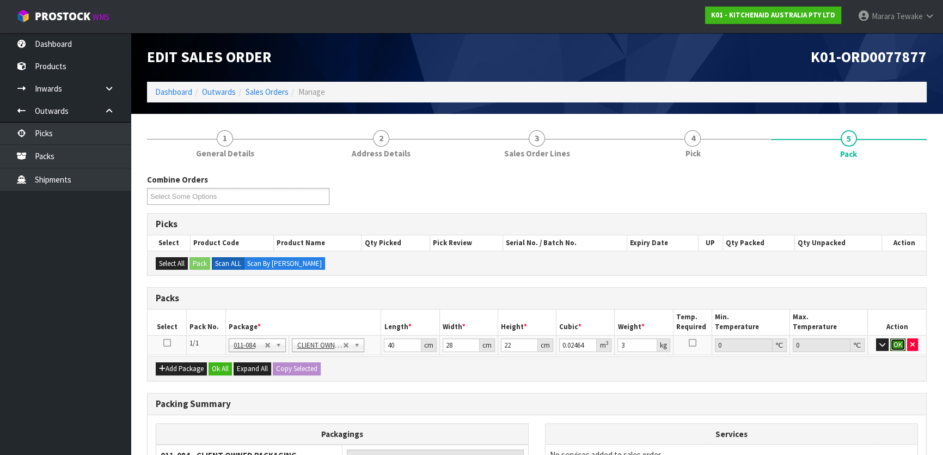
click button "OK" at bounding box center [897, 344] width 15 height 13
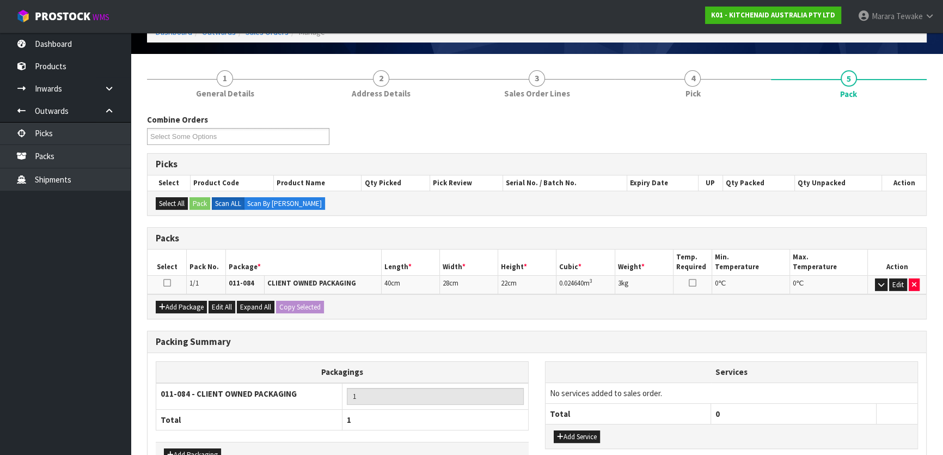
scroll to position [128, 0]
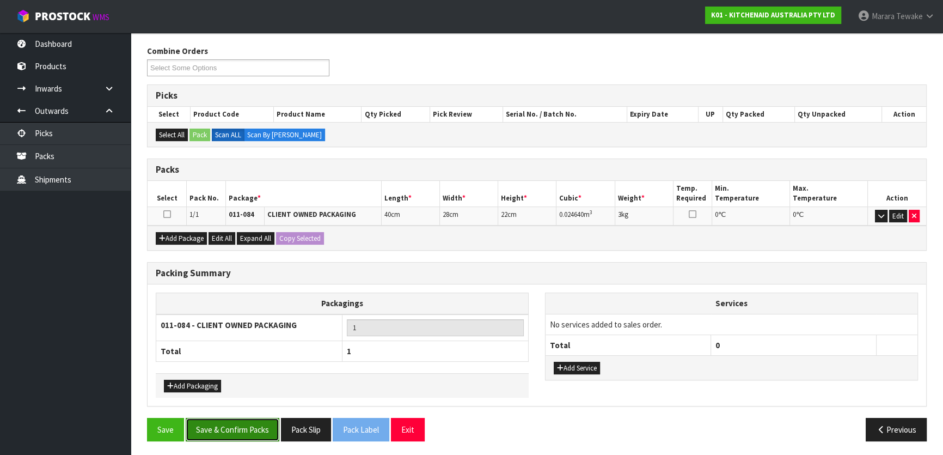
click at [222, 424] on button "Save & Confirm Packs" at bounding box center [233, 429] width 94 height 23
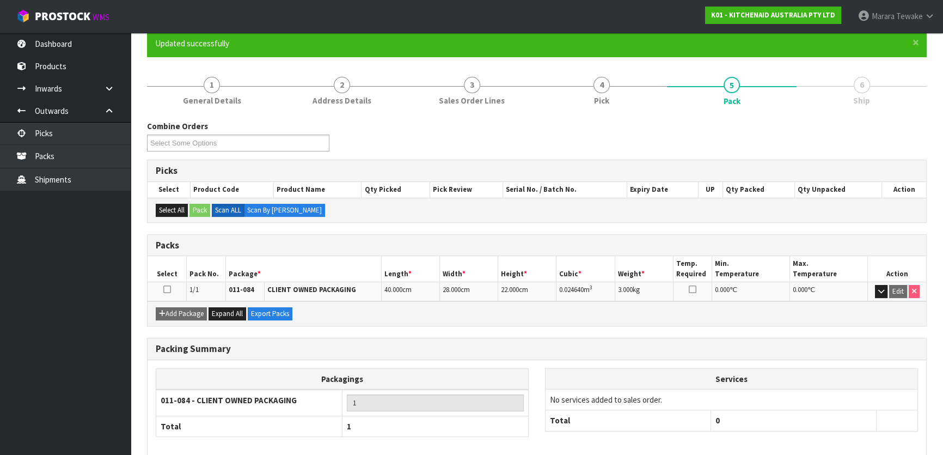
scroll to position [144, 0]
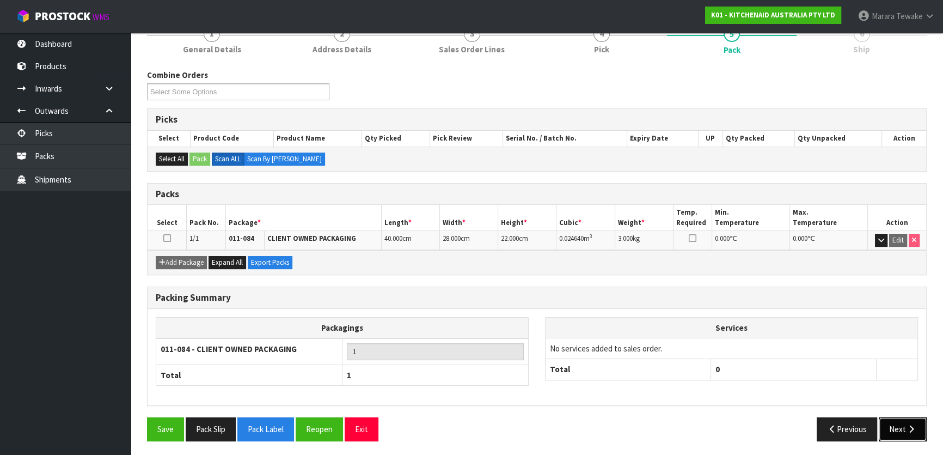
click at [882, 417] on button "Next" at bounding box center [903, 428] width 48 height 23
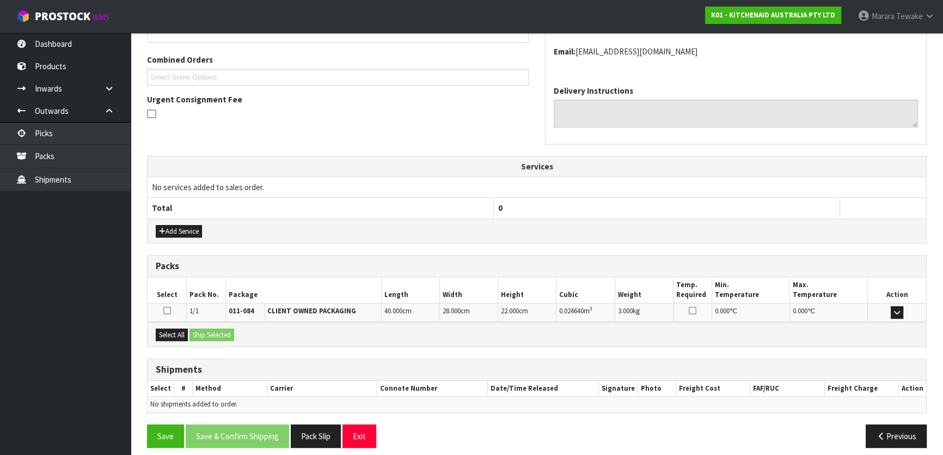
scroll to position [274, 0]
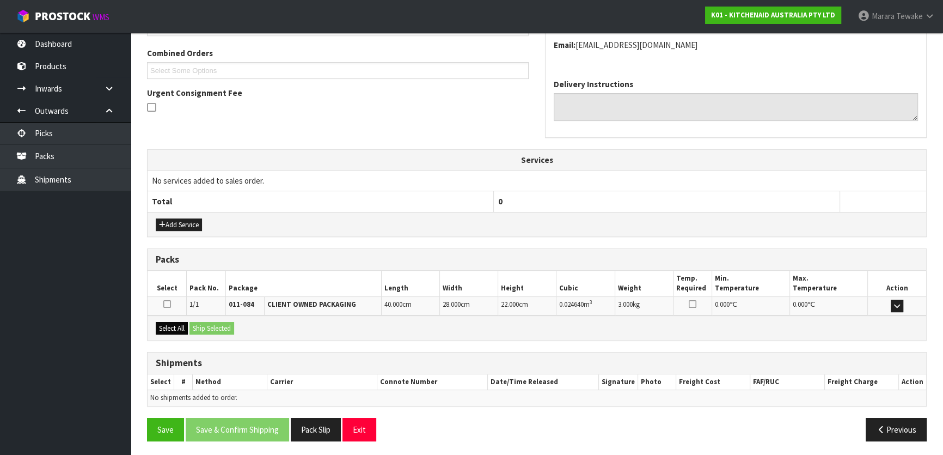
drag, startPoint x: 170, startPoint y: 317, endPoint x: 173, endPoint y: 324, distance: 7.6
click at [172, 321] on div "Select All Ship Selected" at bounding box center [537, 327] width 779 height 25
drag, startPoint x: 175, startPoint y: 328, endPoint x: 204, endPoint y: 324, distance: 29.2
click at [179, 328] on button "Select All" at bounding box center [172, 328] width 32 height 13
click at [212, 323] on button "Ship Selected" at bounding box center [211, 328] width 45 height 13
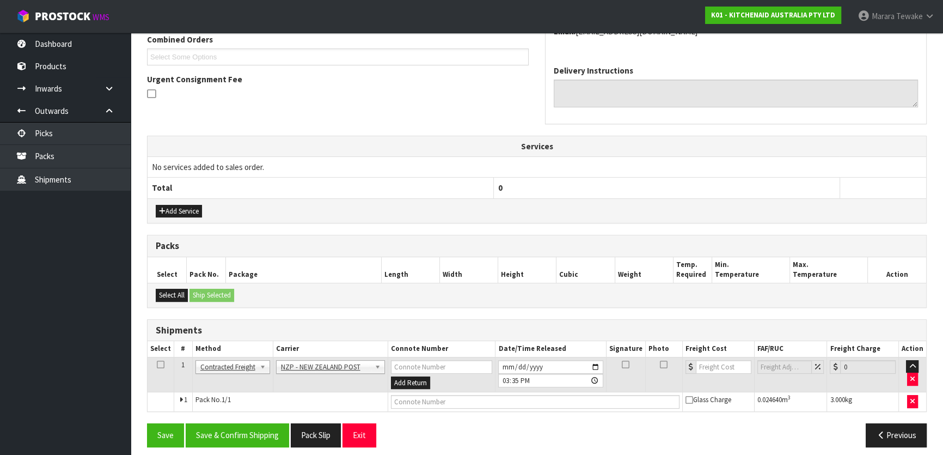
scroll to position [294, 0]
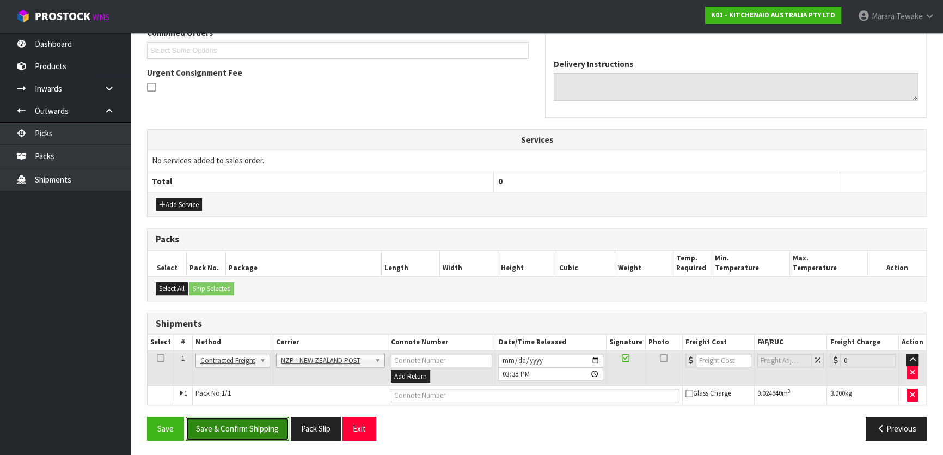
click at [249, 425] on button "Save & Confirm Shipping" at bounding box center [237, 428] width 103 height 23
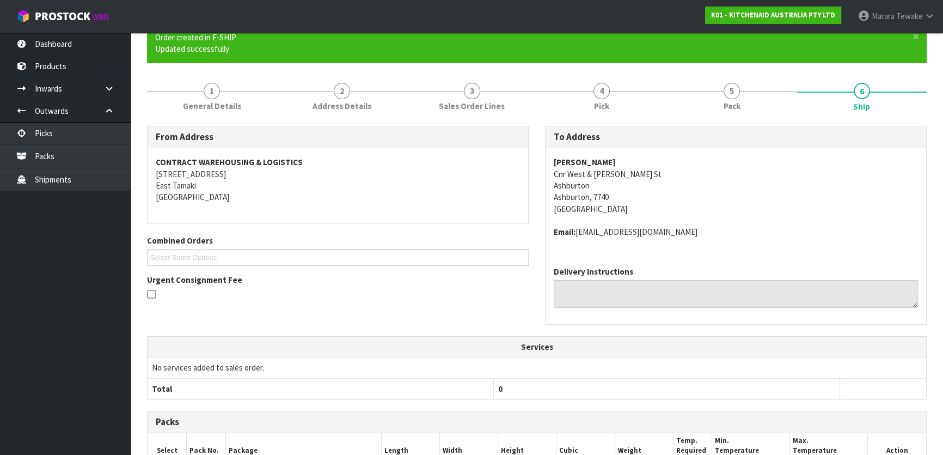
scroll to position [278, 0]
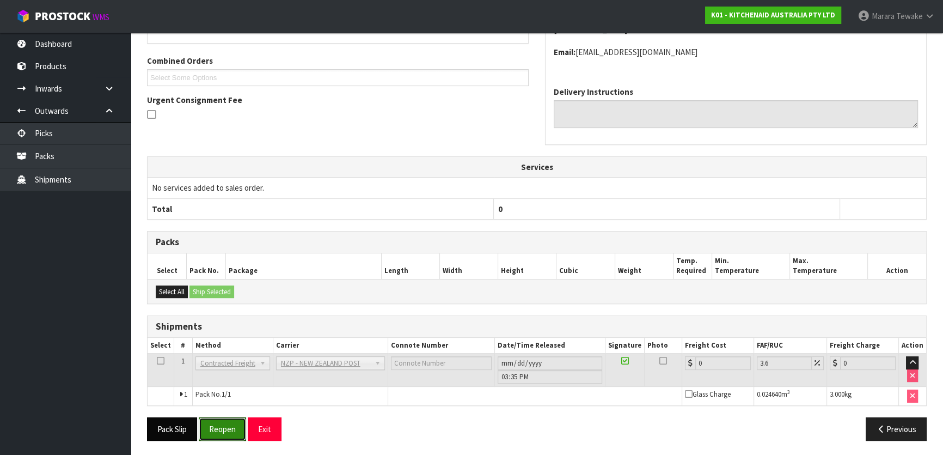
drag, startPoint x: 212, startPoint y: 419, endPoint x: 147, endPoint y: 416, distance: 65.4
click at [210, 419] on button "Reopen" at bounding box center [222, 428] width 47 height 23
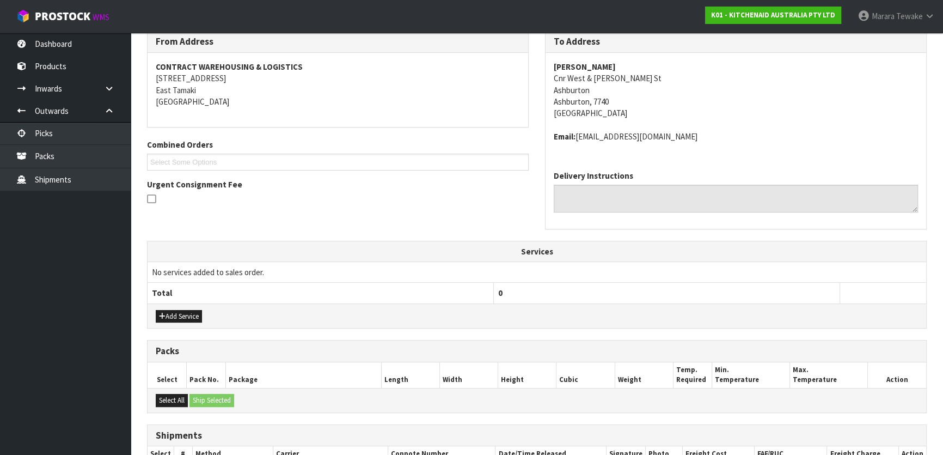
scroll to position [294, 0]
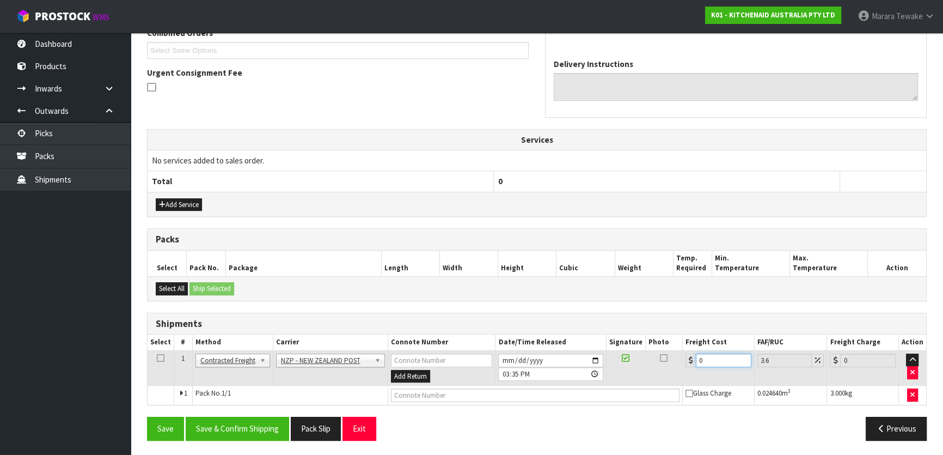
drag, startPoint x: 709, startPoint y: 356, endPoint x: 673, endPoint y: 348, distance: 36.7
click at [674, 350] on tr "1 Client Local Pickup Customer Local Pickup Company Freight Contracted Freight …" at bounding box center [537, 367] width 779 height 35
click at [235, 425] on button "Save & Confirm Shipping" at bounding box center [237, 428] width 103 height 23
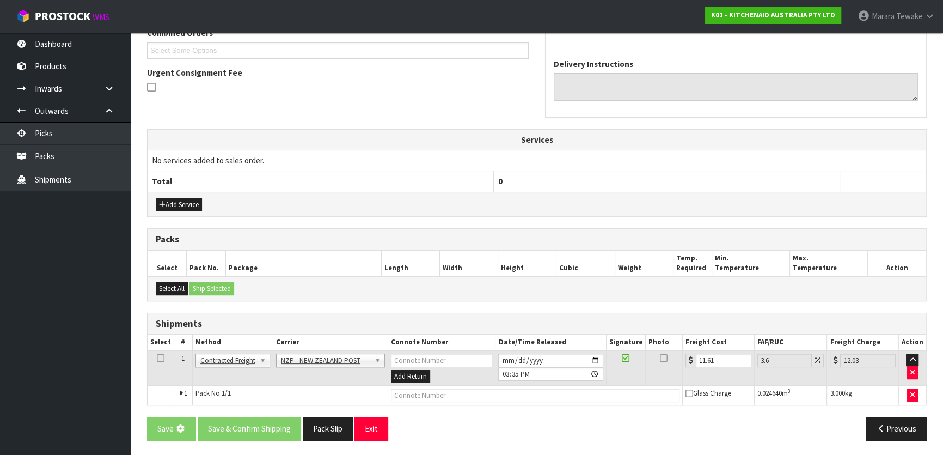
scroll to position [0, 0]
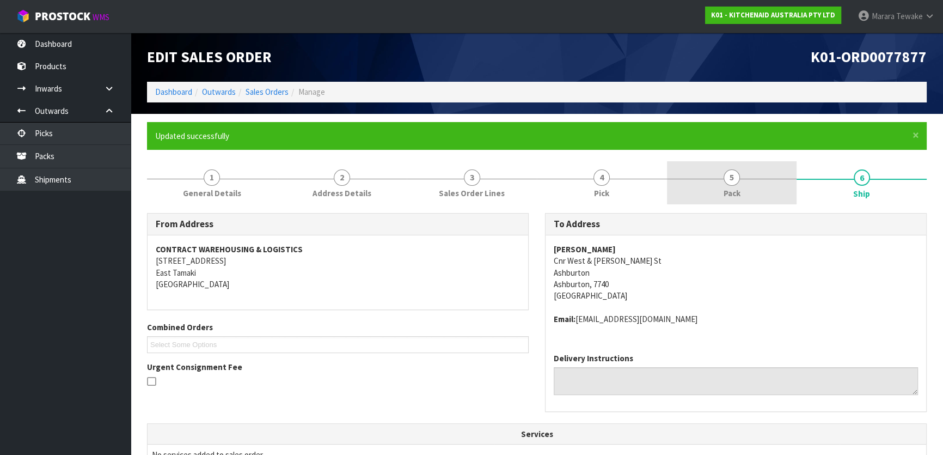
click at [742, 181] on link "5 Pack" at bounding box center [732, 182] width 130 height 43
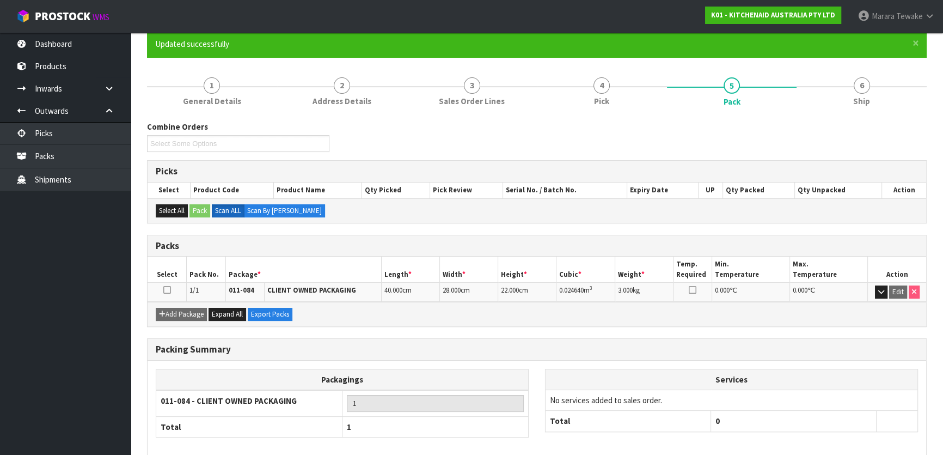
scroll to position [144, 0]
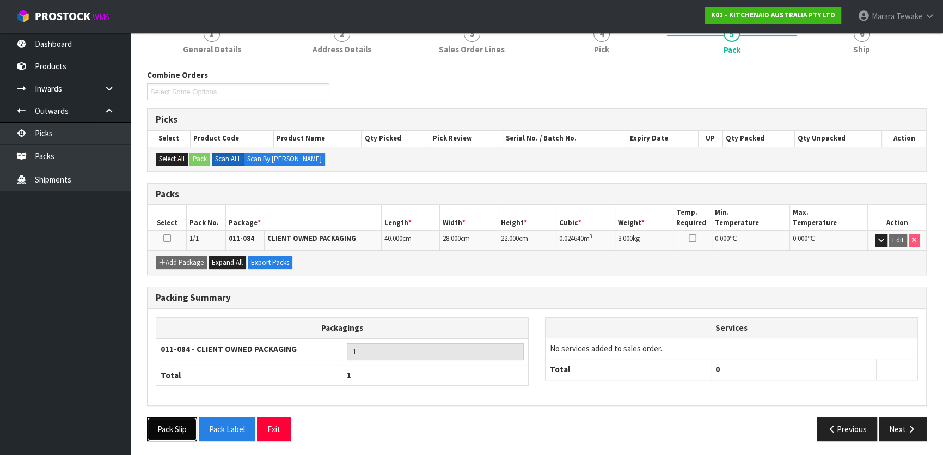
click at [169, 425] on button "Pack Slip" at bounding box center [172, 428] width 50 height 23
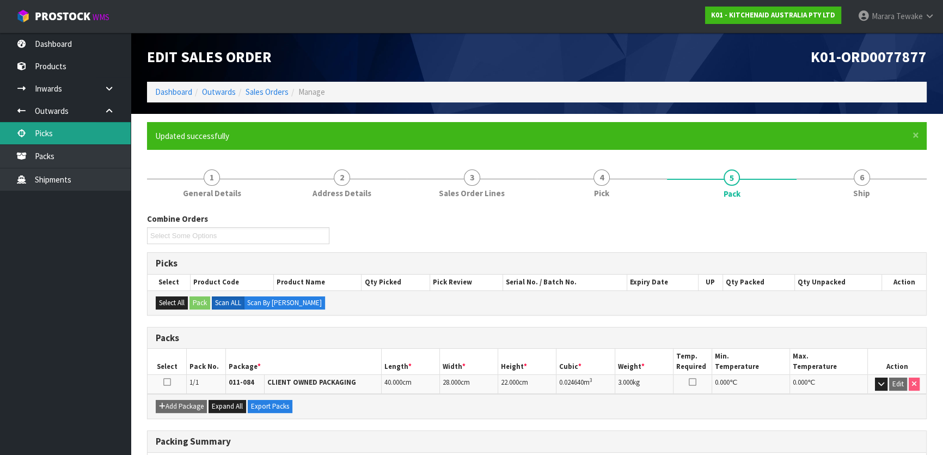
click at [95, 130] on link "Picks" at bounding box center [65, 133] width 131 height 22
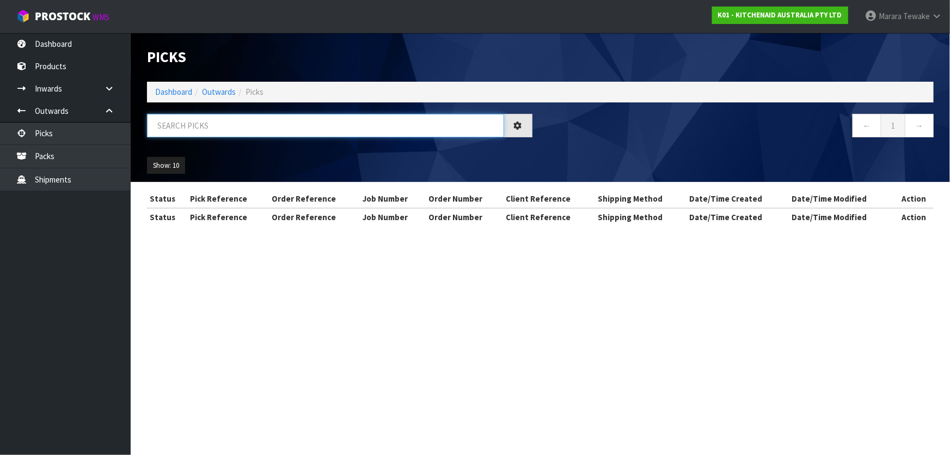
click at [204, 126] on input "text" at bounding box center [325, 125] width 357 height 23
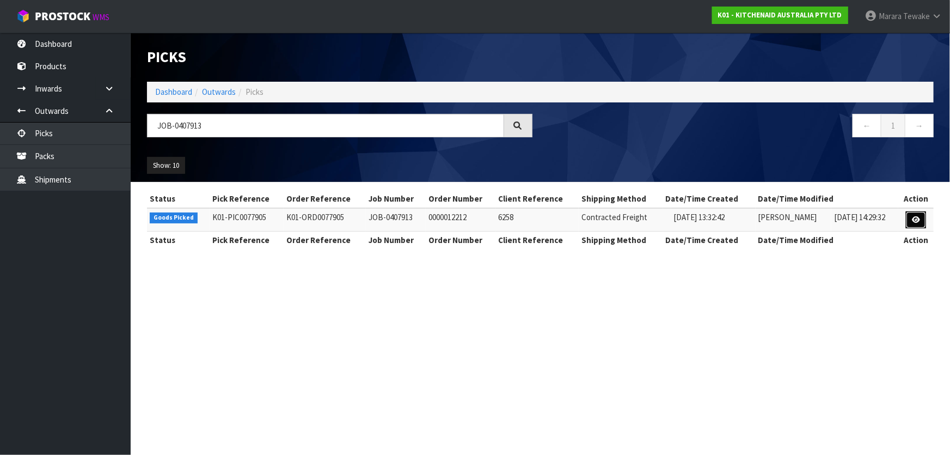
click at [920, 220] on icon at bounding box center [916, 219] width 8 height 7
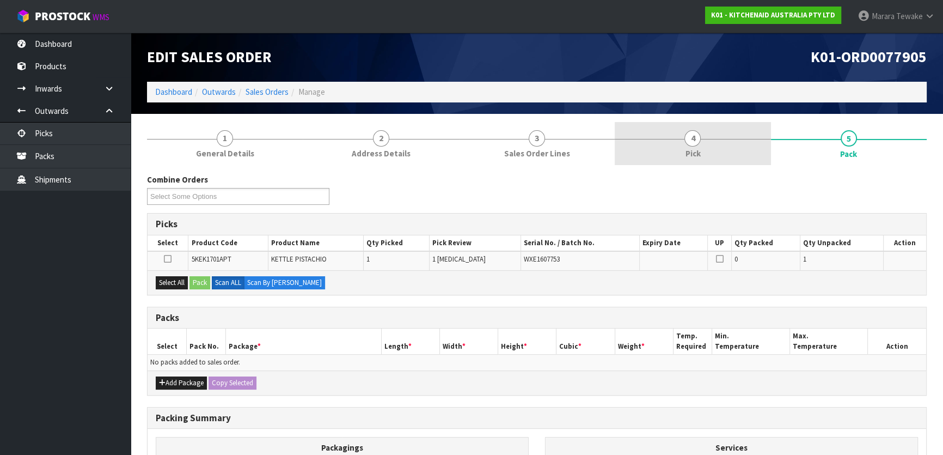
click at [725, 158] on link "4 Pick" at bounding box center [693, 143] width 156 height 43
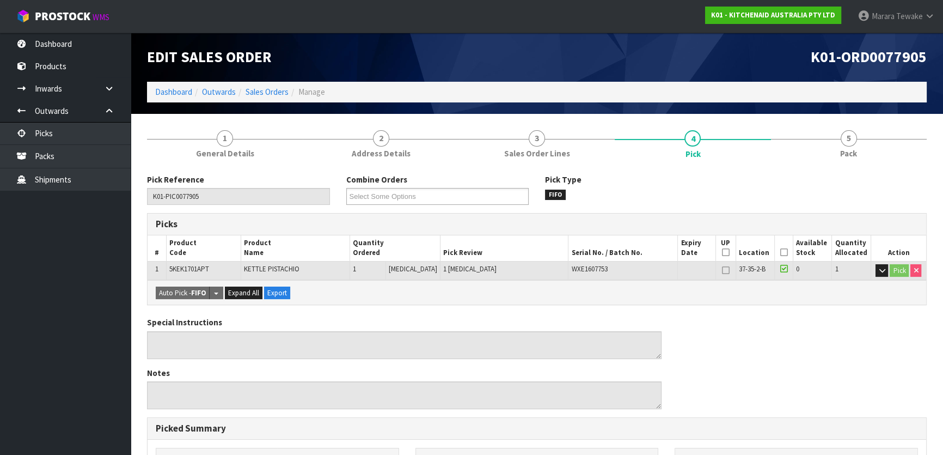
click at [780, 252] on icon at bounding box center [784, 252] width 8 height 1
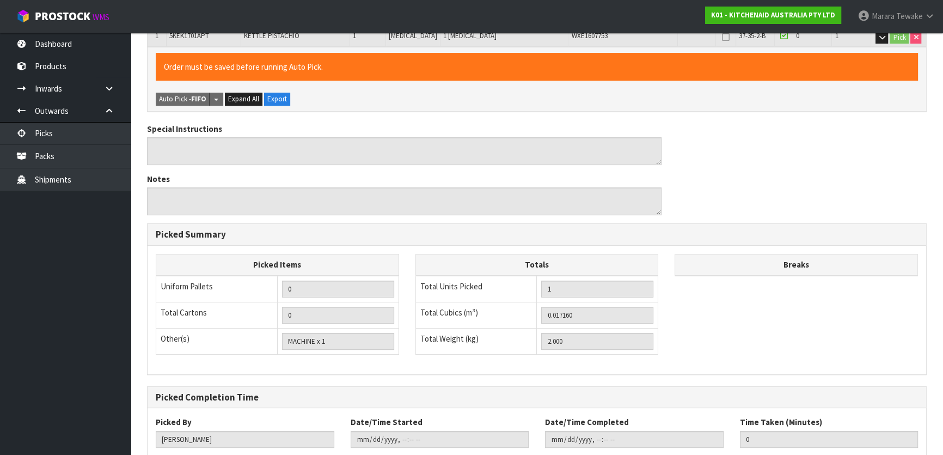
scroll to position [299, 0]
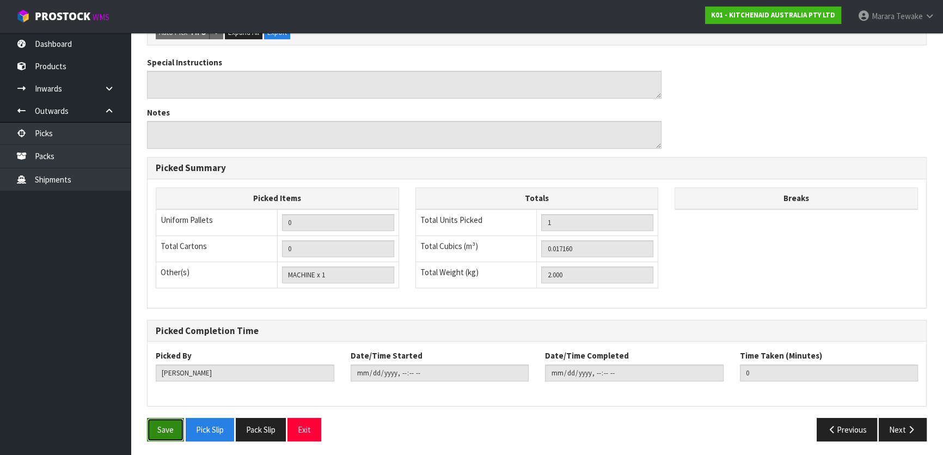
click at [160, 434] on button "Save" at bounding box center [165, 429] width 37 height 23
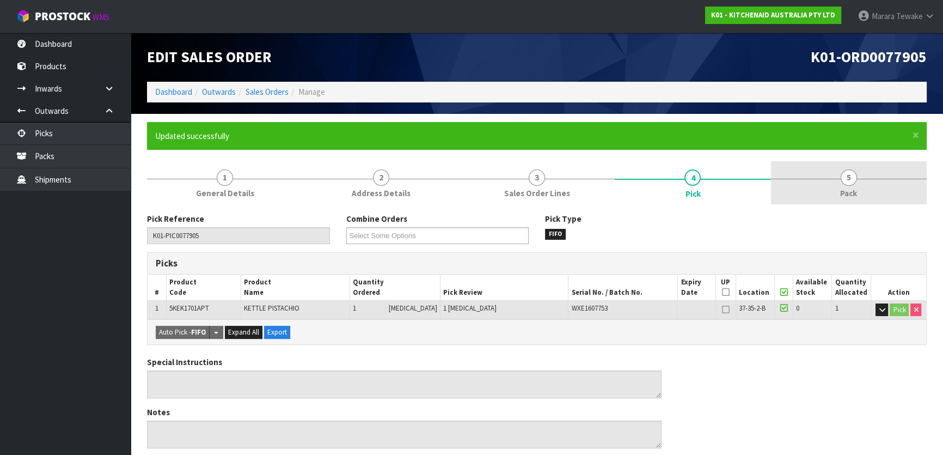
drag, startPoint x: 849, startPoint y: 176, endPoint x: 816, endPoint y: 191, distance: 36.8
click at [849, 176] on span "5" at bounding box center [849, 177] width 16 height 16
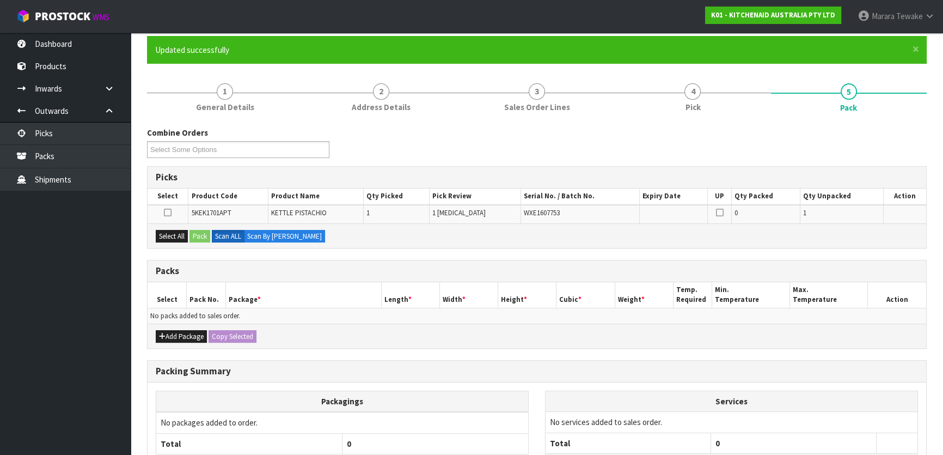
scroll to position [179, 0]
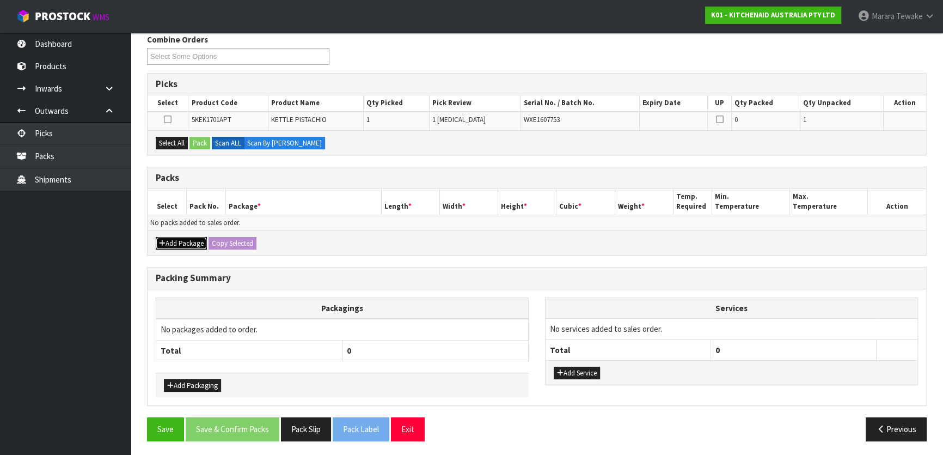
click at [175, 240] on button "Add Package" at bounding box center [181, 243] width 51 height 13
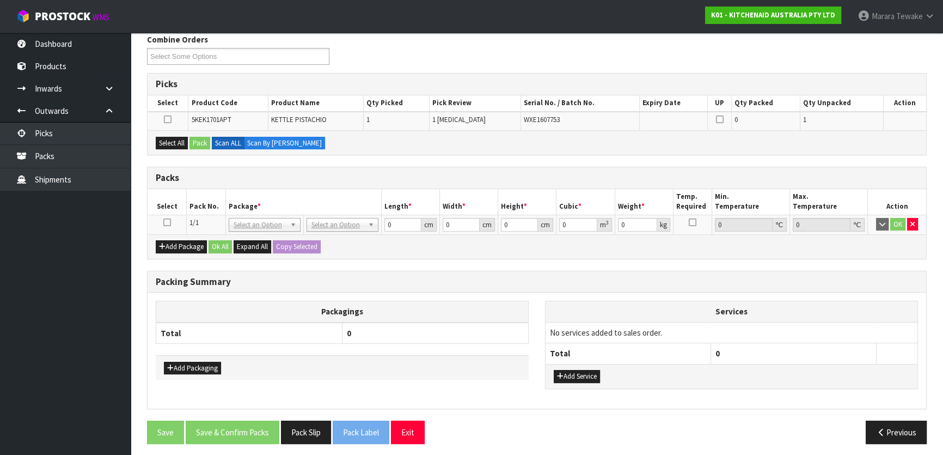
click at [167, 222] on icon at bounding box center [167, 222] width 8 height 1
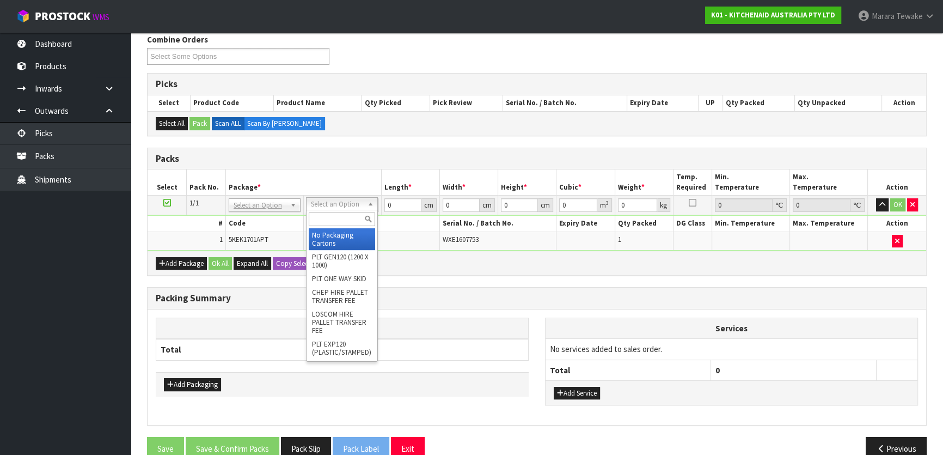
drag, startPoint x: 336, startPoint y: 236, endPoint x: 377, endPoint y: 228, distance: 41.5
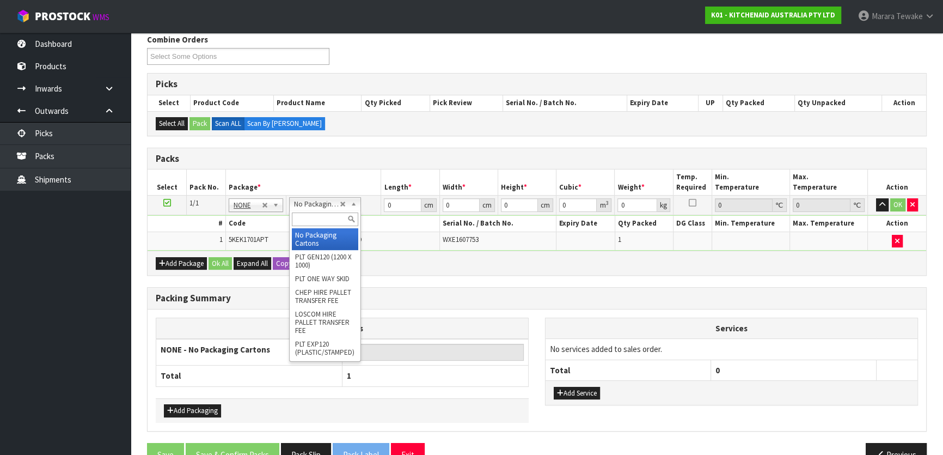
click at [321, 213] on input "text" at bounding box center [325, 219] width 66 height 14
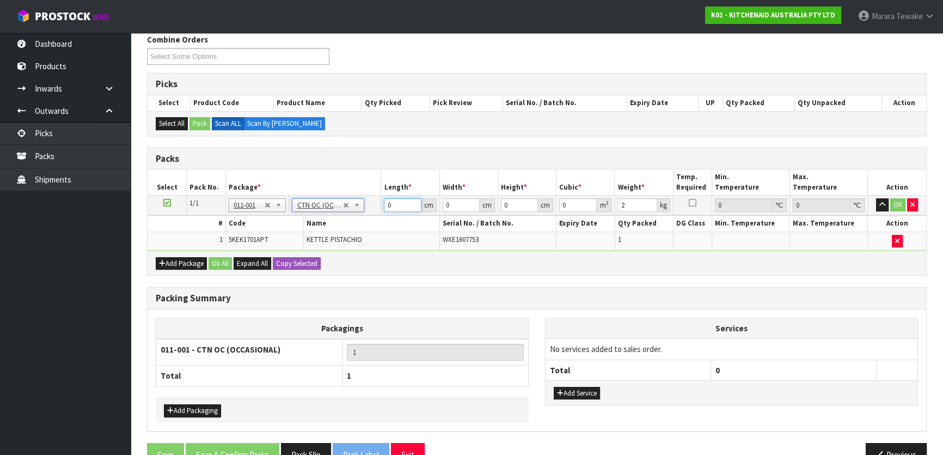
drag, startPoint x: 396, startPoint y: 206, endPoint x: 392, endPoint y: 170, distance: 35.6
click at [383, 195] on td "0 cm" at bounding box center [410, 205] width 58 height 20
click at [876, 198] on button "button" at bounding box center [882, 204] width 13 height 13
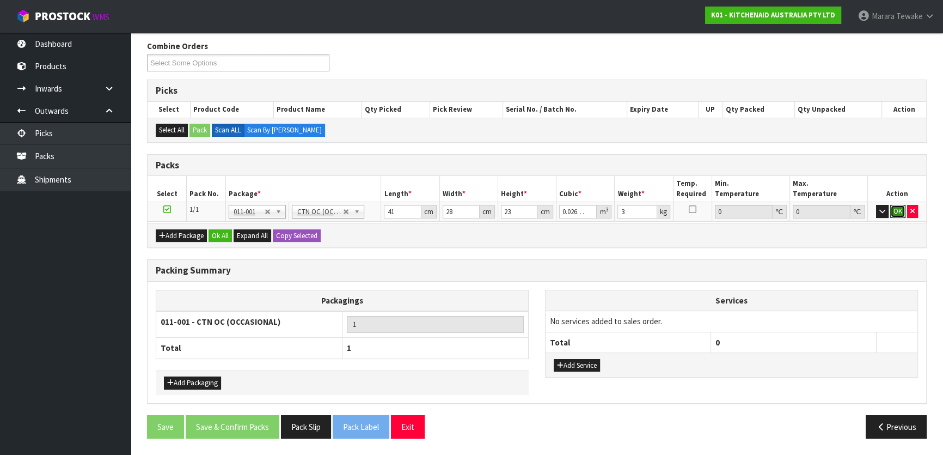
click button "OK" at bounding box center [897, 211] width 15 height 13
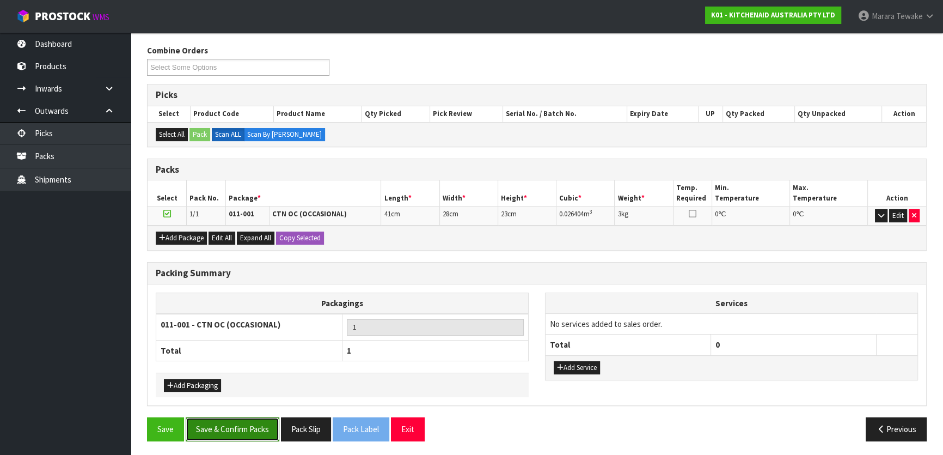
click at [241, 427] on button "Save & Confirm Packs" at bounding box center [233, 428] width 94 height 23
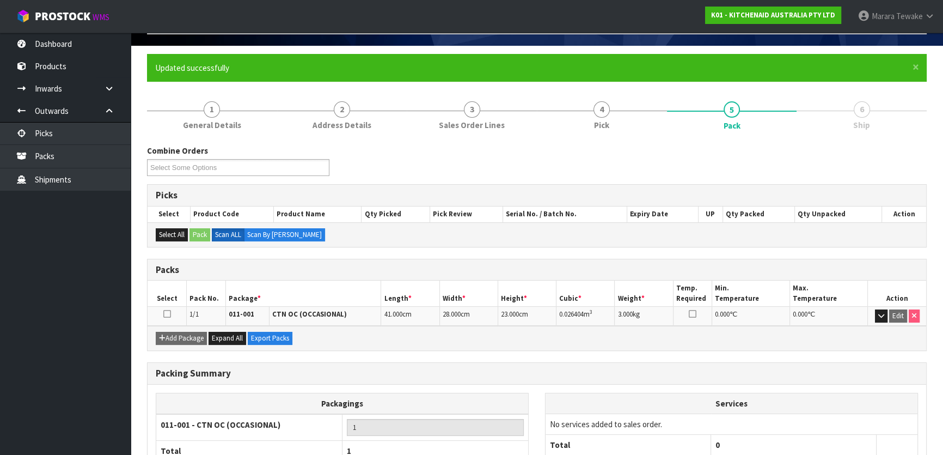
scroll to position [144, 0]
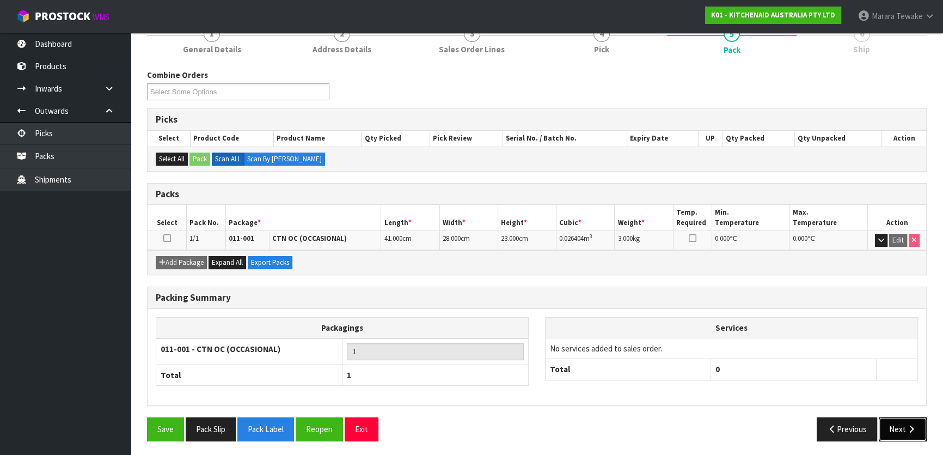
drag, startPoint x: 910, startPoint y: 426, endPoint x: 904, endPoint y: 423, distance: 6.8
click at [904, 423] on button "Next" at bounding box center [903, 428] width 48 height 23
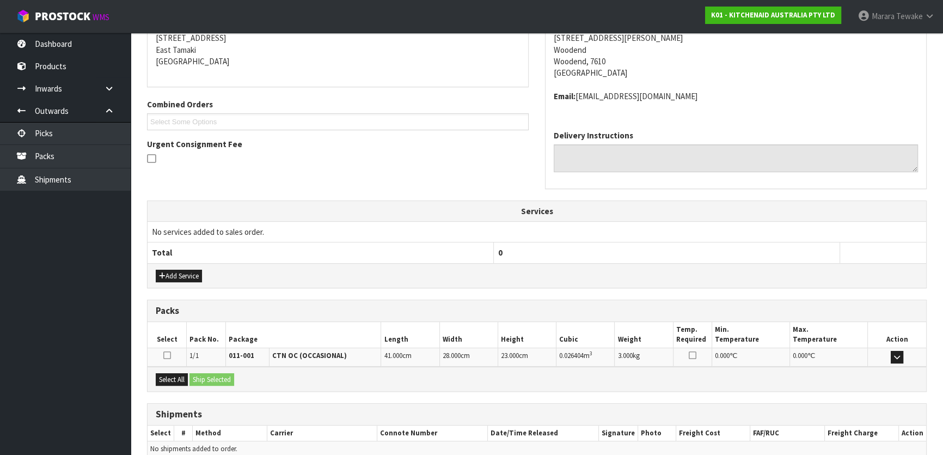
scroll to position [274, 0]
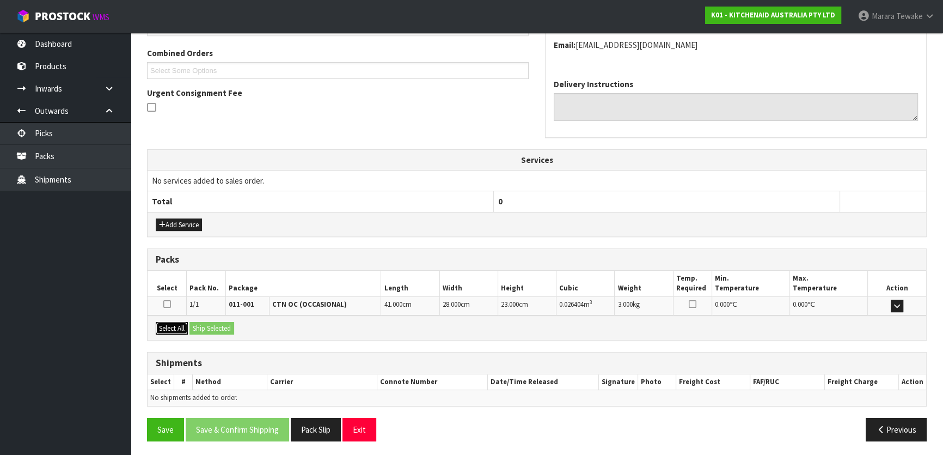
drag, startPoint x: 182, startPoint y: 327, endPoint x: 220, endPoint y: 327, distance: 37.6
click at [183, 327] on button "Select All" at bounding box center [172, 328] width 32 height 13
drag, startPoint x: 222, startPoint y: 327, endPoint x: 250, endPoint y: 330, distance: 28.0
click at [223, 327] on button "Ship Selected" at bounding box center [211, 328] width 45 height 13
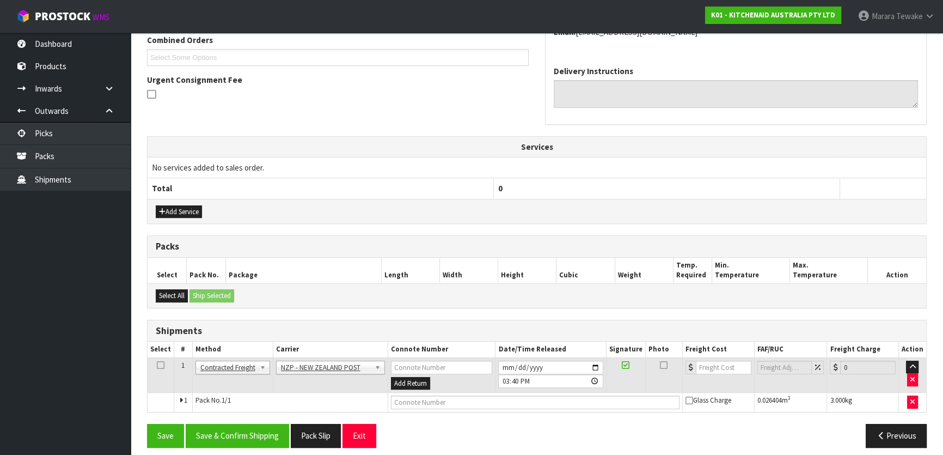
scroll to position [294, 0]
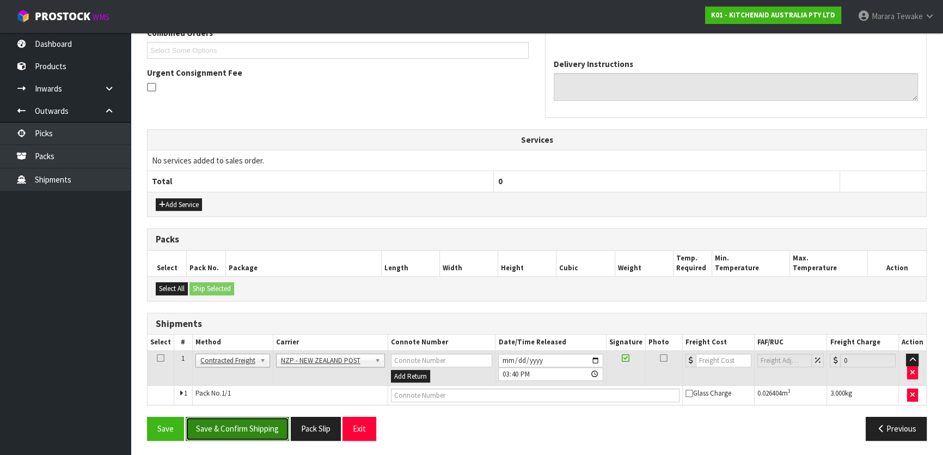
click at [258, 417] on button "Save & Confirm Shipping" at bounding box center [237, 428] width 103 height 23
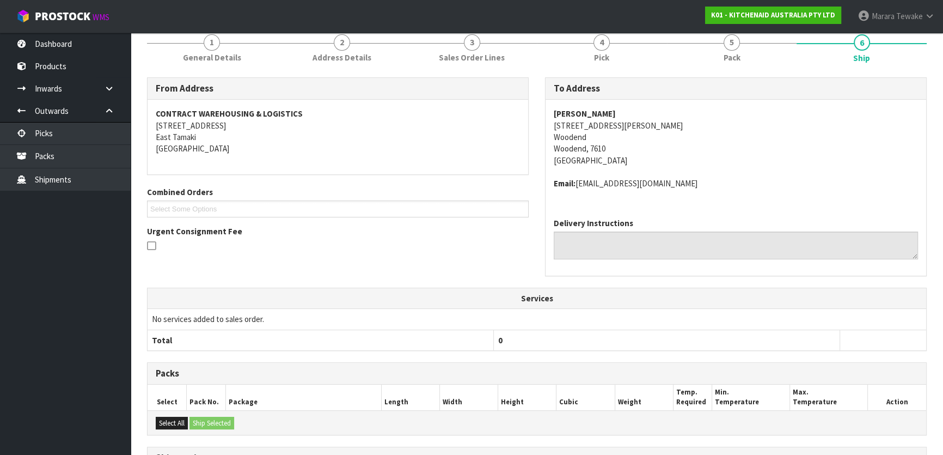
scroll to position [278, 0]
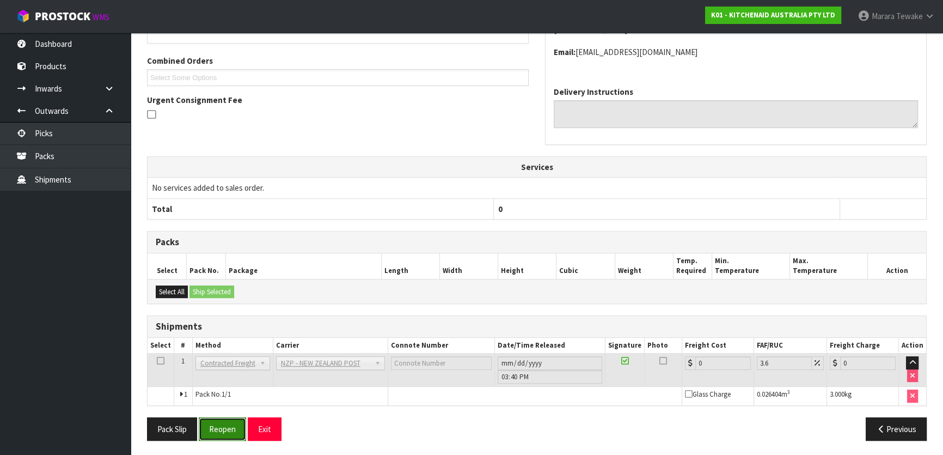
click at [213, 431] on button "Reopen" at bounding box center [222, 428] width 47 height 23
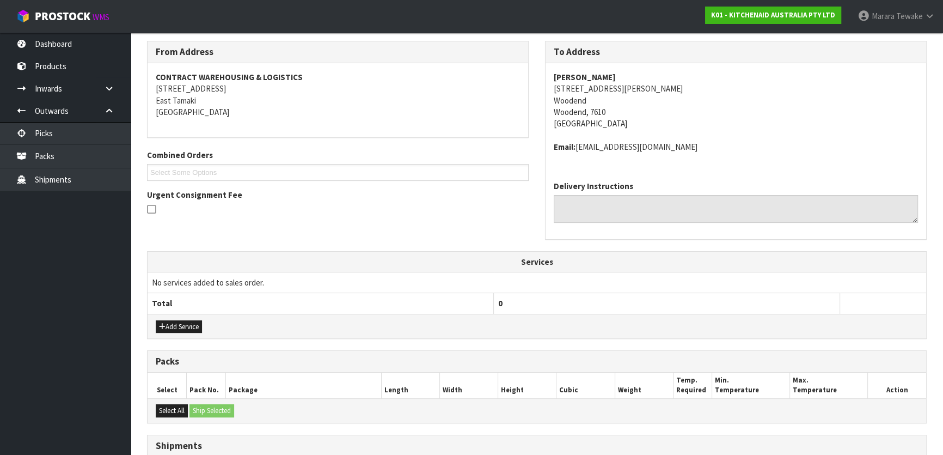
scroll to position [294, 0]
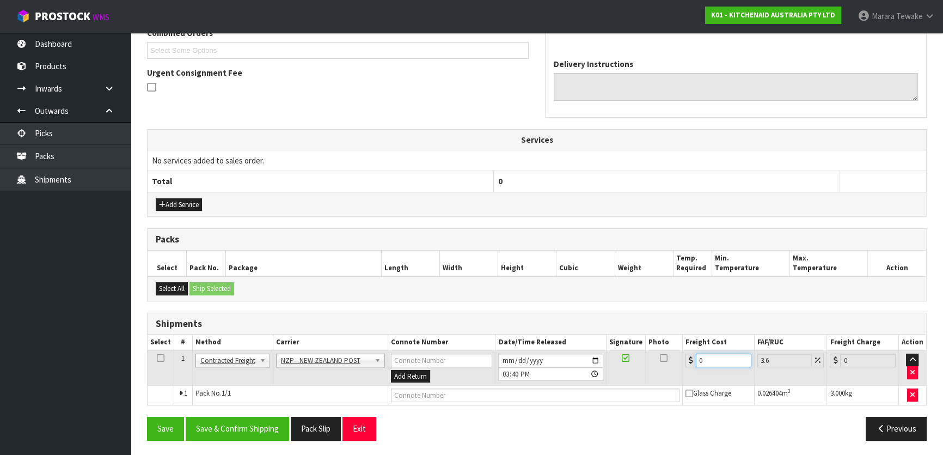
drag, startPoint x: 706, startPoint y: 358, endPoint x: 642, endPoint y: 305, distance: 83.2
click at [658, 327] on div "Shipments Select # Method Carrier Connote Number Date/Time Released Signature P…" at bounding box center [537, 359] width 780 height 93
click at [253, 433] on button "Save & Confirm Shipping" at bounding box center [237, 428] width 103 height 23
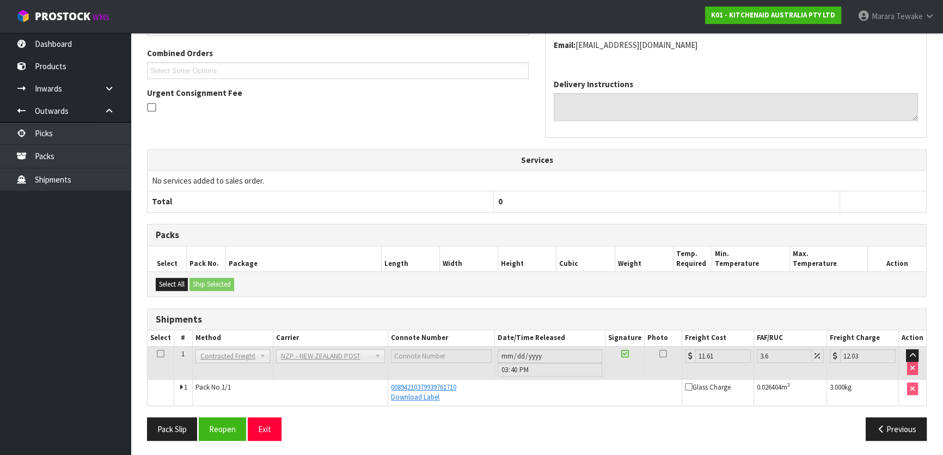
scroll to position [0, 0]
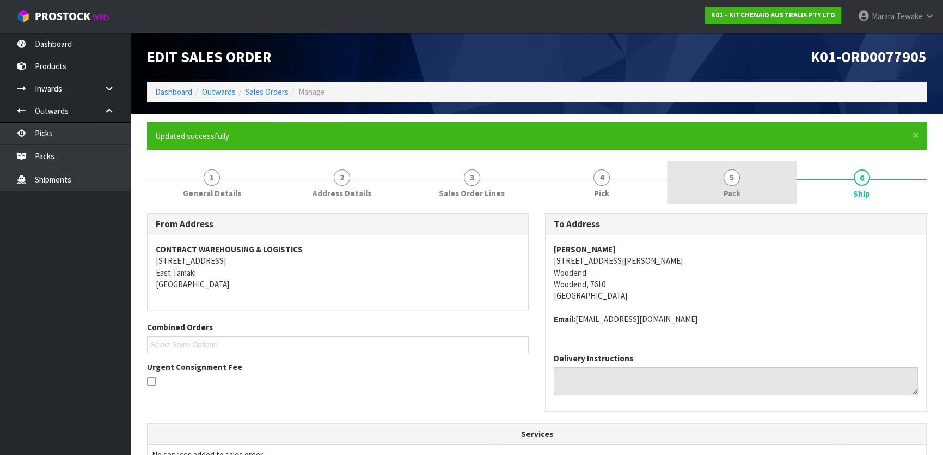
click at [749, 177] on link "5 Pack" at bounding box center [732, 182] width 130 height 43
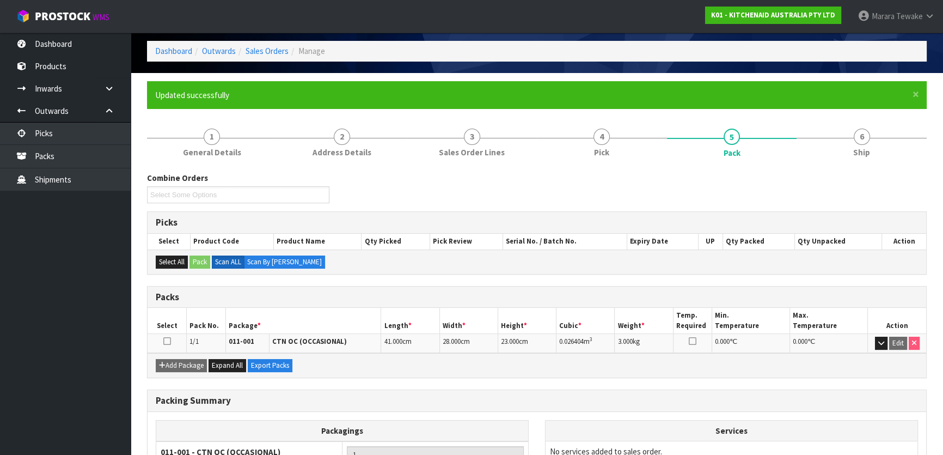
scroll to position [144, 0]
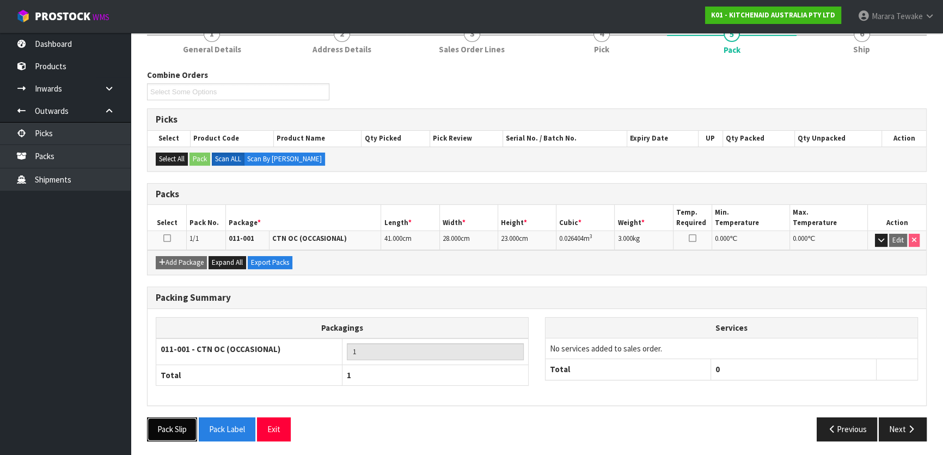
click at [175, 429] on button "Pack Slip" at bounding box center [172, 428] width 50 height 23
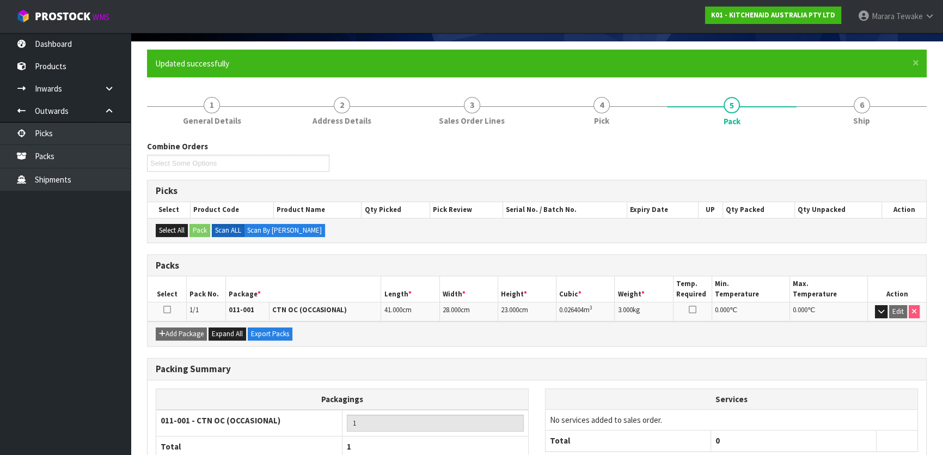
scroll to position [0, 0]
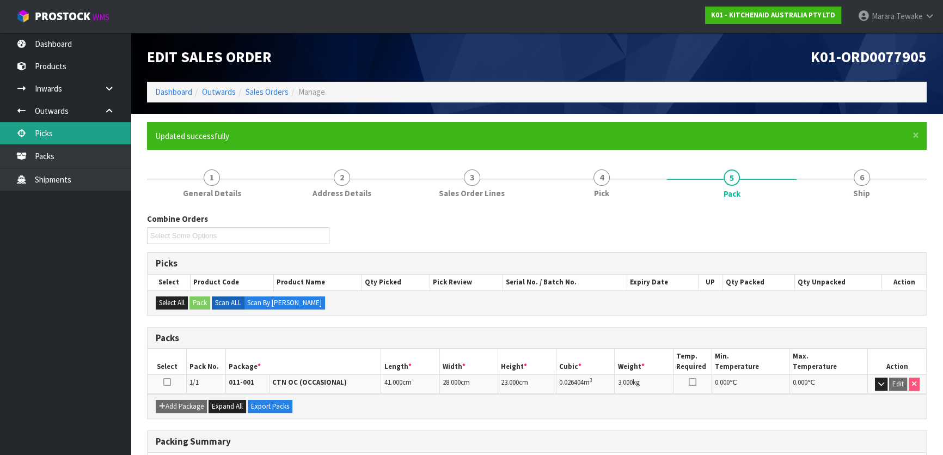
click at [96, 132] on link "Picks" at bounding box center [65, 133] width 131 height 22
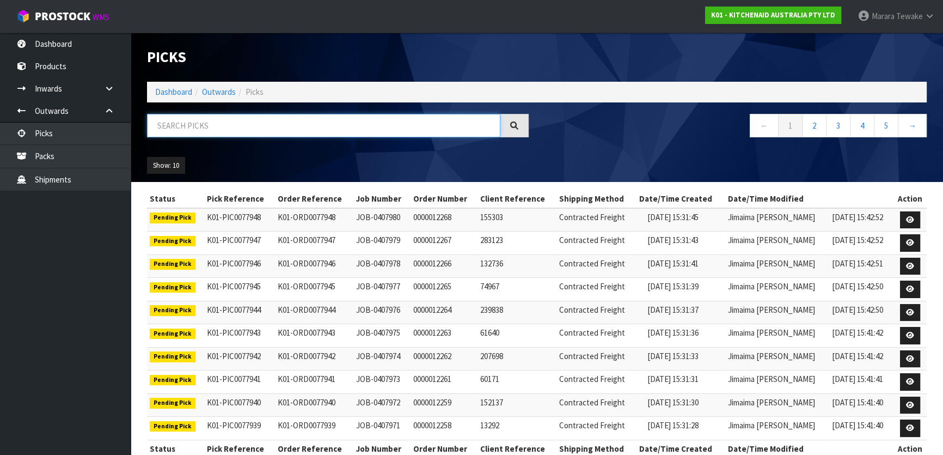
click at [230, 128] on input "text" at bounding box center [323, 125] width 353 height 23
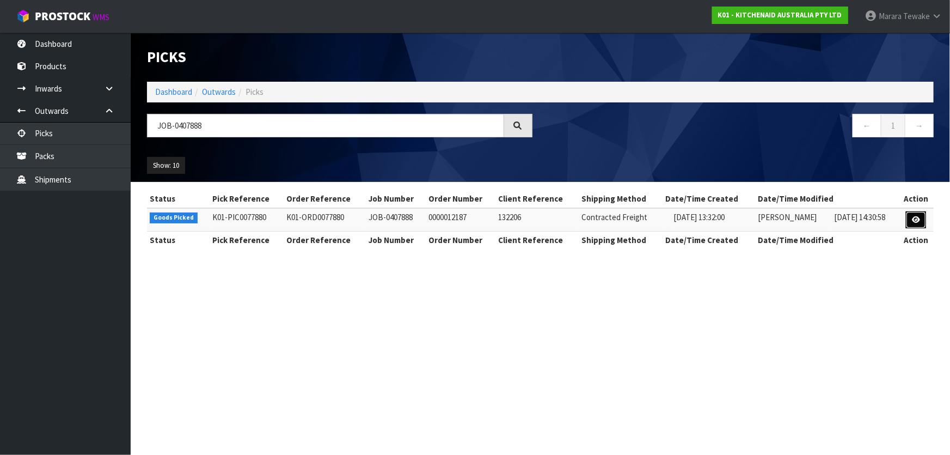
click at [918, 222] on icon at bounding box center [916, 219] width 8 height 7
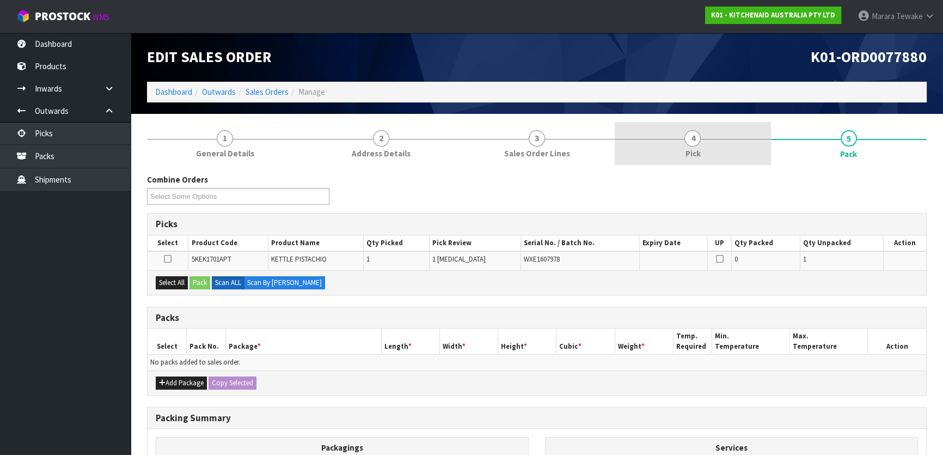
click at [696, 138] on span "4" at bounding box center [692, 138] width 16 height 16
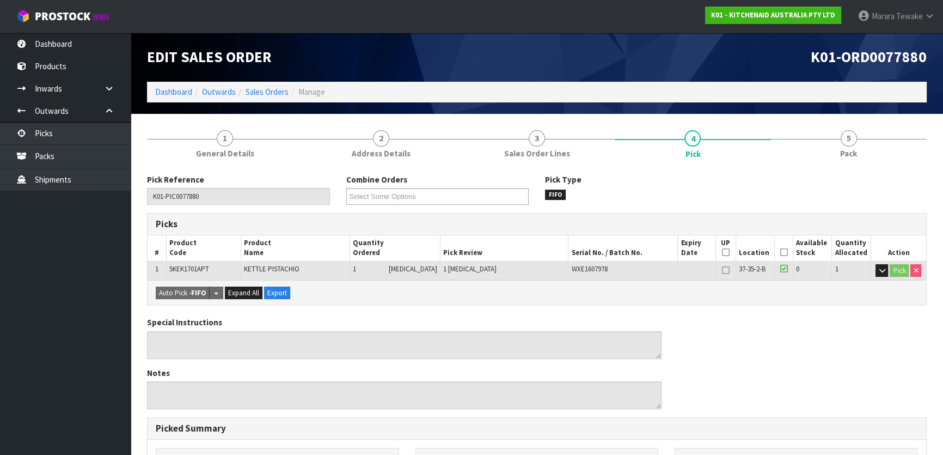
click at [780, 252] on icon at bounding box center [784, 252] width 8 height 1
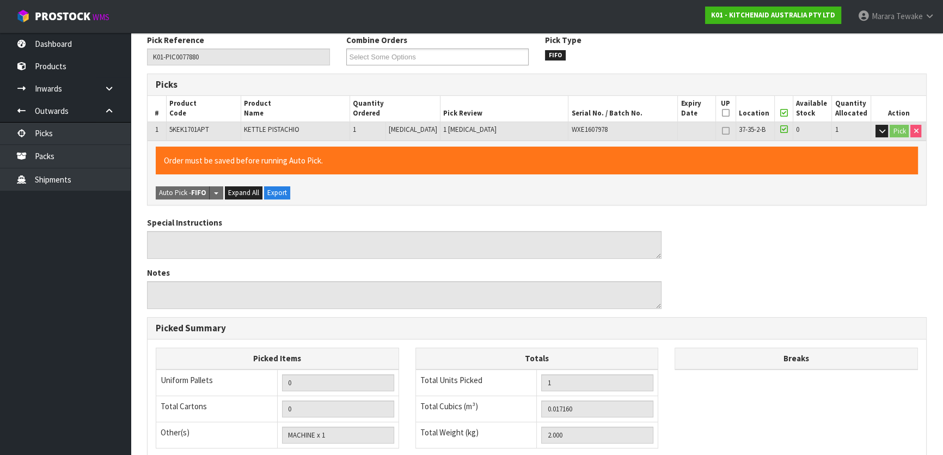
scroll to position [299, 0]
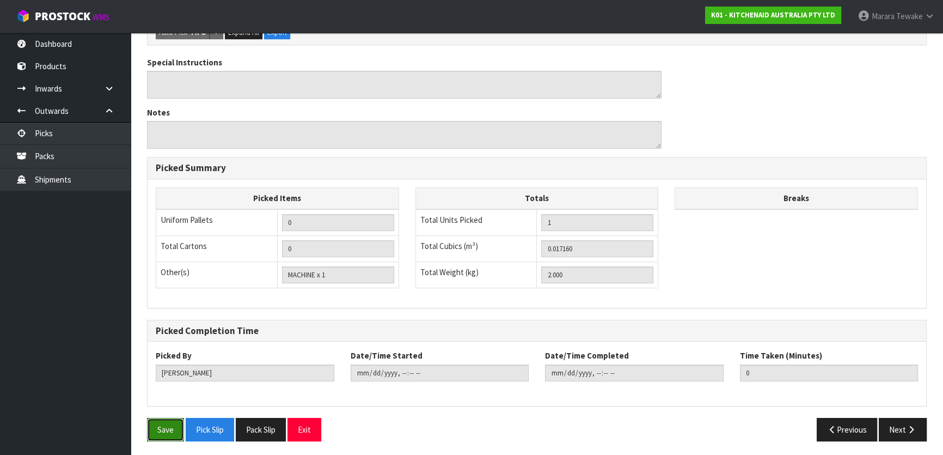
click at [149, 424] on button "Save" at bounding box center [165, 429] width 37 height 23
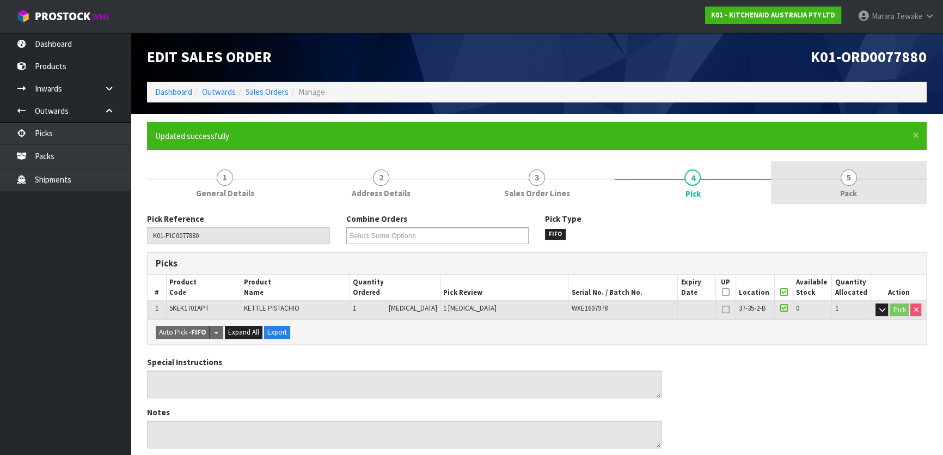
click at [864, 189] on link "5 Pack" at bounding box center [849, 182] width 156 height 43
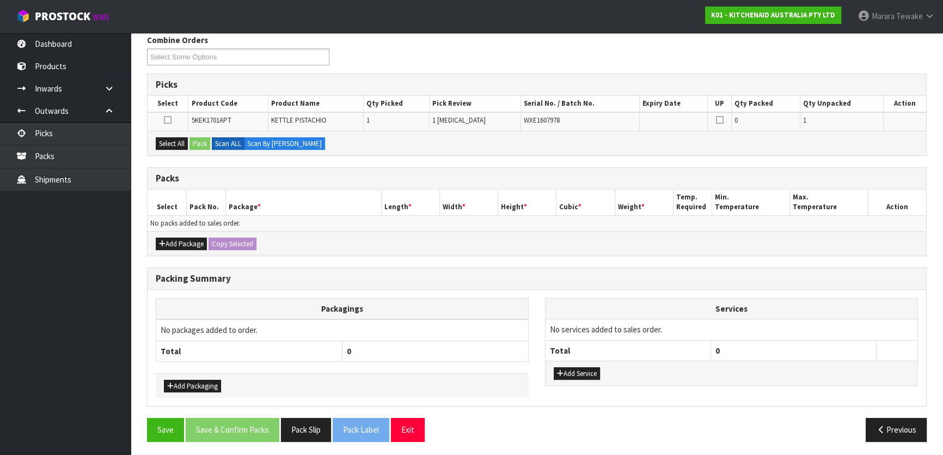
scroll to position [179, 0]
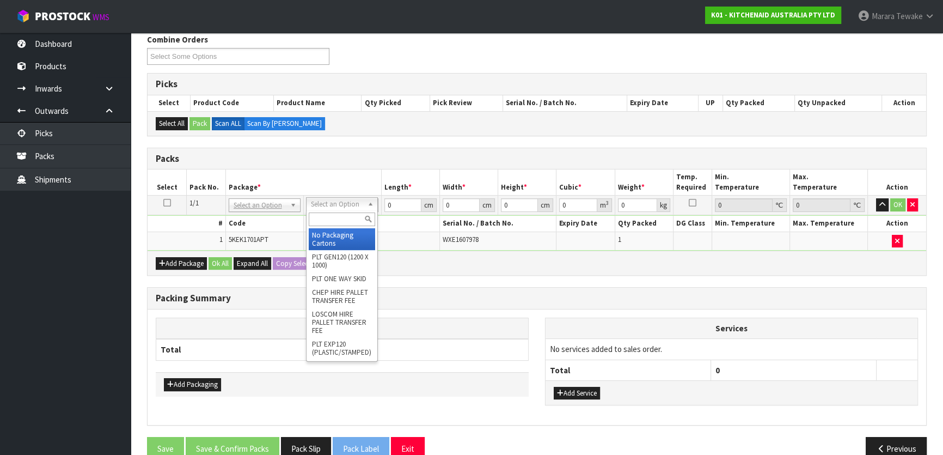
click at [341, 217] on input "text" at bounding box center [342, 219] width 66 height 14
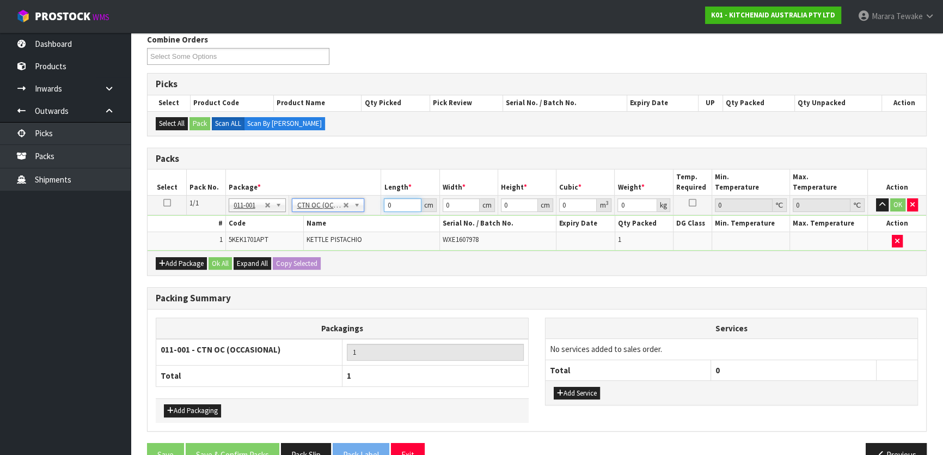
drag, startPoint x: 402, startPoint y: 200, endPoint x: 382, endPoint y: 200, distance: 20.1
click at [382, 200] on td "0 cm" at bounding box center [410, 205] width 58 height 20
click at [876, 198] on button "button" at bounding box center [882, 204] width 13 height 13
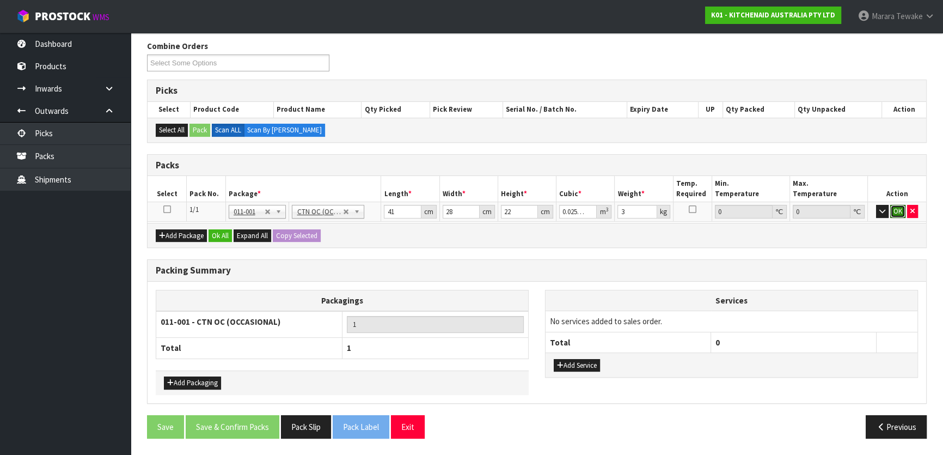
click button "OK" at bounding box center [897, 211] width 15 height 13
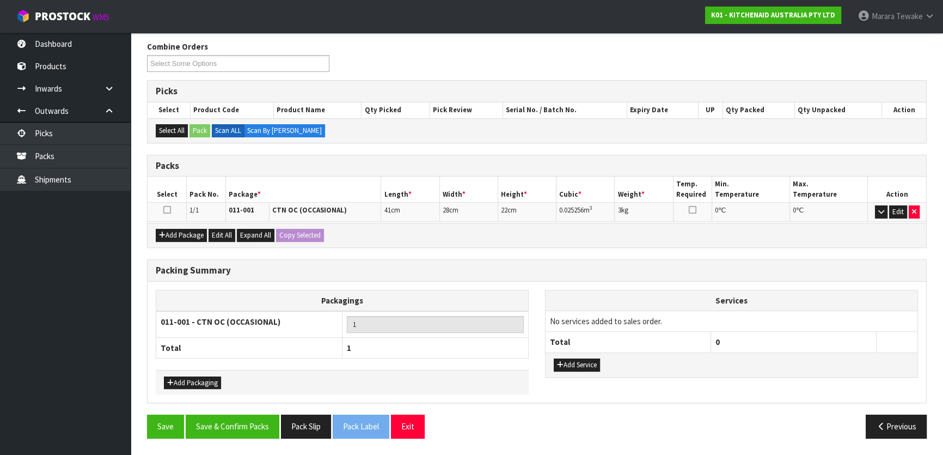
scroll to position [168, 0]
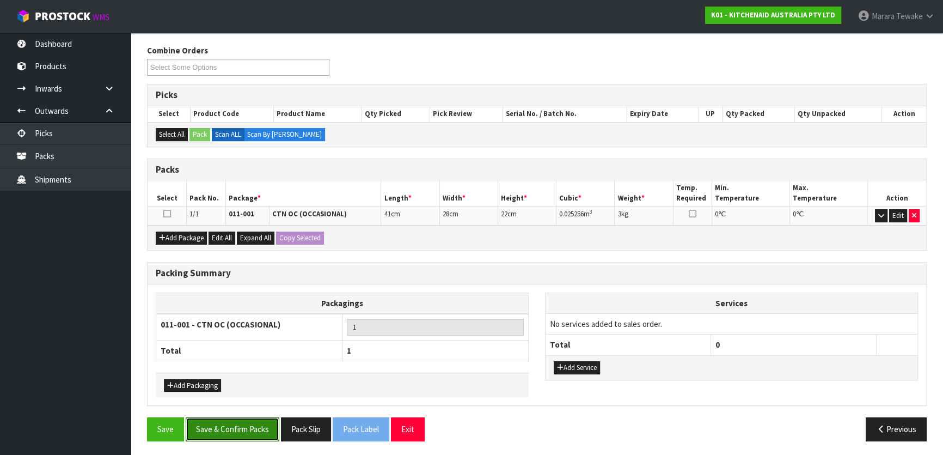
click at [261, 427] on button "Save & Confirm Packs" at bounding box center [233, 428] width 94 height 23
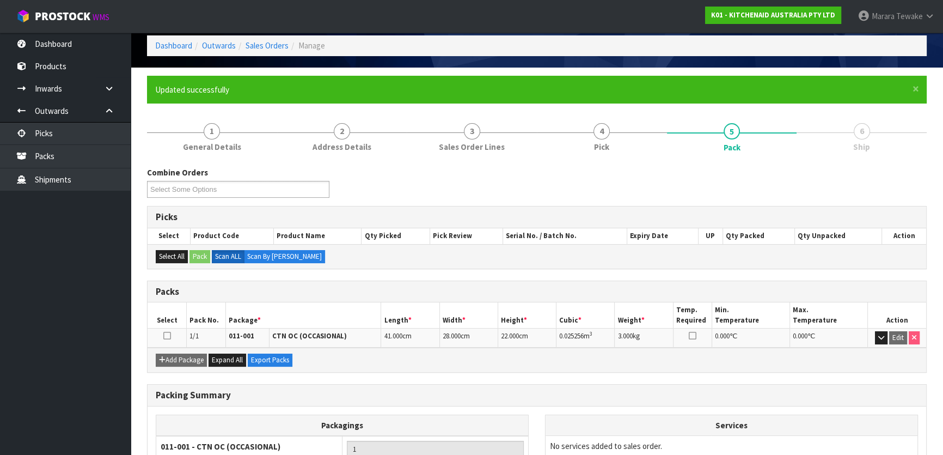
scroll to position [144, 0]
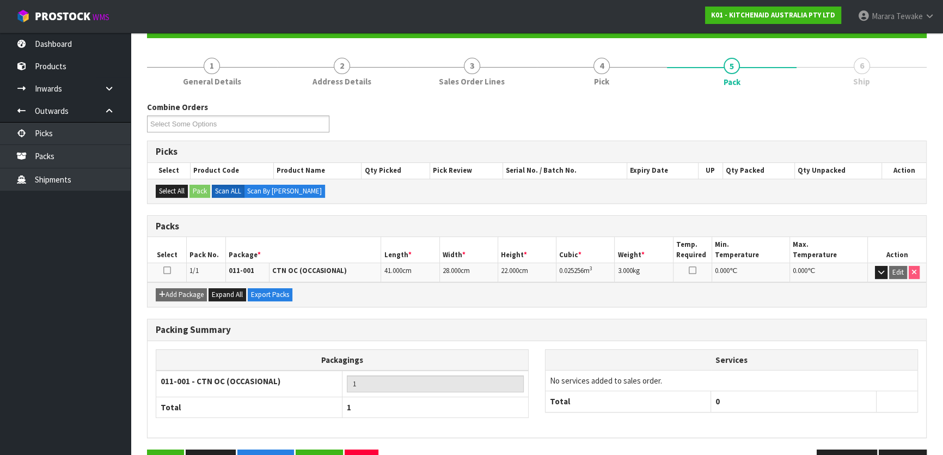
click at [915, 420] on div "Packagings 011-001 - CTN OC (OCCASIONAL) 1 Total 1 Services No services added t…" at bounding box center [537, 389] width 779 height 81
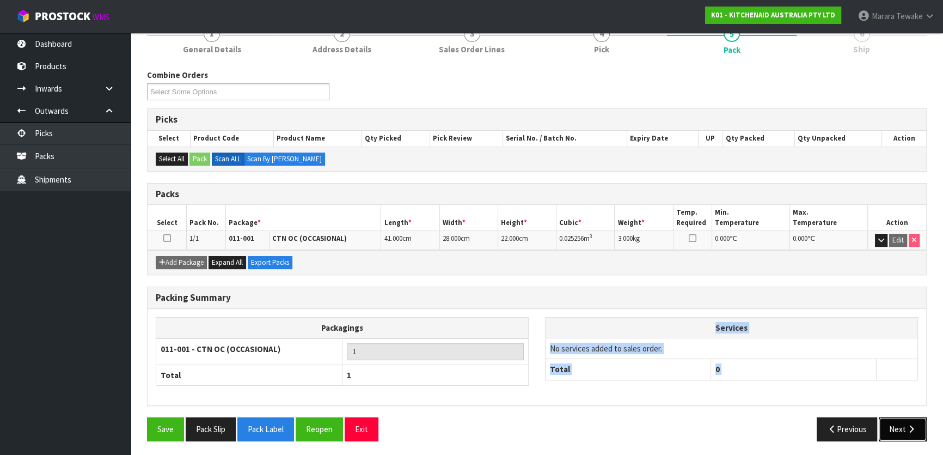
click at [907, 421] on button "Next" at bounding box center [903, 428] width 48 height 23
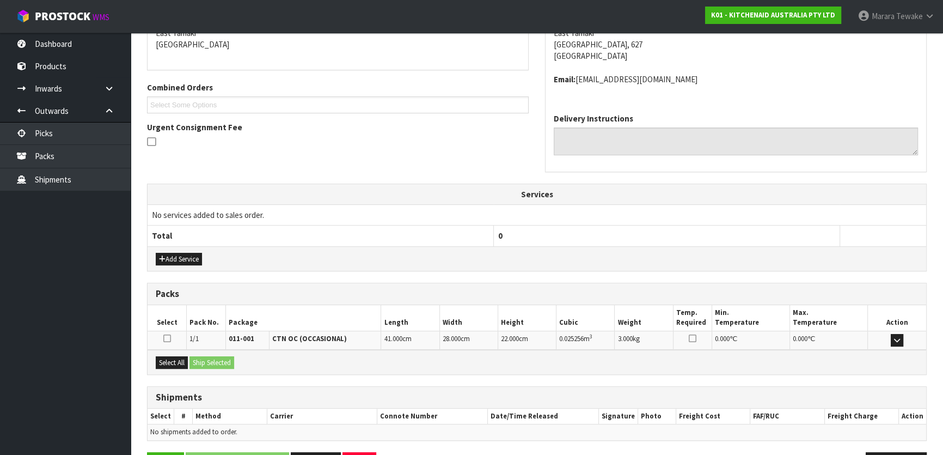
scroll to position [274, 0]
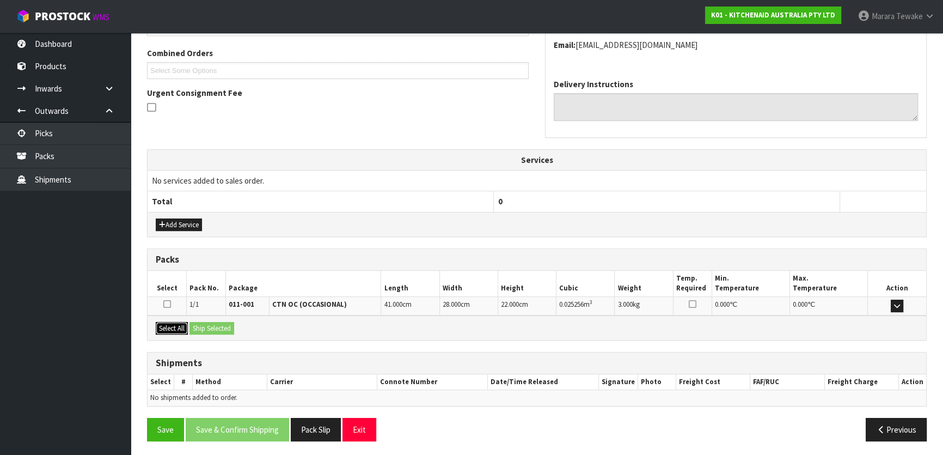
drag, startPoint x: 179, startPoint y: 324, endPoint x: 223, endPoint y: 321, distance: 43.7
click at [186, 323] on button "Select All" at bounding box center [172, 328] width 32 height 13
click at [223, 322] on button "Ship Selected" at bounding box center [211, 328] width 45 height 13
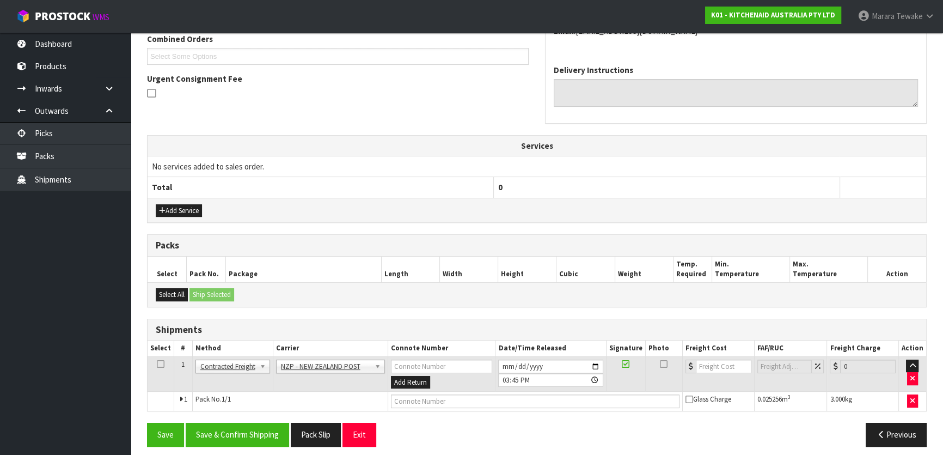
scroll to position [294, 0]
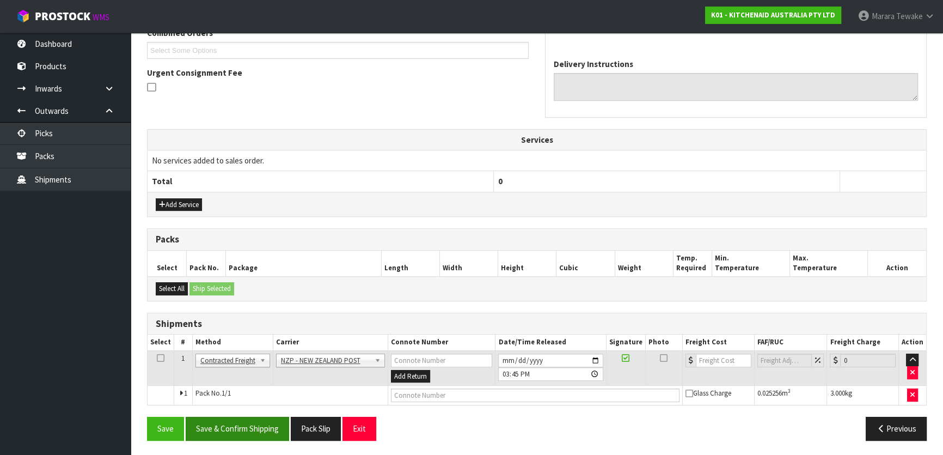
drag, startPoint x: 259, startPoint y: 439, endPoint x: 257, endPoint y: 433, distance: 5.9
click at [258, 436] on div "Save Save & Confirm Shipping Pack Slip Exit Previous" at bounding box center [537, 433] width 796 height 32
drag, startPoint x: 257, startPoint y: 433, endPoint x: 242, endPoint y: 430, distance: 15.1
click at [256, 432] on button "Save & Confirm Shipping" at bounding box center [237, 428] width 103 height 23
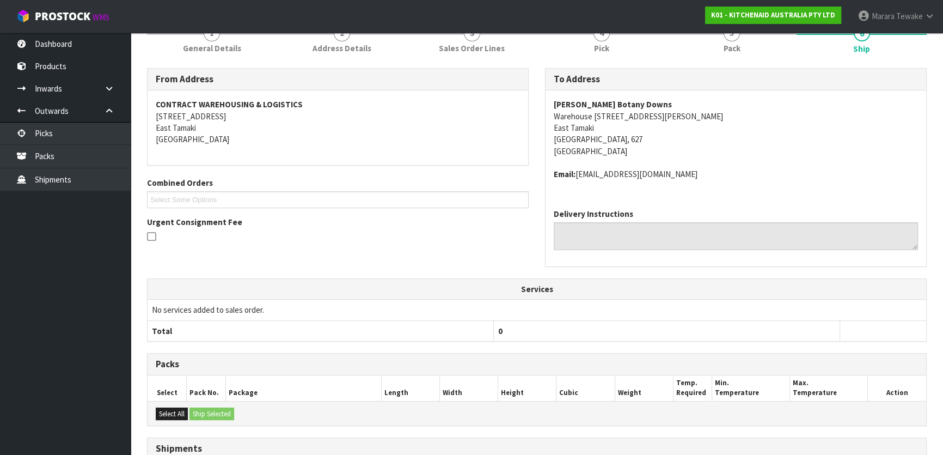
scroll to position [278, 0]
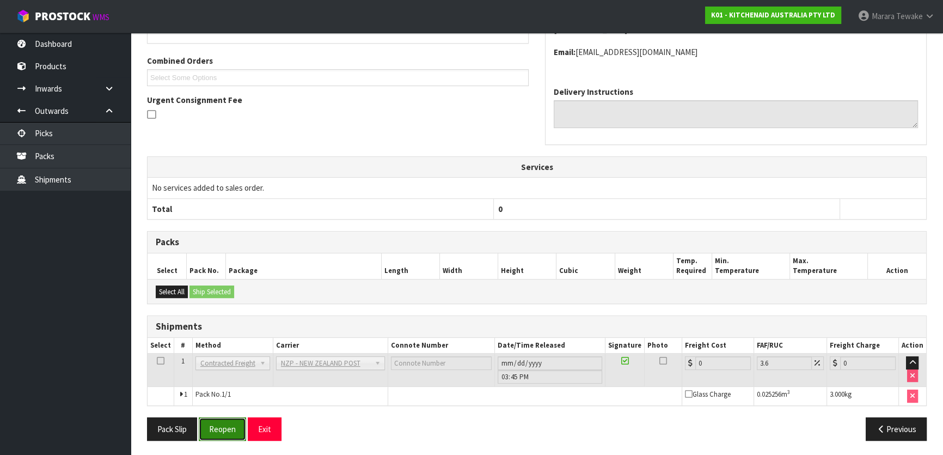
drag, startPoint x: 219, startPoint y: 428, endPoint x: 32, endPoint y: 407, distance: 189.0
click at [219, 428] on button "Reopen" at bounding box center [222, 428] width 47 height 23
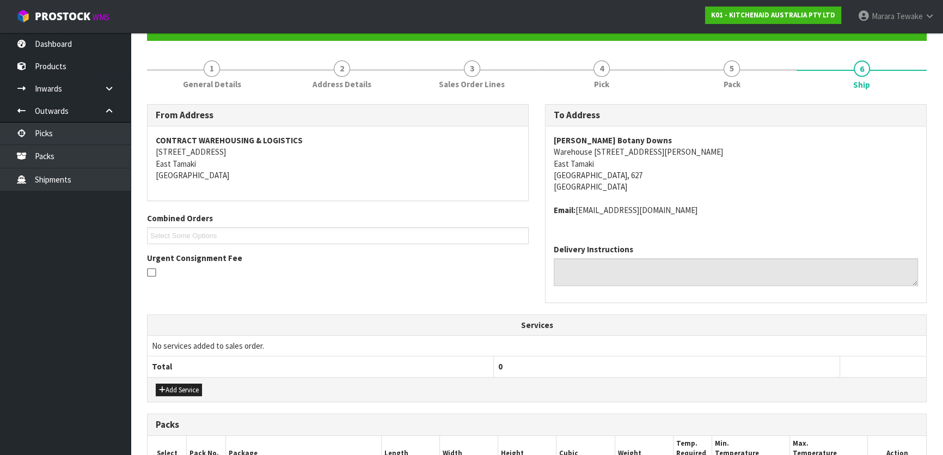
scroll to position [294, 0]
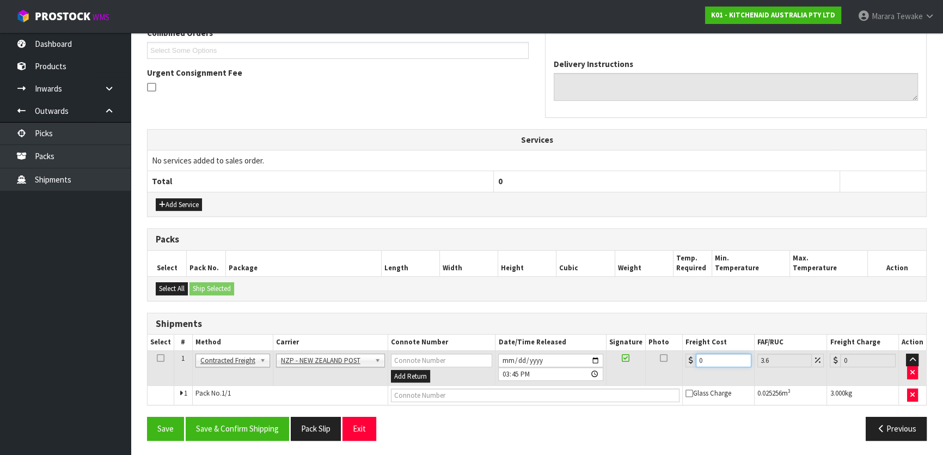
drag, startPoint x: 708, startPoint y: 354, endPoint x: 677, endPoint y: 339, distance: 35.1
click at [685, 350] on td "0" at bounding box center [719, 367] width 72 height 35
drag, startPoint x: 262, startPoint y: 420, endPoint x: 187, endPoint y: 356, distance: 99.2
click at [261, 419] on button "Save & Confirm Shipping" at bounding box center [237, 428] width 103 height 23
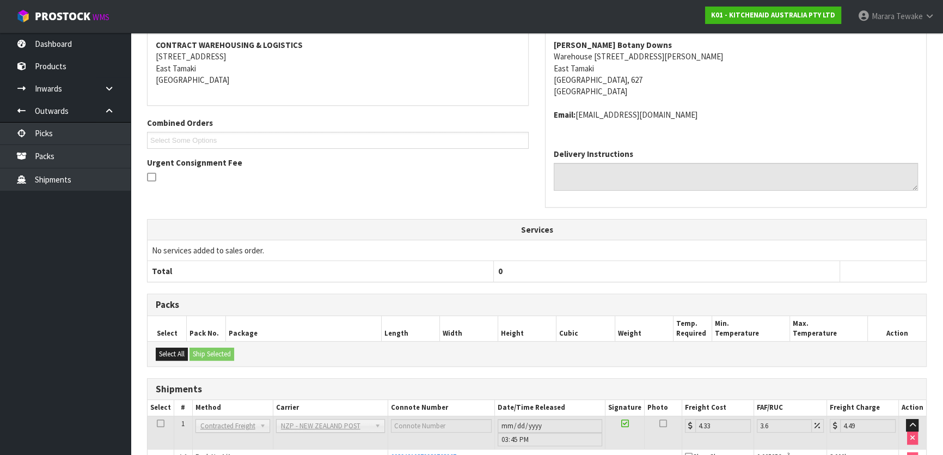
scroll to position [0, 0]
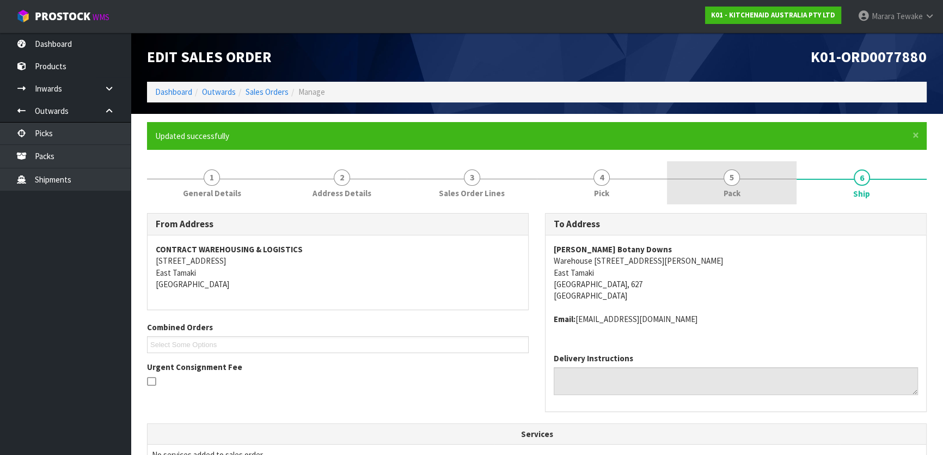
click at [729, 188] on span "Pack" at bounding box center [732, 192] width 17 height 11
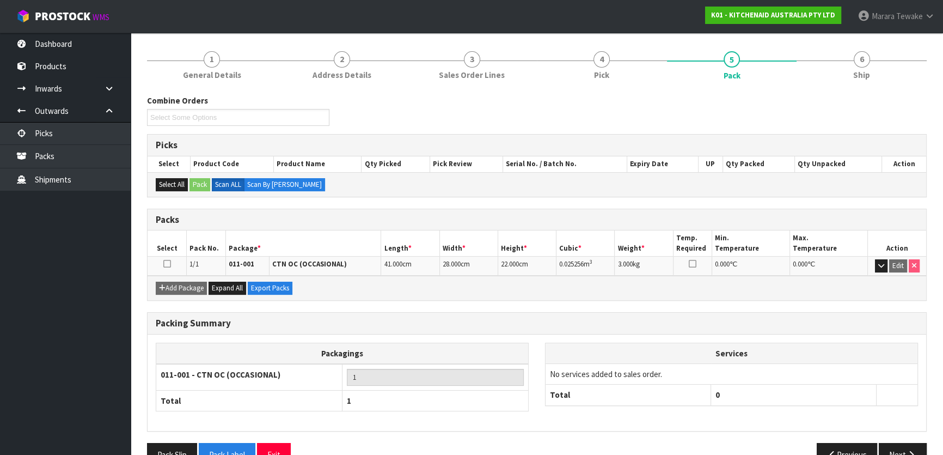
scroll to position [144, 0]
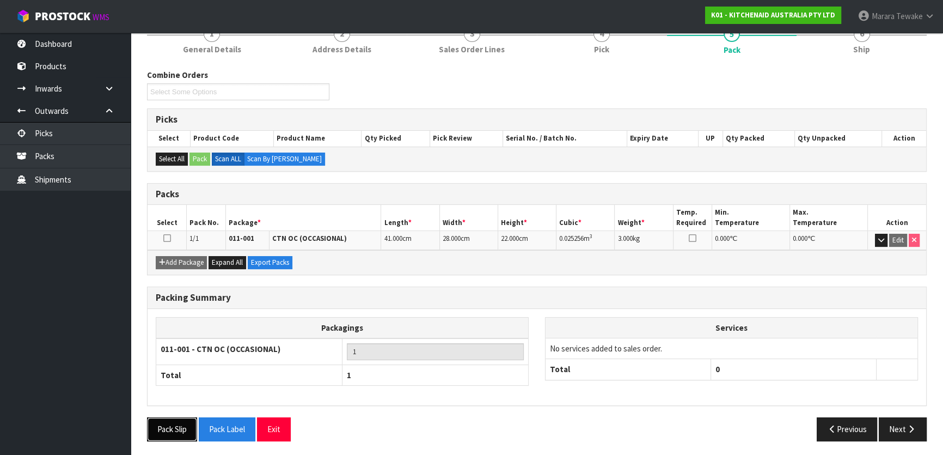
click at [157, 428] on button "Pack Slip" at bounding box center [172, 428] width 50 height 23
click at [63, 121] on link "Outwards" at bounding box center [65, 111] width 131 height 22
click at [66, 130] on link "Picks" at bounding box center [65, 133] width 131 height 22
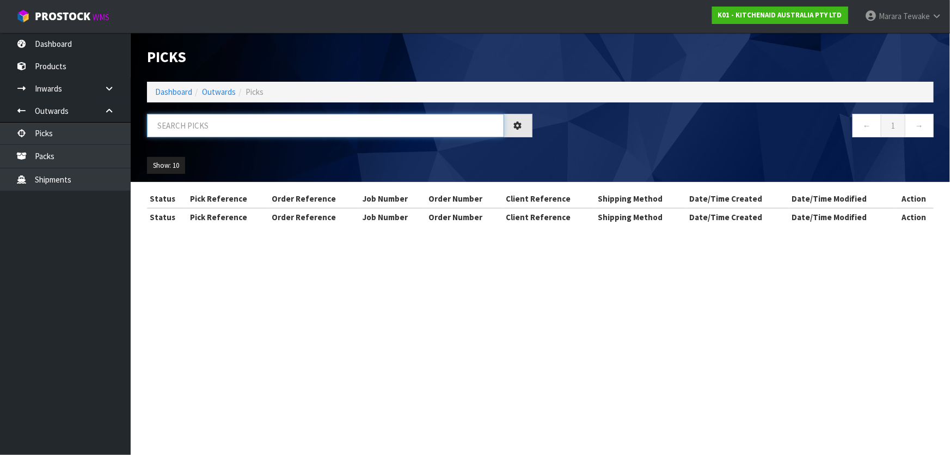
click at [208, 132] on input "text" at bounding box center [325, 125] width 357 height 23
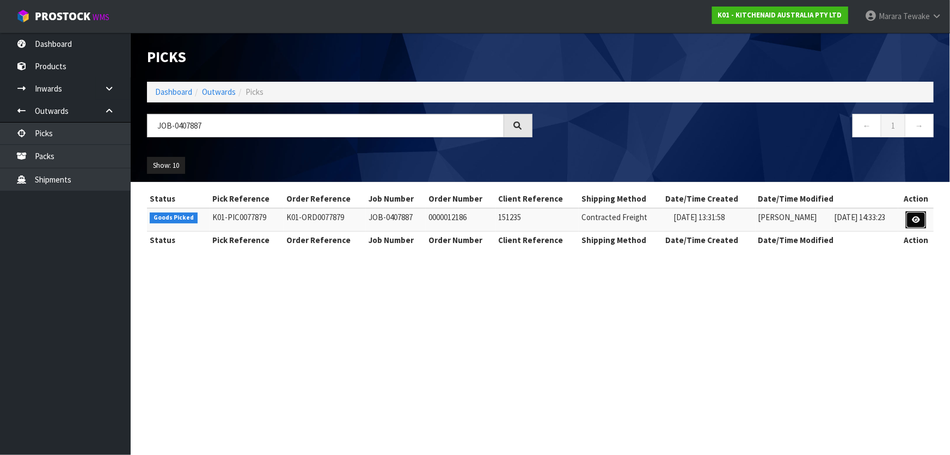
click at [917, 218] on icon at bounding box center [916, 219] width 8 height 7
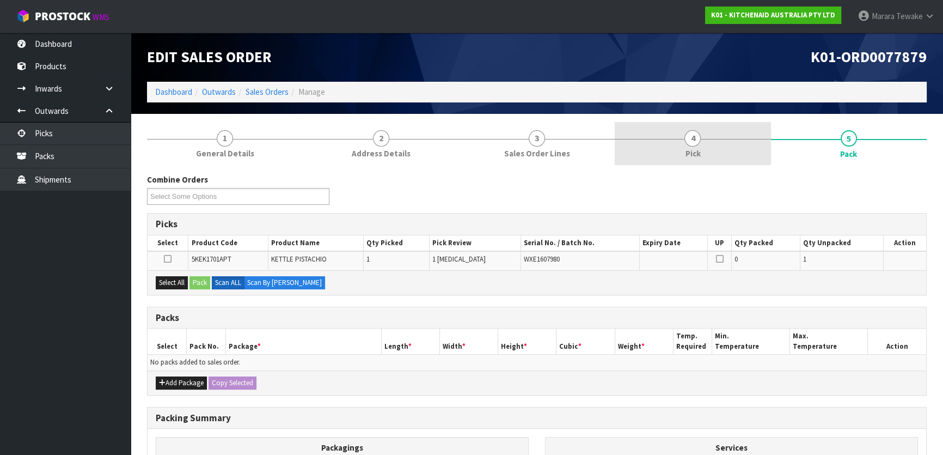
click at [726, 149] on link "4 Pick" at bounding box center [693, 143] width 156 height 43
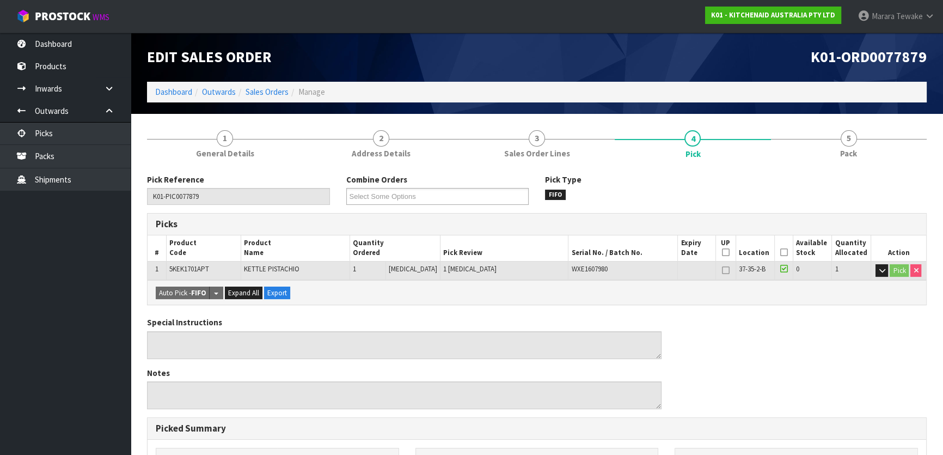
click at [774, 254] on th "Picked" at bounding box center [783, 248] width 19 height 26
click at [783, 250] on th "Picked" at bounding box center [783, 248] width 19 height 26
click at [780, 252] on icon at bounding box center [784, 252] width 8 height 1
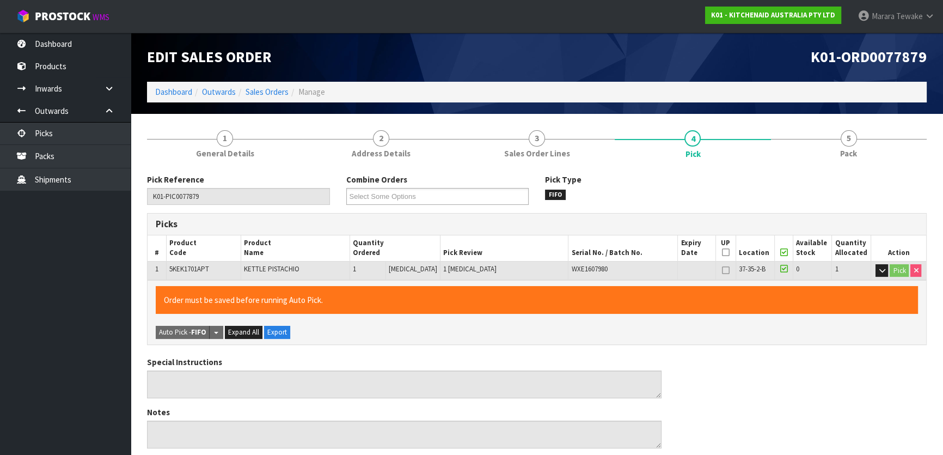
scroll to position [299, 0]
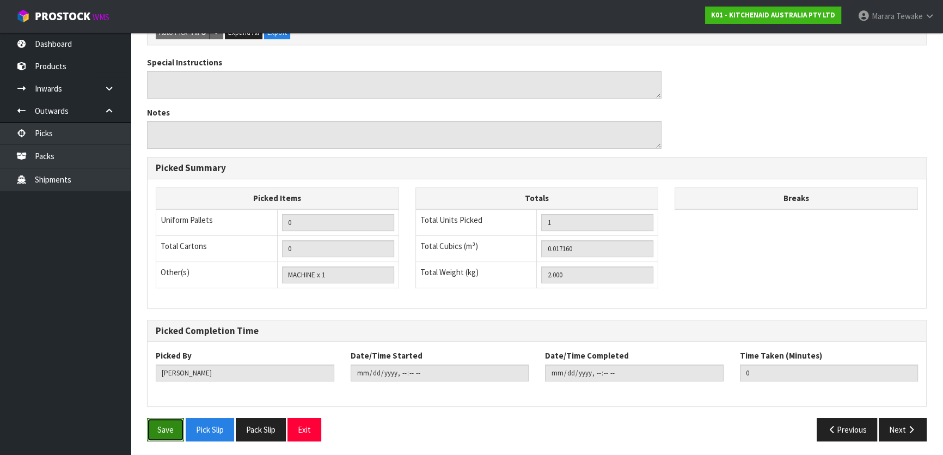
click at [162, 420] on button "Save" at bounding box center [165, 429] width 37 height 23
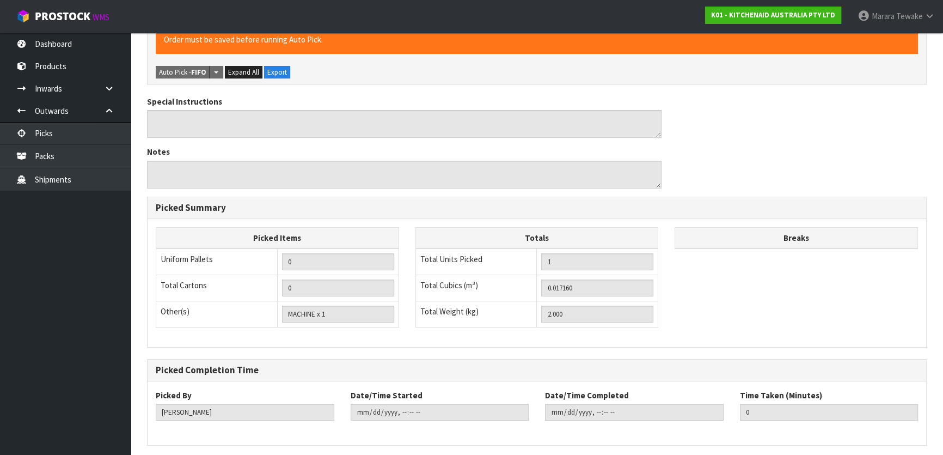
scroll to position [0, 0]
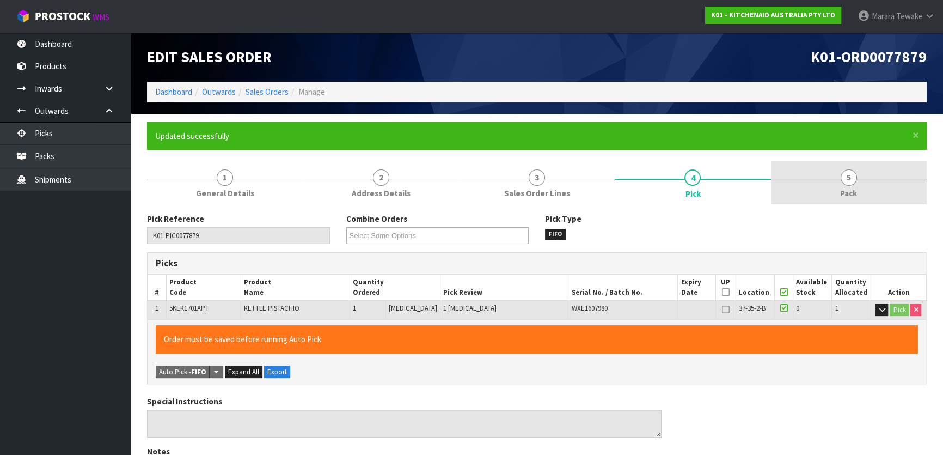
click at [855, 180] on span "5" at bounding box center [849, 177] width 16 height 16
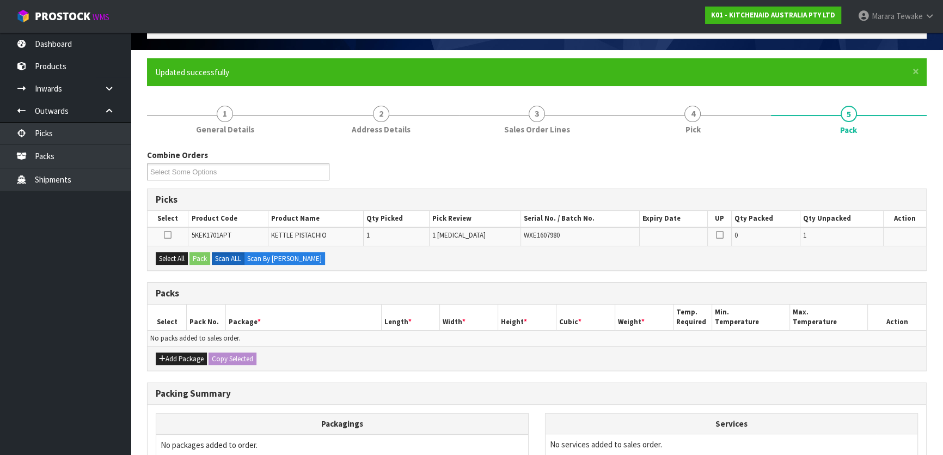
scroll to position [179, 0]
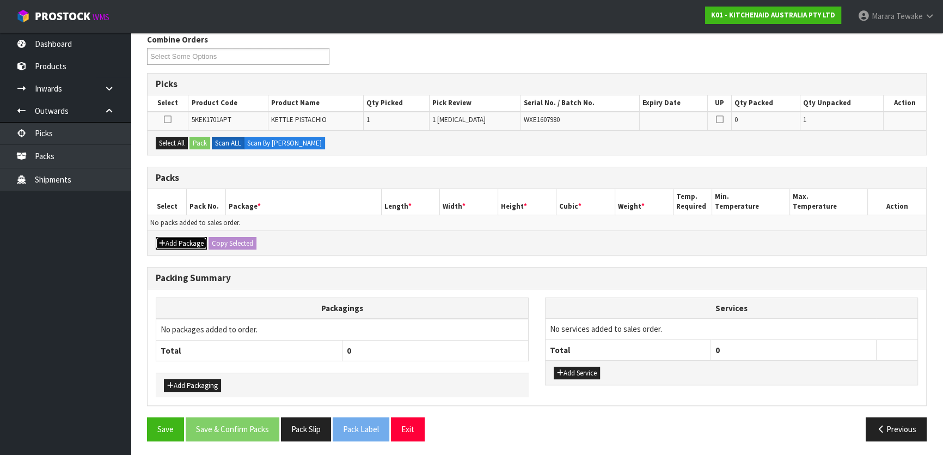
click at [185, 237] on button "Add Package" at bounding box center [181, 243] width 51 height 13
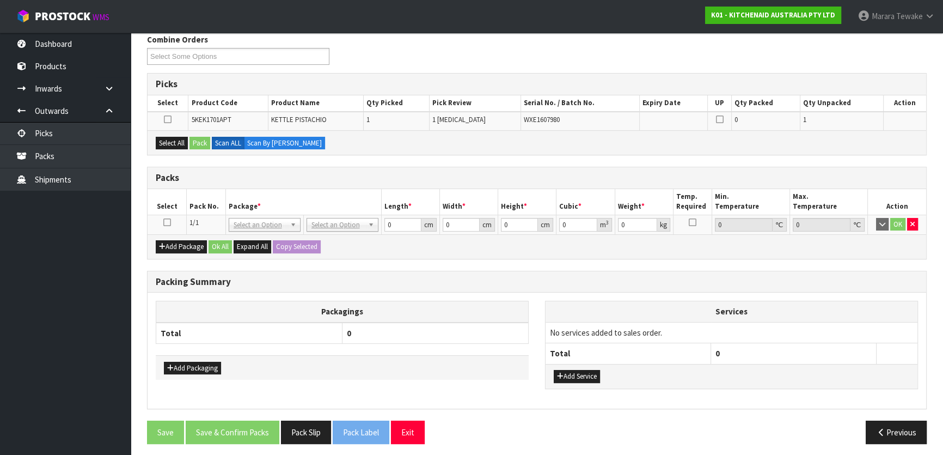
click at [163, 222] on icon at bounding box center [167, 222] width 8 height 1
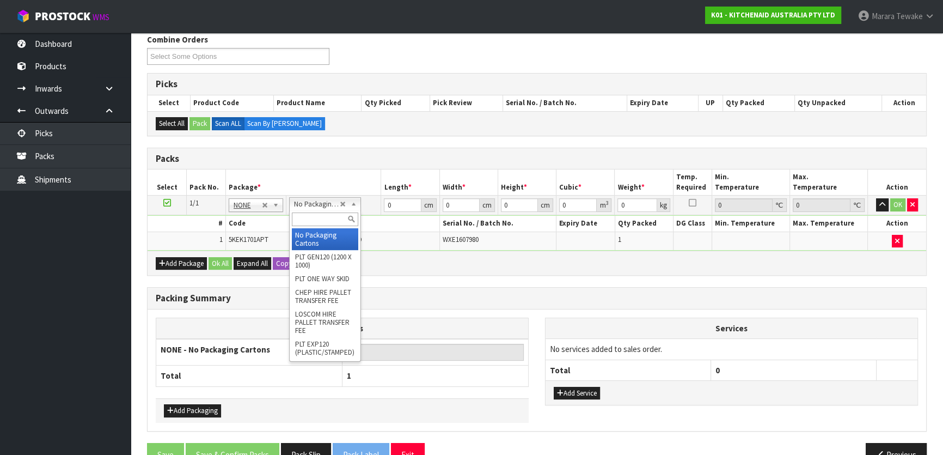
click at [305, 212] on div at bounding box center [325, 219] width 71 height 18
click at [307, 219] on input "text" at bounding box center [325, 219] width 66 height 14
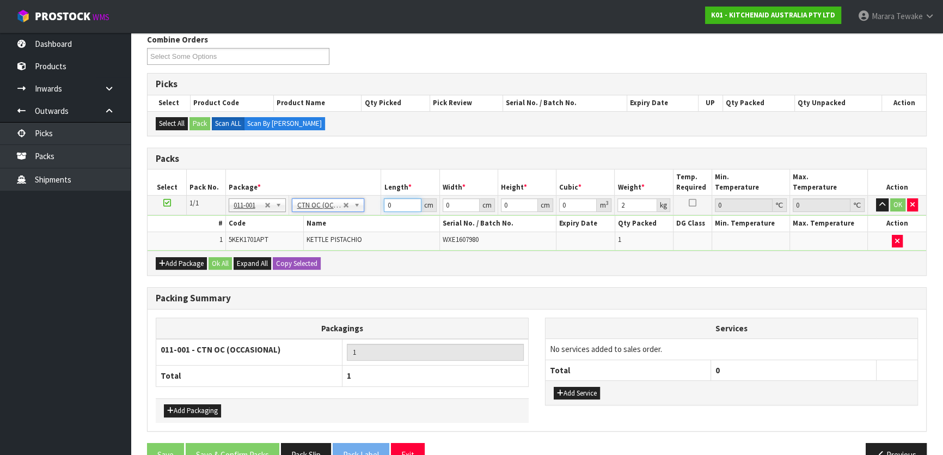
drag, startPoint x: 386, startPoint y: 200, endPoint x: 373, endPoint y: 188, distance: 17.4
click at [377, 196] on tr "1/1 NONE 007-001 007-002 007-004 007-009 007-013 007-014 007-015 007-017 007-01…" at bounding box center [537, 205] width 779 height 20
click at [876, 198] on button "button" at bounding box center [882, 204] width 13 height 13
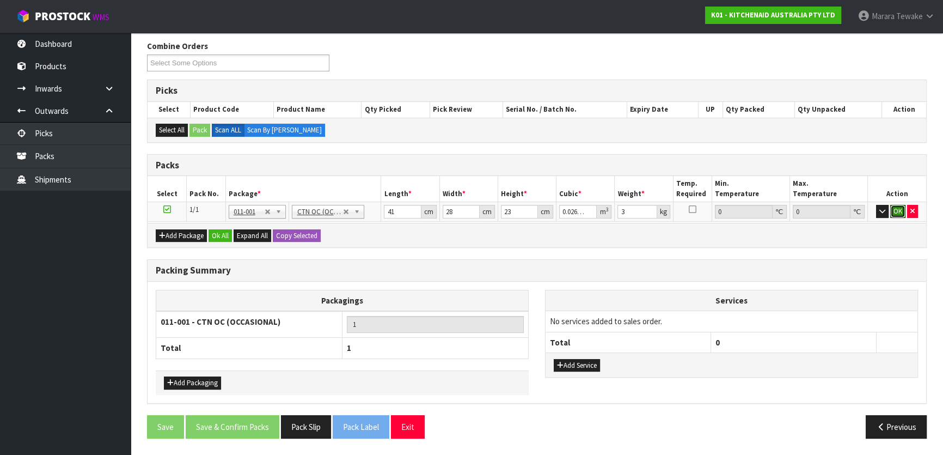
click button "OK" at bounding box center [897, 211] width 15 height 13
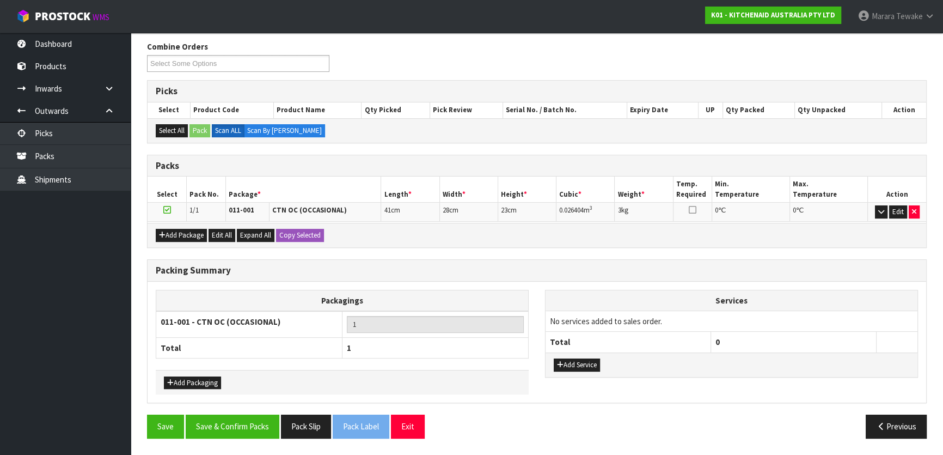
scroll to position [168, 0]
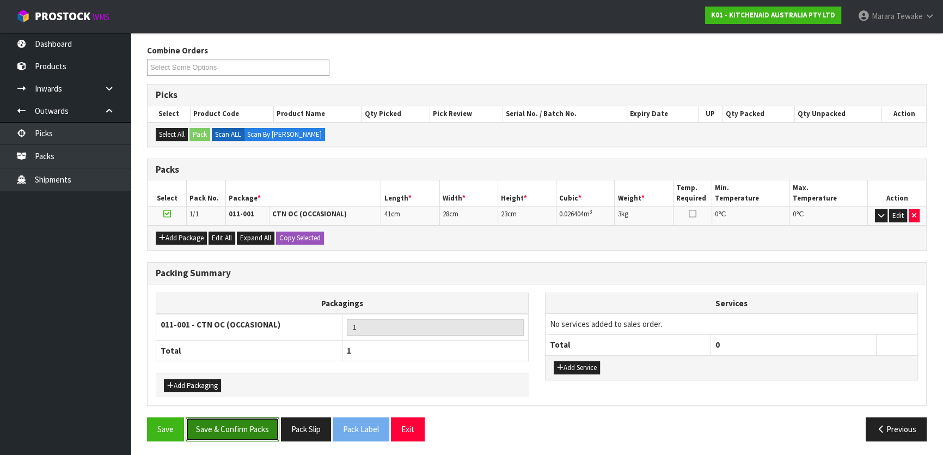
click at [219, 426] on button "Save & Confirm Packs" at bounding box center [233, 428] width 94 height 23
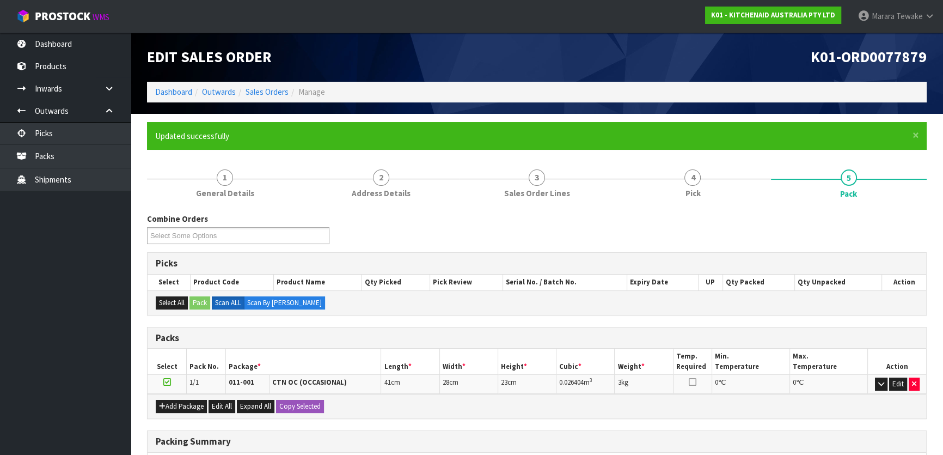
scroll to position [0, 0]
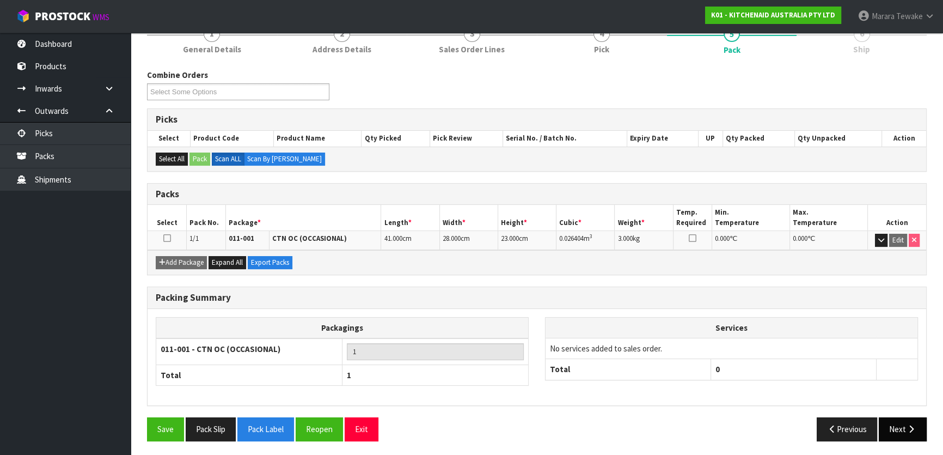
drag, startPoint x: 916, startPoint y: 411, endPoint x: 914, endPoint y: 421, distance: 10.6
click at [914, 418] on div "Combine Orders K01-ORD0077784 K01-ORD0077790 K01-ORD0077835 K01-ORD0077837 K01-…" at bounding box center [537, 259] width 780 height 380
click at [913, 421] on button "Next" at bounding box center [903, 428] width 48 height 23
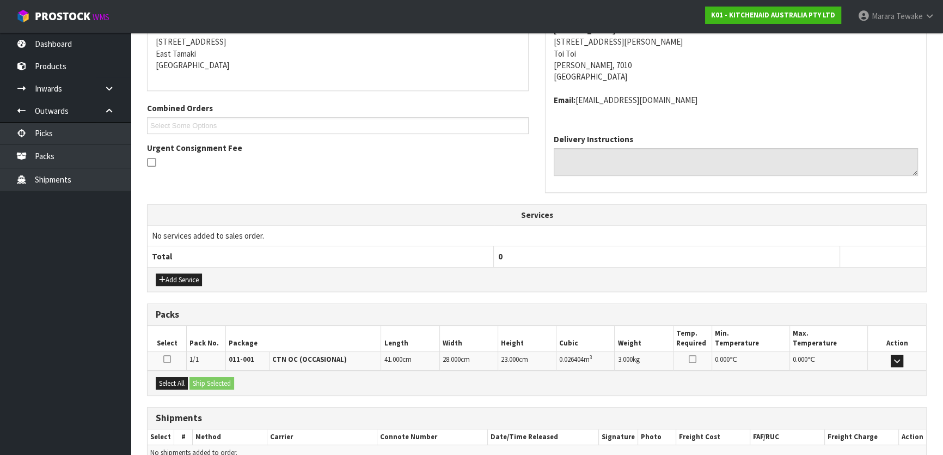
scroll to position [274, 0]
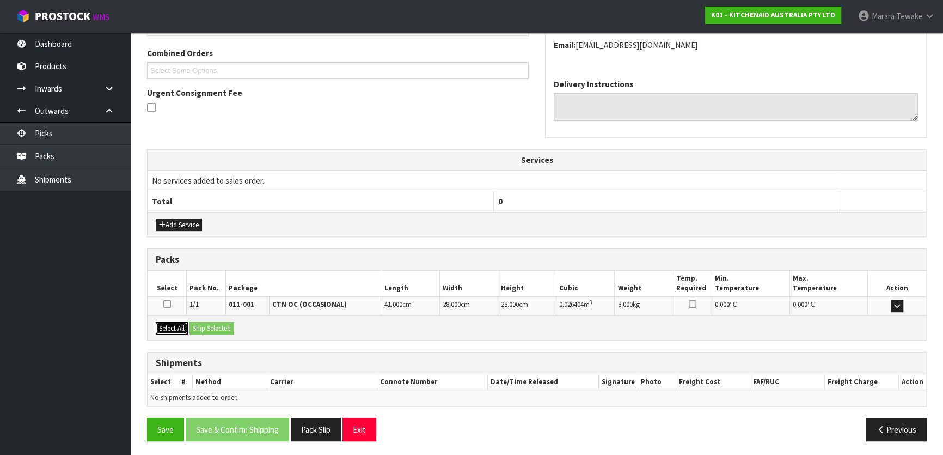
click at [191, 324] on div "Select All Ship Selected" at bounding box center [537, 327] width 779 height 25
click at [194, 327] on div "Select All Ship Selected" at bounding box center [537, 327] width 779 height 25
click at [175, 325] on button "Select All" at bounding box center [172, 328] width 32 height 13
click at [201, 325] on button "Ship Selected" at bounding box center [211, 328] width 45 height 13
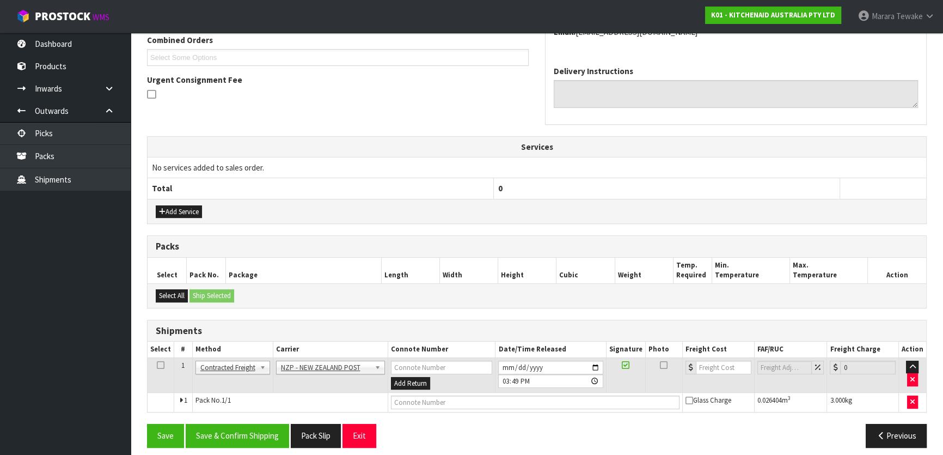
scroll to position [294, 0]
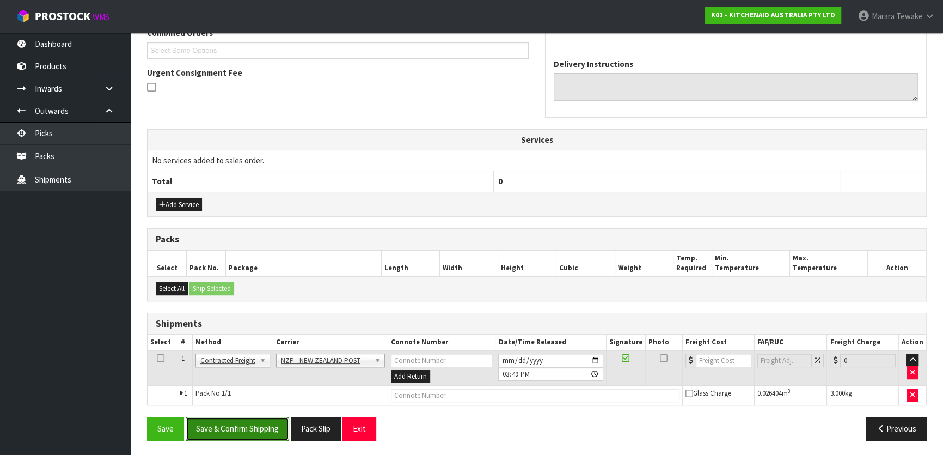
click at [276, 428] on button "Save & Confirm Shipping" at bounding box center [237, 428] width 103 height 23
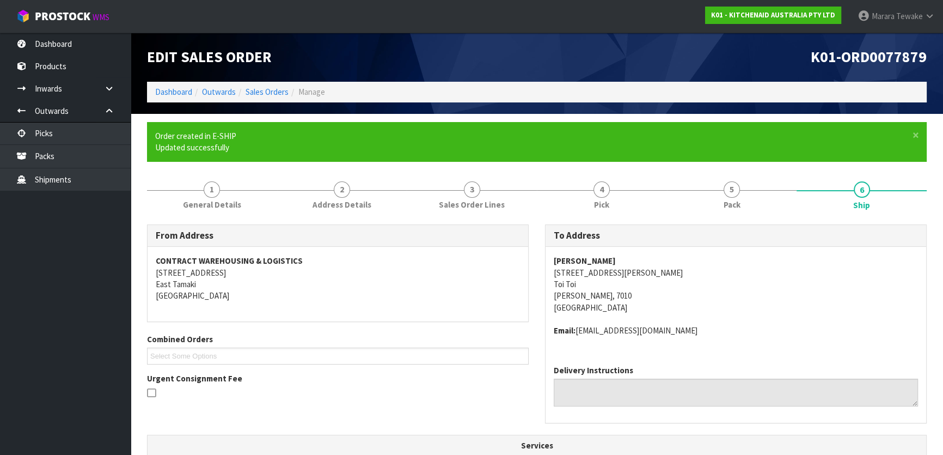
scroll to position [278, 0]
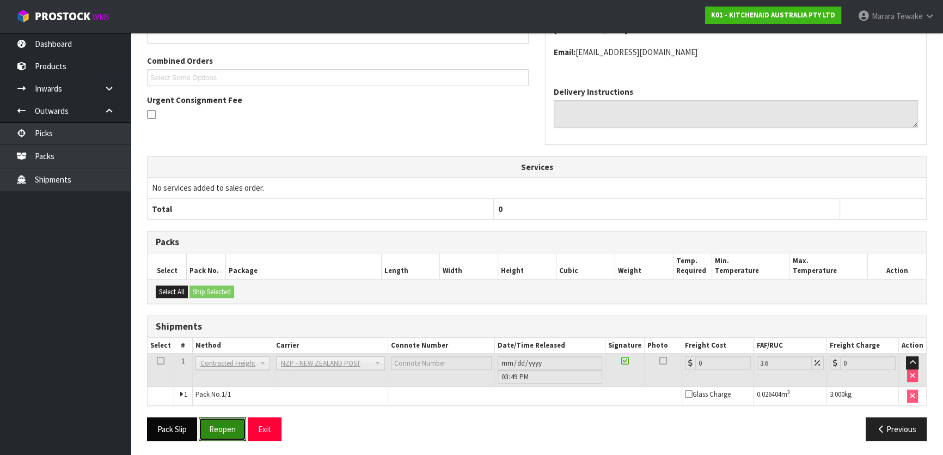
drag, startPoint x: 234, startPoint y: 427, endPoint x: 175, endPoint y: 430, distance: 59.4
click at [234, 427] on button "Reopen" at bounding box center [222, 428] width 47 height 23
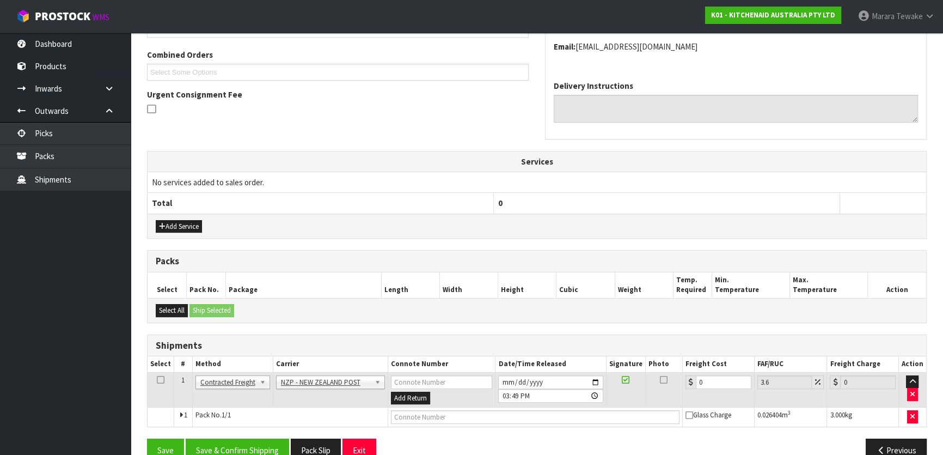
scroll to position [294, 0]
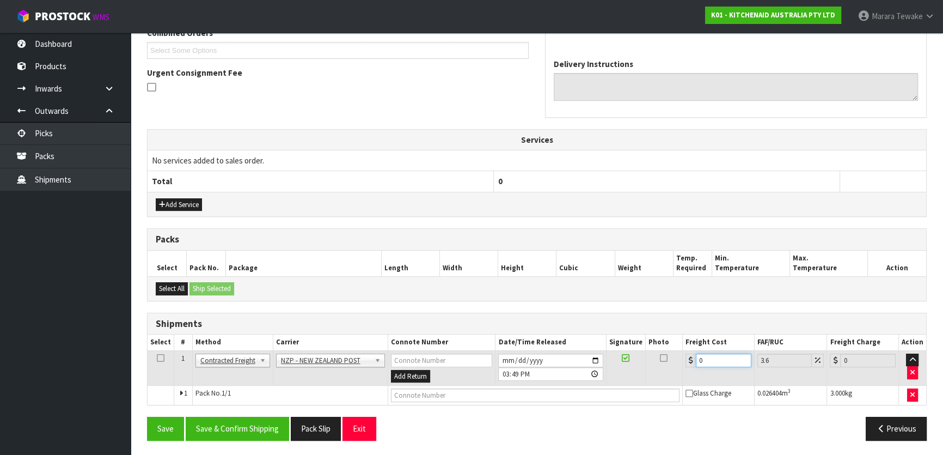
drag, startPoint x: 713, startPoint y: 353, endPoint x: 670, endPoint y: 340, distance: 44.8
click at [673, 345] on table "Select # Method Carrier Connote Number Date/Time Released Signature Photo Freig…" at bounding box center [537, 369] width 779 height 70
drag, startPoint x: 266, startPoint y: 433, endPoint x: 168, endPoint y: 387, distance: 109.1
click at [264, 431] on button "Save & Confirm Shipping" at bounding box center [237, 428] width 103 height 23
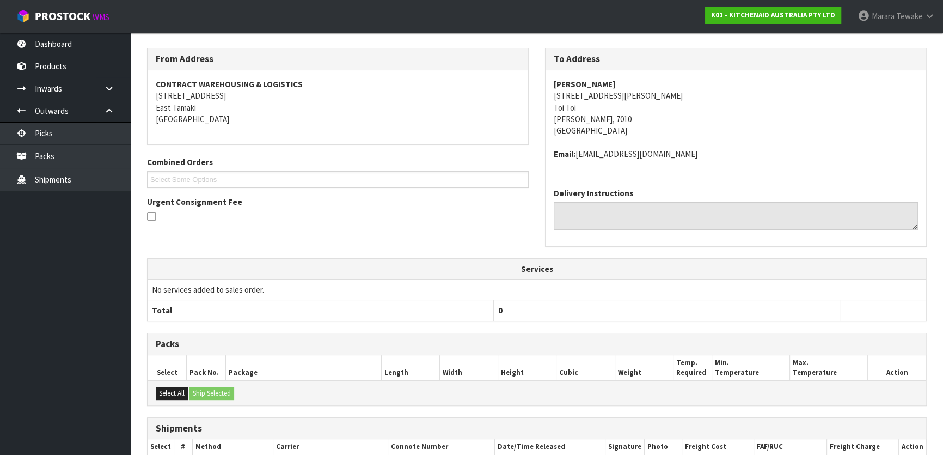
scroll to position [0, 0]
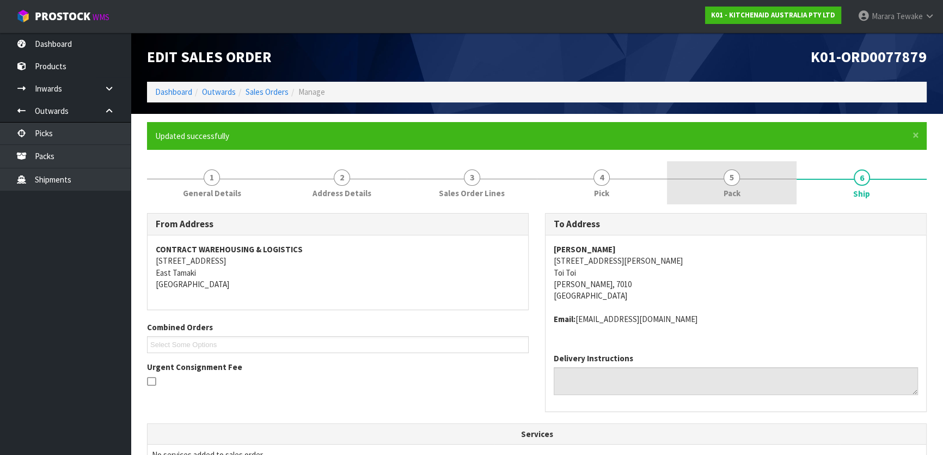
click at [736, 180] on span "5" at bounding box center [732, 177] width 16 height 16
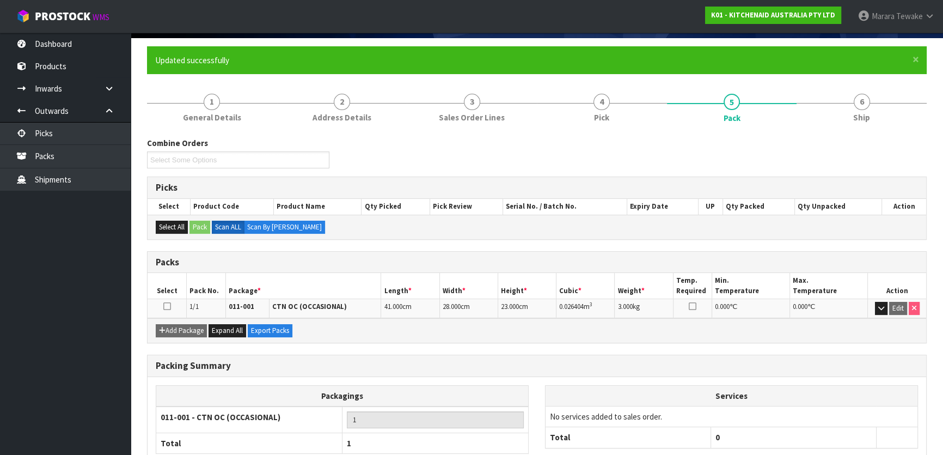
scroll to position [144, 0]
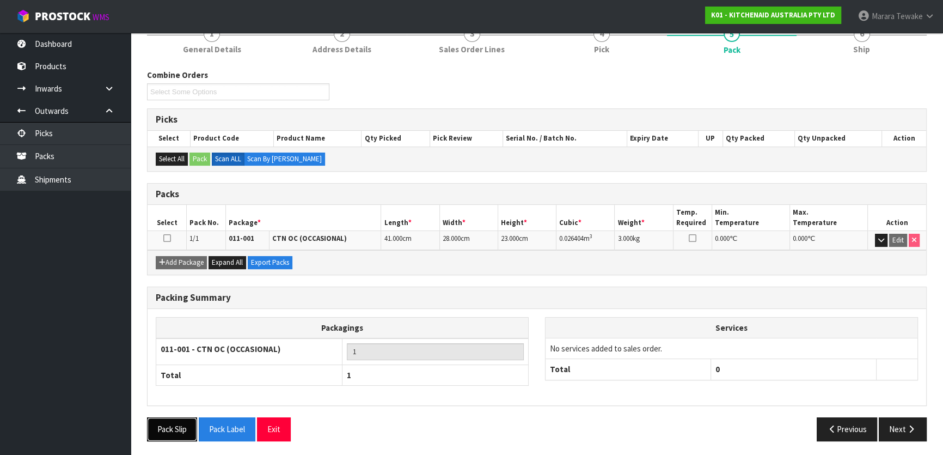
click at [161, 427] on button "Pack Slip" at bounding box center [172, 428] width 50 height 23
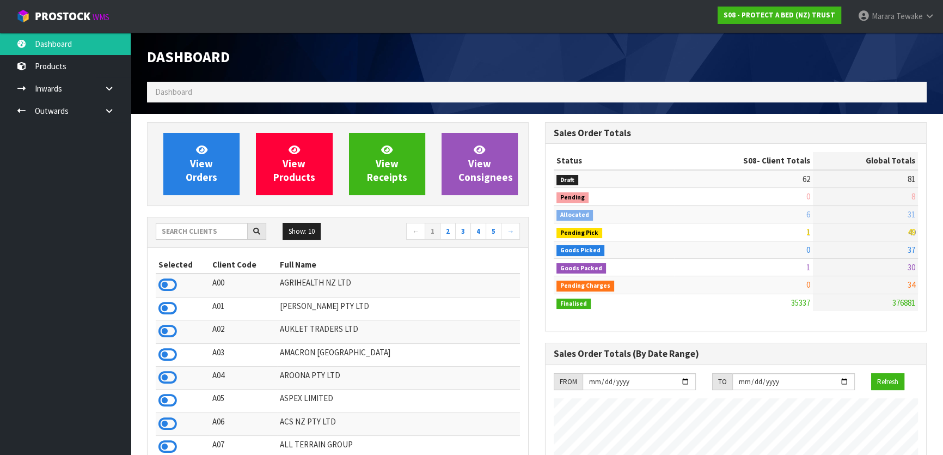
scroll to position [823, 397]
click at [55, 4] on link "ProStock WMS" at bounding box center [63, 13] width 126 height 27
click at [195, 230] on input "text" at bounding box center [202, 231] width 92 height 17
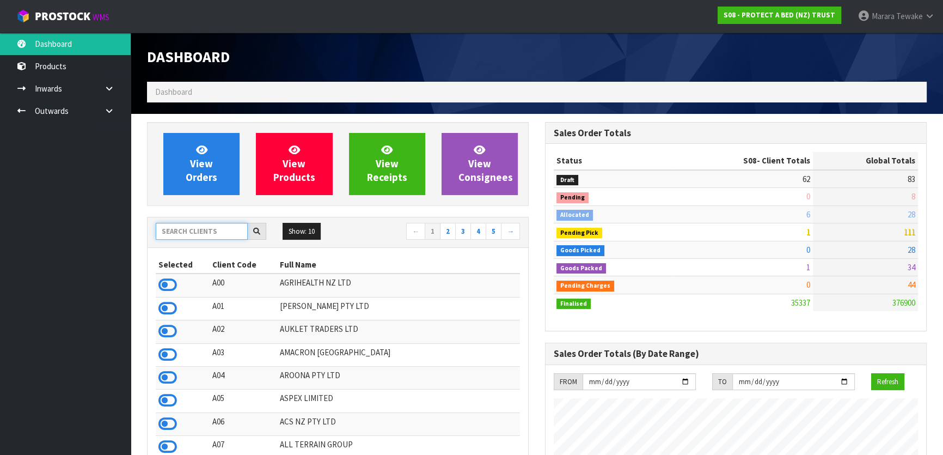
click at [175, 232] on input "text" at bounding box center [202, 231] width 92 height 17
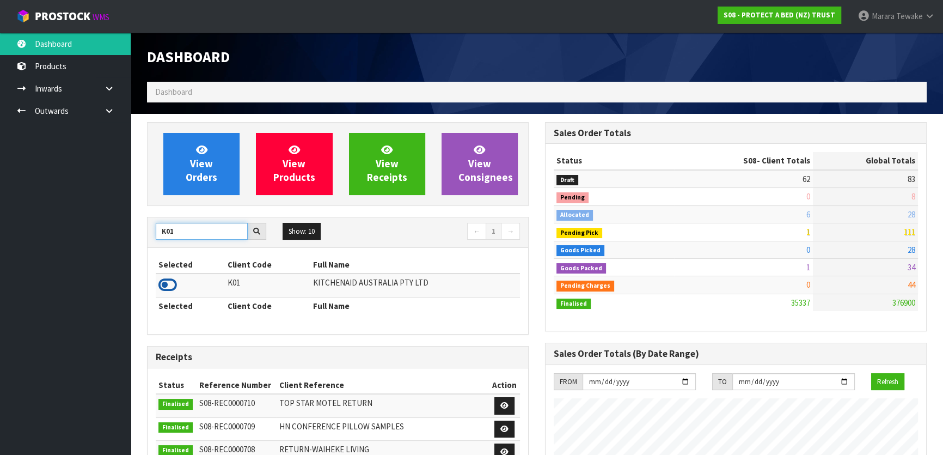
type input "K01"
click at [162, 279] on icon at bounding box center [167, 285] width 19 height 16
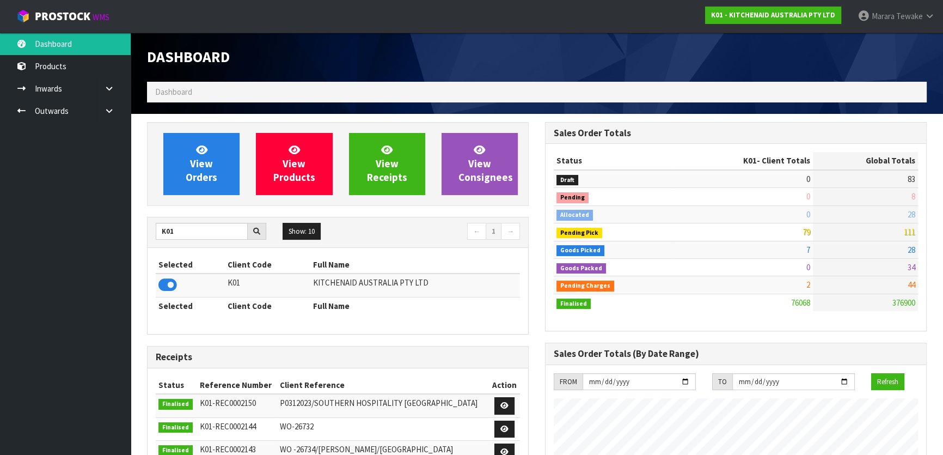
scroll to position [823, 397]
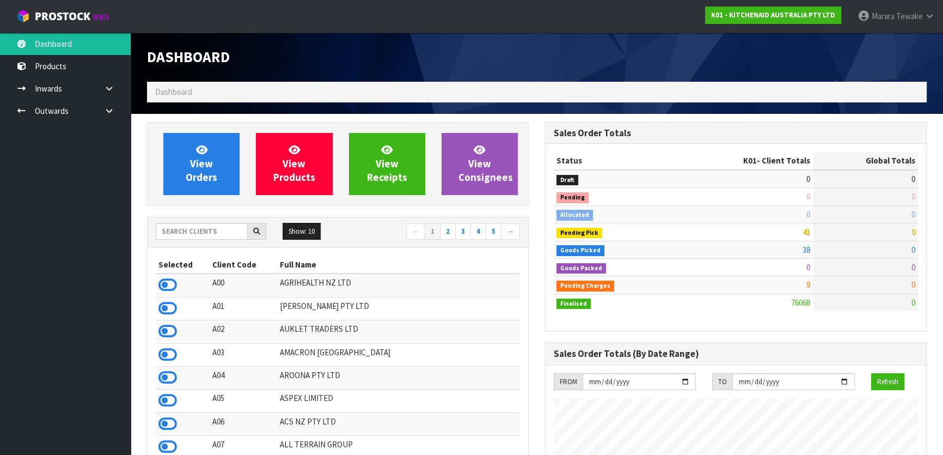
scroll to position [823, 397]
click at [212, 225] on input "text" at bounding box center [202, 231] width 92 height 17
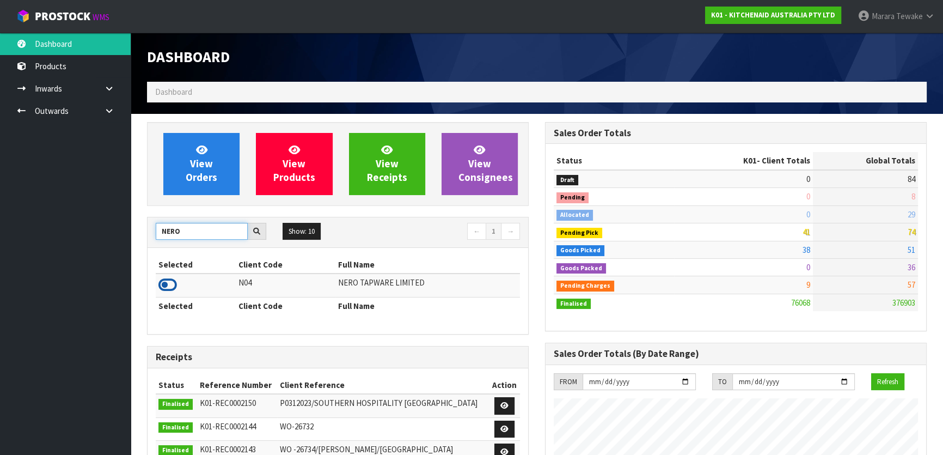
type input "NERO"
click at [170, 277] on icon at bounding box center [167, 285] width 19 height 16
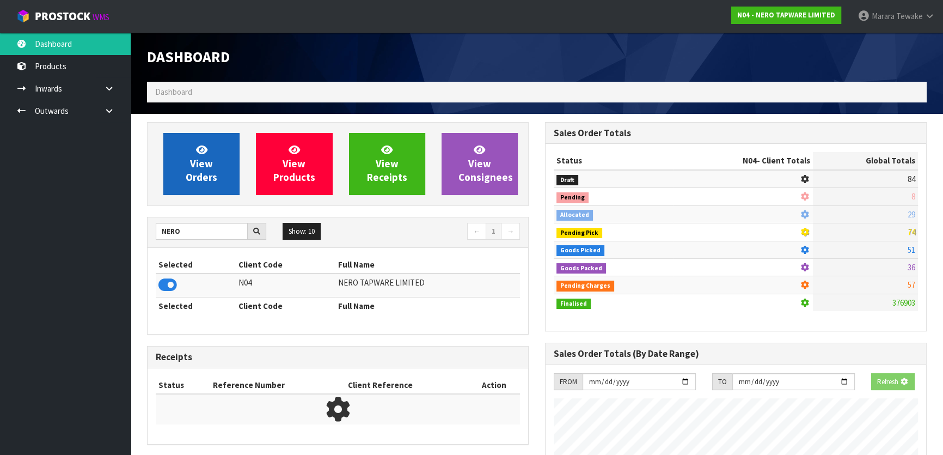
scroll to position [678, 397]
click at [194, 173] on span "View Orders" at bounding box center [202, 163] width 32 height 41
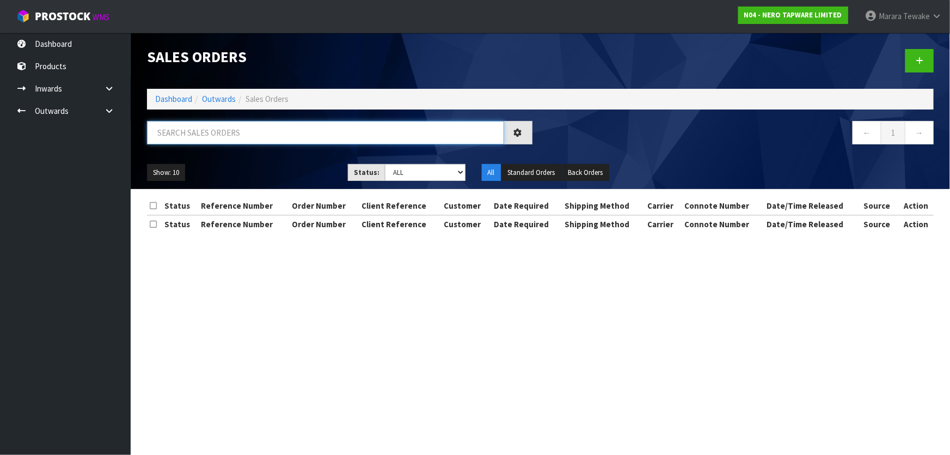
click at [198, 138] on input "text" at bounding box center [325, 132] width 357 height 23
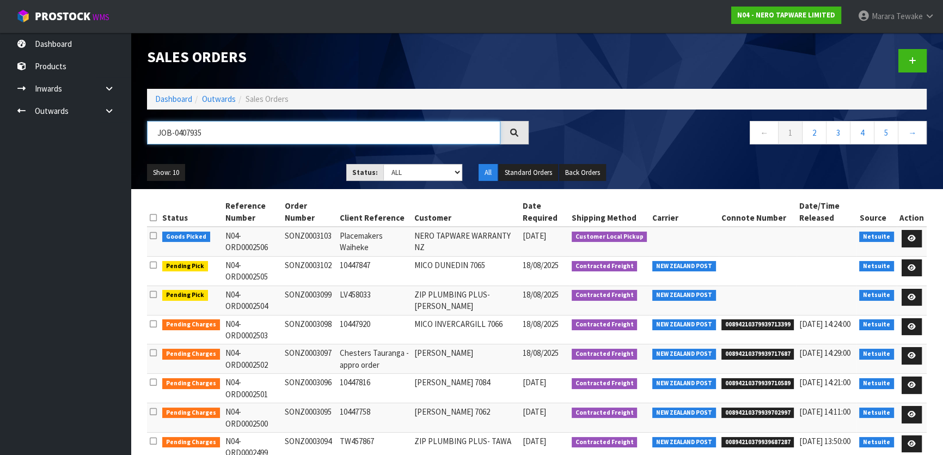
type input "JOB-0407935"
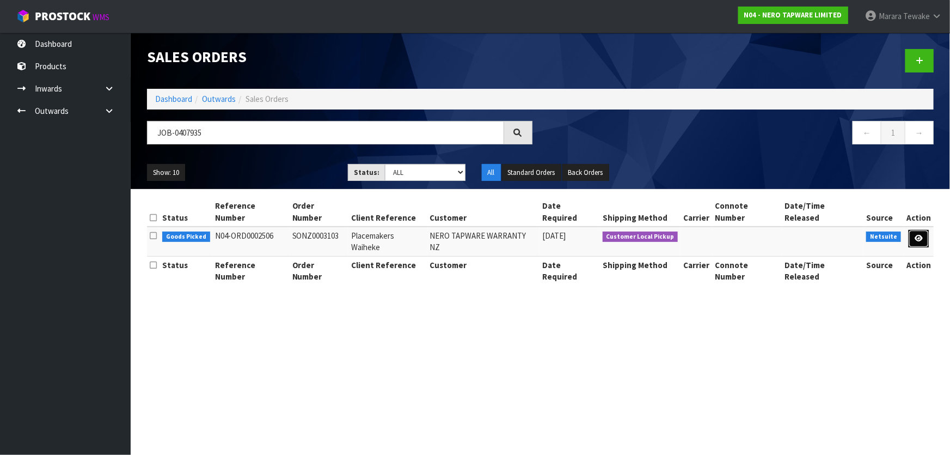
click at [923, 230] on link at bounding box center [919, 238] width 20 height 17
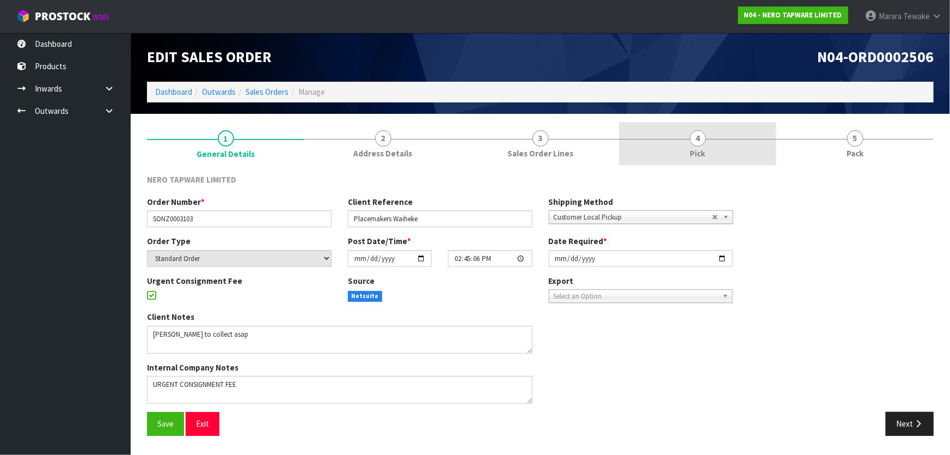
click at [732, 145] on link "4 Pick" at bounding box center [697, 143] width 157 height 43
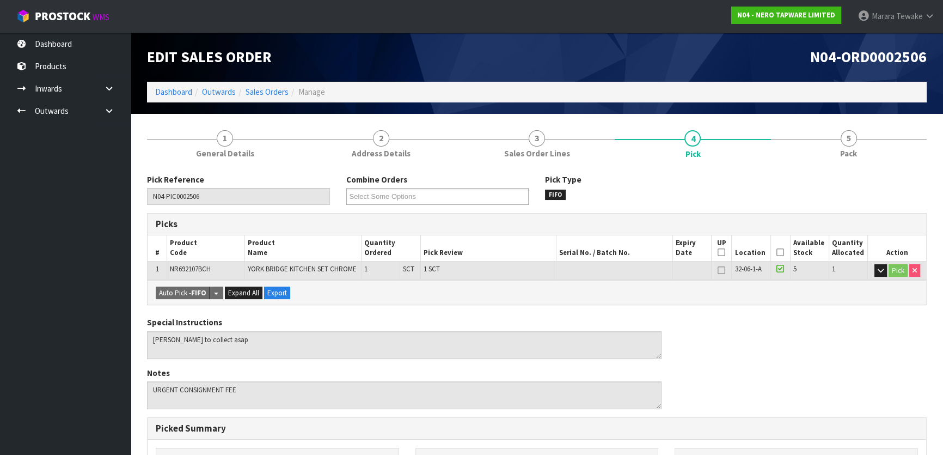
drag, startPoint x: 781, startPoint y: 252, endPoint x: 611, endPoint y: 315, distance: 181.2
click at [781, 253] on icon at bounding box center [780, 252] width 8 height 1
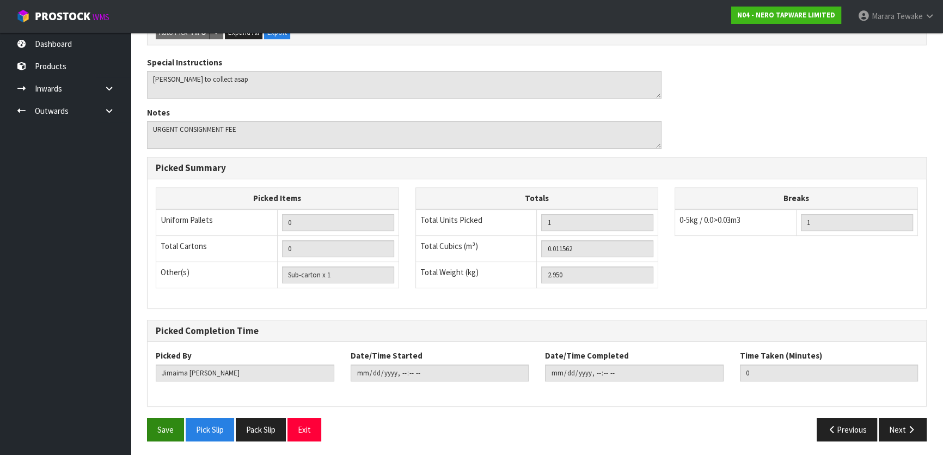
scroll to position [299, 0]
click at [166, 421] on button "Save" at bounding box center [165, 429] width 37 height 23
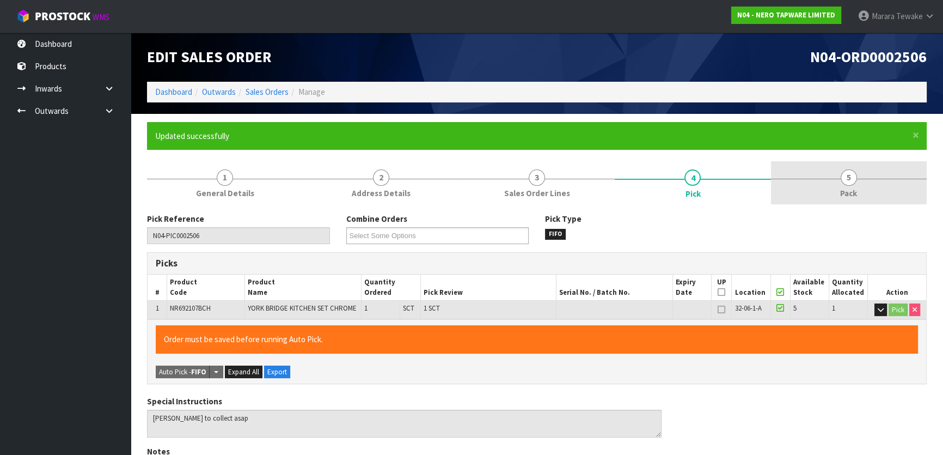
type input "Marara Tewake"
type input "2025-08-15T15:12:16"
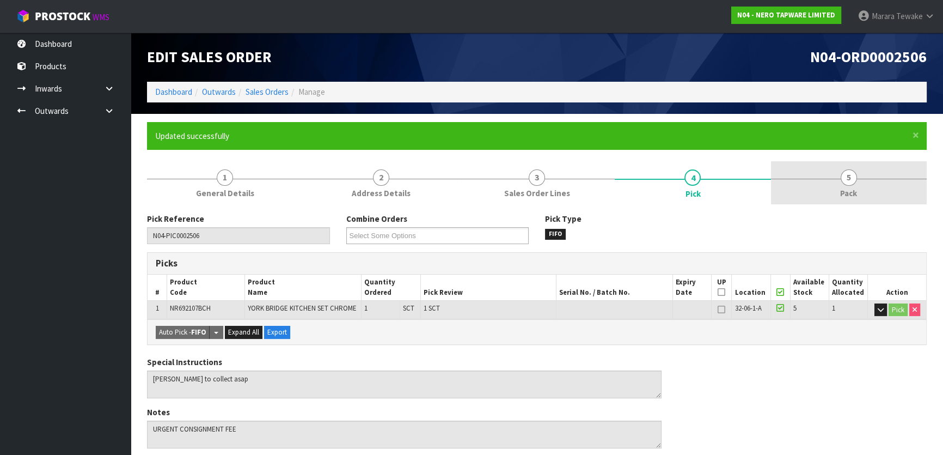
click at [859, 191] on link "5 Pack" at bounding box center [849, 182] width 156 height 43
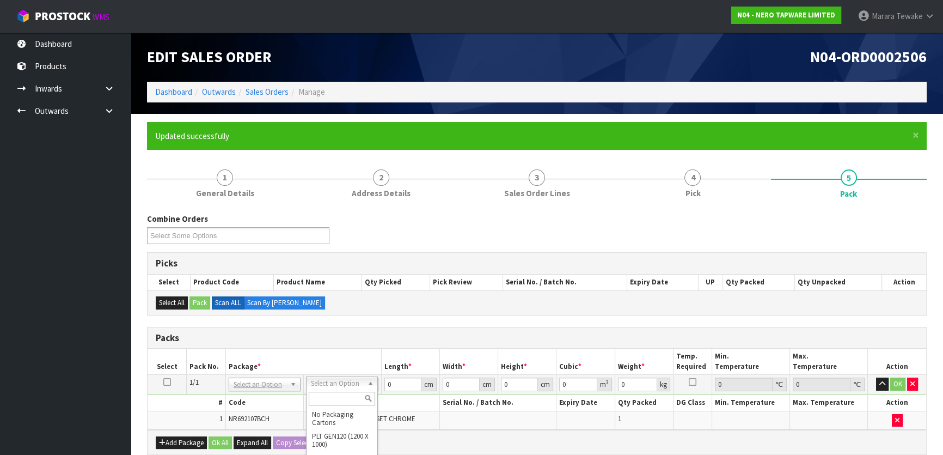
click at [337, 399] on input "text" at bounding box center [342, 398] width 66 height 14
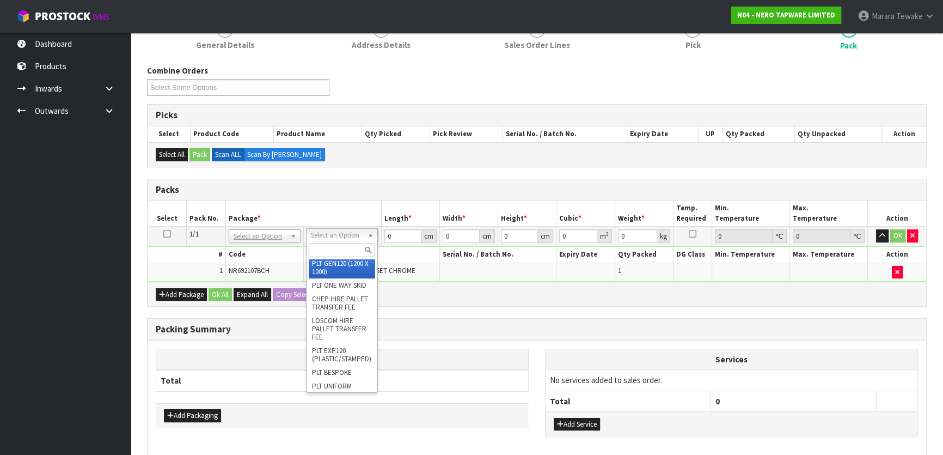
scroll to position [22, 0]
click at [348, 244] on input "text" at bounding box center [342, 250] width 66 height 14
drag, startPoint x: 411, startPoint y: 305, endPoint x: 404, endPoint y: 304, distance: 6.6
click at [410, 305] on div "Combine Orders N04-ORD0002471 N04-ORD0002504 N04-ORD0002505 N04-ORD0002506 Sele…" at bounding box center [537, 282] width 780 height 435
drag, startPoint x: 334, startPoint y: 272, endPoint x: 339, endPoint y: 269, distance: 5.6
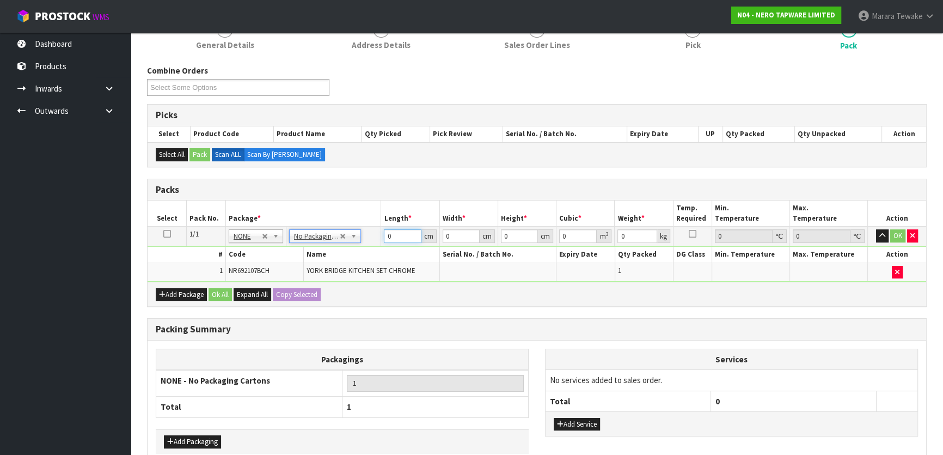
drag, startPoint x: 403, startPoint y: 235, endPoint x: 385, endPoint y: 228, distance: 18.6
click at [387, 229] on input "0" at bounding box center [402, 236] width 37 height 14
type input "1"
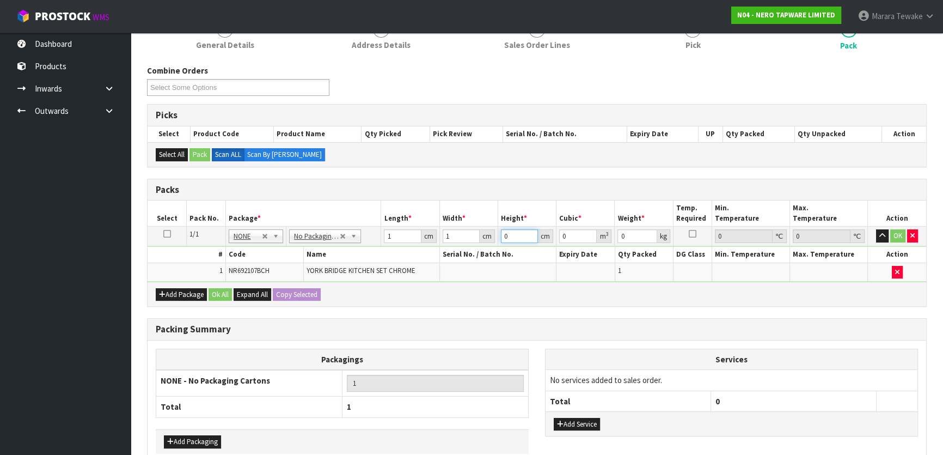
type input "0.000001"
type input "1"
click at [893, 231] on button "OK" at bounding box center [897, 235] width 15 height 13
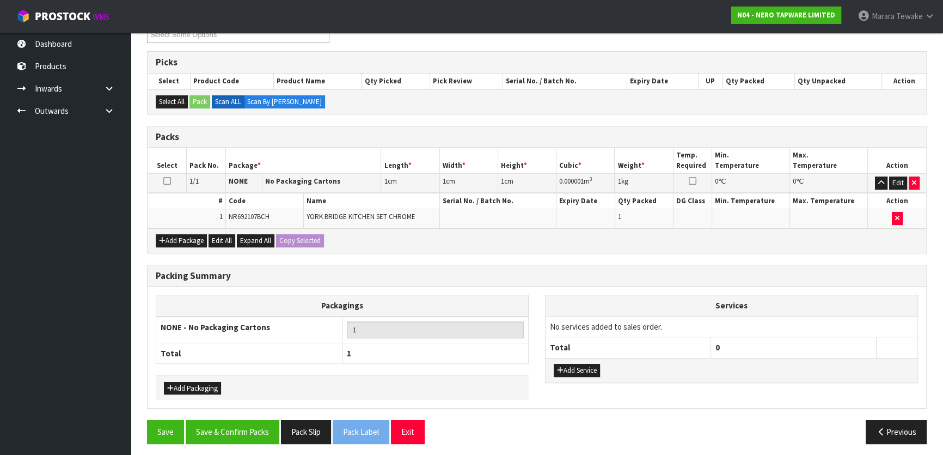
scroll to position [203, 0]
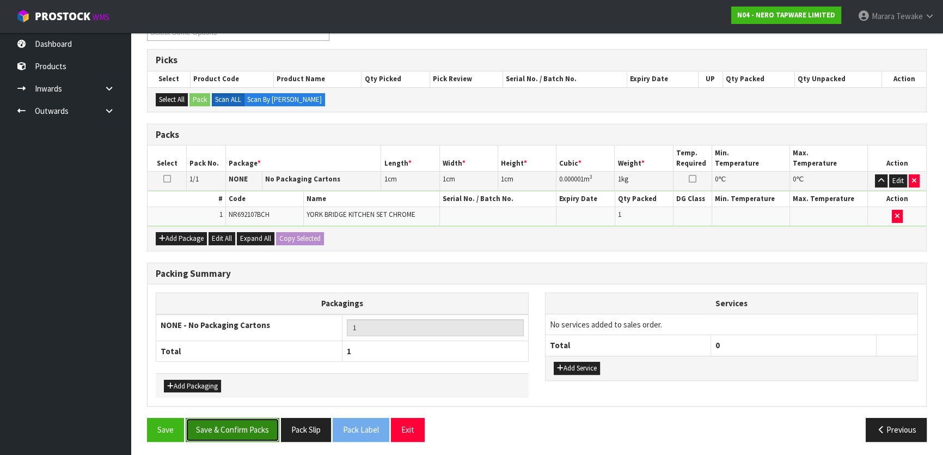
click at [235, 422] on button "Save & Confirm Packs" at bounding box center [233, 429] width 94 height 23
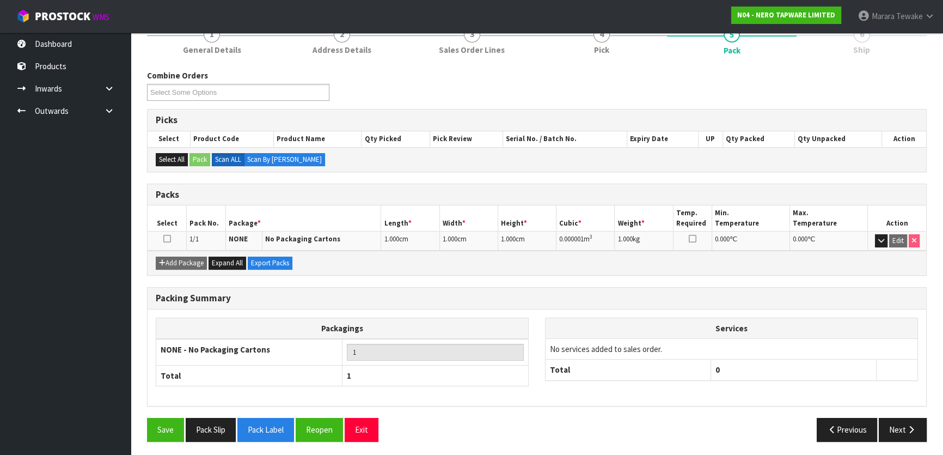
scroll to position [144, 0]
drag, startPoint x: 909, startPoint y: 421, endPoint x: 878, endPoint y: 419, distance: 31.1
click at [907, 419] on button "Next" at bounding box center [903, 428] width 48 height 23
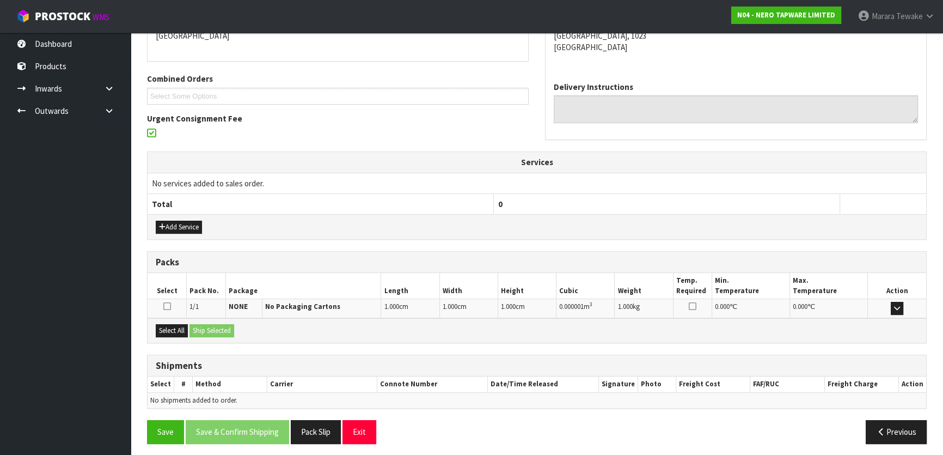
scroll to position [251, 0]
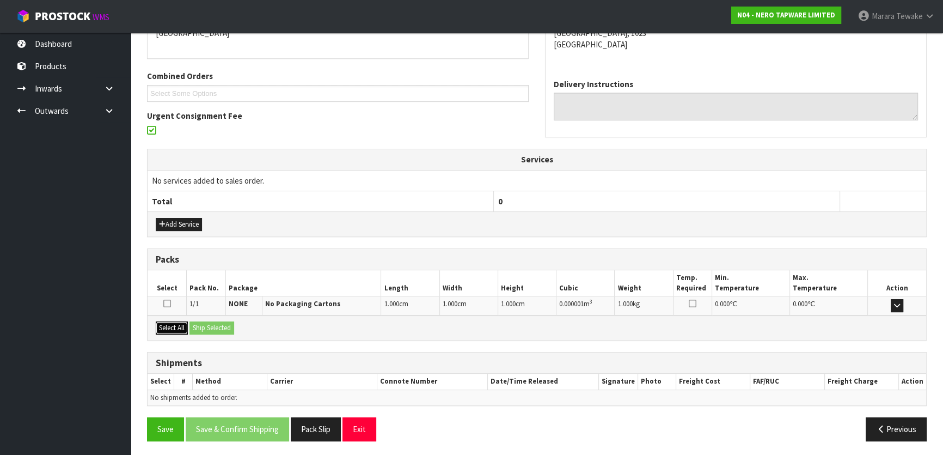
drag, startPoint x: 183, startPoint y: 325, endPoint x: 210, endPoint y: 323, distance: 26.2
click at [185, 324] on button "Select All" at bounding box center [172, 327] width 32 height 13
click at [210, 323] on button "Ship Selected" at bounding box center [211, 327] width 45 height 13
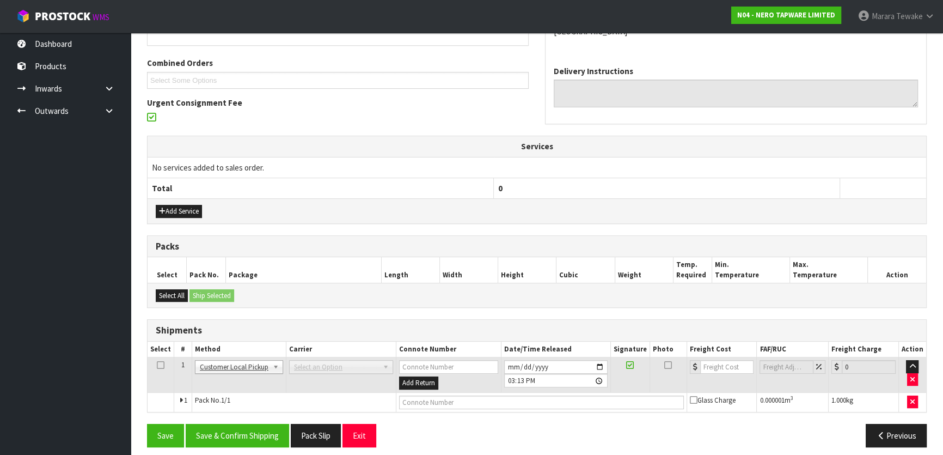
scroll to position [271, 0]
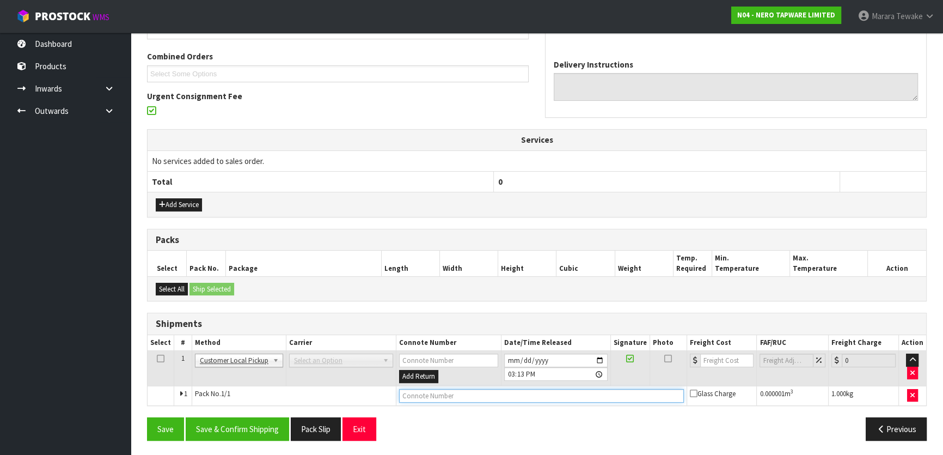
click at [439, 396] on input "text" at bounding box center [541, 396] width 285 height 14
type input "CLIENT PICKED UP"
click at [229, 428] on button "Save & Confirm Shipping" at bounding box center [237, 428] width 103 height 23
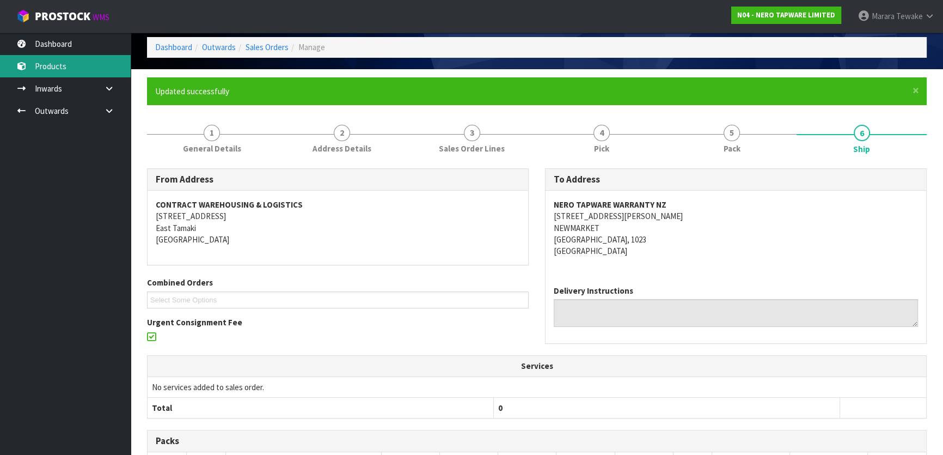
scroll to position [0, 0]
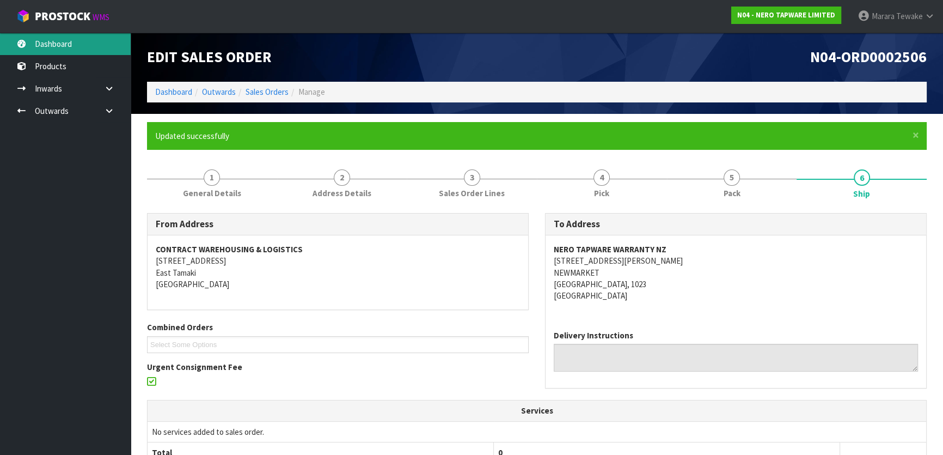
click at [68, 43] on link "Dashboard" at bounding box center [65, 44] width 131 height 22
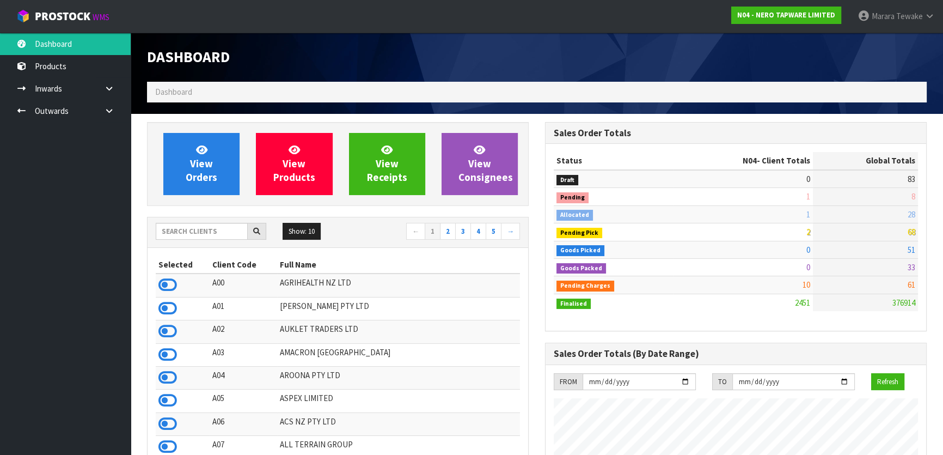
scroll to position [858, 397]
click at [193, 228] on input "text" at bounding box center [202, 231] width 92 height 17
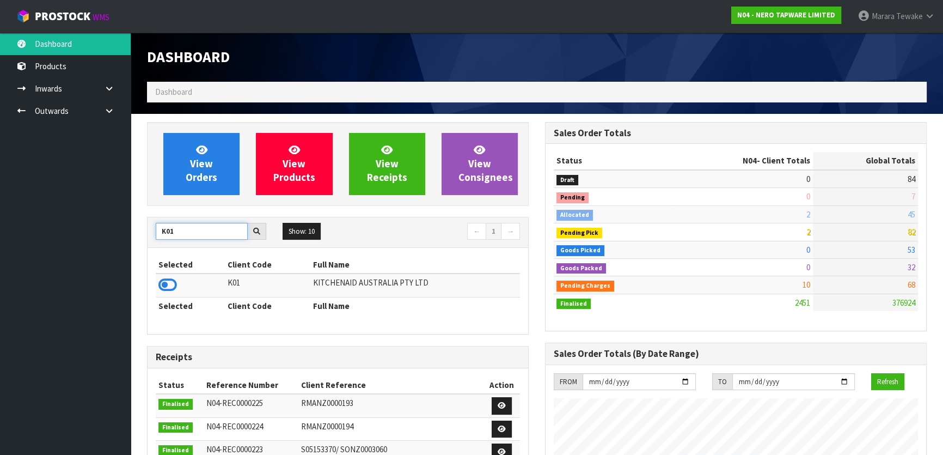
type input "K01"
click at [170, 275] on td at bounding box center [190, 284] width 69 height 23
click at [170, 279] on icon at bounding box center [167, 285] width 19 height 16
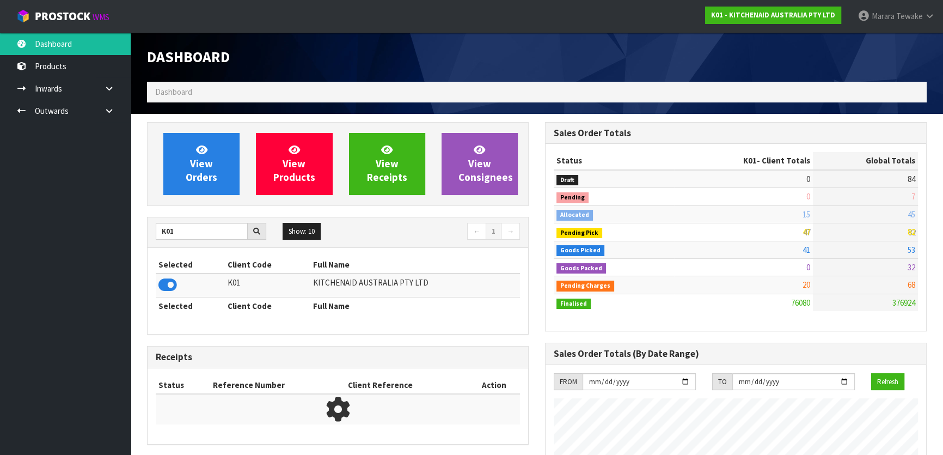
scroll to position [823, 397]
